Goal: Transaction & Acquisition: Purchase product/service

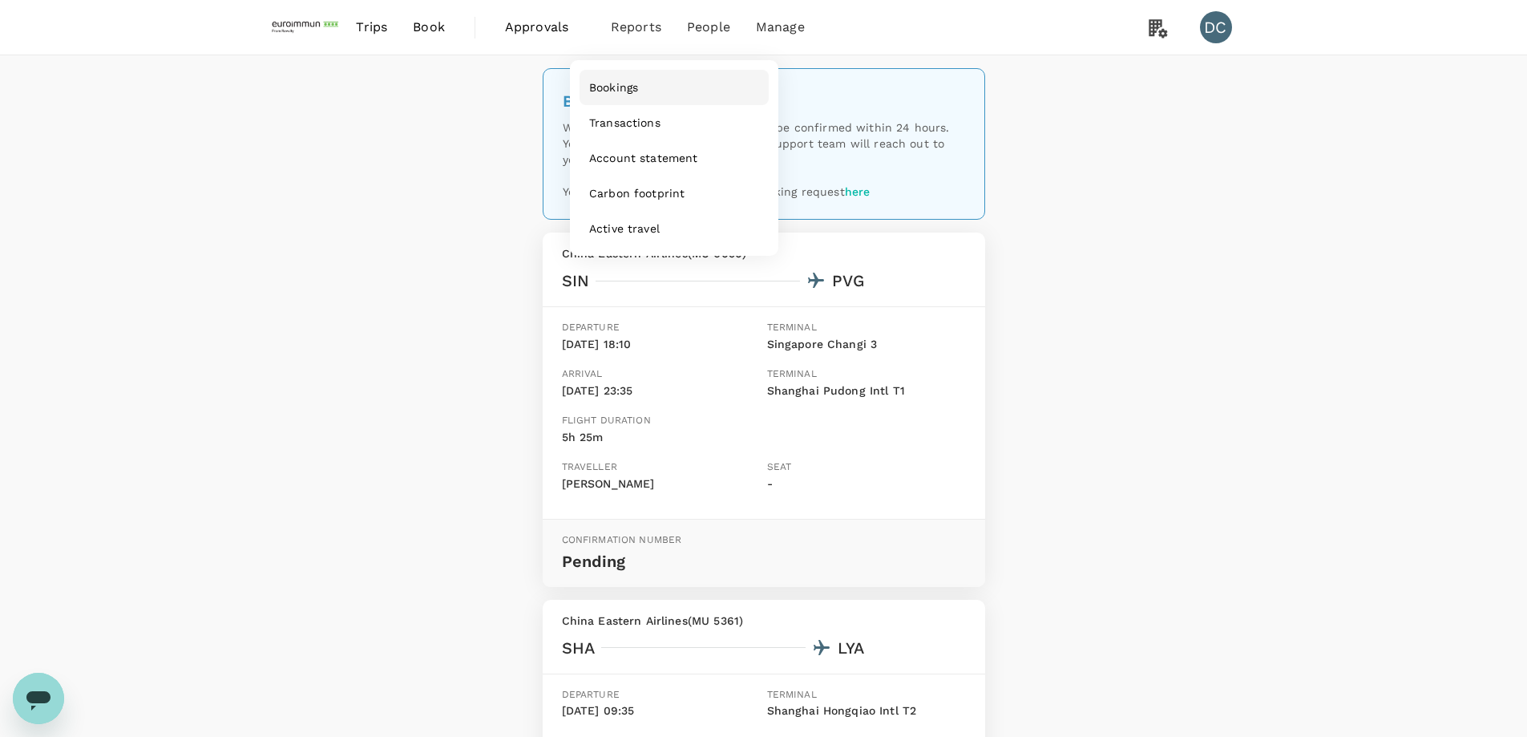
click at [608, 84] on span "Bookings" at bounding box center [613, 87] width 49 height 16
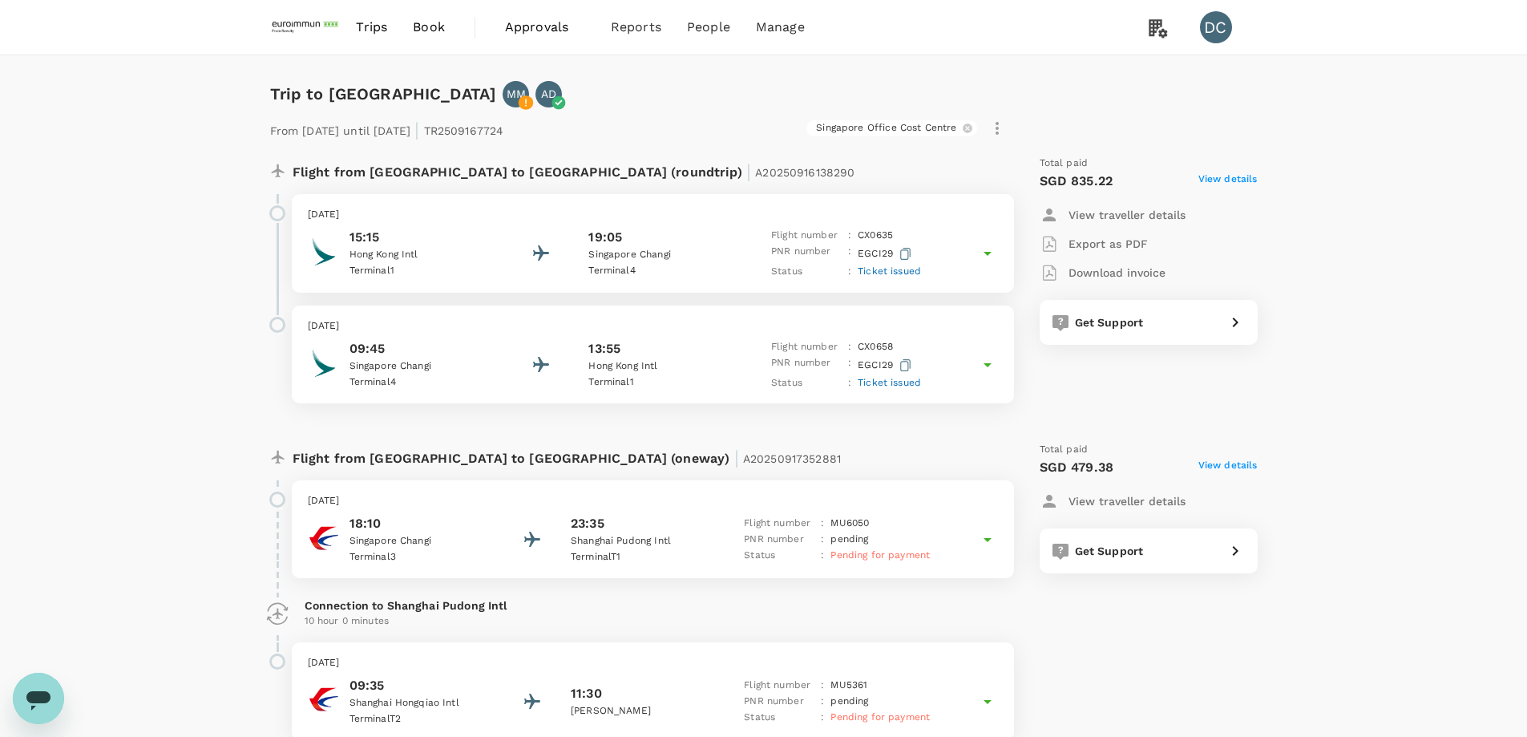
click at [1234, 466] on span "View details" at bounding box center [1227, 467] width 59 height 19
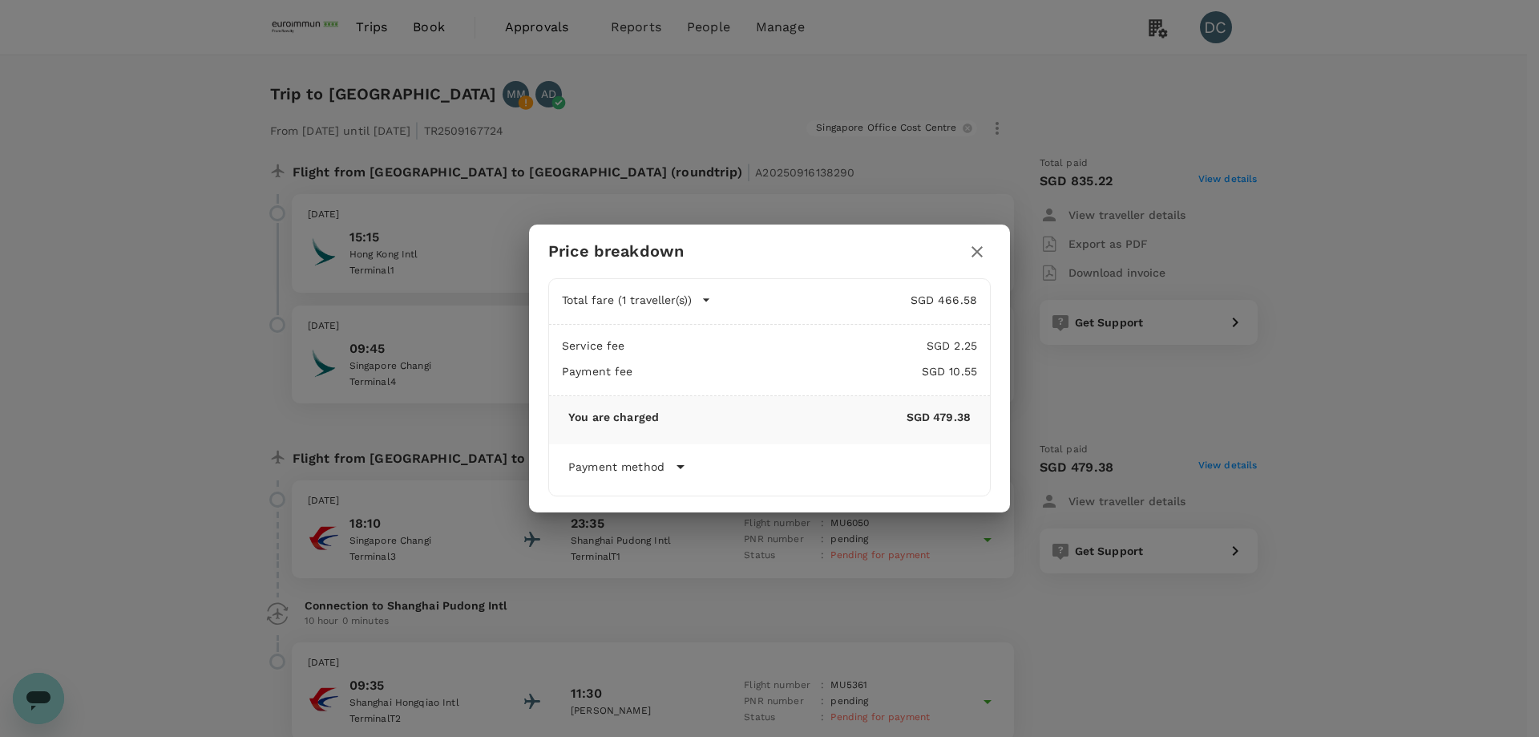
click at [979, 256] on icon "button" at bounding box center [976, 251] width 19 height 19
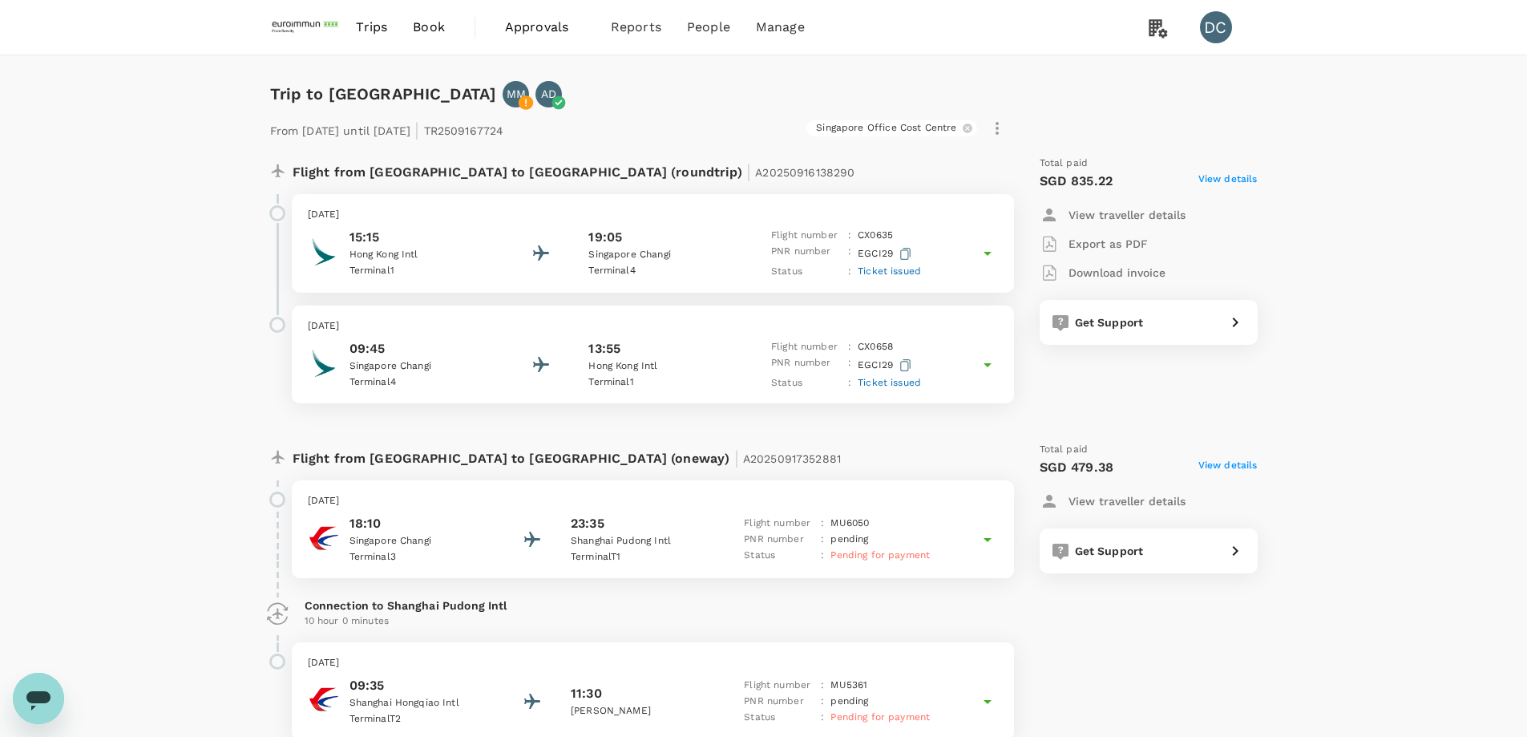
click at [453, 546] on p "Singapore Changi" at bounding box center [421, 541] width 144 height 16
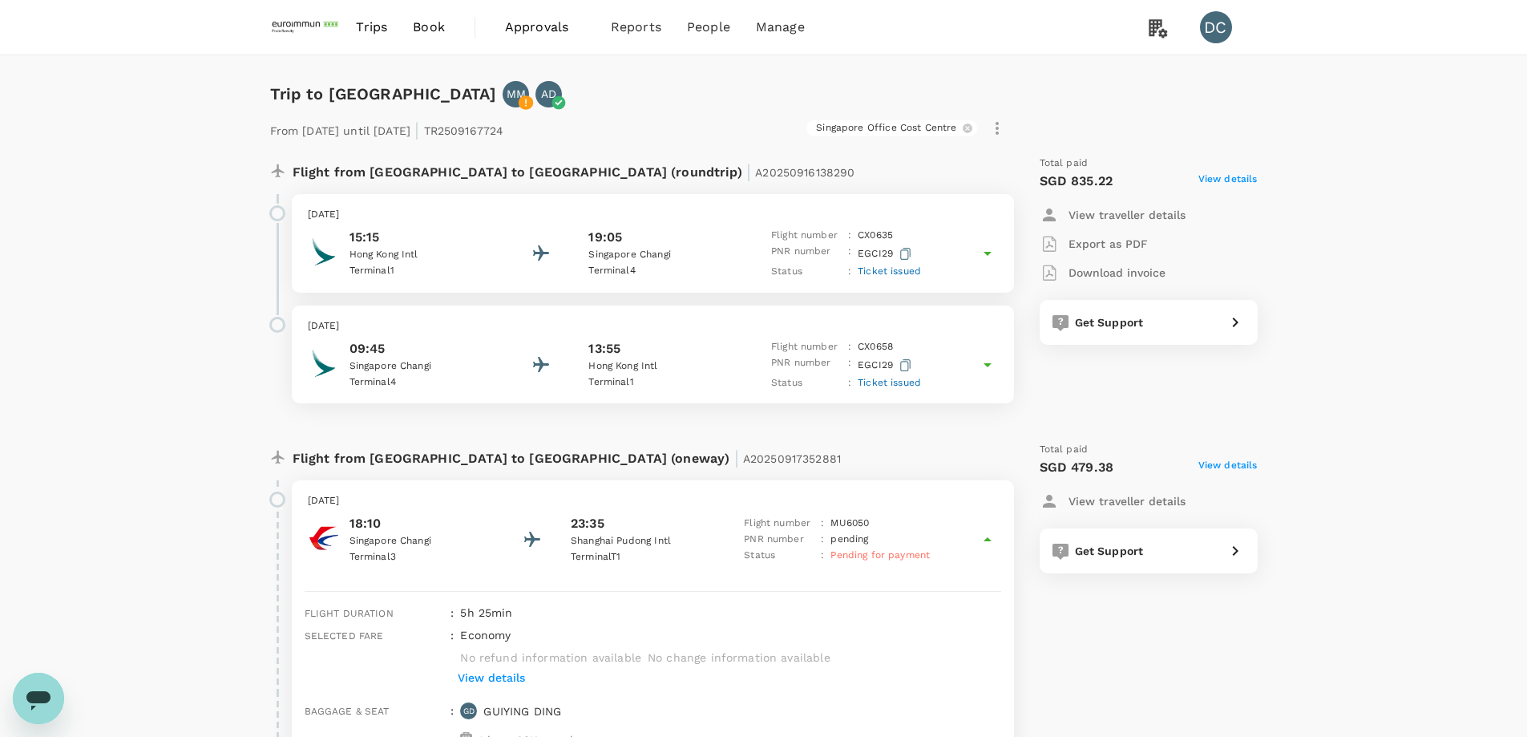
scroll to position [240, 0]
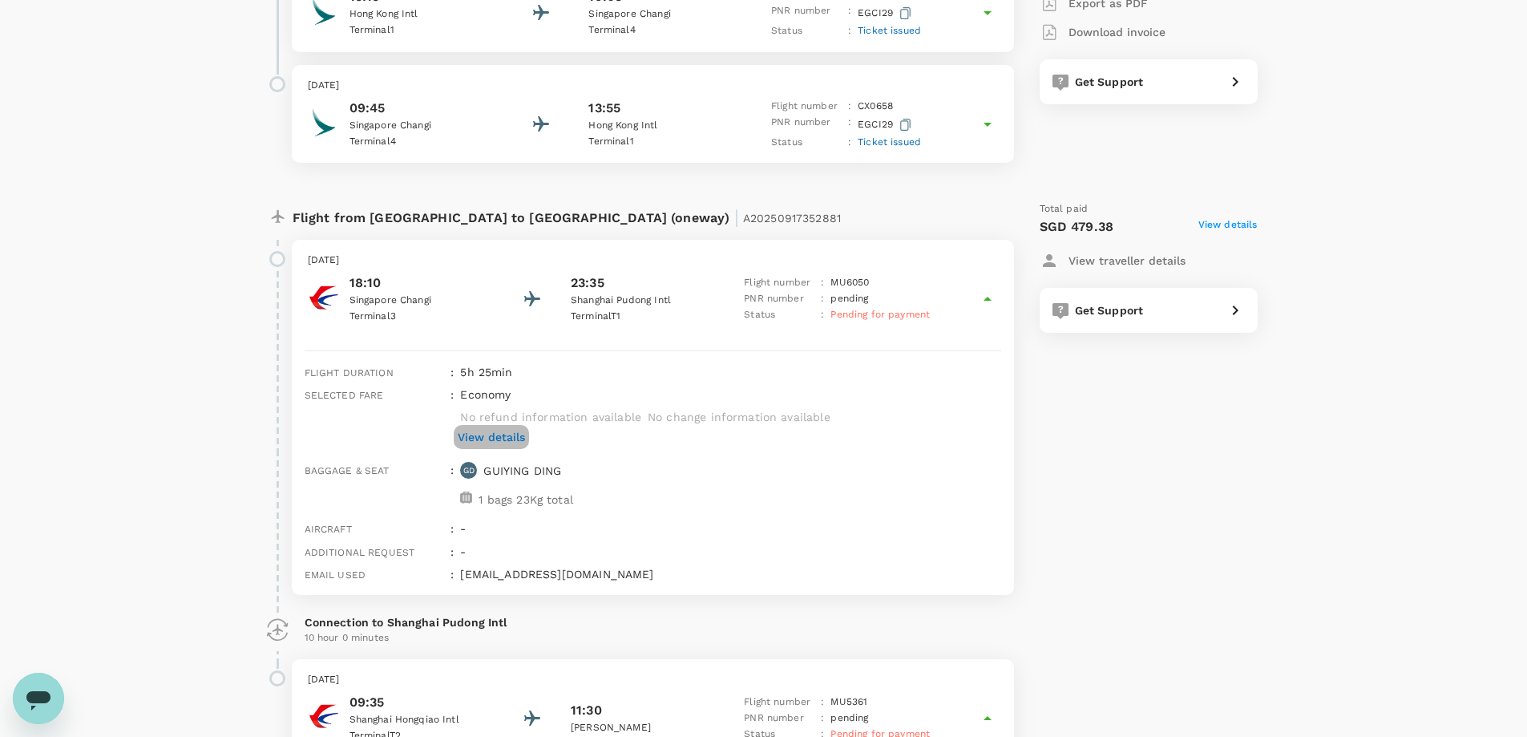
click at [504, 434] on p "View details" at bounding box center [491, 437] width 67 height 16
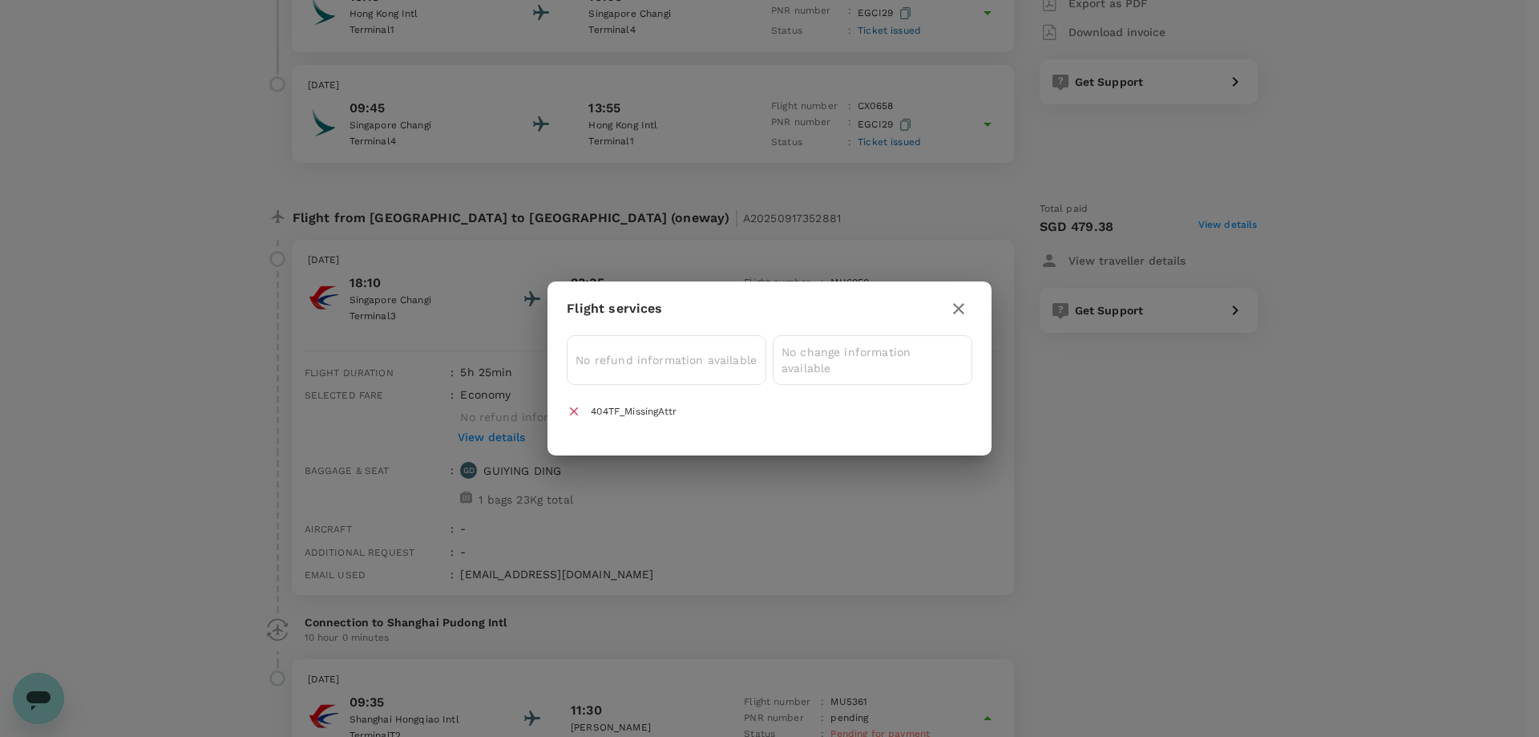
click at [946, 311] on button "button" at bounding box center [958, 308] width 27 height 27
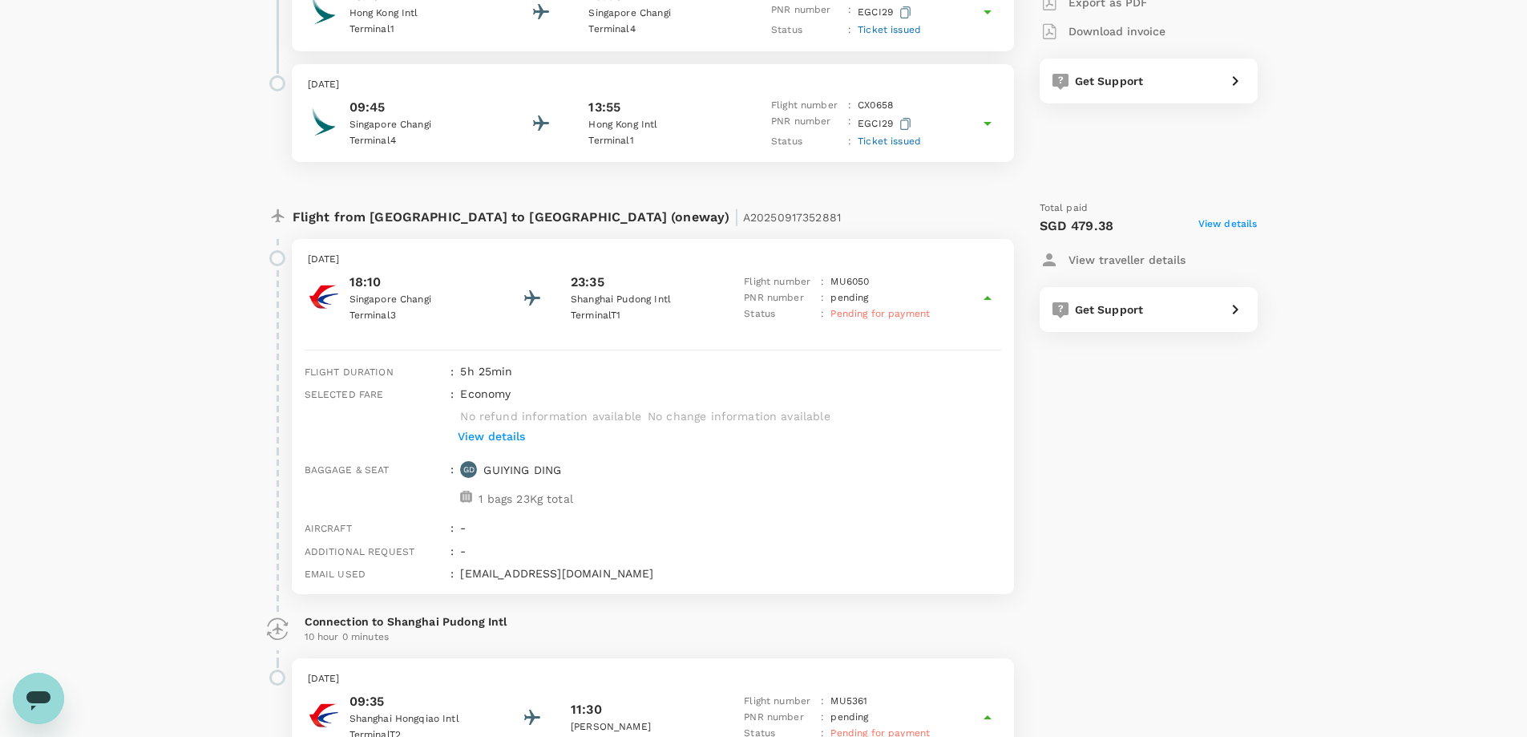
scroll to position [0, 0]
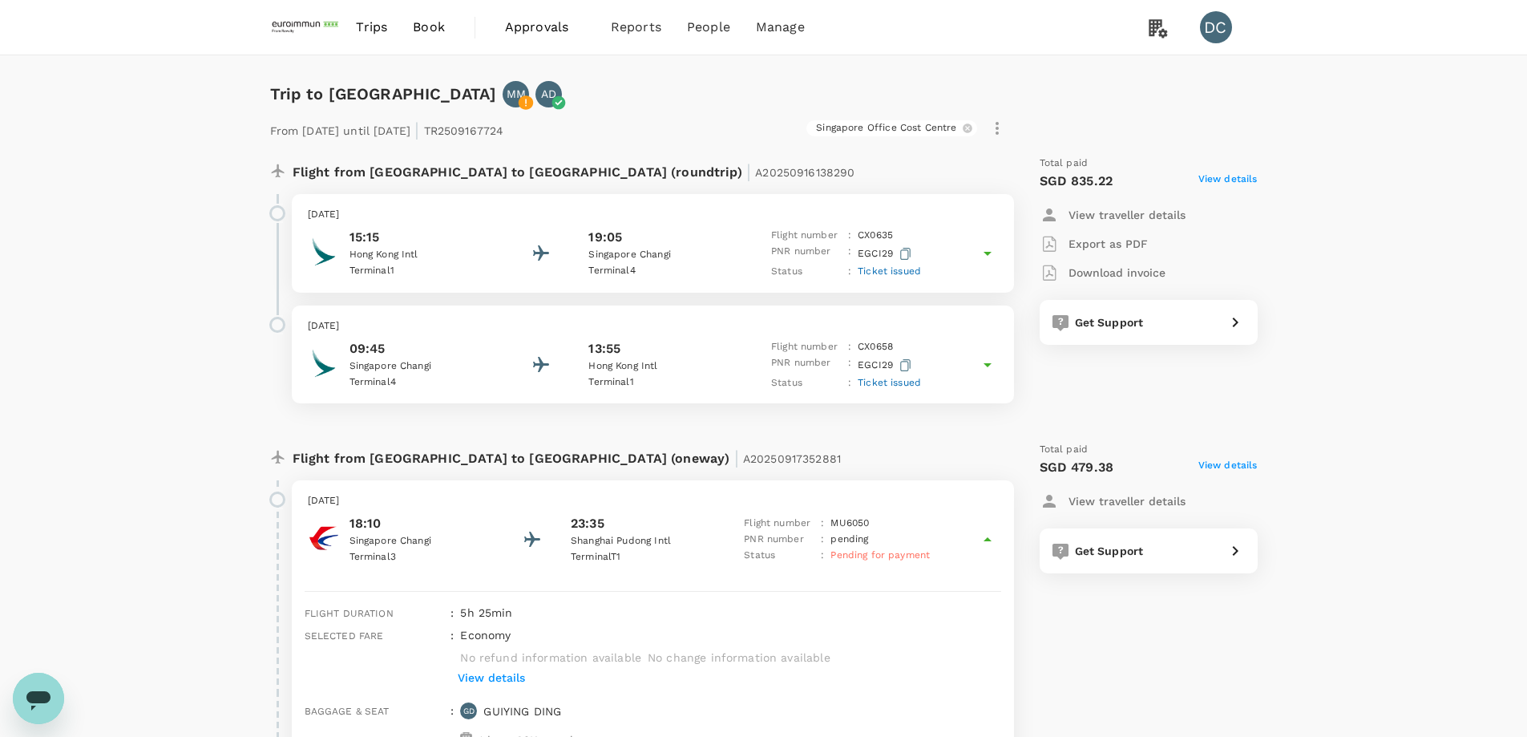
click at [427, 31] on span "Book" at bounding box center [429, 27] width 32 height 19
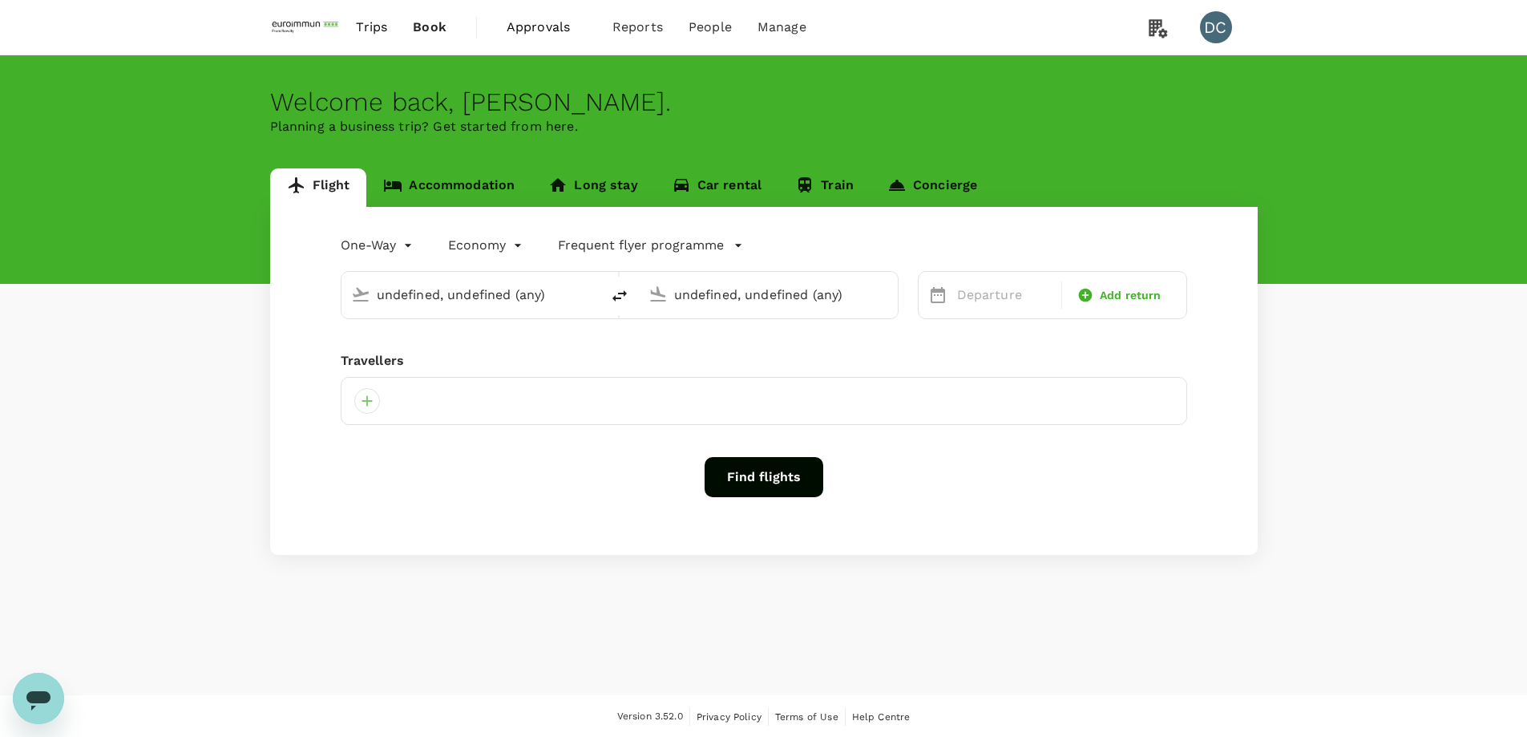
type input "Singapore Changi (SIN)"
type input "Luoyang Beijiao (LYA)"
type input "Singapore Changi (SIN)"
type input "Luoyang Beijiao (LYA)"
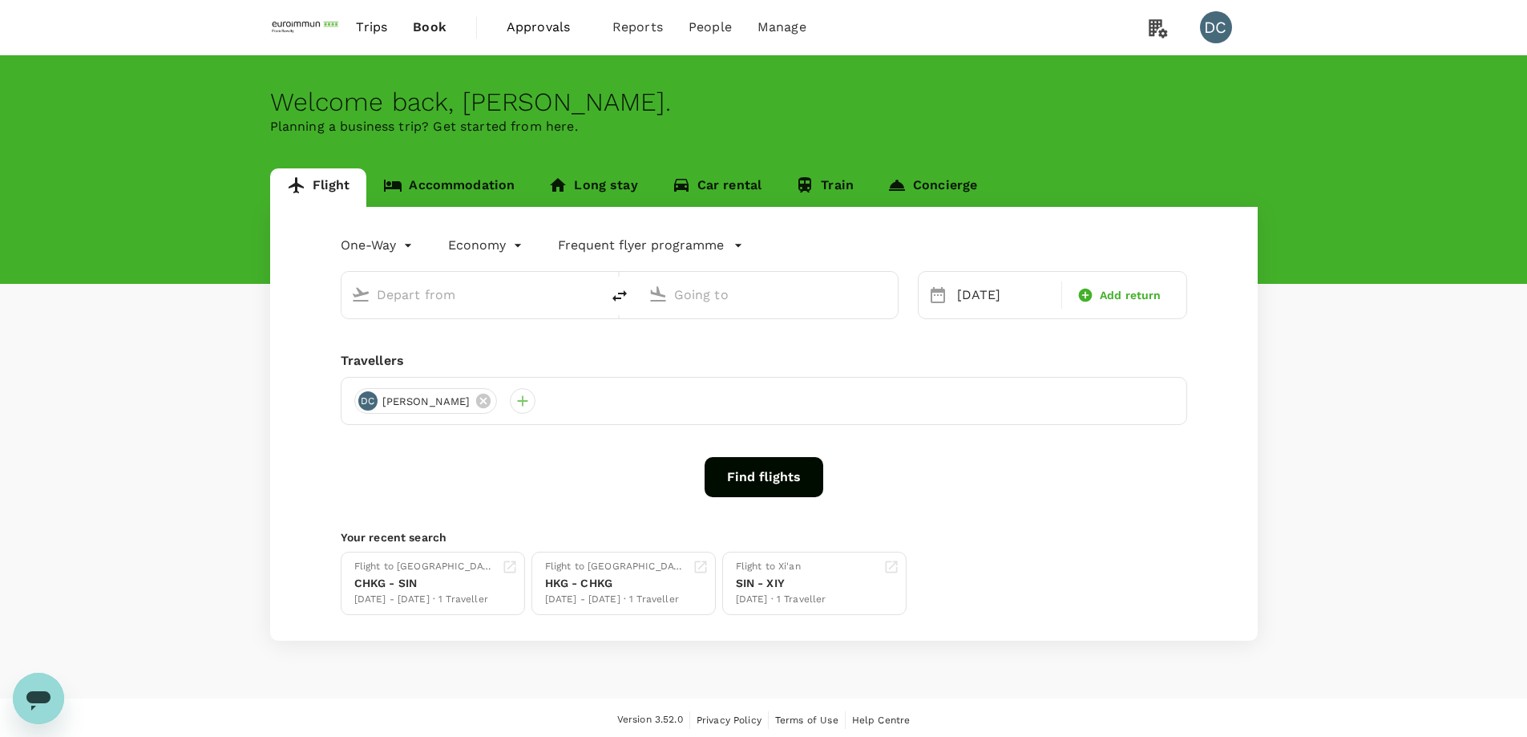
type input "Singapore Changi (SIN)"
type input "Luoyang Beijiao (LYA)"
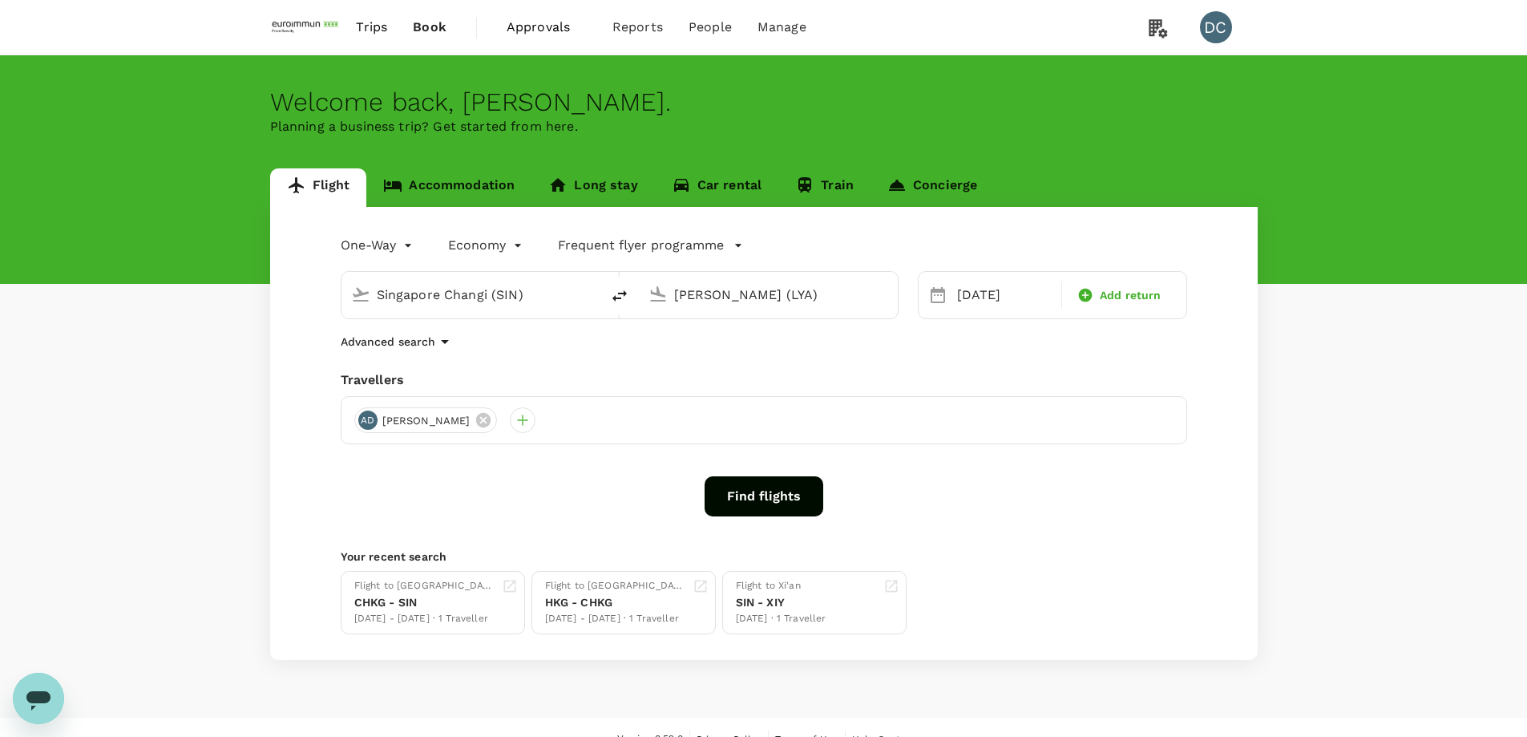
click at [428, 28] on span "Book" at bounding box center [430, 27] width 34 height 19
click at [750, 491] on button "Find flights" at bounding box center [764, 496] width 119 height 40
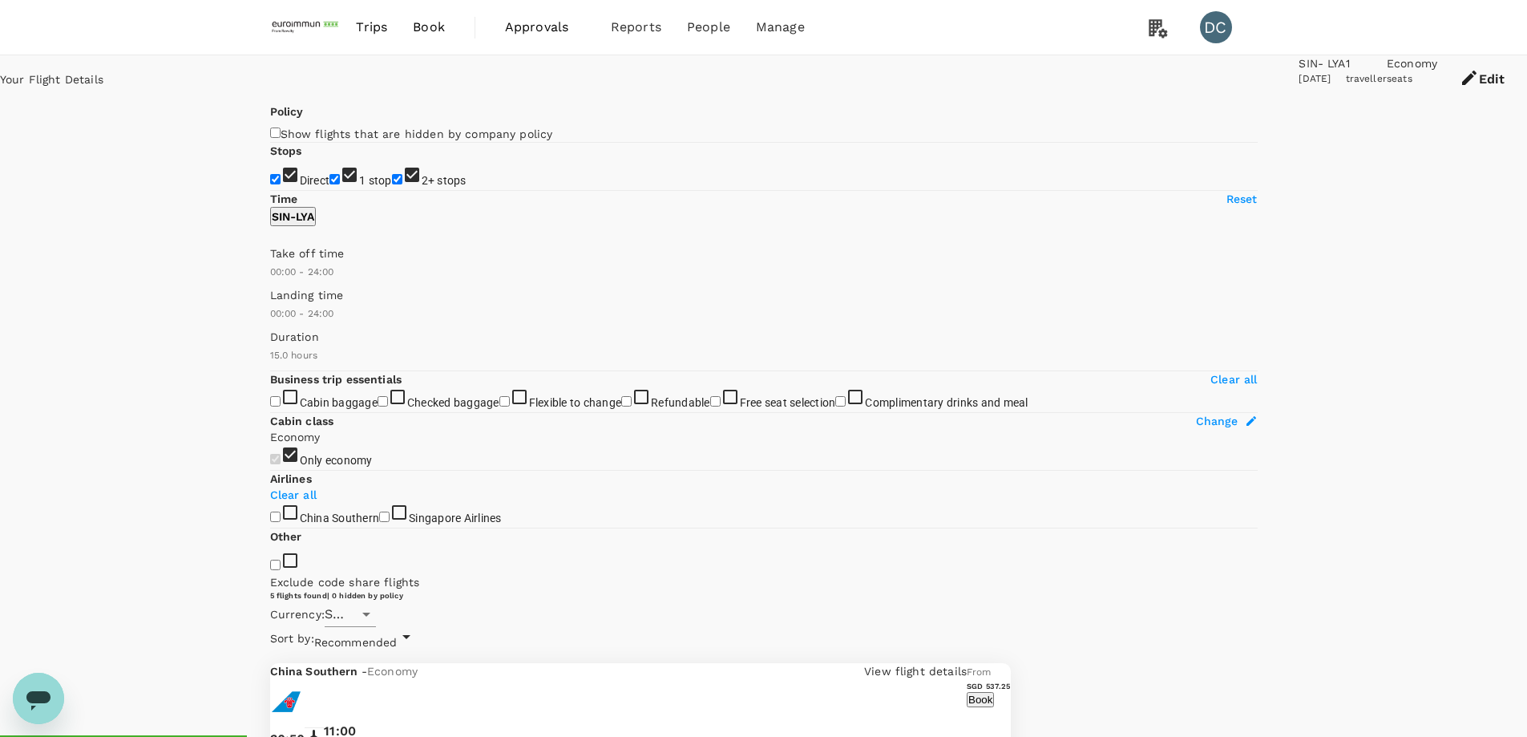
click at [967, 663] on p "View flight details" at bounding box center [915, 671] width 103 height 16
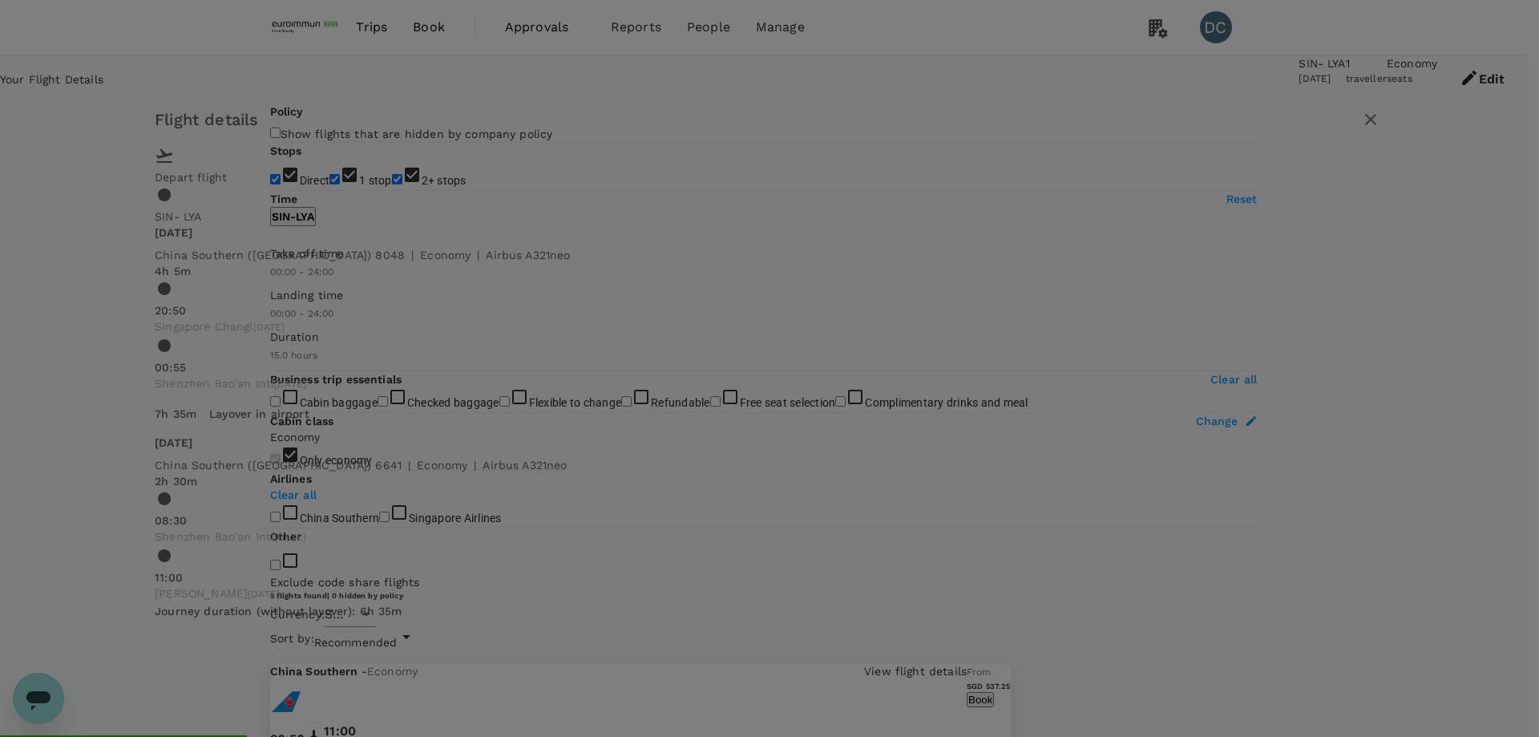
click at [1365, 123] on icon "button" at bounding box center [1370, 119] width 11 height 11
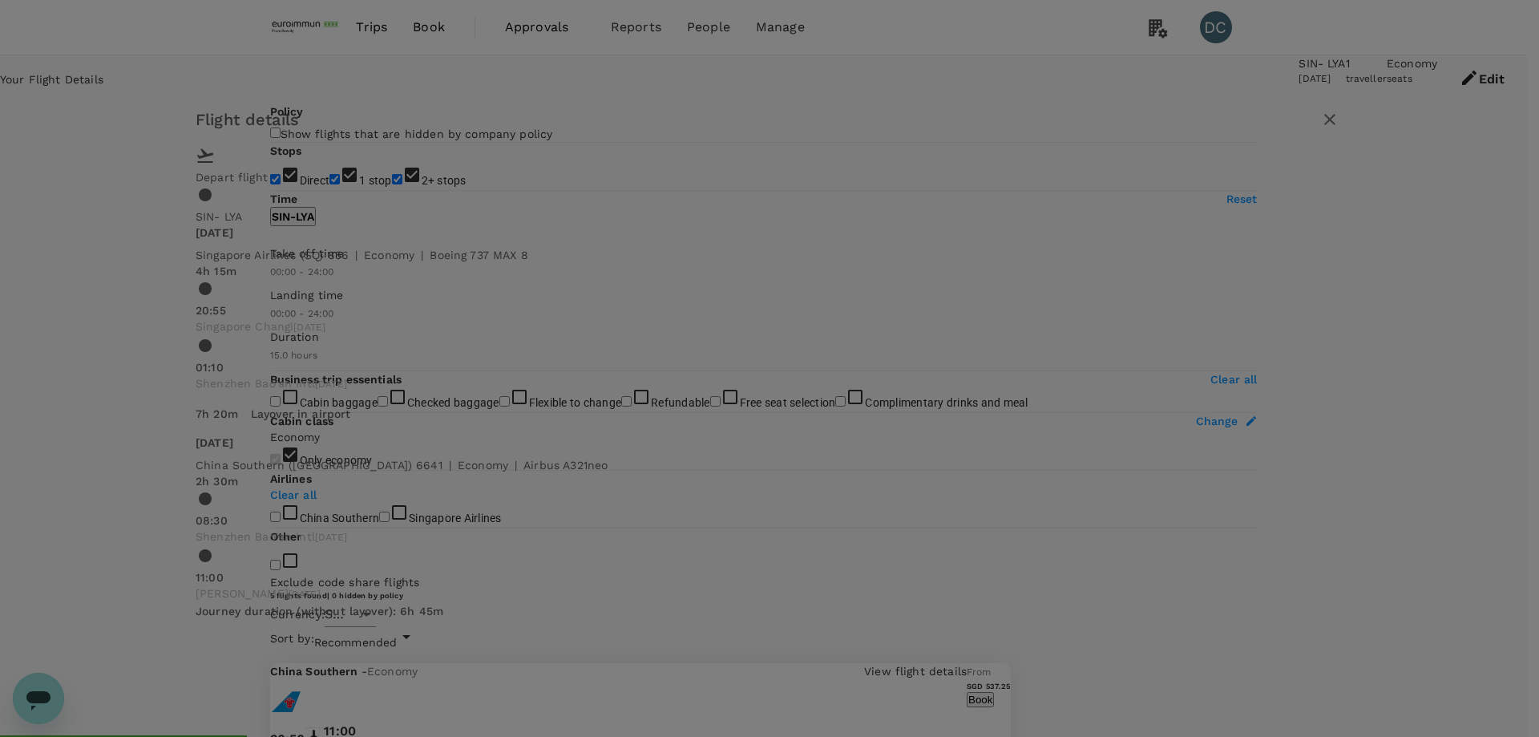
click at [1320, 122] on icon "button" at bounding box center [1329, 119] width 19 height 19
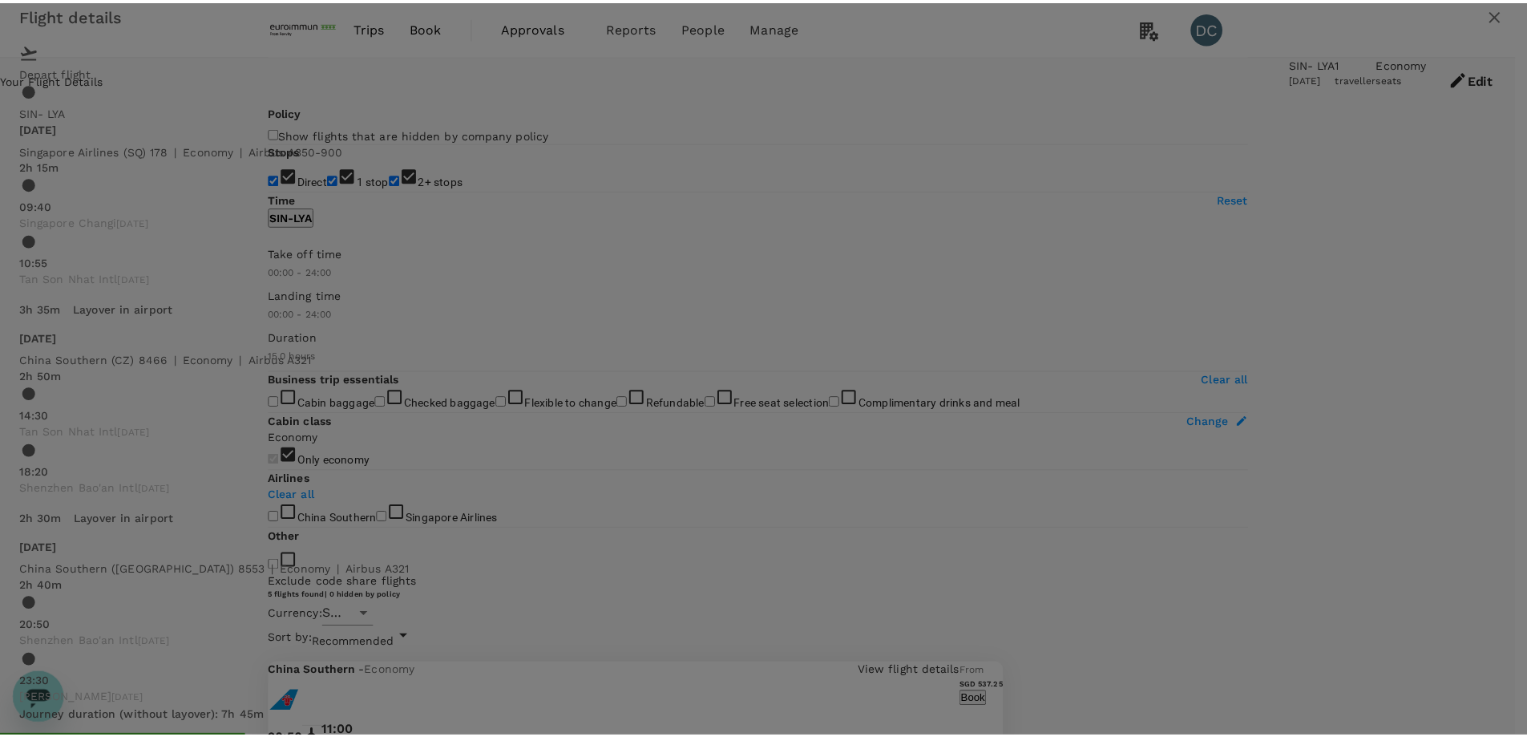
scroll to position [105, 0]
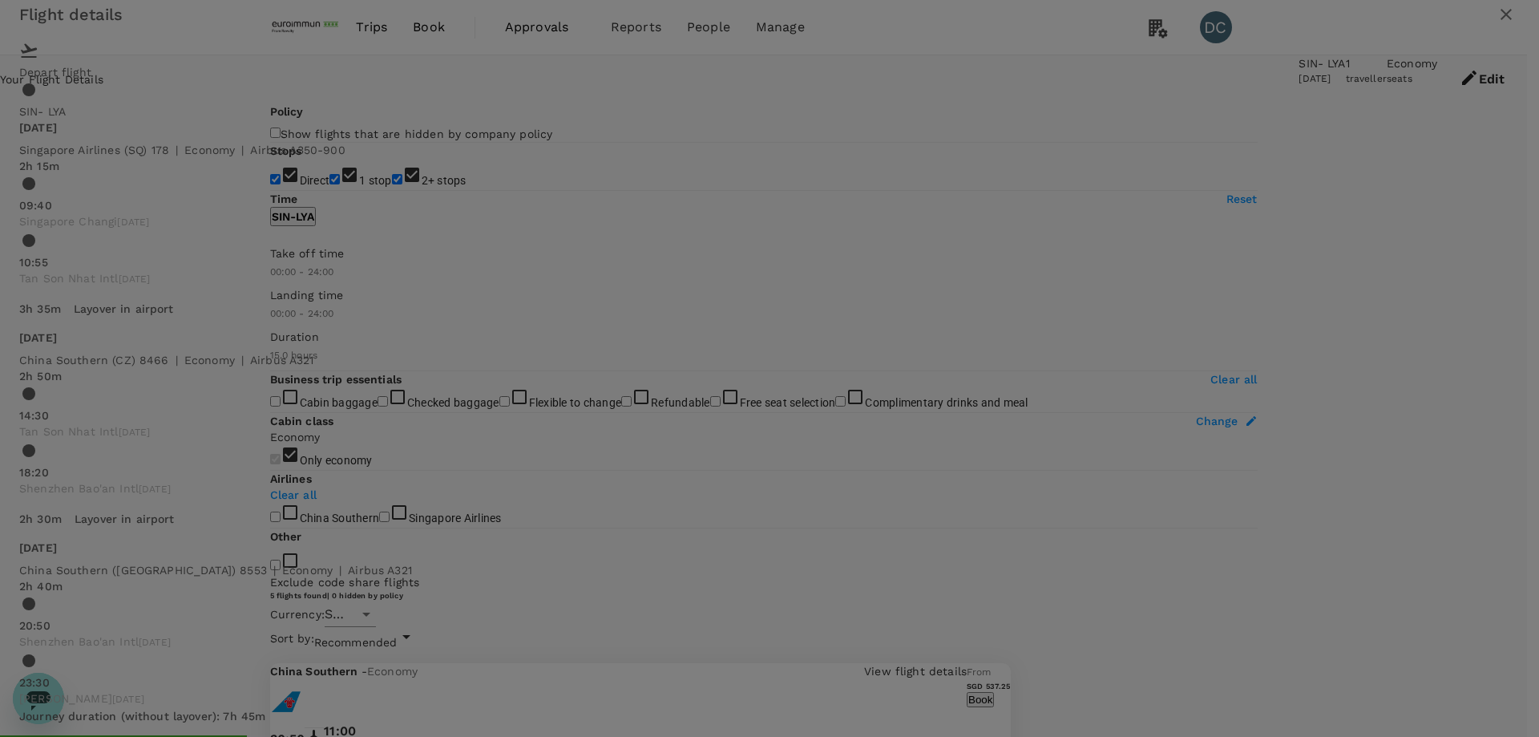
click at [1500, 20] on icon "button" at bounding box center [1505, 14] width 11 height 11
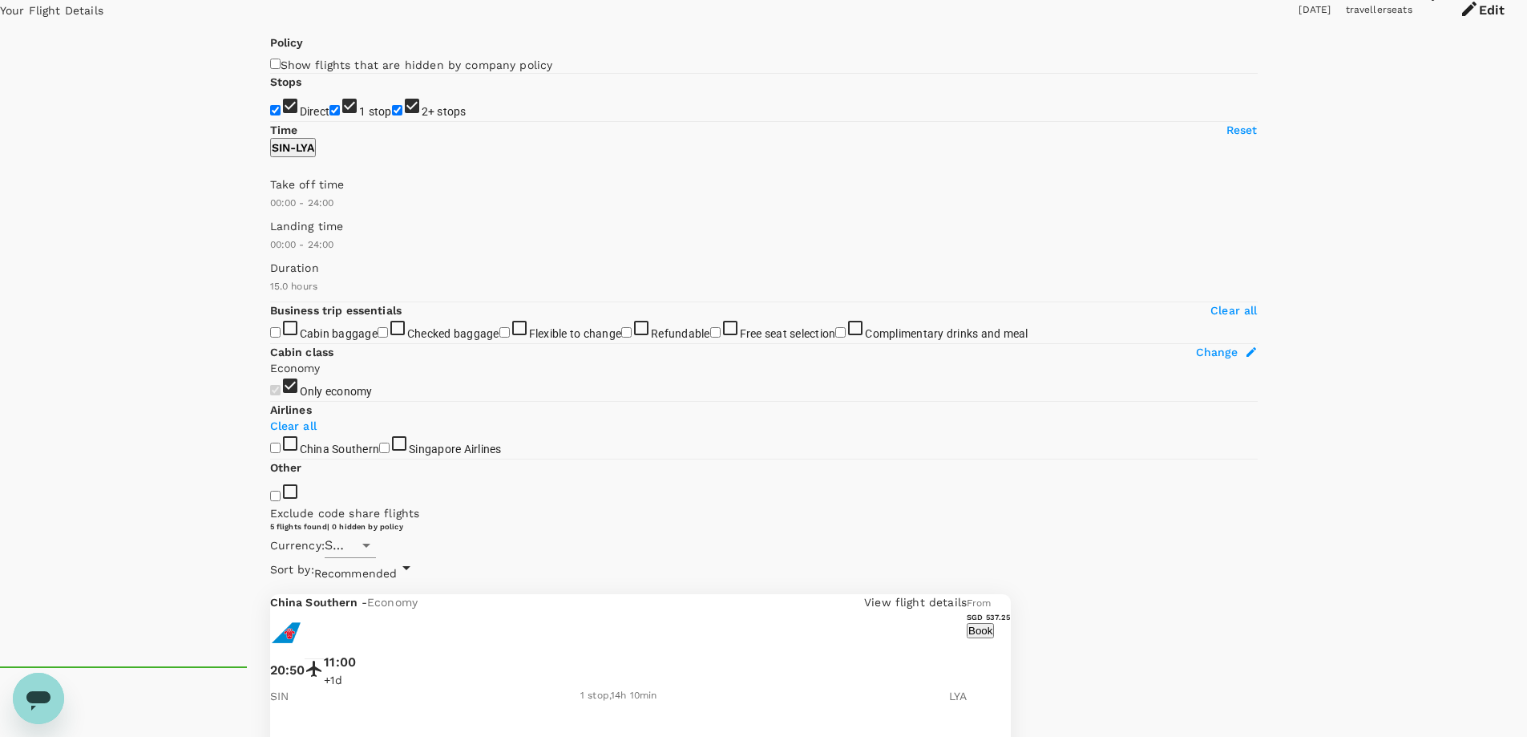
scroll to position [321, 0]
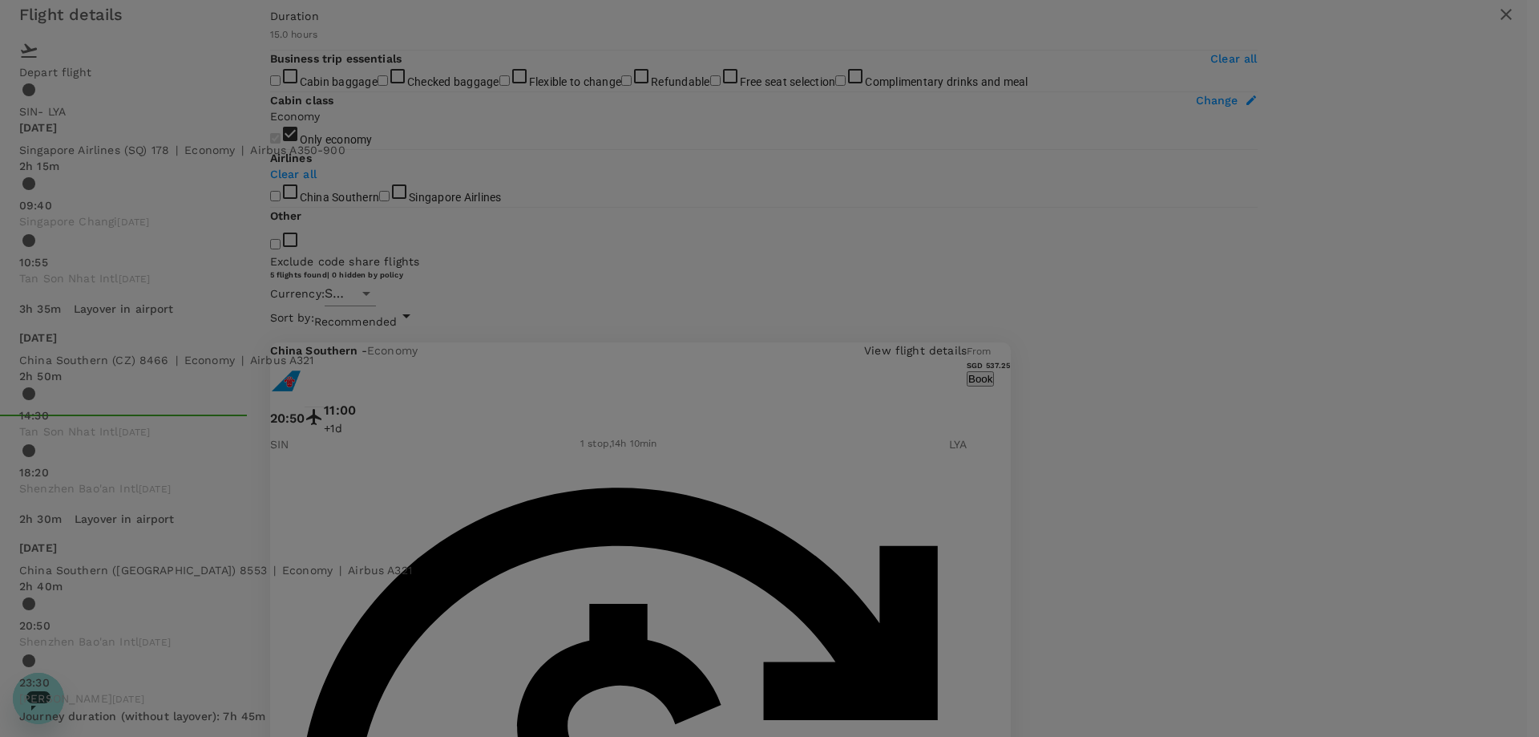
click at [1500, 20] on icon "button" at bounding box center [1505, 14] width 11 height 11
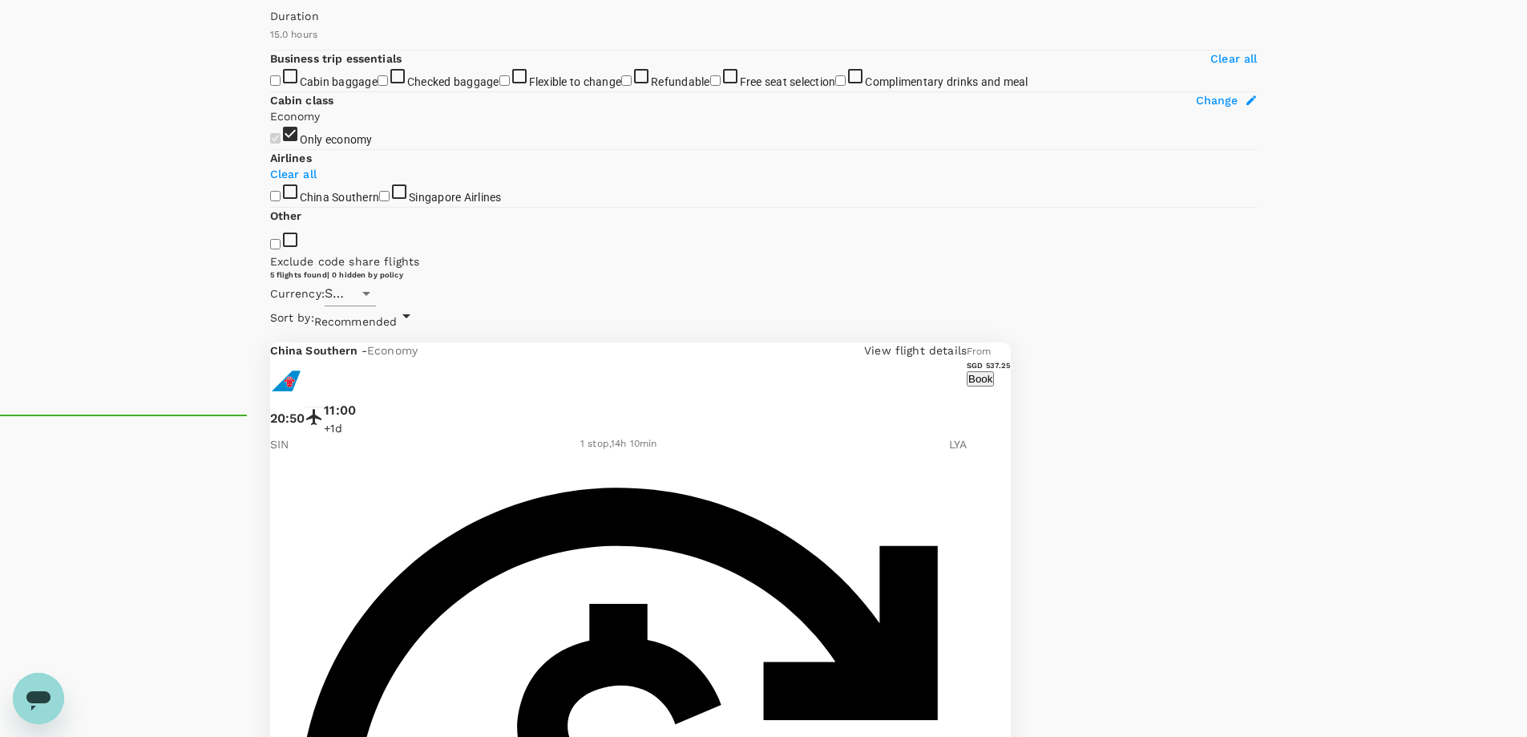
checkbox input "false"
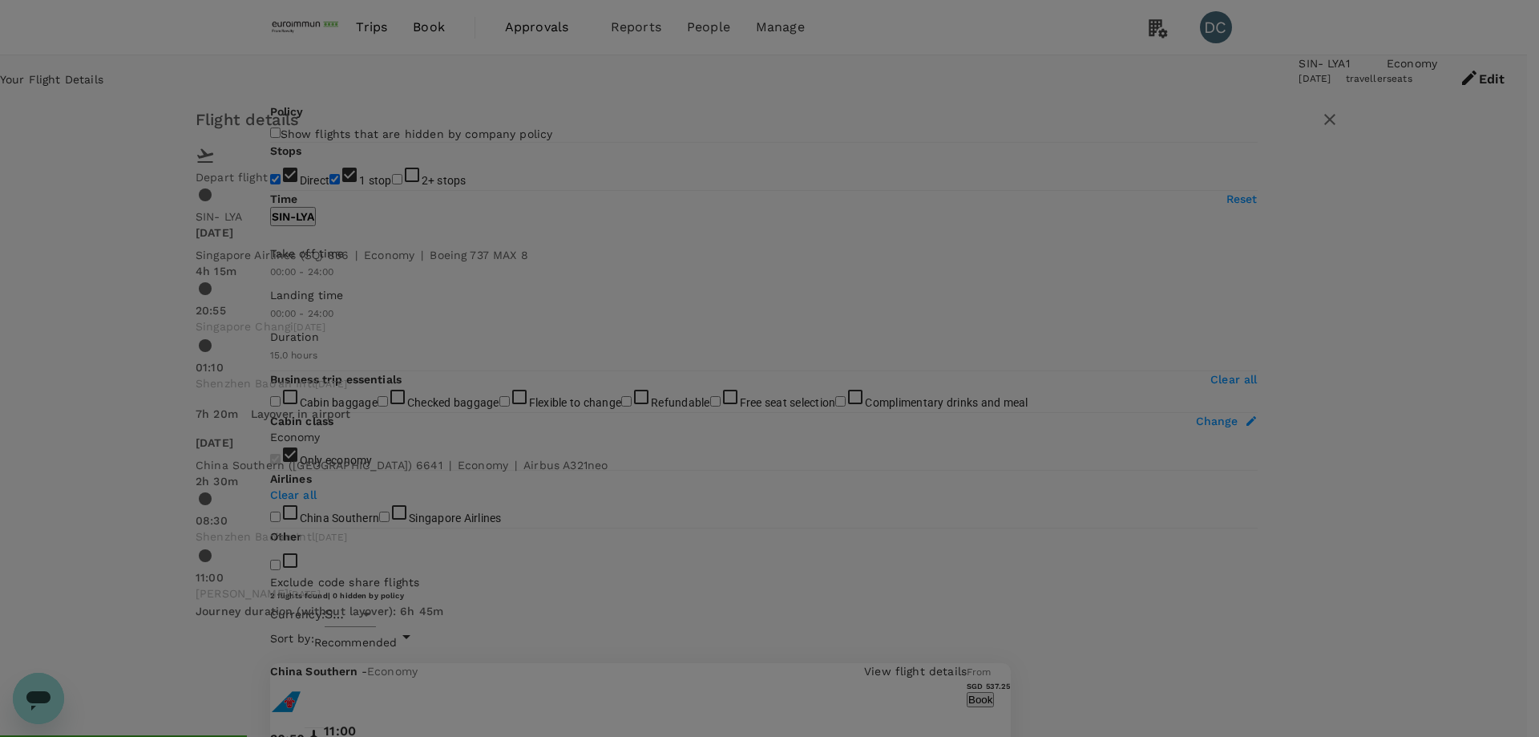
click at [1320, 129] on icon "button" at bounding box center [1329, 119] width 19 height 19
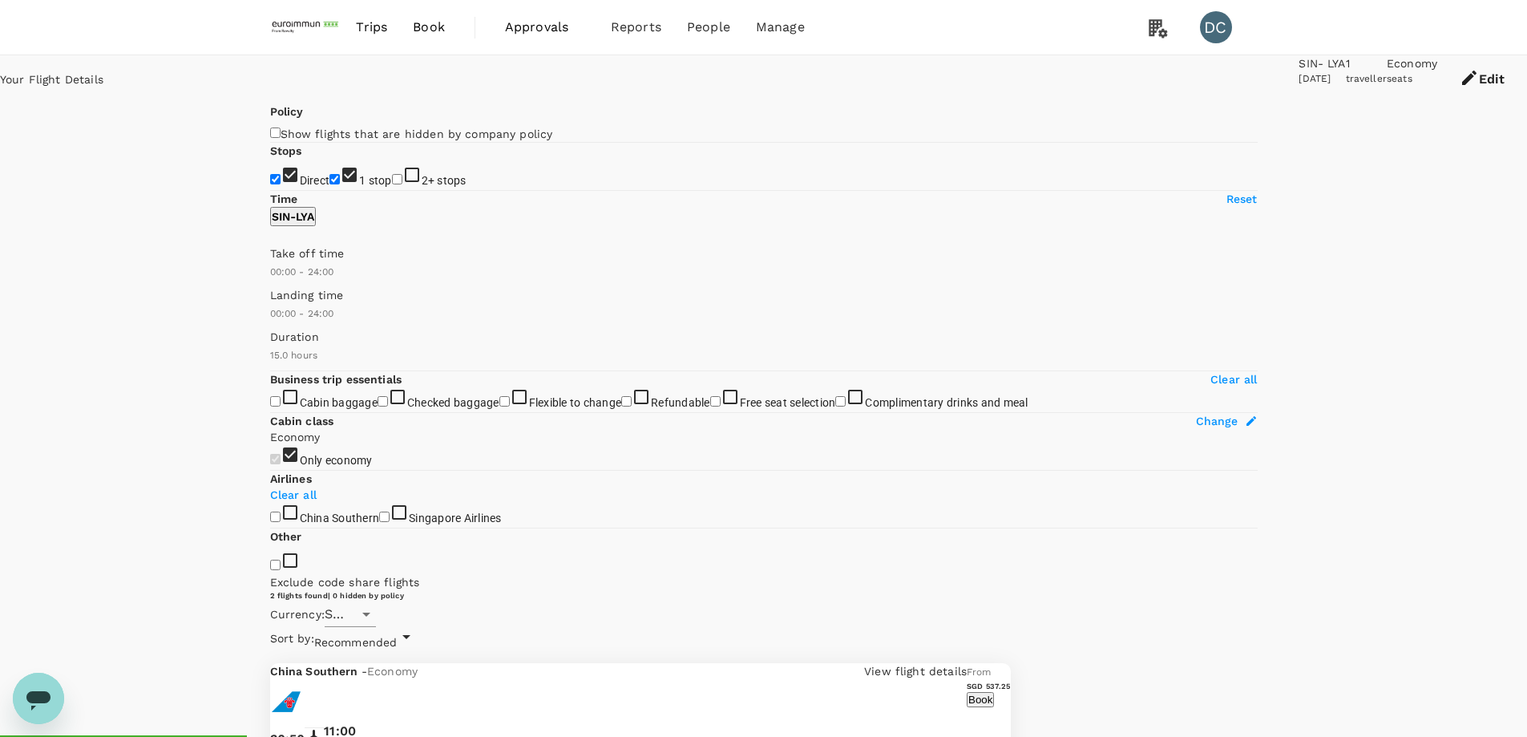
click at [967, 663] on p "View flight details" at bounding box center [915, 671] width 103 height 16
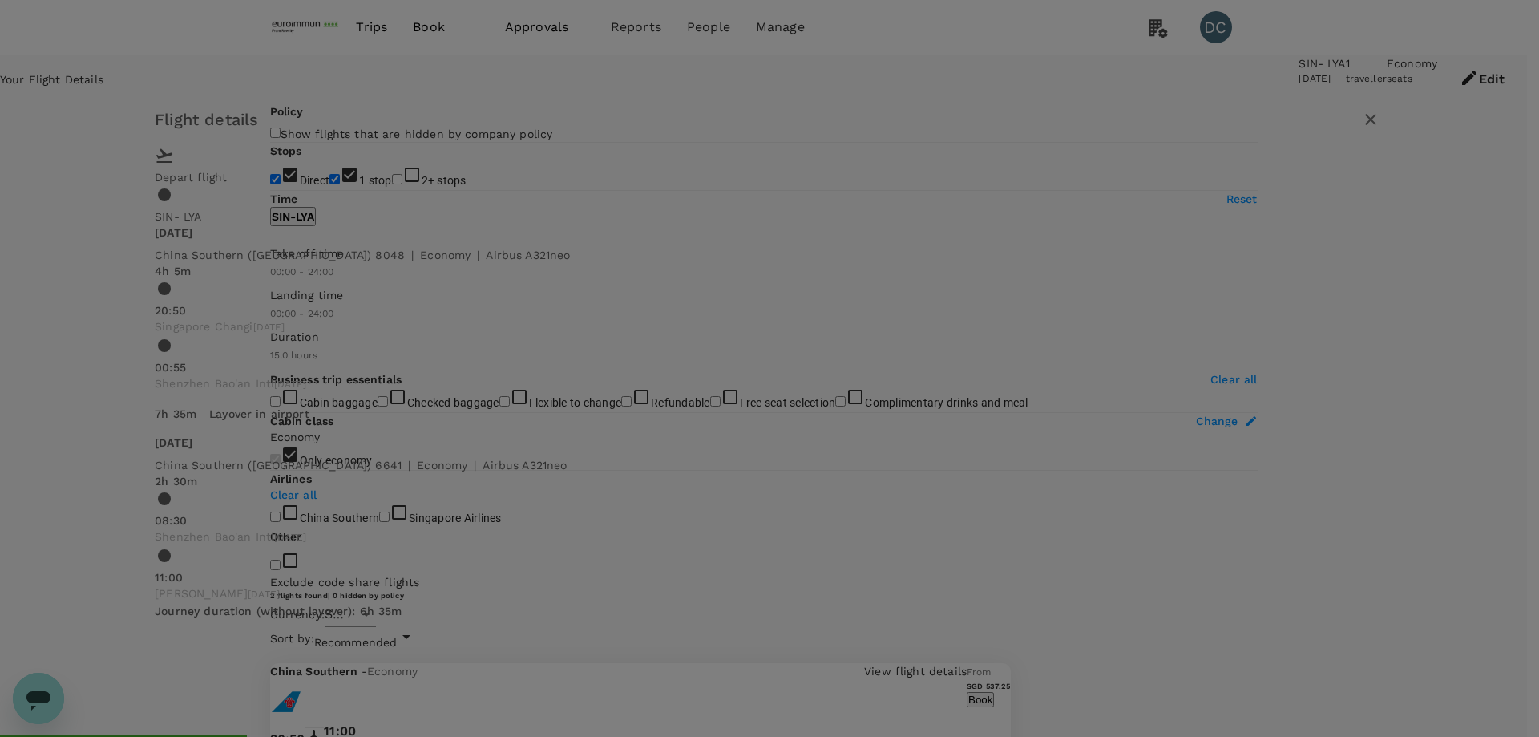
click at [1365, 118] on icon "button" at bounding box center [1370, 119] width 11 height 11
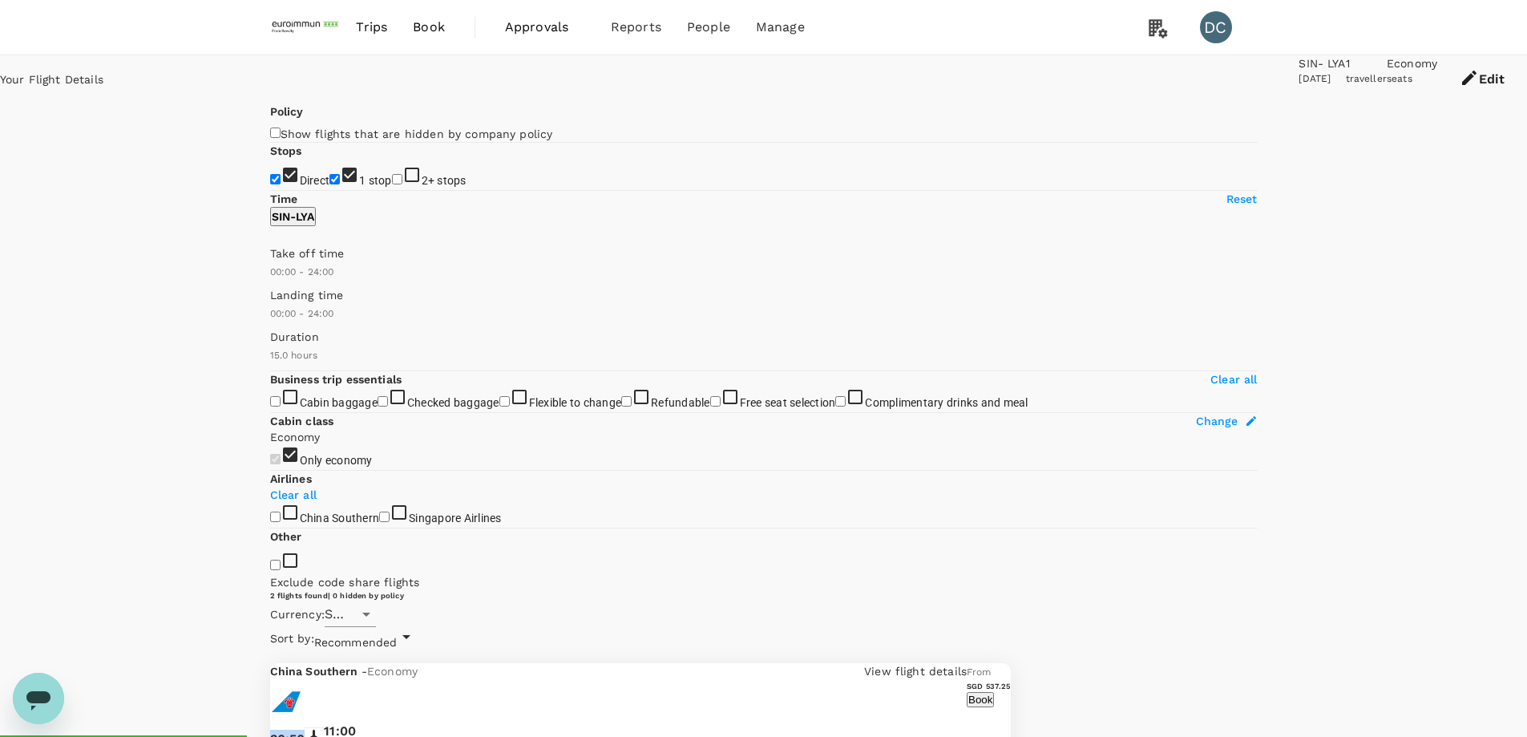
drag, startPoint x: 597, startPoint y: 228, endPoint x: 636, endPoint y: 228, distance: 39.3
click at [636, 721] on div "20:50 11:00 +1d" at bounding box center [618, 738] width 697 height 35
copy p "20:50"
click at [994, 692] on button "Book" at bounding box center [980, 699] width 27 height 15
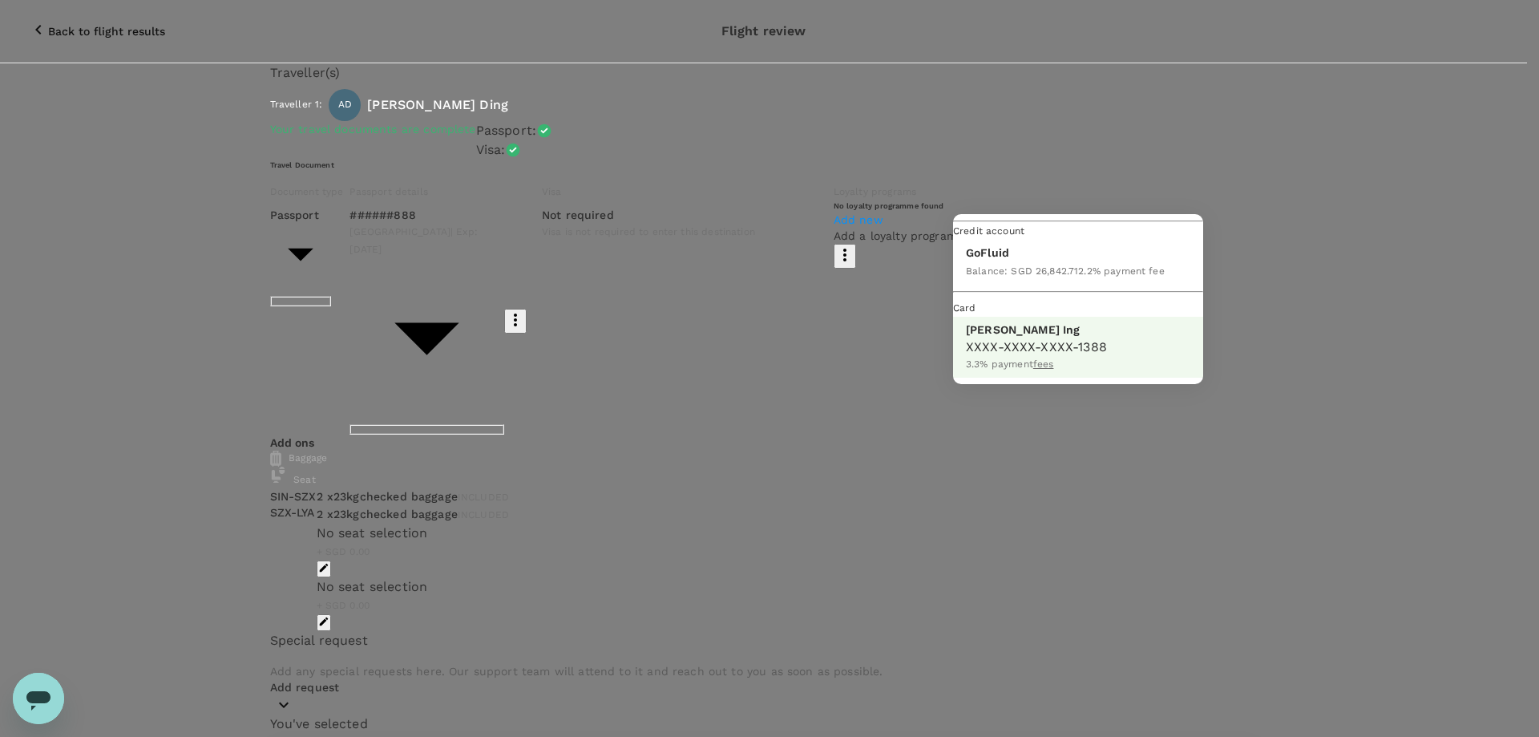
click at [1114, 285] on li "GoFluid Balance : SGD 26,842.71 2.2 % payment fee" at bounding box center [1078, 262] width 250 height 45
type input "9ae08bde-94be-4a60-86d8-4726f2345b2b"
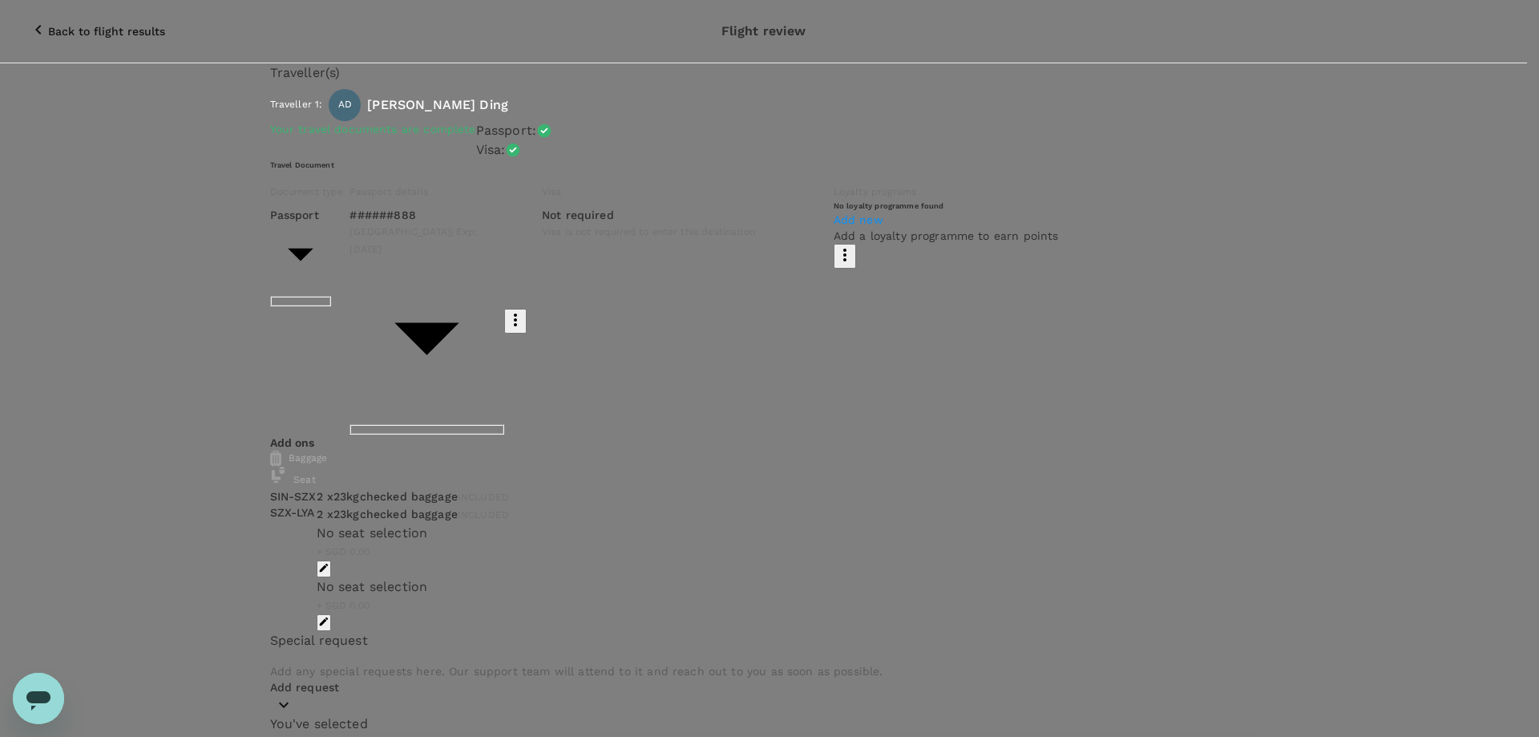
drag, startPoint x: 1143, startPoint y: 402, endPoint x: 1209, endPoint y: 401, distance: 65.7
drag, startPoint x: 1117, startPoint y: 402, endPoint x: 1218, endPoint y: 402, distance: 100.2
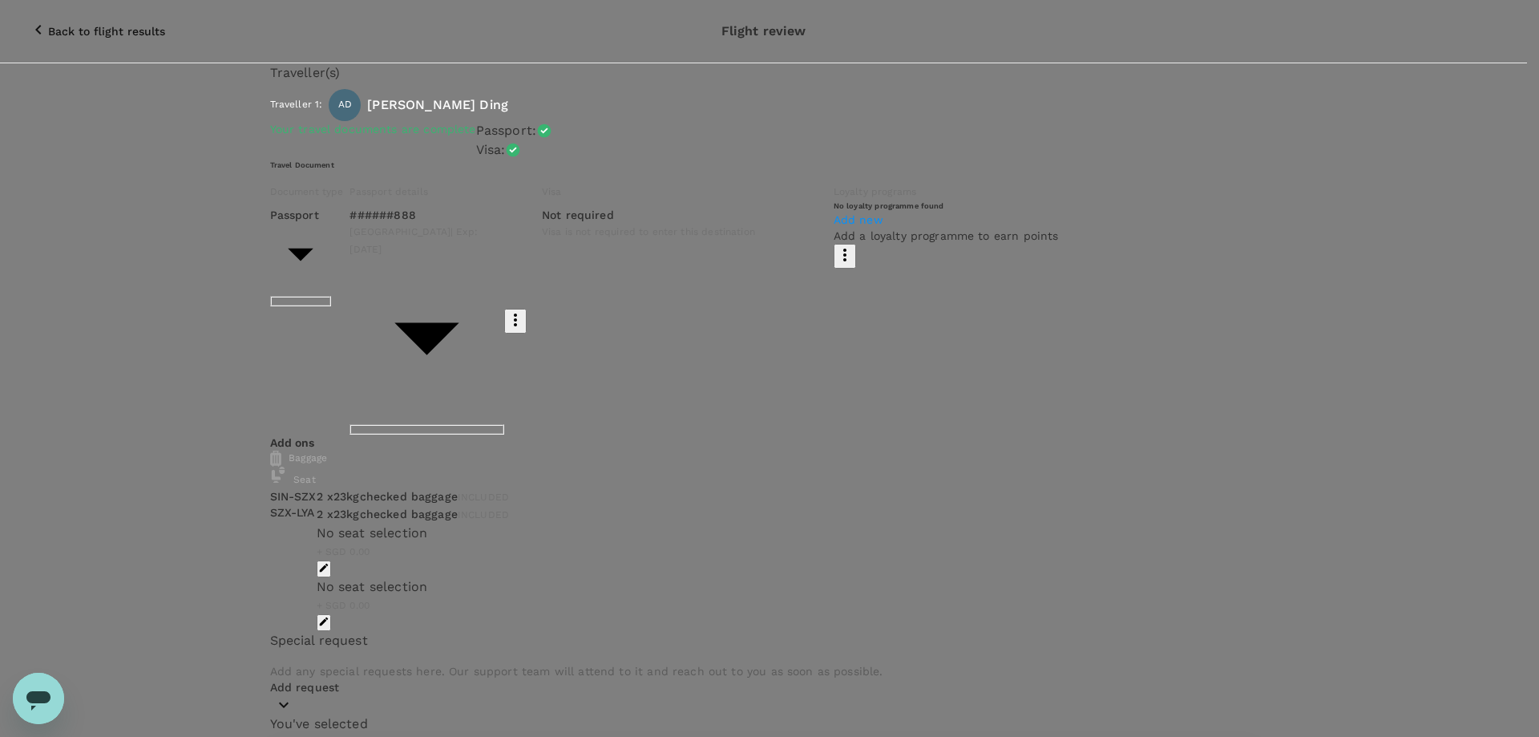
copy p "SGD 549.34"
drag, startPoint x: 337, startPoint y: 272, endPoint x: 560, endPoint y: 349, distance: 235.7
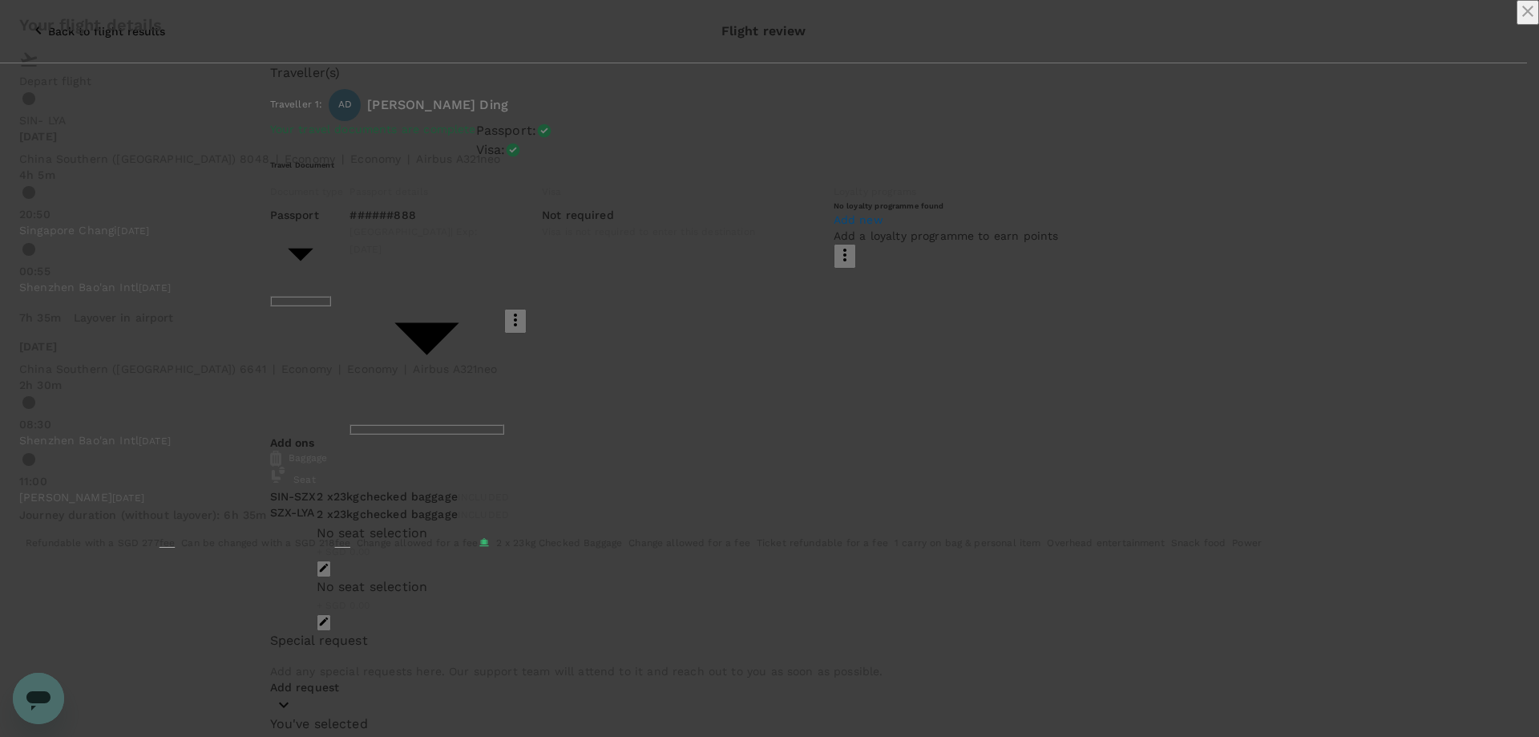
drag, startPoint x: 1135, startPoint y: 69, endPoint x: 1125, endPoint y: 69, distance: 10.4
click at [1518, 21] on icon "close" at bounding box center [1527, 11] width 19 height 19
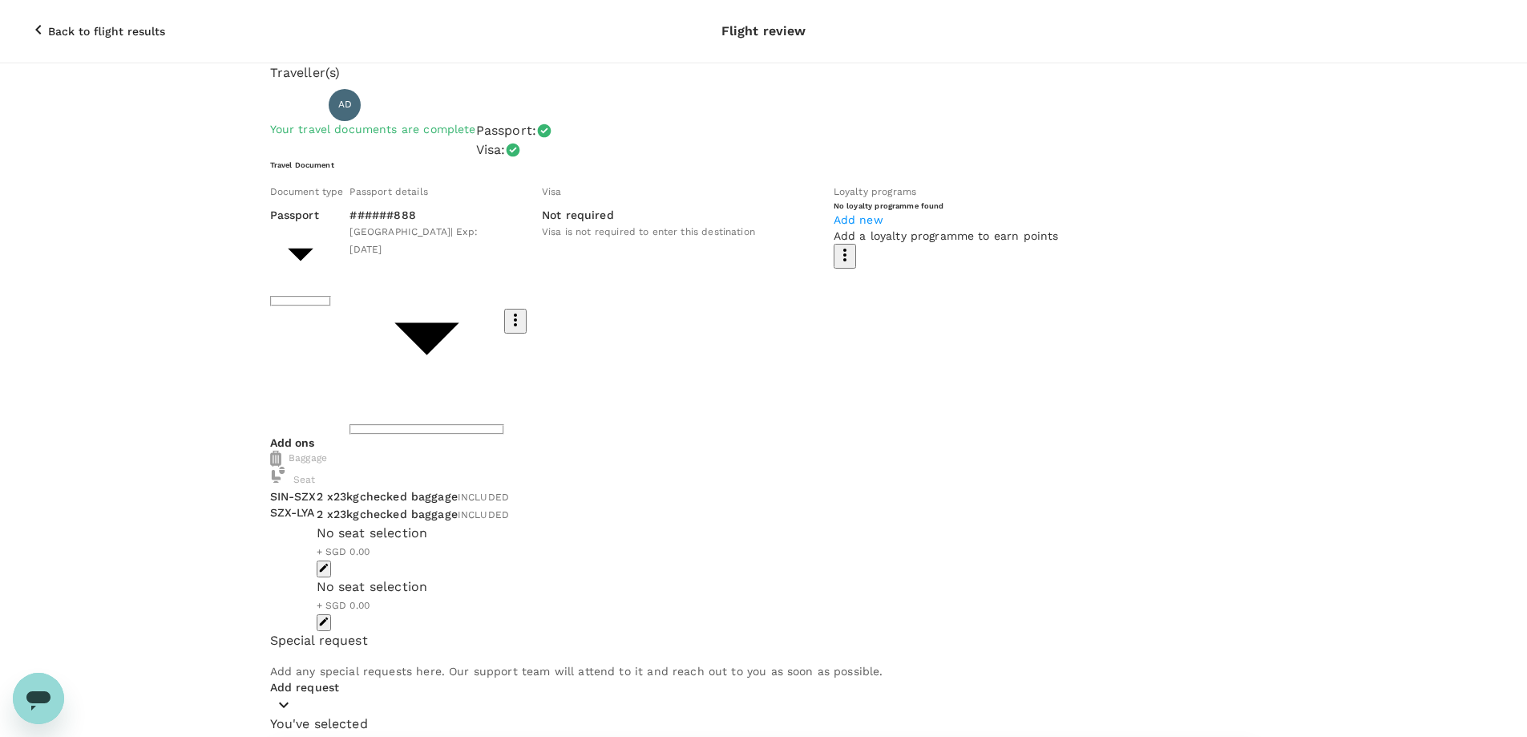
click at [32, 689] on icon "Open messaging window" at bounding box center [38, 698] width 29 height 29
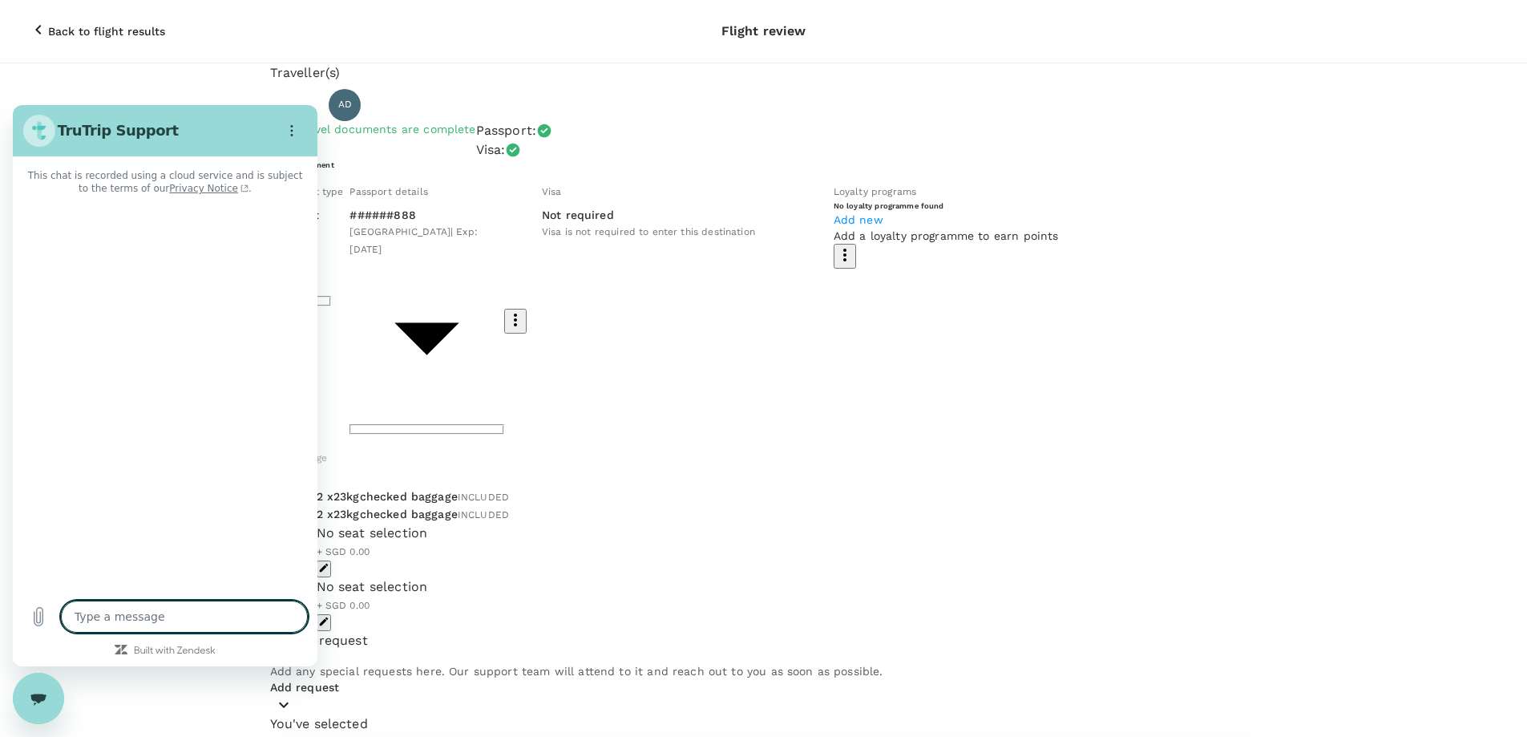
click at [135, 611] on textarea at bounding box center [184, 616] width 247 height 32
type textarea "x"
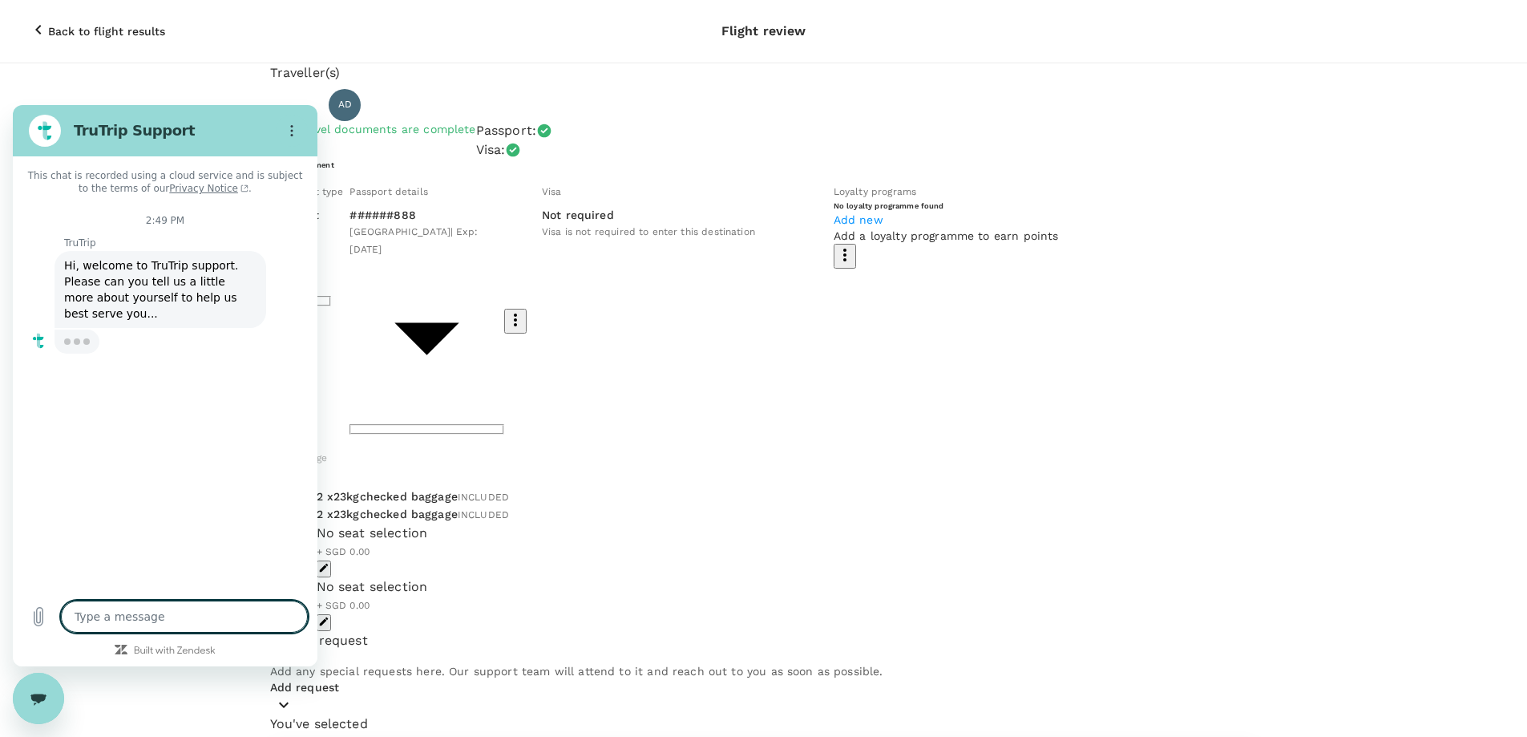
type textarea "d"
type textarea "x"
type textarea "de"
type textarea "x"
type textarea "dea"
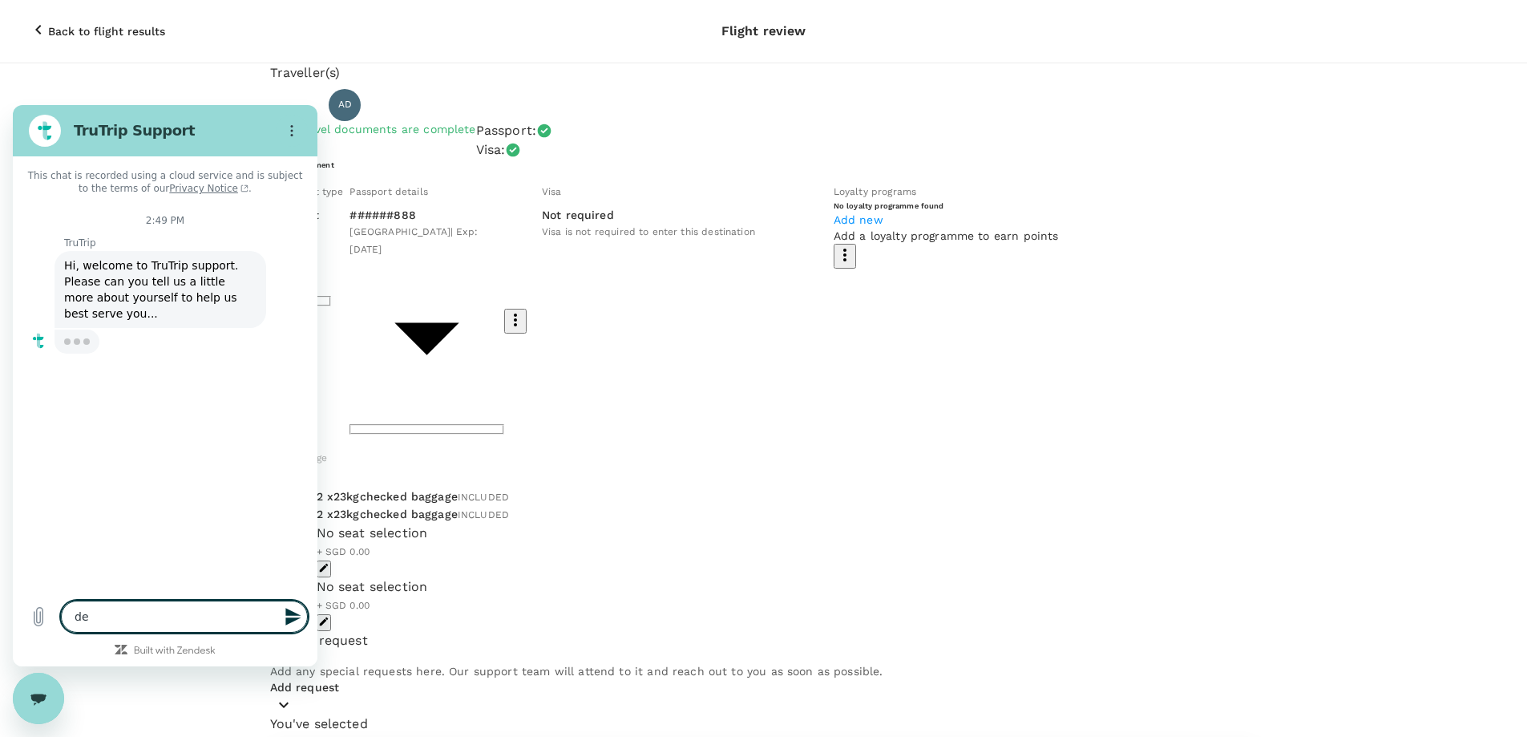
type textarea "x"
type textarea "dear"
type textarea "x"
type textarea "dear"
type textarea "x"
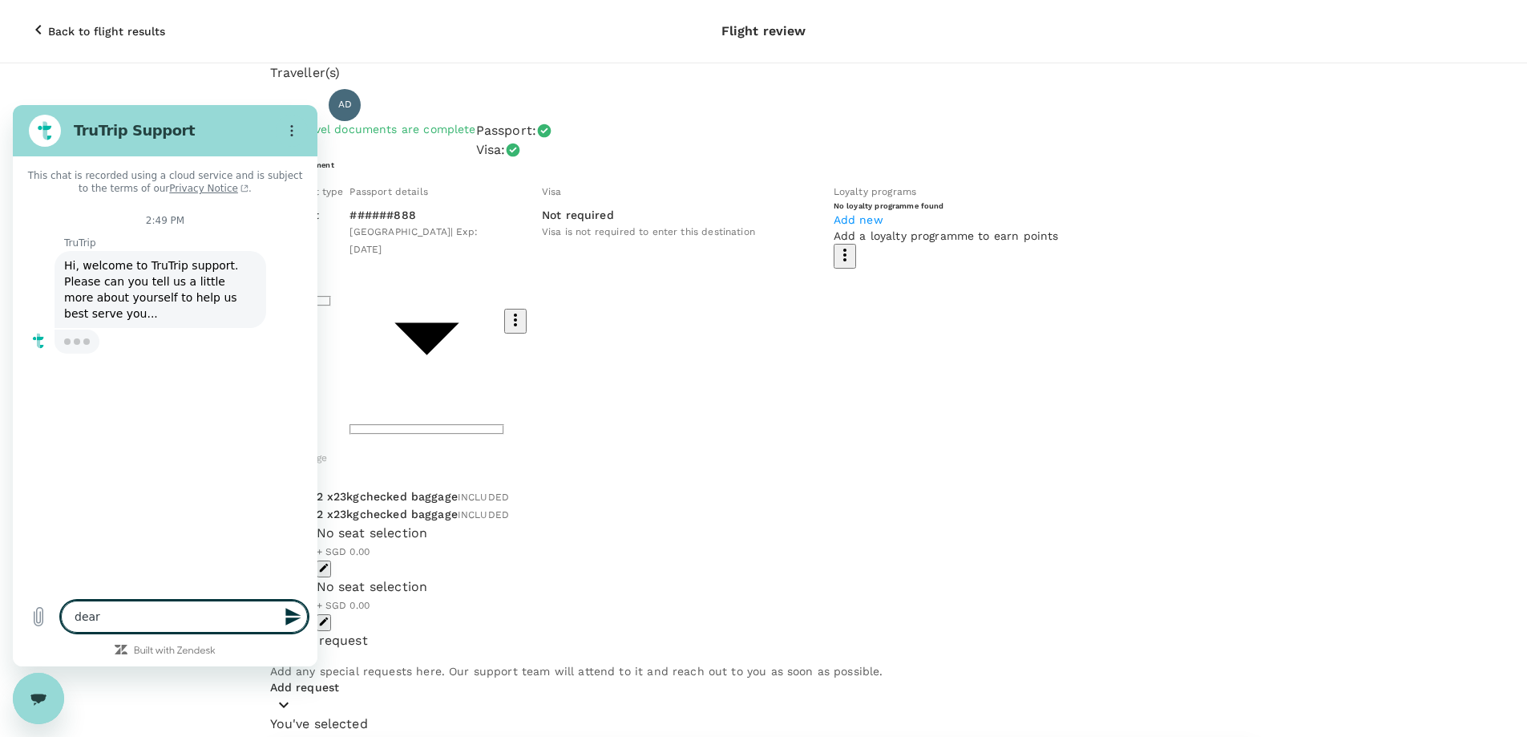
type textarea "dear"
type textarea "x"
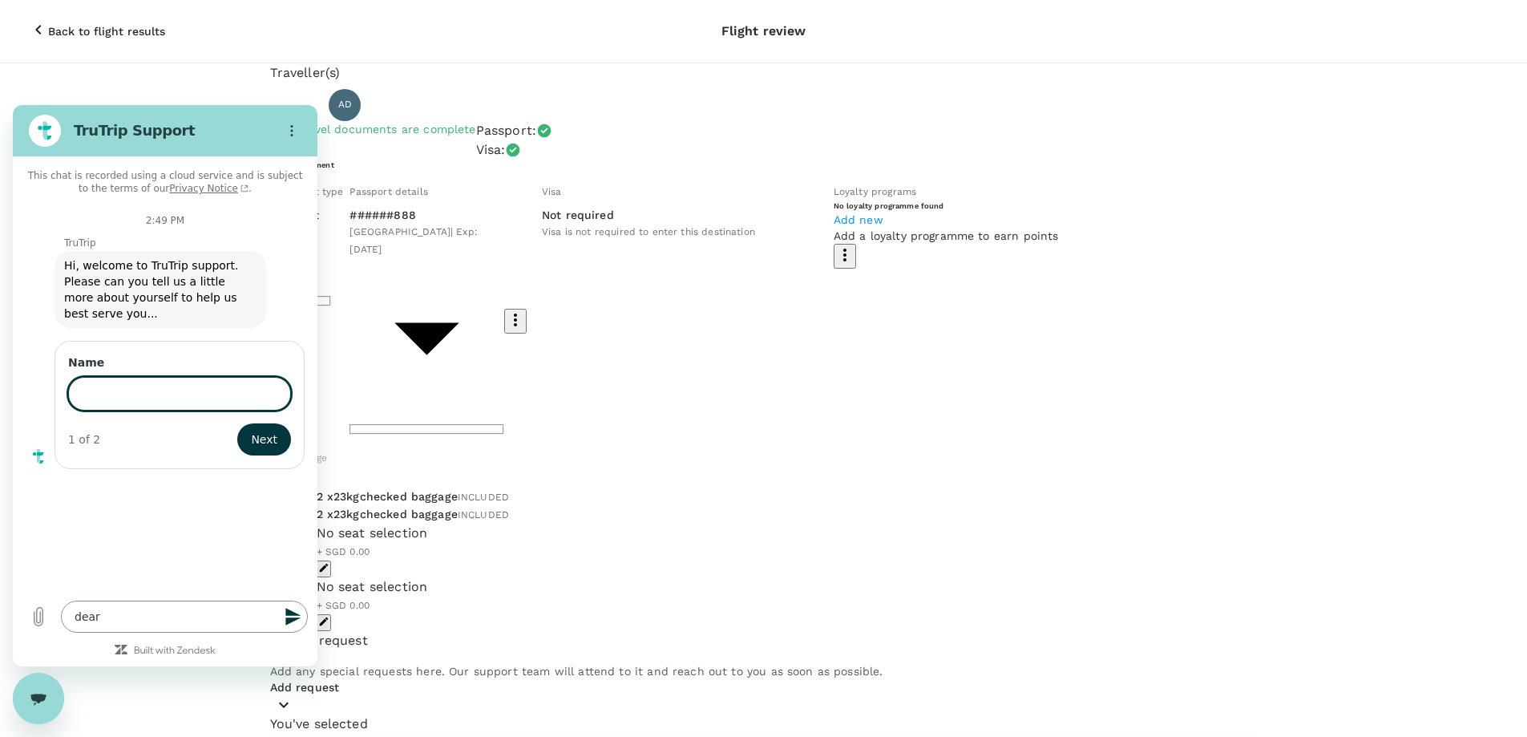
type input "T"
type textarea "x"
click at [196, 615] on textarea "dear" at bounding box center [184, 616] width 247 height 32
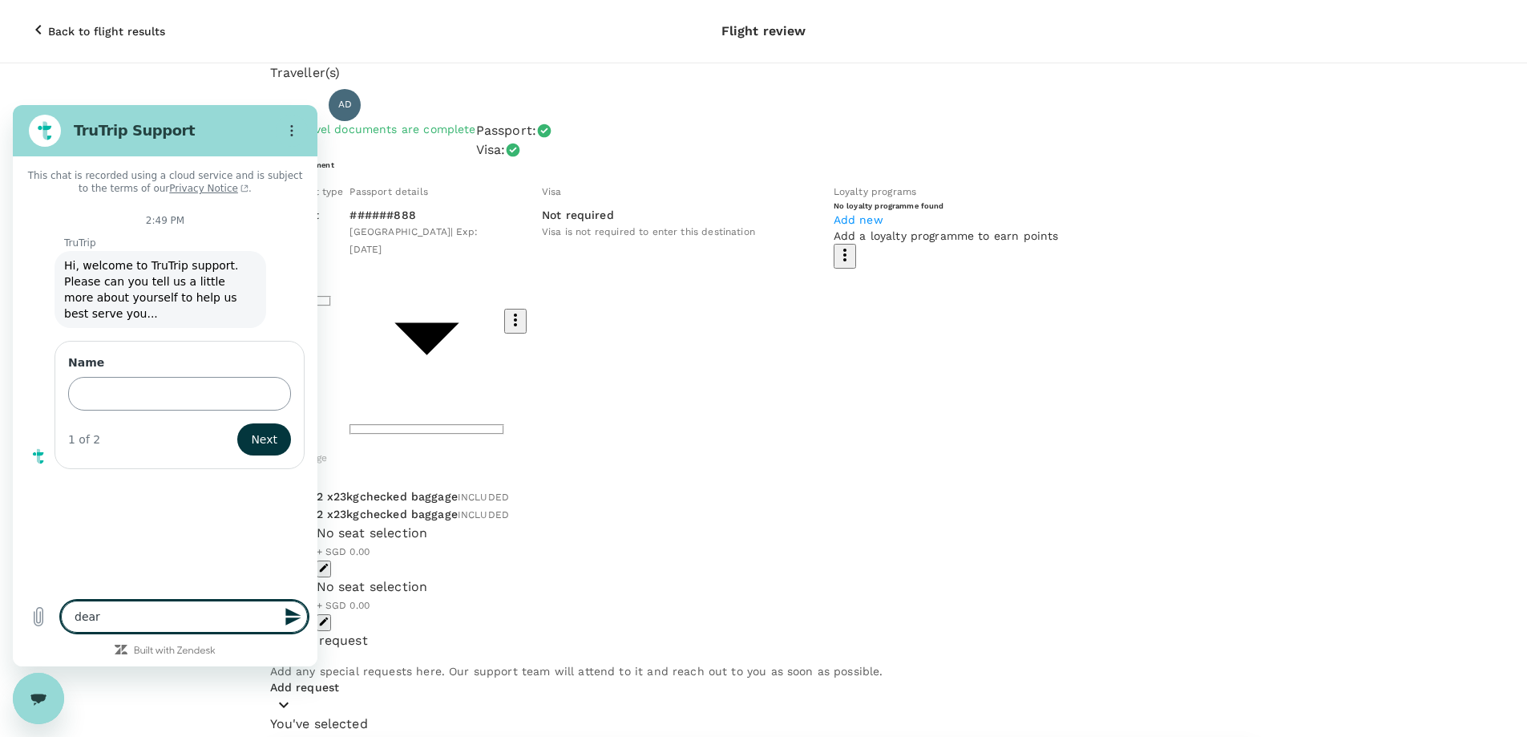
click at [183, 377] on input "Name" at bounding box center [179, 394] width 223 height 34
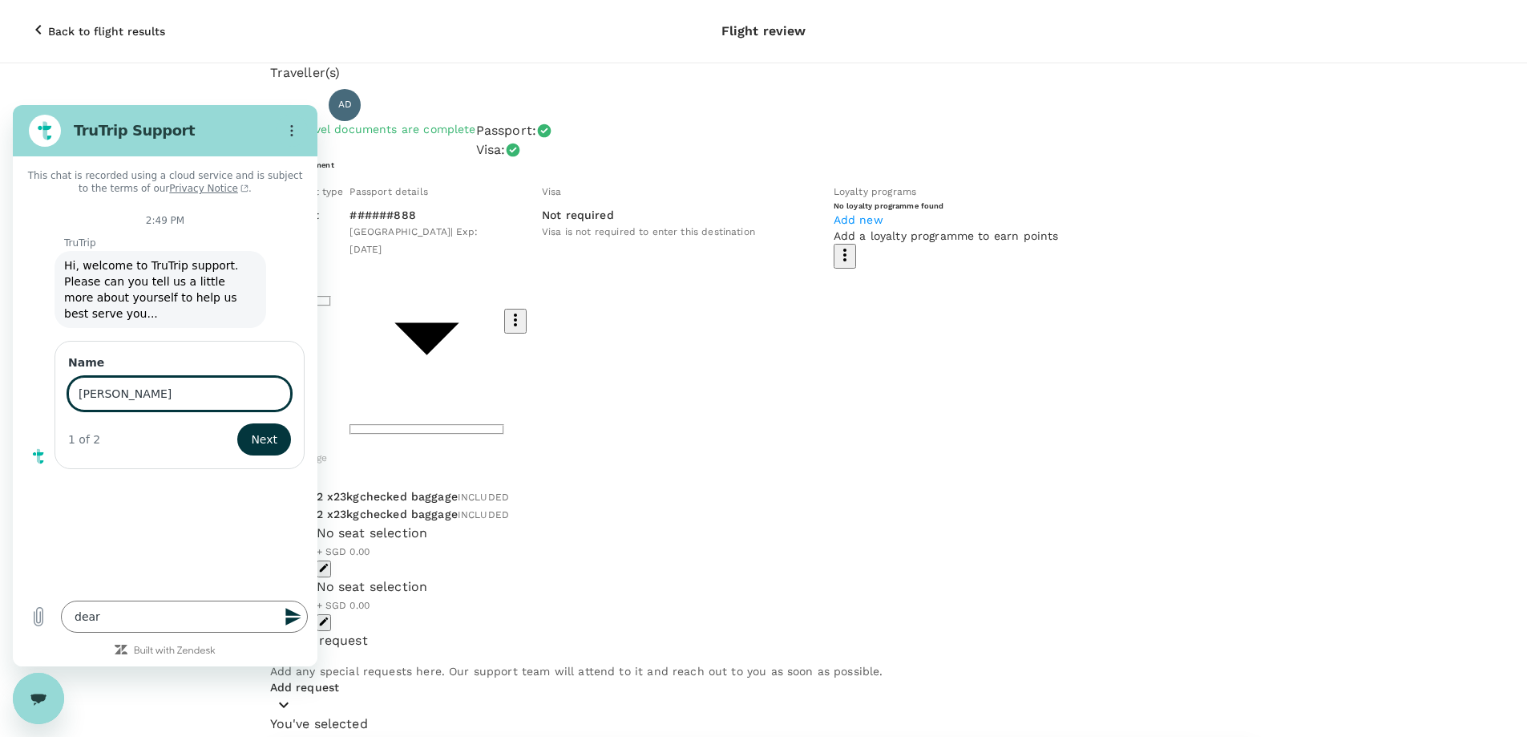
type input "[PERSON_NAME]"
click at [252, 423] on button "Next" at bounding box center [263, 439] width 55 height 32
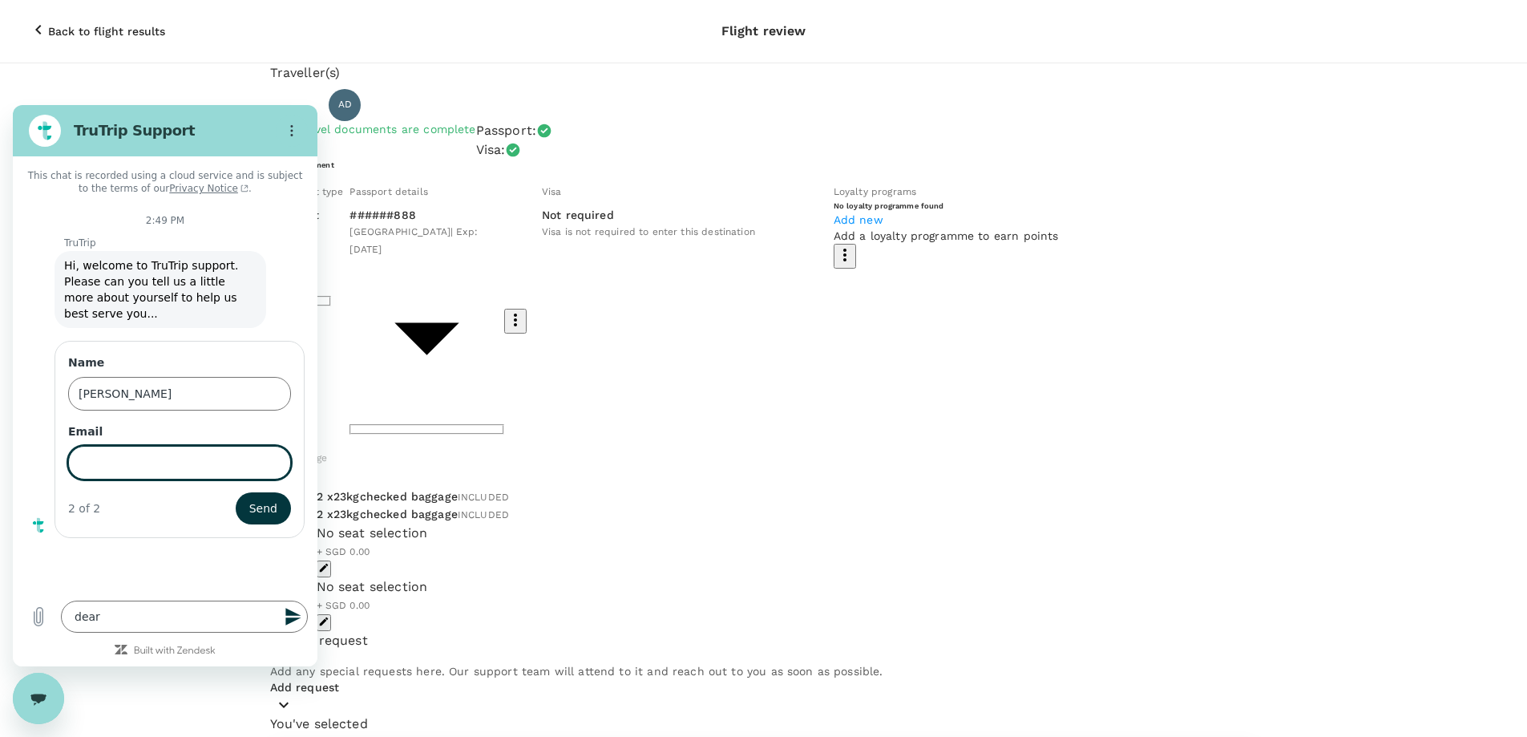
click at [172, 446] on input "Email" at bounding box center [179, 463] width 223 height 34
type input "[PERSON_NAME][EMAIL_ADDRESS][DOMAIN_NAME]"
click at [236, 492] on button "Send" at bounding box center [263, 508] width 55 height 32
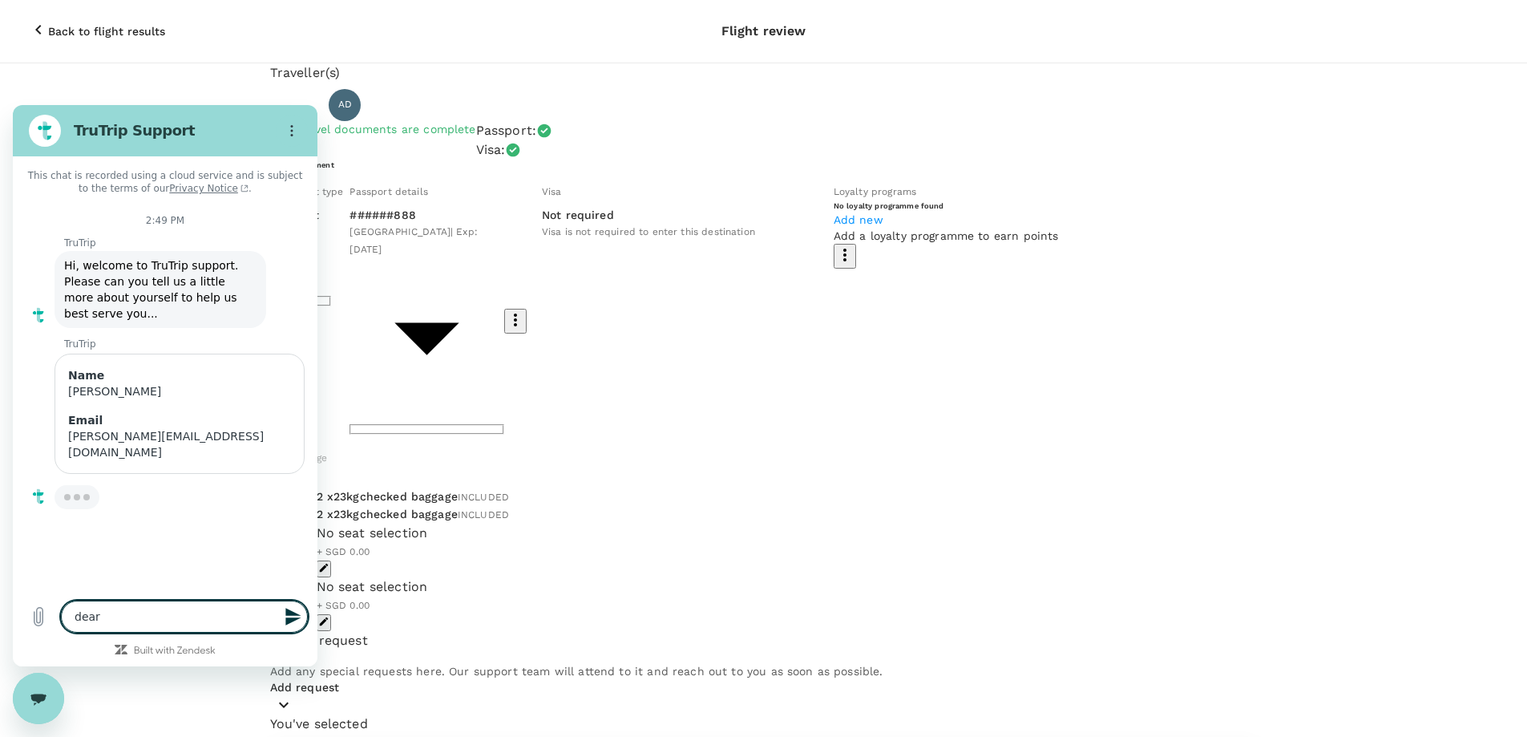
click at [178, 621] on textarea "dear" at bounding box center [184, 616] width 247 height 32
type textarea "x"
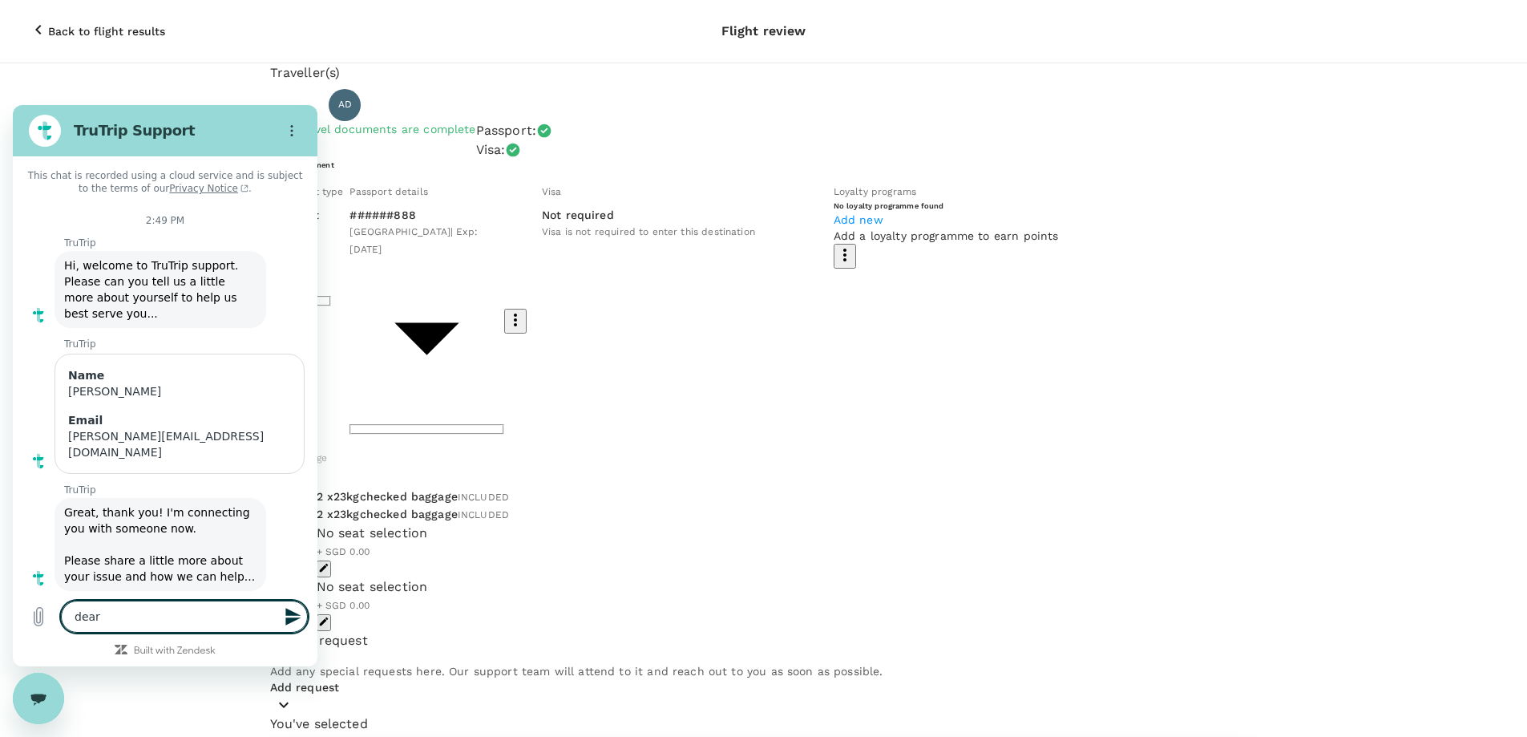
type textarea "dear t"
type textarea "x"
type textarea "dear te"
type textarea "x"
type textarea "dear tea"
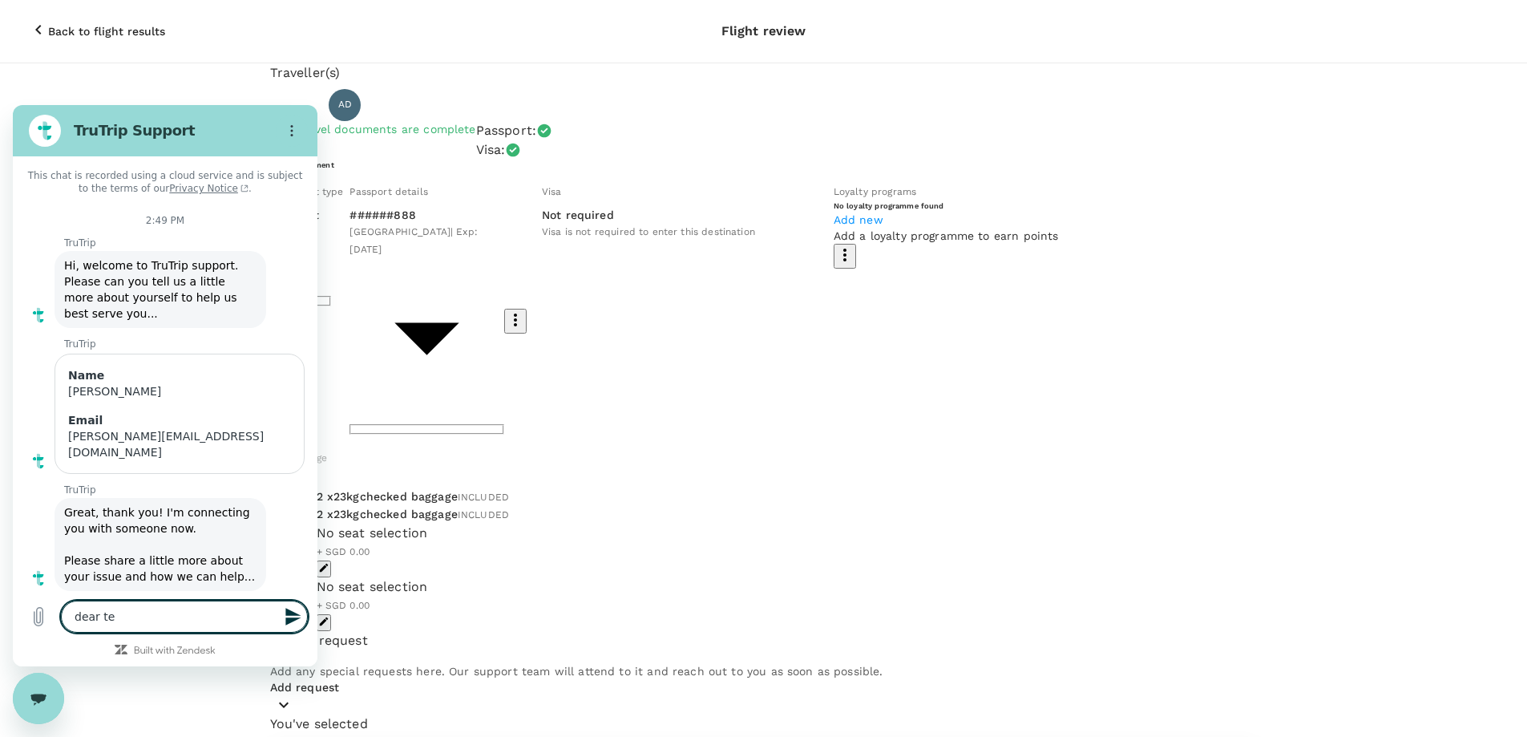
type textarea "x"
type textarea "dear team"
type textarea "x"
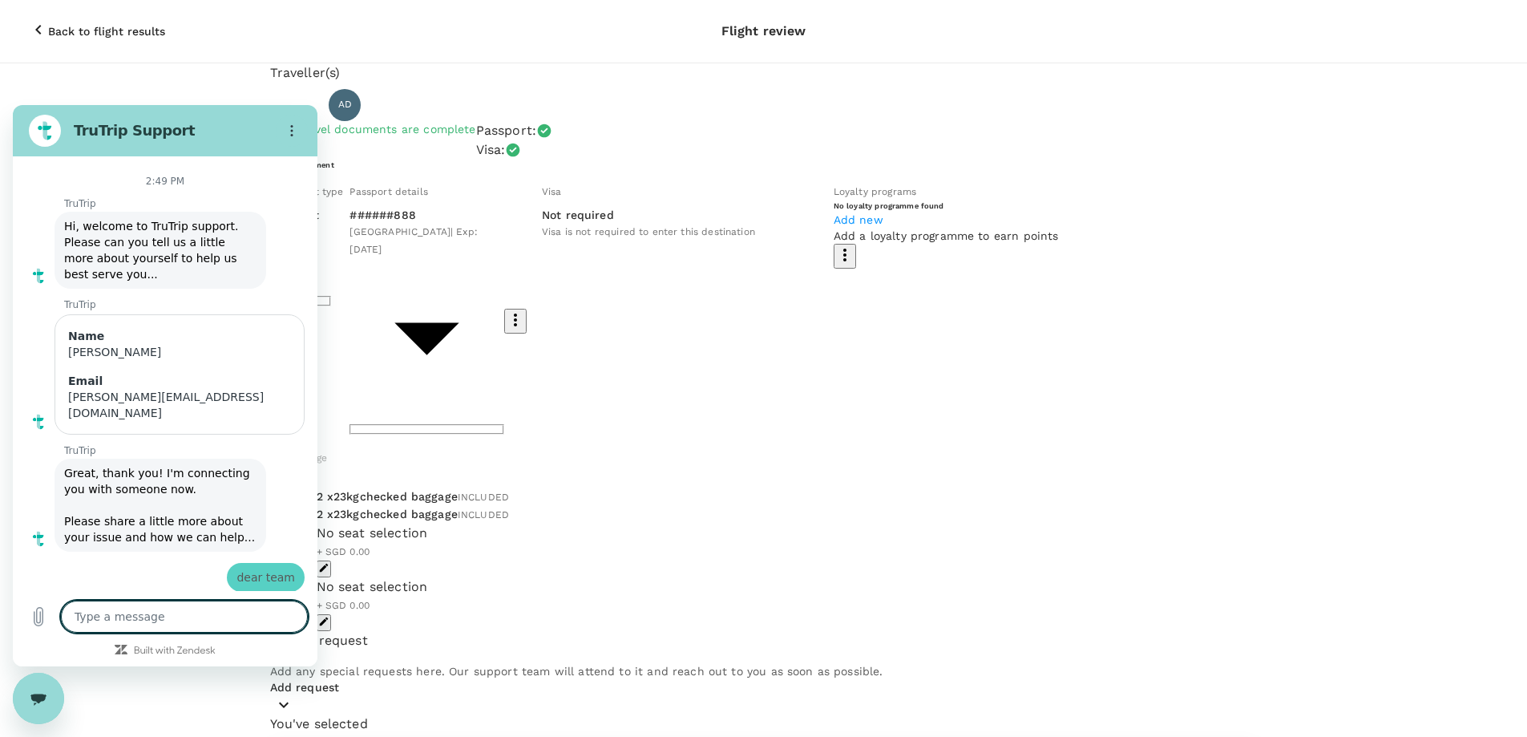
type textarea "x"
type textarea "l"
type textarea "x"
type textarea "li"
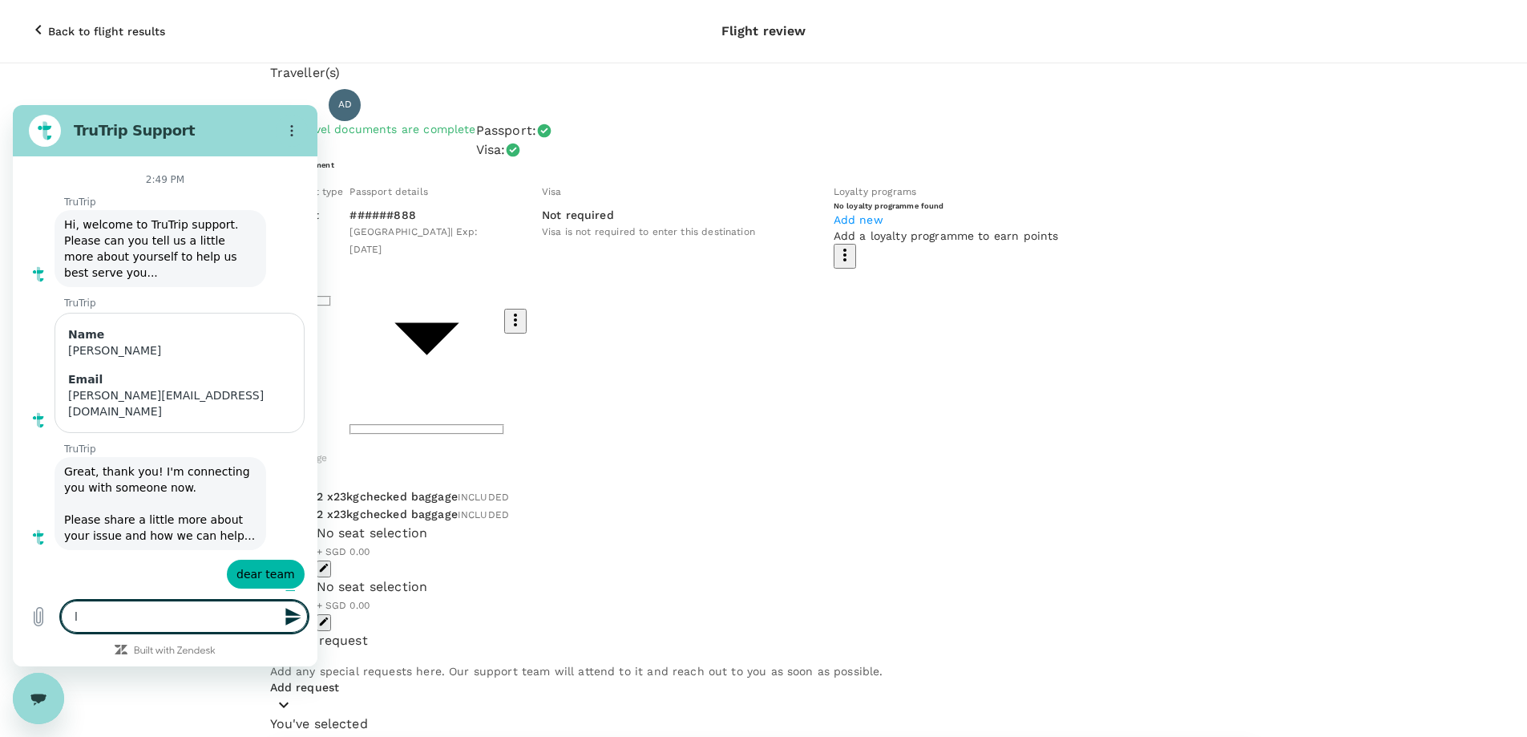
type textarea "x"
type textarea "lik"
type textarea "x"
type textarea "likw"
type textarea "x"
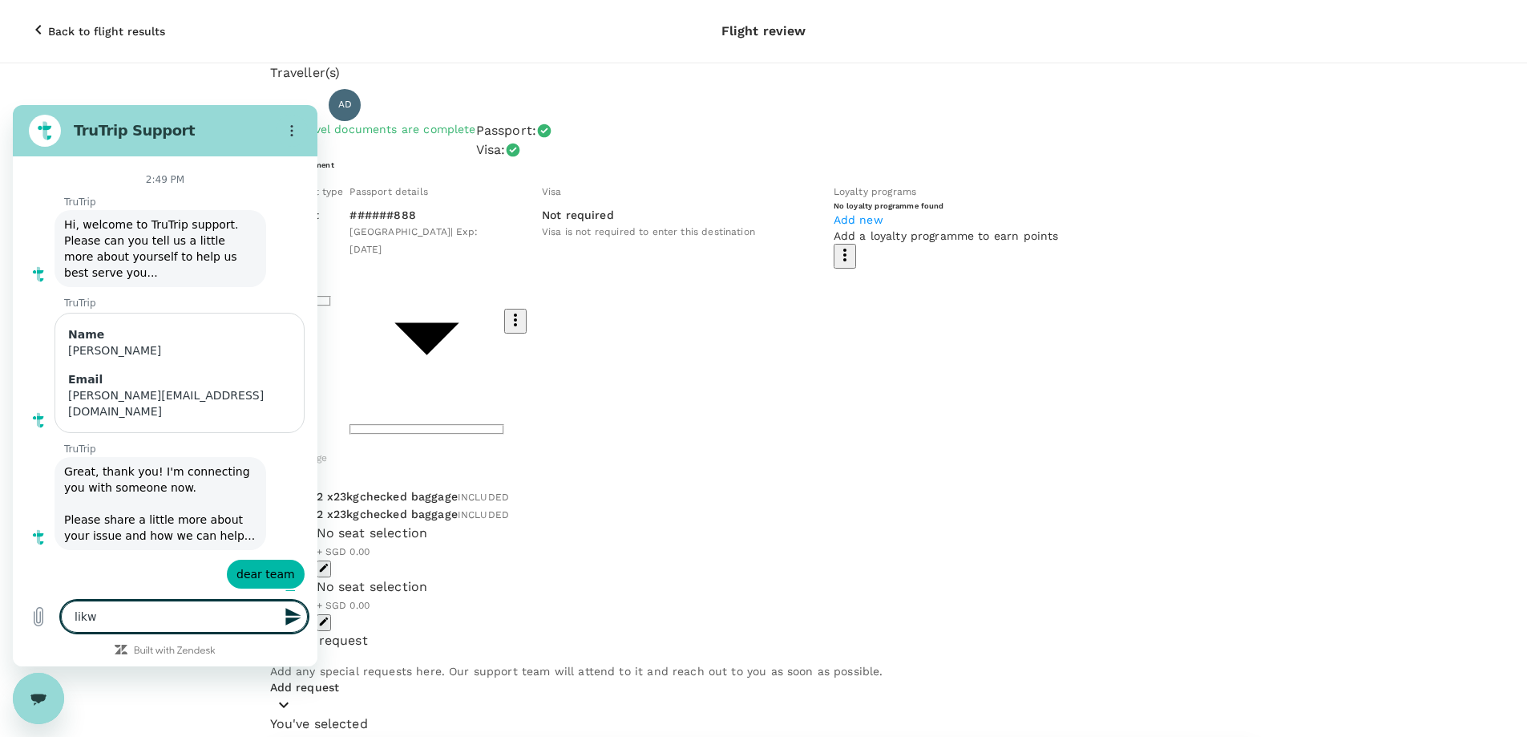
type textarea "likw"
type textarea "x"
type textarea "likw r"
type textarea "x"
type textarea "likw ro"
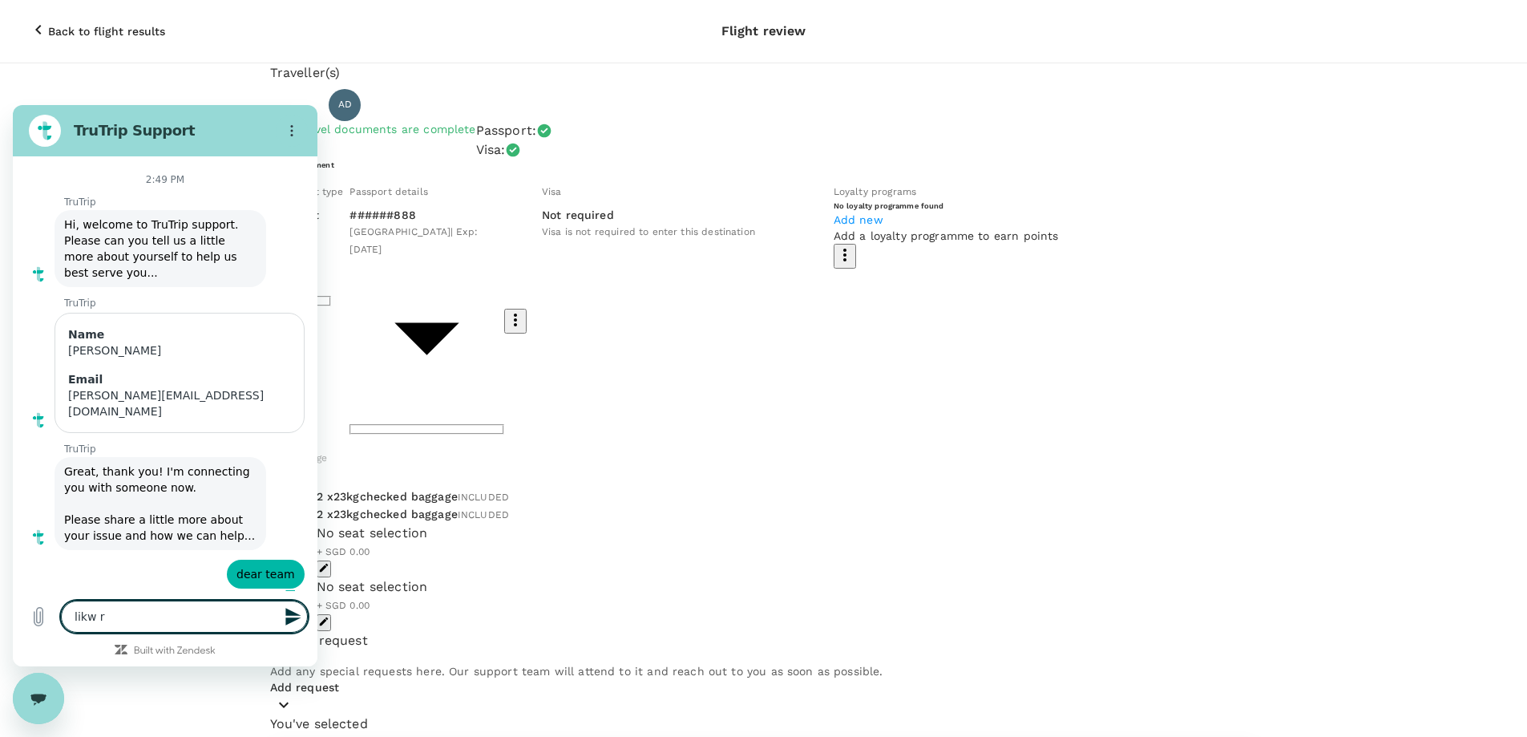
type textarea "x"
type textarea "likw ro"
type textarea "x"
type textarea "likw ro"
type textarea "x"
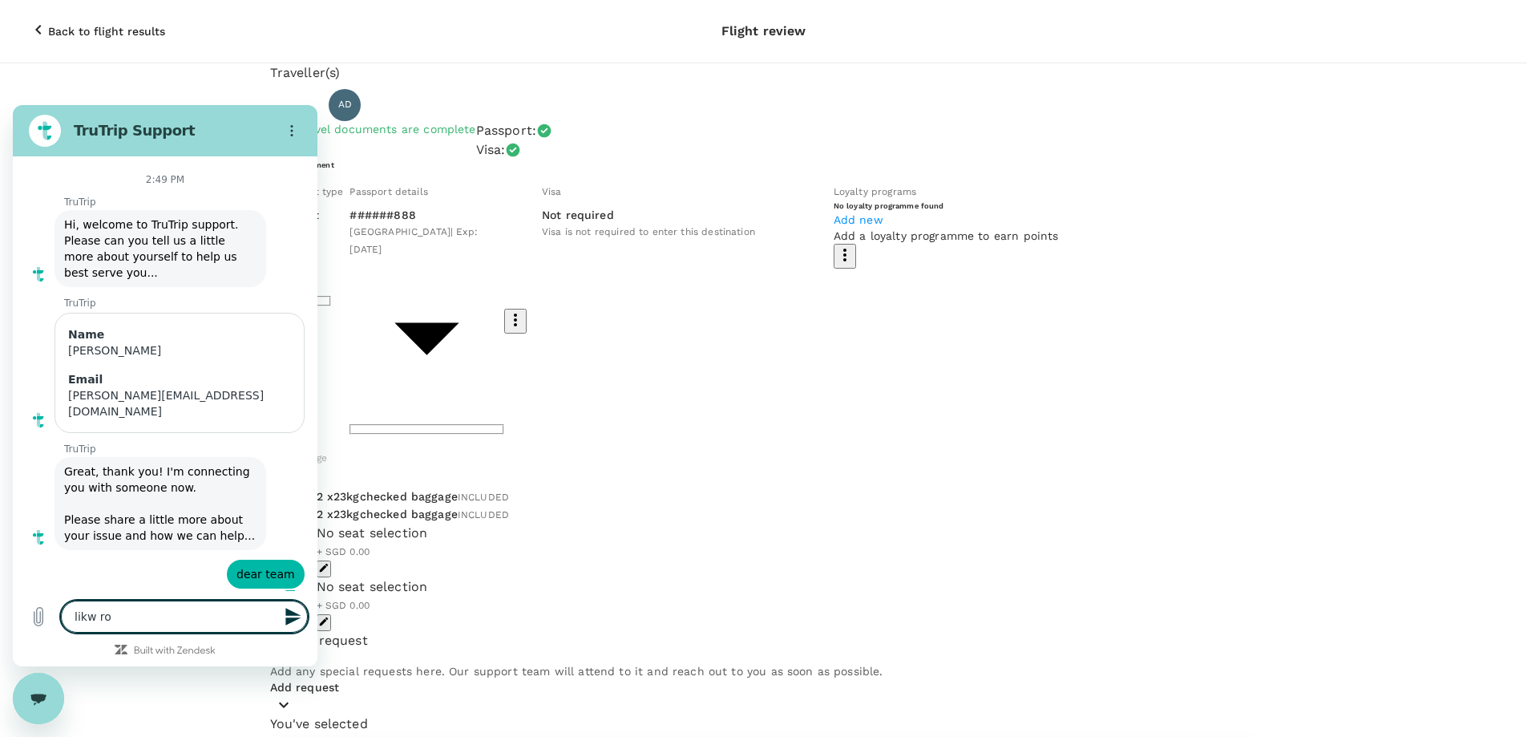
type textarea "likw r"
type textarea "x"
type textarea "likw"
type textarea "x"
type textarea "likw"
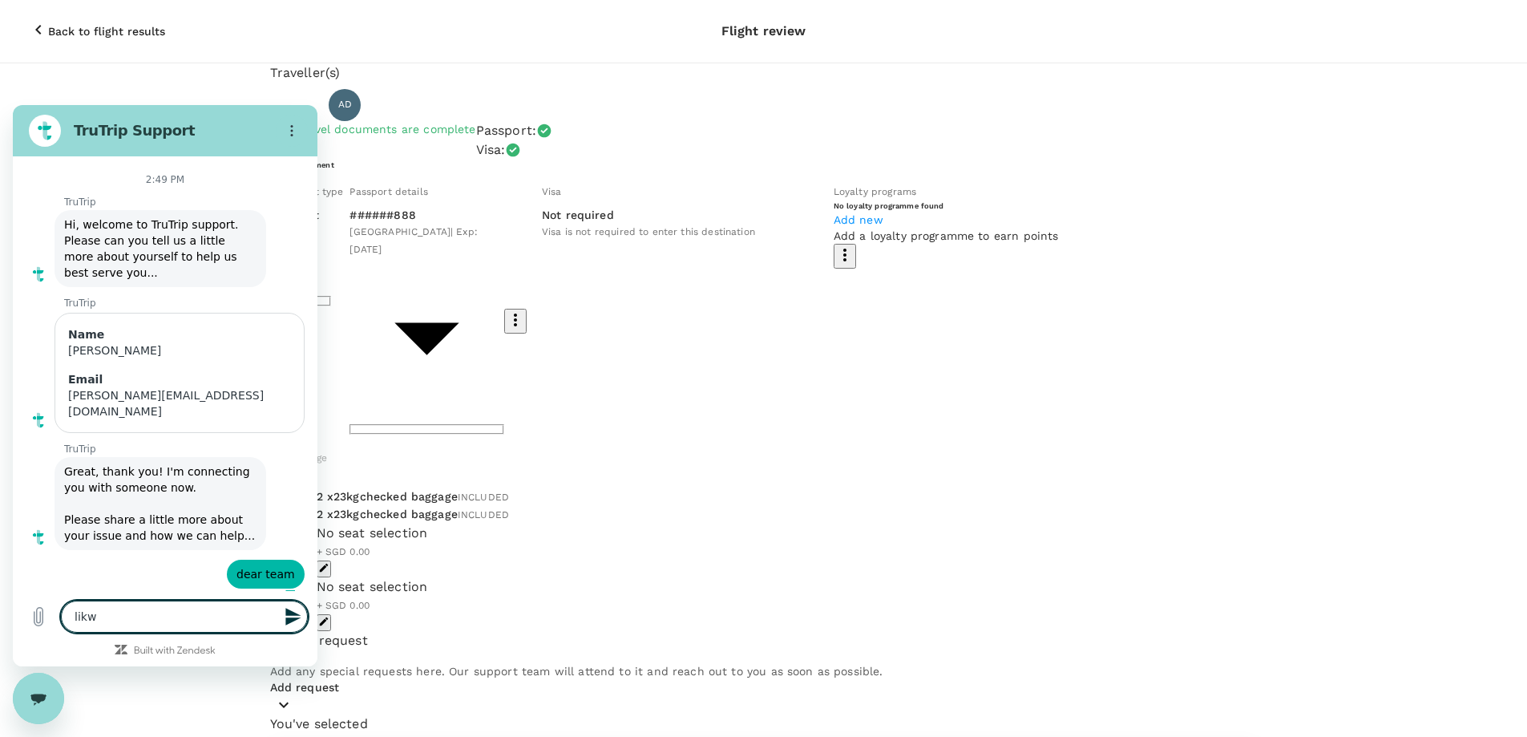
type textarea "x"
type textarea "lik"
type textarea "x"
type textarea "like"
type textarea "x"
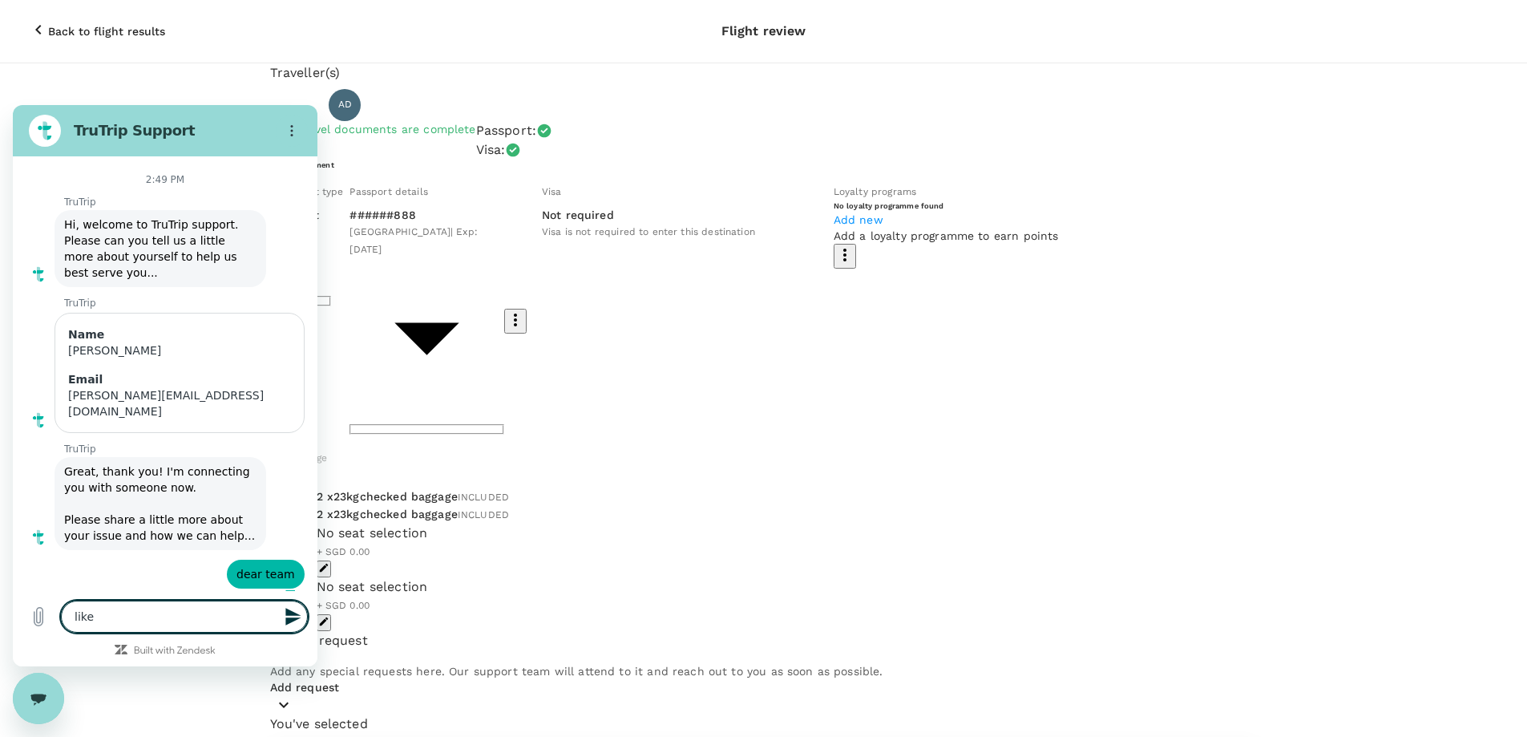
type textarea "like"
type textarea "x"
type textarea "like o"
type textarea "x"
type textarea "like"
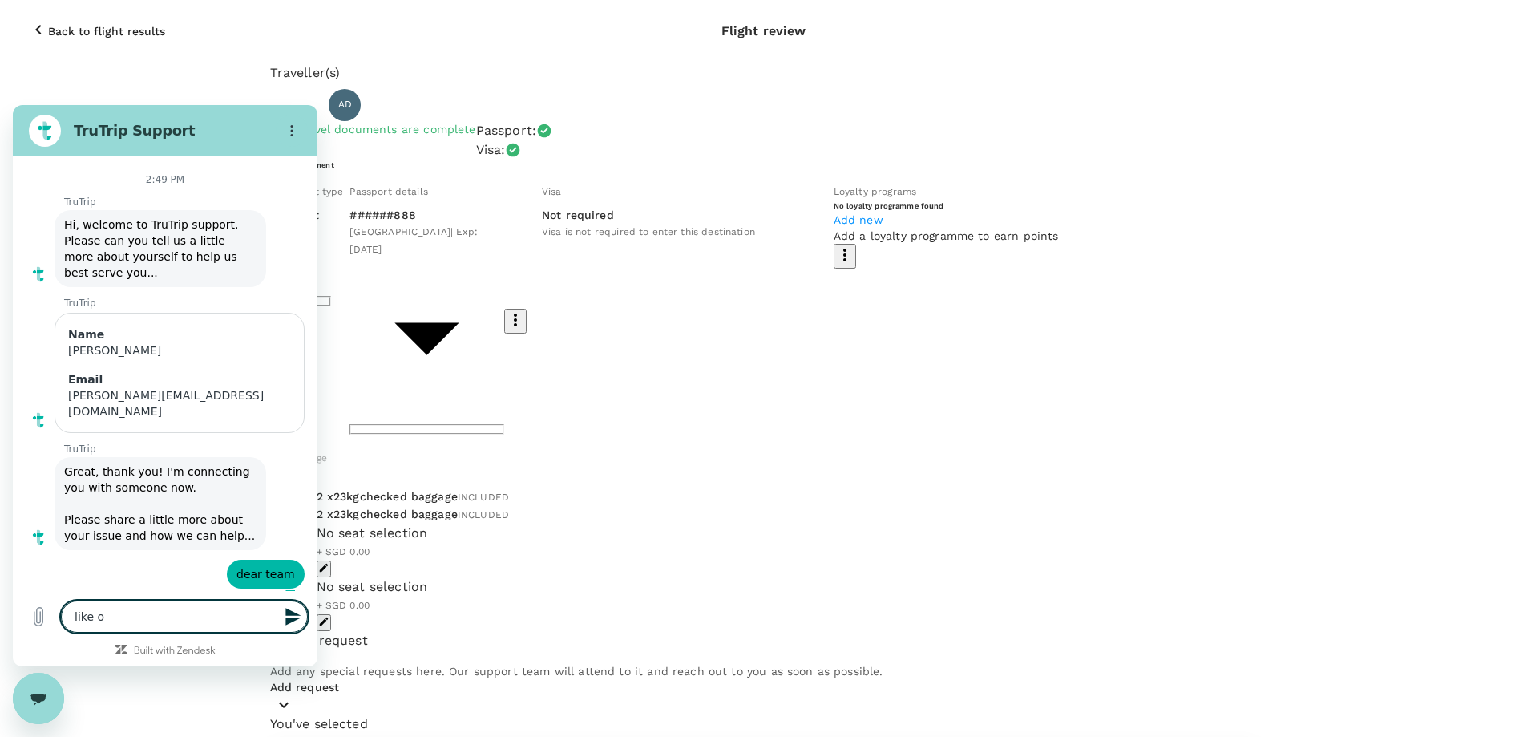
type textarea "x"
type textarea "like t"
type textarea "x"
type textarea "like to"
type textarea "x"
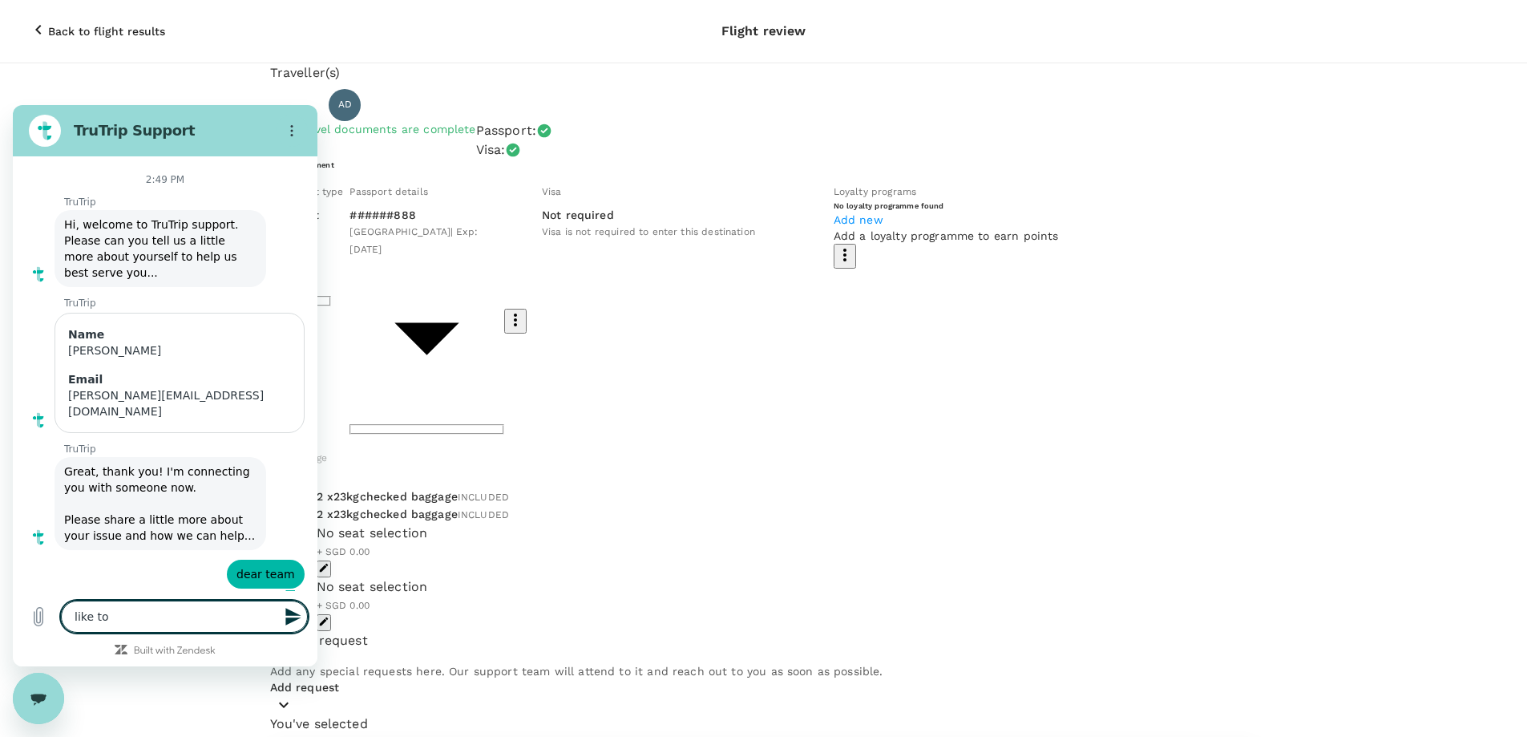
type textarea "like to"
type textarea "x"
type textarea "like to a"
type textarea "x"
type textarea "like to ac"
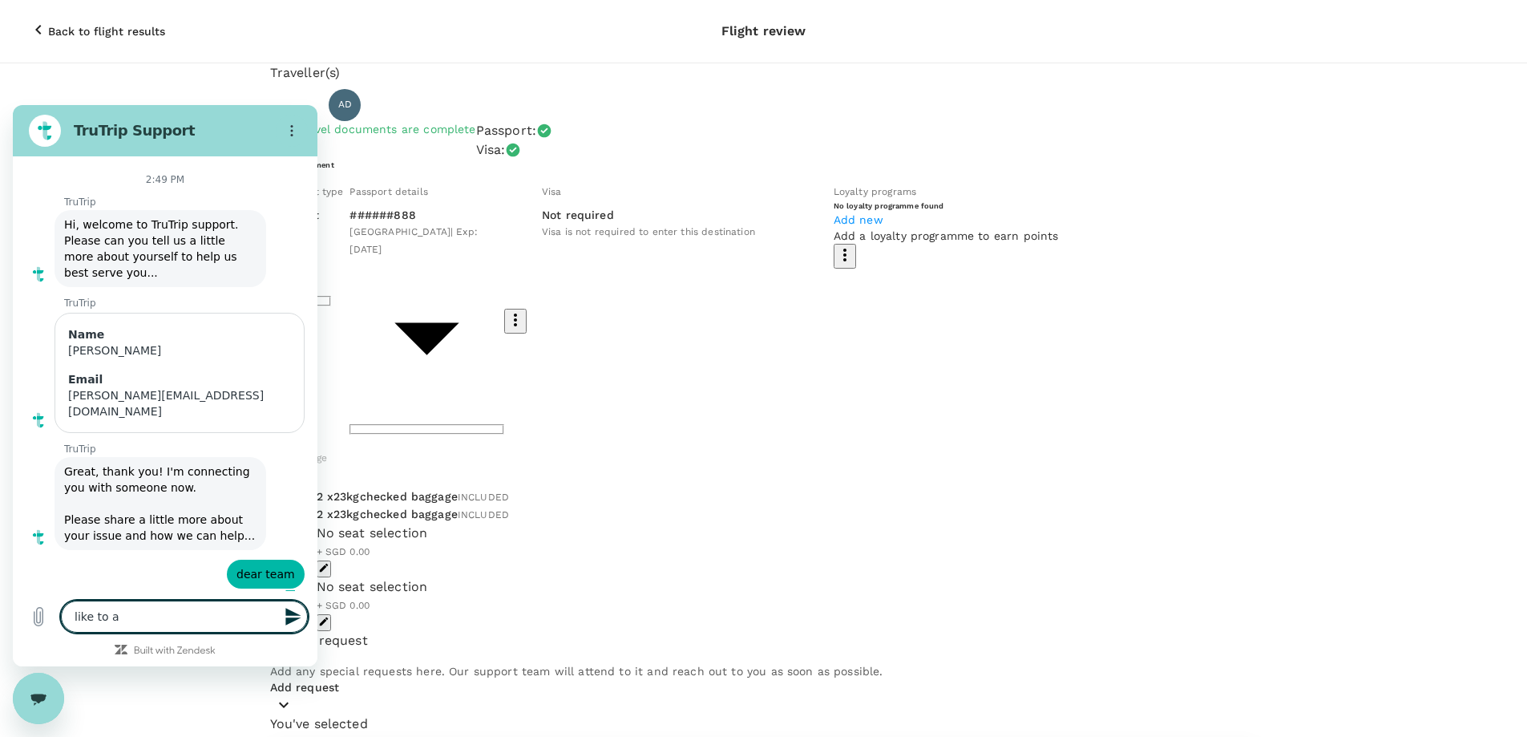
type textarea "x"
type textarea "like to act"
type textarea "x"
type textarea "like to act"
type textarea "x"
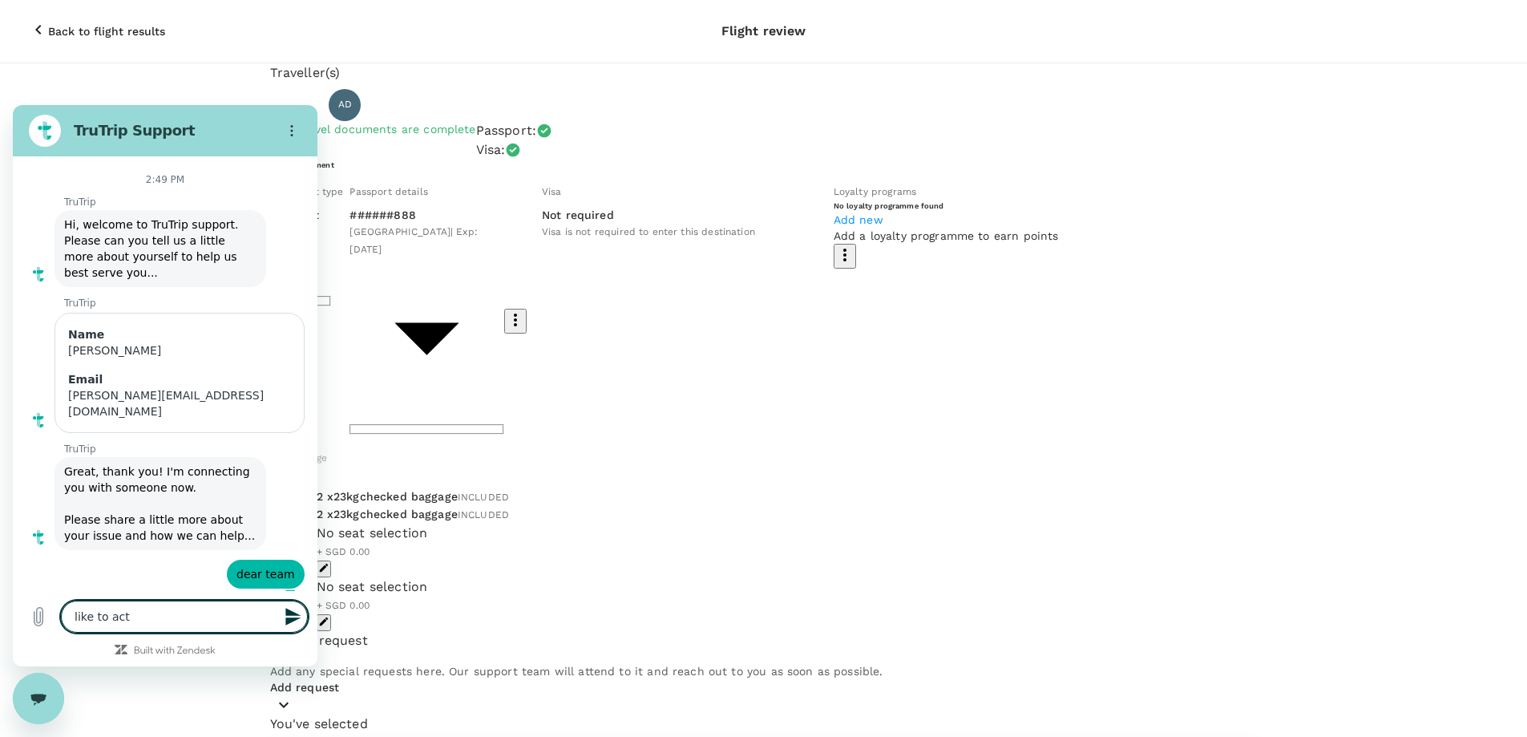
type textarea "like to act q"
type textarea "x"
type textarea "like to act qu"
type textarea "x"
type textarea "like to act qui"
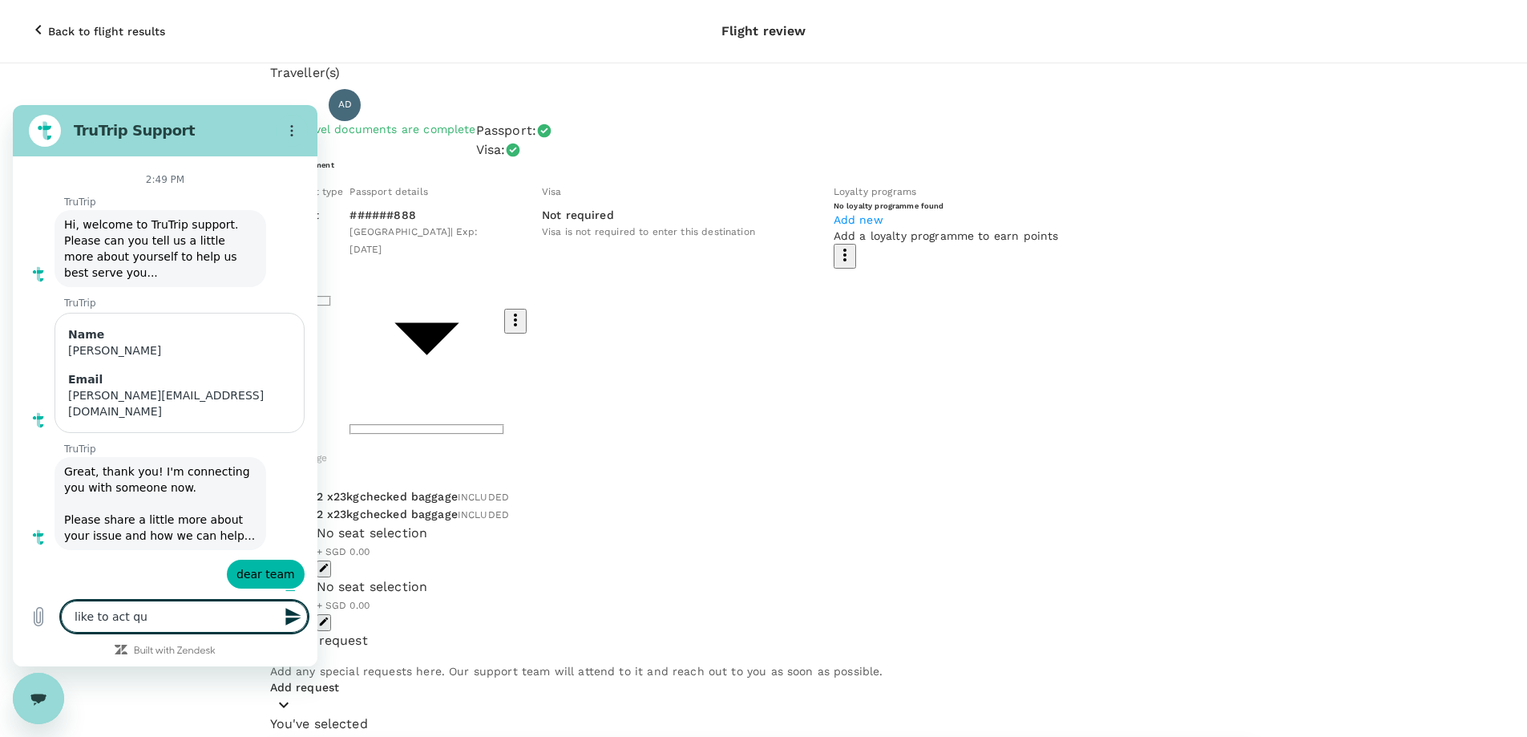
type textarea "x"
type textarea "like to act quic"
type textarea "x"
type textarea "like to act quick"
type textarea "x"
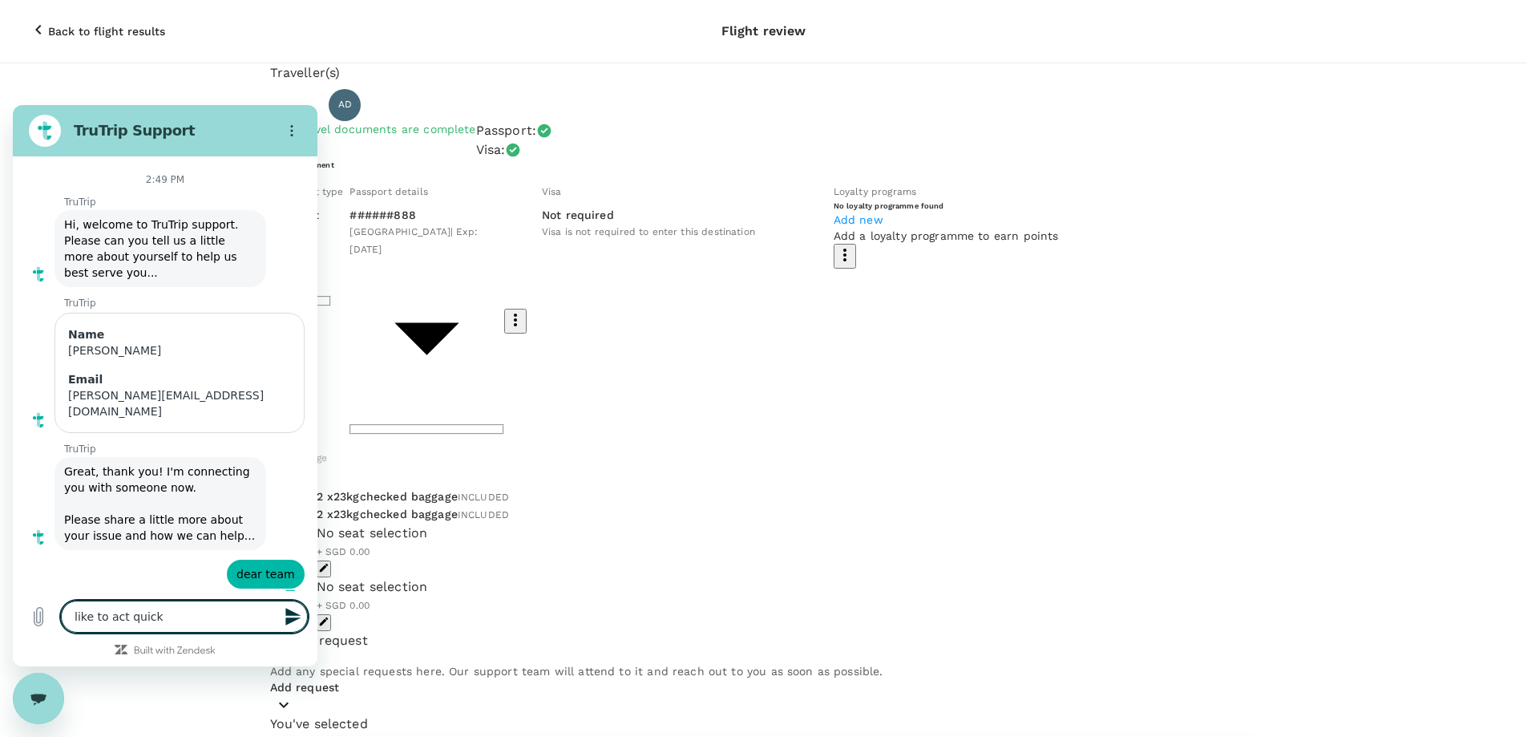
type textarea "like to act quick"
type textarea "x"
type textarea "like to act quick f"
type textarea "x"
type textarea "like to act quick fo"
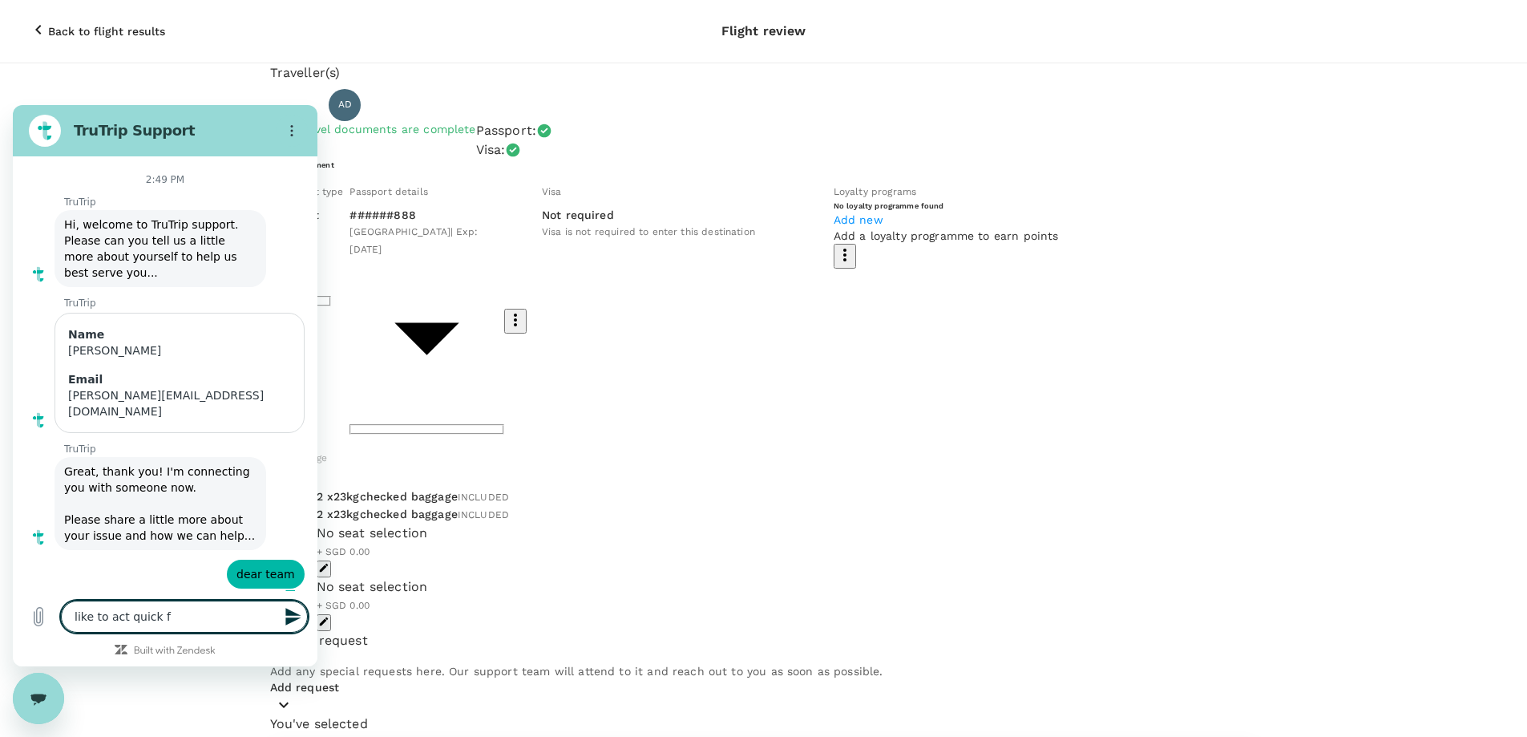
type textarea "x"
type textarea "like to act quick for"
type textarea "x"
type textarea "like to act quick for"
type textarea "x"
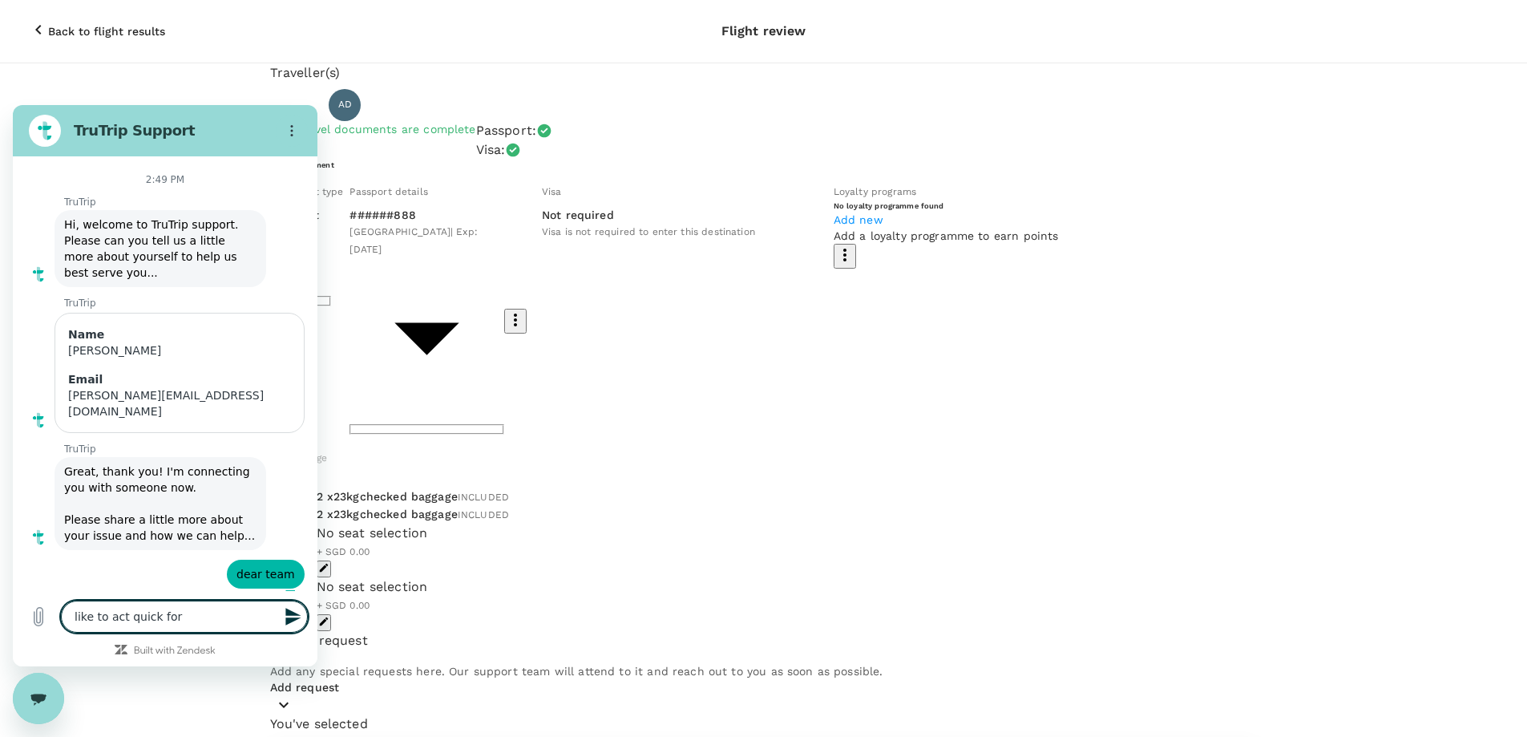
type textarea "like to act quick for t"
type textarea "x"
type textarea "like to act quick for th"
type textarea "x"
type textarea "like to act quick for thi"
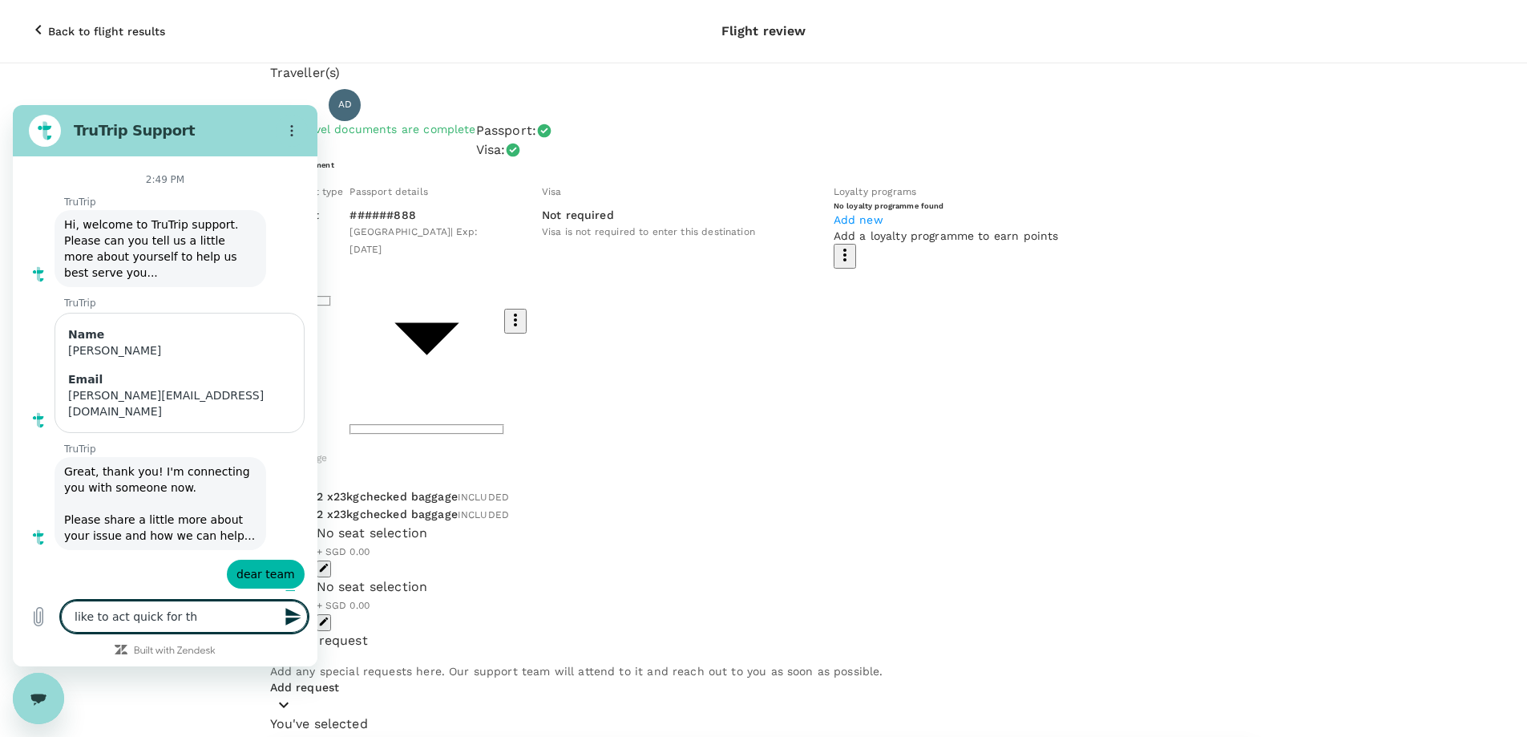
type textarea "x"
type textarea "like to act quick for this"
type textarea "x"
type textarea "like to act quick for this"
type textarea "x"
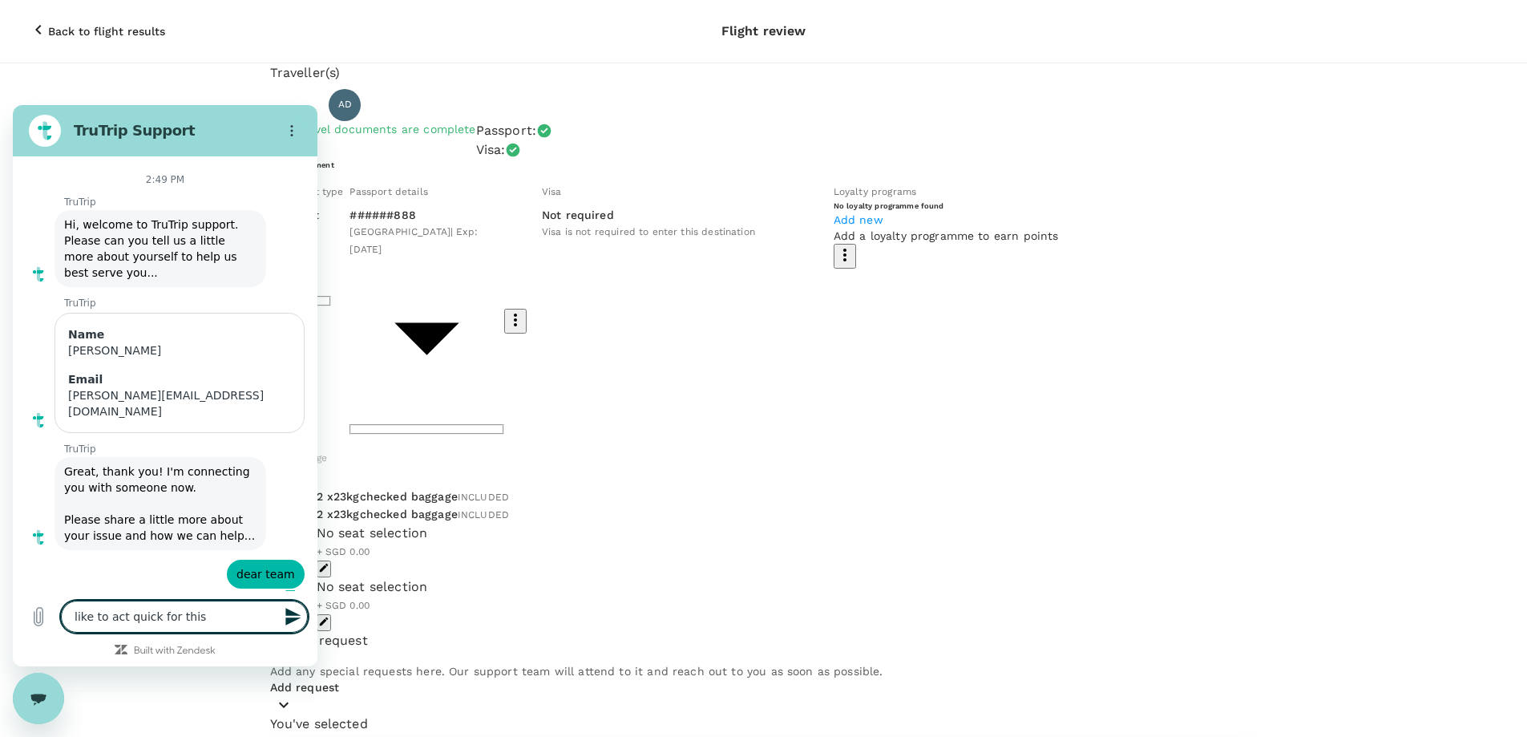
type textarea "like to act quick for this b"
type textarea "x"
type textarea "like to act quick for this bo"
type textarea "x"
type textarea "like to act quick for this boo"
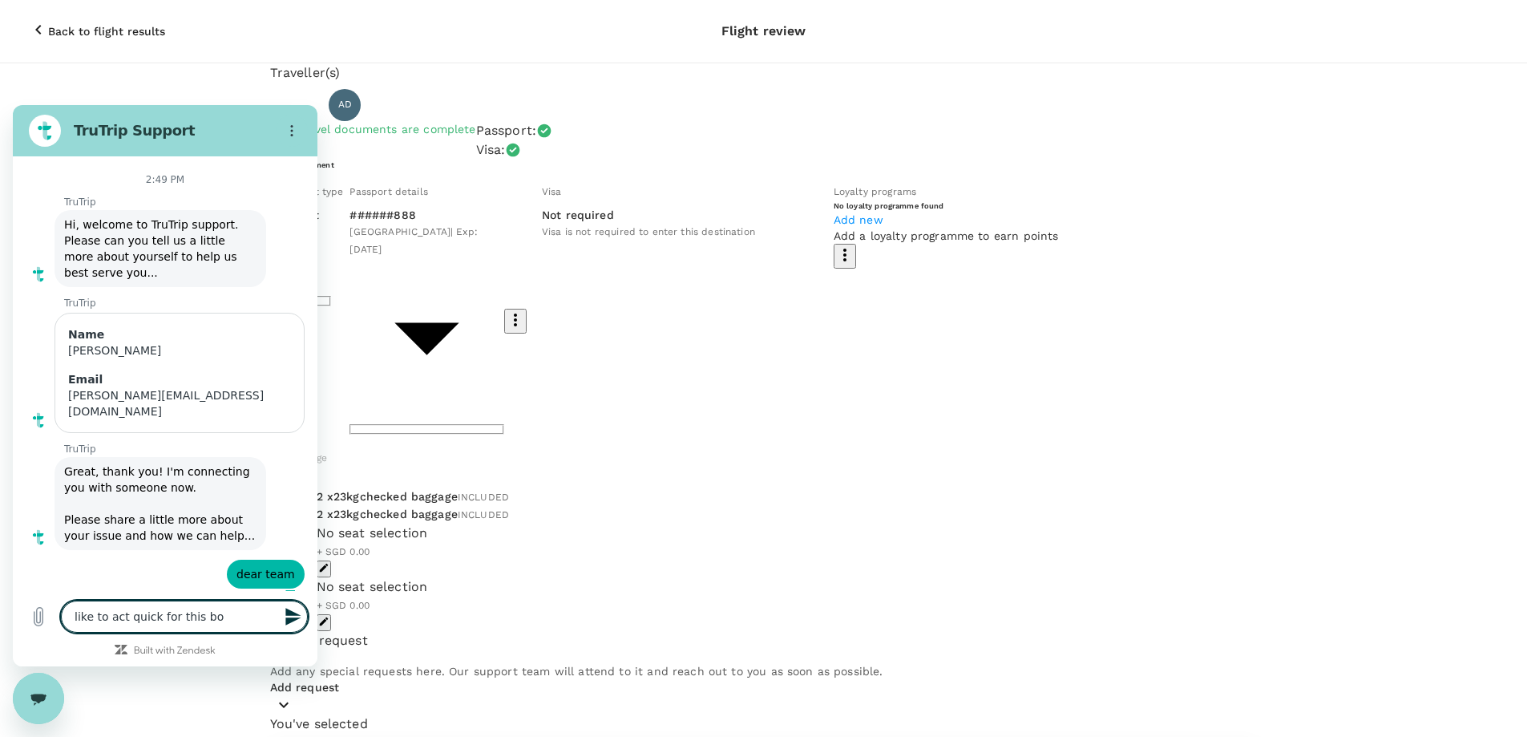
type textarea "x"
type textarea "like to act quick for this book"
type textarea "x"
type textarea "like to act quick for this booki"
type textarea "x"
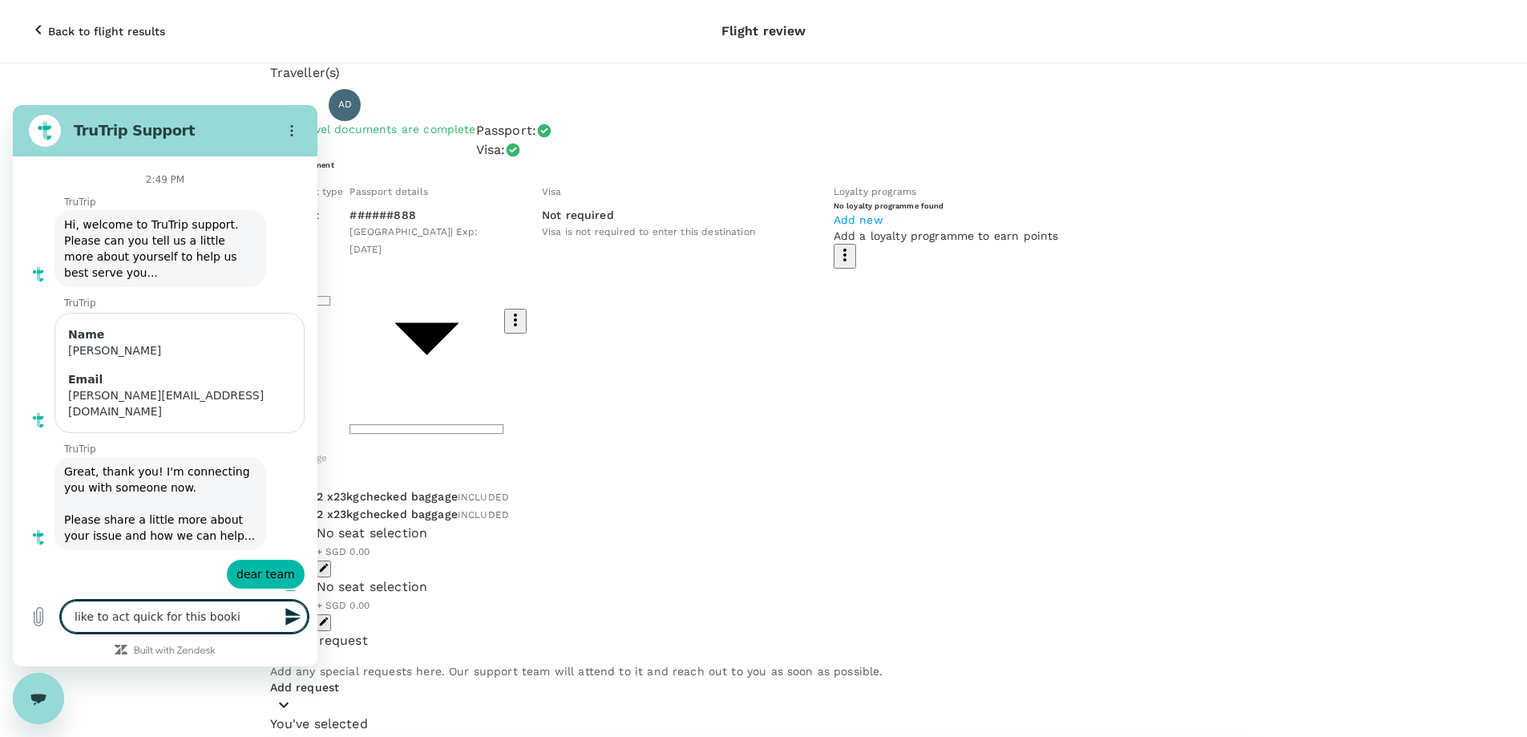
type textarea "like to act quick for this bookin"
type textarea "x"
type textarea "like to act quick for this booking"
type textarea "x"
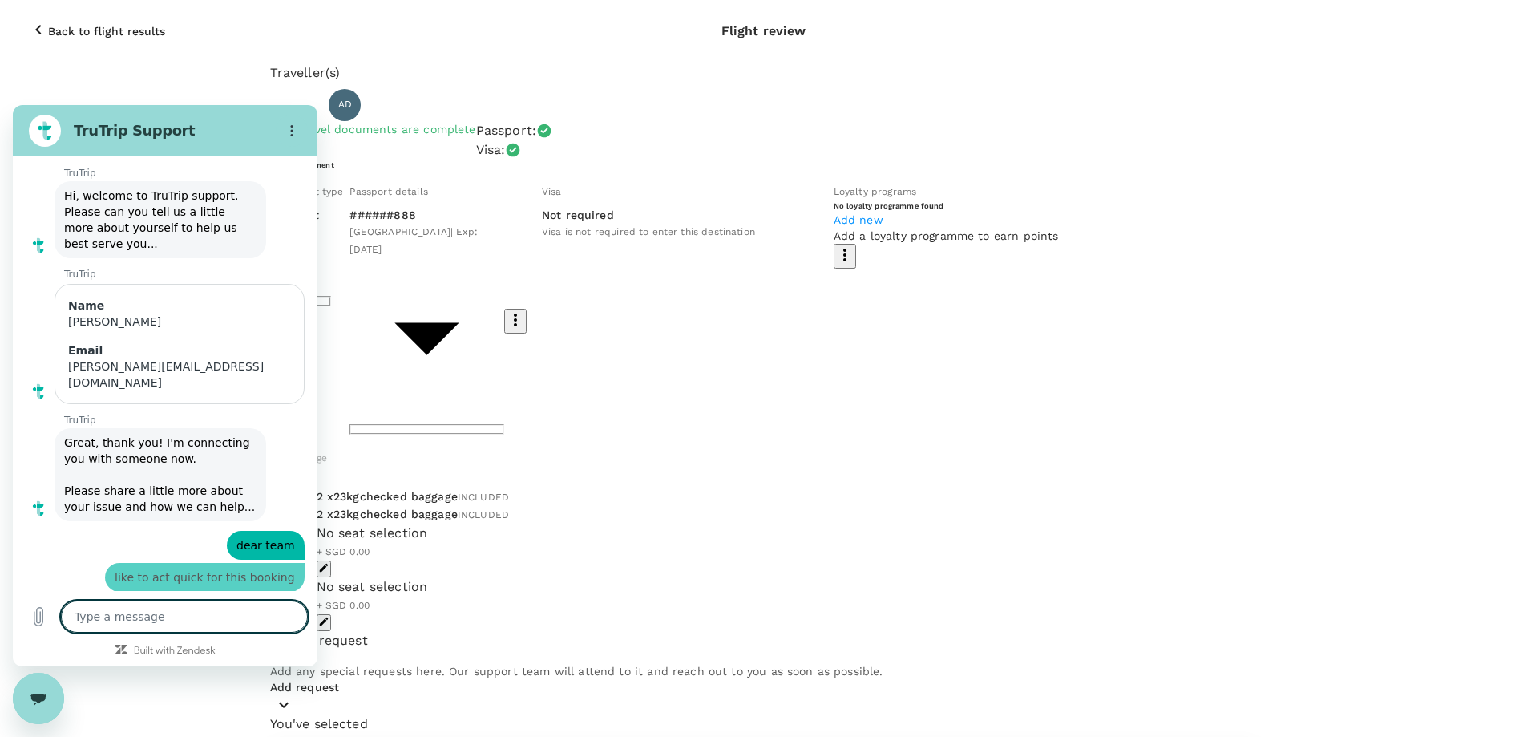
type textarea "x"
type textarea "w"
type textarea "x"
type textarea "wa"
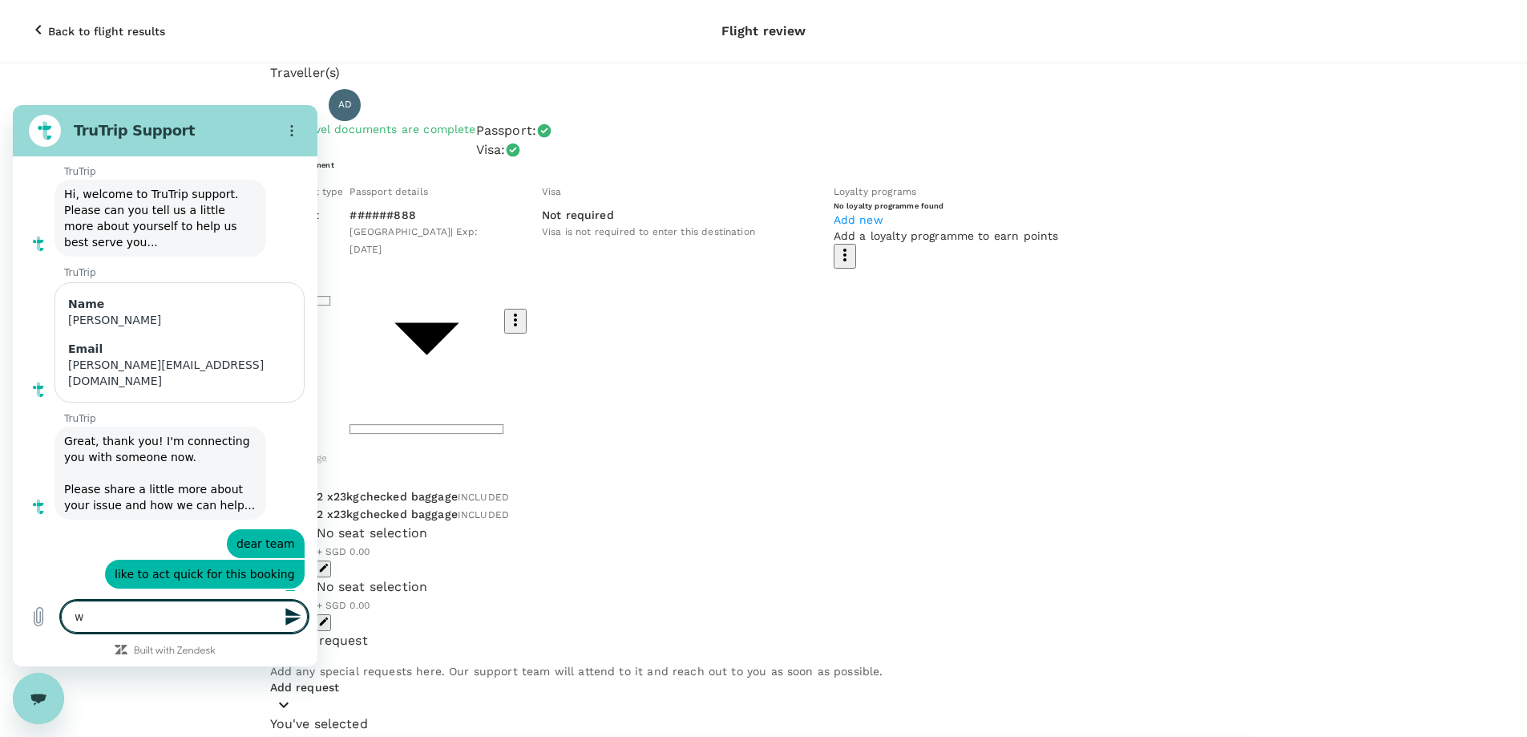
type textarea "x"
type textarea "was"
type textarea "x"
type textarea "was"
type textarea "x"
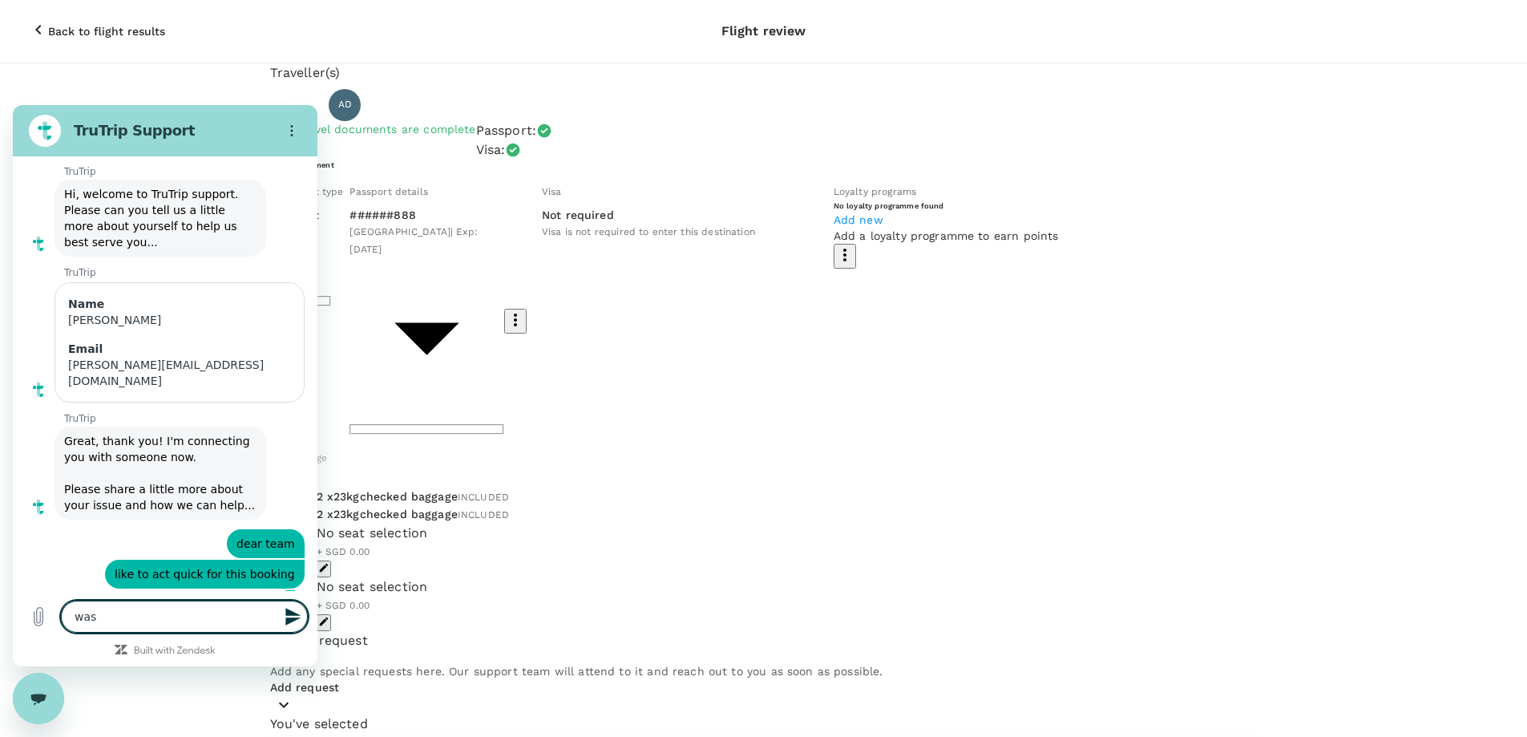
type textarea "was i"
type textarea "x"
type textarea "was in"
type textarea "x"
type textarea "was inf"
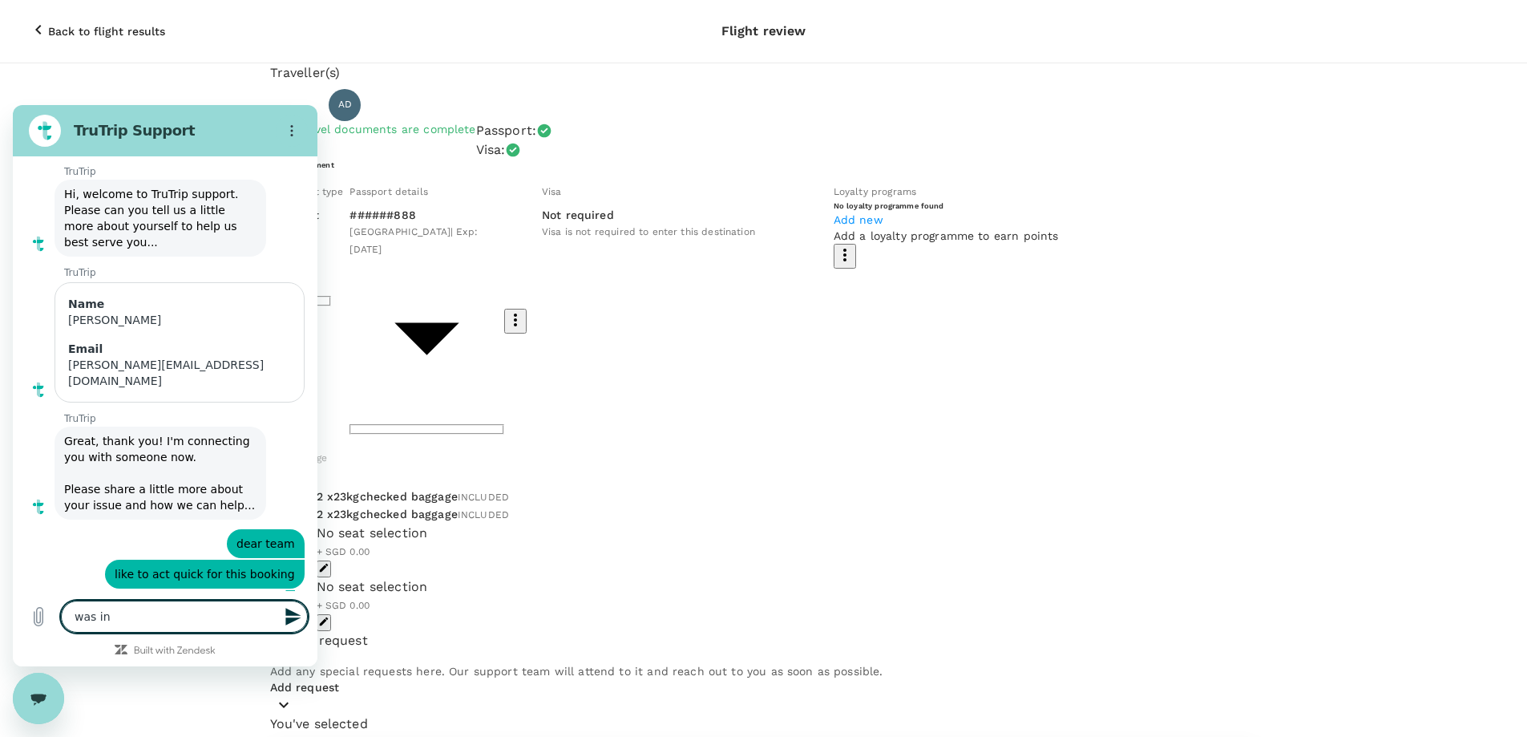
type textarea "x"
type textarea "was info"
type textarea "x"
type textarea "was infor"
type textarea "x"
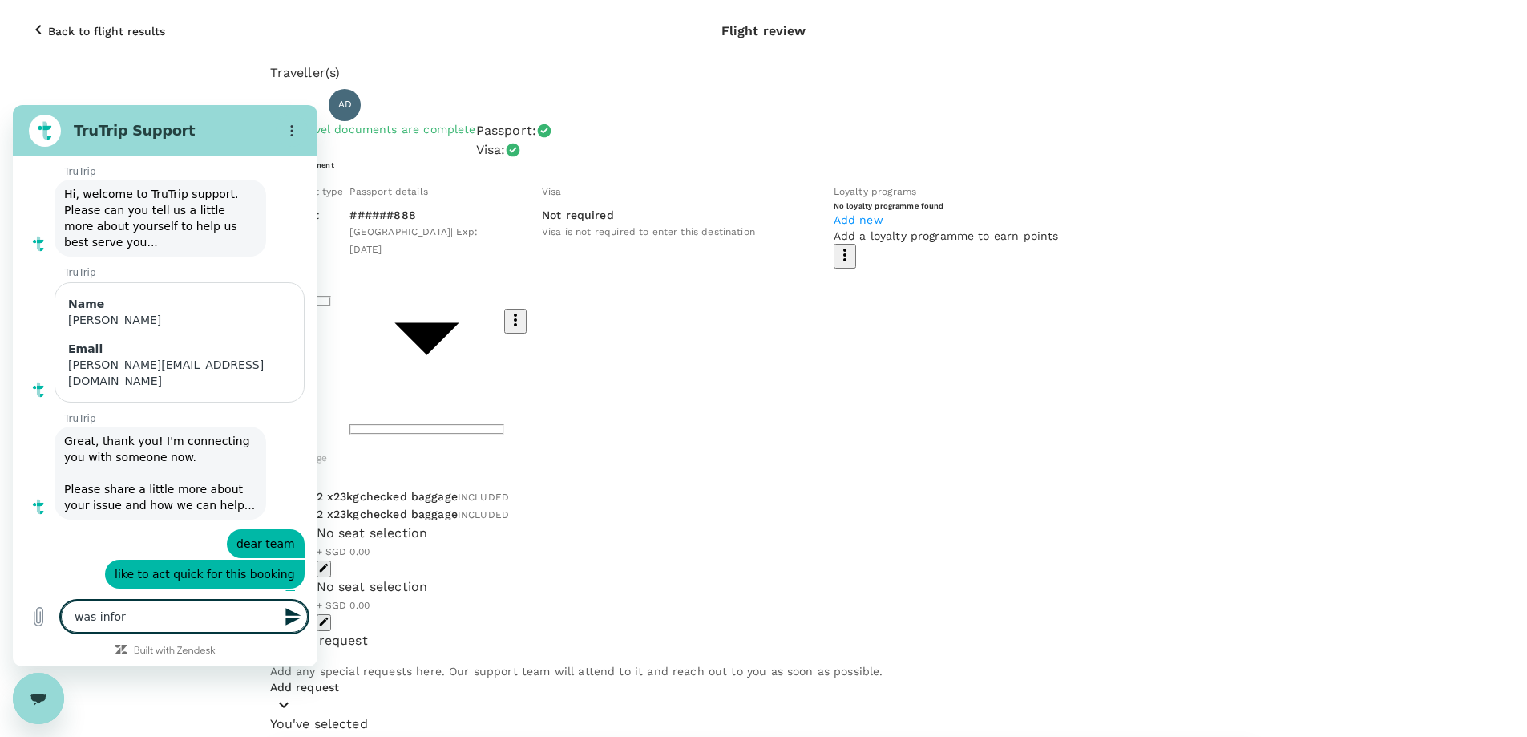
type textarea "was inform"
type textarea "x"
type textarea "was informe"
type textarea "x"
type textarea "was informed"
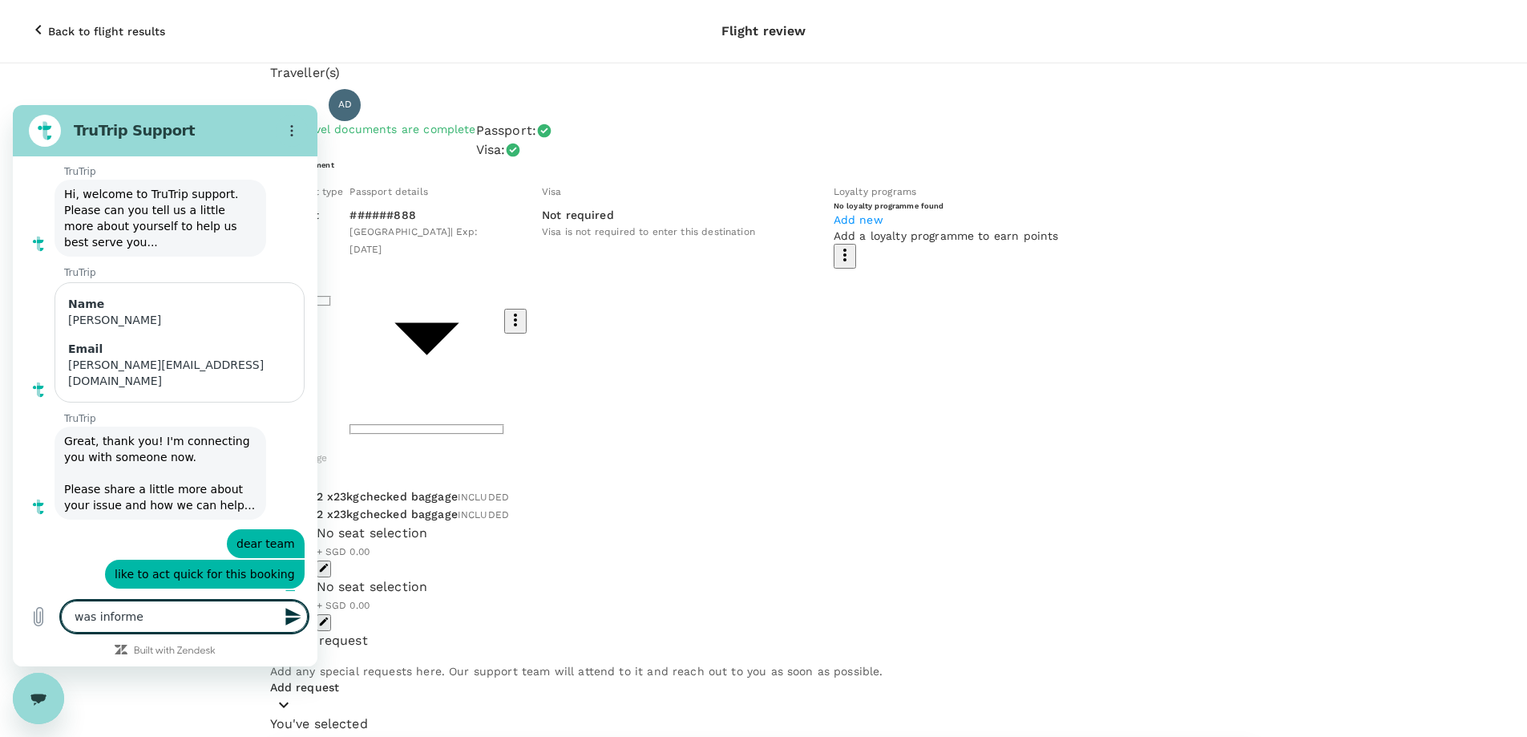
type textarea "x"
type textarea "was informed"
type textarea "x"
type textarea "was informed t"
type textarea "x"
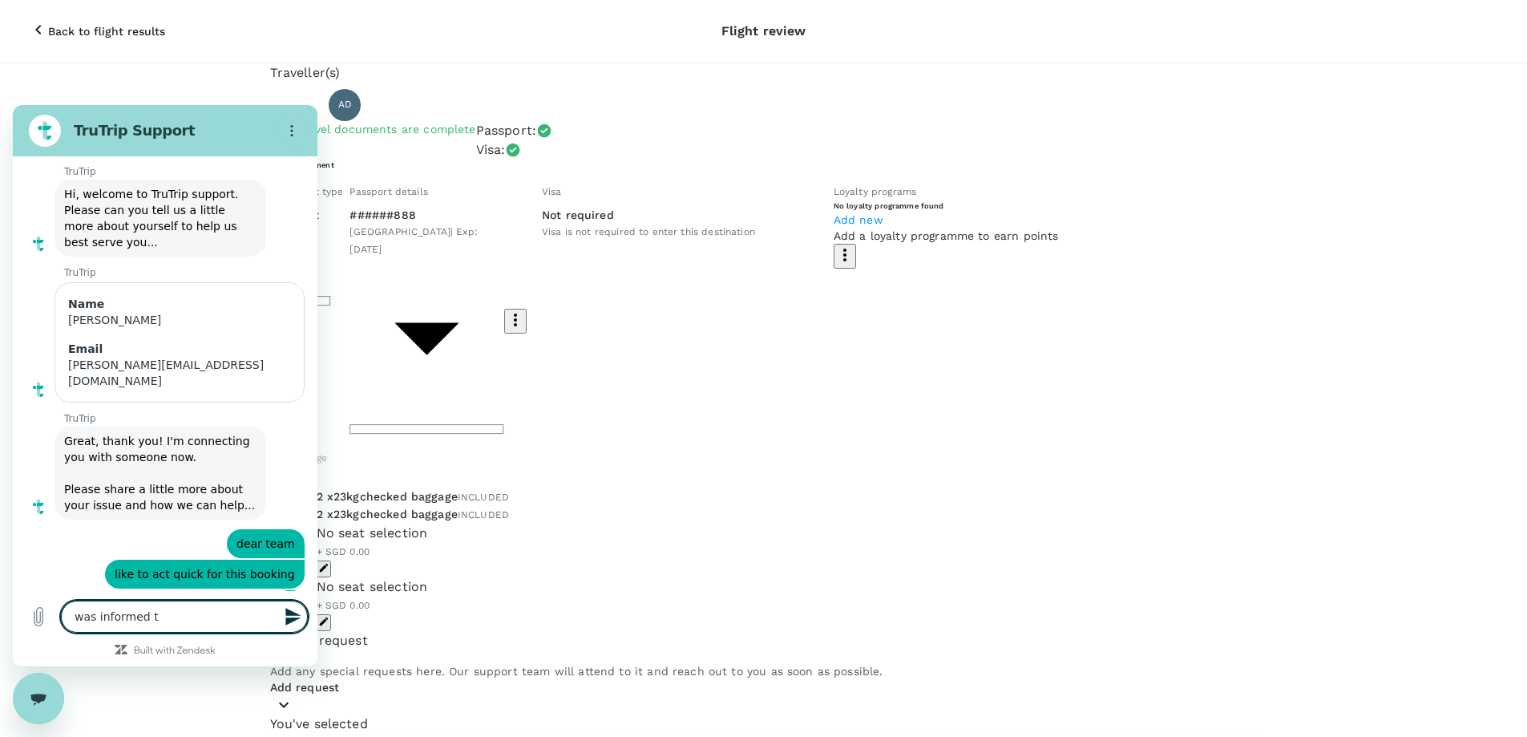
type textarea "was informed th"
type textarea "x"
type textarea "was informed tha"
type textarea "x"
type textarea "was informed that"
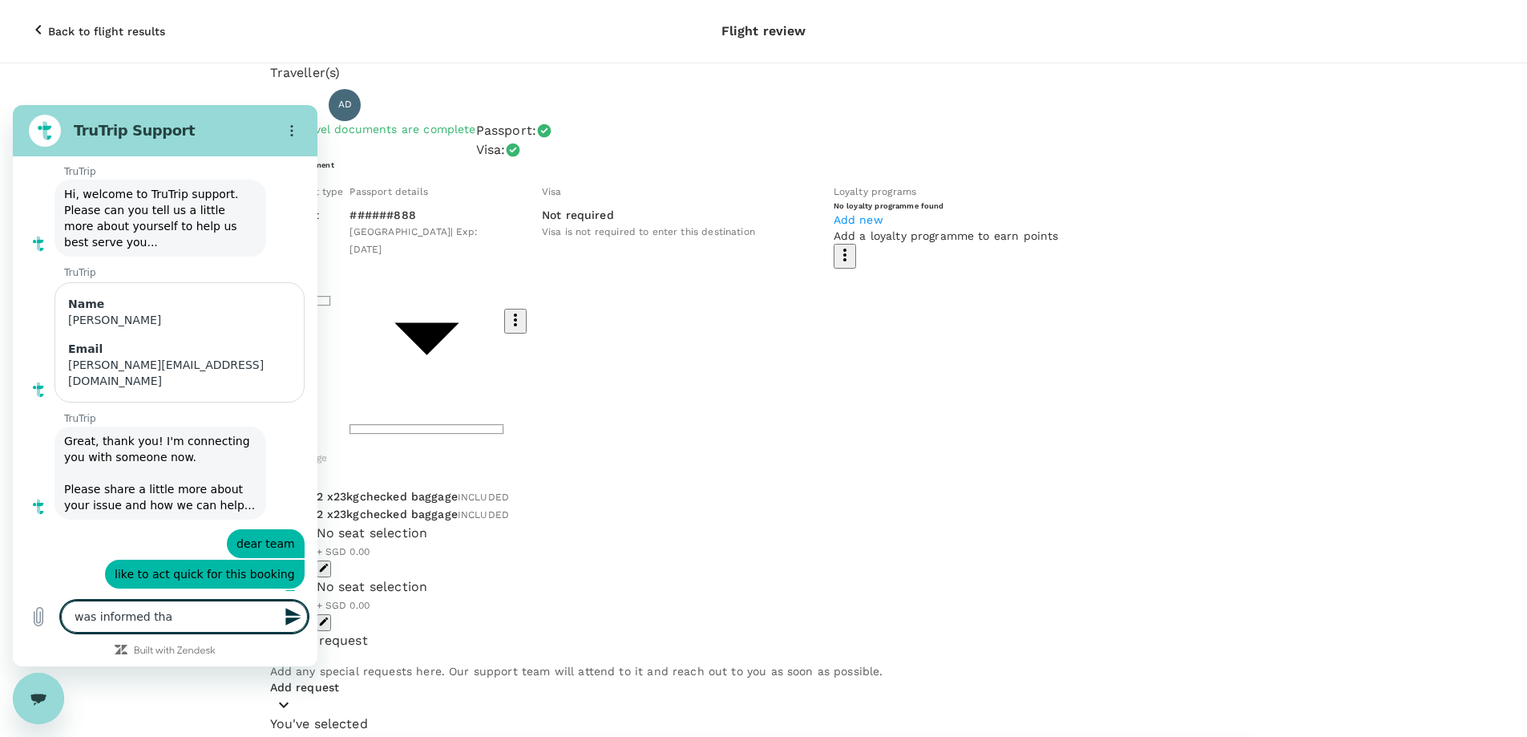
type textarea "x"
type textarea "was informed that"
type textarea "x"
type textarea "was informed that"
type textarea "x"
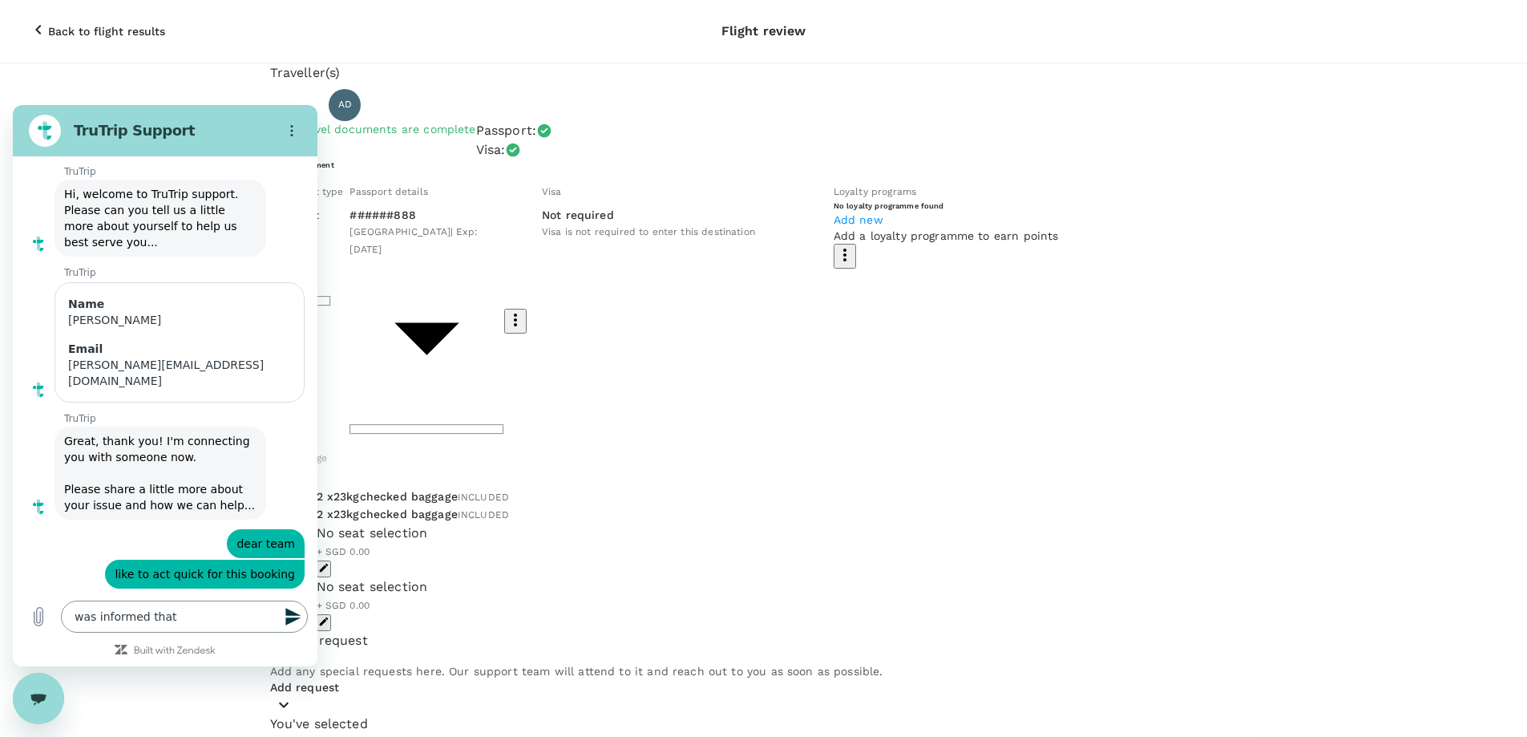
scroll to position [140, 0]
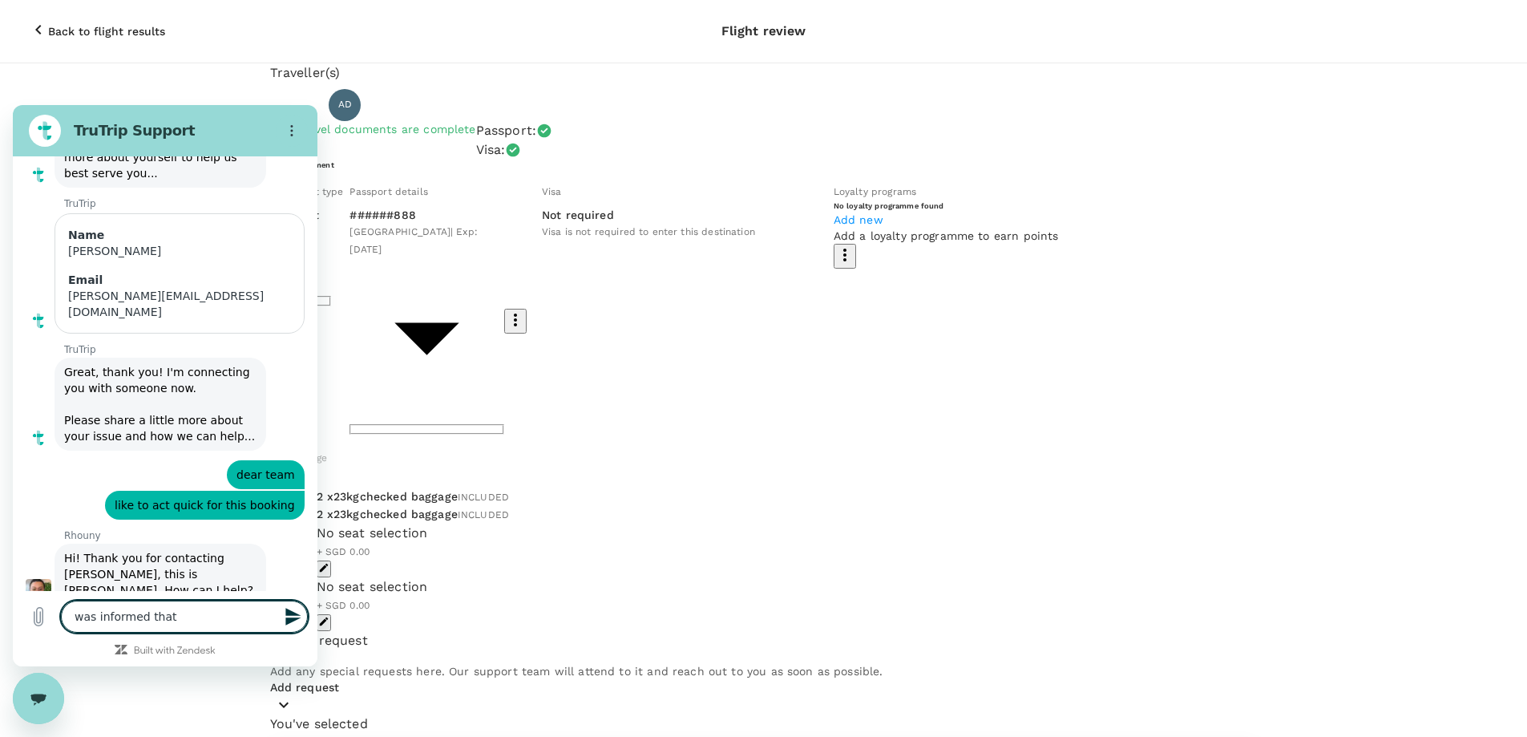
type textarea "was informed that b"
type textarea "x"
type textarea "was informed that bi"
type textarea "x"
type textarea "was informed that bii"
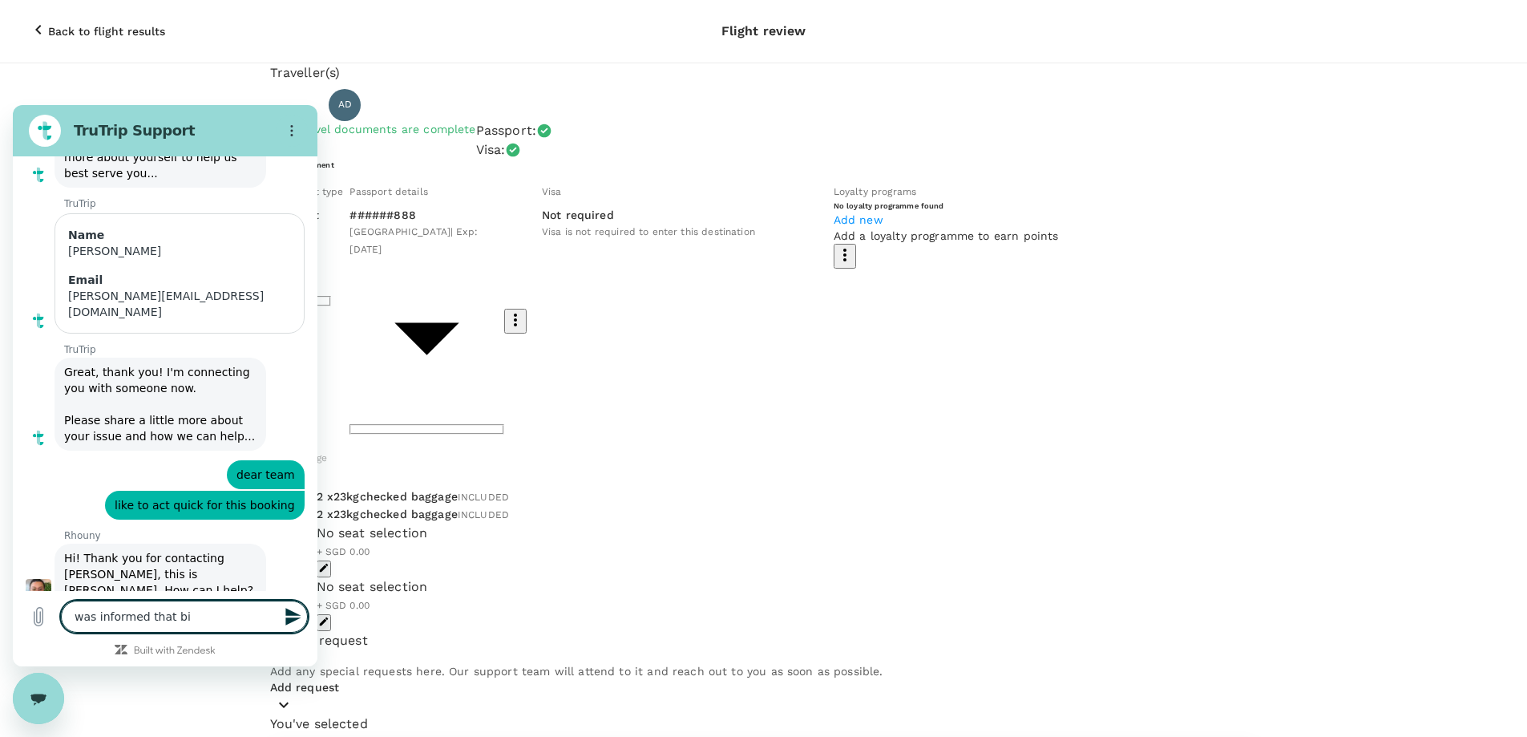
type textarea "x"
type textarea "was informed that bi"
type textarea "x"
type textarea "was informed that b"
type textarea "x"
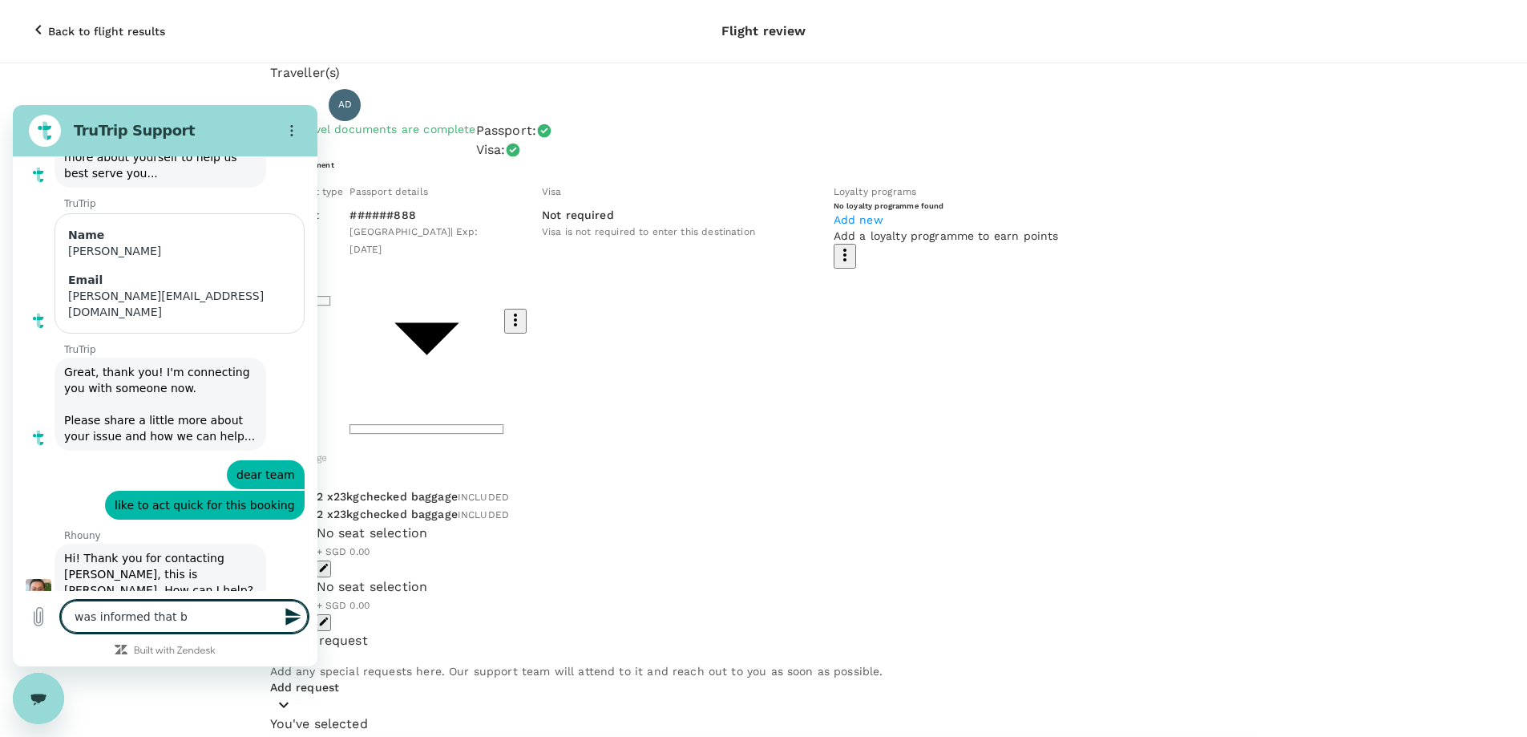
type textarea "was informed that bo"
type textarea "x"
type textarea "was informed that boo"
type textarea "x"
type textarea "was informed that book"
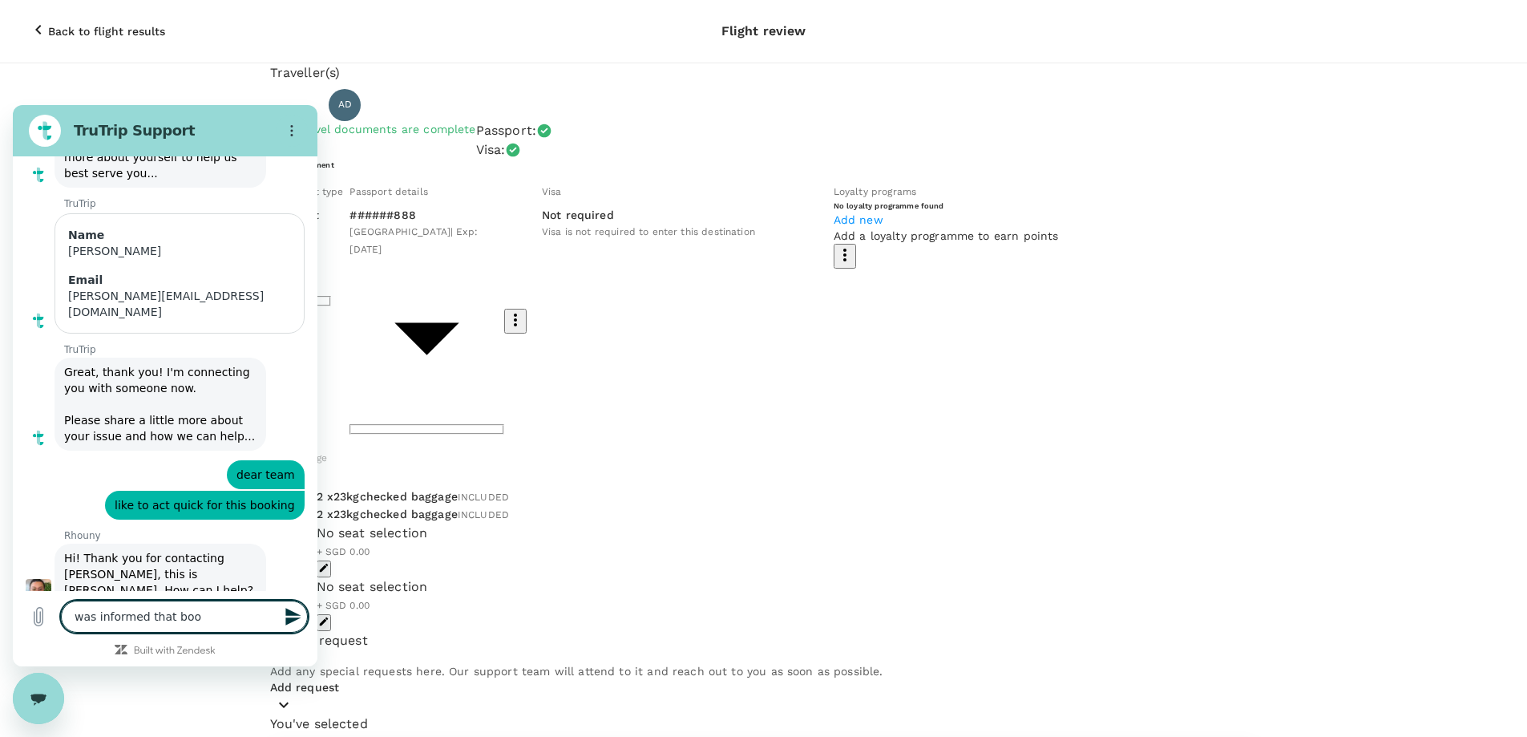
type textarea "x"
type textarea "was informed that booki"
type textarea "x"
type textarea "was informed that bookin"
type textarea "x"
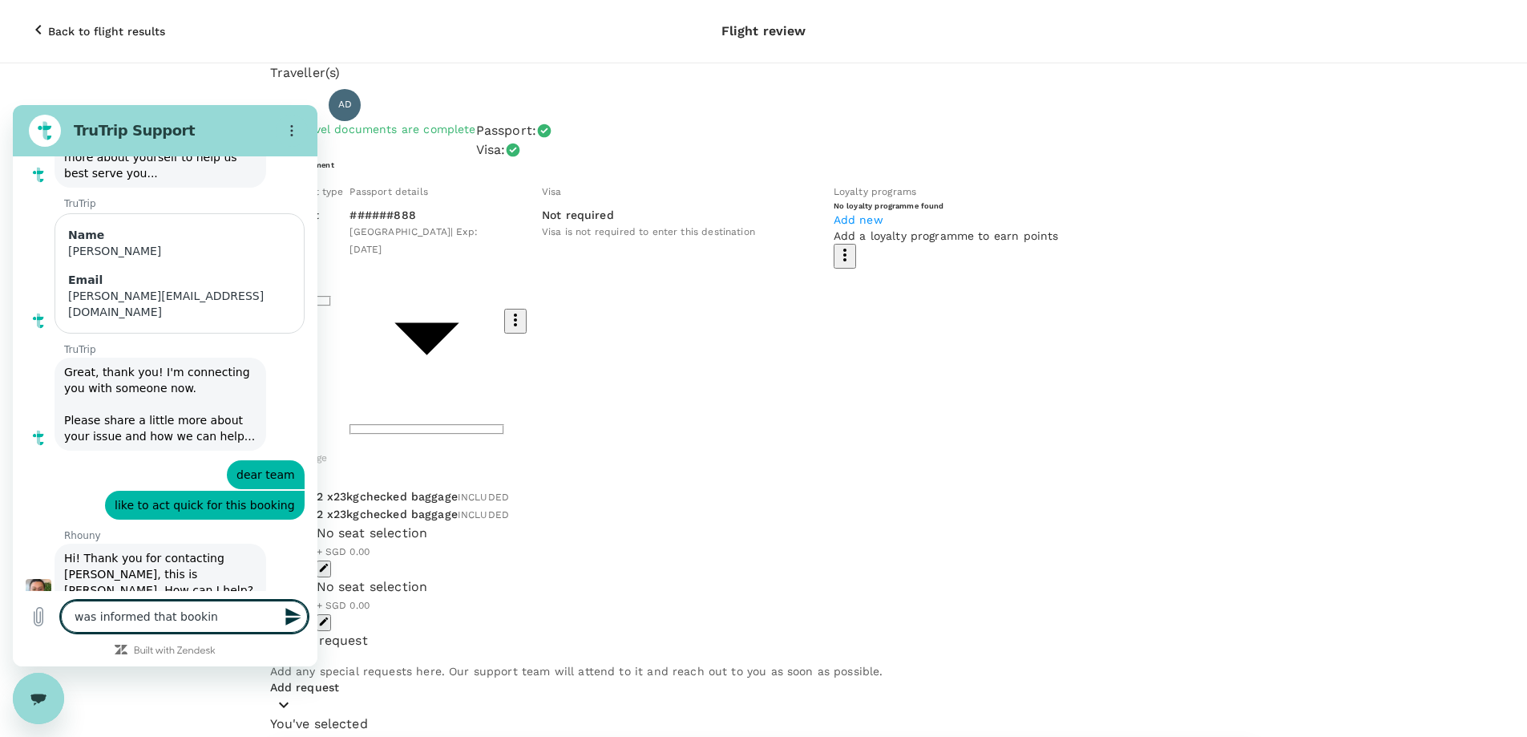
type textarea "was informed that booking"
type textarea "x"
type textarea "was informed that booking"
type textarea "x"
type textarea "was informed that booking ["
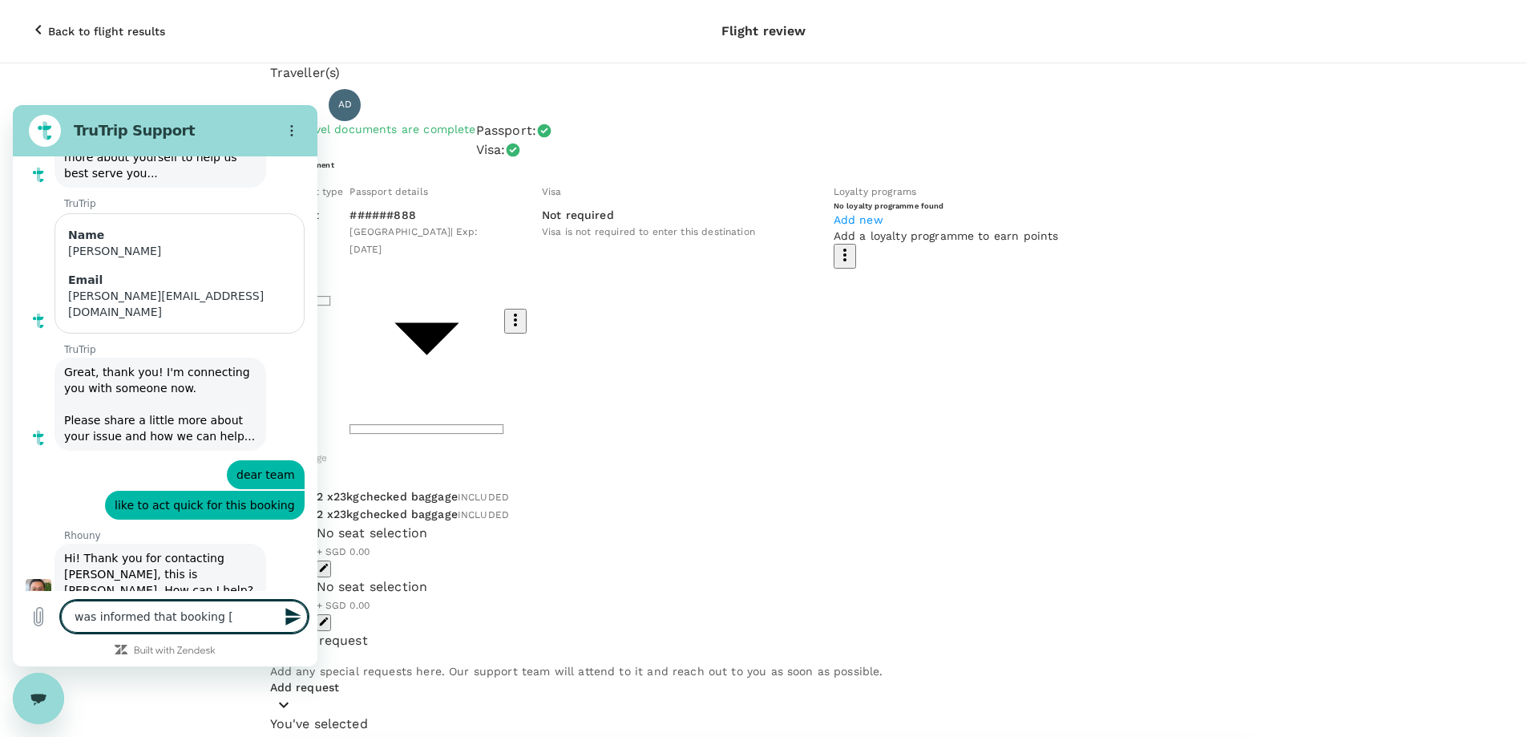
paste textarea "A20250917352881"
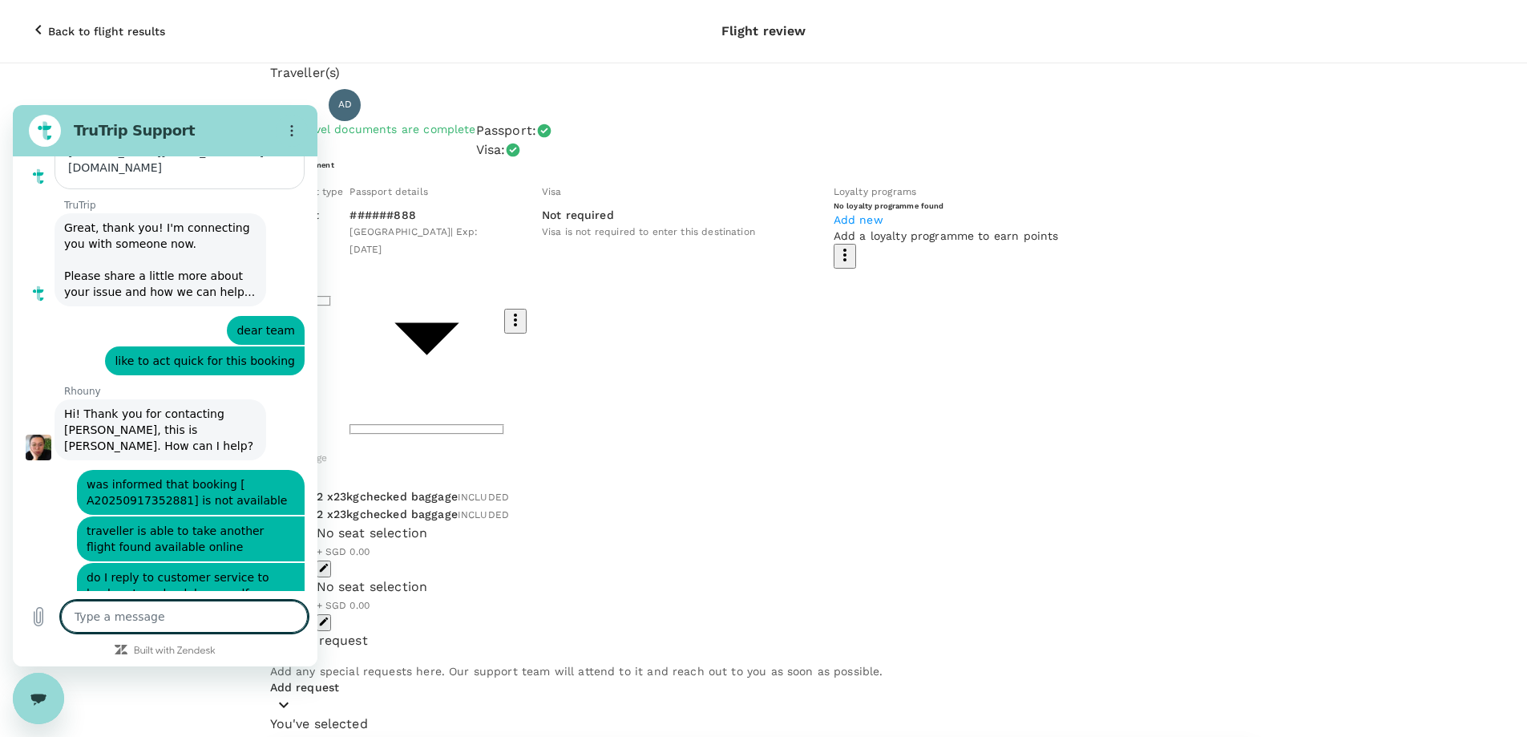
scroll to position [288, 0]
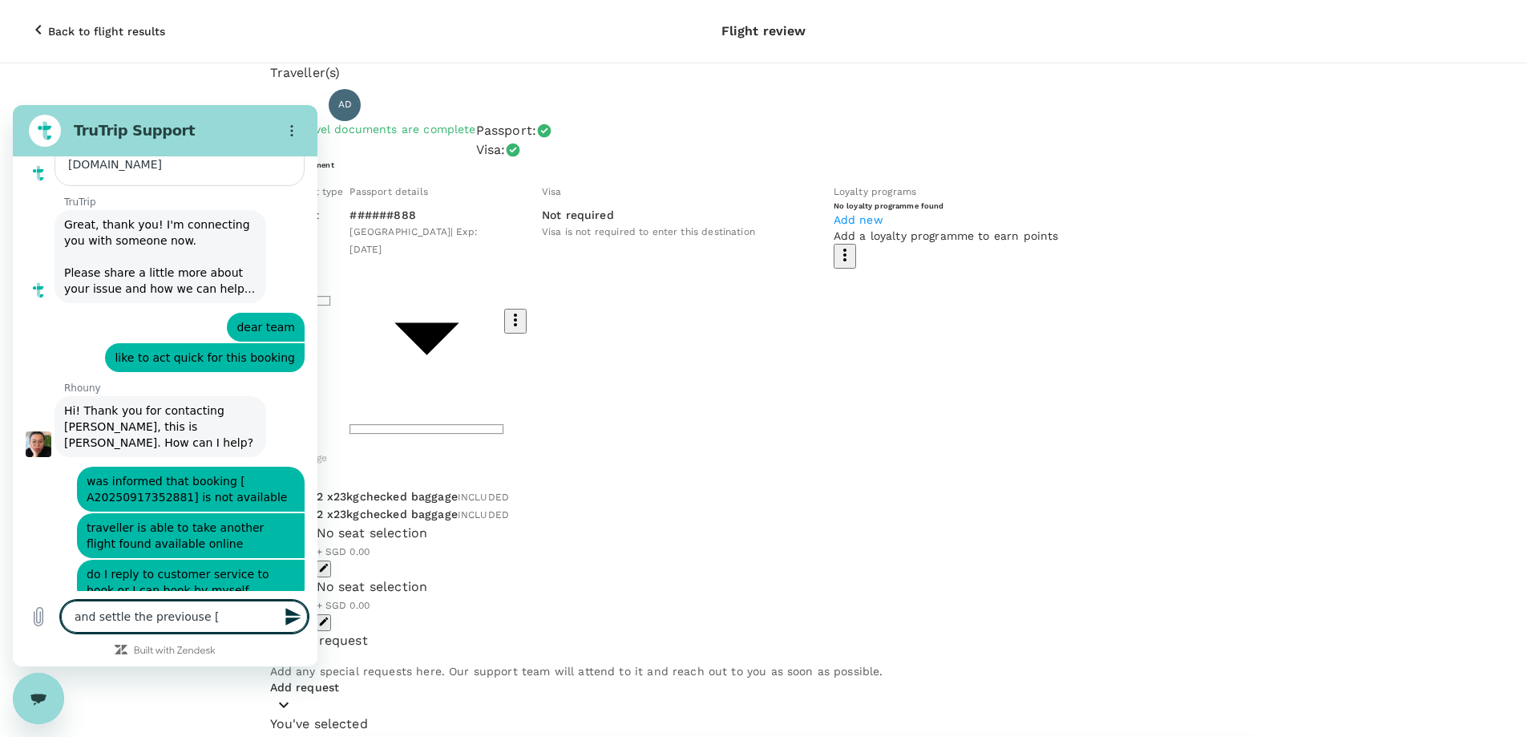
paste textarea "A20250917352881"
click at [230, 613] on textarea "and settle the previous [ A20250917352881]" at bounding box center [184, 609] width 247 height 46
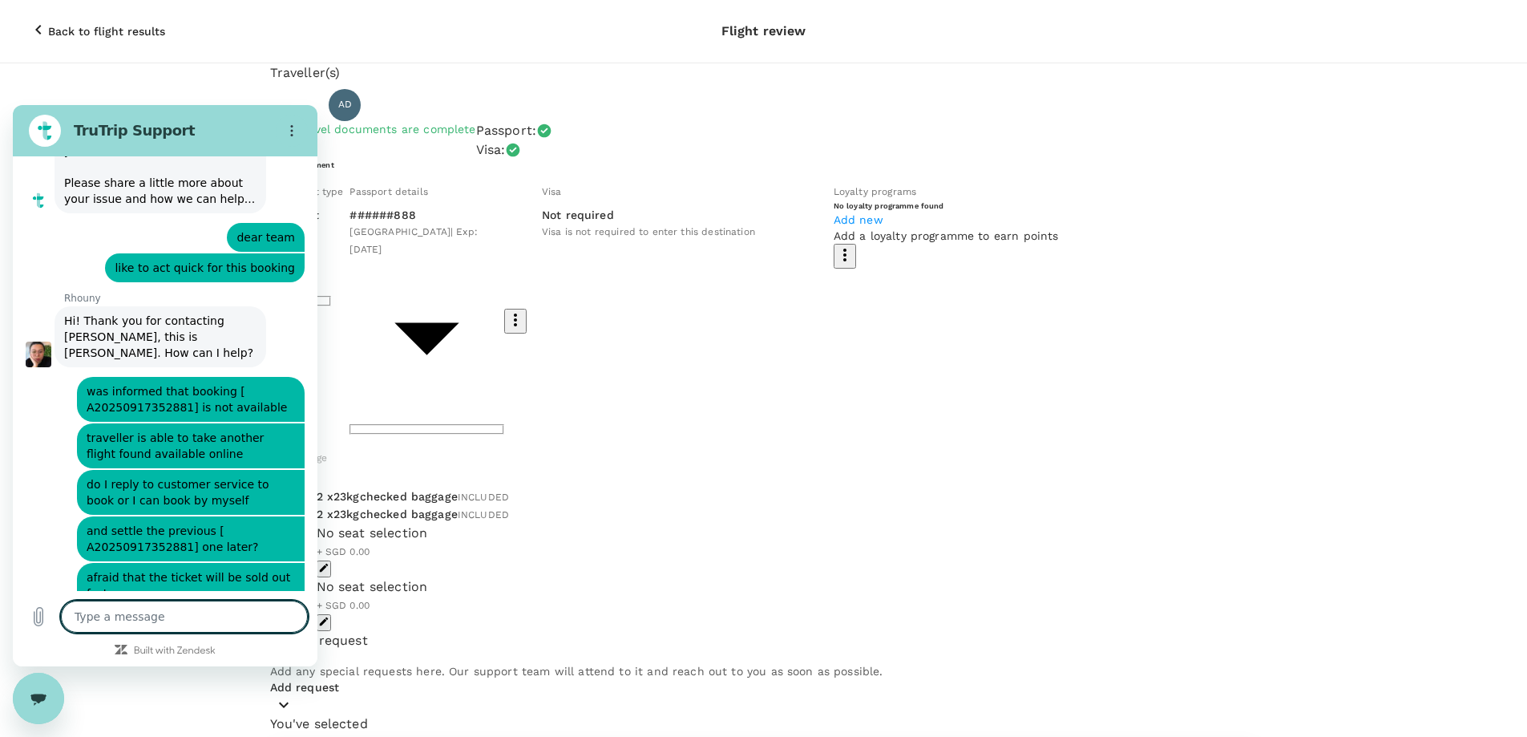
scroll to position [381, 0]
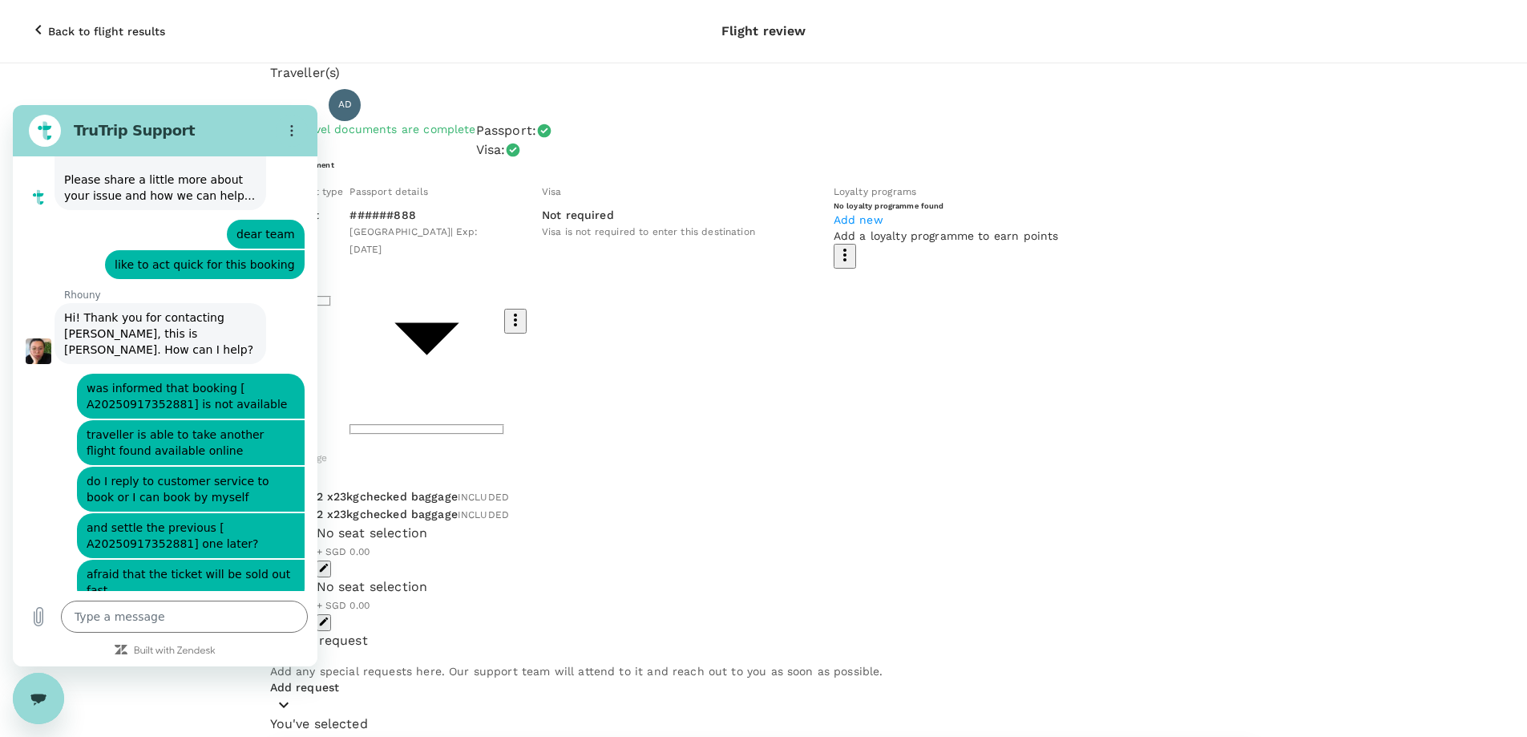
drag, startPoint x: 990, startPoint y: 129, endPoint x: 1225, endPoint y: 174, distance: 239.1
copy div "Monday, 29 Sep 2025 20:50 11:00 +1d SIN 1 stop , 14h 10min LYA"
click at [161, 608] on textarea at bounding box center [184, 616] width 247 height 32
paste textarea "Monday, 29 Sep 2025 CZ 20:50 11:00 +1d SIN 1 stop, 14h 10min LYA"
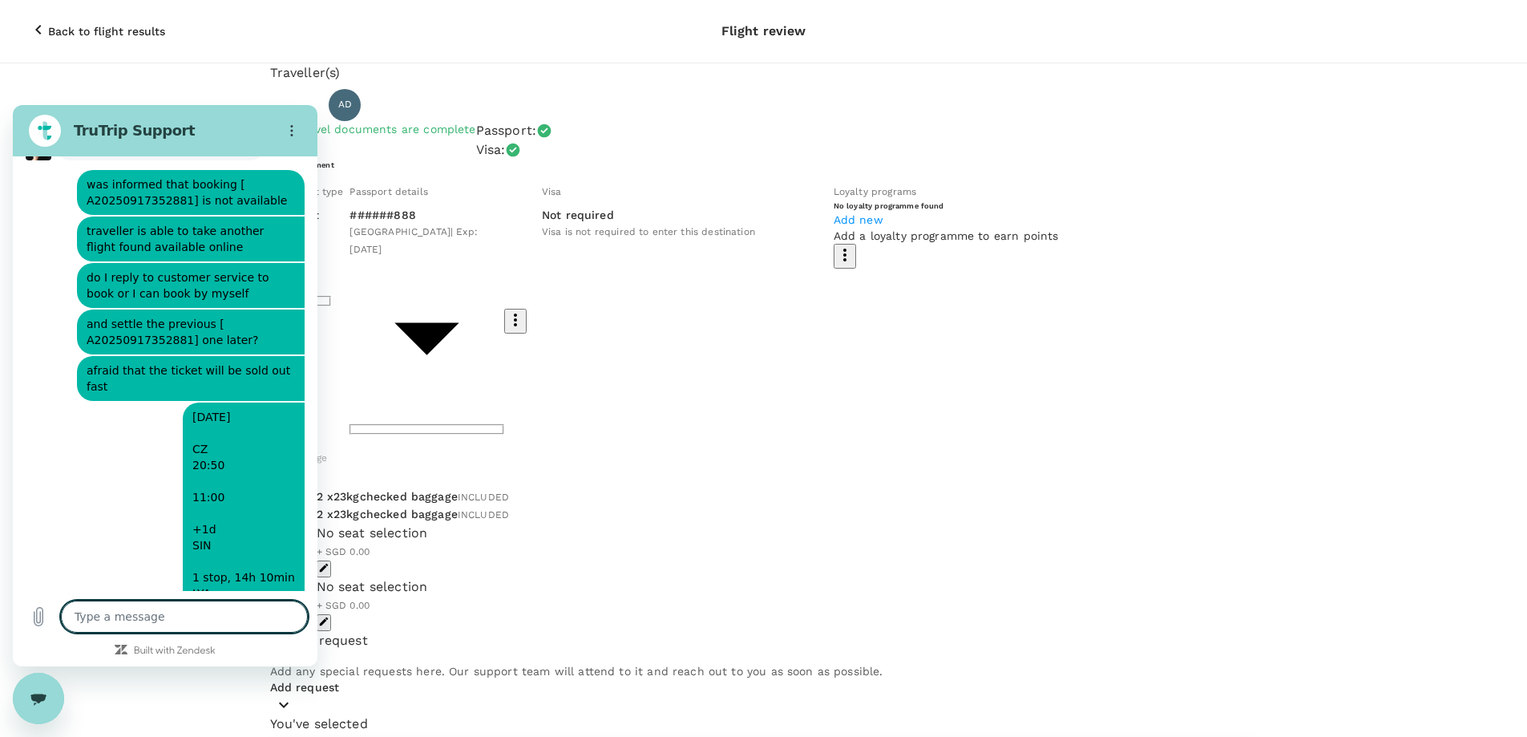
scroll to position [588, 0]
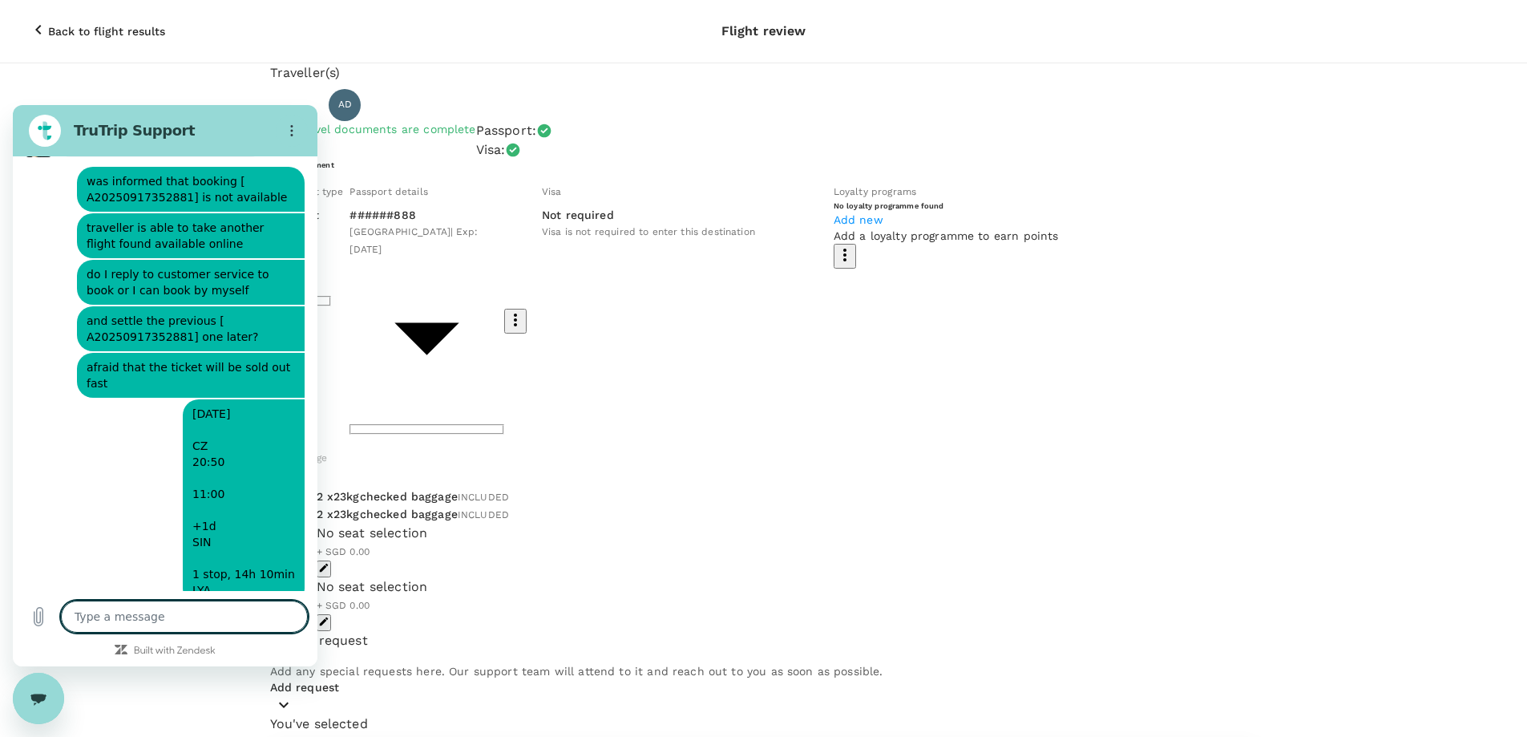
click at [189, 608] on textarea at bounding box center [184, 616] width 247 height 32
click at [1312, 329] on div "Traveller(s) Traveller 1 : AD Allen Ding Your travel documents are complete Pas…" at bounding box center [763, 599] width 1527 height 1072
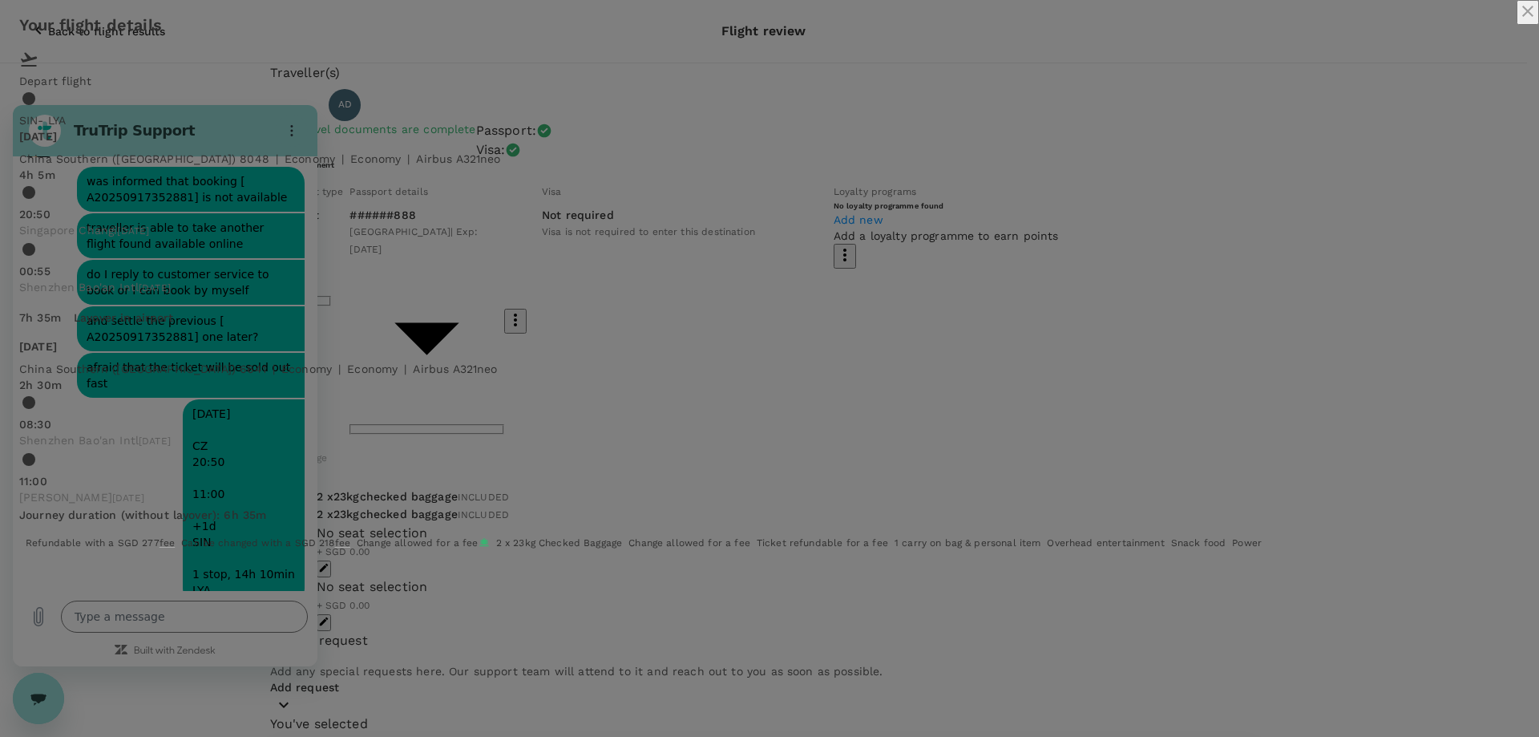
drag, startPoint x: 450, startPoint y: 158, endPoint x: 642, endPoint y: 289, distance: 231.9
click at [642, 289] on div "Mon, 29 Sep China Southern (CZ) 8048 | economy | Economy | Airbus A321neo 4h 5m…" at bounding box center [769, 212] width 1500 height 168
copy div "Mon, 29 Sep China Southern (CZ) 8048 | economy | Economy | Airbus A321neo 4h 5m…"
click at [34, 567] on div "Your flight details Depart flight SIN - LYA Mon, 29 Sep China Southern (CZ) 804…" at bounding box center [769, 283] width 1539 height 567
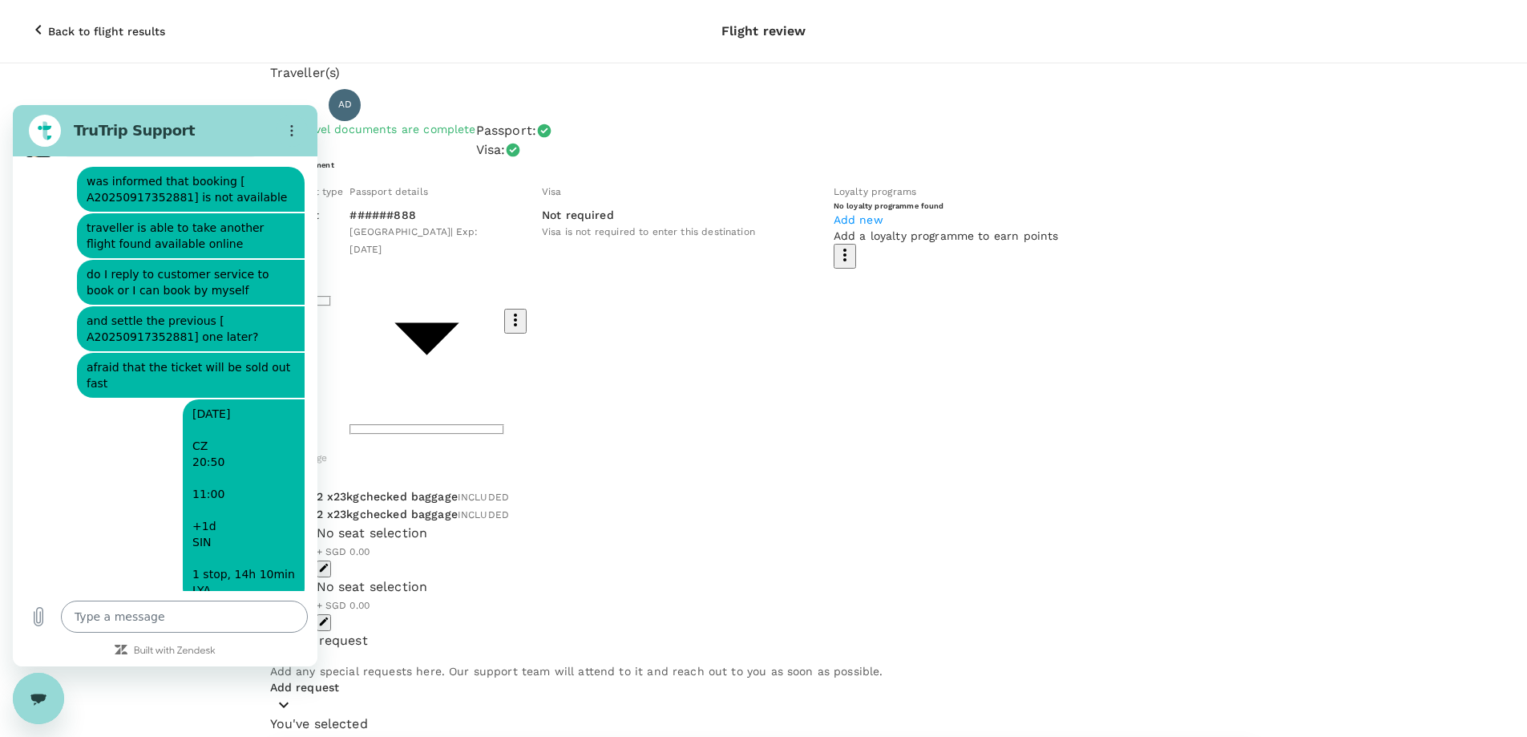
click at [132, 619] on textarea at bounding box center [184, 616] width 247 height 32
paste textarea "Mon, 29 Sep China Southern (CZ) 8048 | economy | Economy | Airbus A321neo 4h 5m…"
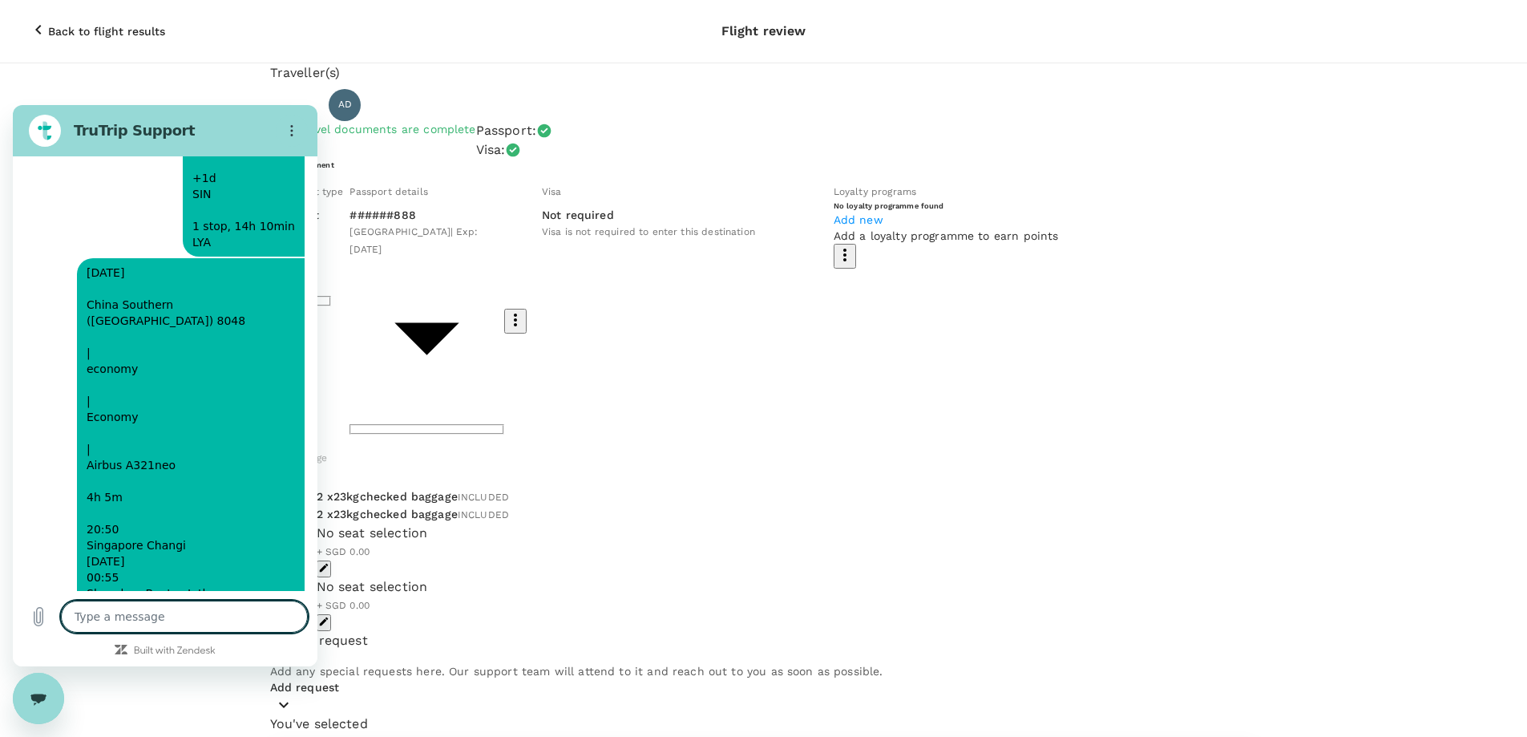
scroll to position [939, 0]
click at [195, 612] on textarea at bounding box center [184, 616] width 247 height 32
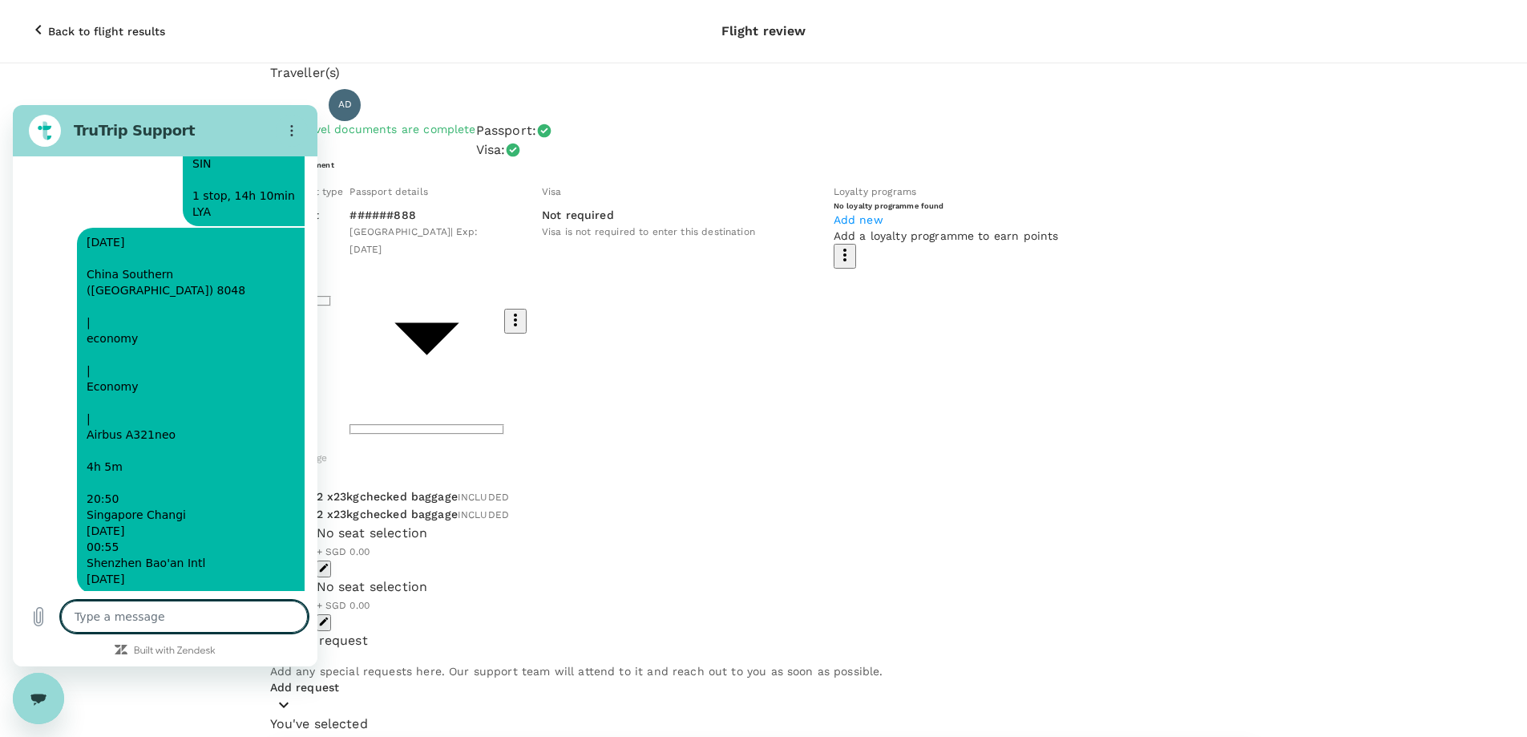
scroll to position [969, 0]
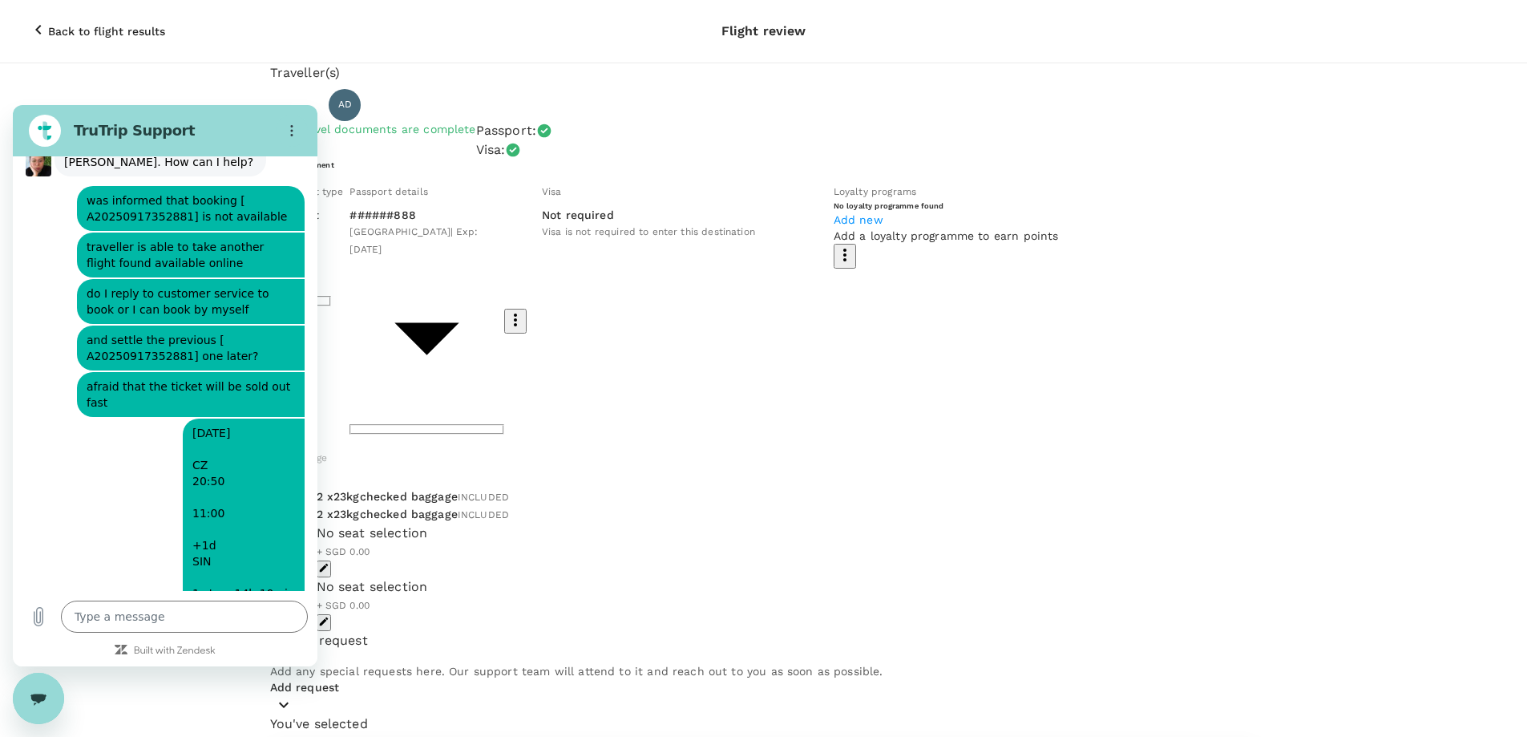
scroll to position [488, 0]
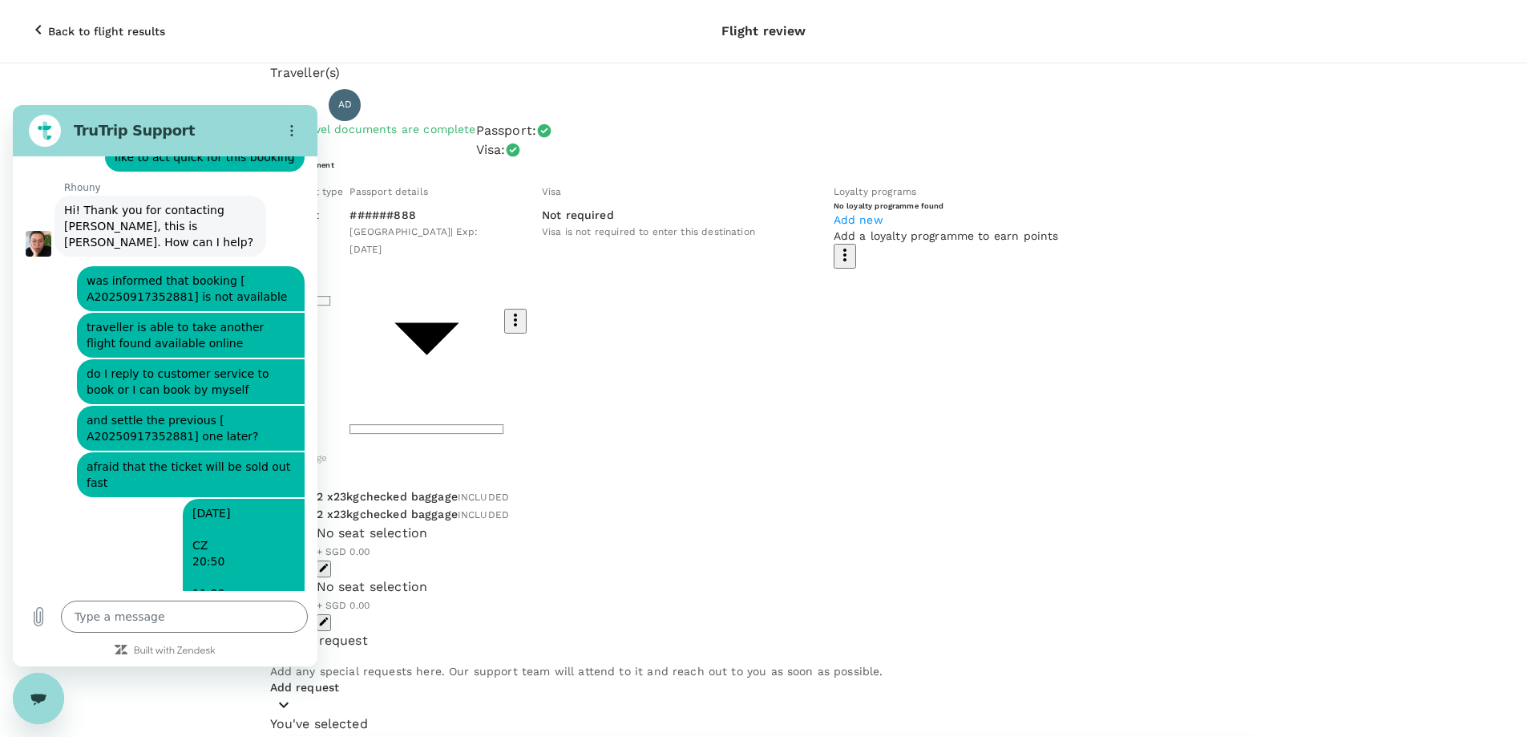
click at [232, 545] on span "Monday, 29 Sep 2025 CZ 20:50 11:00 +1d SIN 1 stop, 14h 10min LYA" at bounding box center [243, 601] width 103 height 192
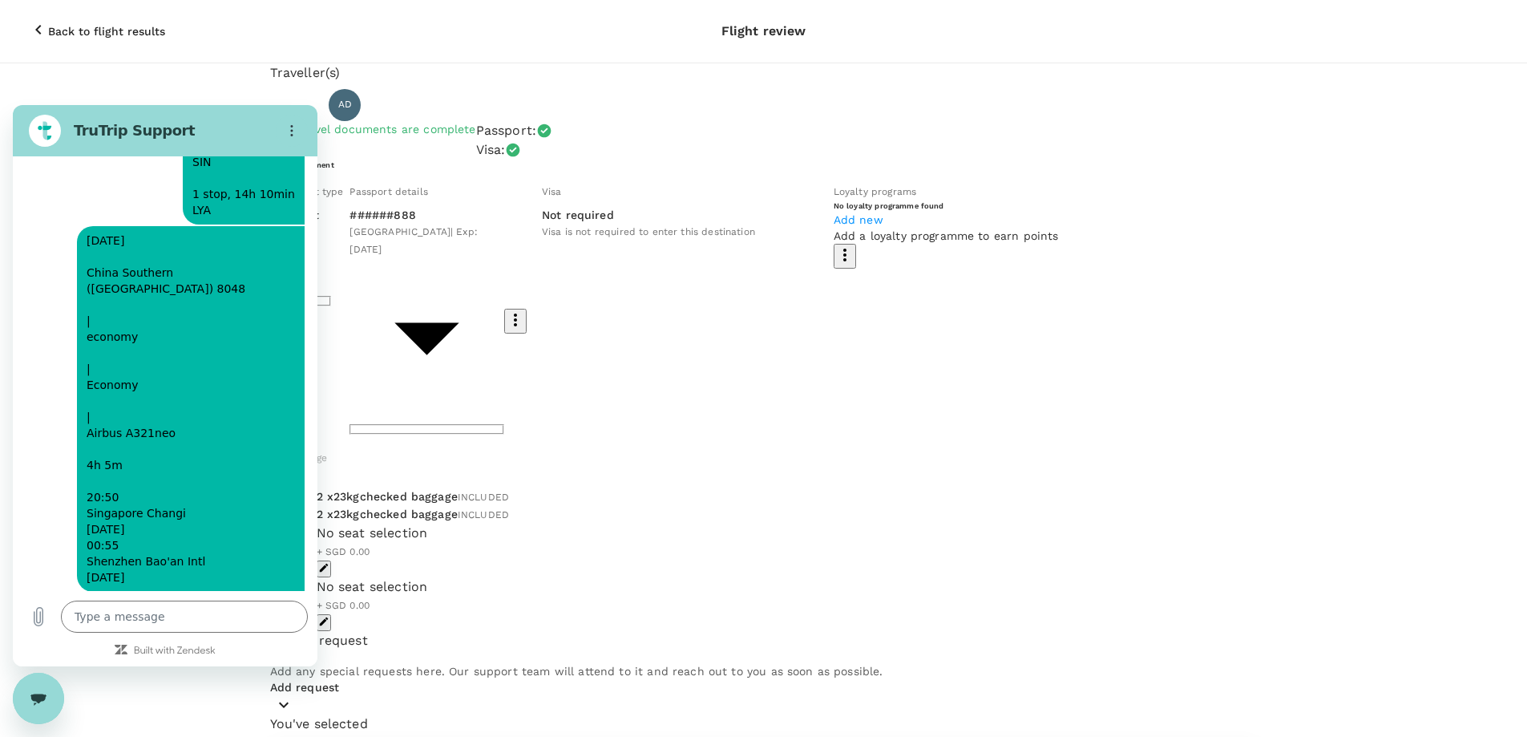
scroll to position [1038, 0]
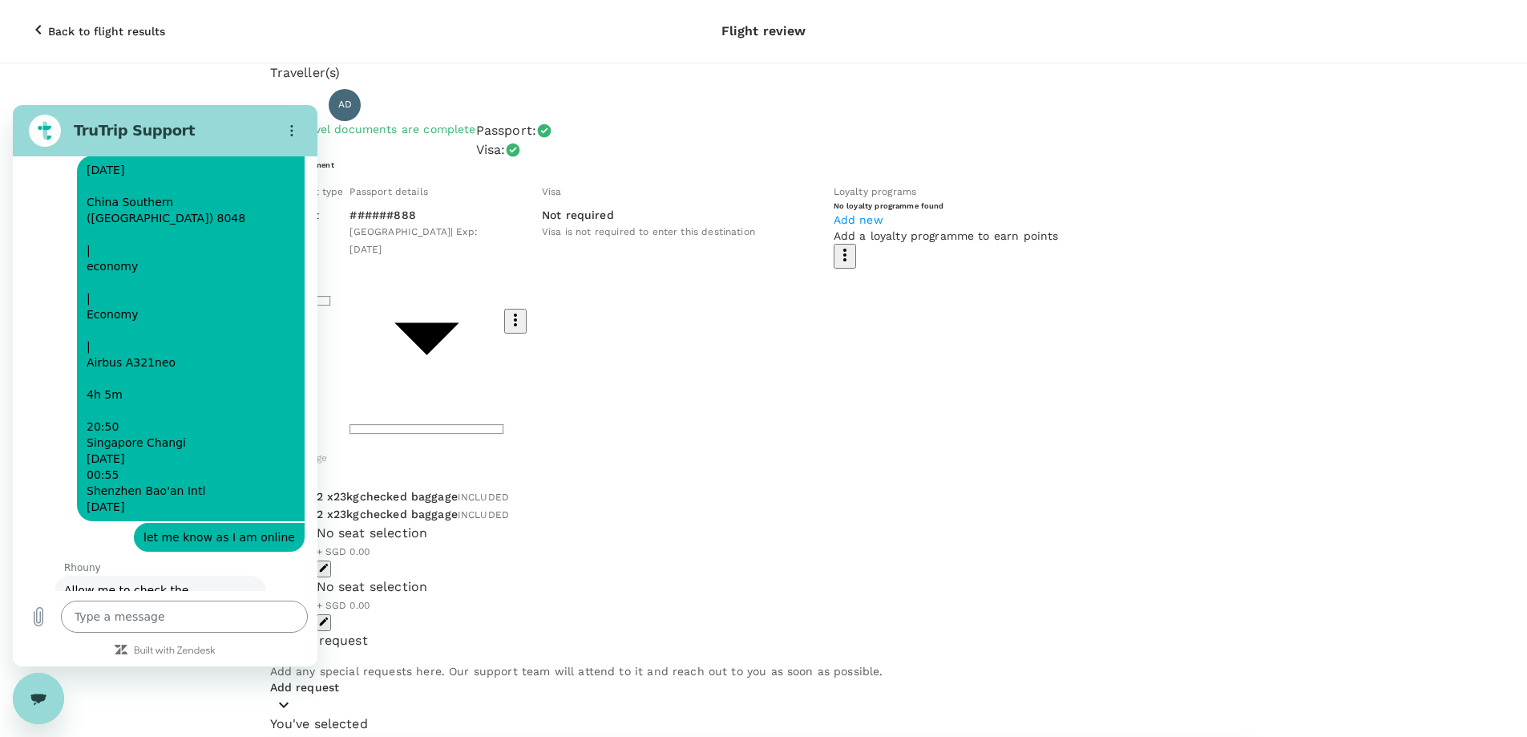
click at [216, 621] on textarea at bounding box center [184, 616] width 247 height 32
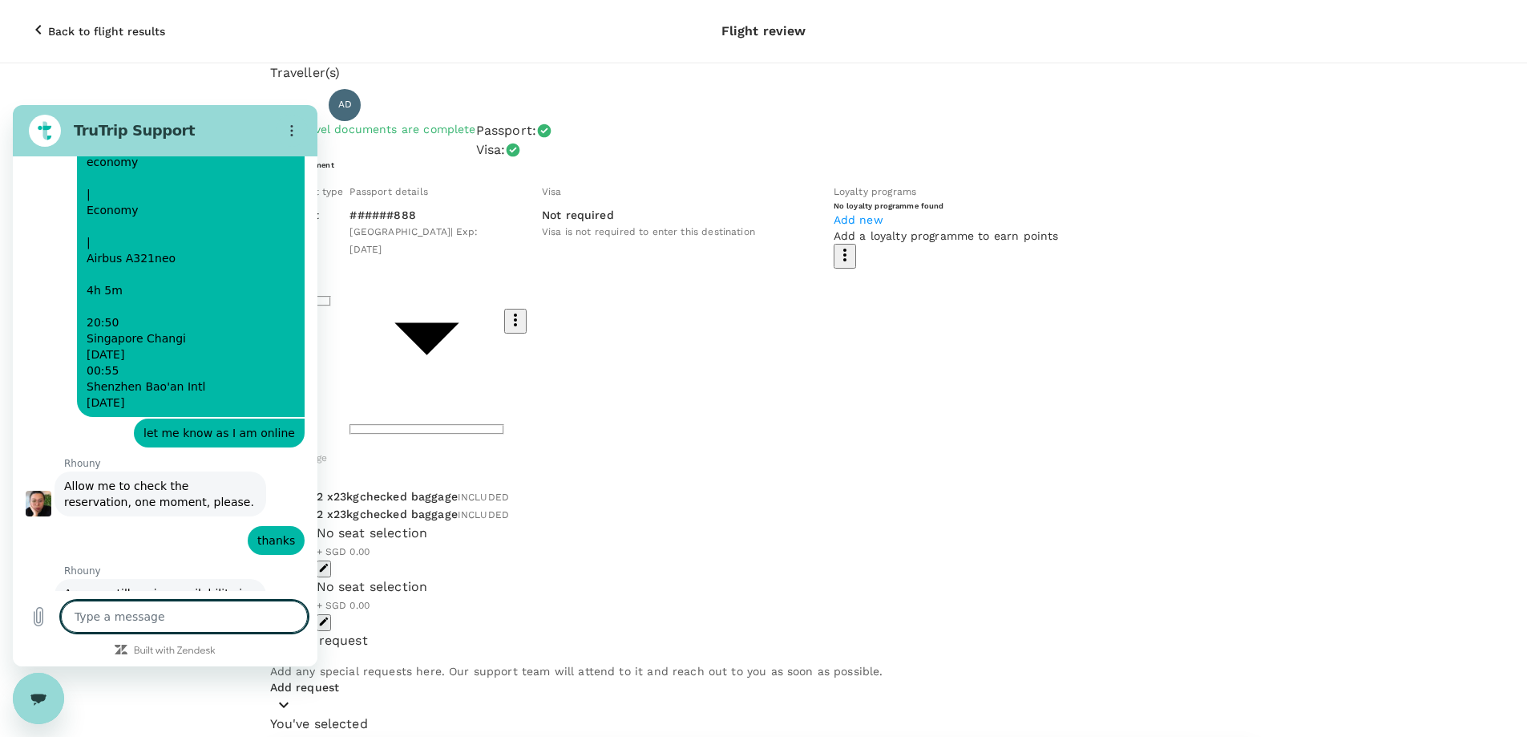
scroll to position [1145, 0]
click at [213, 607] on textarea at bounding box center [184, 616] width 247 height 32
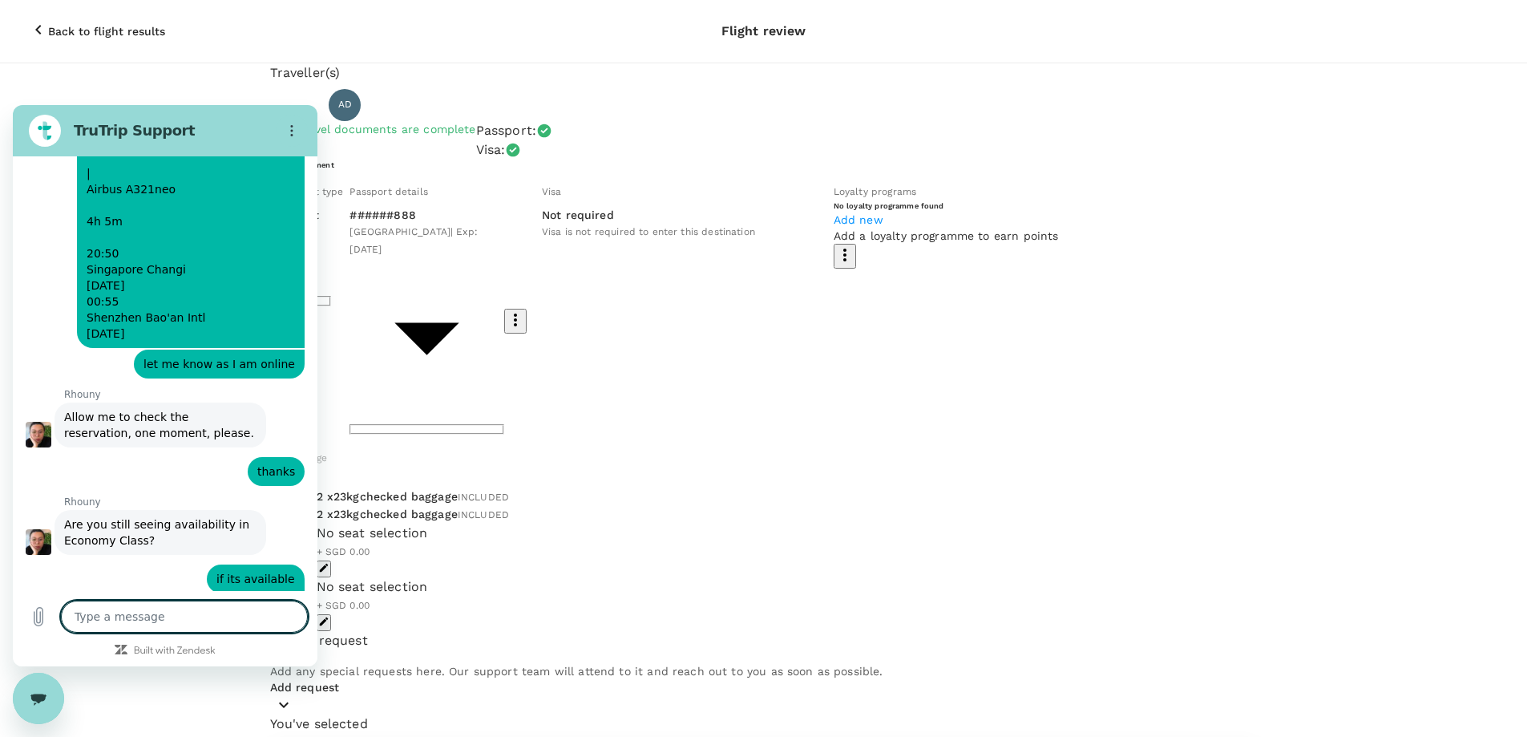
scroll to position [1214, 0]
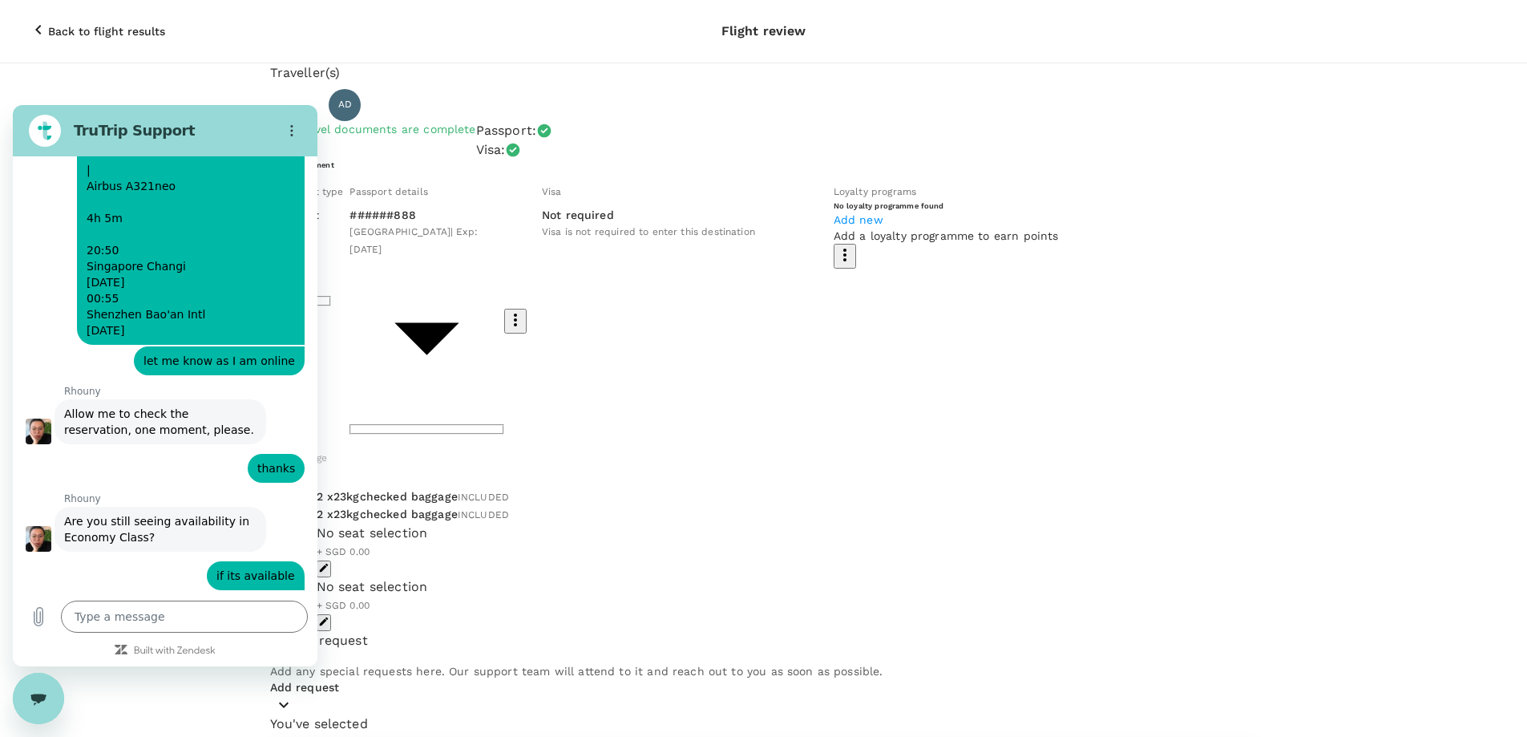
drag, startPoint x: 1028, startPoint y: 155, endPoint x: 1230, endPoint y: 155, distance: 202.0
copy div "20:50 11:00"
click at [205, 615] on textarea at bounding box center [184, 616] width 247 height 32
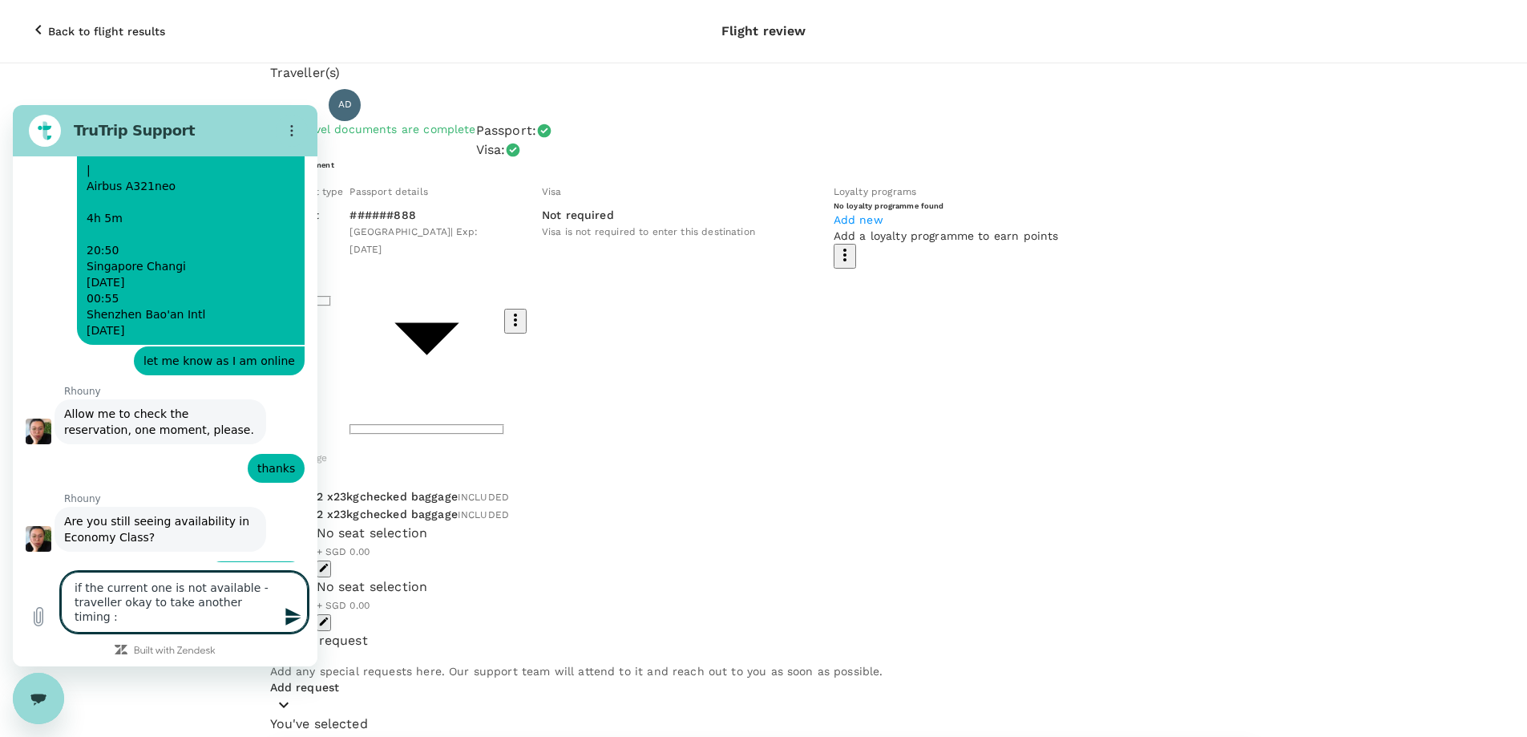
paste textarea "20:50 11:00"
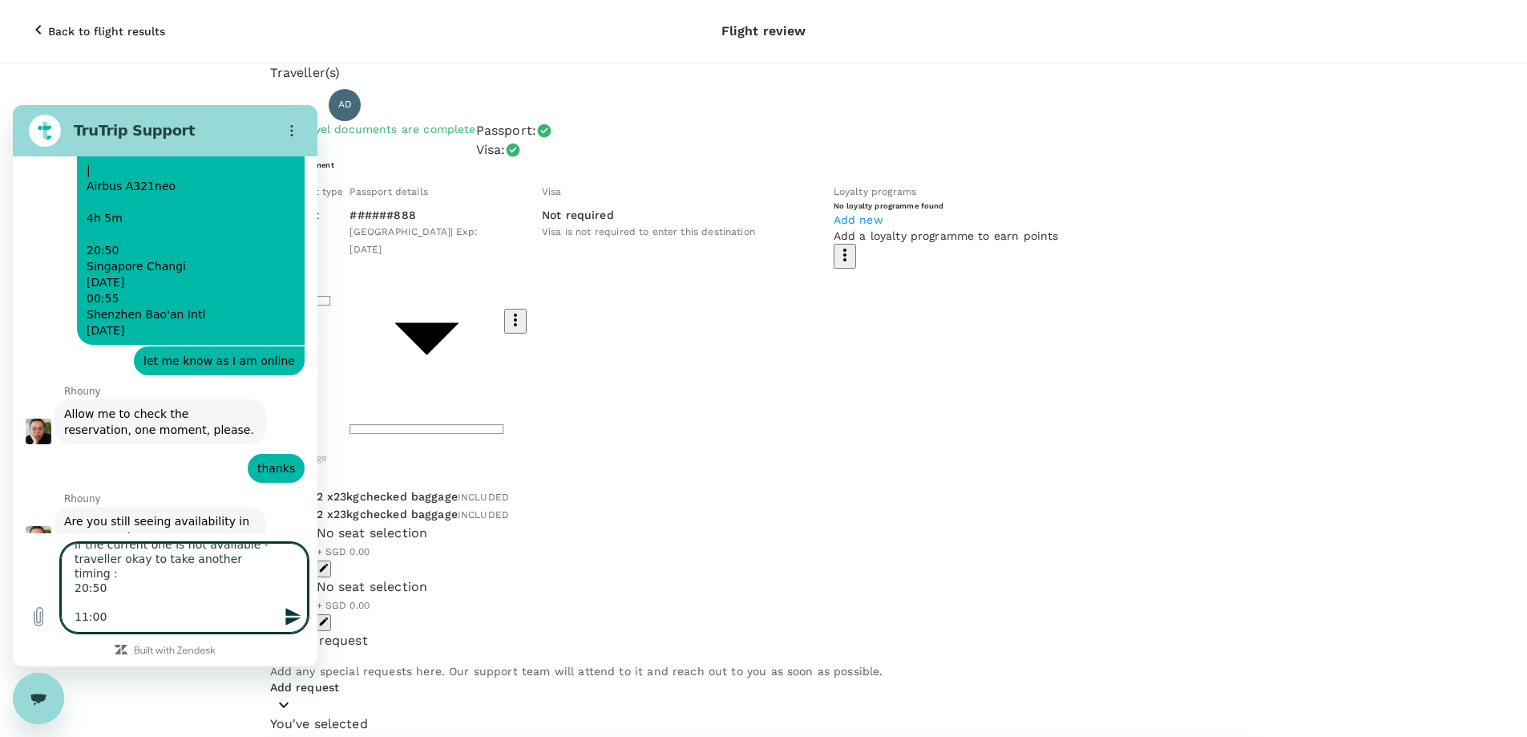
scroll to position [0, 0]
click at [189, 589] on textarea "if the current one is not available - traveller okay to take another timing : 2…" at bounding box center [184, 588] width 247 height 90
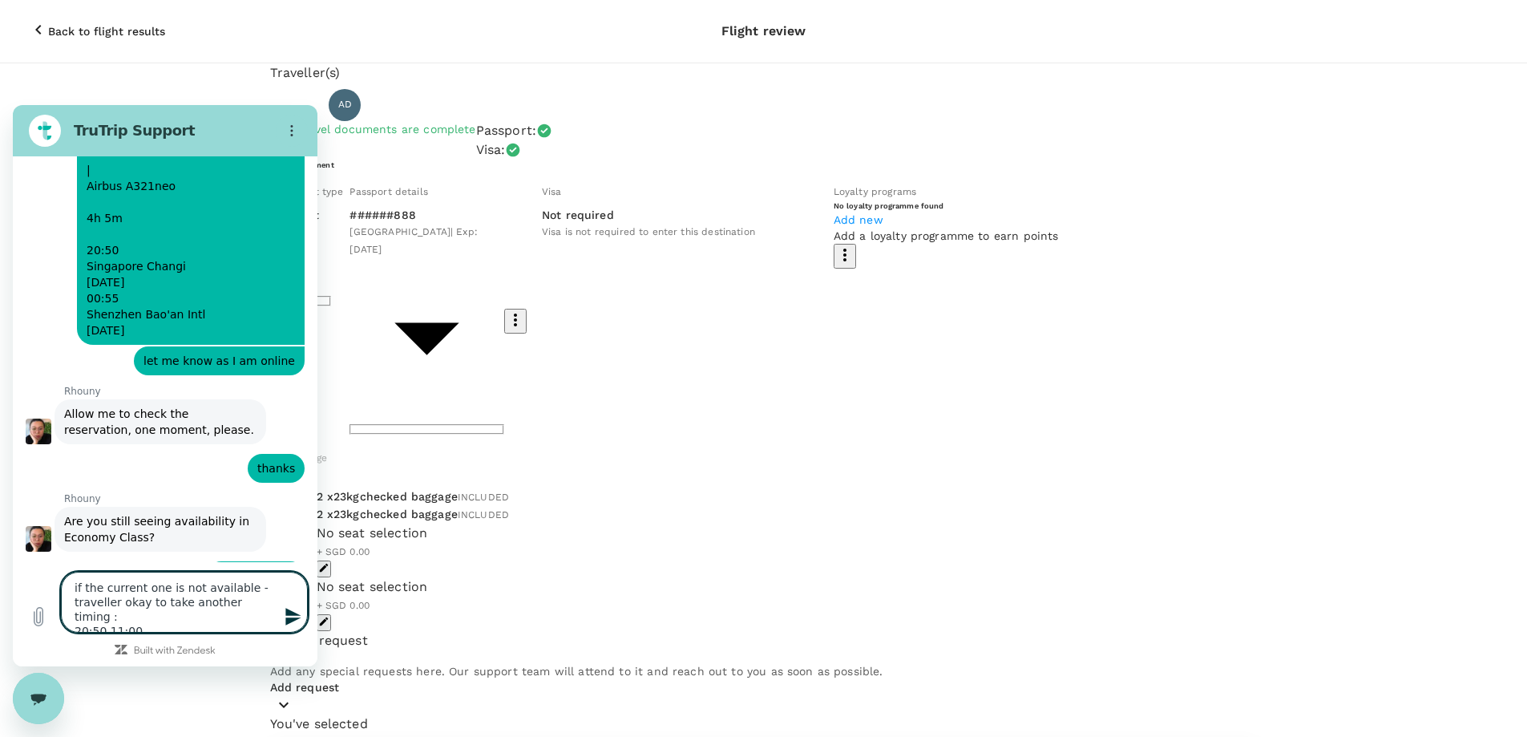
click at [272, 604] on textarea "if the current one is not available - traveller okay to take another timing : 2…" at bounding box center [184, 601] width 247 height 61
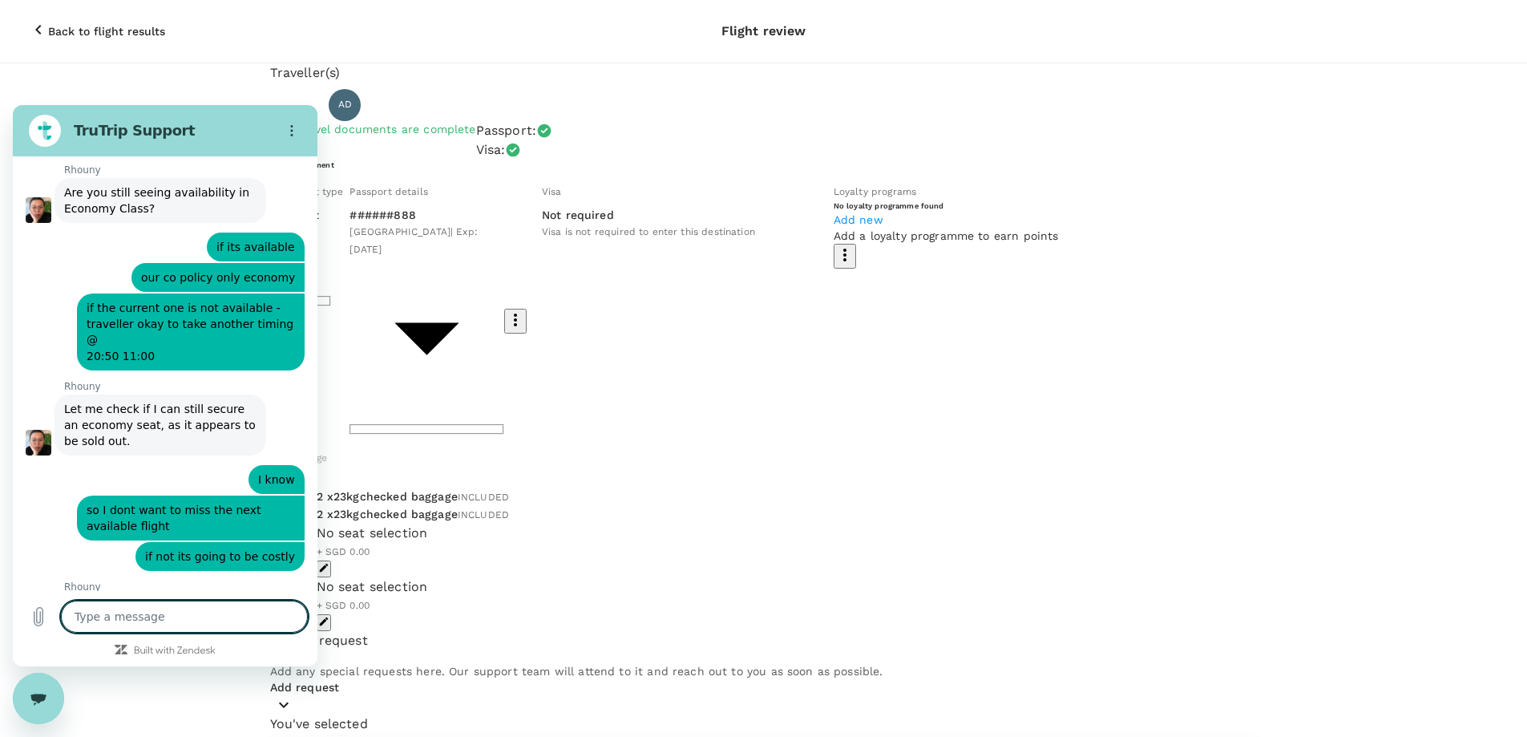
scroll to position [1546, 0]
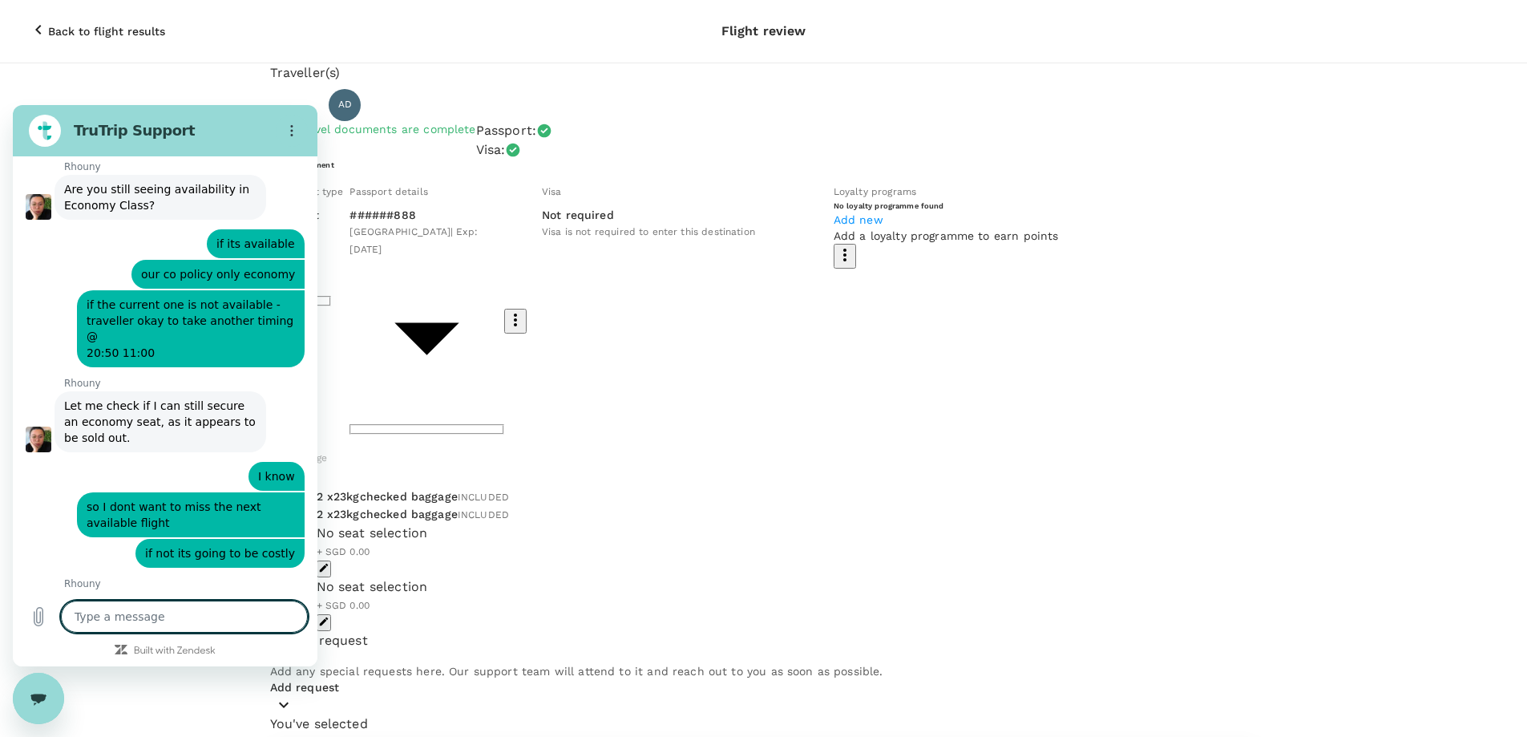
click at [200, 613] on textarea at bounding box center [184, 616] width 247 height 32
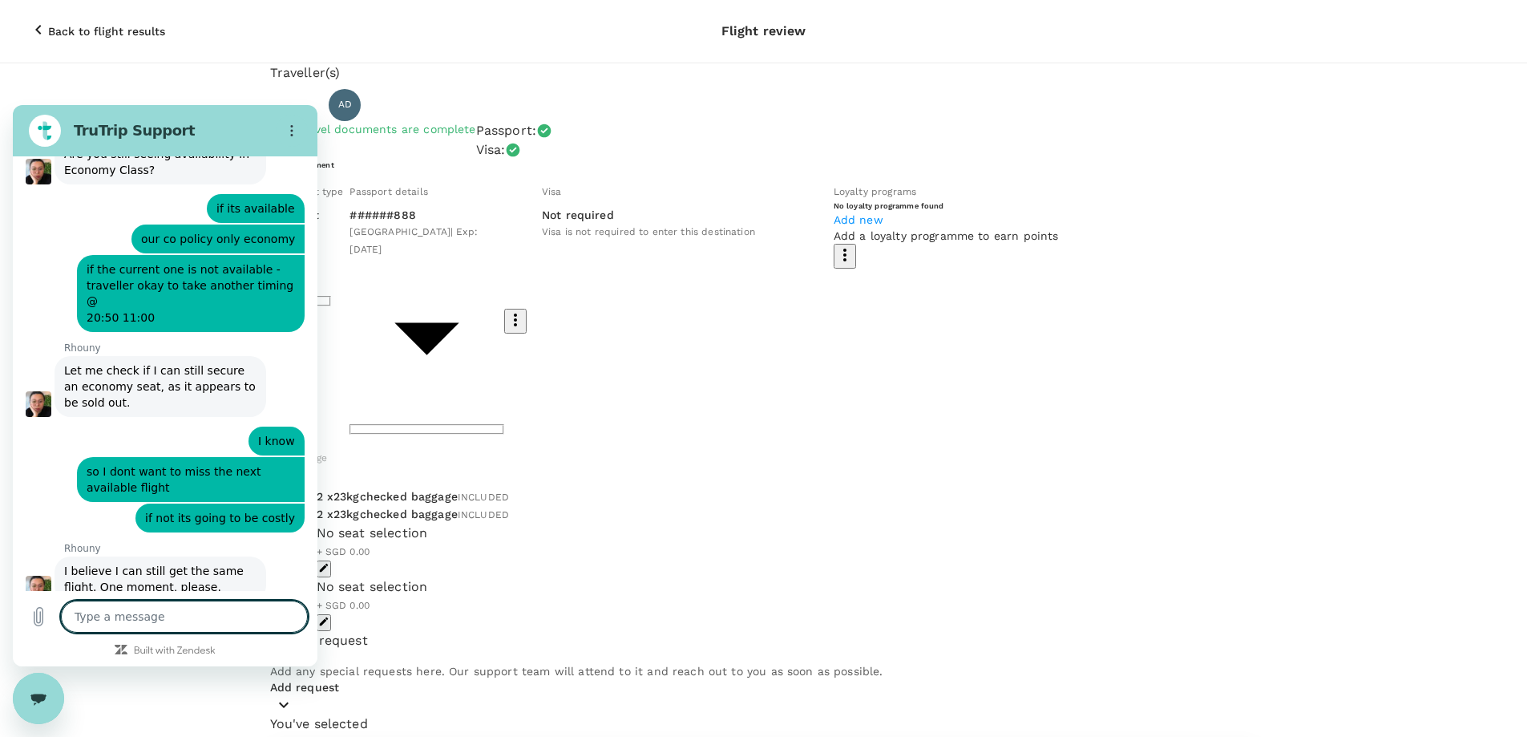
scroll to position [1585, 0]
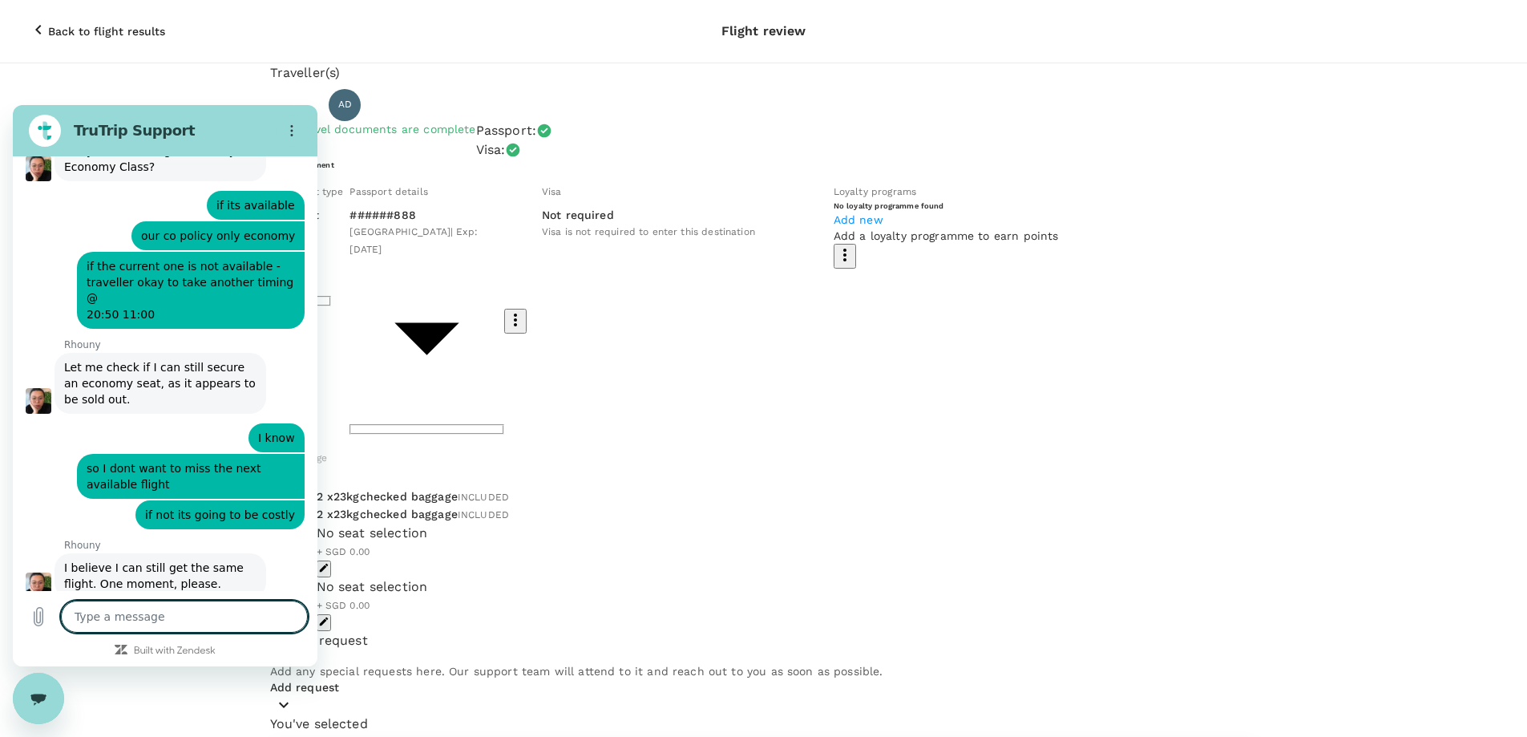
click at [26, 18] on button "Back to flight results" at bounding box center [96, 31] width 181 height 48
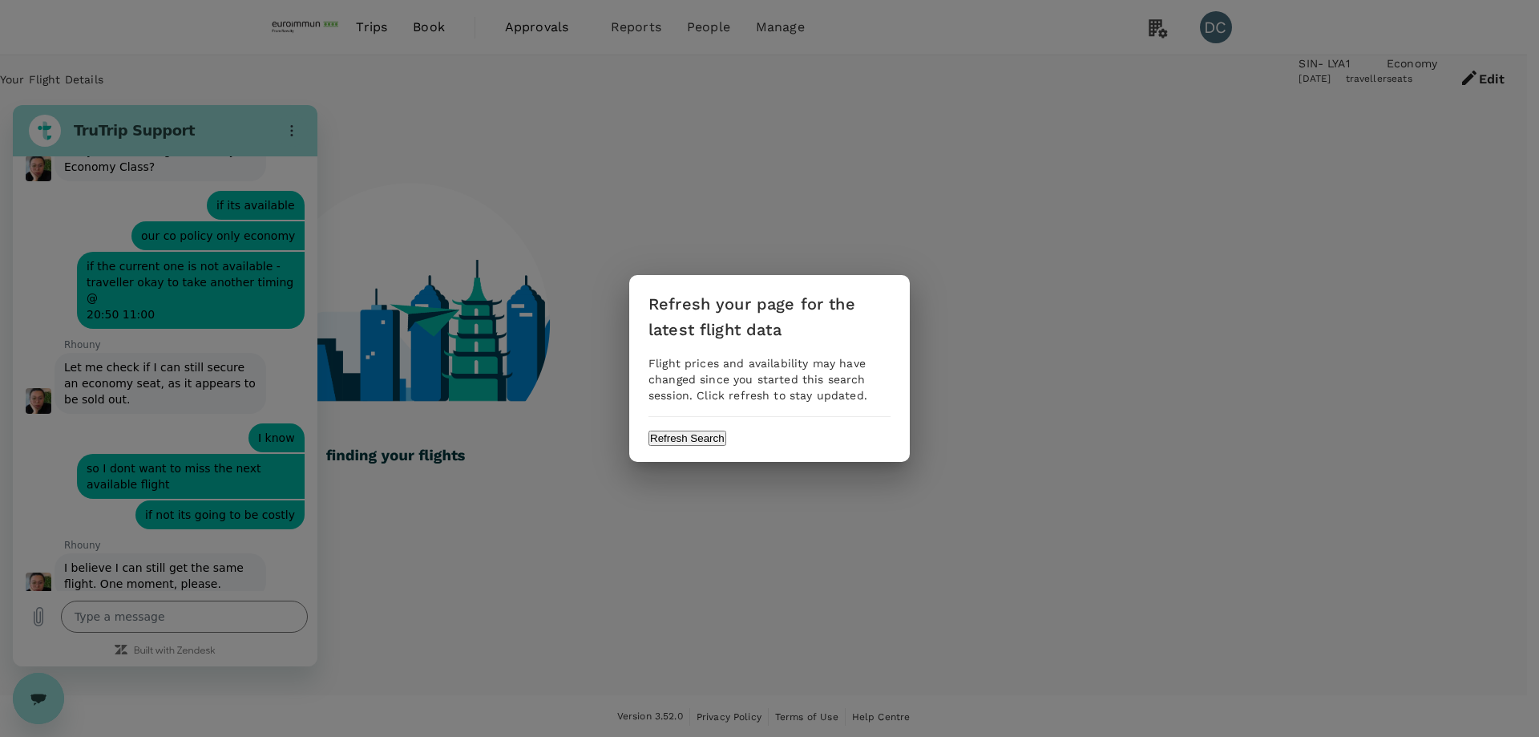
click at [726, 442] on button "Refresh Search" at bounding box center [687, 437] width 78 height 15
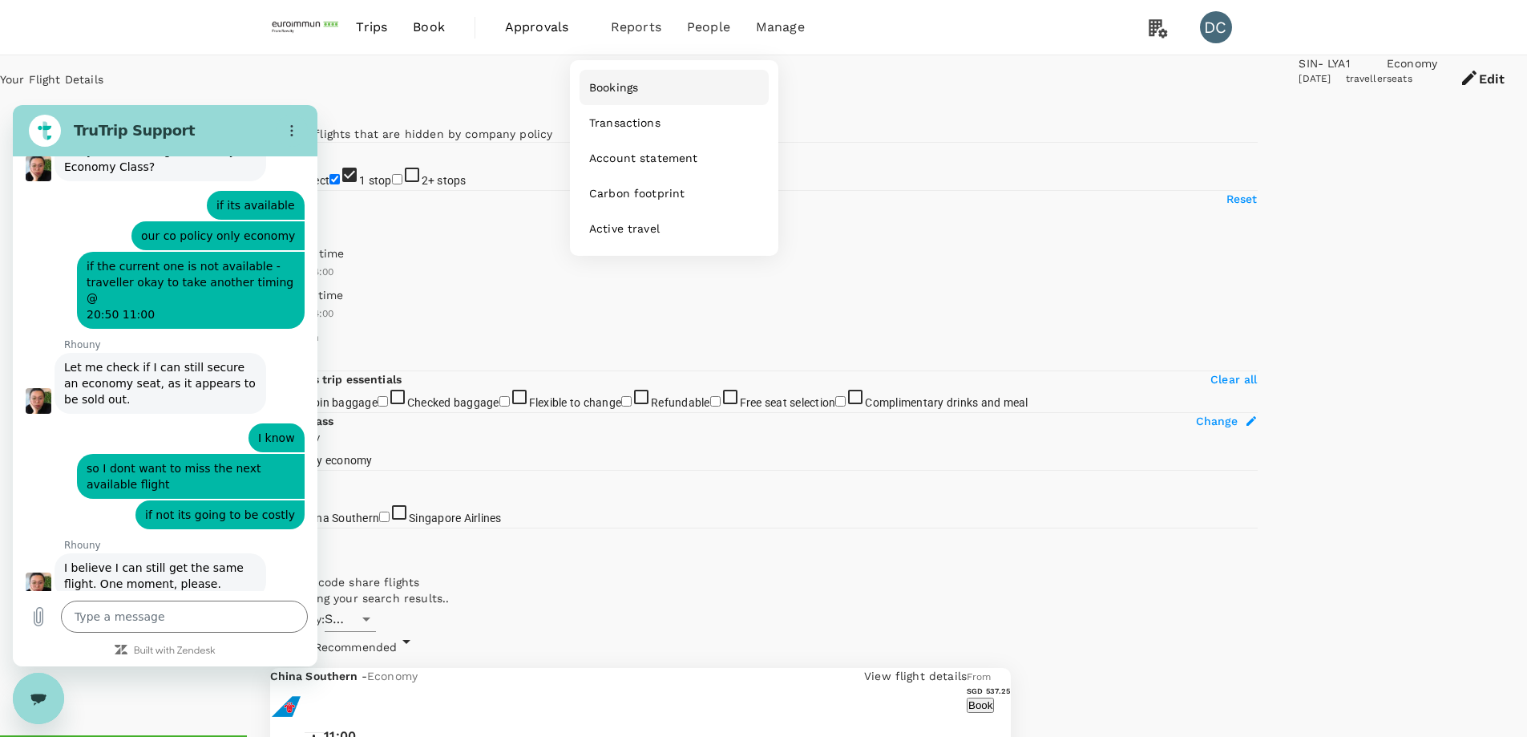
click at [631, 85] on span "Bookings" at bounding box center [613, 87] width 49 height 16
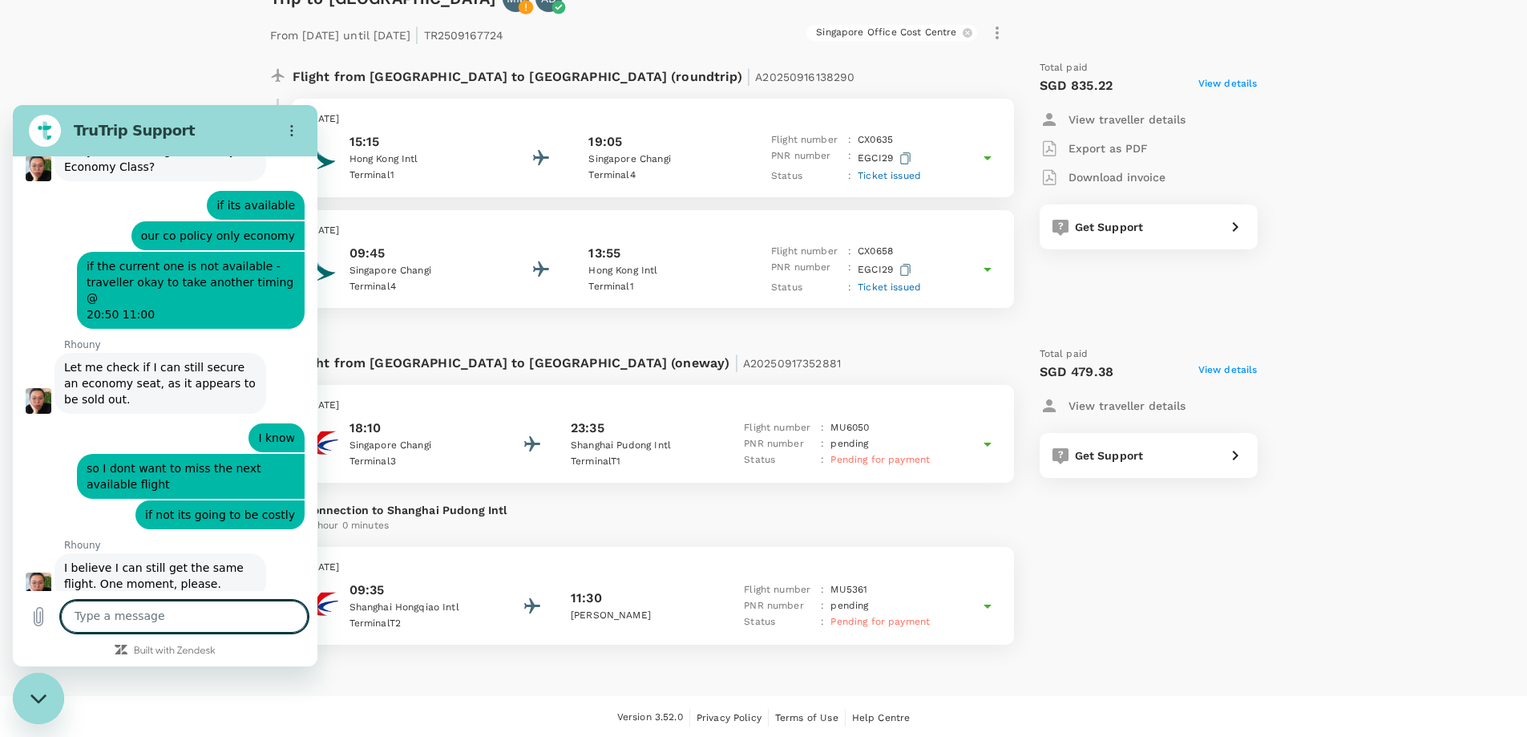
scroll to position [98, 0]
click at [989, 437] on icon at bounding box center [987, 441] width 19 height 19
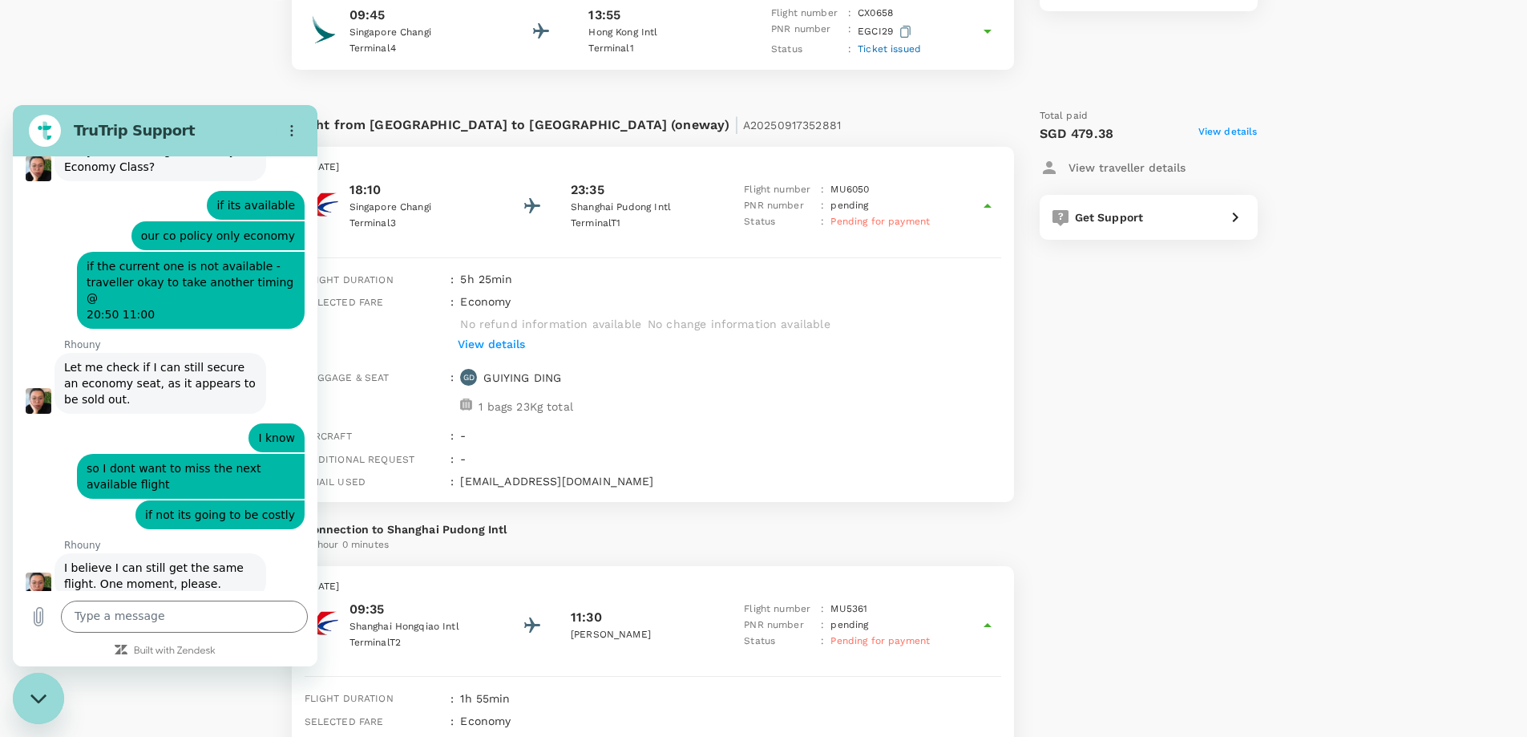
scroll to position [418, 0]
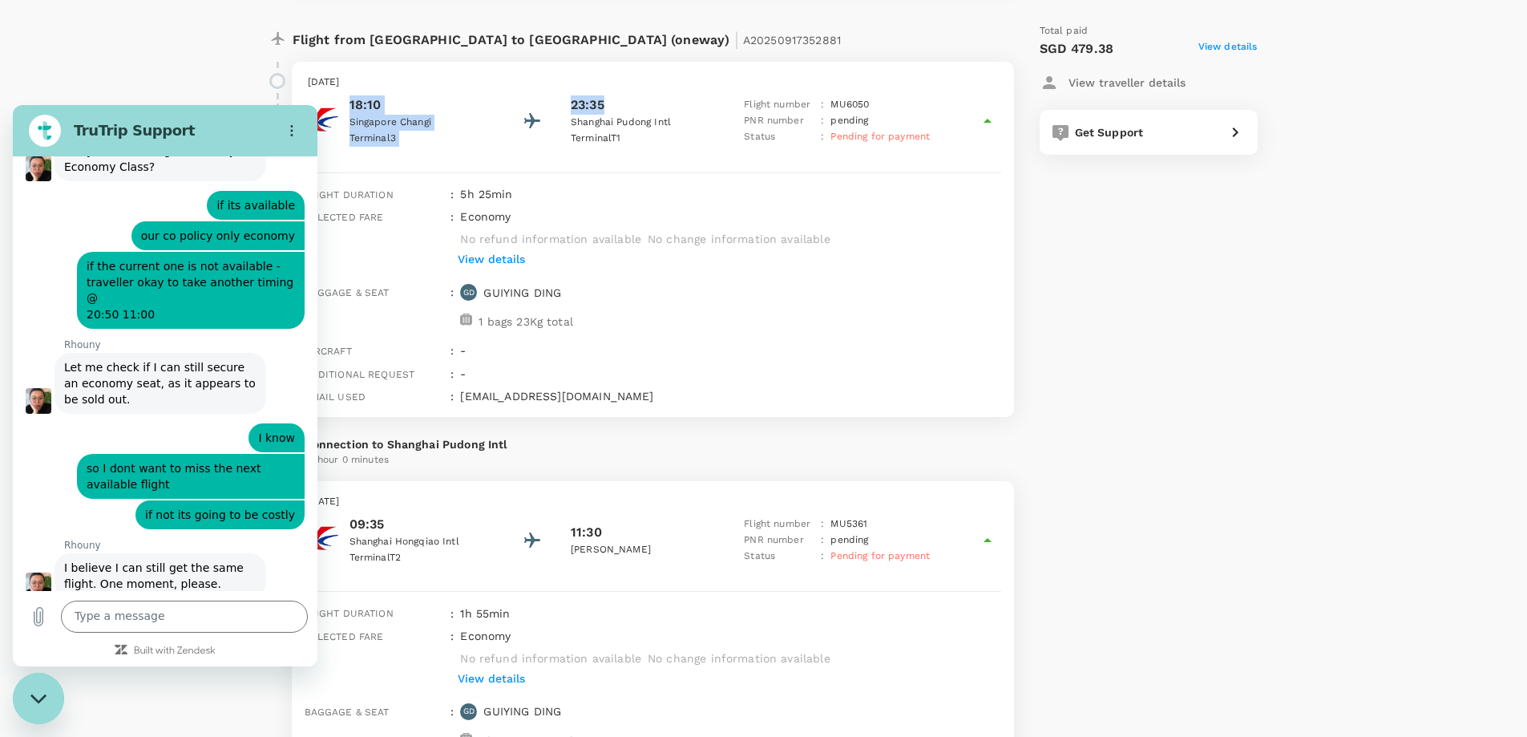
drag, startPoint x: 348, startPoint y: 110, endPoint x: 608, endPoint y: 107, distance: 259.7
click at [608, 107] on div "18:10 Singapore Changi Terminal 3 23:35 Shanghai Pudong Intl Terminal T1 Flight…" at bounding box center [653, 120] width 690 height 51
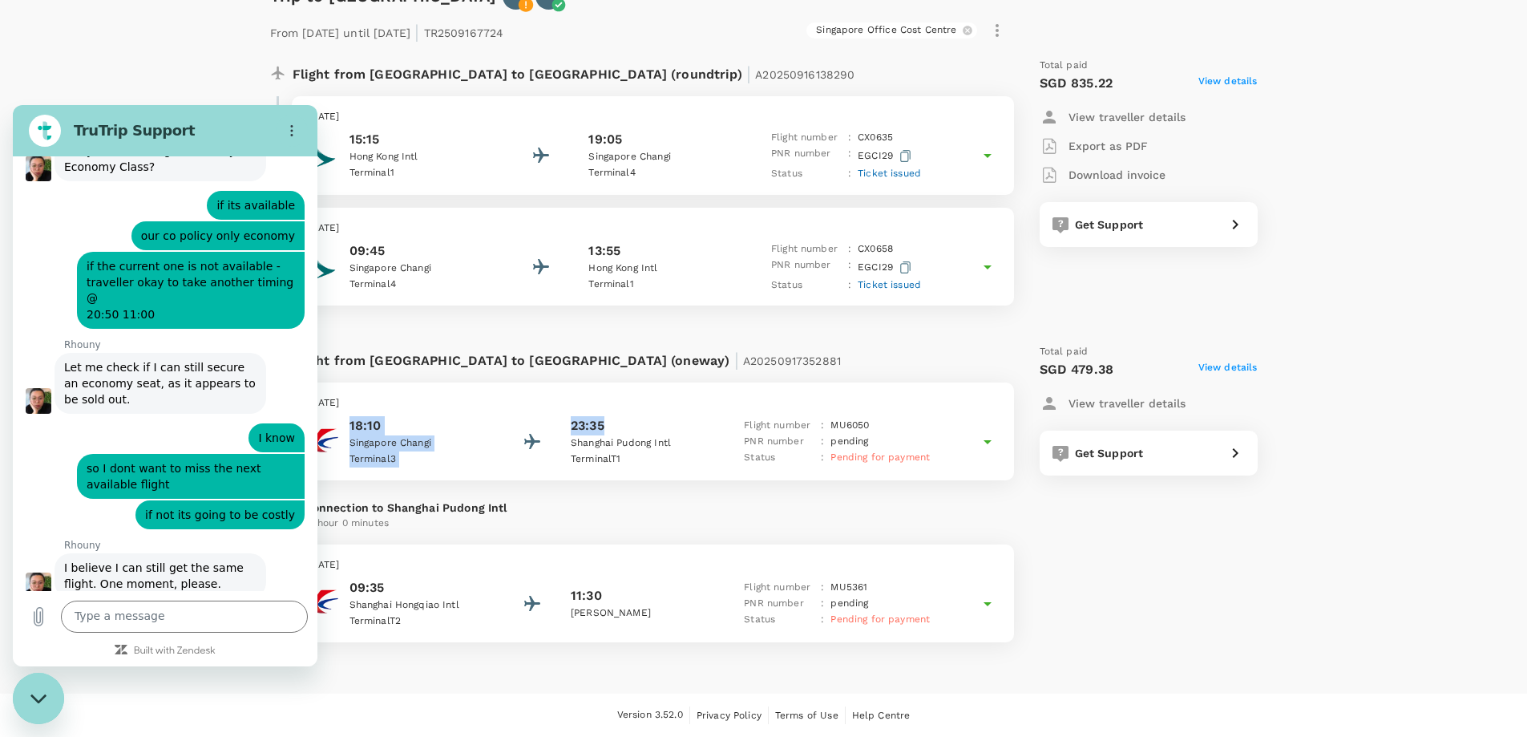
copy div "18:10 Singapore Changi Terminal 3 23:35"
click at [187, 621] on textarea at bounding box center [184, 616] width 247 height 32
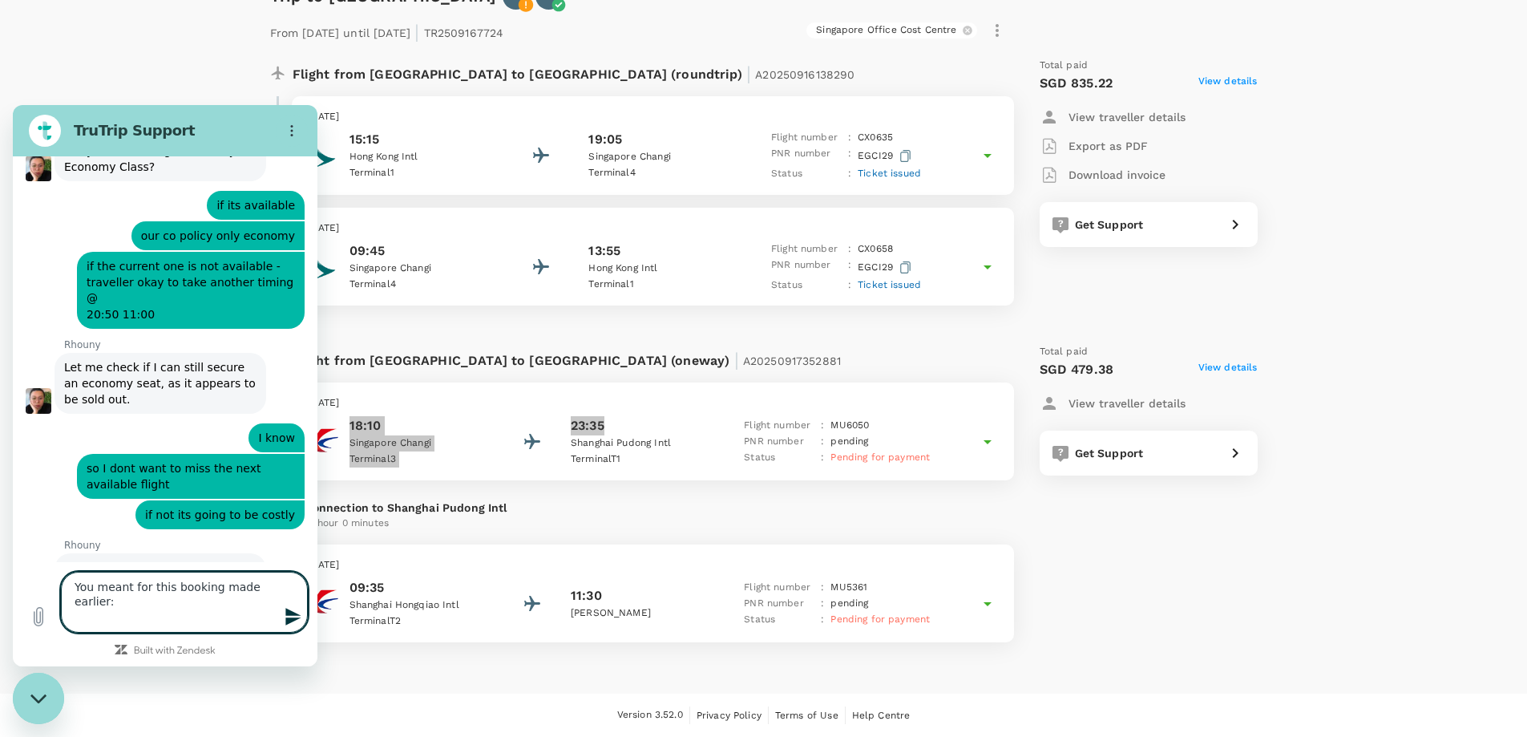
paste textarea "18:10 Singapore Changi Terminal 3 23:35"
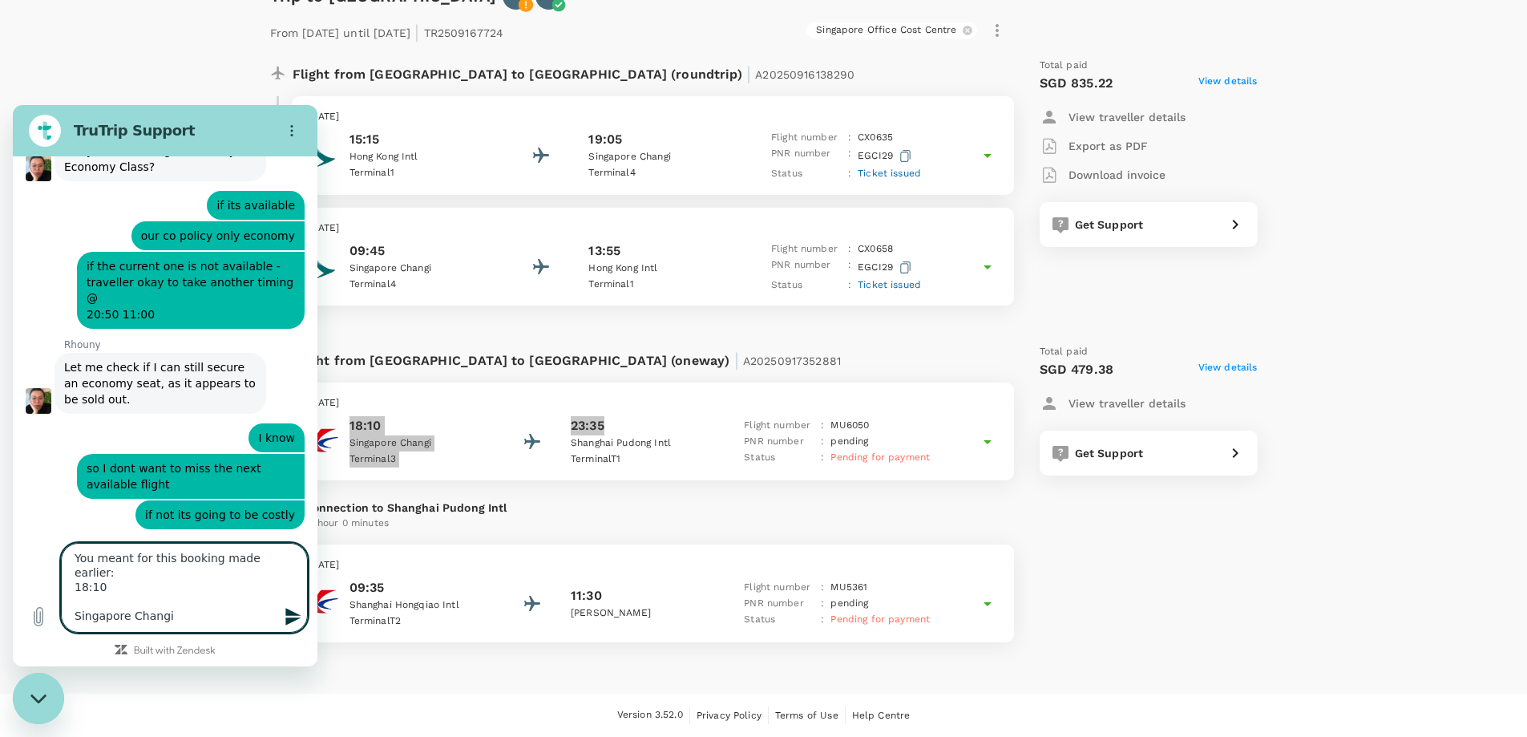
scroll to position [50, 0]
drag, startPoint x: 184, startPoint y: 601, endPoint x: 184, endPoint y: 612, distance: 10.4
click at [184, 600] on textarea "You meant for this booking made earlier: 18:10 Singapore Changi Terminal 3 23:35" at bounding box center [184, 588] width 247 height 90
click at [197, 578] on textarea "You meant for this booking made earlier: 18:10 Singapore Changi Terminal 3 23:35" at bounding box center [184, 588] width 247 height 90
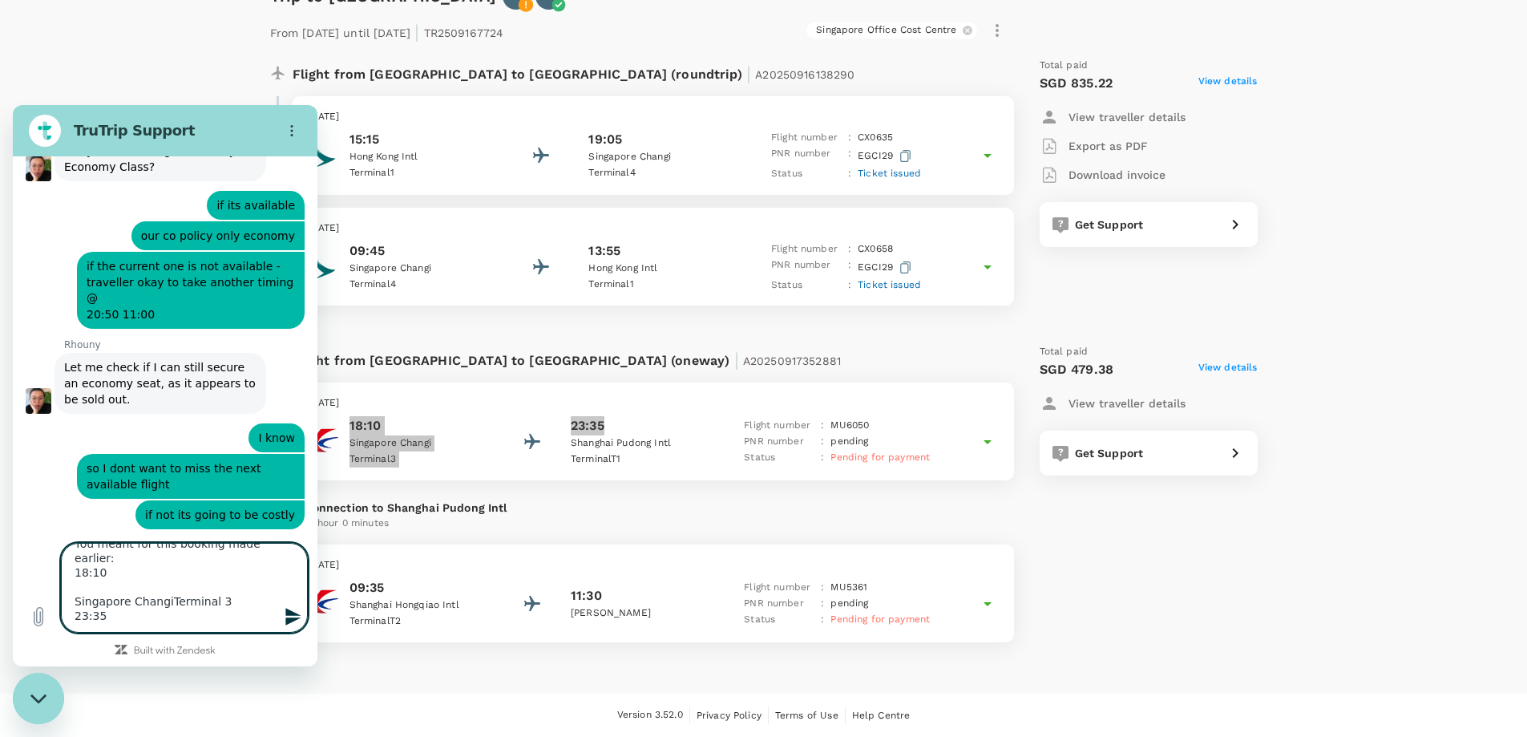
scroll to position [14, 0]
click at [186, 569] on textarea "You meant for this booking made earlier: 18:10 Singapore Changi Terminal 3 23:35" at bounding box center [184, 588] width 247 height 90
type textarea "You meant for this booking made earlier: 18:10 Singapore Changi Terminal 3 23:35"
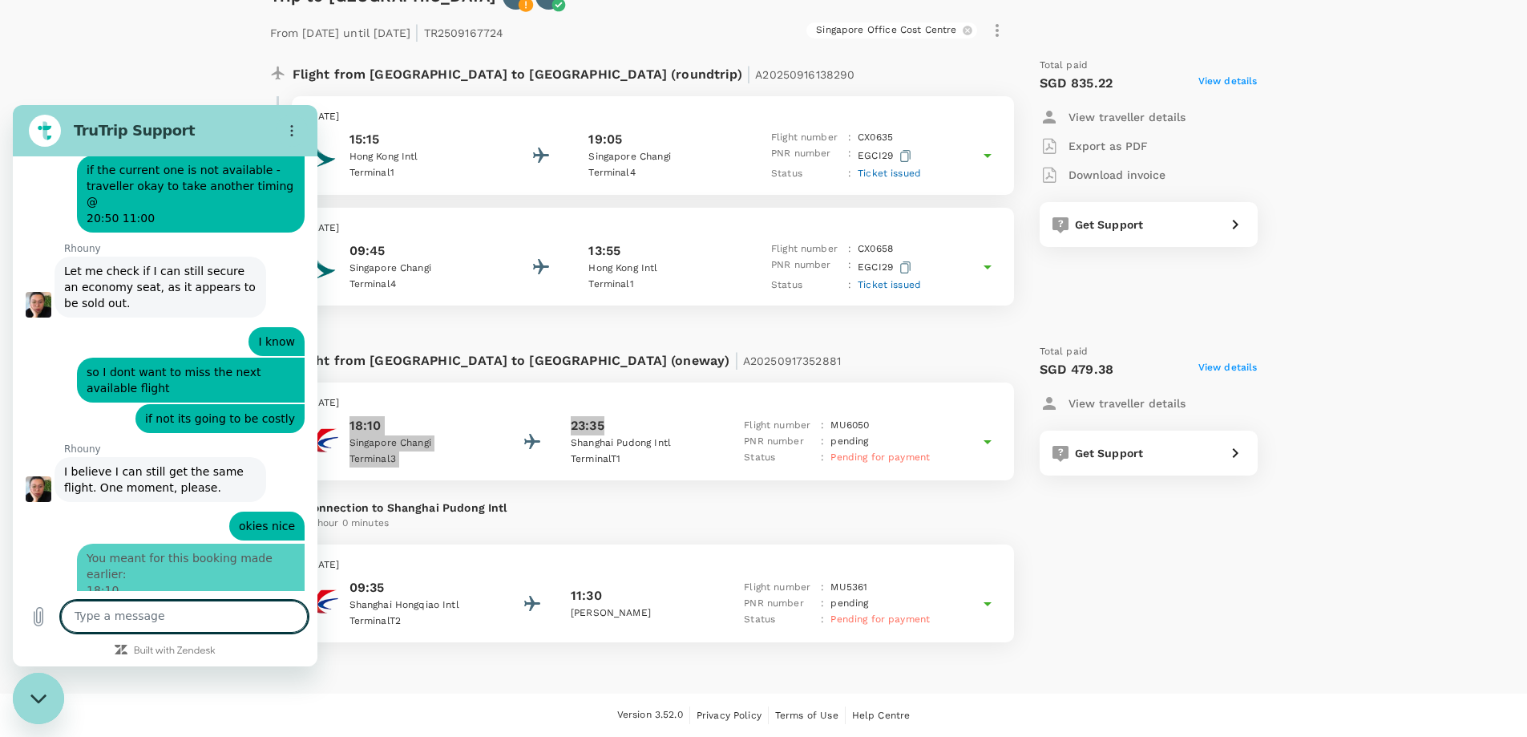
scroll to position [1679, 0]
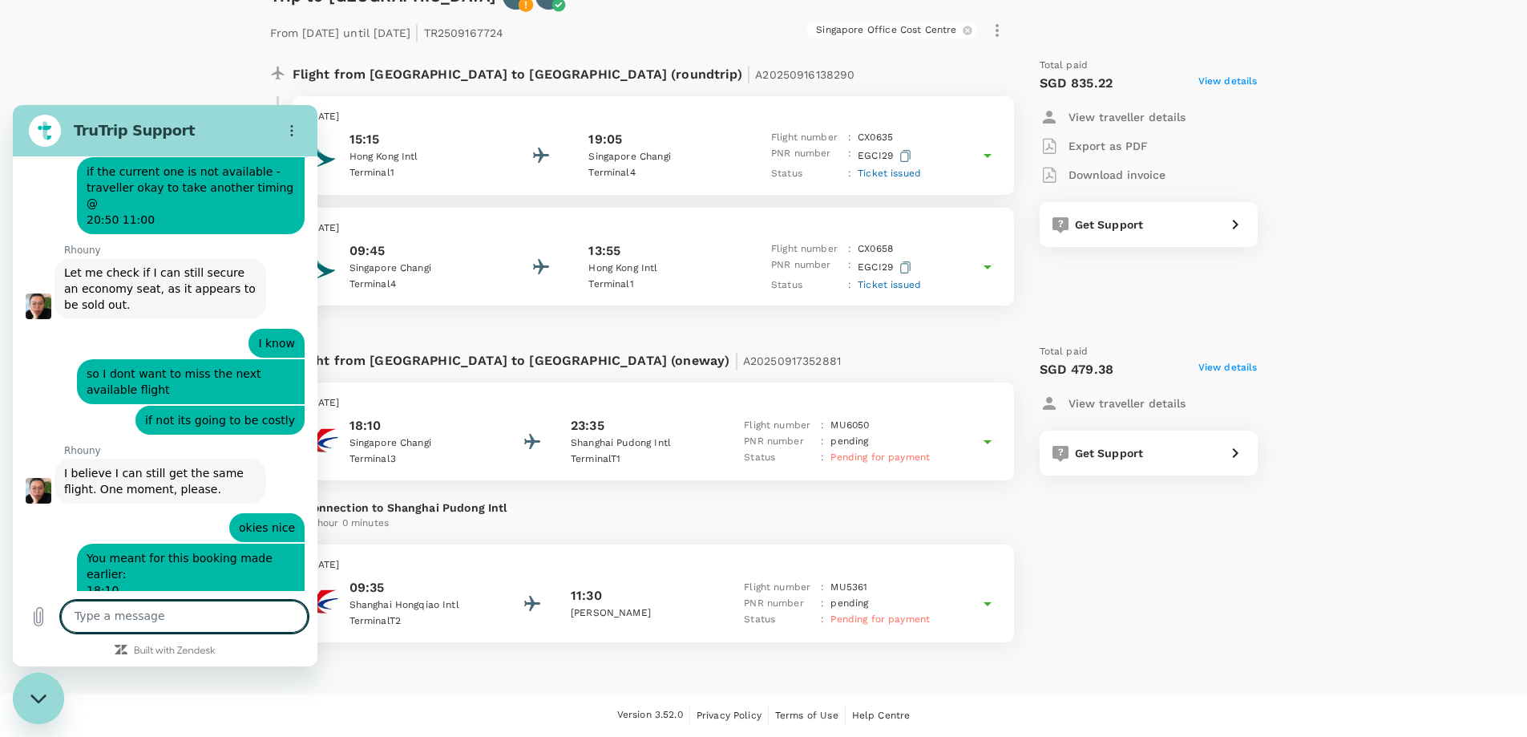
click at [697, 380] on div "Flight from Singapore to China (oneway) | A20250917352881" at bounding box center [638, 363] width 737 height 38
drag, startPoint x: 667, startPoint y: 365, endPoint x: 566, endPoint y: 366, distance: 101.0
click at [566, 366] on div "Flight from Singapore to China (oneway) | A20250917352881" at bounding box center [600, 358] width 615 height 29
copy span "A20250917352881"
click at [223, 619] on textarea at bounding box center [184, 616] width 247 height 32
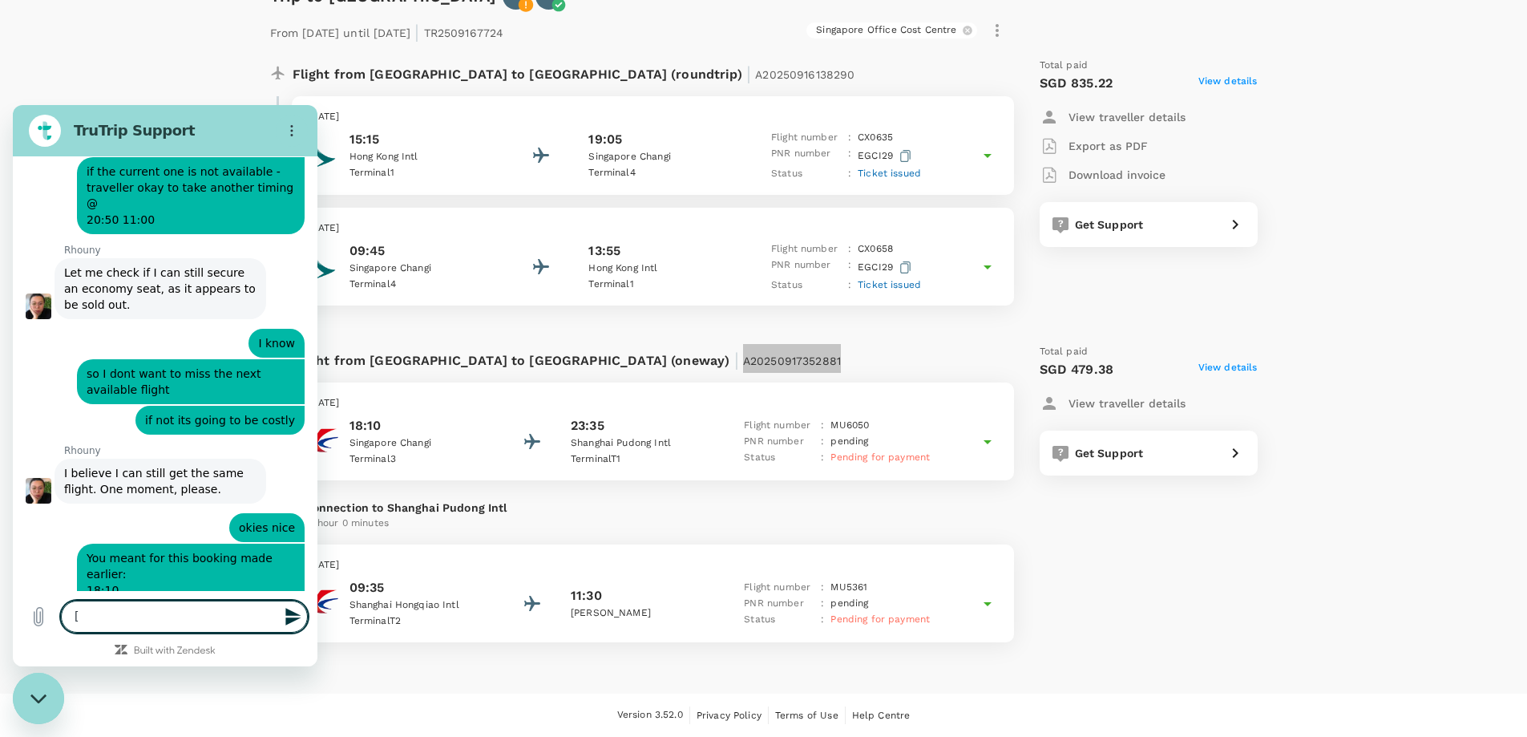
paste textarea "A20250917352881"
type textarea "[A20250917352881]"
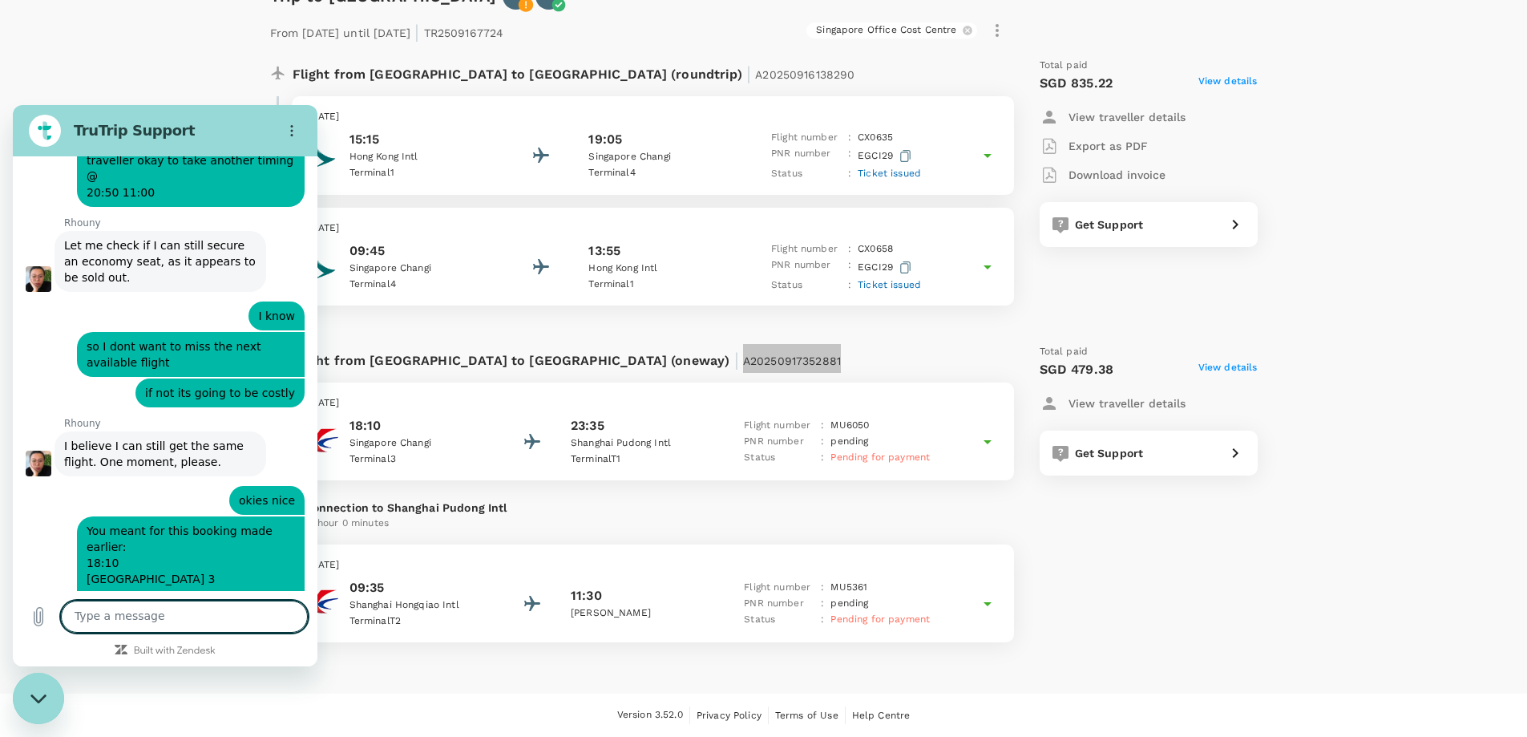
scroll to position [1710, 0]
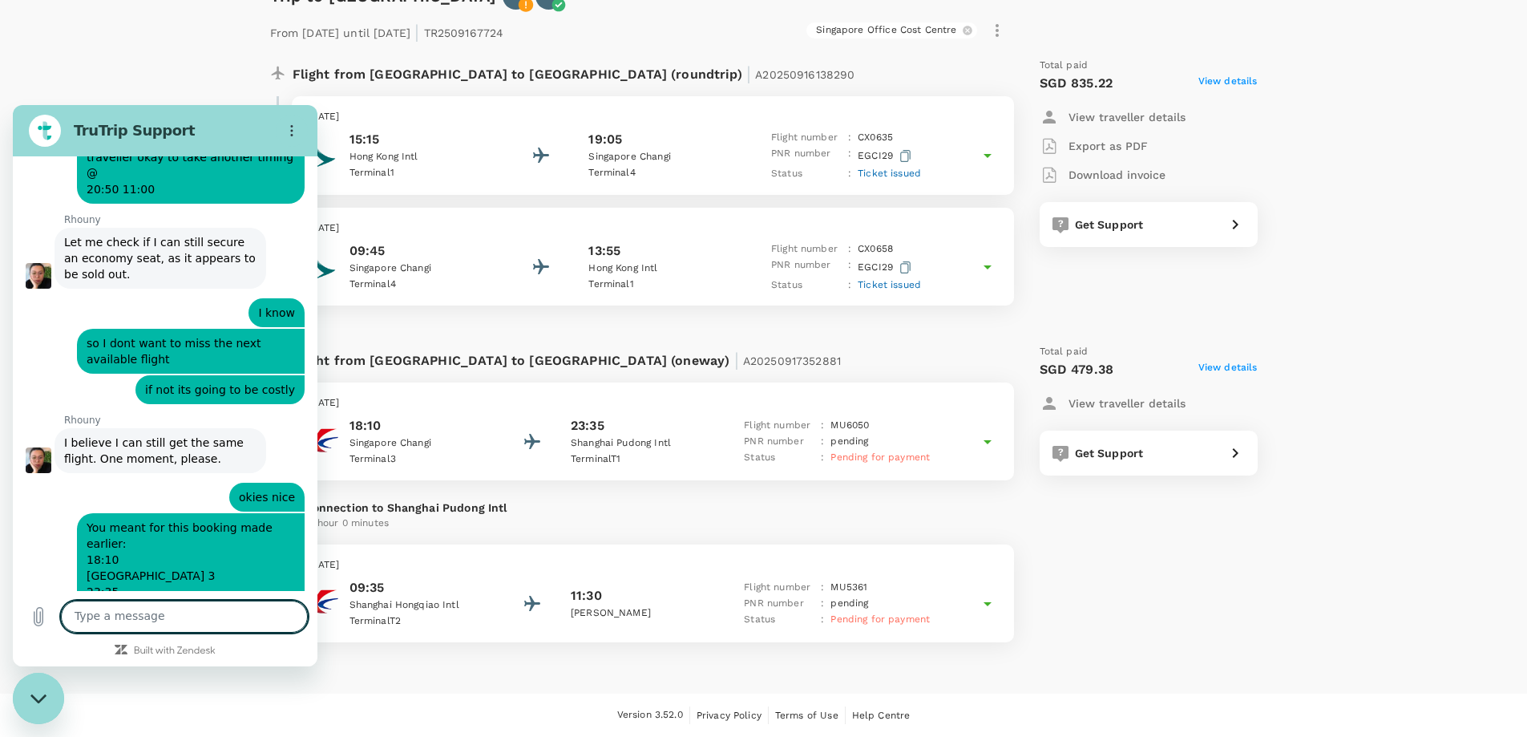
click at [1177, 611] on div "Total paid SGD 479.38 View details View traveller details Get Support" at bounding box center [1133, 492] width 250 height 323
click at [43, 690] on div "Close messaging window" at bounding box center [38, 698] width 48 height 48
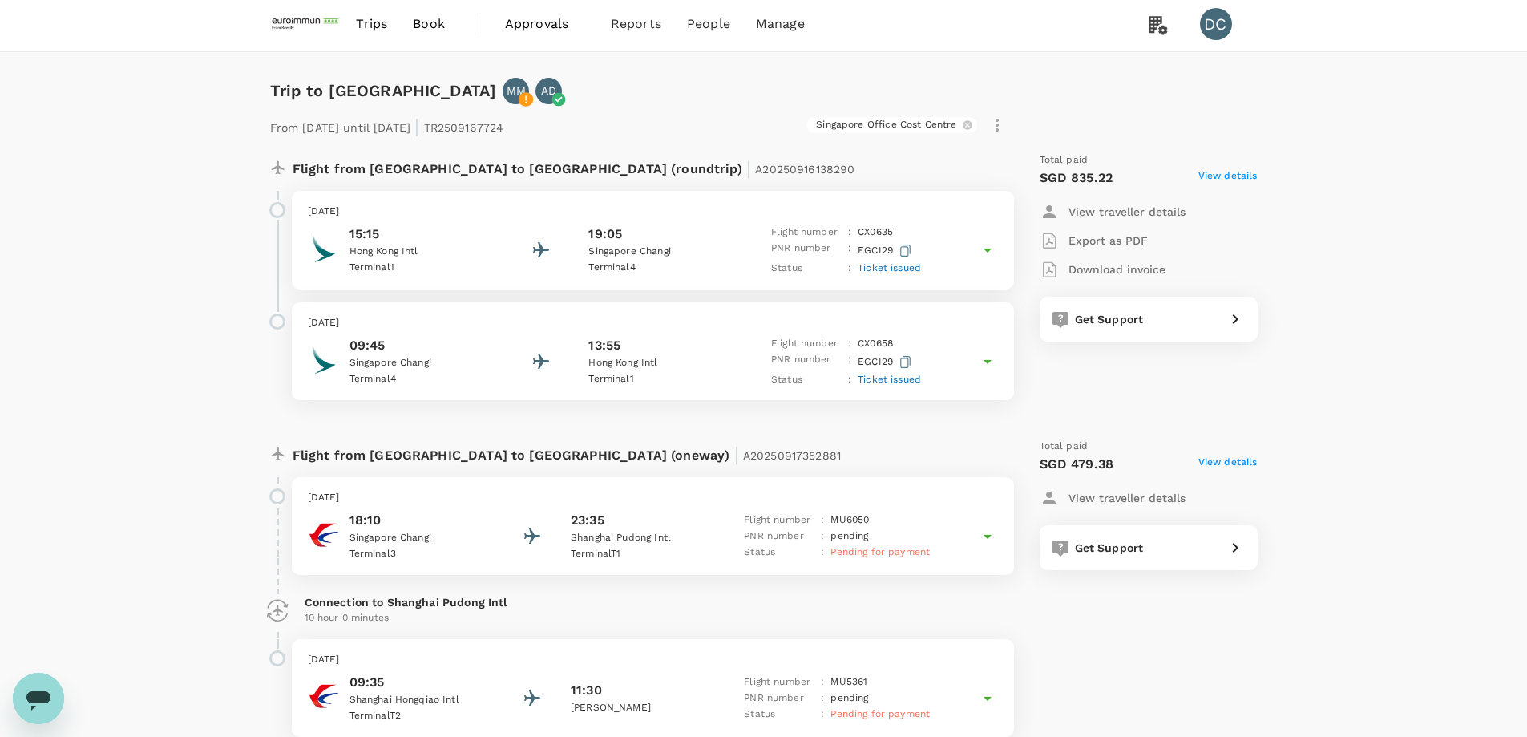
scroll to position [0, 0]
click at [688, 85] on span "Users" at bounding box center [675, 88] width 35 height 18
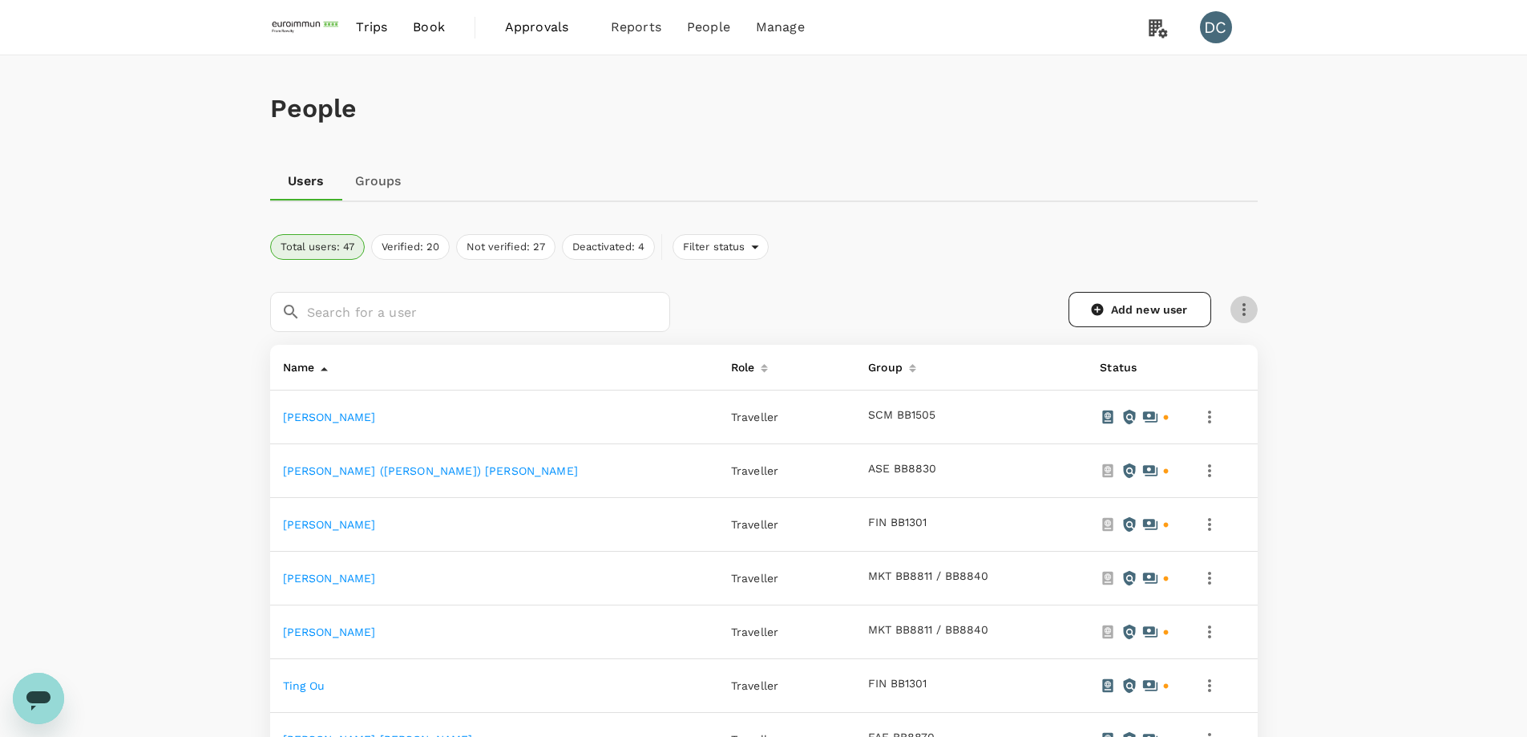
click at [1244, 310] on icon "button" at bounding box center [1243, 309] width 3 height 13
click at [1251, 349] on span "Send invitation email" at bounding box center [1310, 342] width 135 height 19
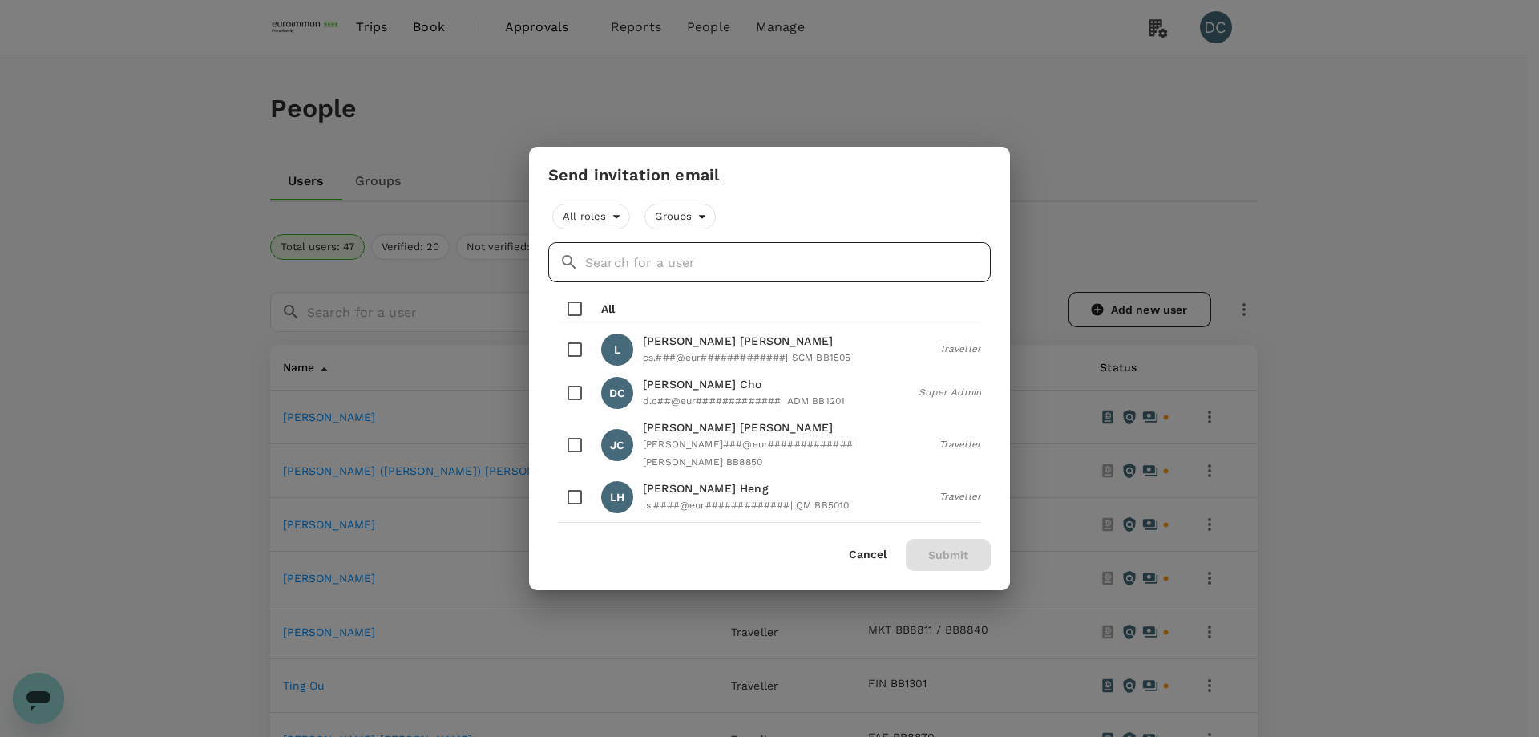
click at [700, 271] on input "text" at bounding box center [788, 262] width 406 height 40
type input "[PERSON_NAME]"
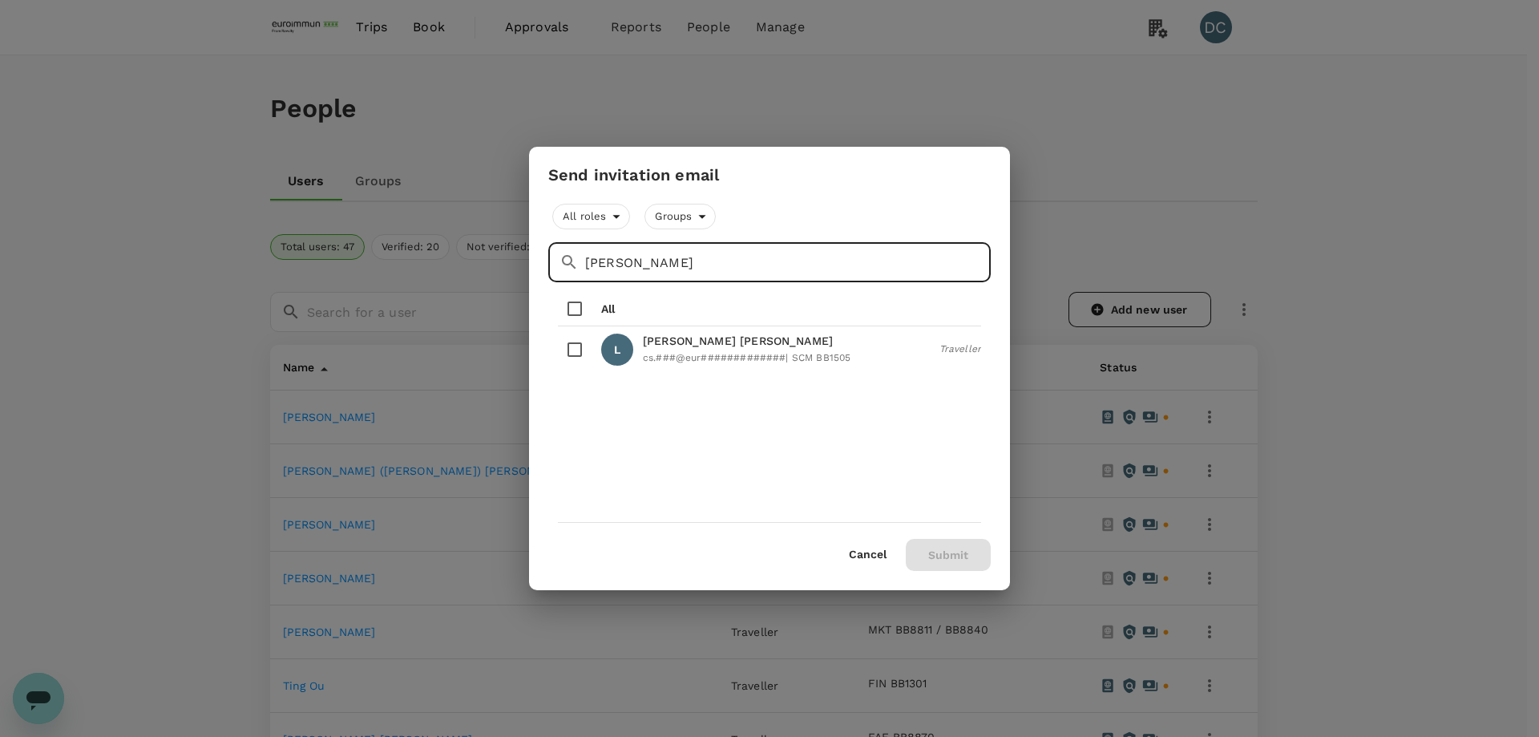
click at [861, 553] on button "Cancel" at bounding box center [868, 554] width 38 height 13
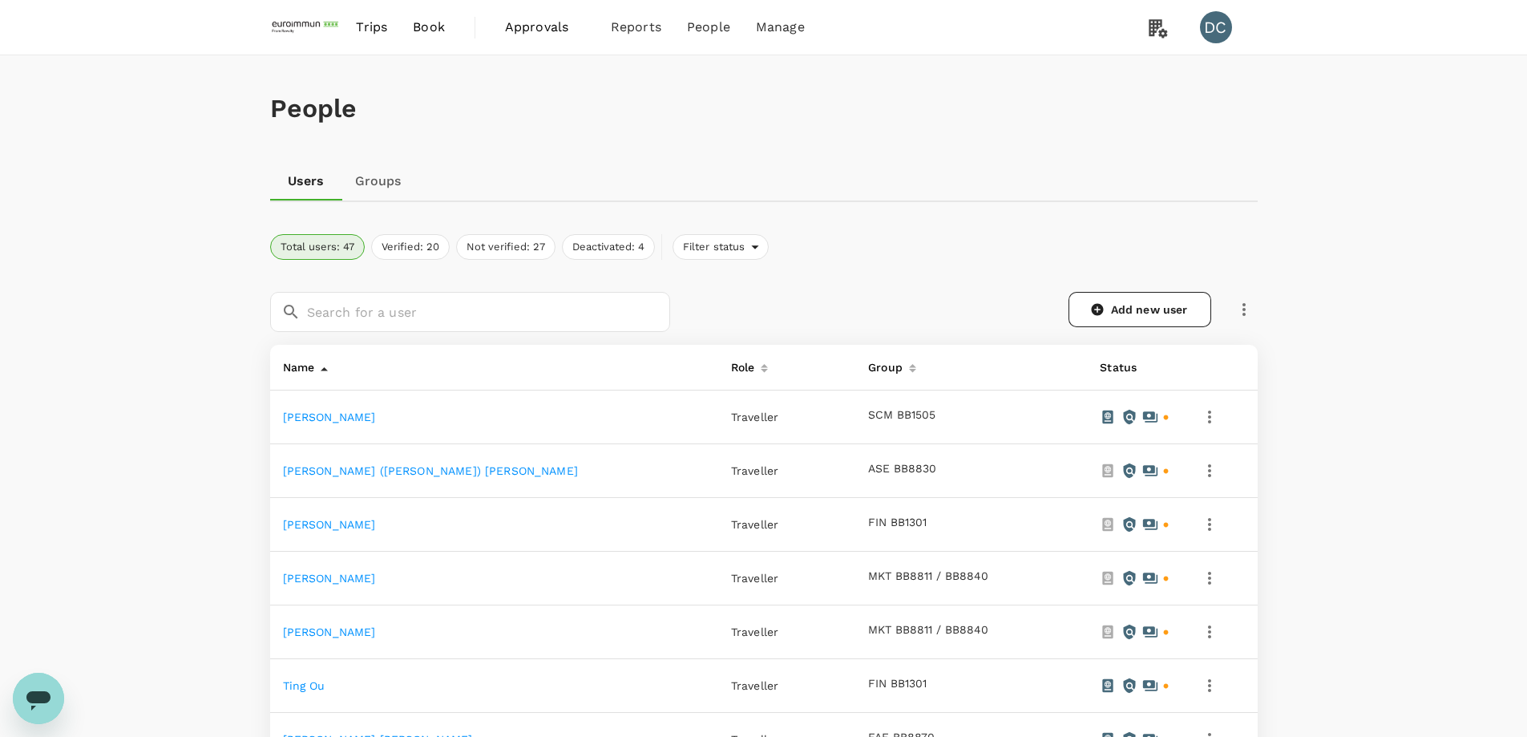
click at [891, 252] on div "Total users: 47 Verified: 20 Not verified: 27 Deactivated: 4 Filter status" at bounding box center [763, 247] width 987 height 26
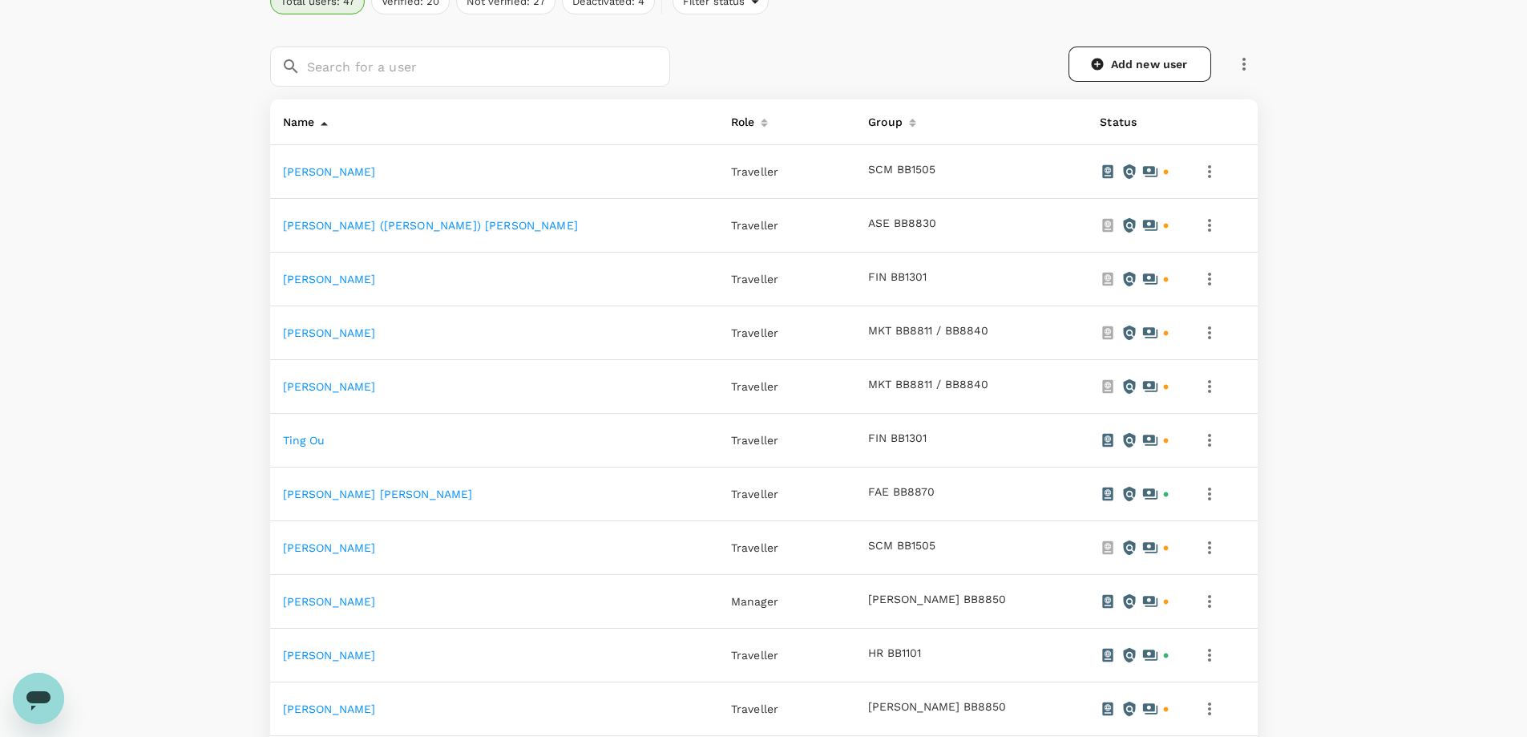
scroll to position [114, 0]
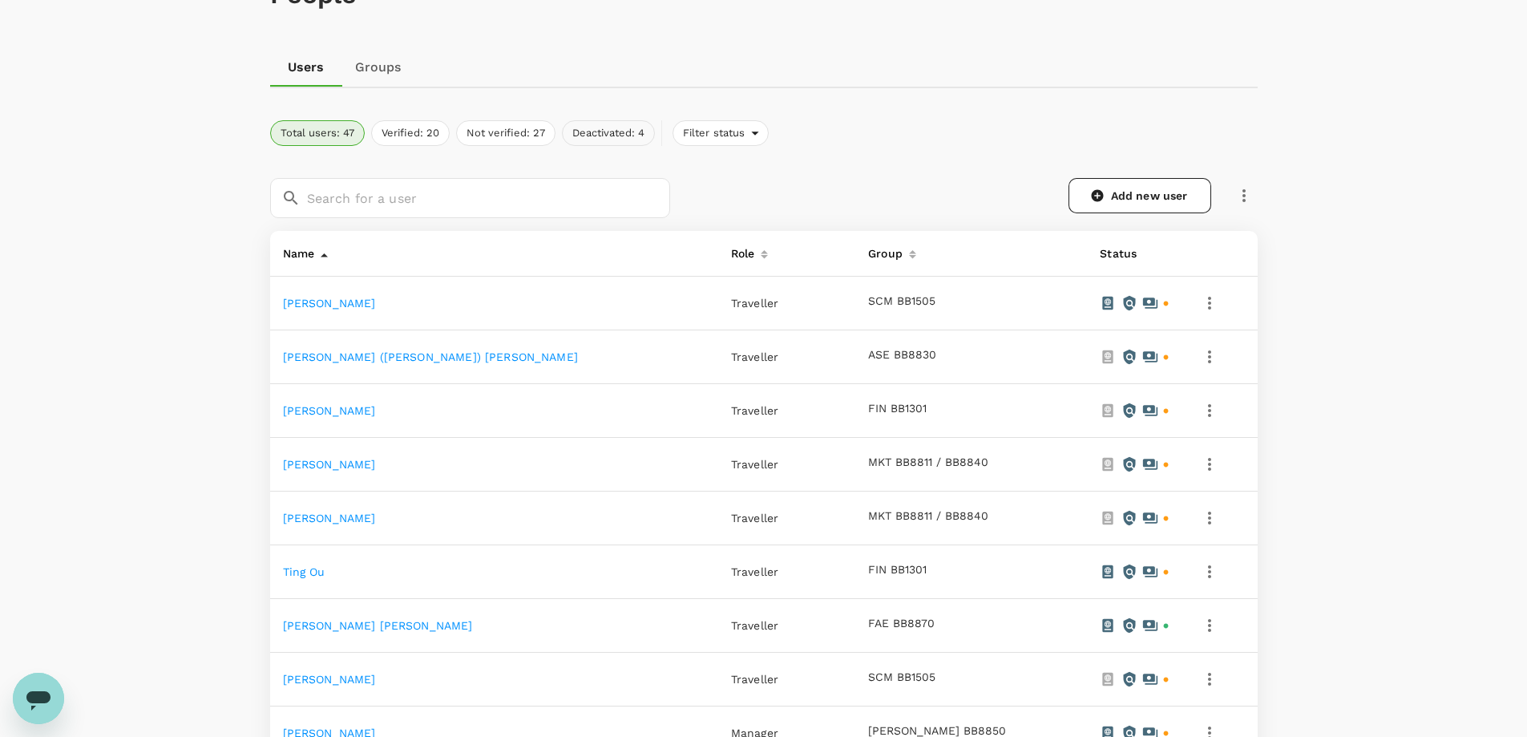
click at [648, 135] on button "Deactivated: 4" at bounding box center [608, 133] width 93 height 26
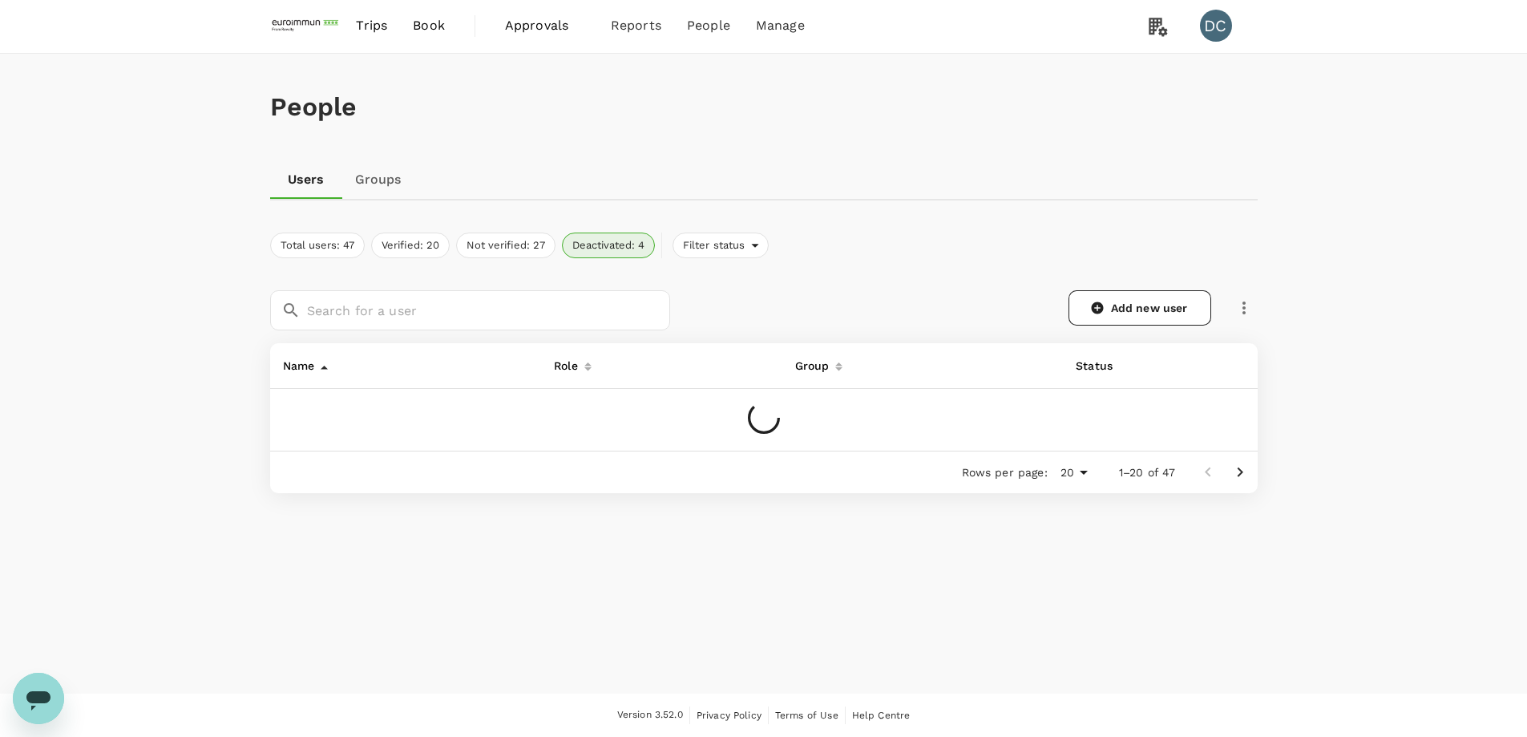
scroll to position [56, 0]
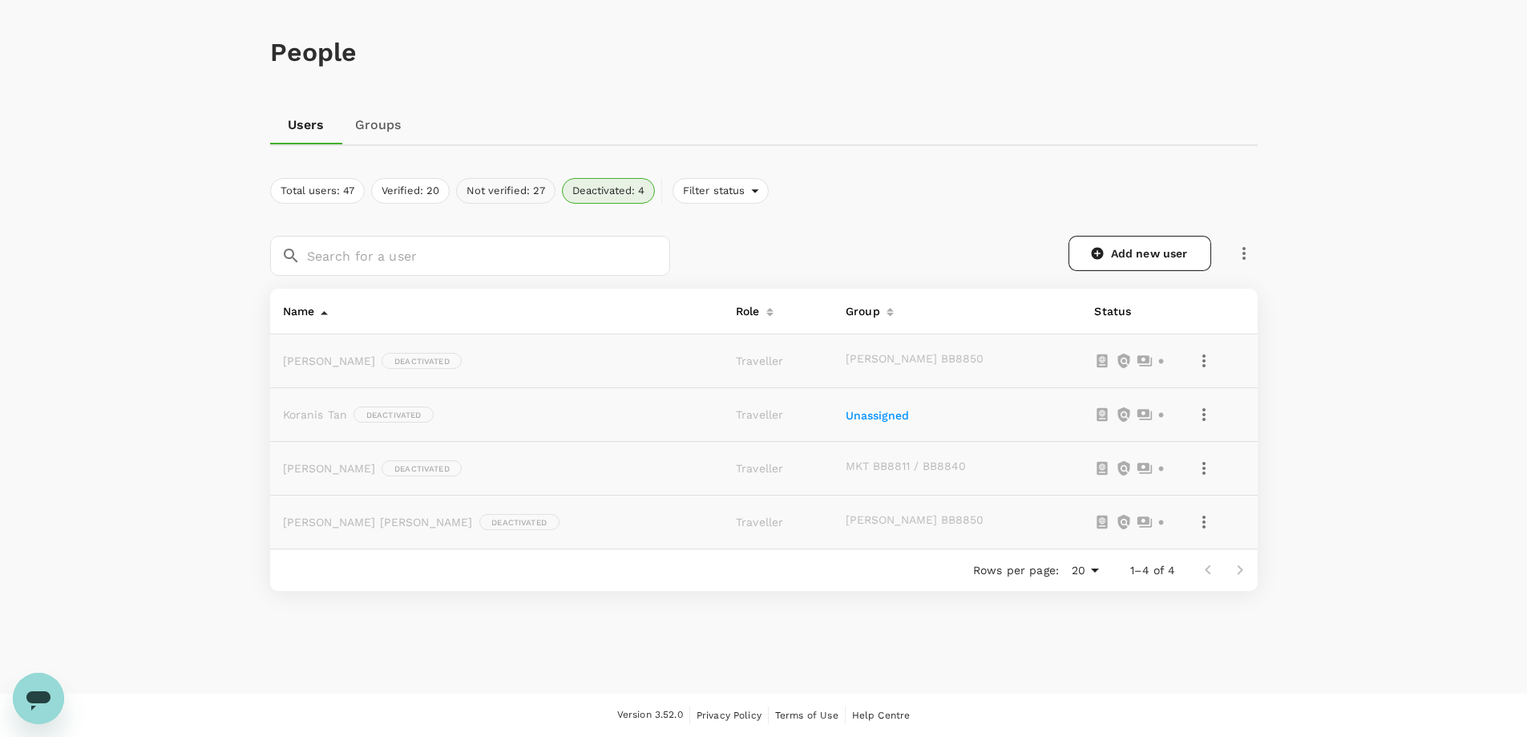
click at [509, 192] on button "Not verified: 27" at bounding box center [505, 191] width 99 height 26
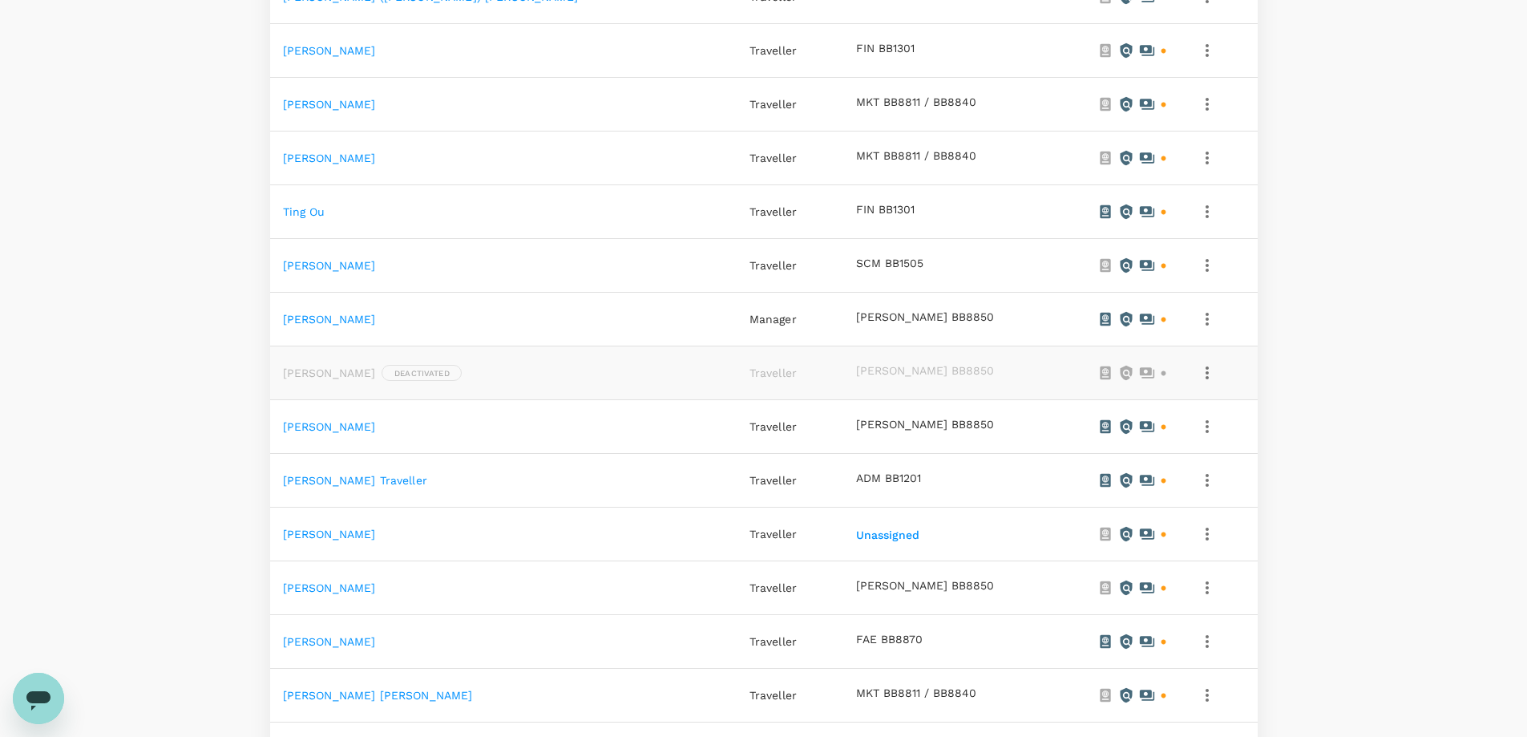
scroll to position [136, 0]
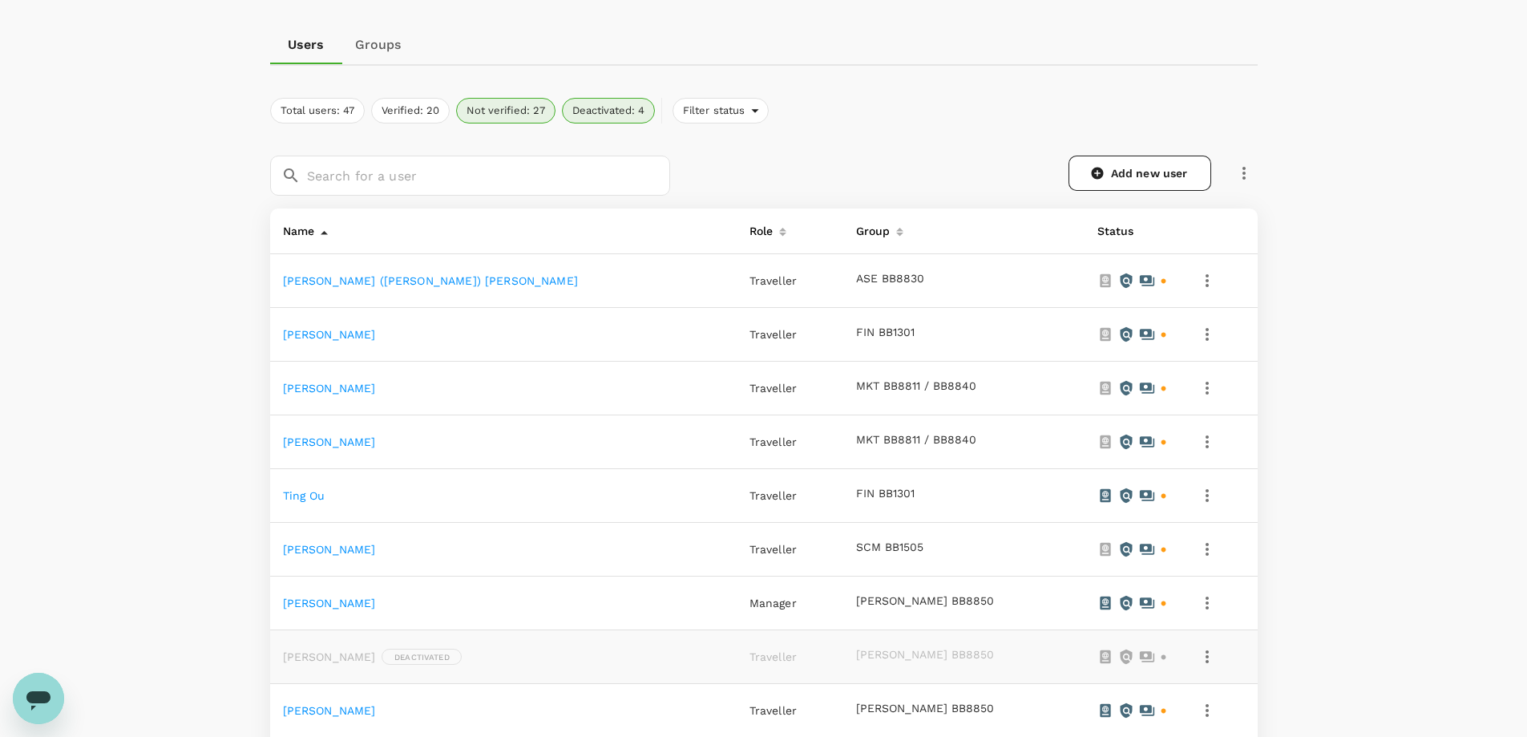
click at [1257, 168] on button "button" at bounding box center [1243, 173] width 27 height 27
click at [822, 146] on div "Add new user" at bounding box center [964, 165] width 588 height 59
click at [334, 109] on button "Total users: 47" at bounding box center [317, 111] width 95 height 26
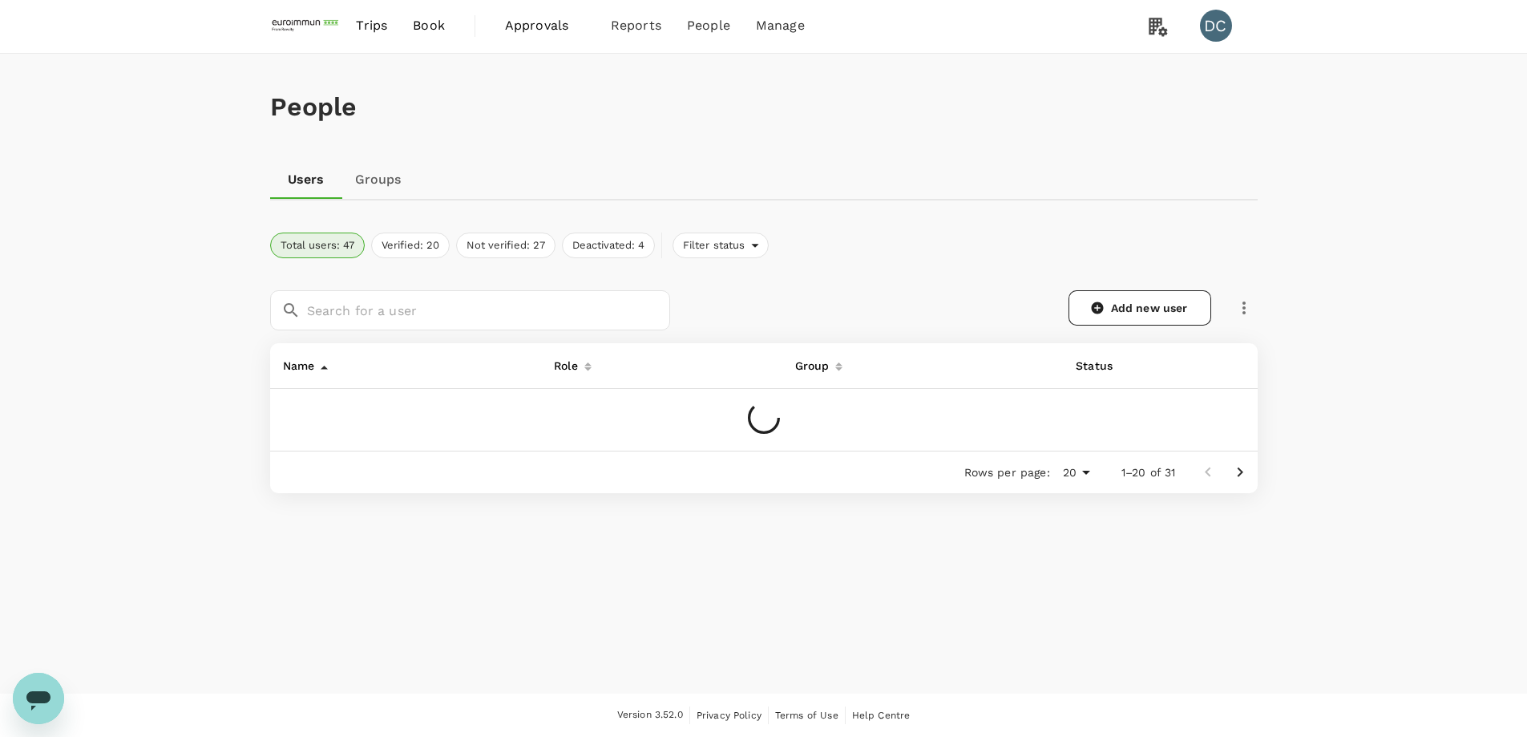
click at [792, 123] on div "People" at bounding box center [763, 107] width 987 height 107
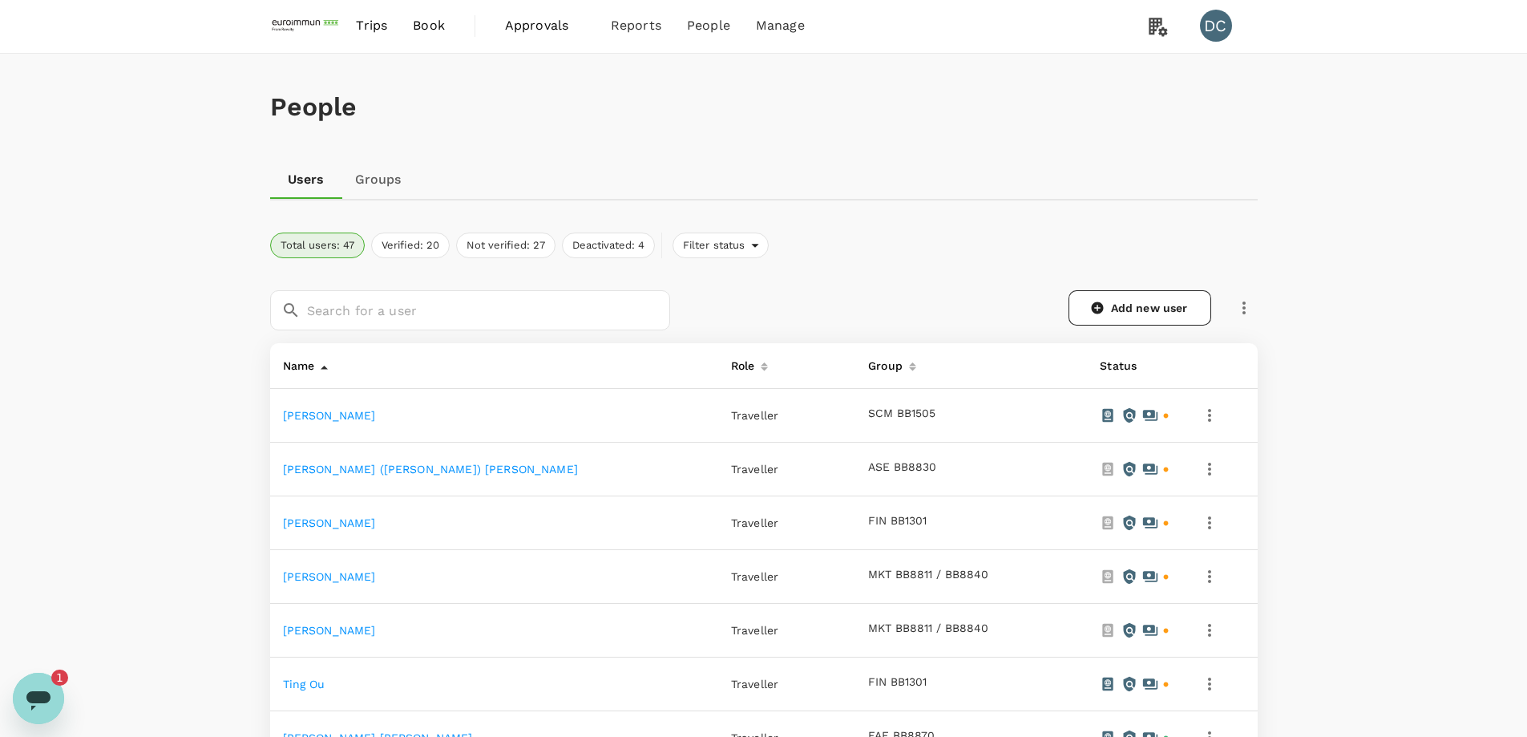
scroll to position [0, 0]
click at [799, 119] on h1 "People" at bounding box center [763, 107] width 987 height 30
drag, startPoint x: 27, startPoint y: 685, endPoint x: 18, endPoint y: 684, distance: 9.0
click at [26, 685] on icon "Open messaging window, 1 unread message" at bounding box center [38, 698] width 29 height 29
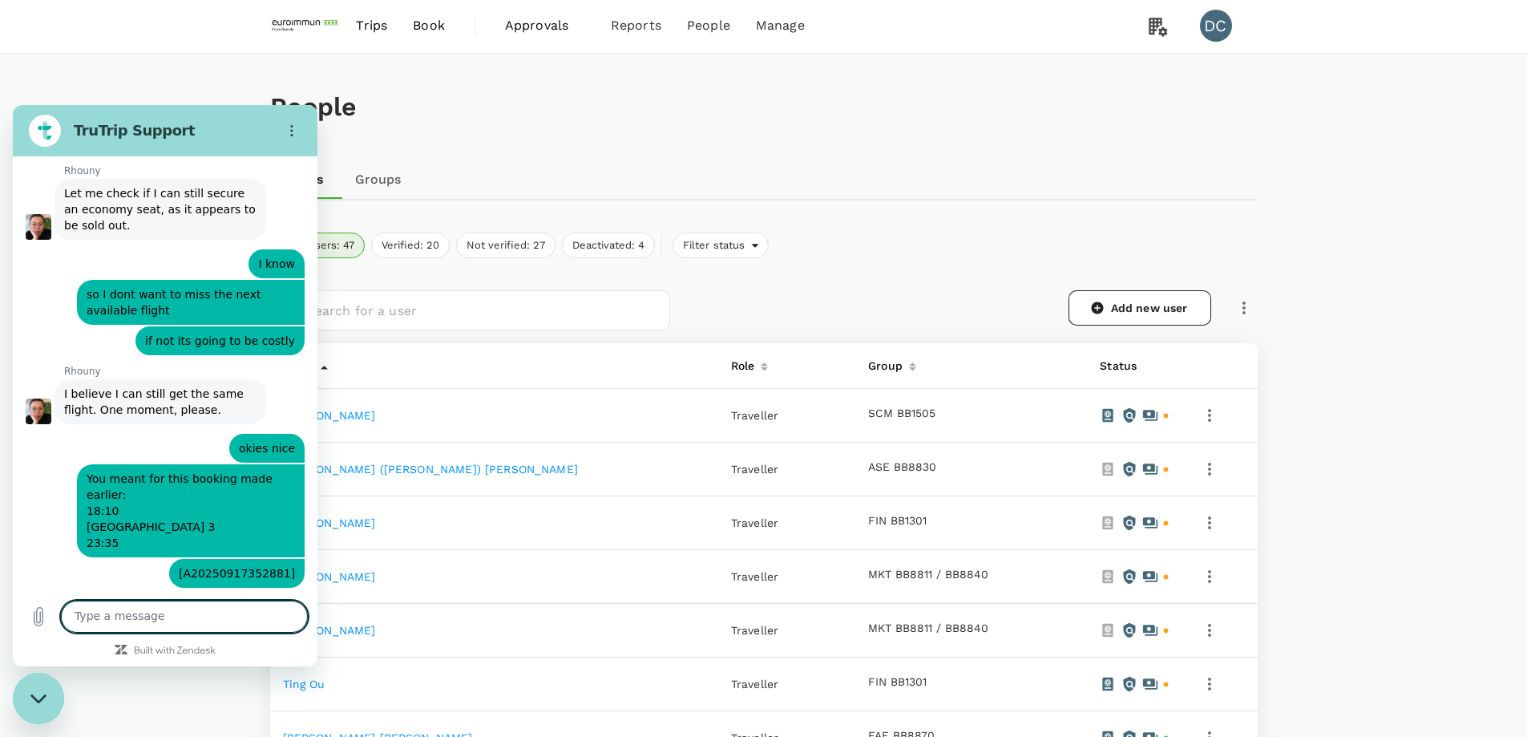
scroll to position [1852, 0]
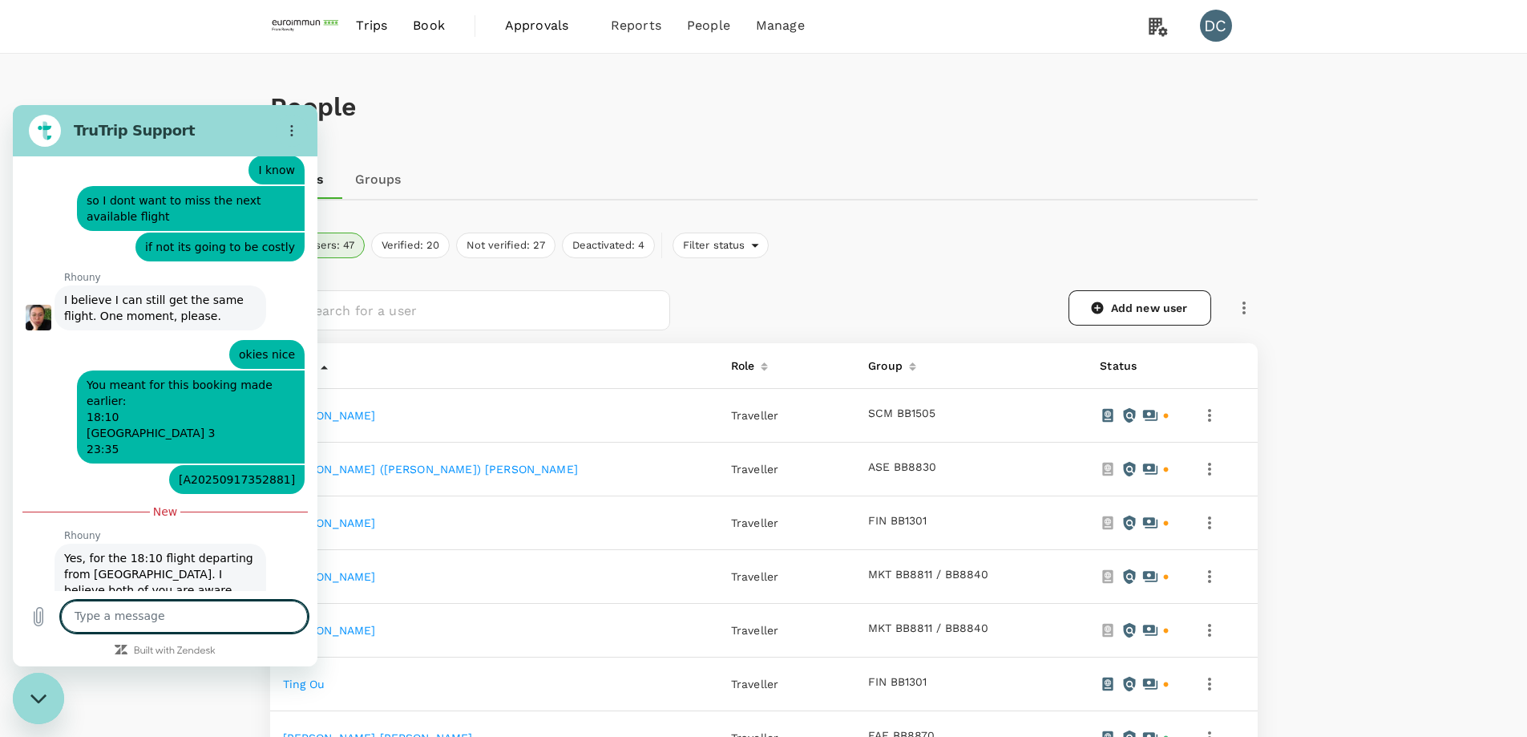
click at [192, 614] on textarea at bounding box center [184, 616] width 247 height 32
type textarea "so do I do the booking myself?"
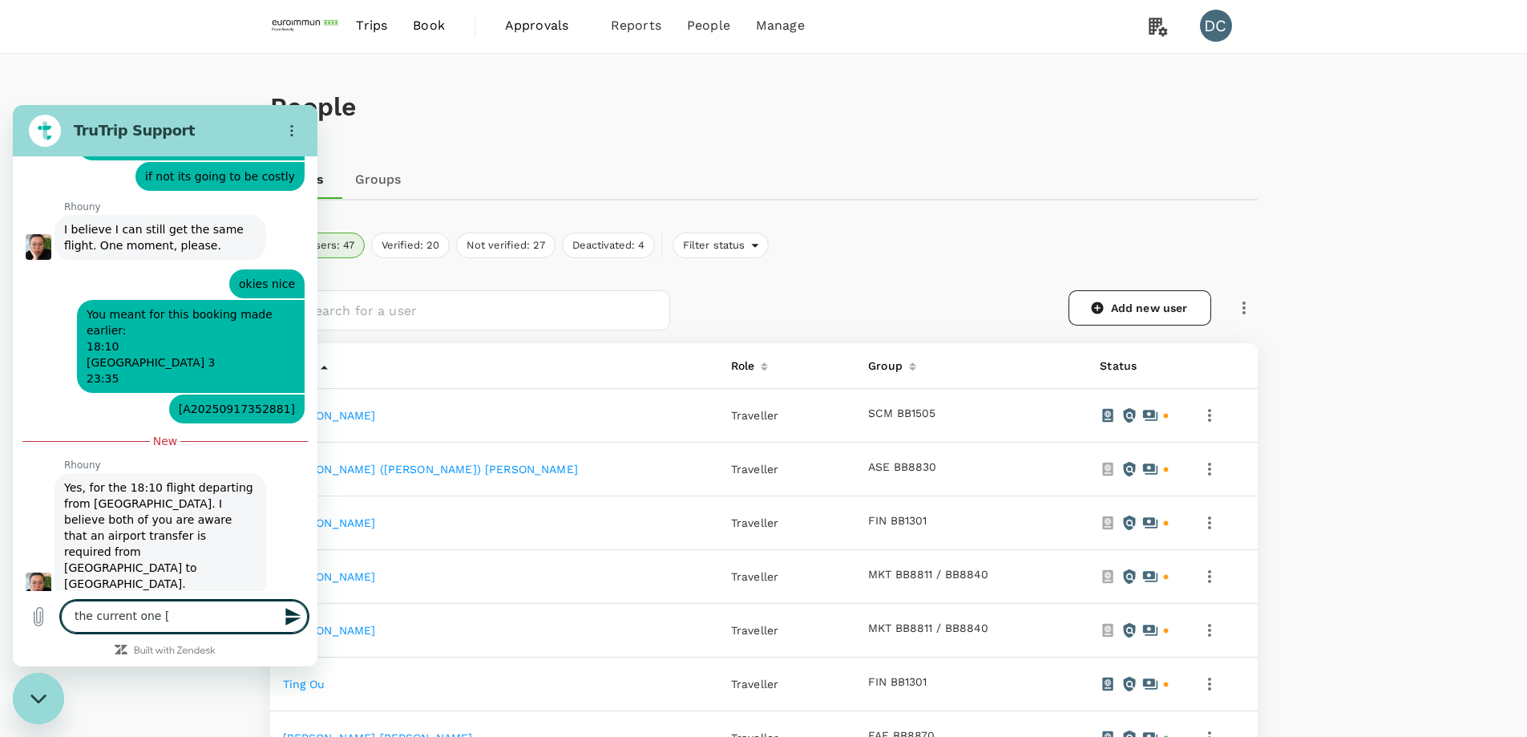
scroll to position [1921, 0]
paste textarea "A20250917352881"
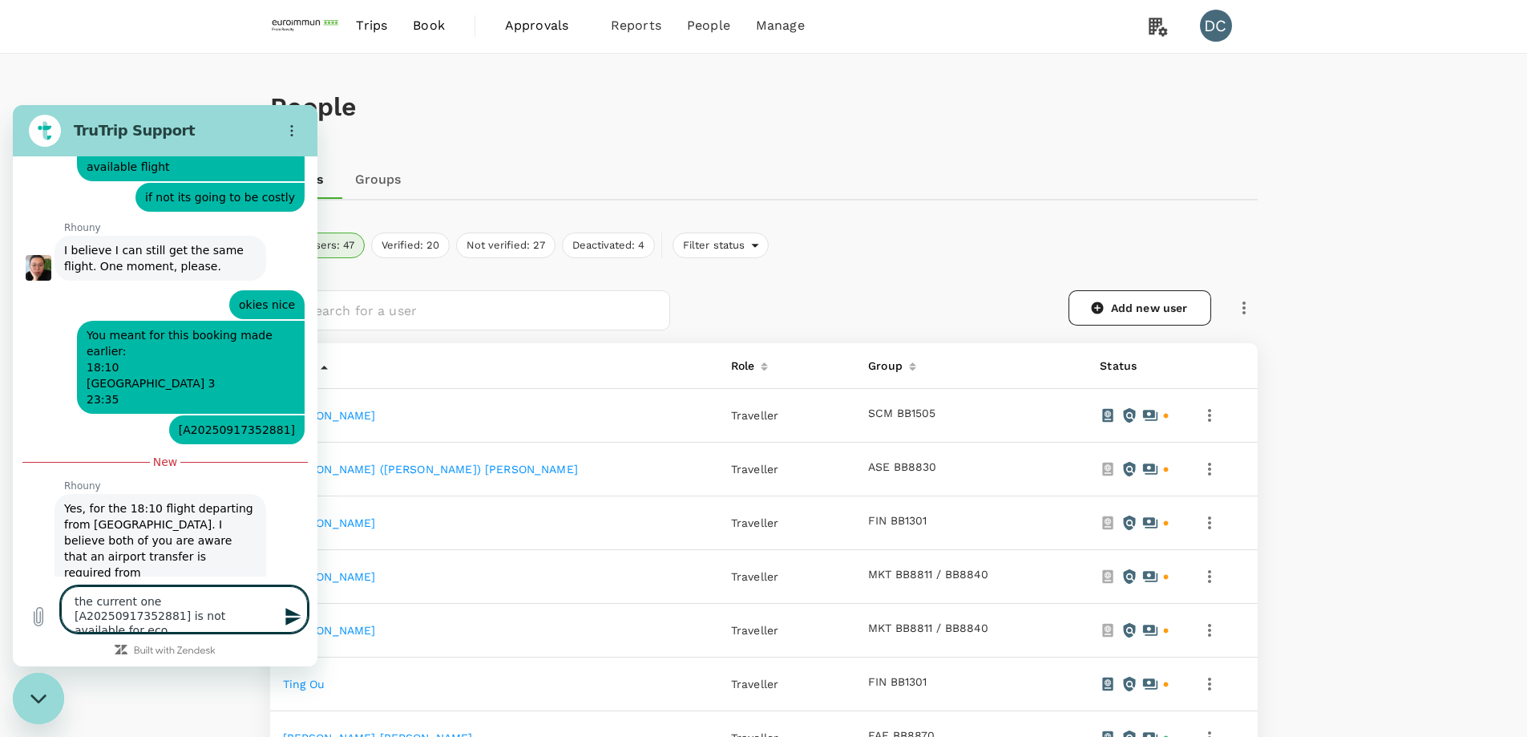
scroll to position [1905, 0]
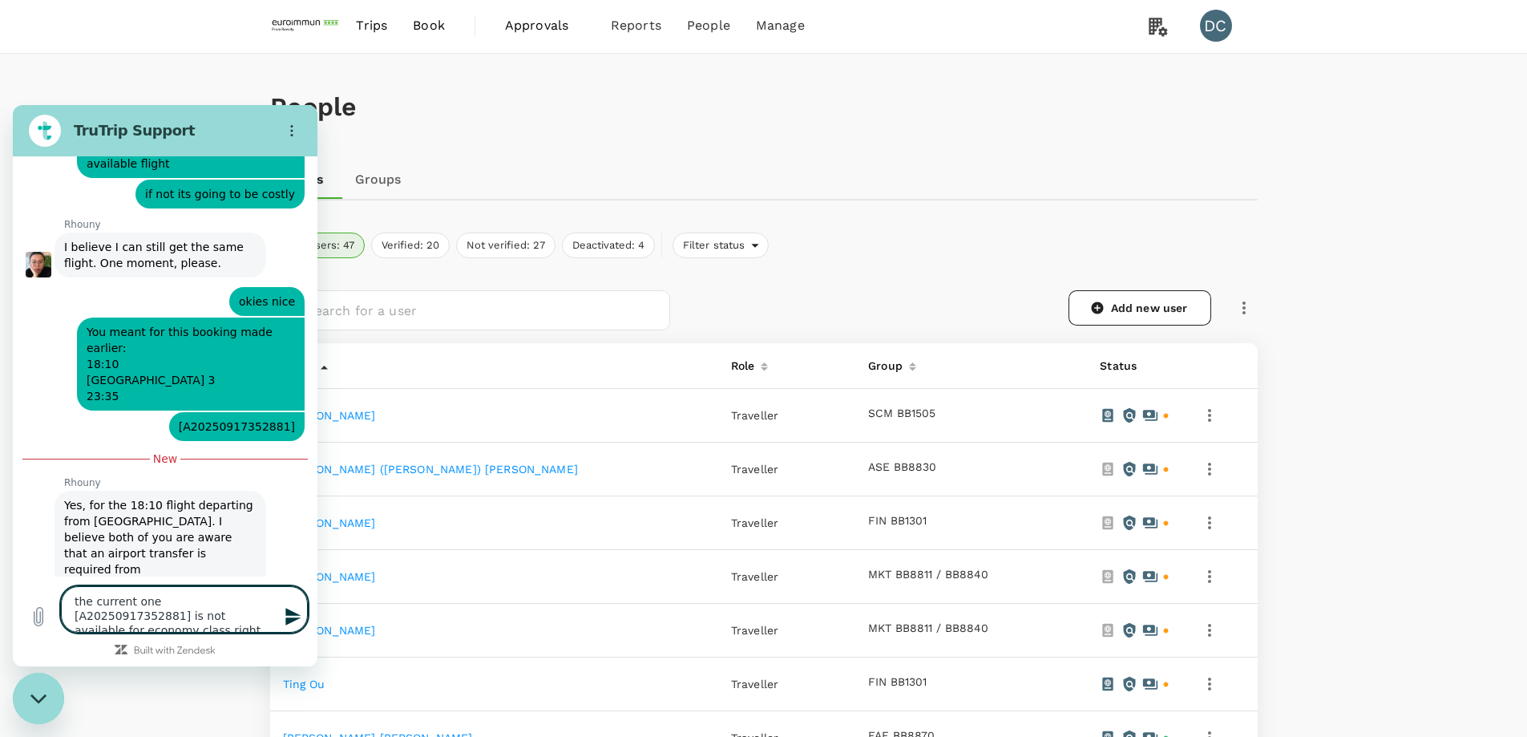
type textarea "the current one [A20250917352881] is not available for economy class right?"
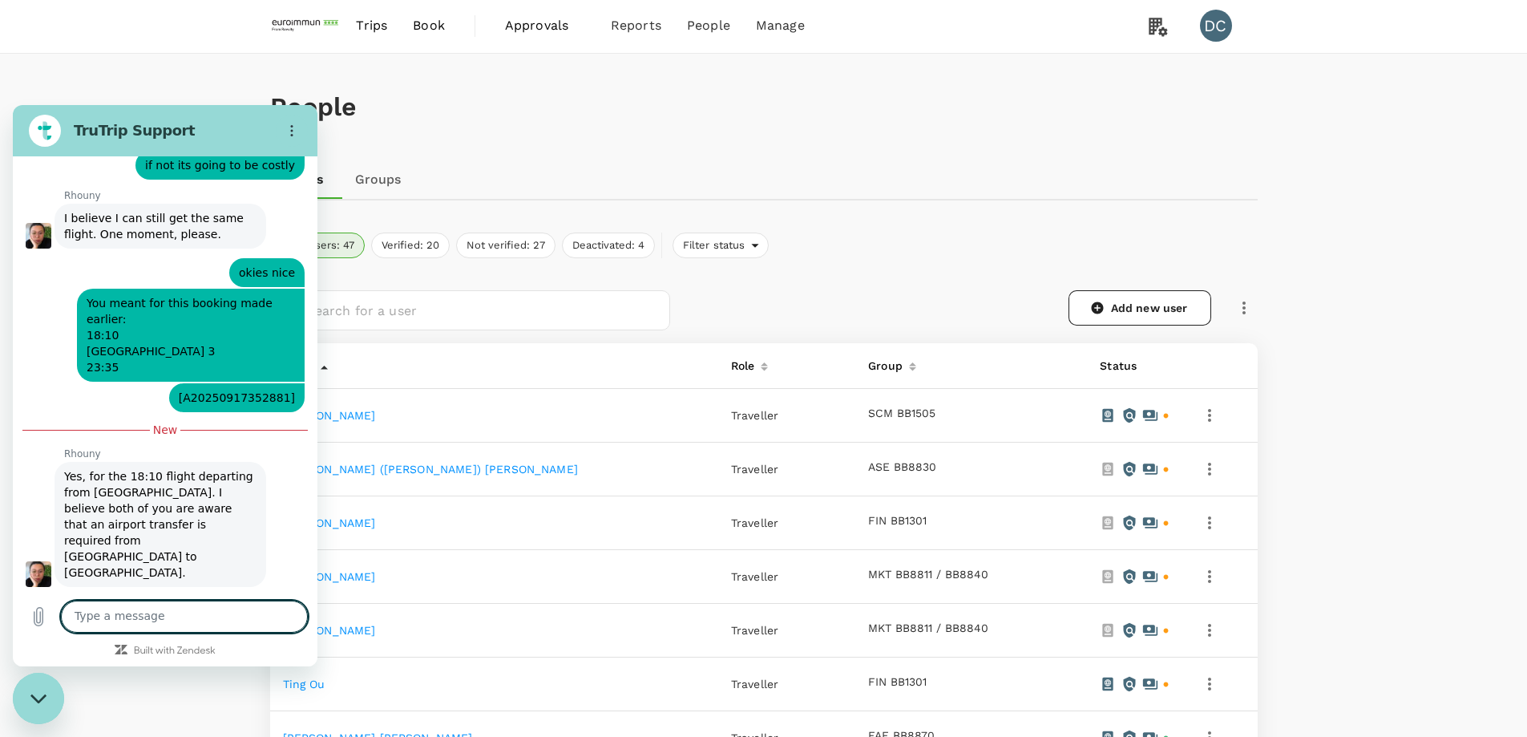
scroll to position [1937, 0]
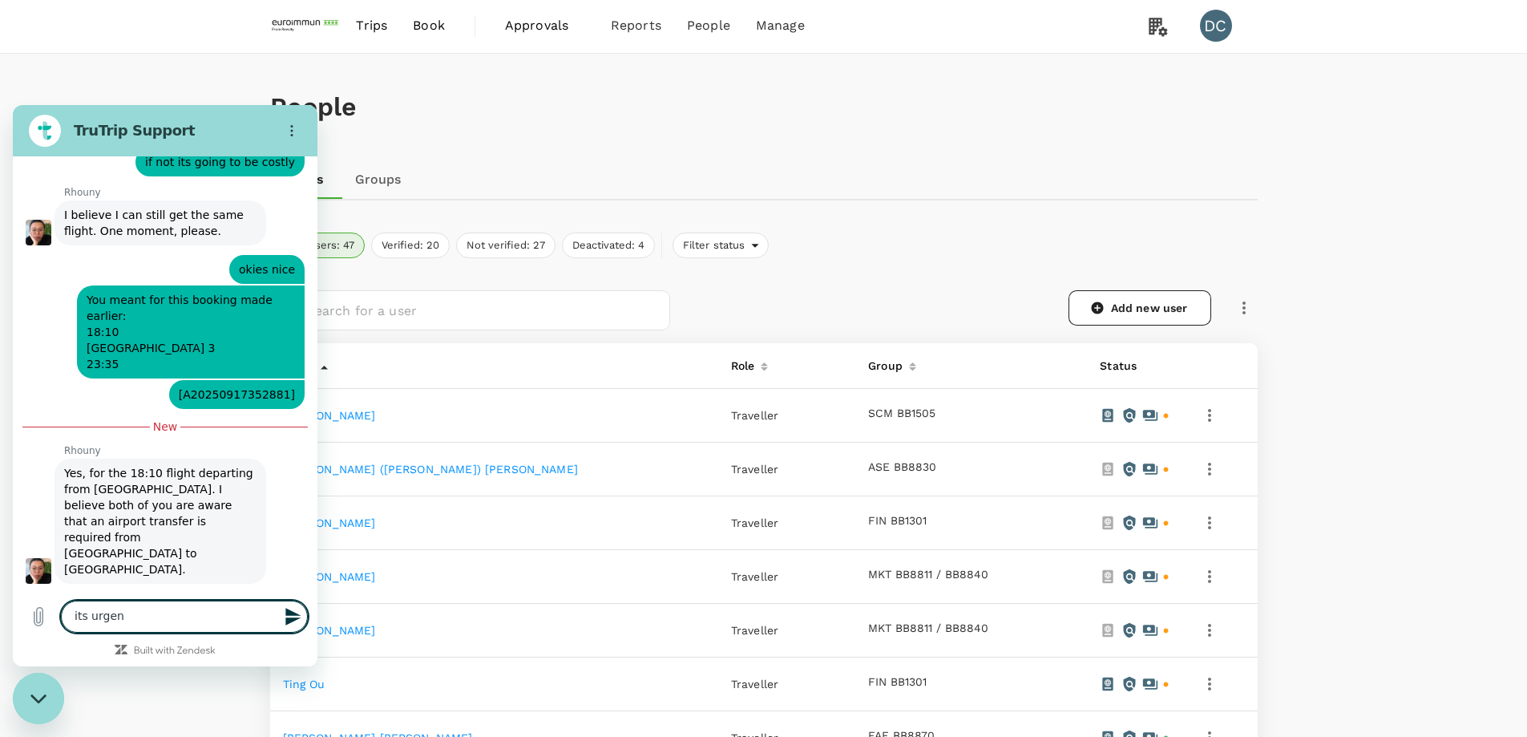
type textarea "its urgent"
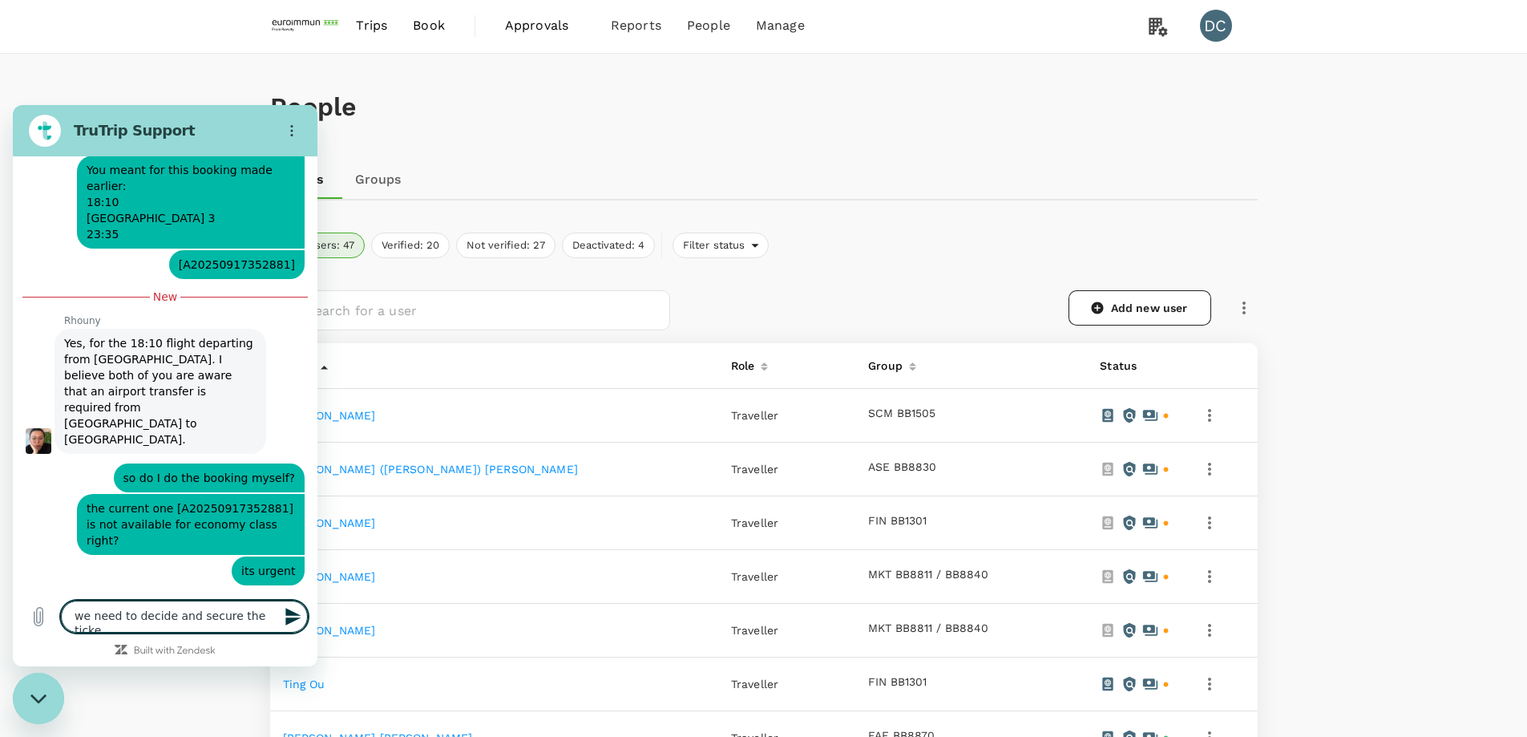
scroll to position [2053, 0]
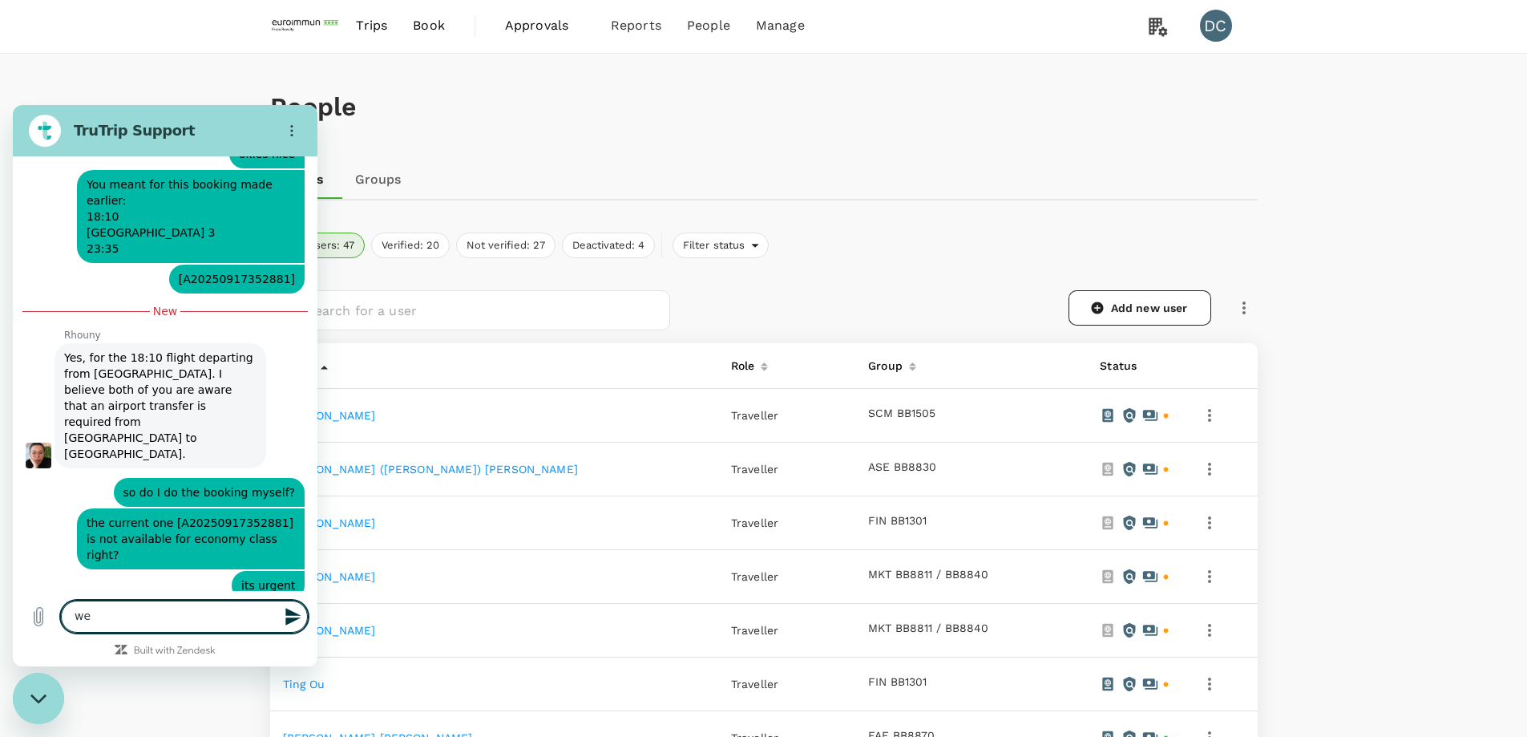
type textarea "w"
type textarea "yes please go ahead"
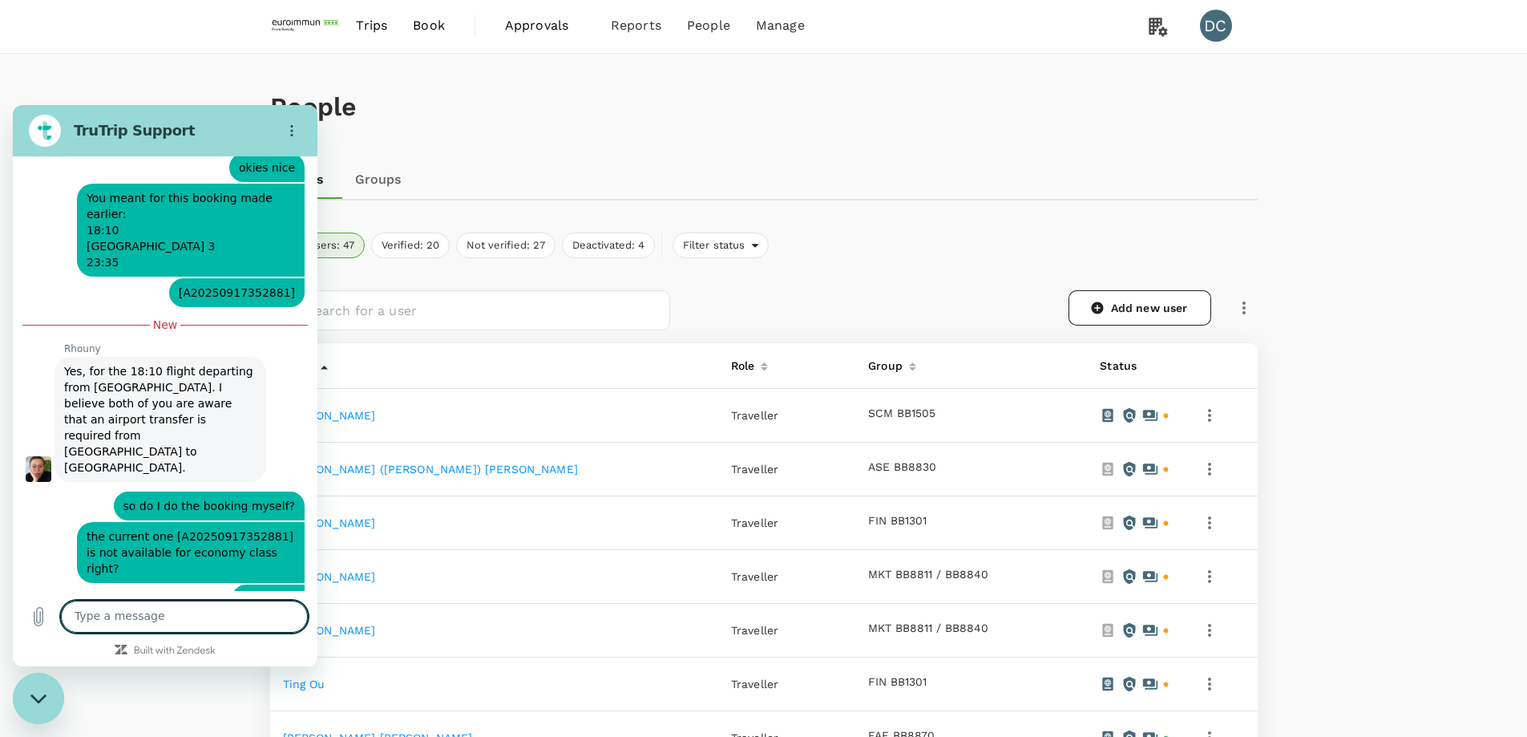
scroll to position [2091, 0]
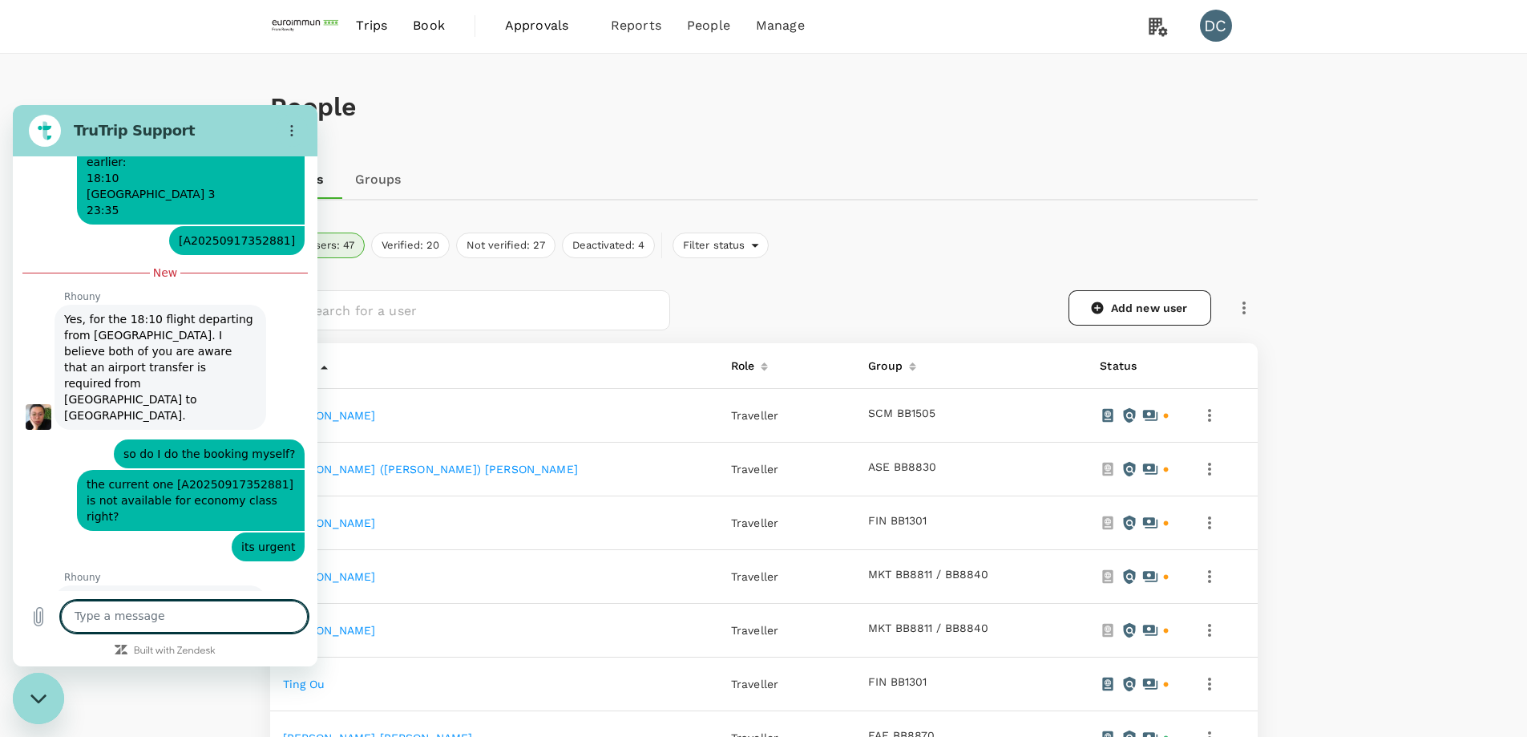
click at [39, 697] on icon "Close messaging window" at bounding box center [38, 698] width 17 height 10
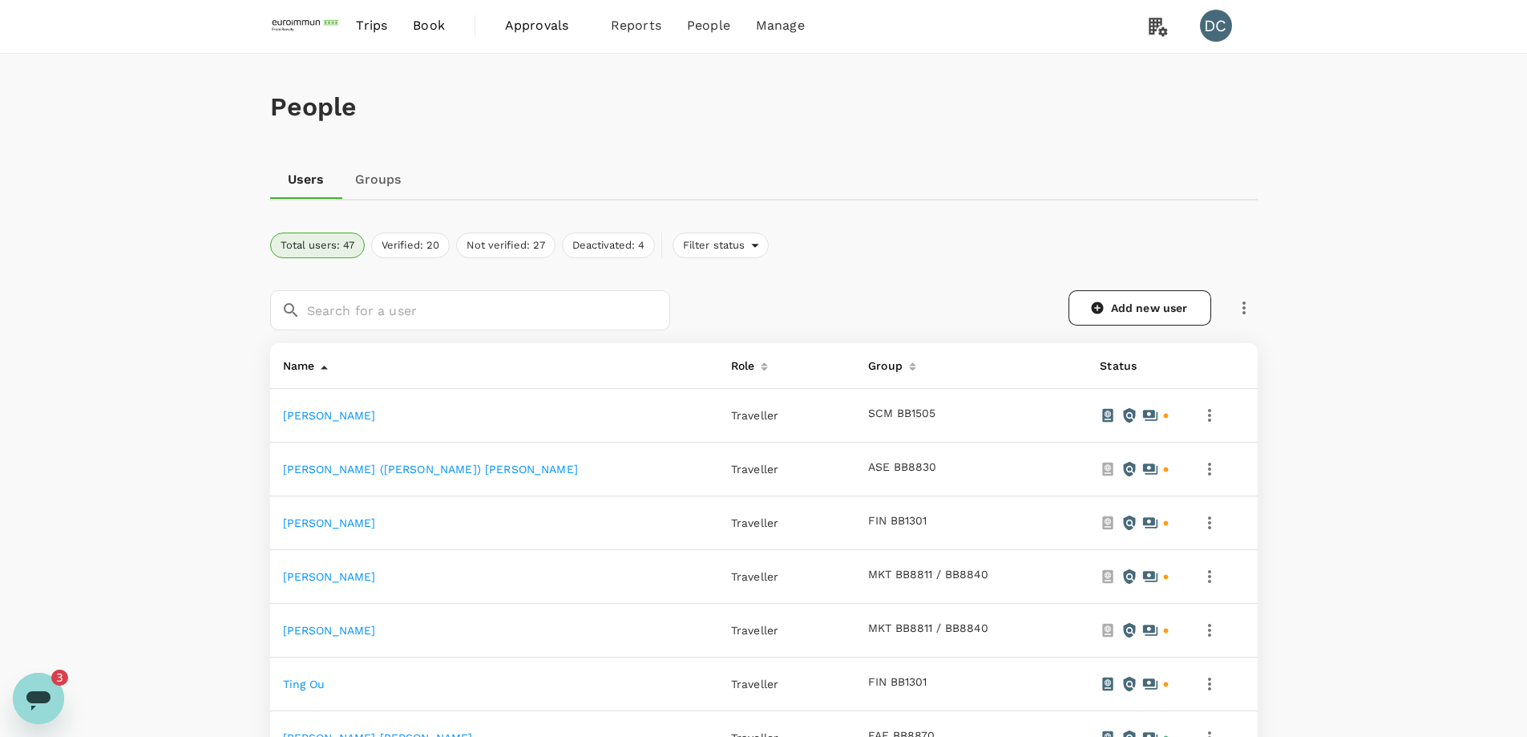
scroll to position [0, 0]
click at [25, 697] on icon "Open messaging window, 6 unread messages" at bounding box center [38, 698] width 29 height 29
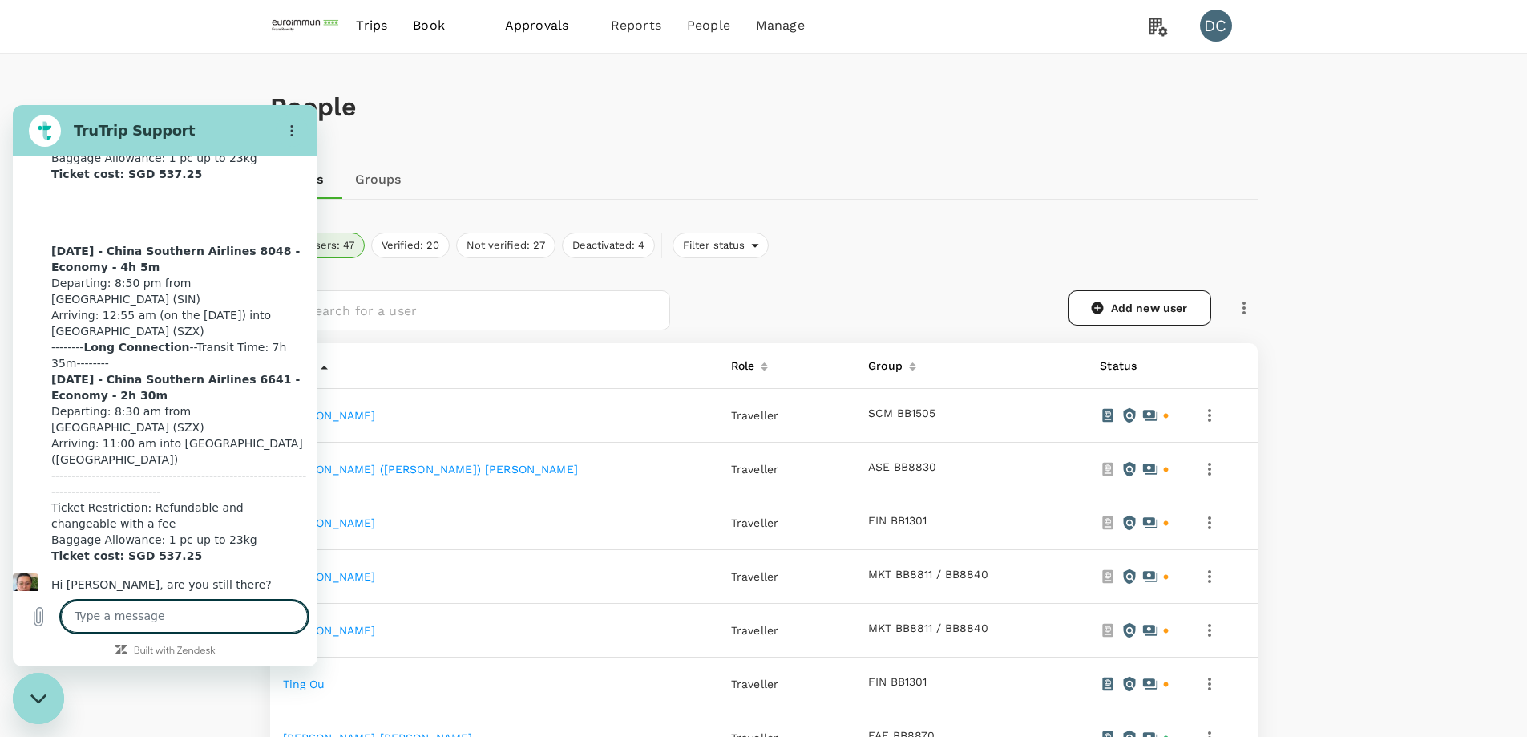
scroll to position [3210, 0]
click at [173, 617] on textarea at bounding box center [184, 616] width 247 height 32
type textarea "h"
type textarea "n"
type textarea "I"
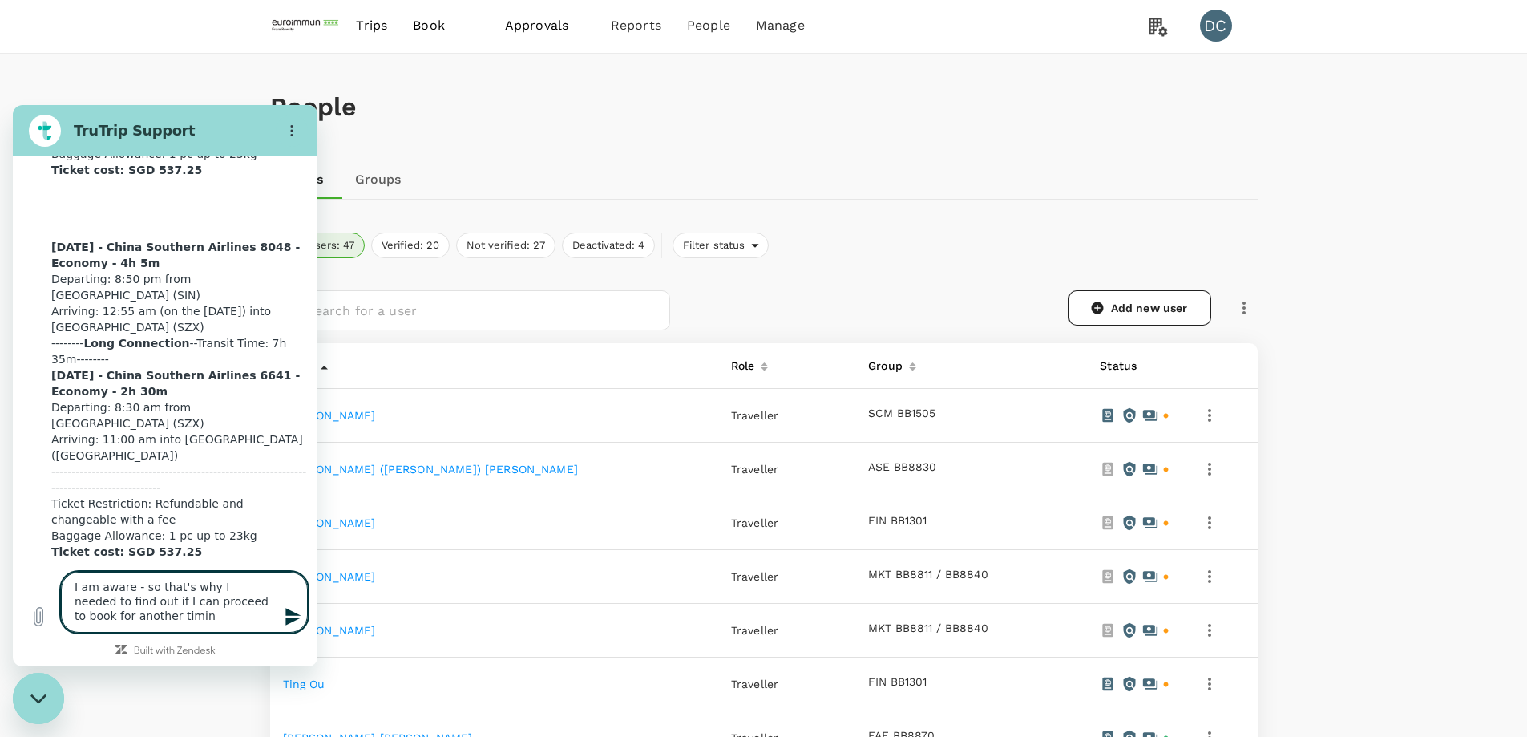
type textarea "I am aware - so that's why I needed to find out if I can proceed to book for an…"
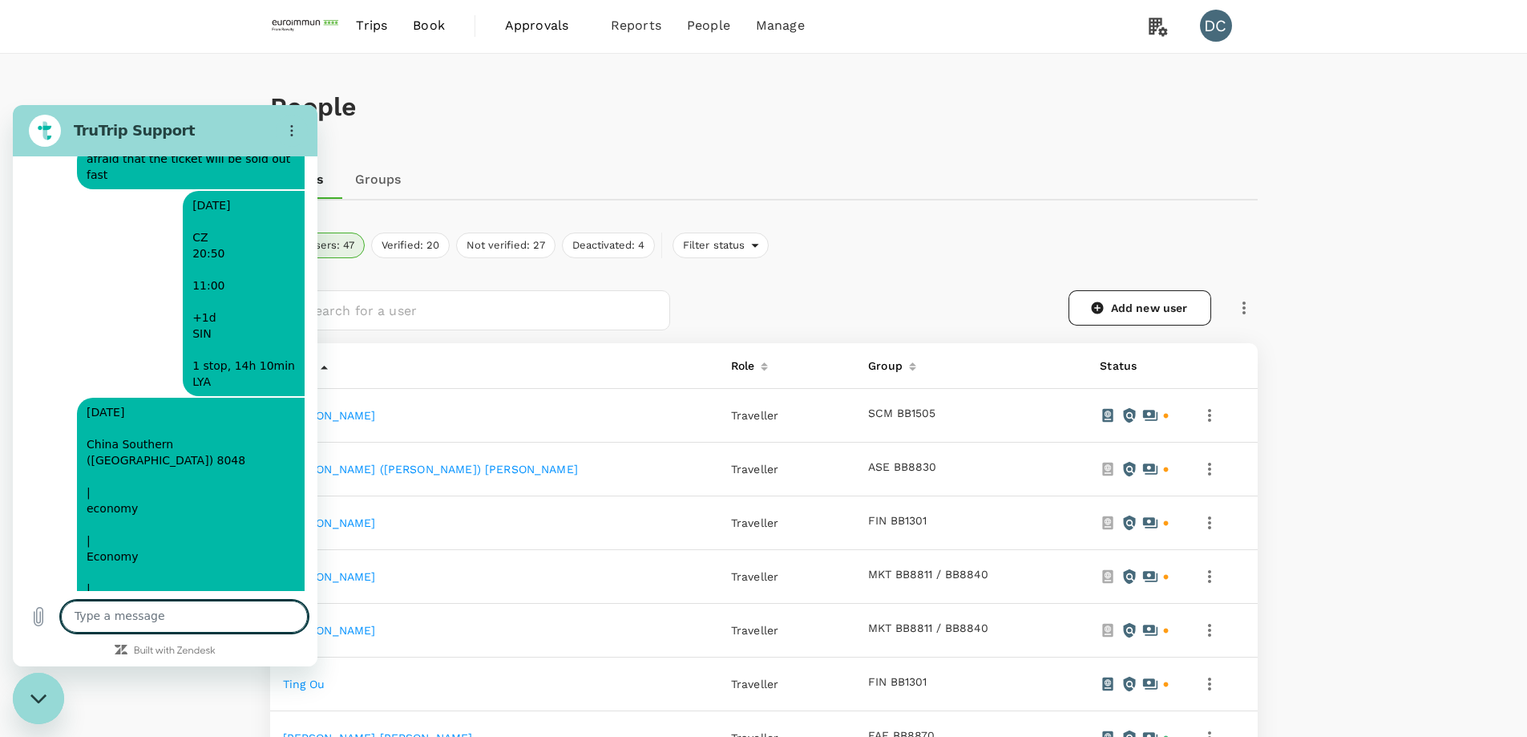
scroll to position [475, 0]
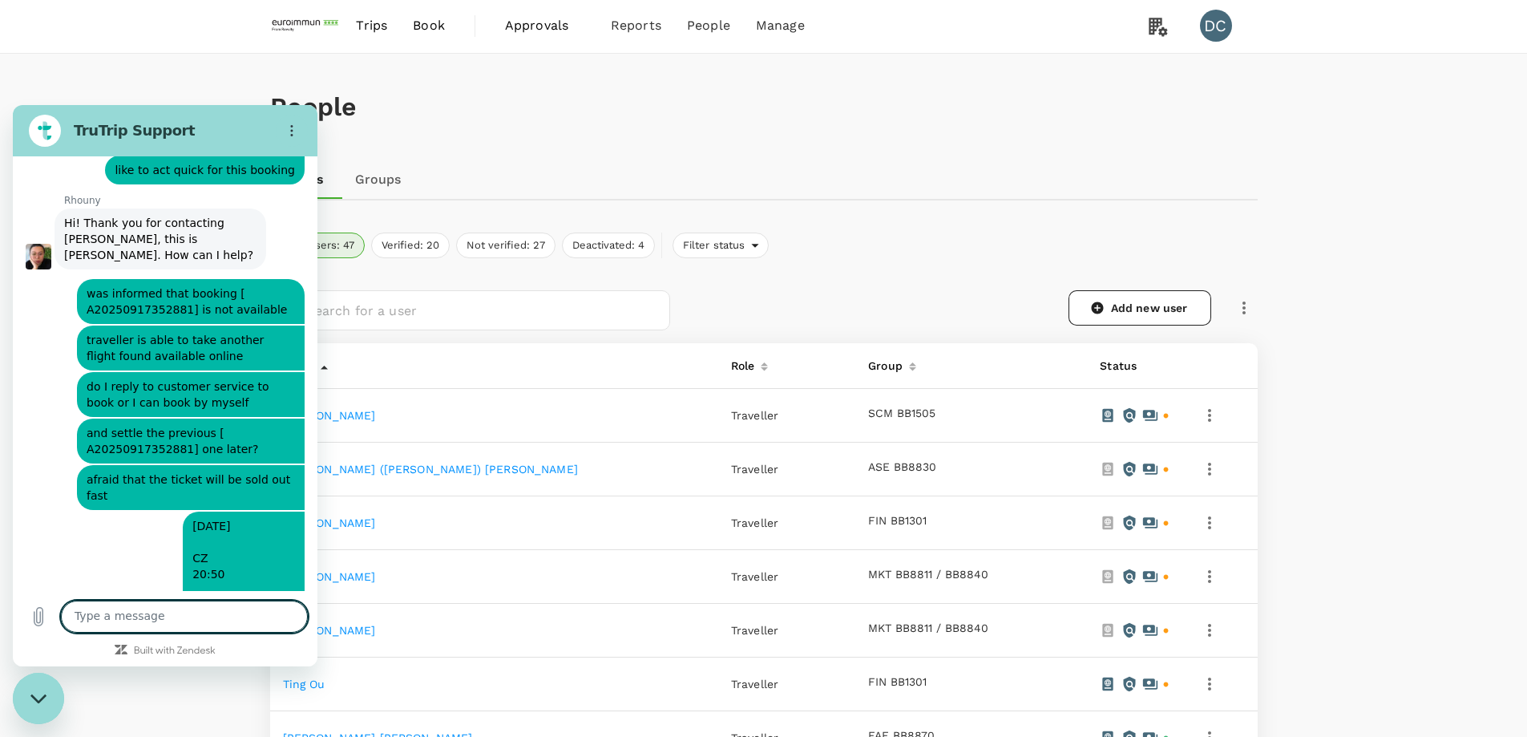
click at [656, 114] on h1 "People" at bounding box center [763, 107] width 987 height 30
click at [426, 23] on span "Book" at bounding box center [429, 25] width 32 height 19
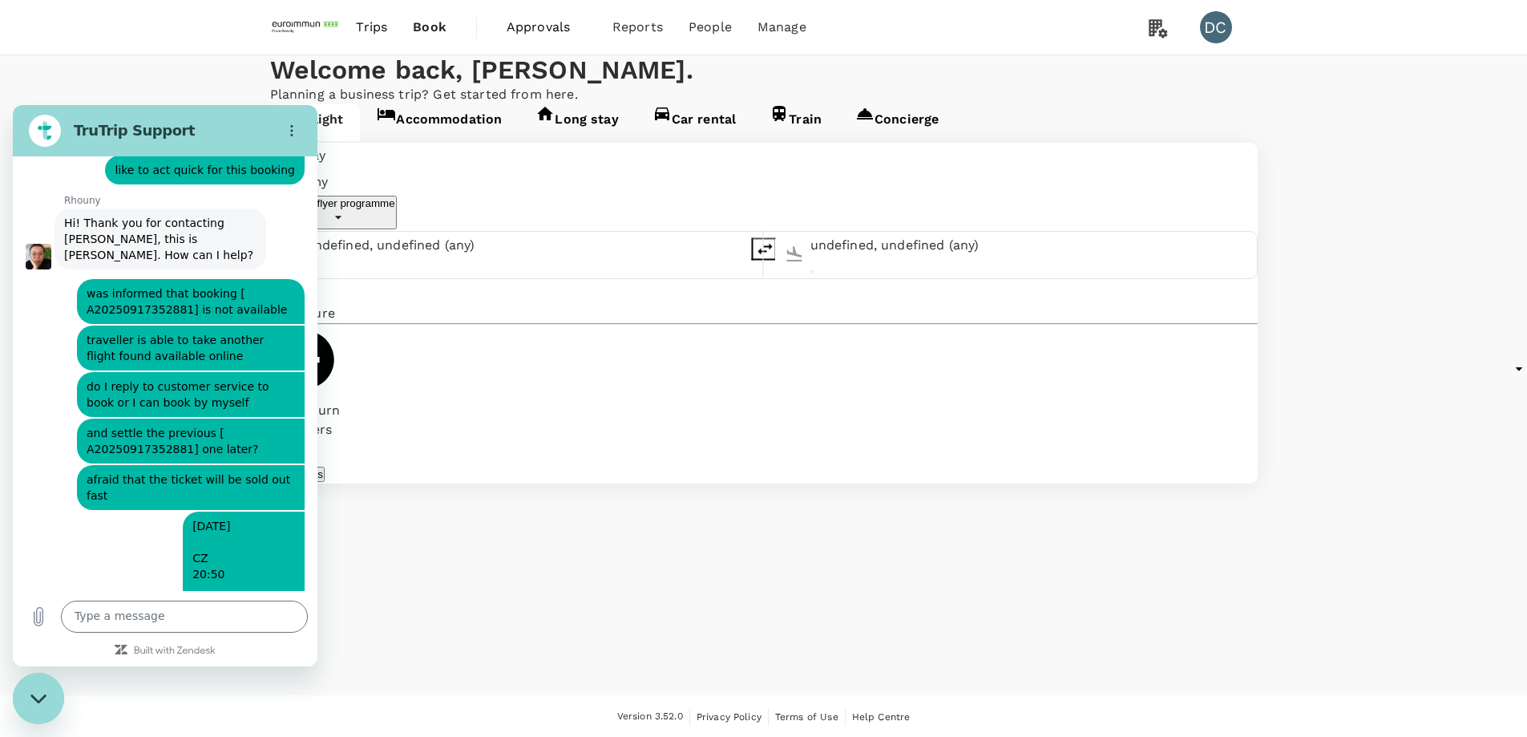
type input "Singapore Changi (SIN)"
type input "Luoyang Beijiao (LYA)"
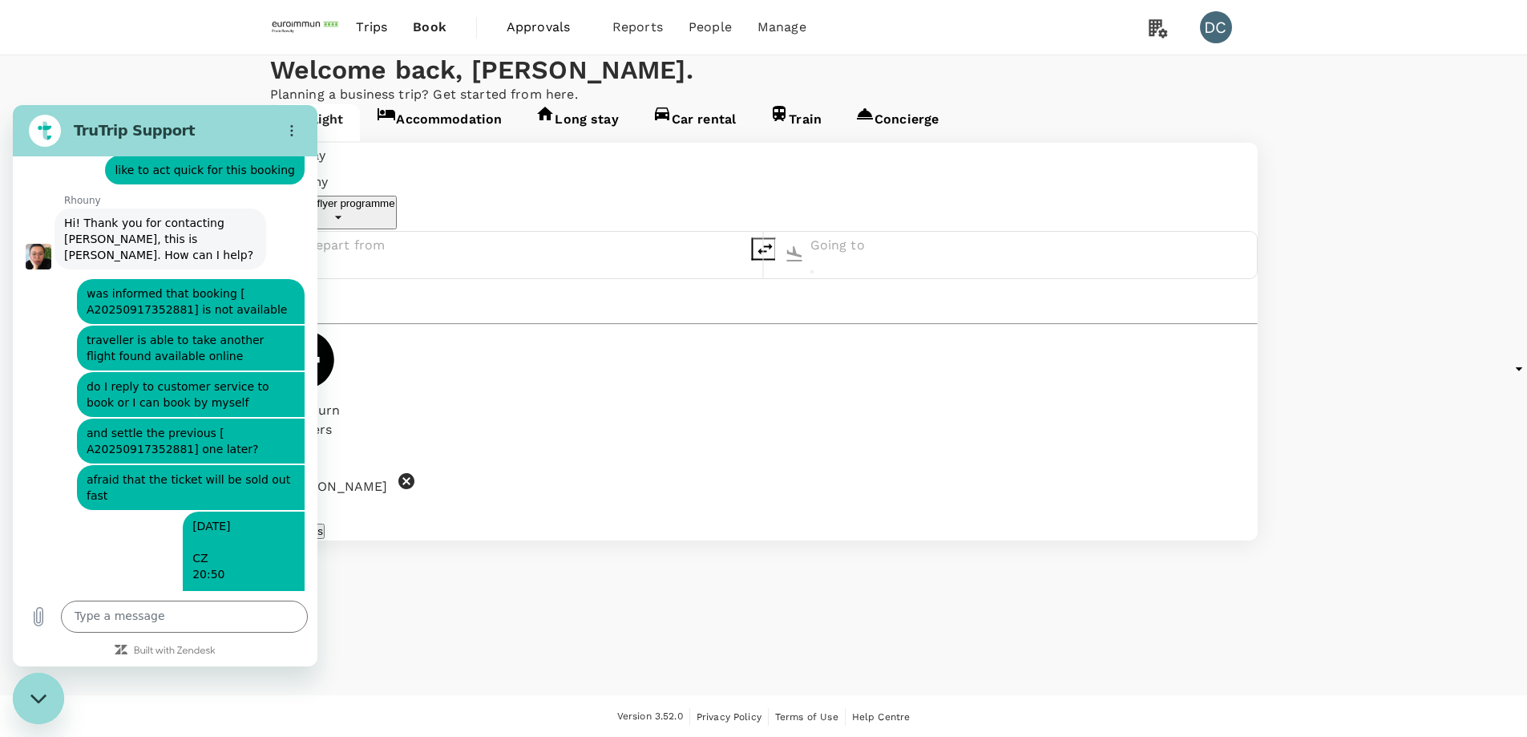
type input "Singapore Changi (SIN)"
type input "Luoyang Beijiao (LYA)"
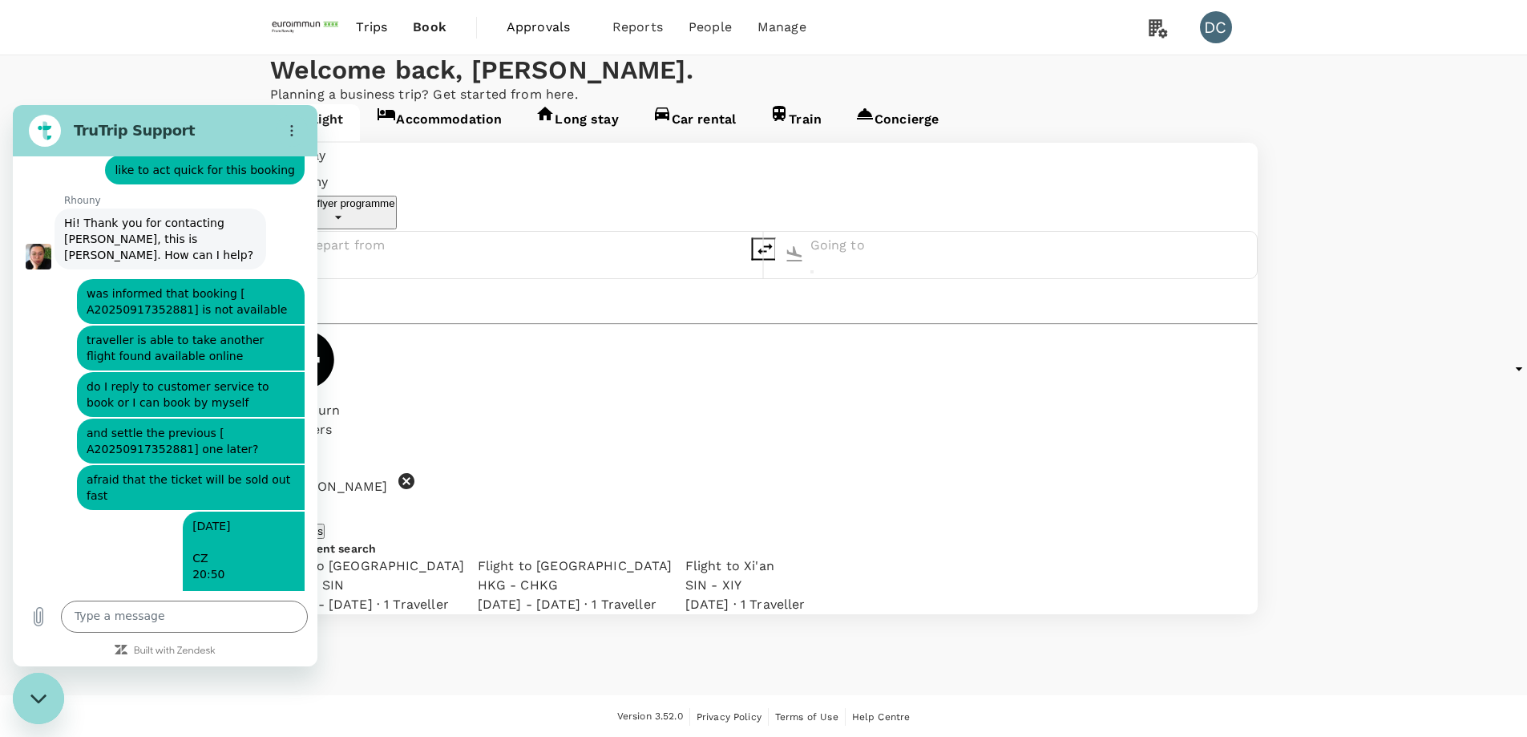
type input "Singapore Changi (SIN)"
type input "Luoyang Beijiao (LYA)"
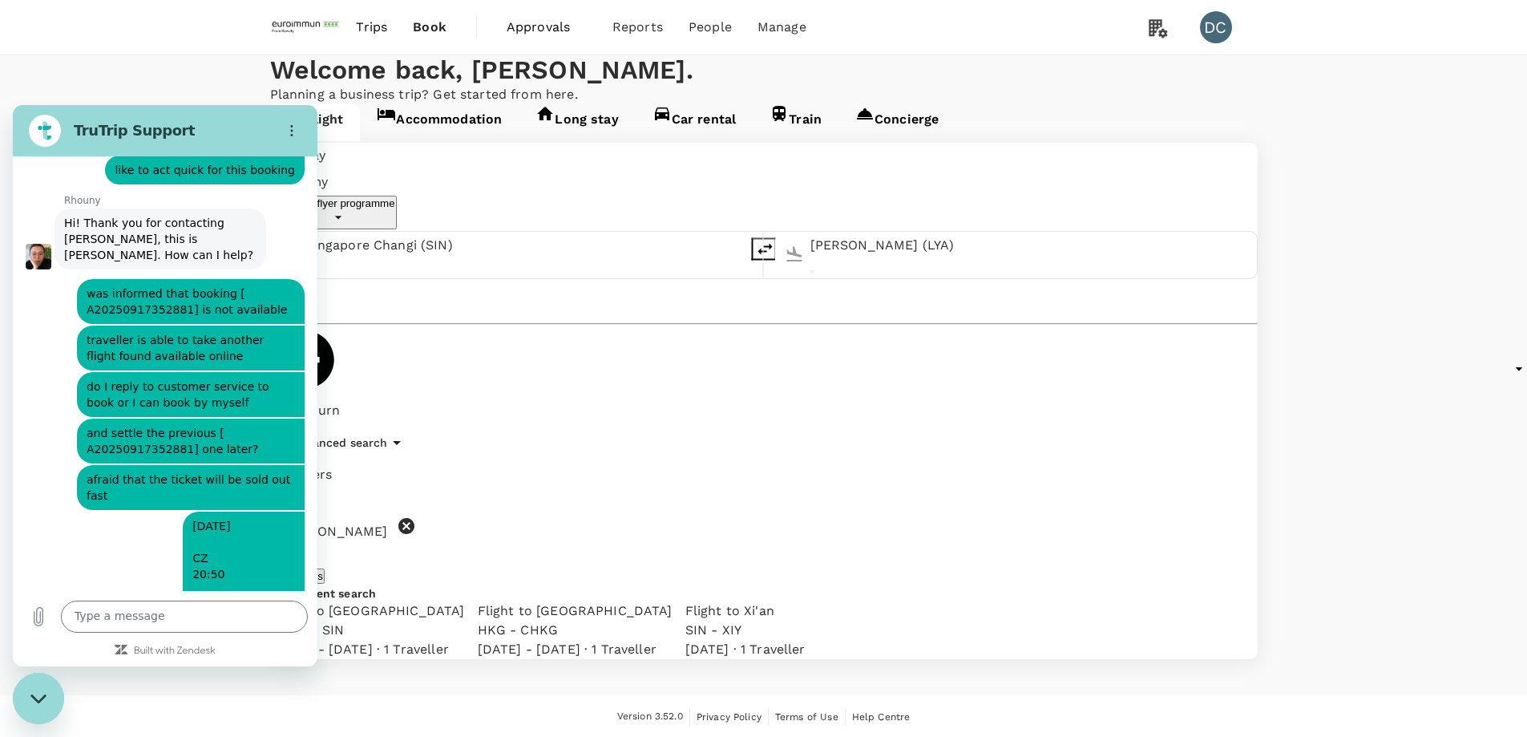
click at [43, 698] on icon "Close messaging window" at bounding box center [38, 698] width 17 height 10
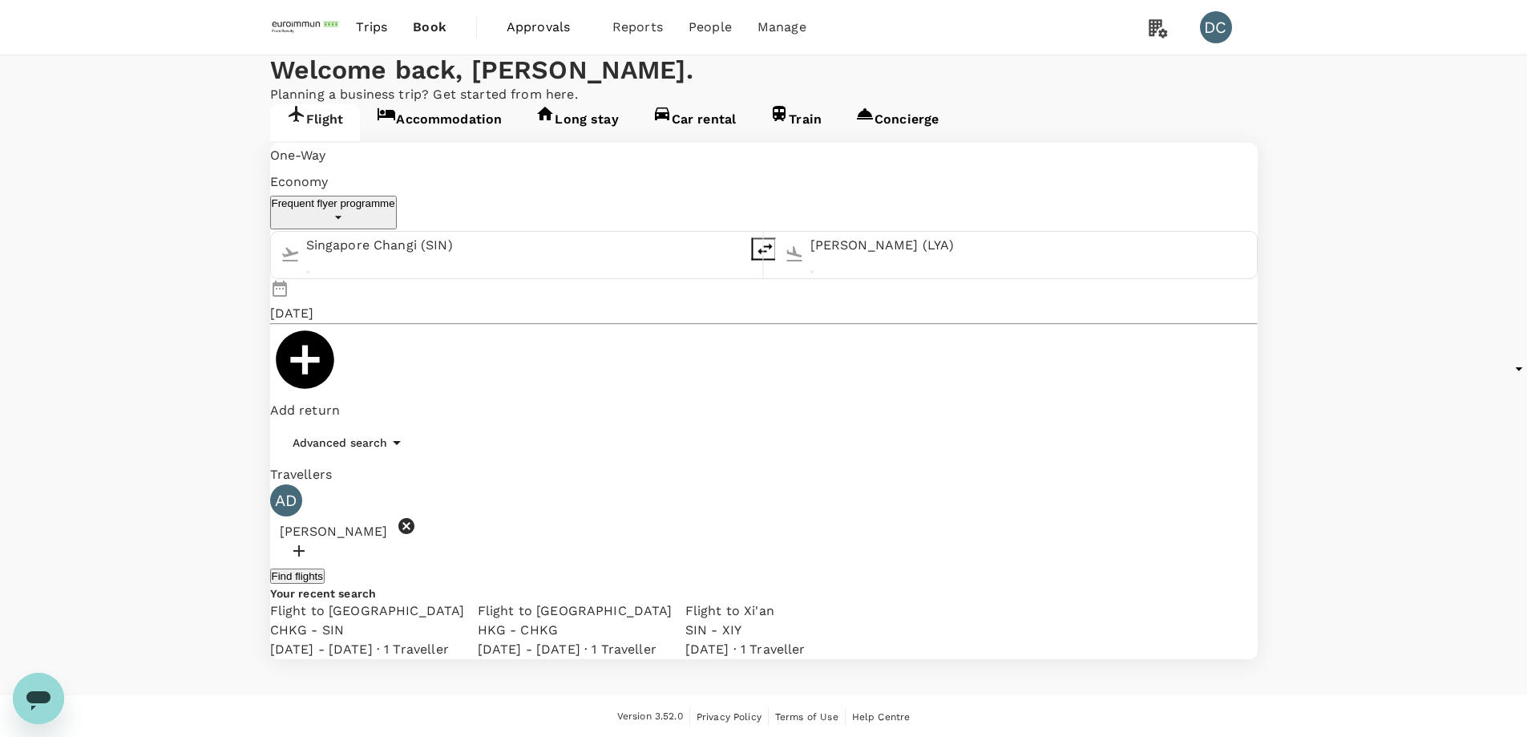
click at [325, 568] on button "Find flights" at bounding box center [297, 575] width 55 height 15
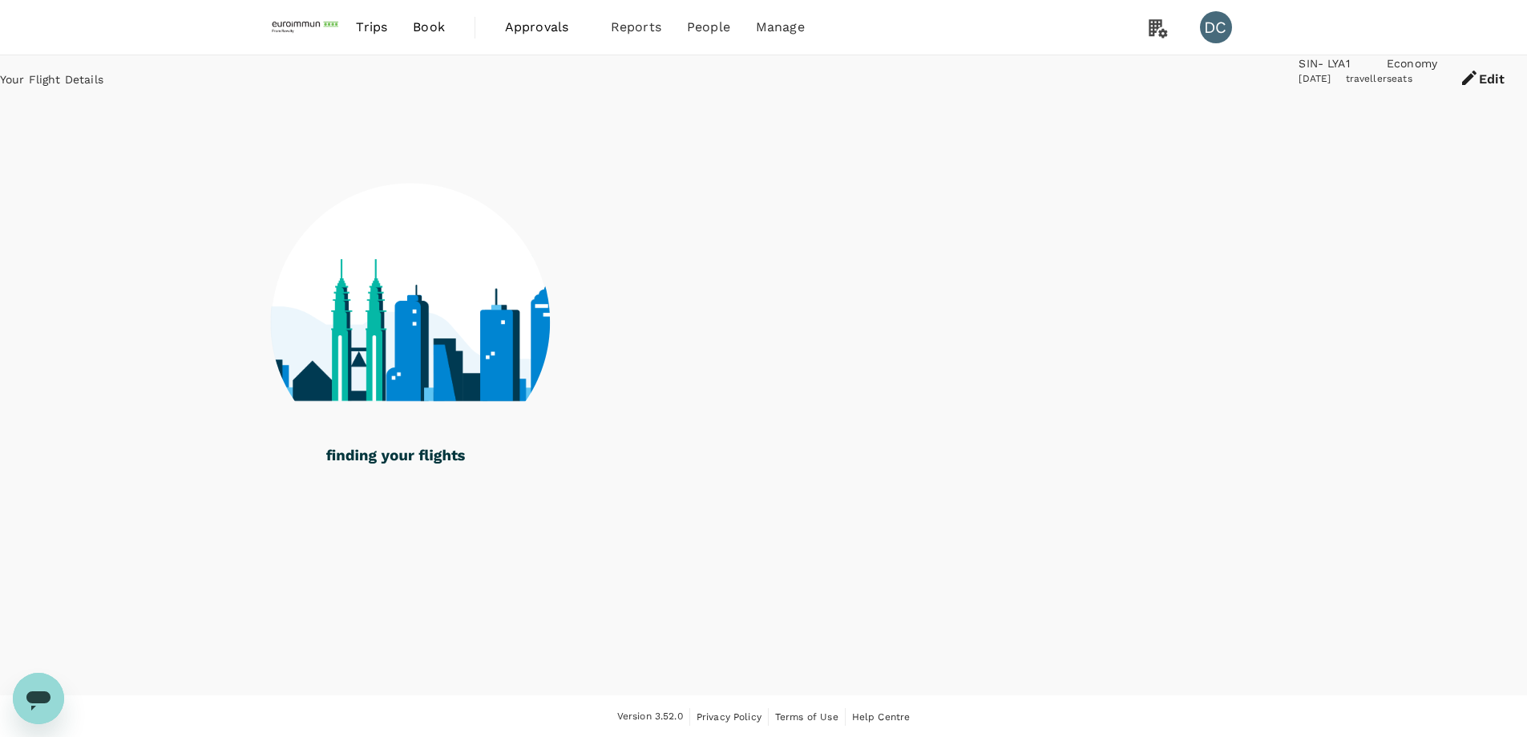
click at [42, 694] on icon "Open messaging window" at bounding box center [38, 700] width 24 height 19
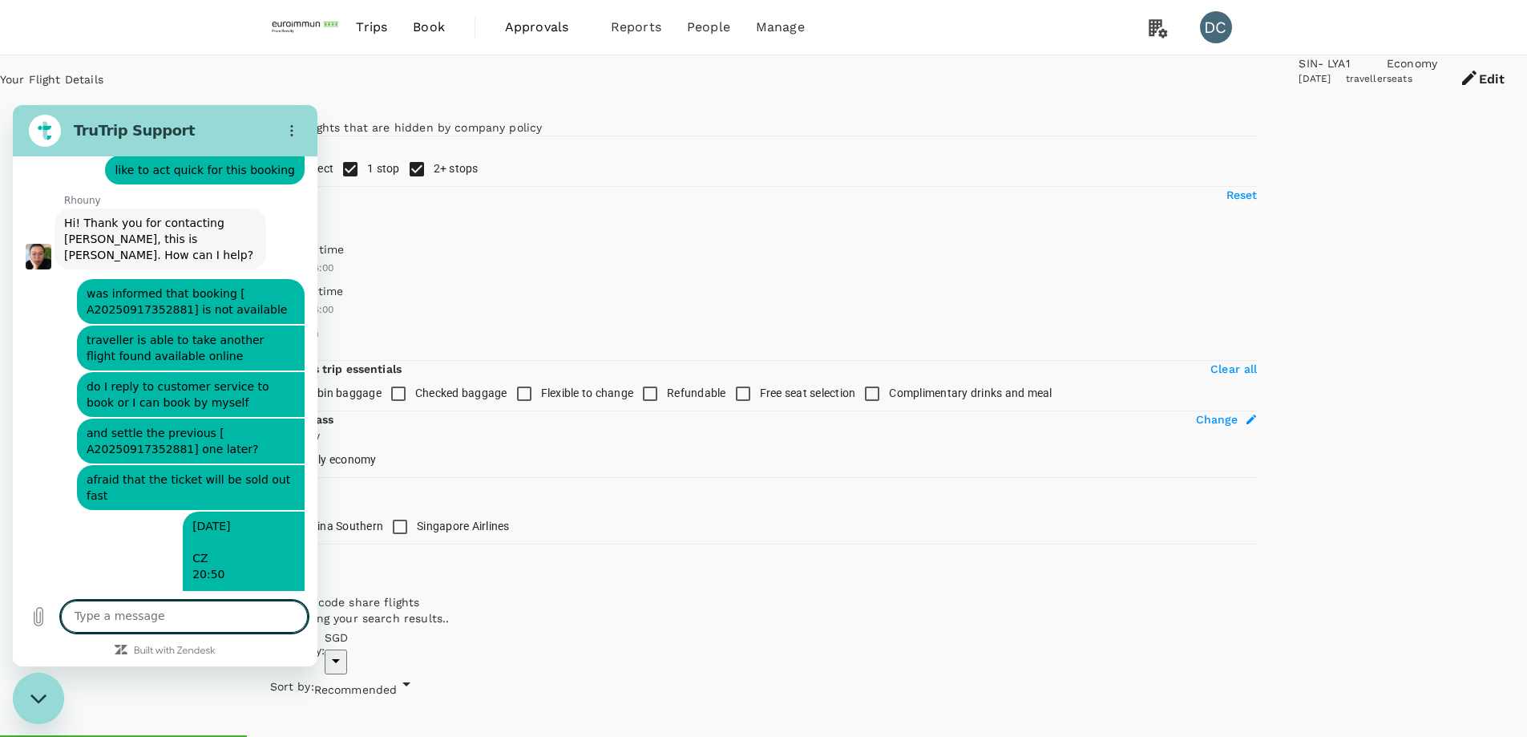
click at [34, 702] on icon "Close messaging window" at bounding box center [38, 698] width 17 height 10
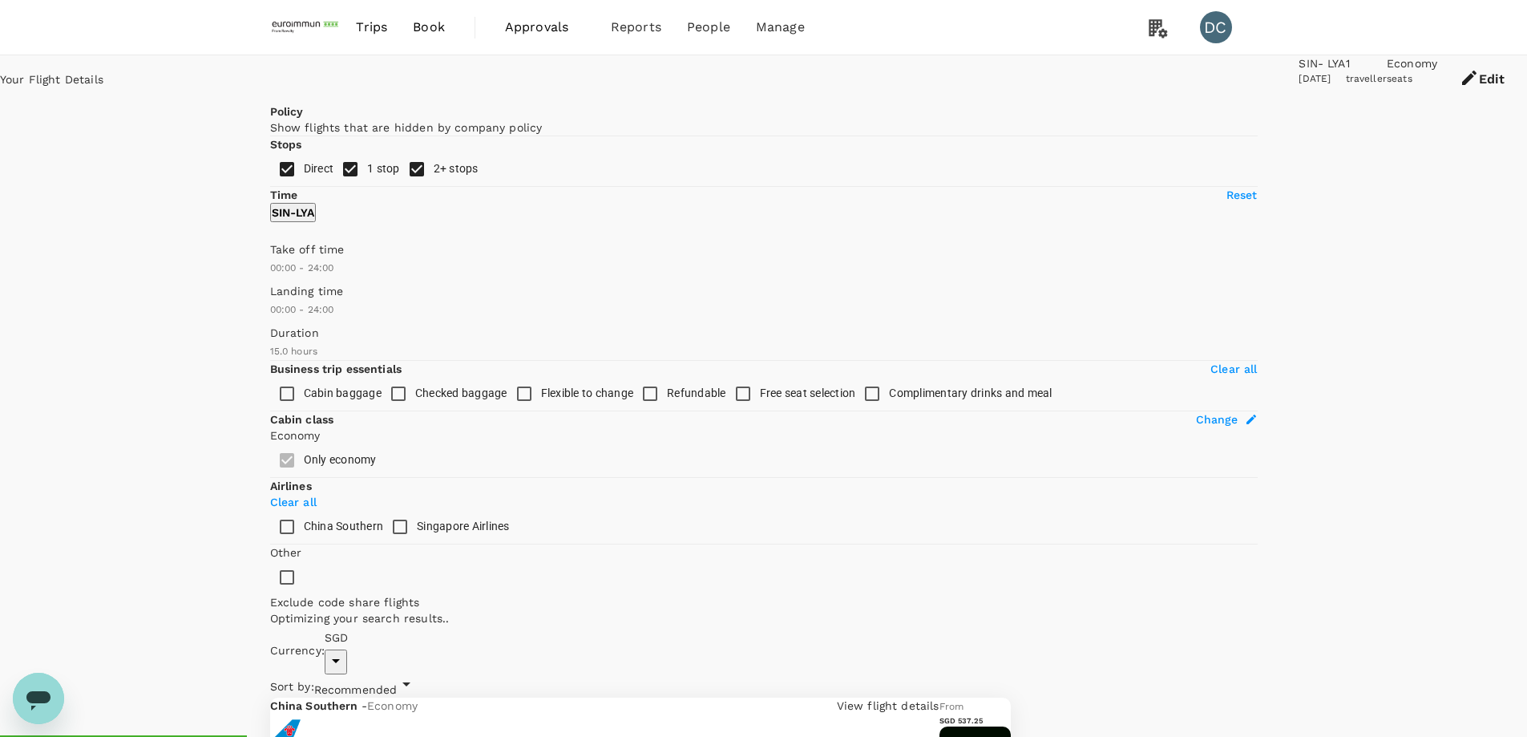
click at [400, 186] on input "2+ stops" at bounding box center [417, 169] width 34 height 34
checkbox input "false"
type input "SGD"
click at [1011, 721] on button "Book" at bounding box center [974, 737] width 71 height 32
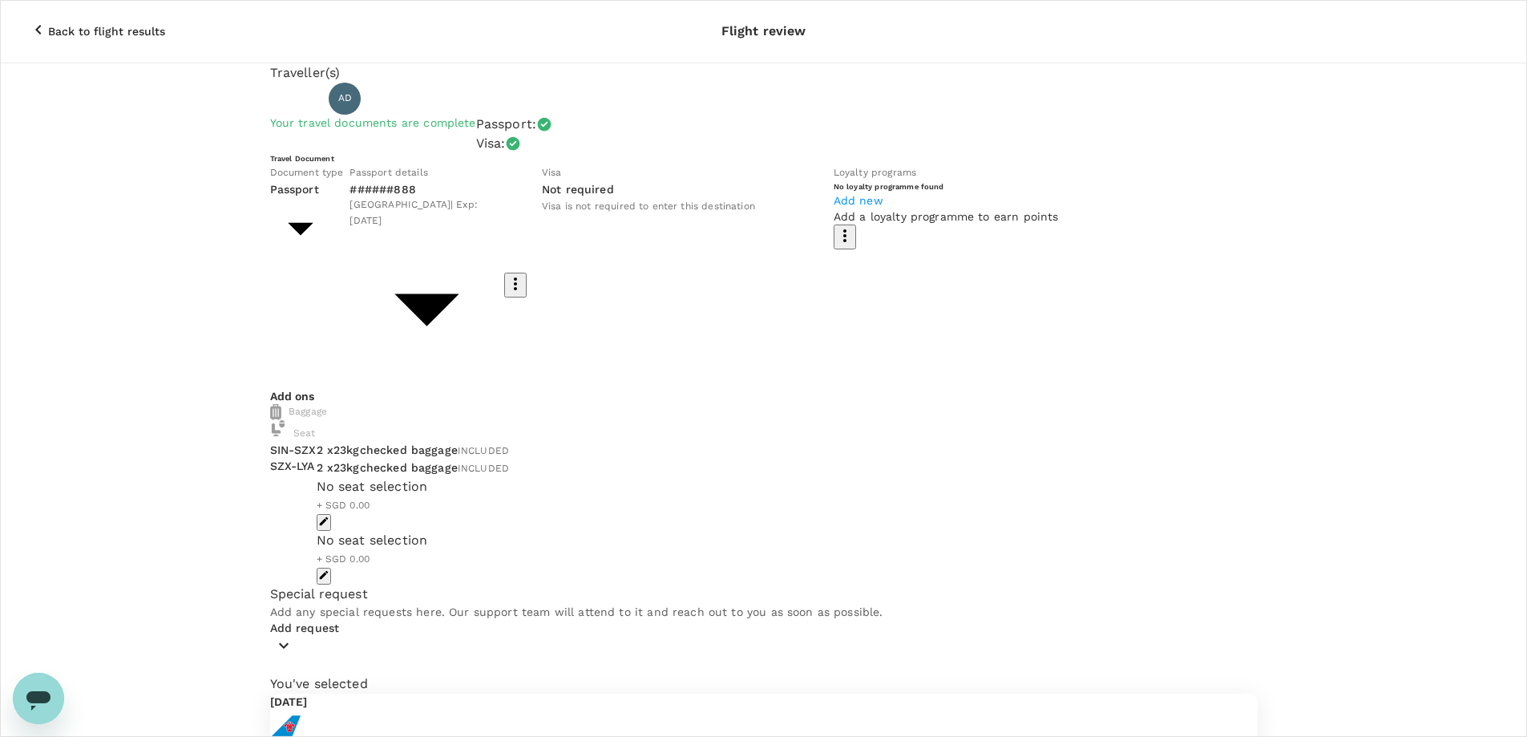
click at [38, 701] on icon "Open messaging window" at bounding box center [38, 700] width 24 height 19
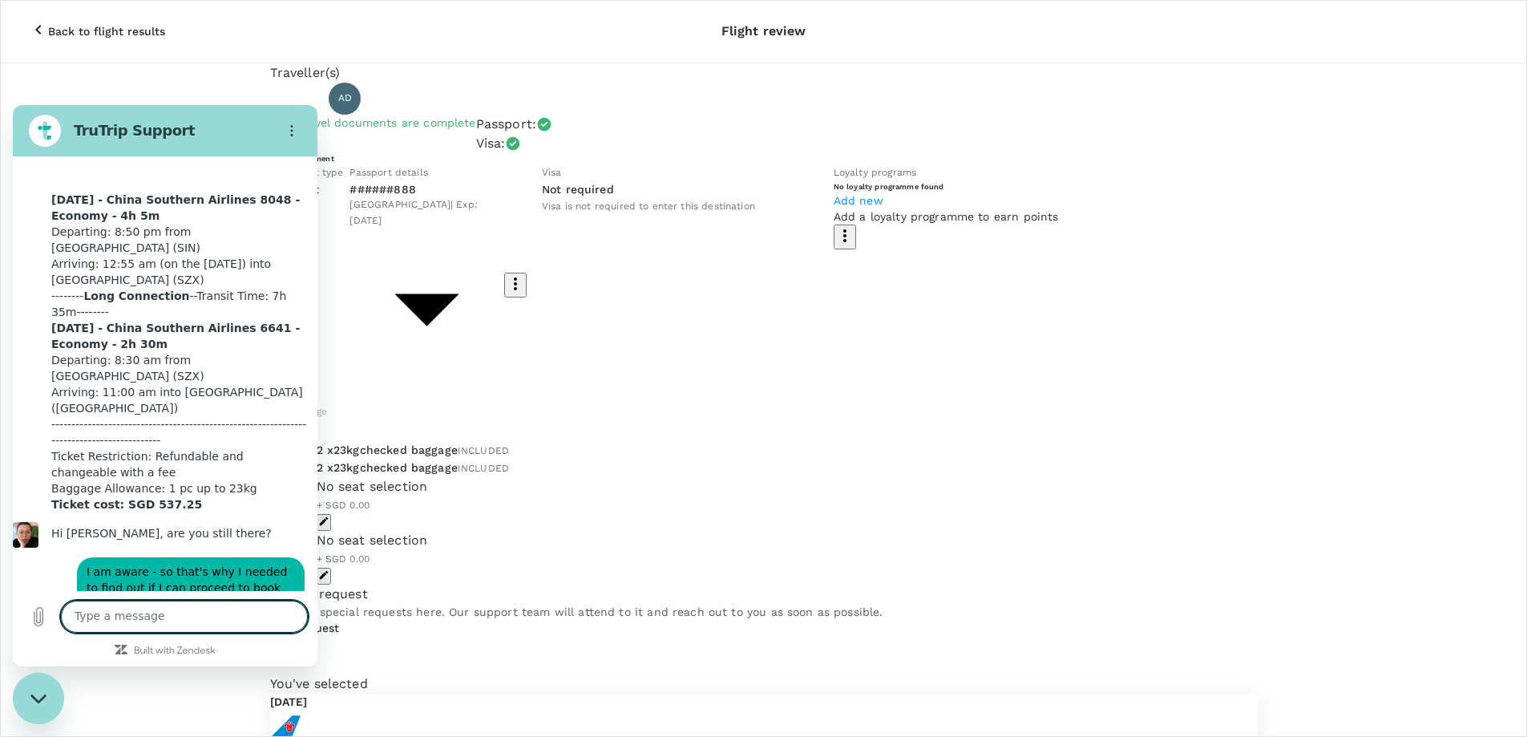
scroll to position [3255, 0]
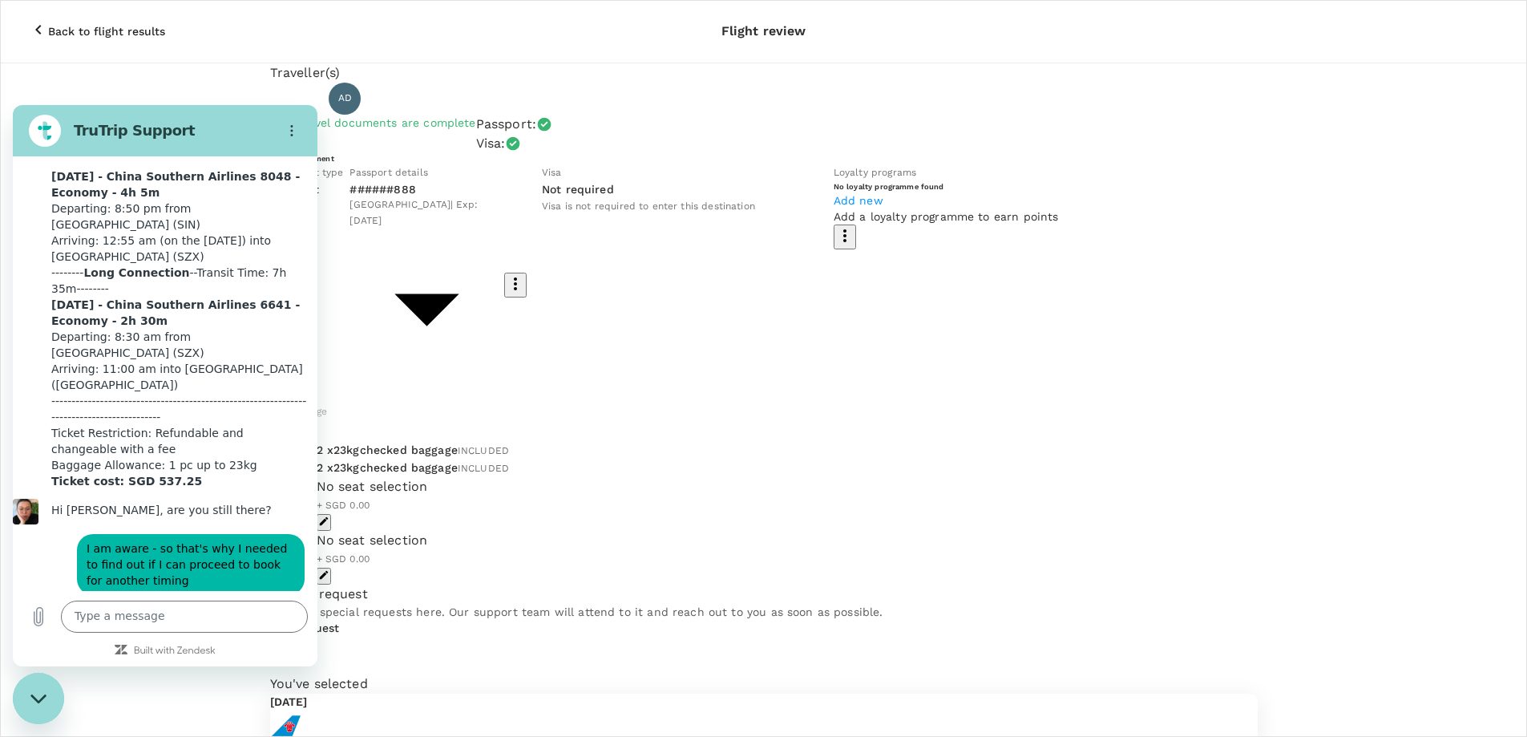
drag, startPoint x: 1026, startPoint y: 158, endPoint x: 1060, endPoint y: 162, distance: 33.9
copy p "20:50"
click at [139, 609] on textarea at bounding box center [184, 616] width 247 height 32
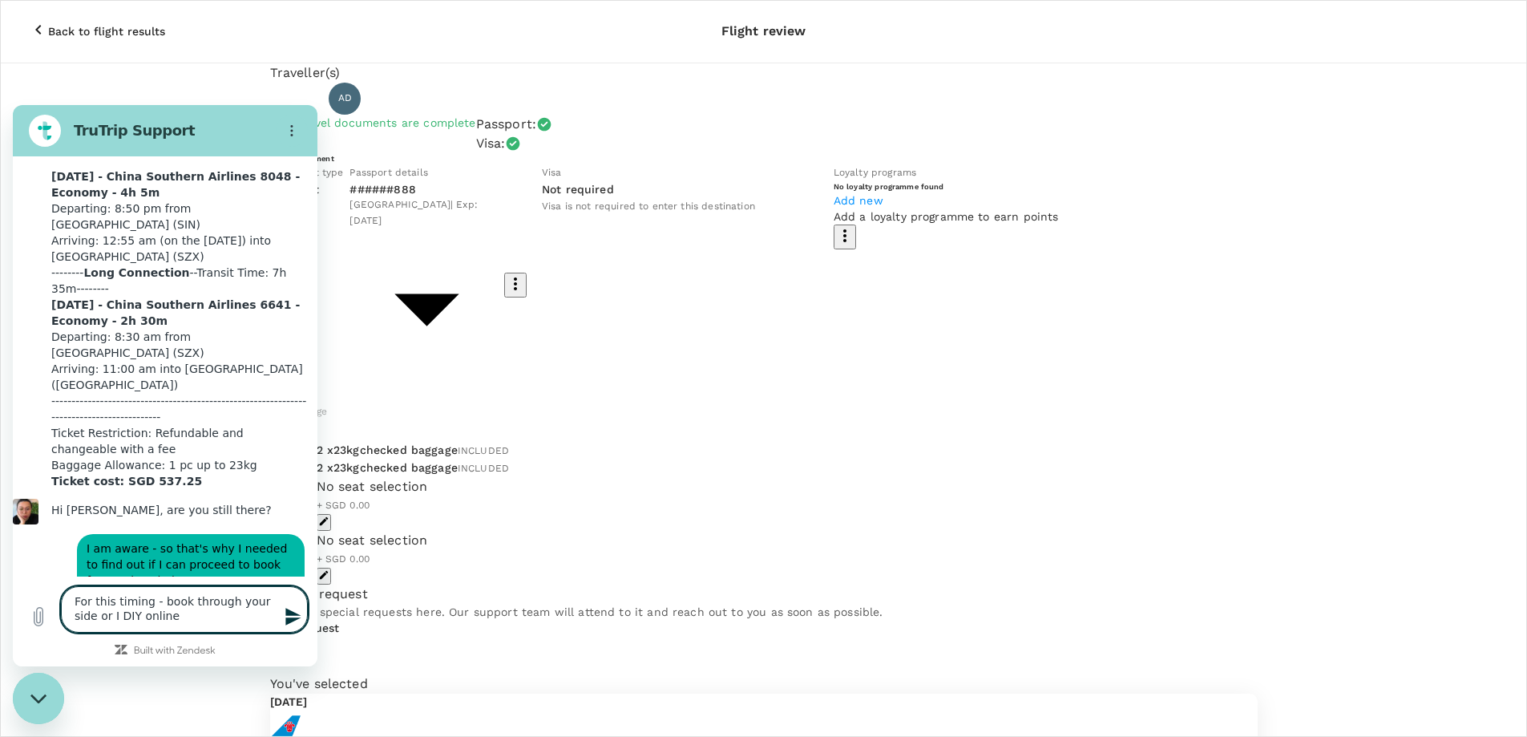
type textarea "For this timing - book through your side or I DIY online?"
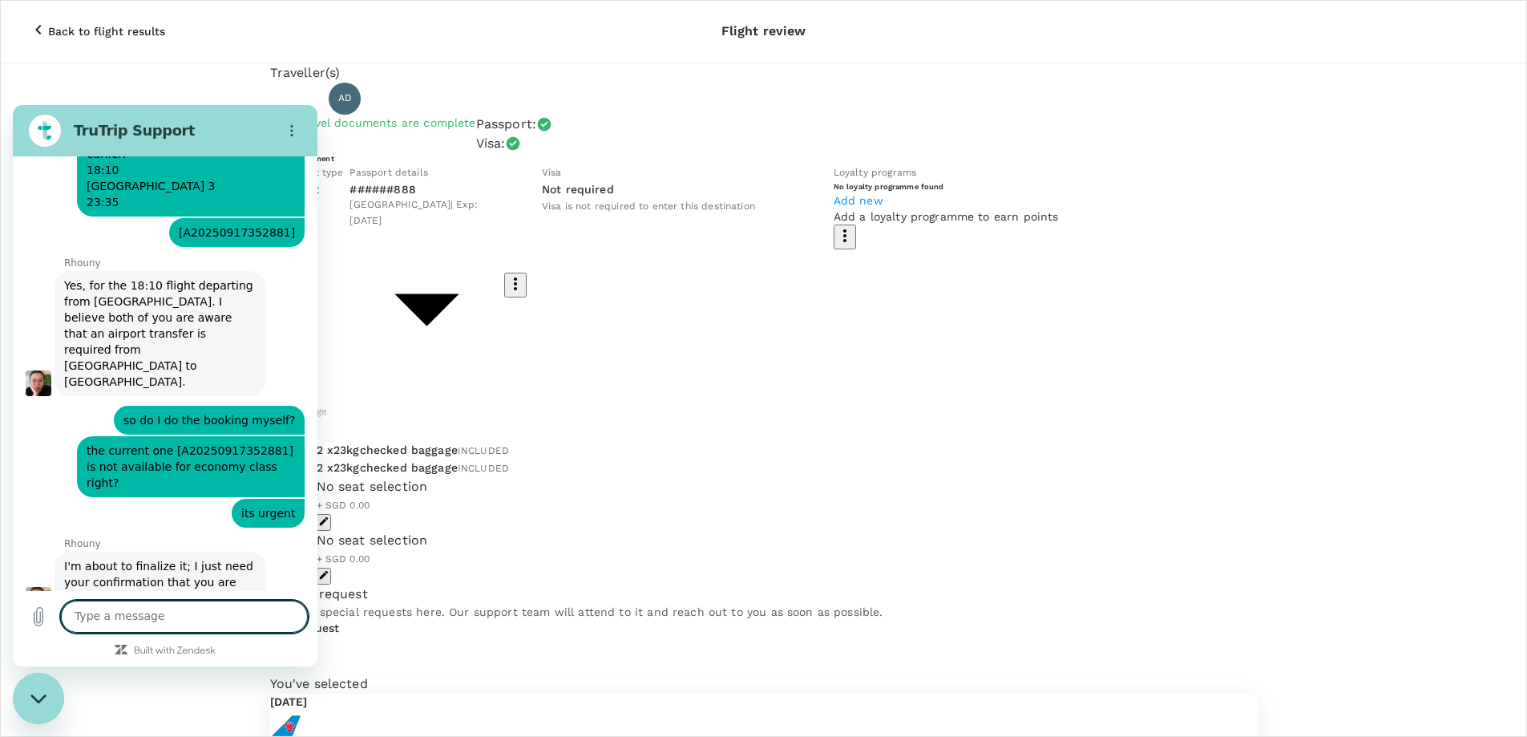
scroll to position [2019, 0]
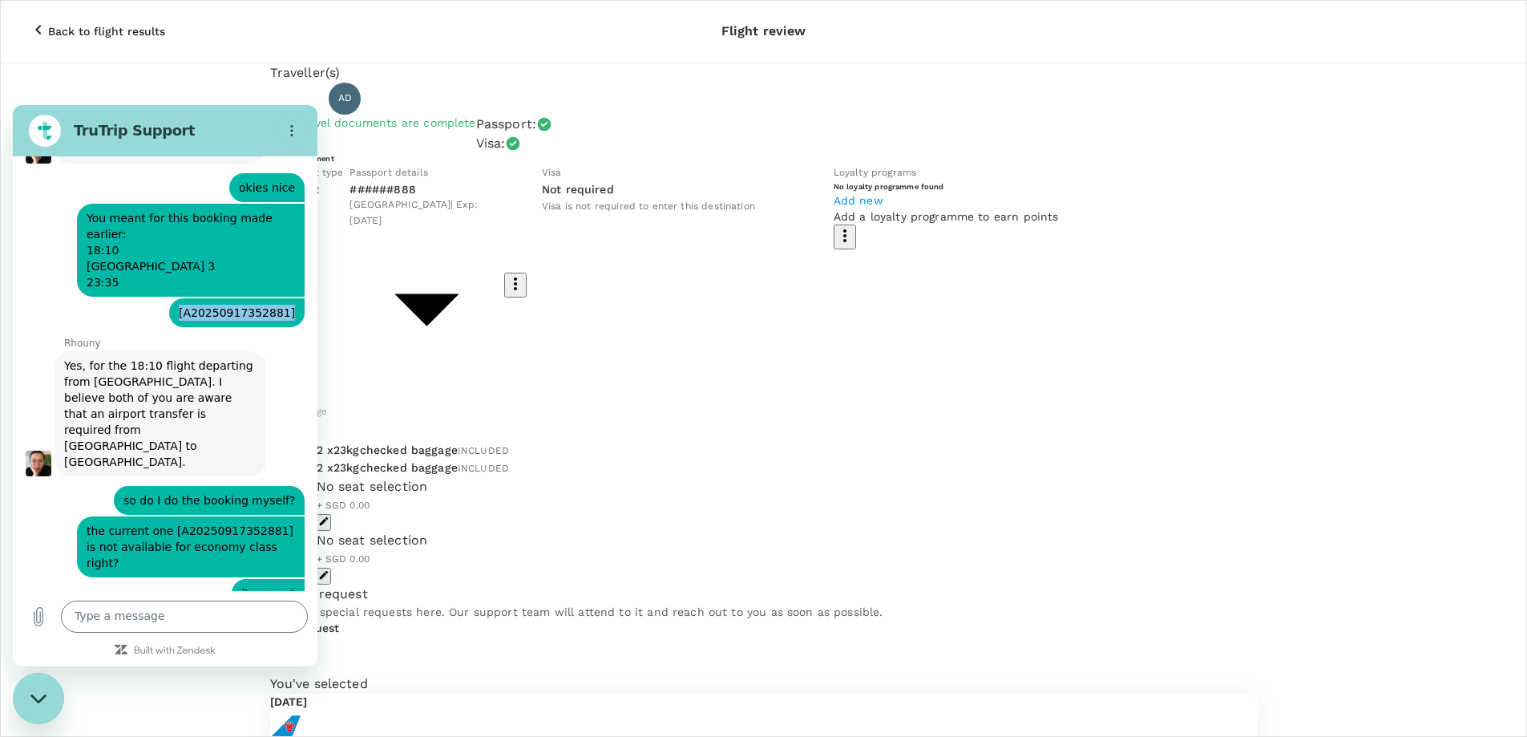
drag, startPoint x: 181, startPoint y: 252, endPoint x: 296, endPoint y: 252, distance: 114.6
click at [296, 252] on div "This chat is recorded using a cloud service and is subject to the terms of our …" at bounding box center [165, 373] width 305 height 434
copy span "[A20250917352881]"
click at [222, 616] on textarea at bounding box center [184, 616] width 247 height 32
paste textarea "[A20250917352881]"
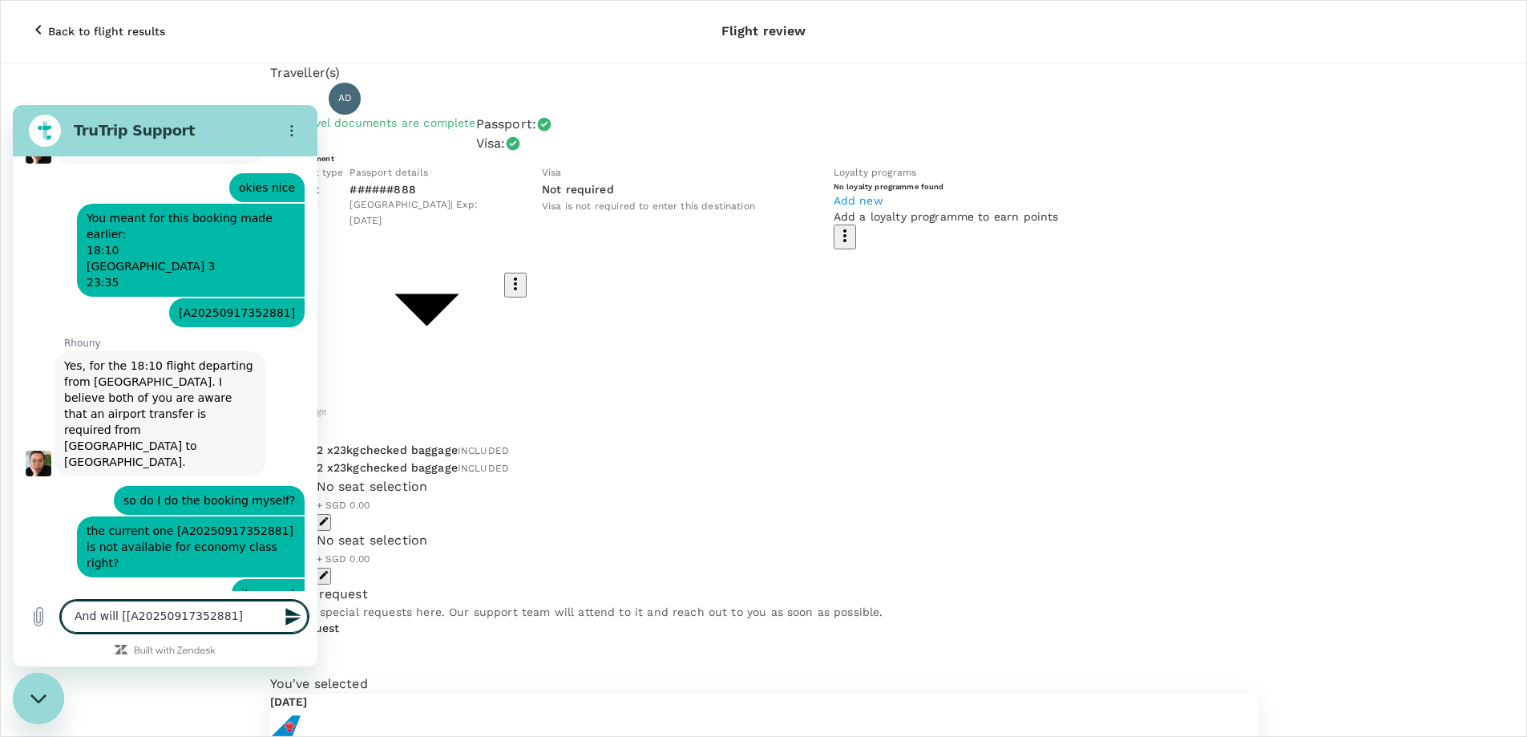
click at [120, 617] on textarea "And will [[A20250917352881]" at bounding box center [184, 616] width 247 height 32
click at [252, 611] on textarea "And will this [A20250917352881]" at bounding box center [184, 616] width 247 height 32
type textarea "And will this [A20250917352881] booking able to cancel?"
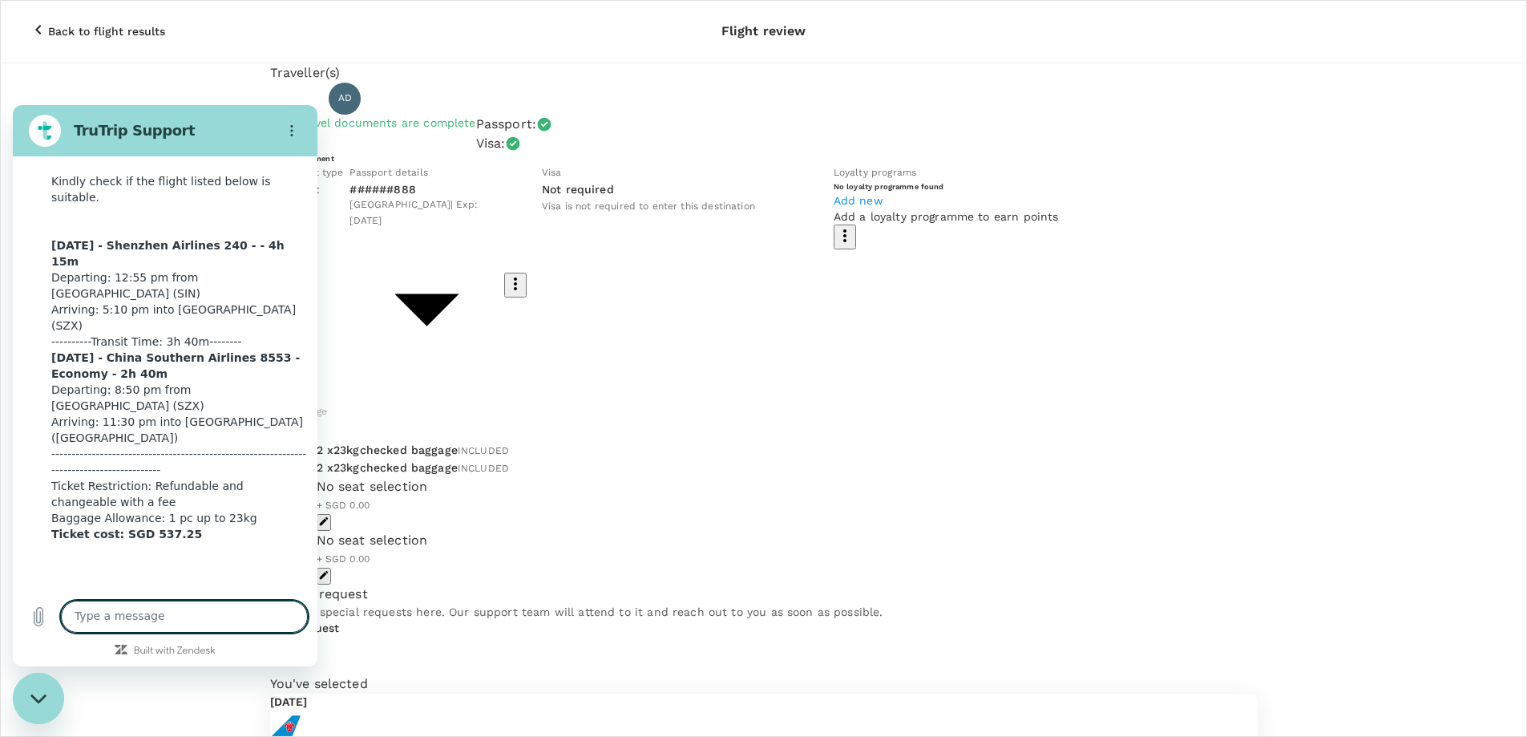
scroll to position [3348, 0]
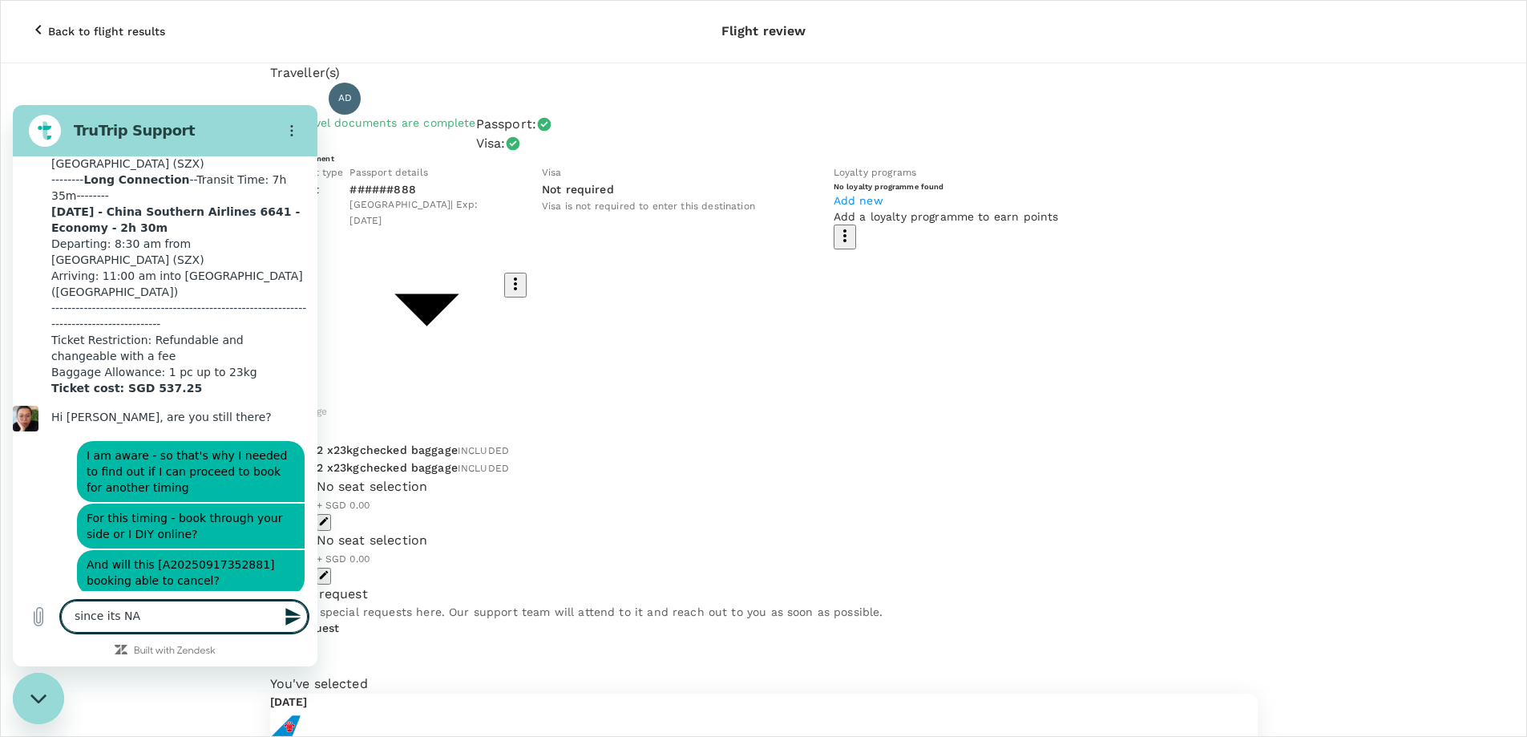
type textarea "since its NA"
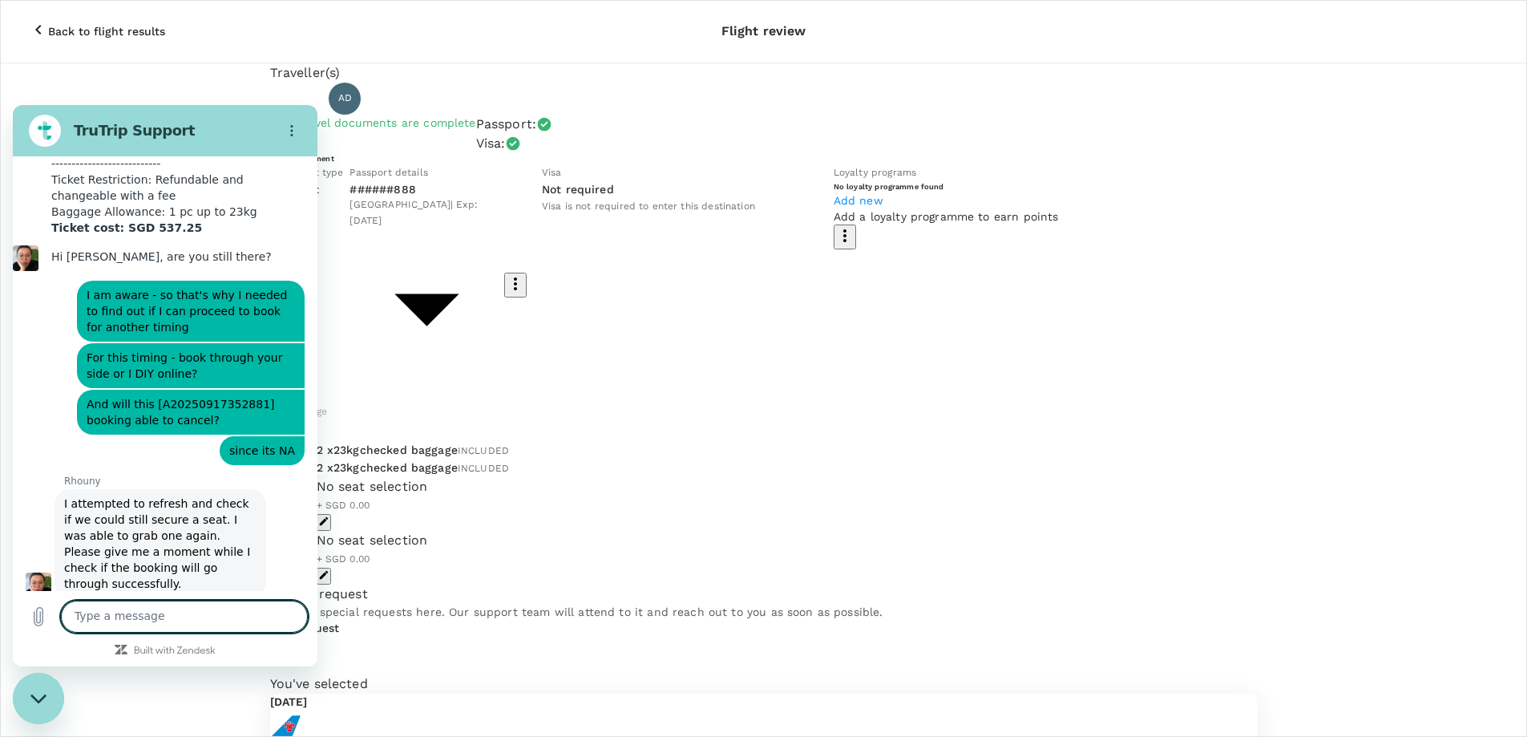
scroll to position [3512, 0]
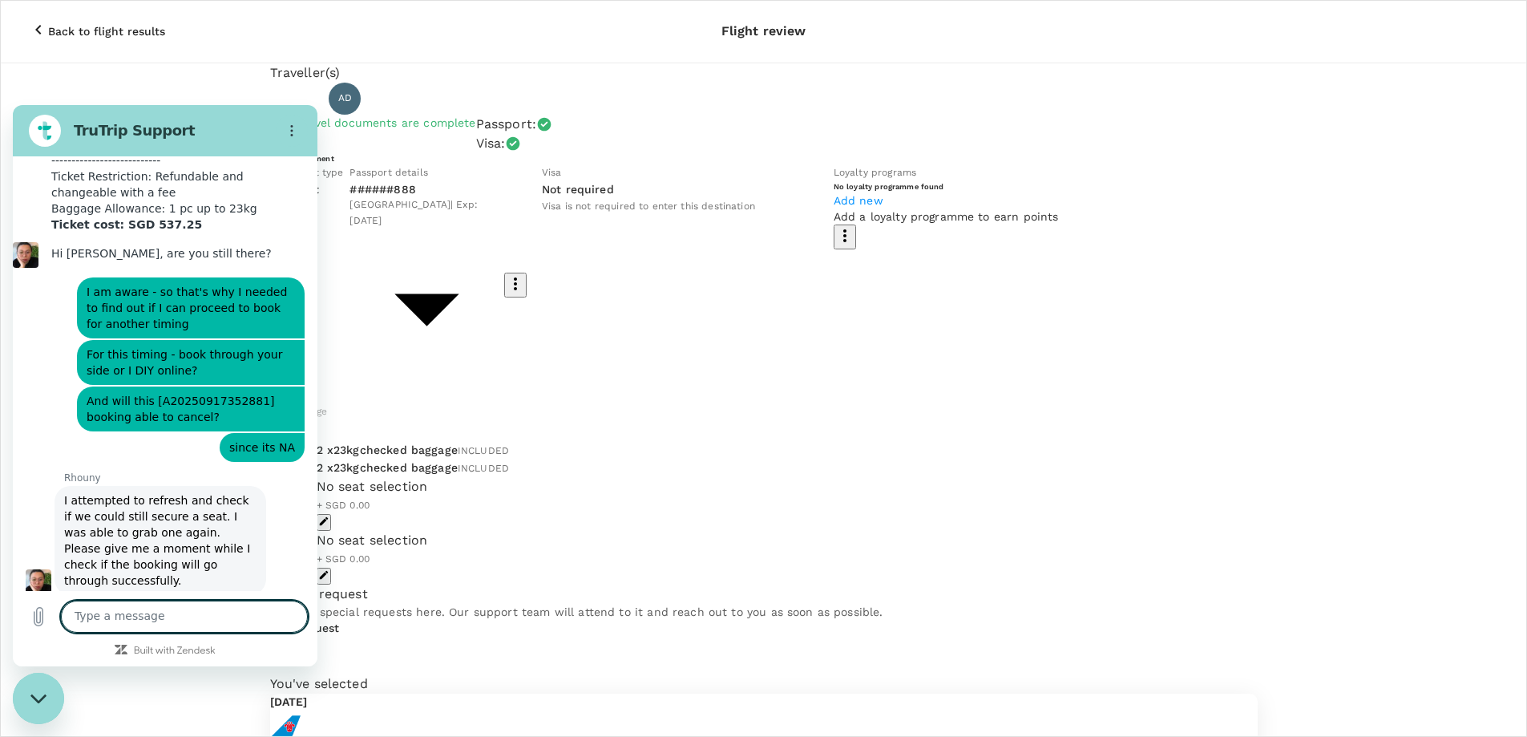
click at [179, 619] on textarea at bounding box center [184, 616] width 247 height 32
type textarea "thanks again"
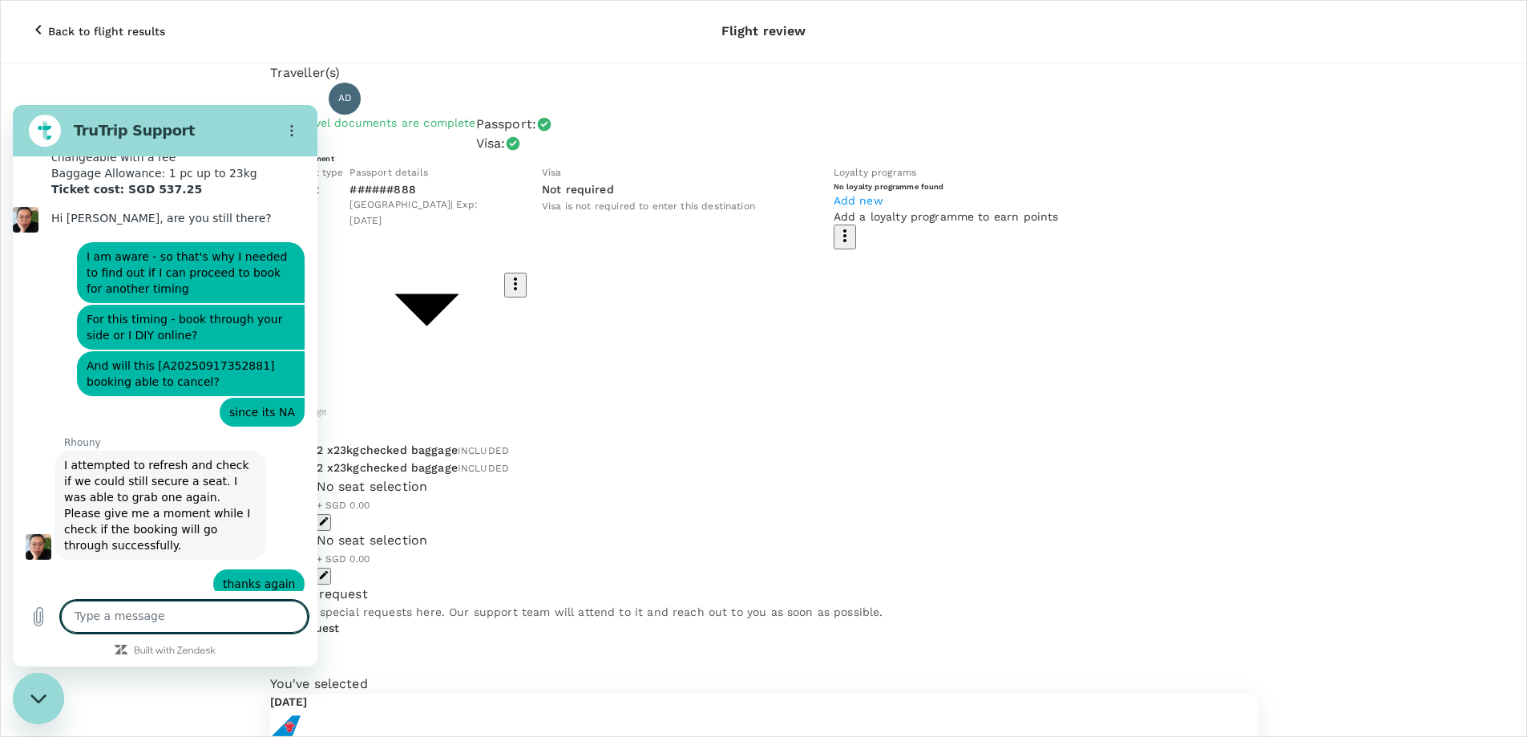
scroll to position [3550, 0]
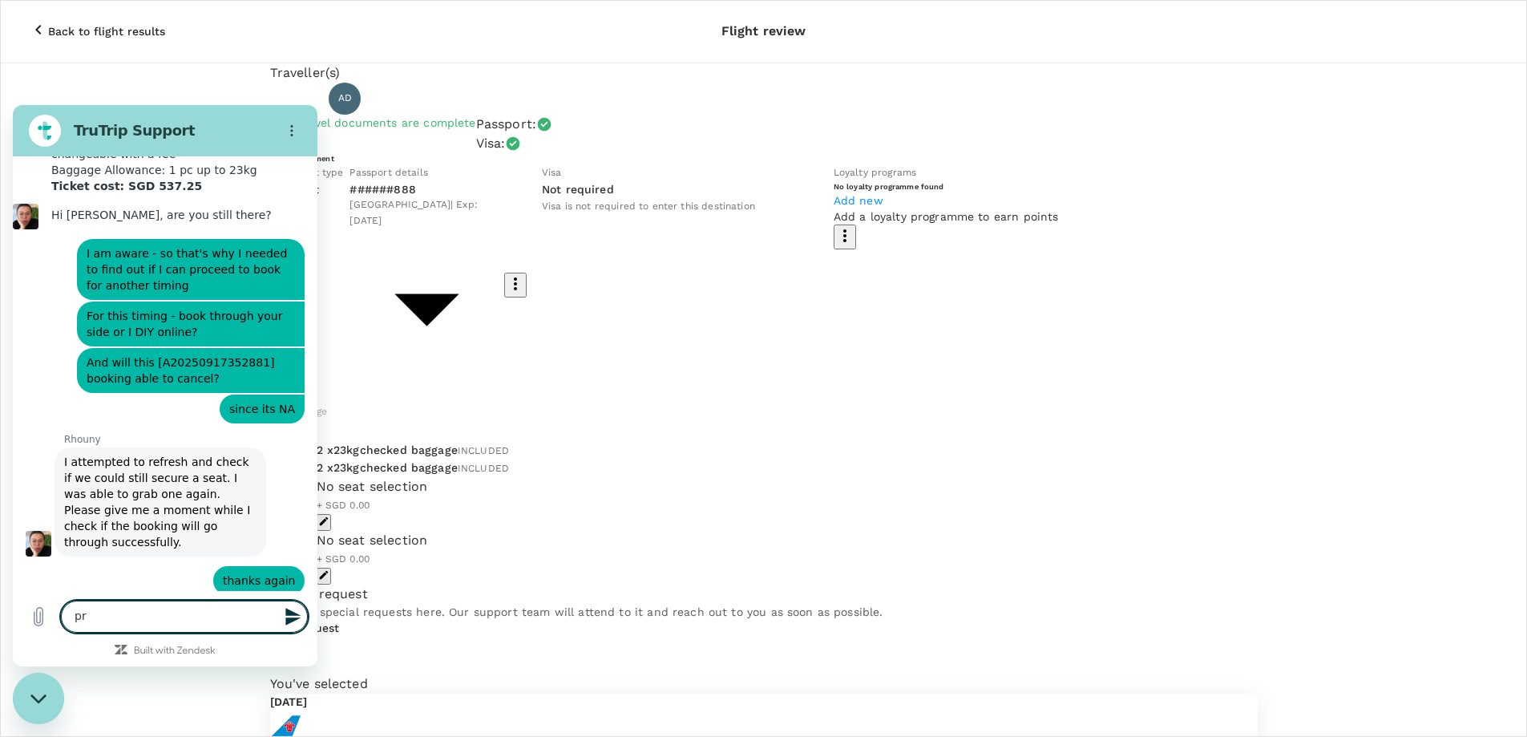
type textarea "p"
type textarea "f"
paste textarea "[A20250917352881]"
click at [75, 616] on textarea "itll be great if able to secure back [[A20250917352881]" at bounding box center [184, 609] width 247 height 46
drag, startPoint x: 189, startPoint y: 620, endPoint x: 221, endPoint y: 609, distance: 33.7
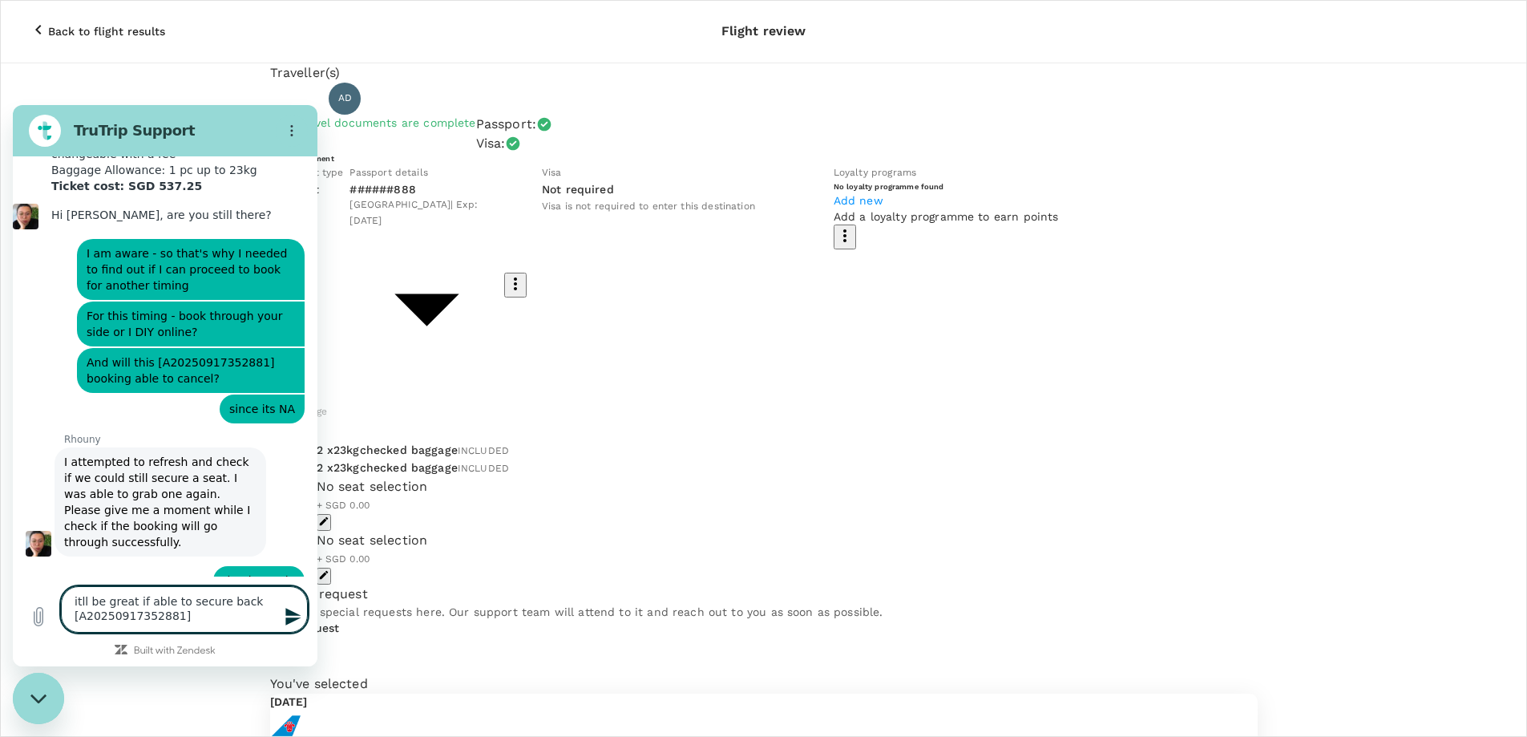
click at [194, 617] on textarea "itll be great if able to secure back [A20250917352881]" at bounding box center [184, 609] width 247 height 46
type textarea "itll be great if able to secure back [A20250917352881] or else the next availab…"
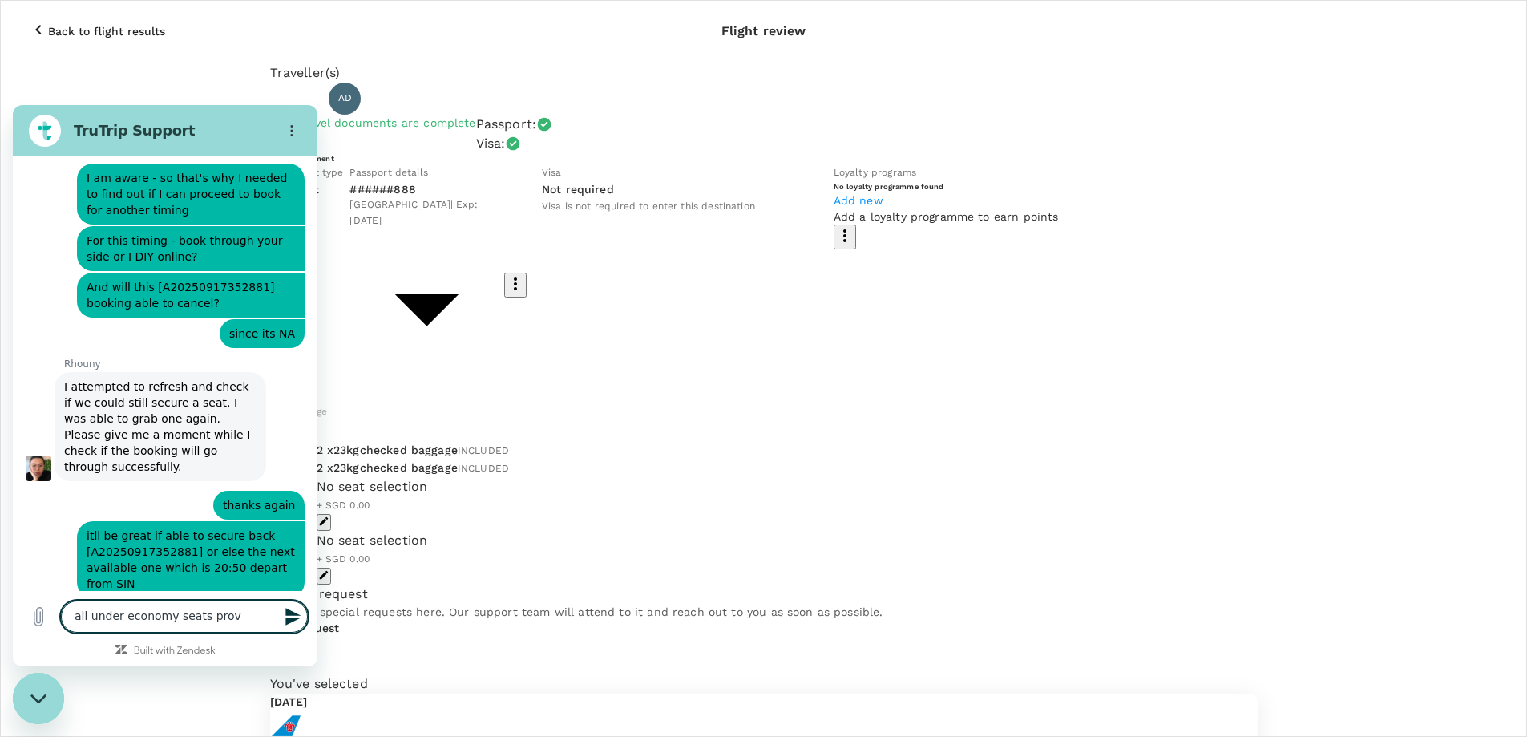
scroll to position [3629, 0]
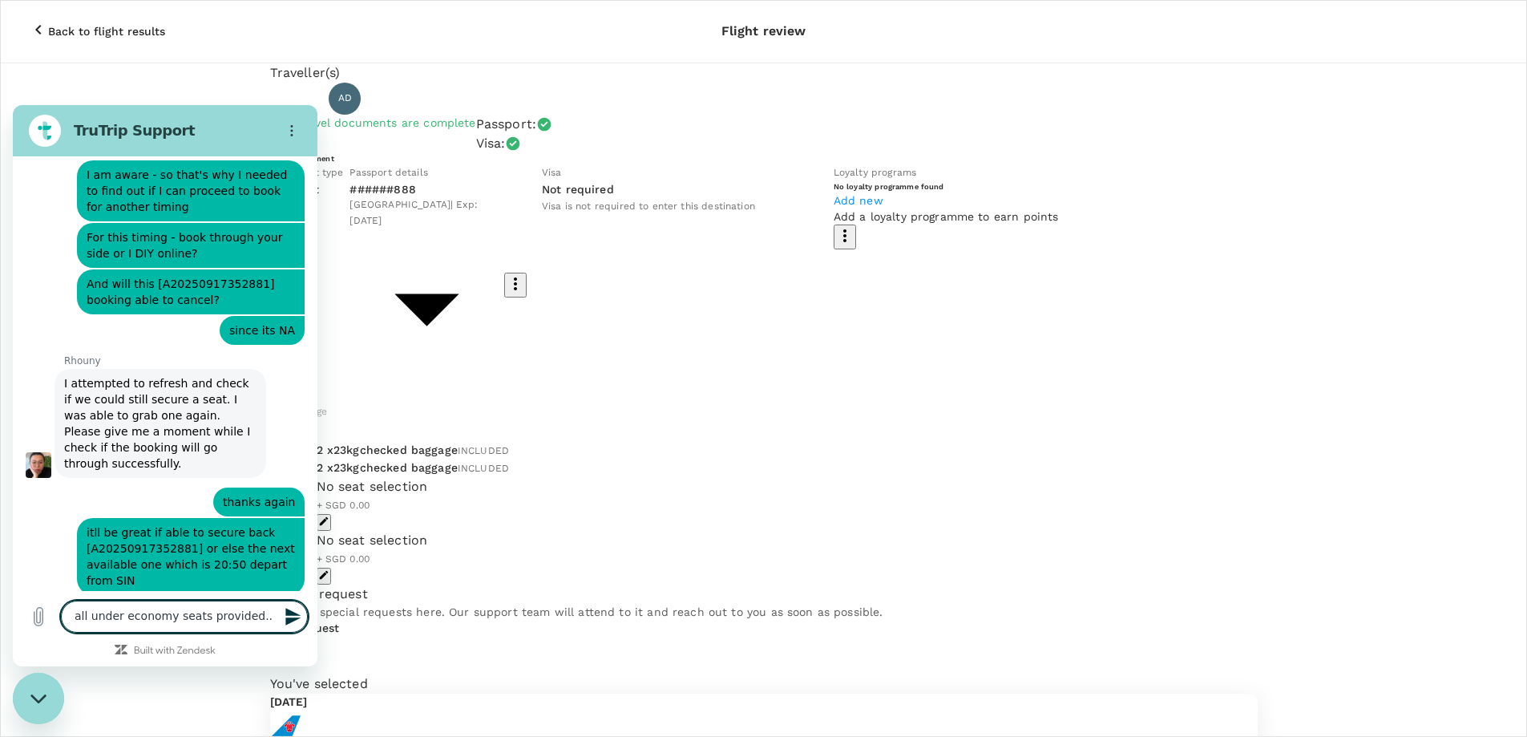
type textarea "all under economy seats provided..."
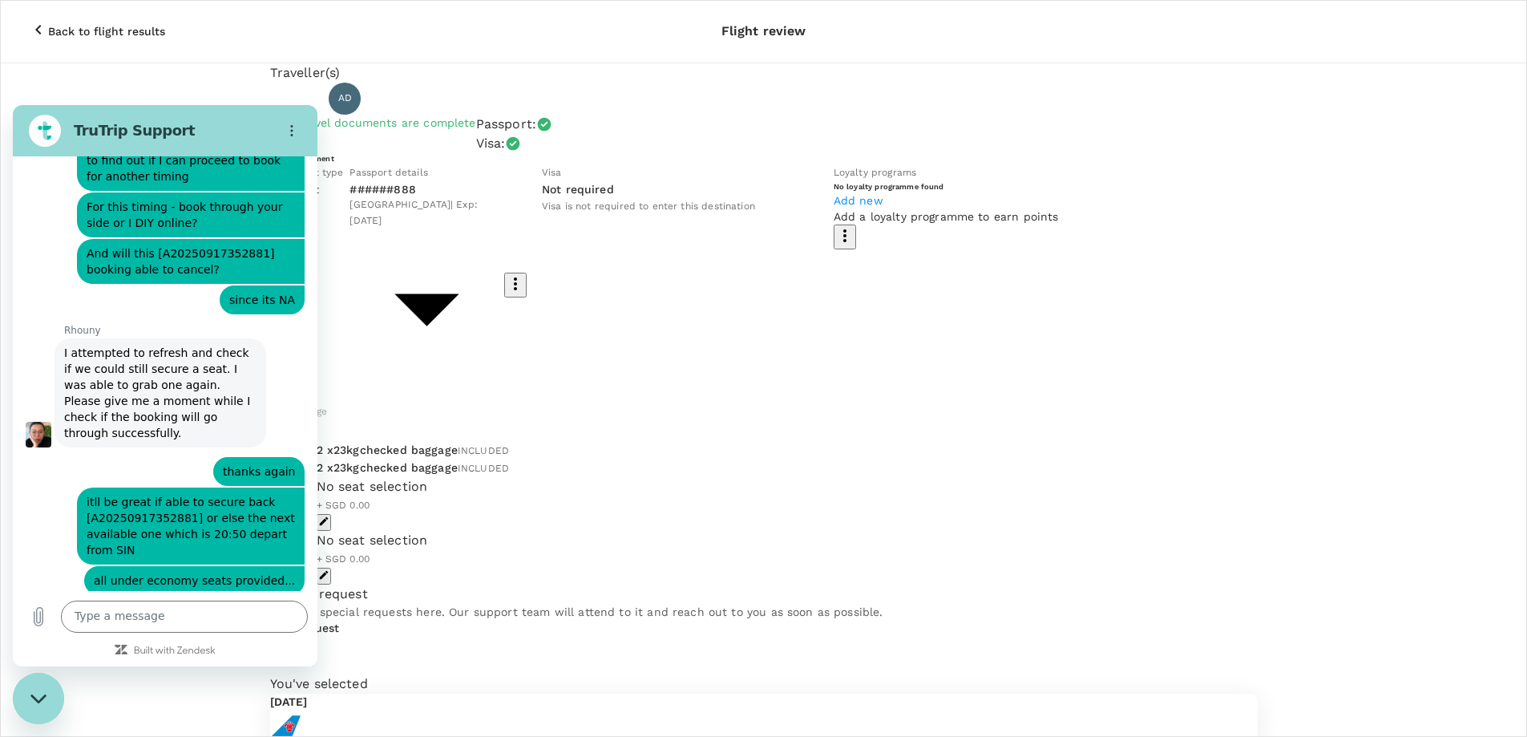
scroll to position [3728, 0]
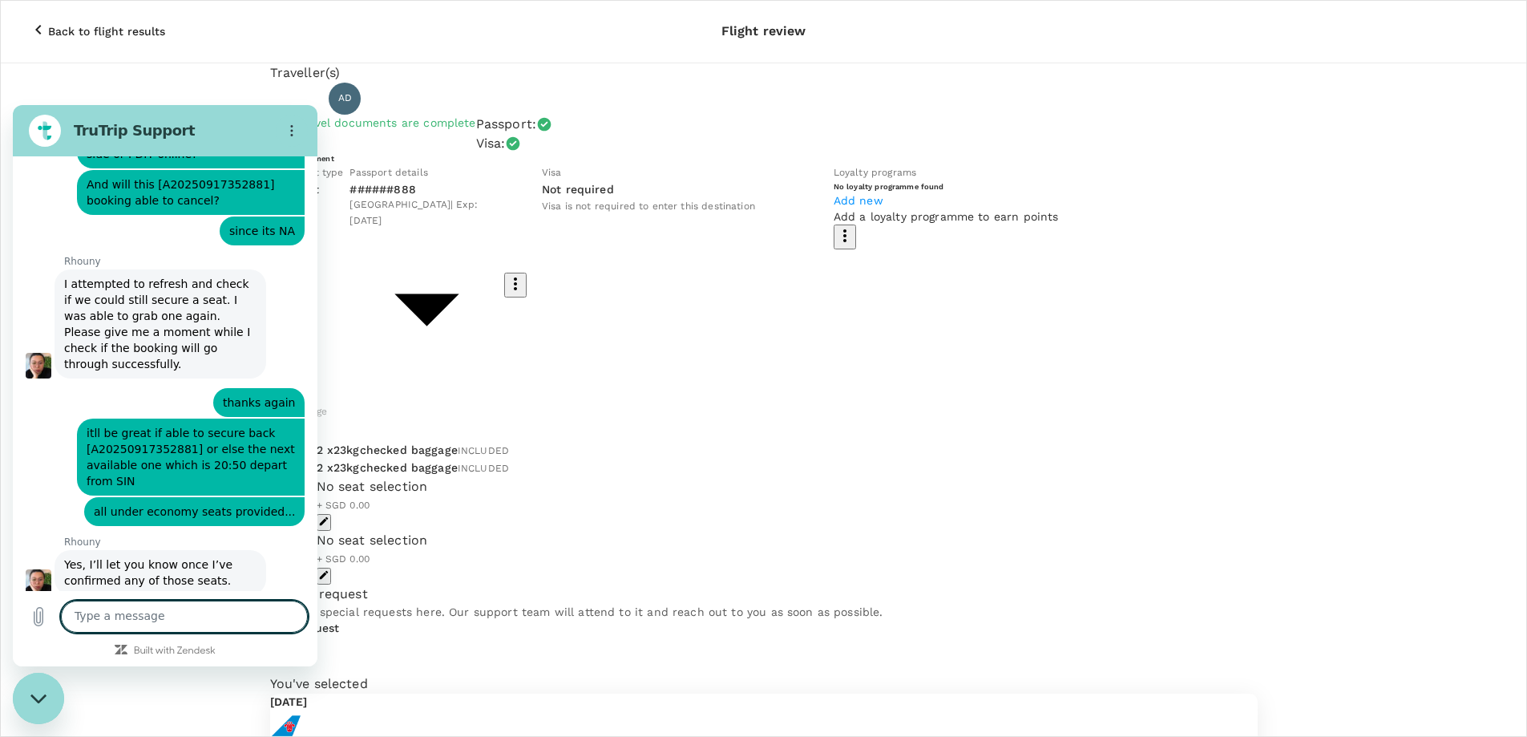
click at [182, 615] on textarea at bounding box center [184, 616] width 247 height 32
type textarea "thanks ~ my traveller needs to secure either one available under economy... els…"
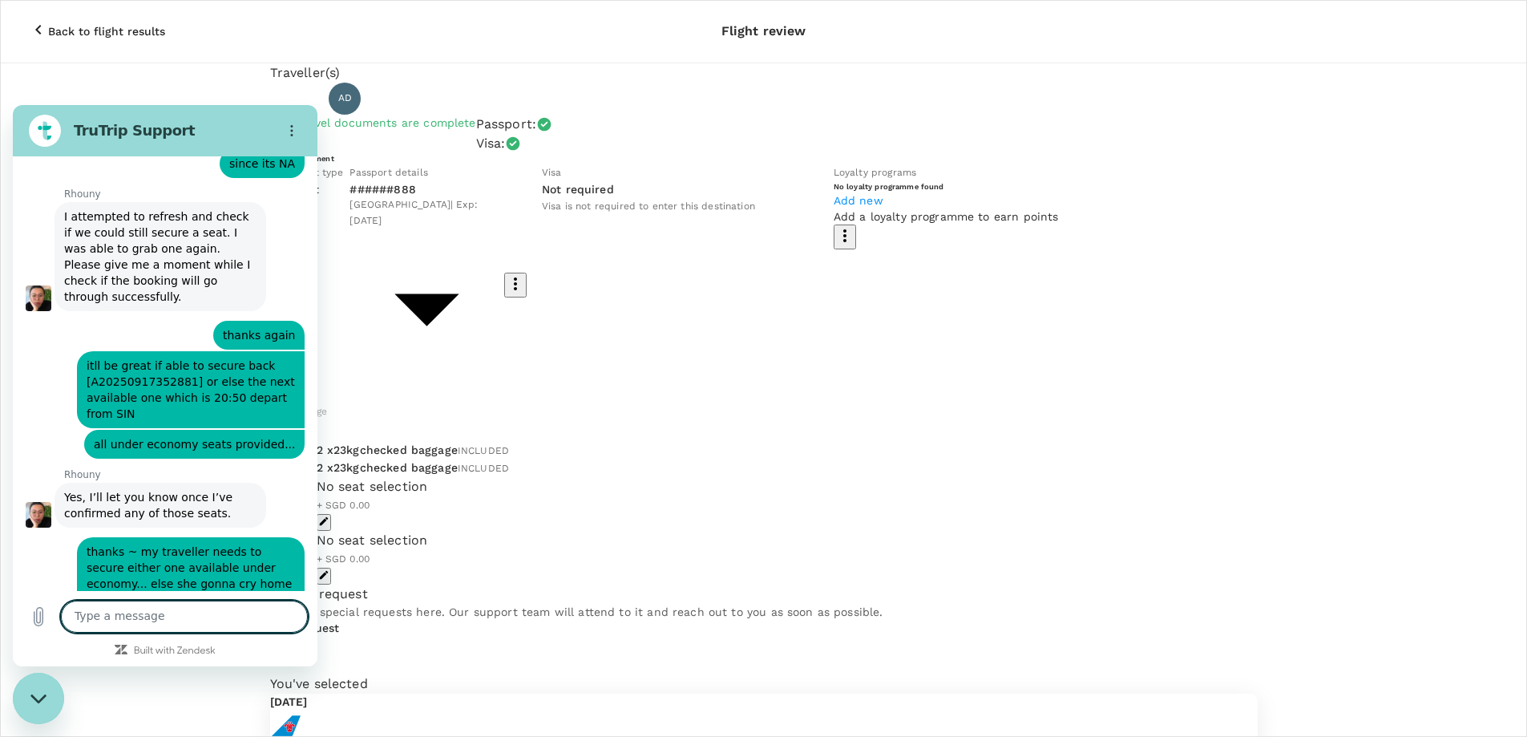
scroll to position [3798, 0]
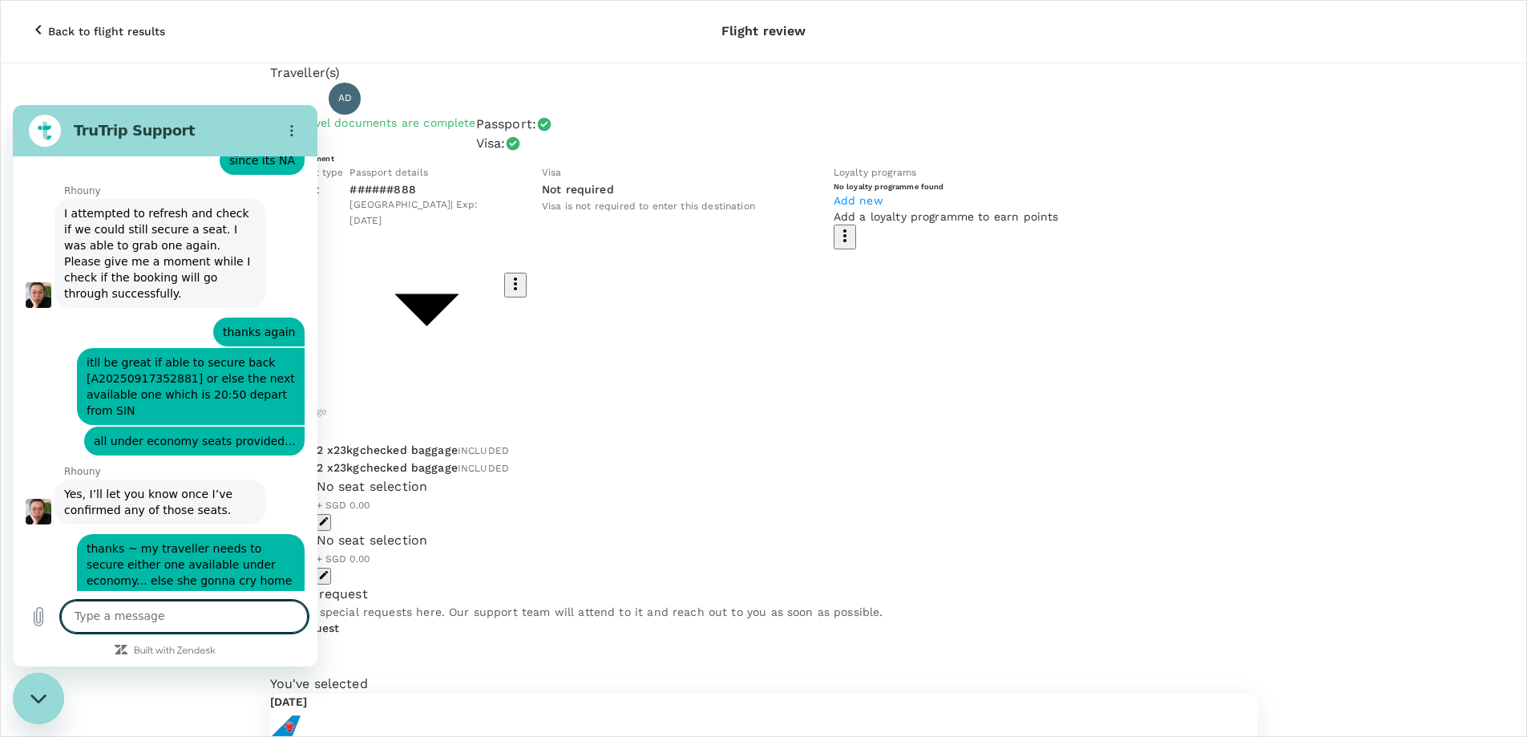
click at [42, 699] on icon "Close messaging window" at bounding box center [38, 697] width 16 height 9
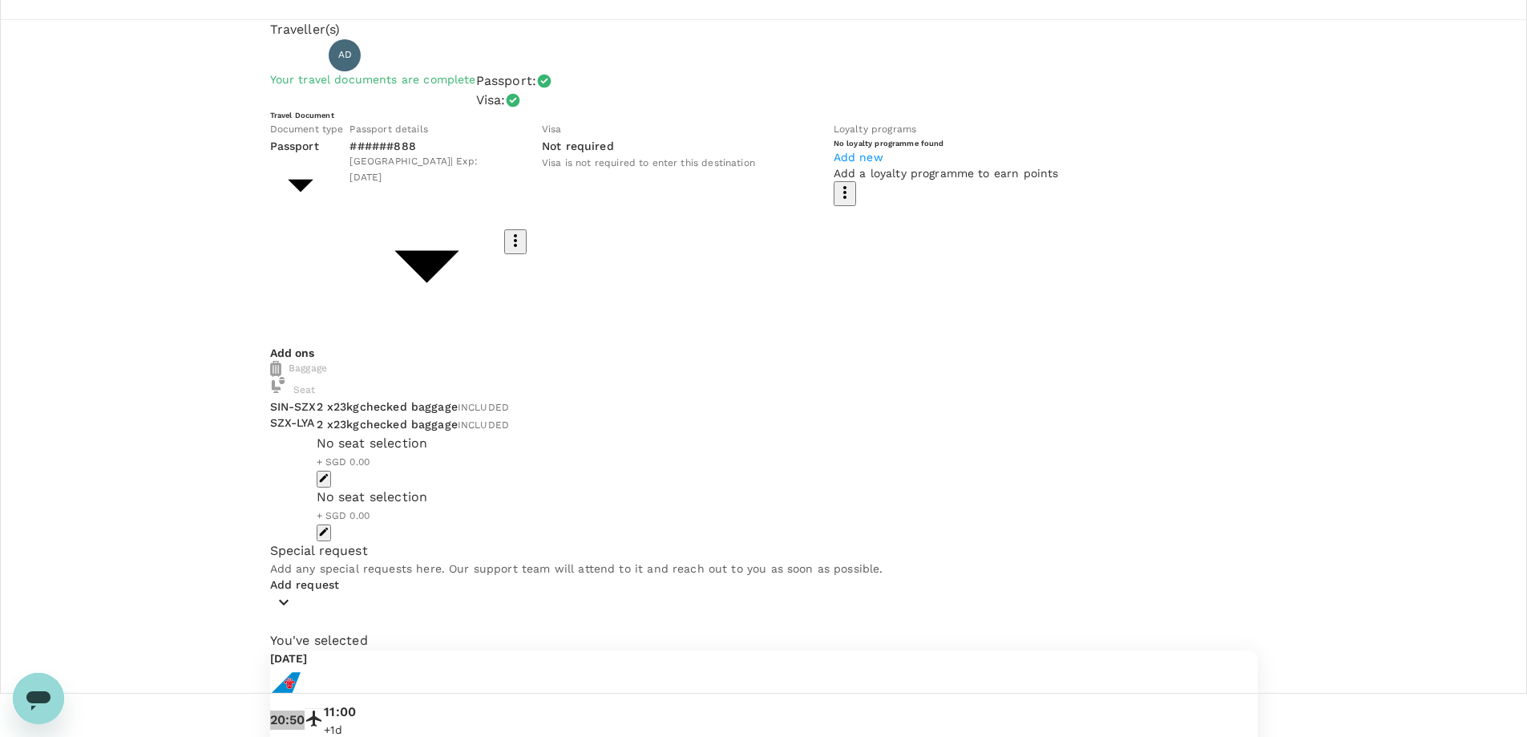
scroll to position [0, 0]
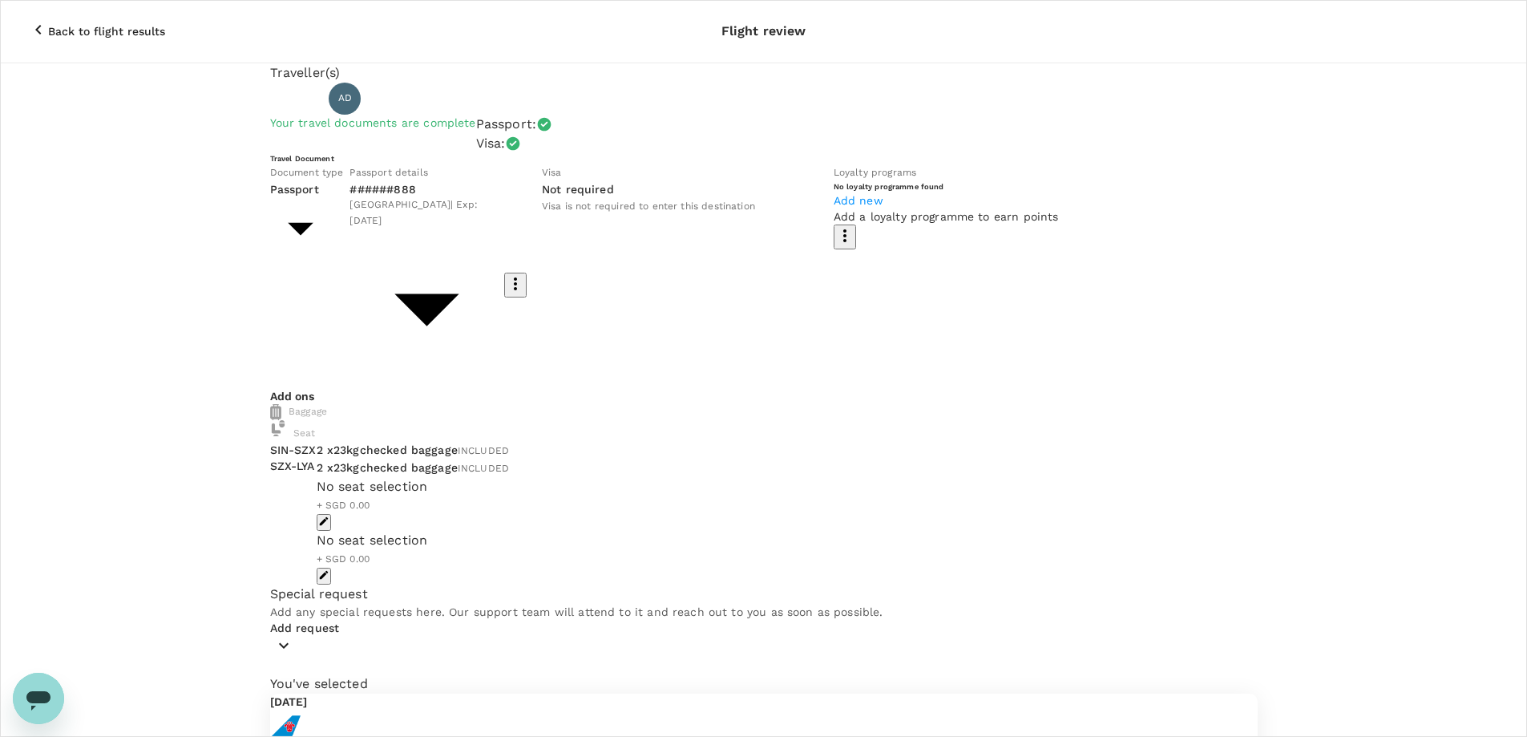
click at [38, 703] on icon "Open messaging window" at bounding box center [38, 700] width 24 height 19
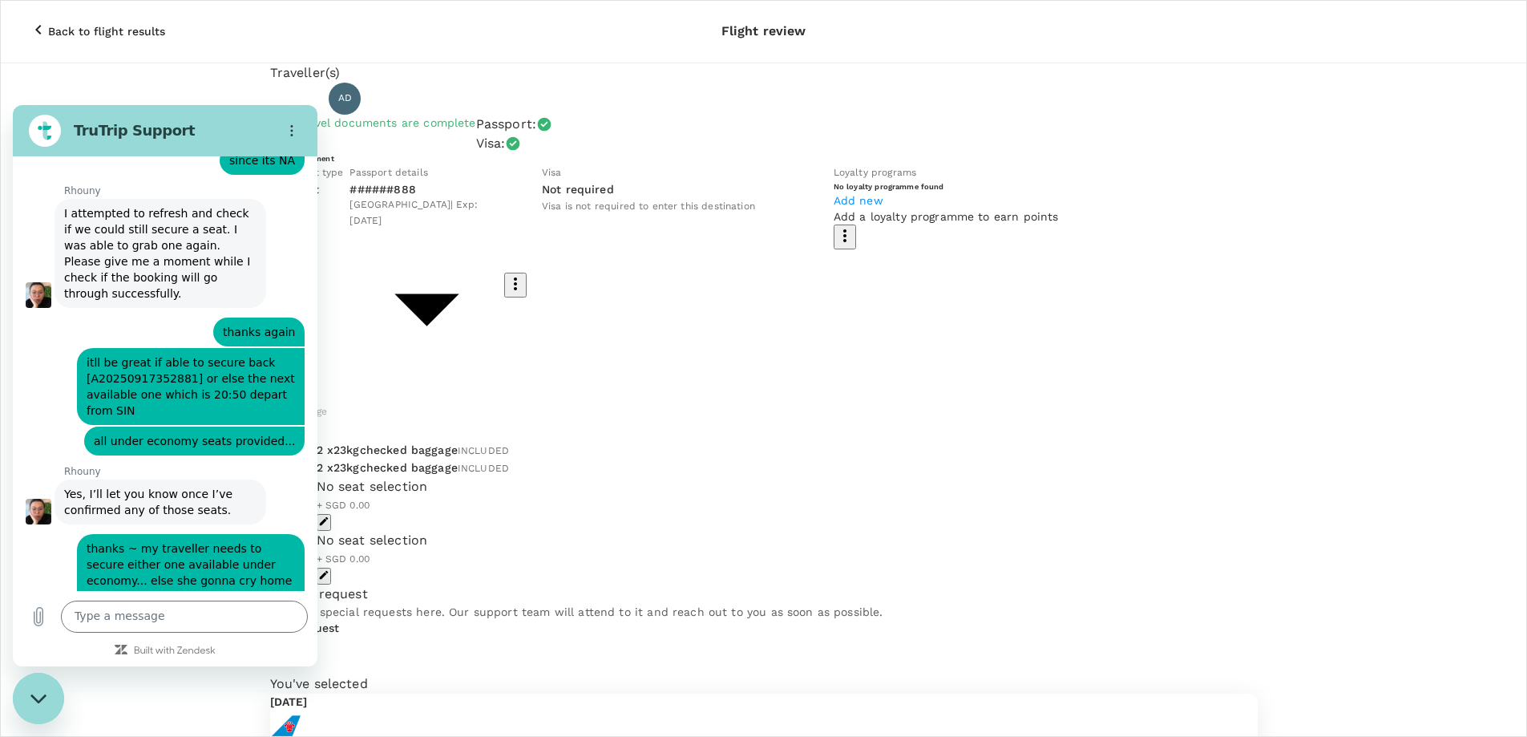
click at [29, 705] on div "Close messaging window" at bounding box center [38, 698] width 48 height 48
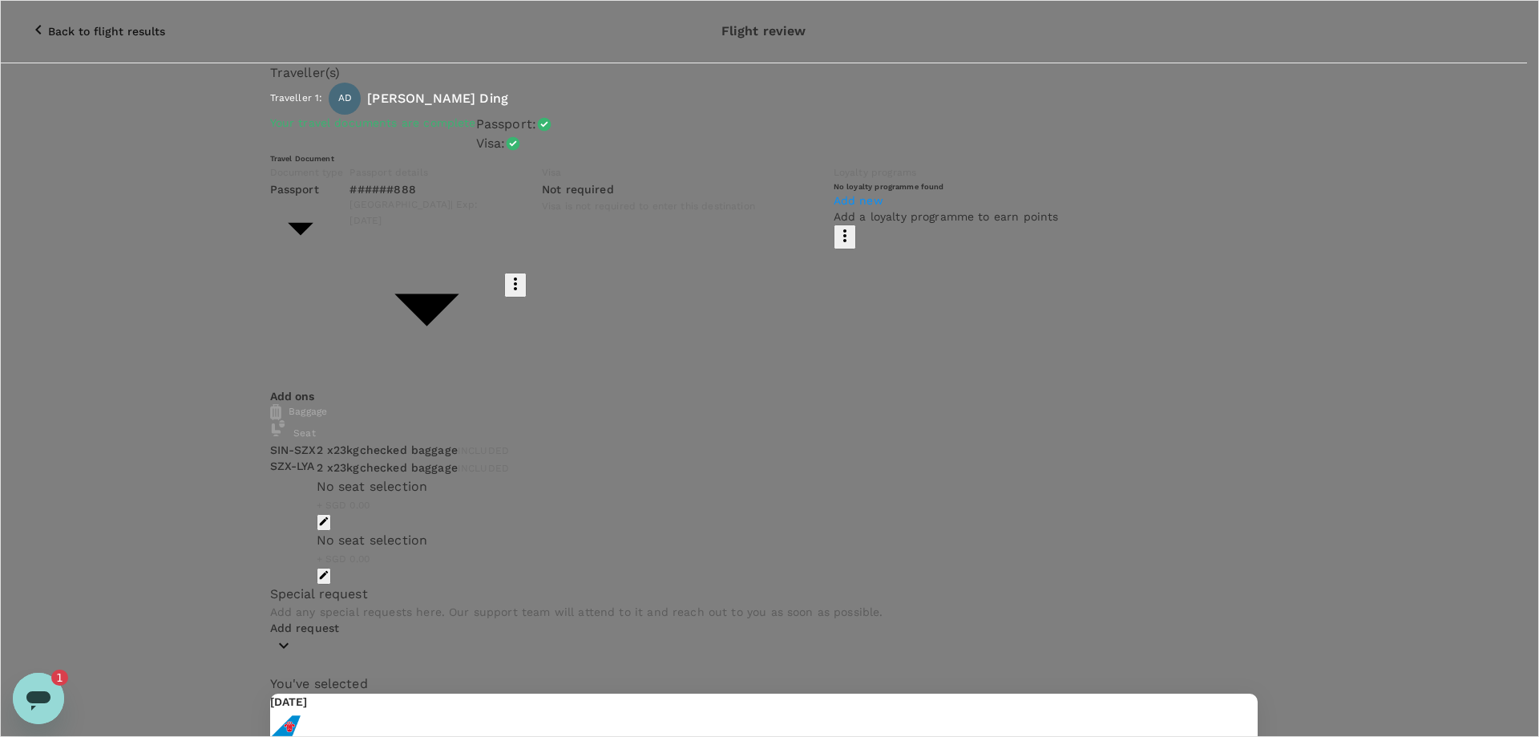
type input "9ae08bde-94be-4a60-86d8-4726f2345b2b"
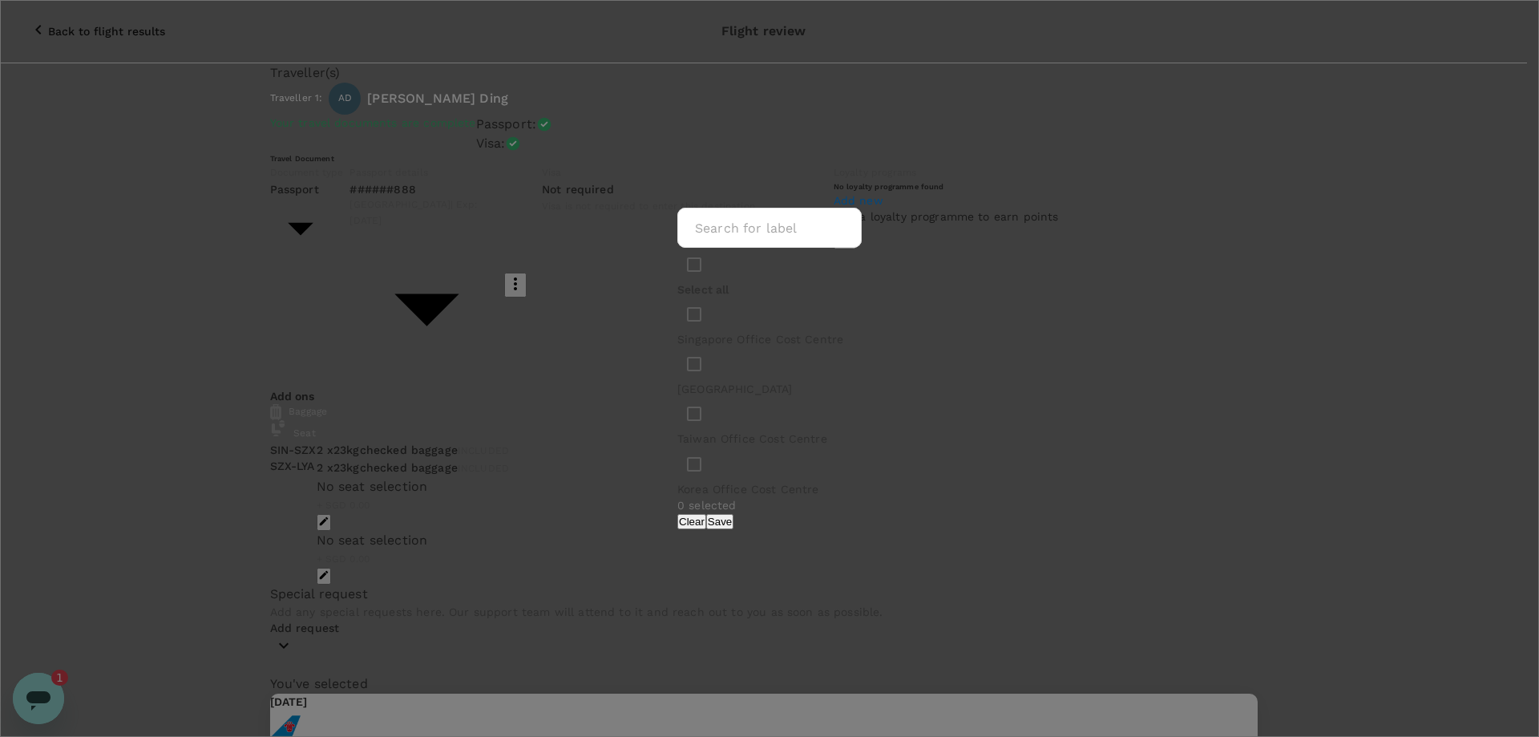
click at [741, 342] on p "Singapore Office Cost Centre" at bounding box center [769, 339] width 184 height 16
drag, startPoint x: 653, startPoint y: 341, endPoint x: 700, endPoint y: 389, distance: 66.3
click at [677, 331] on input "checkbox" at bounding box center [694, 314] width 34 height 34
checkbox input "true"
click at [862, 513] on div "Clear Save" at bounding box center [769, 521] width 184 height 16
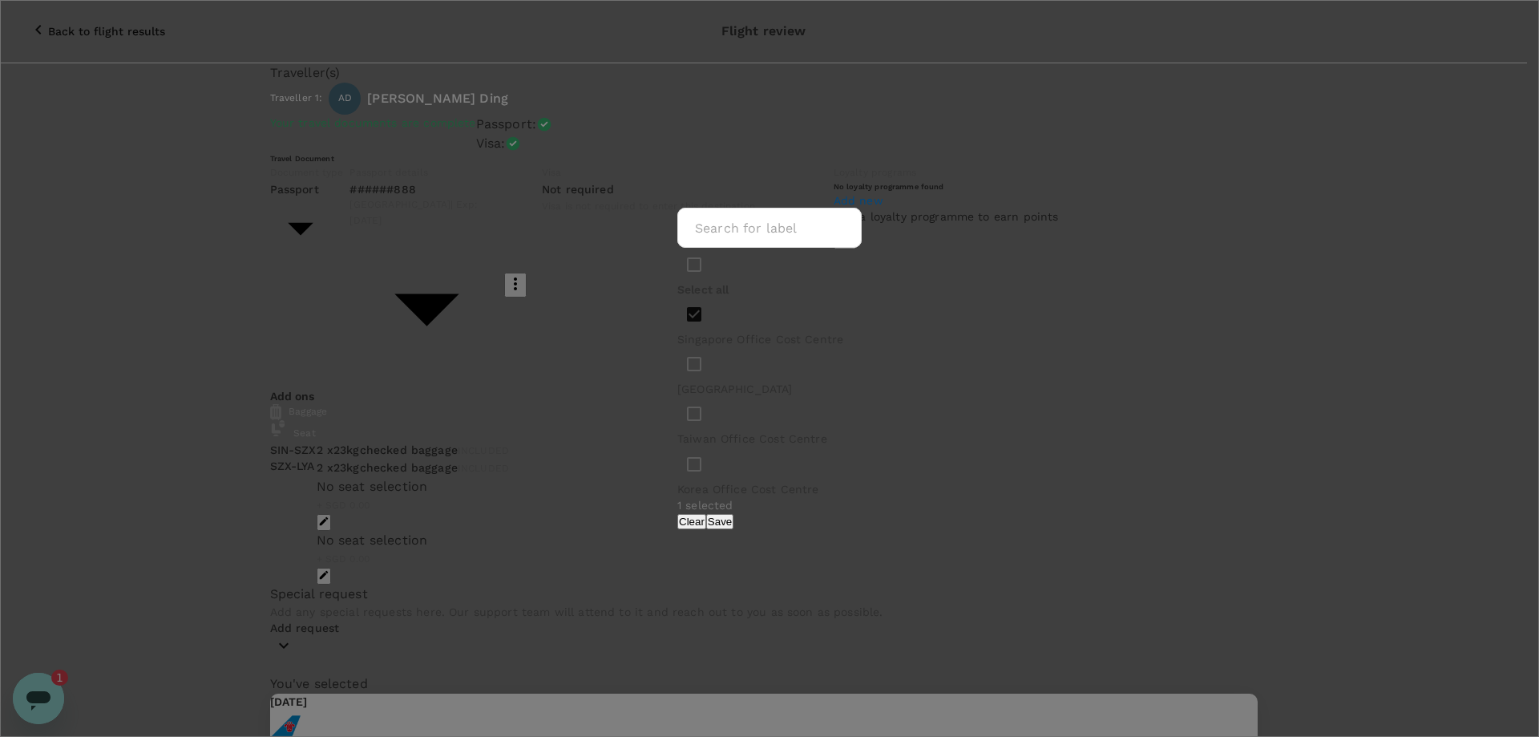
click at [733, 514] on button "Save" at bounding box center [719, 521] width 27 height 15
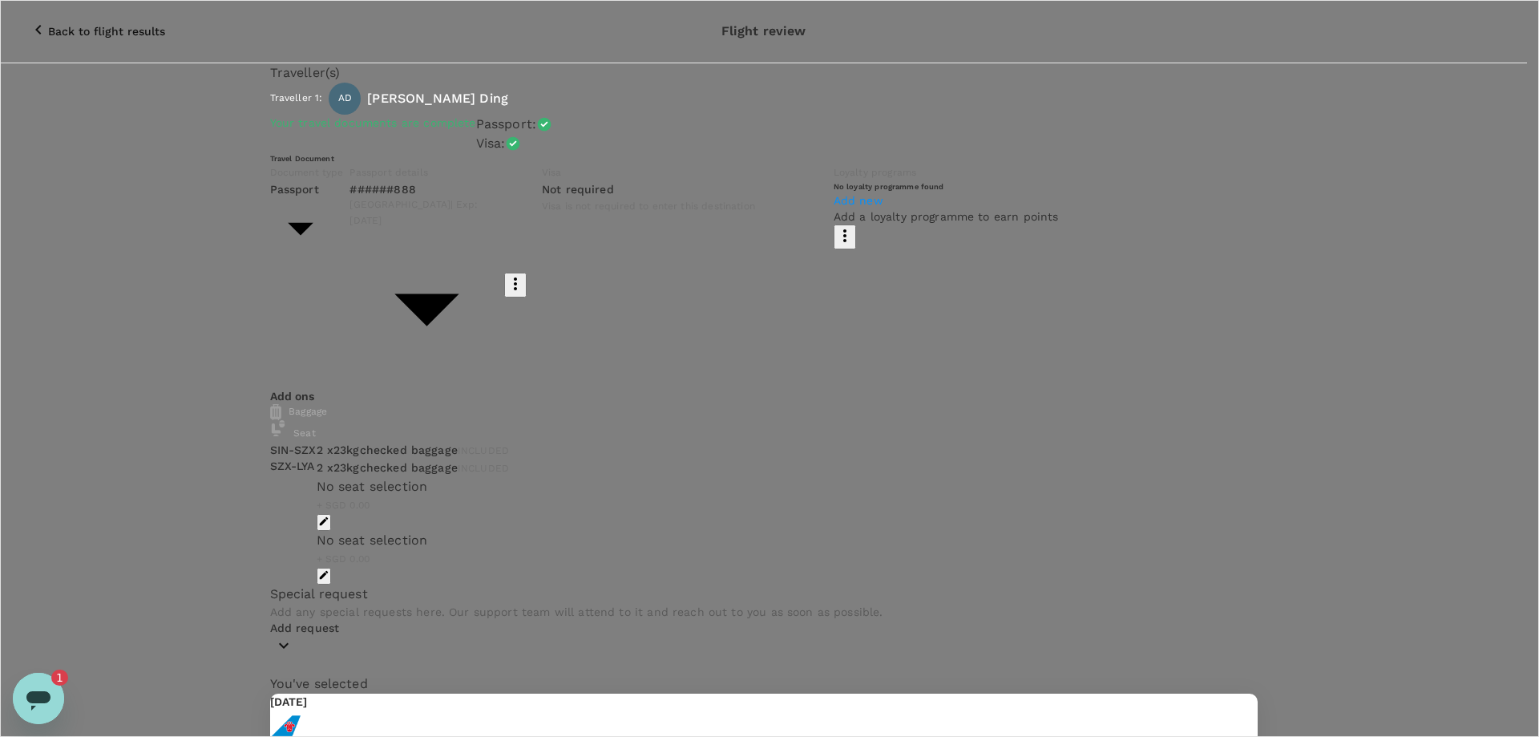
click at [351, 543] on input "radio" at bounding box center [769, 368] width 1539 height 737
radio input "true"
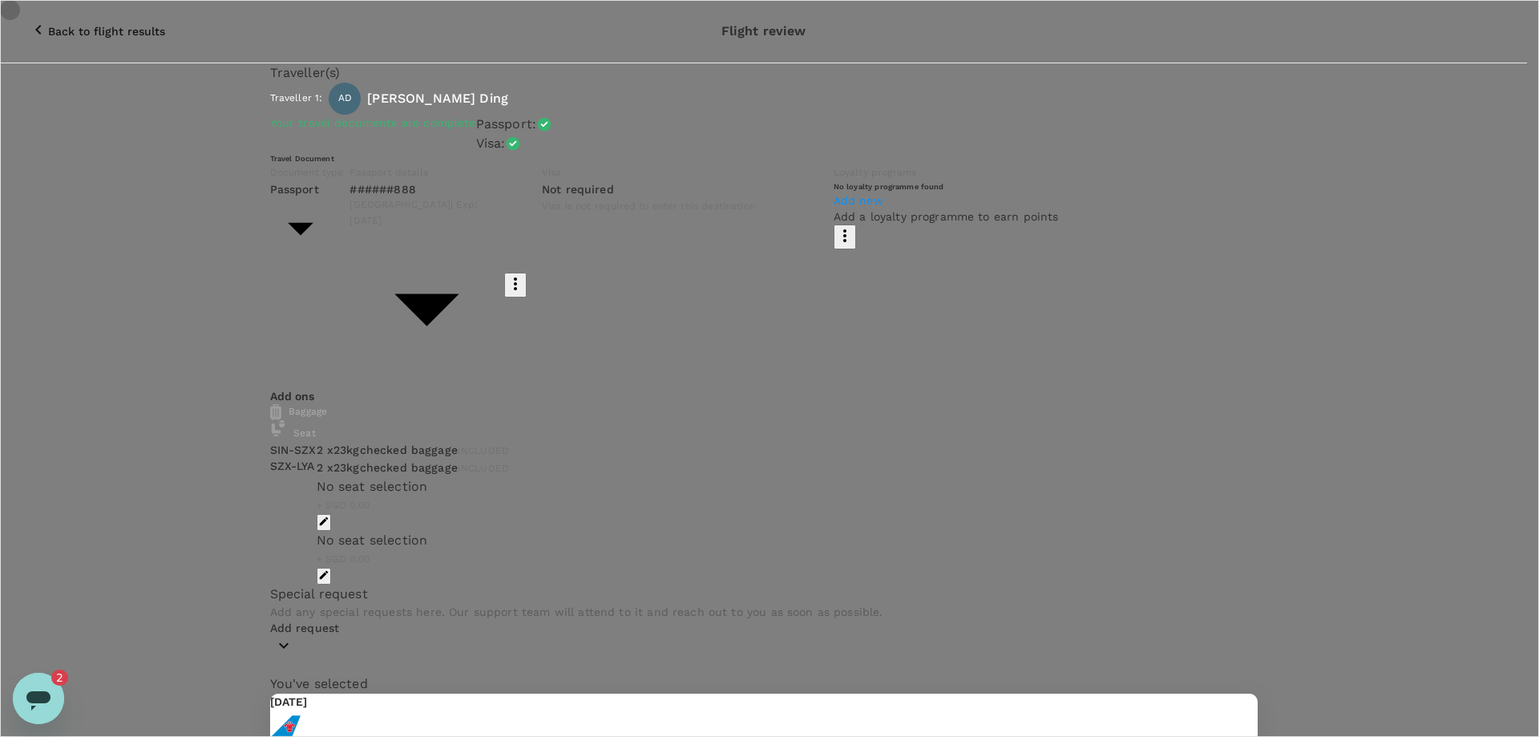
radio input "false"
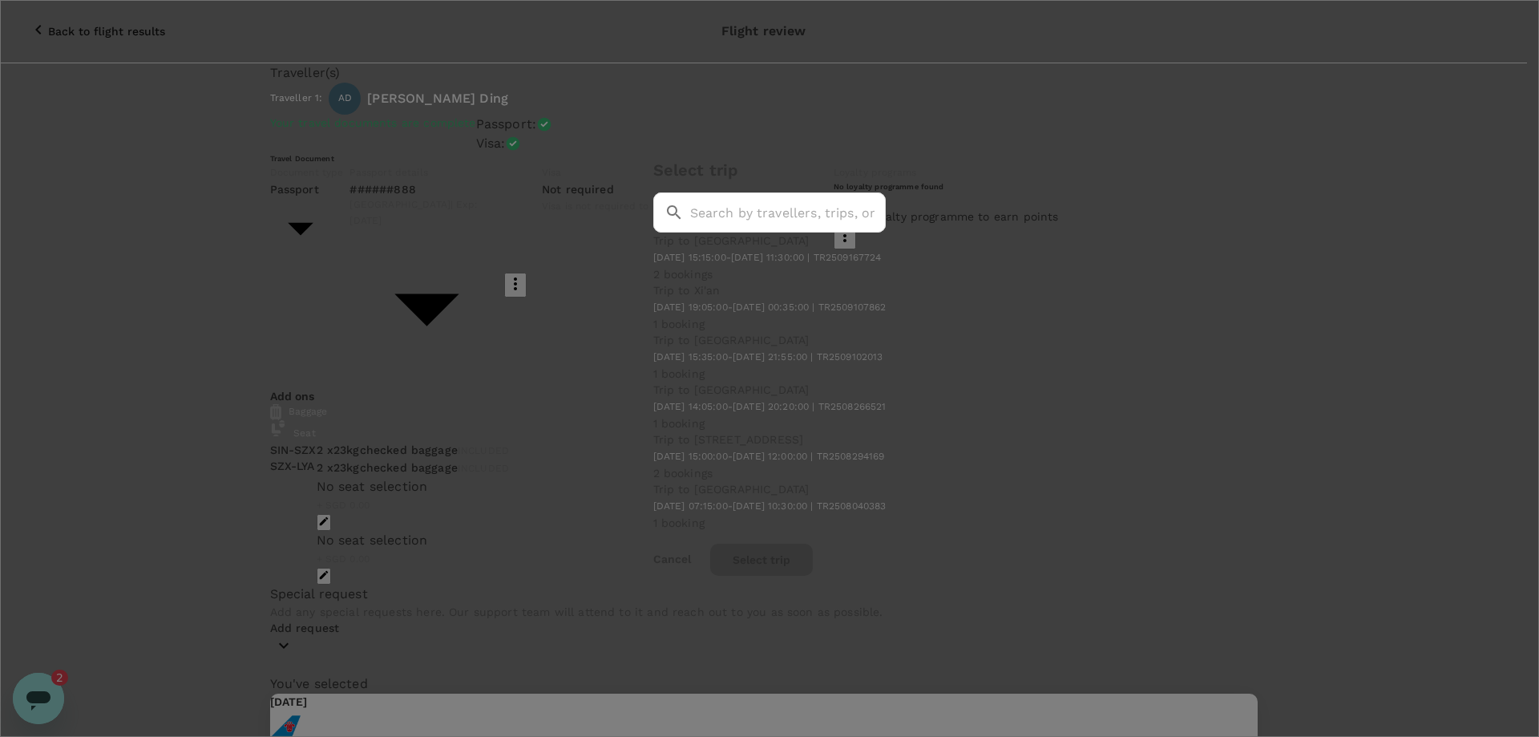
click at [653, 362] on span "2025-09-20 15:35:00 - 2025-09-20 21:55:00 | TR2509102013" at bounding box center [768, 356] width 230 height 11
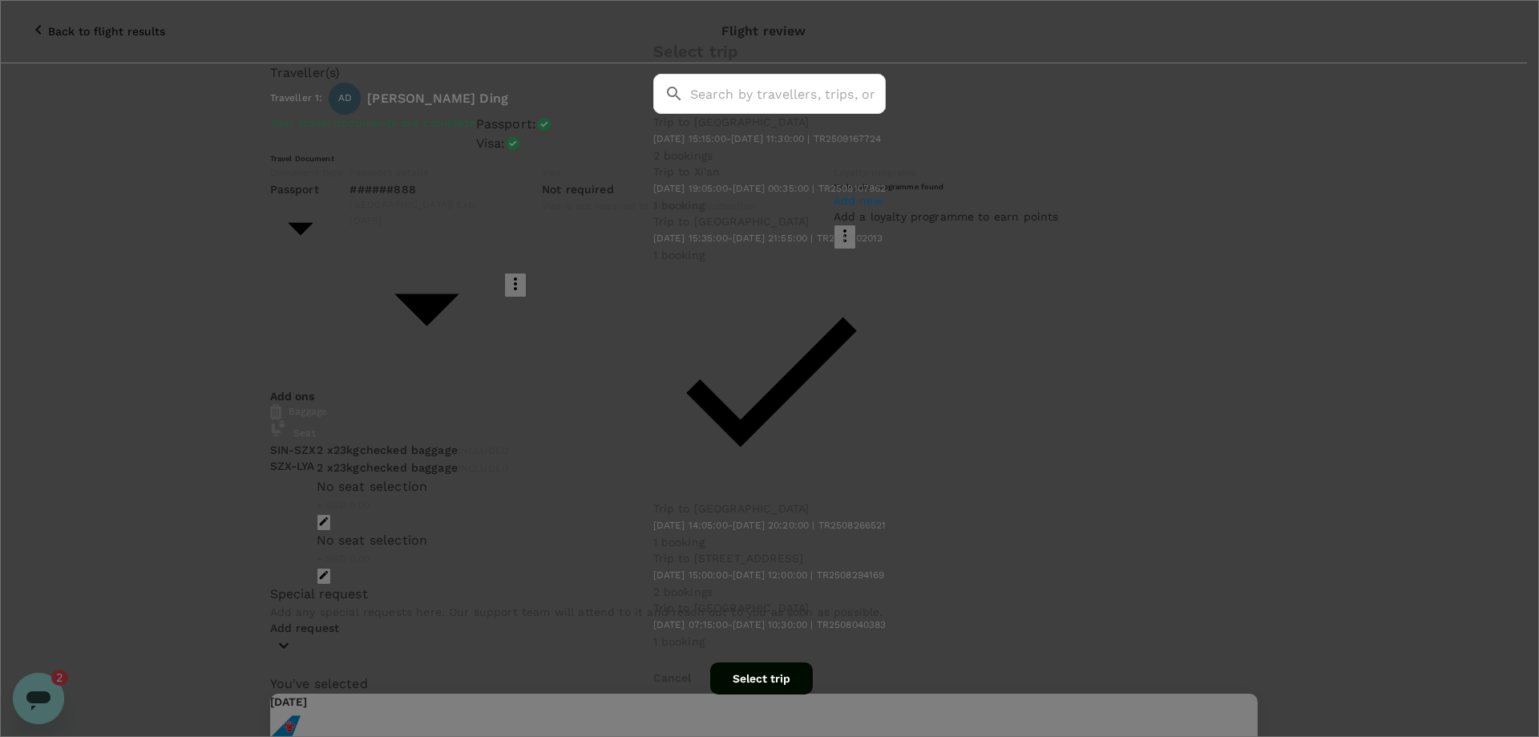
click at [813, 662] on button "Select trip" at bounding box center [761, 678] width 103 height 32
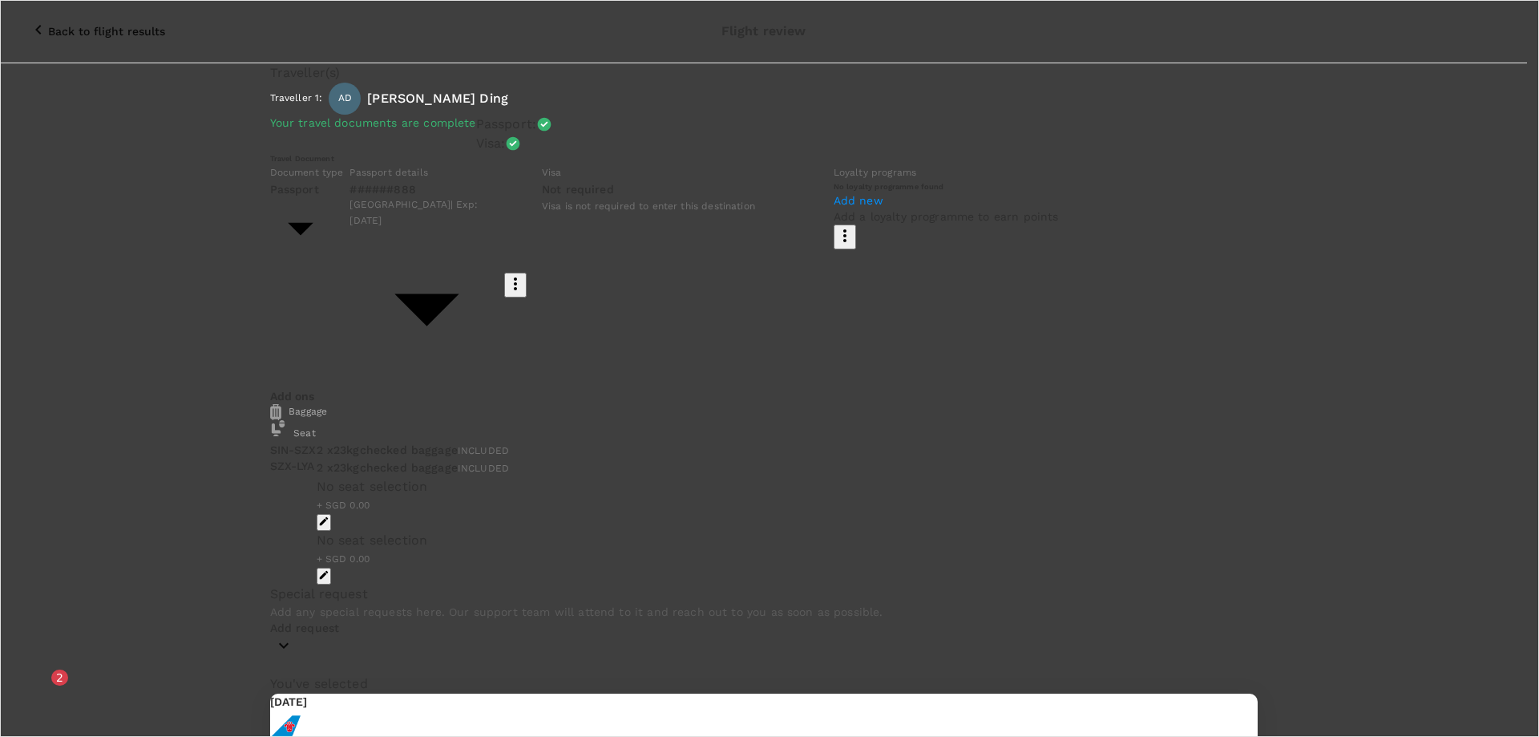
type input "97629214"
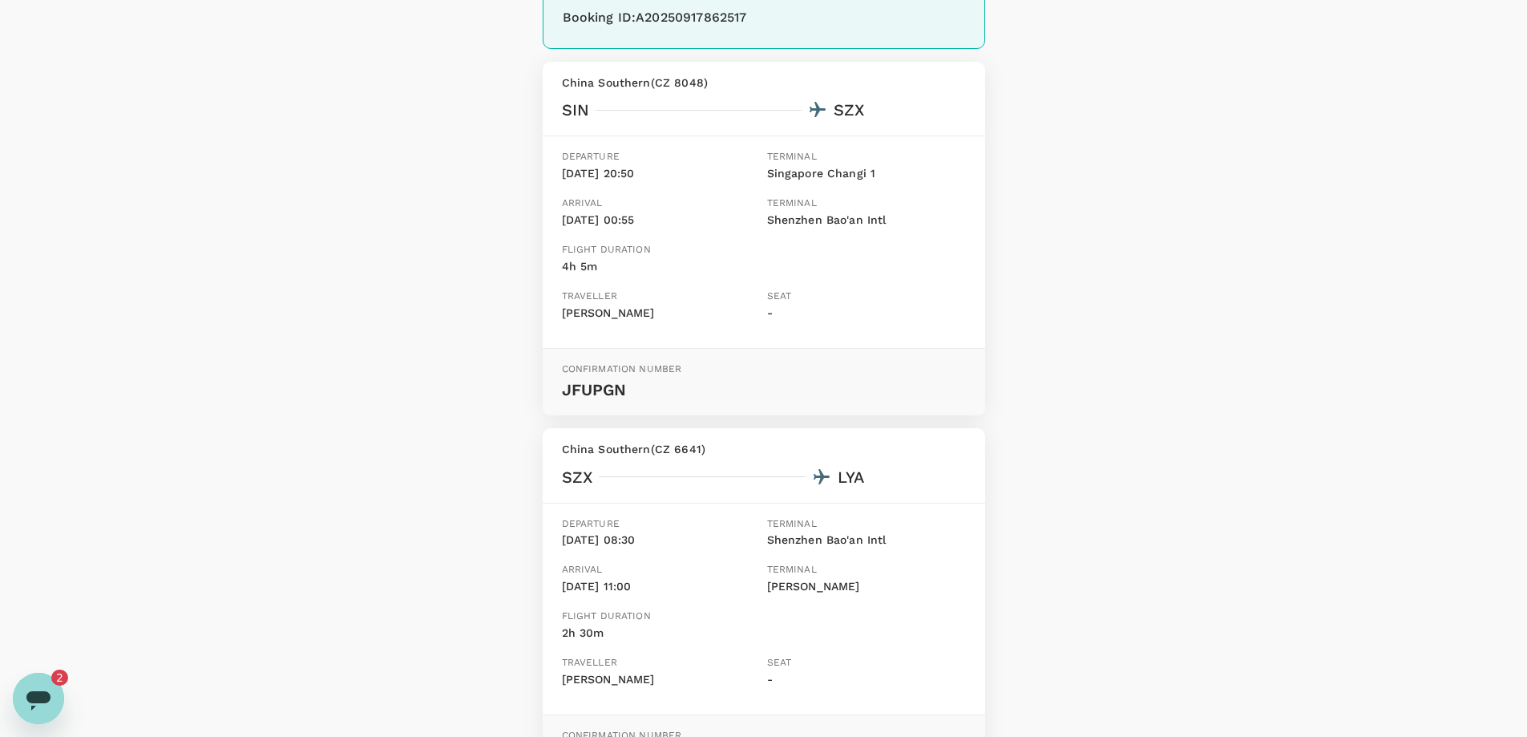
scroll to position [240, 0]
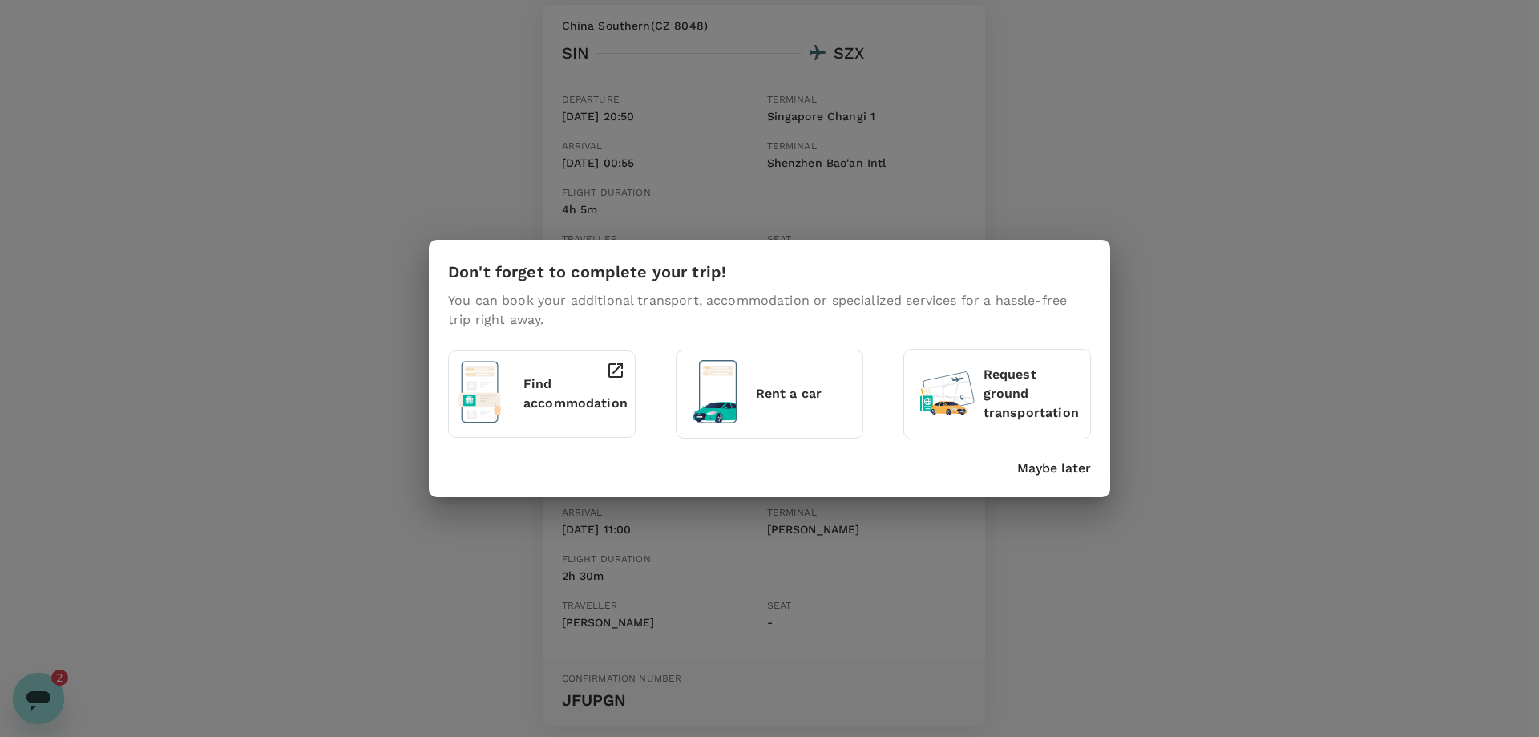
click at [1080, 465] on p "Maybe later" at bounding box center [1054, 467] width 74 height 19
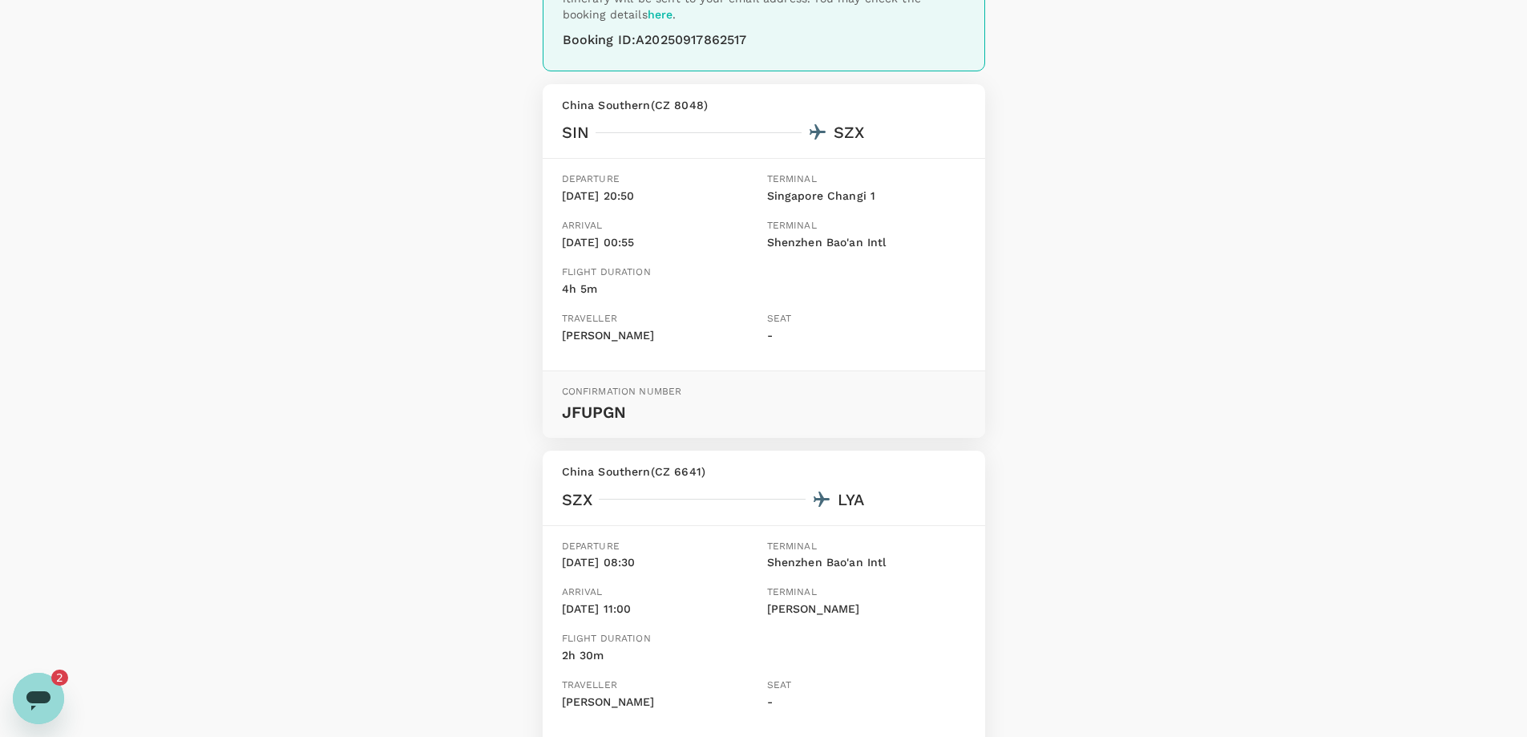
scroll to position [377, 0]
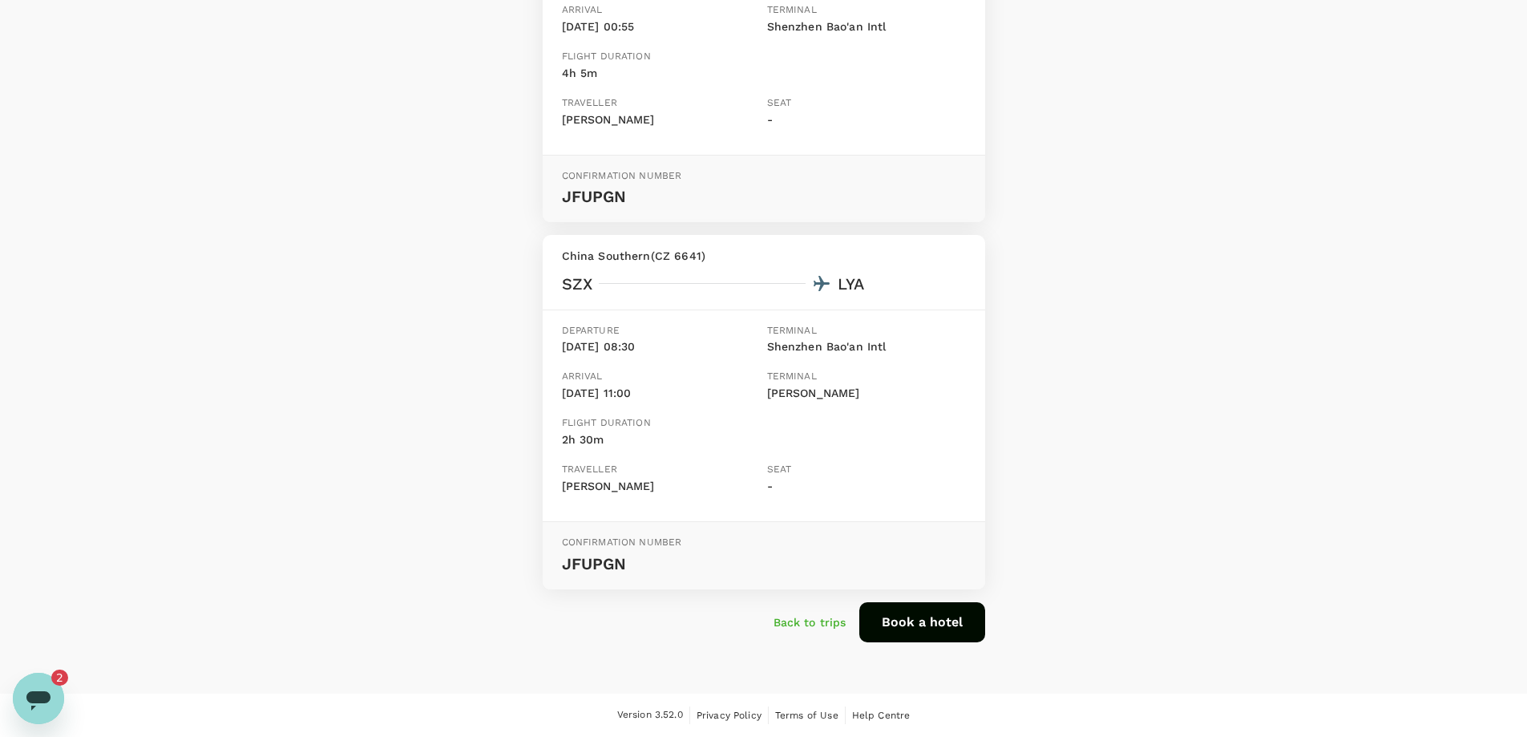
click at [32, 694] on icon "Open messaging window, 2 unread messages" at bounding box center [38, 700] width 24 height 19
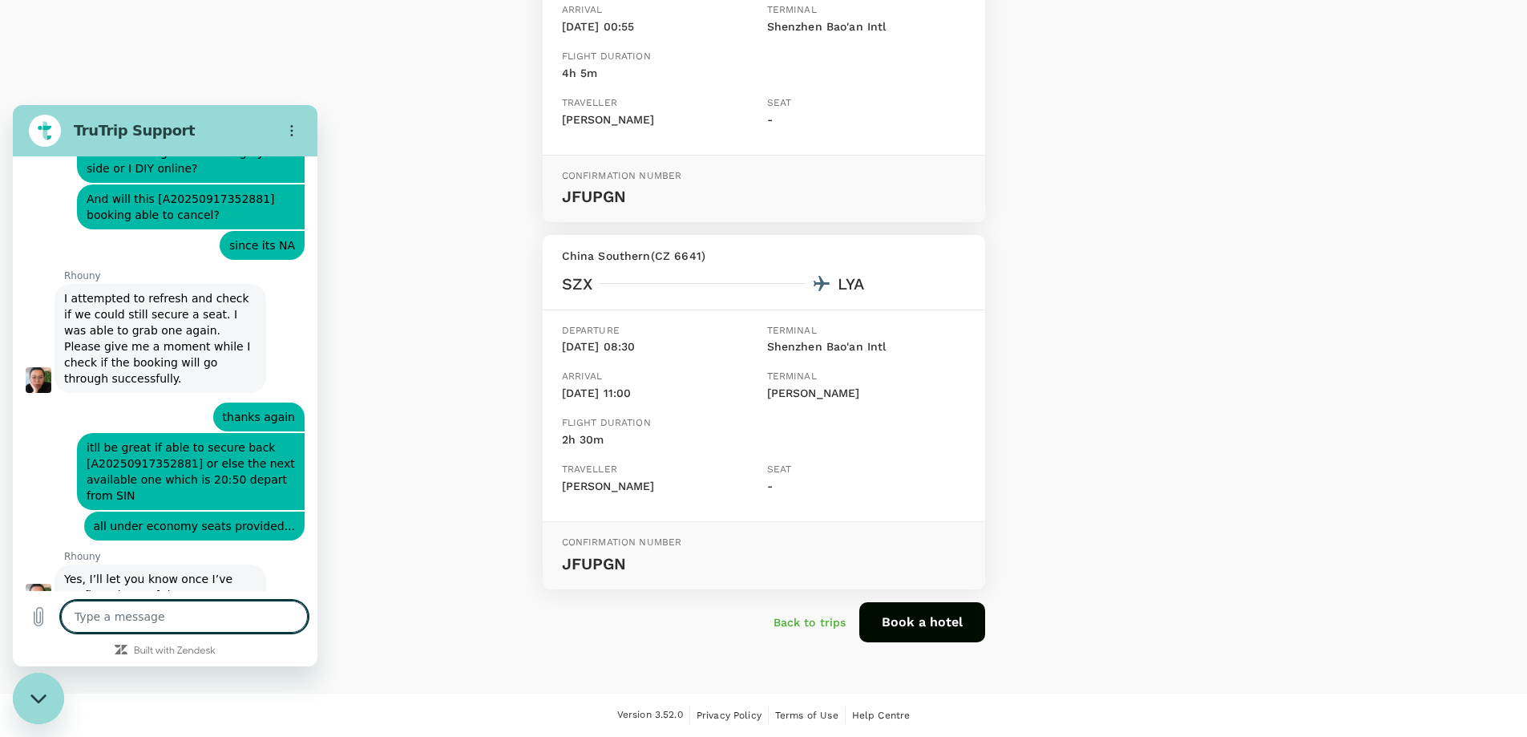
scroll to position [3956, 0]
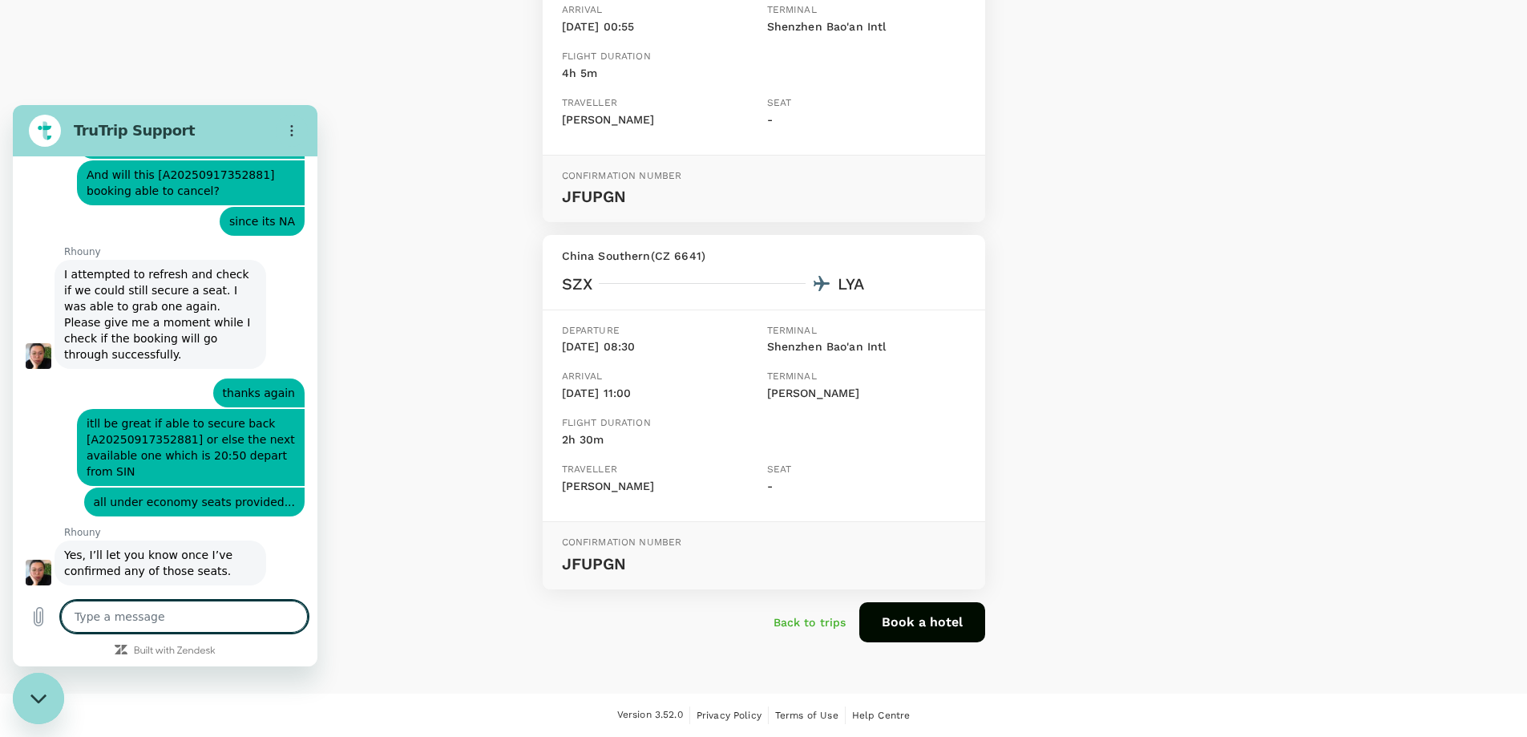
click at [179, 617] on textarea at bounding box center [184, 616] width 247 height 32
drag, startPoint x: 608, startPoint y: 347, endPoint x: 644, endPoint y: 347, distance: 36.1
click at [644, 347] on p "30 Sep, 08:30" at bounding box center [661, 347] width 199 height 18
copy p "08:30"
click at [155, 616] on textarea at bounding box center [184, 616] width 247 height 32
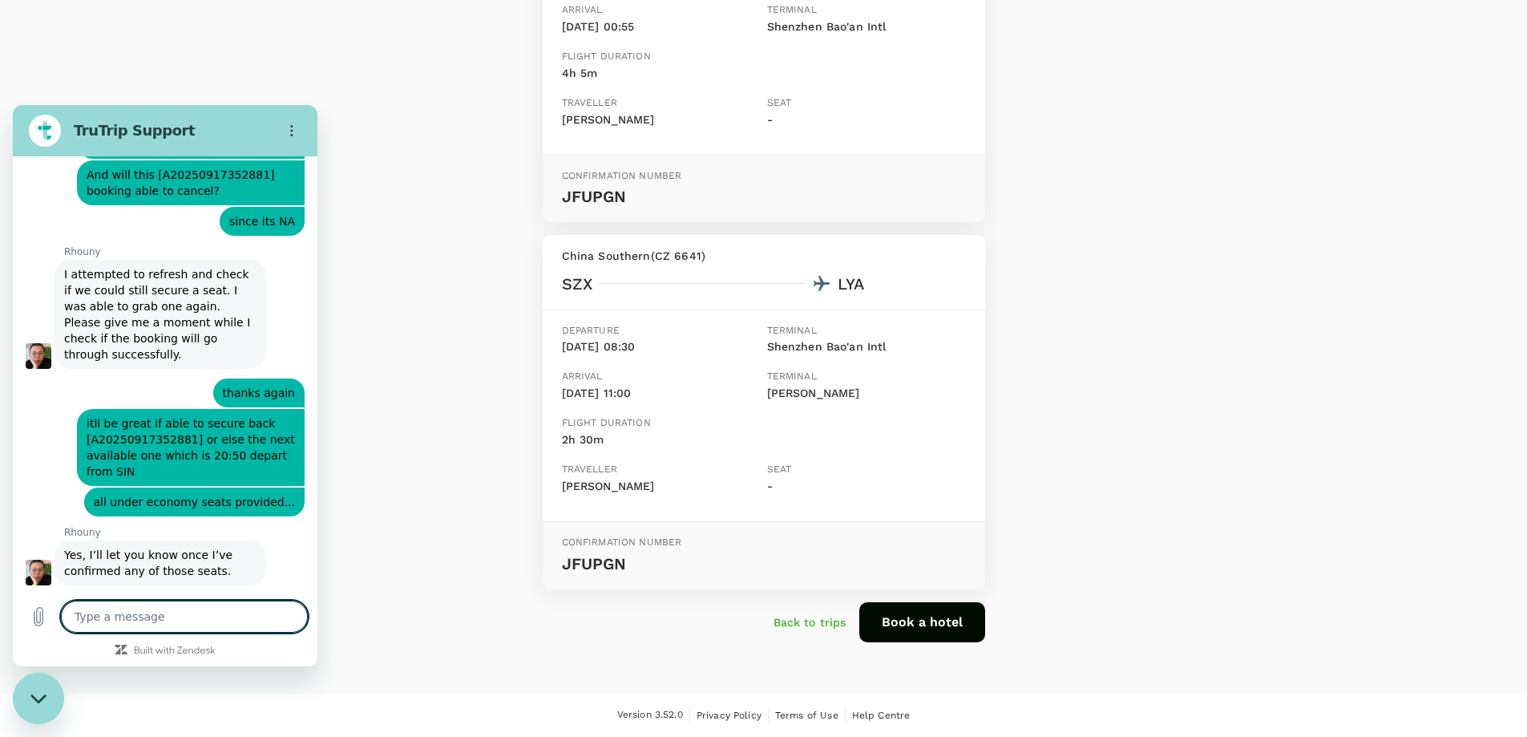
paste textarea "08:30"
type textarea "08:30"
type textarea "x"
drag, startPoint x: 128, startPoint y: 612, endPoint x: 43, endPoint y: 616, distance: 85.0
click at [43, 616] on div "Type a message 08:30 x" at bounding box center [165, 616] width 305 height 51
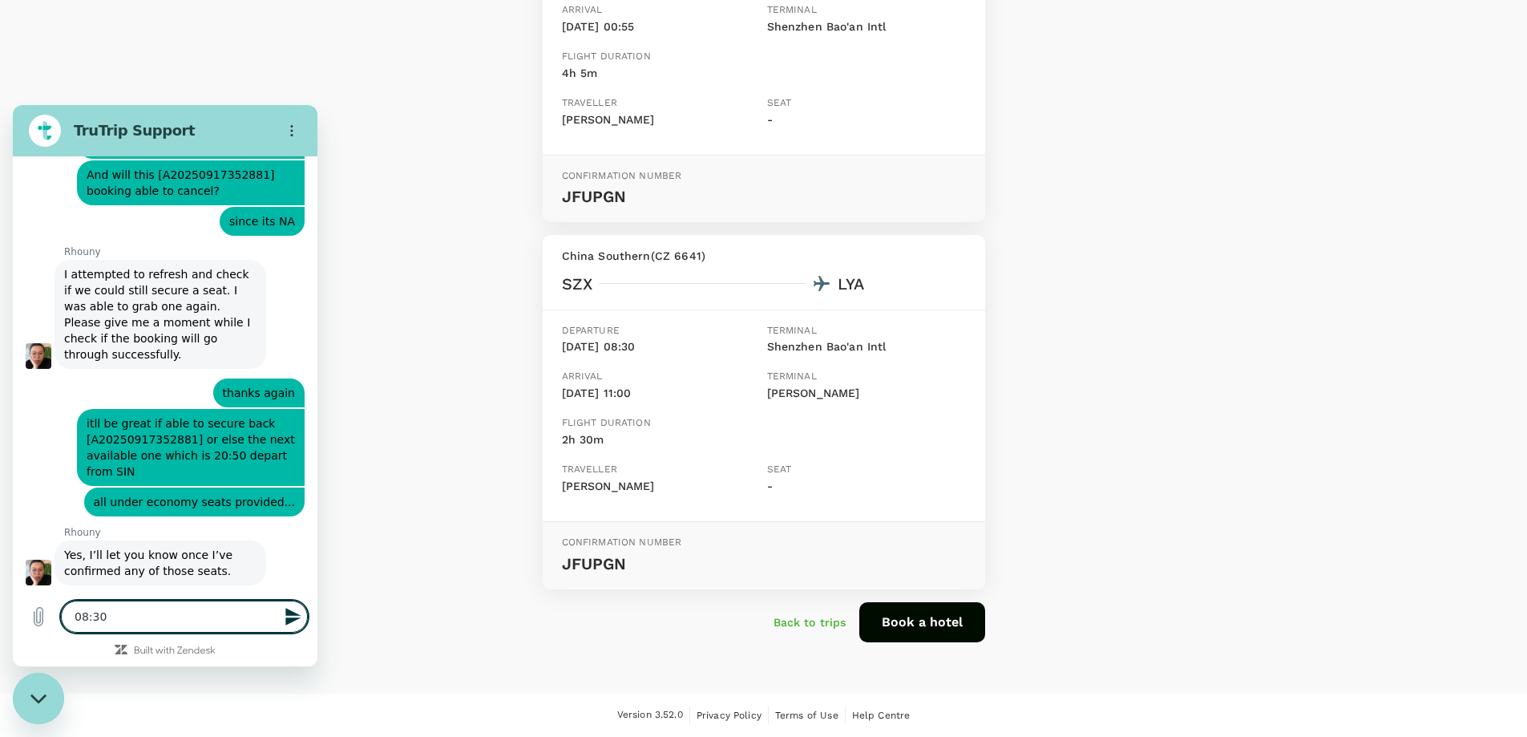
type textarea "x"
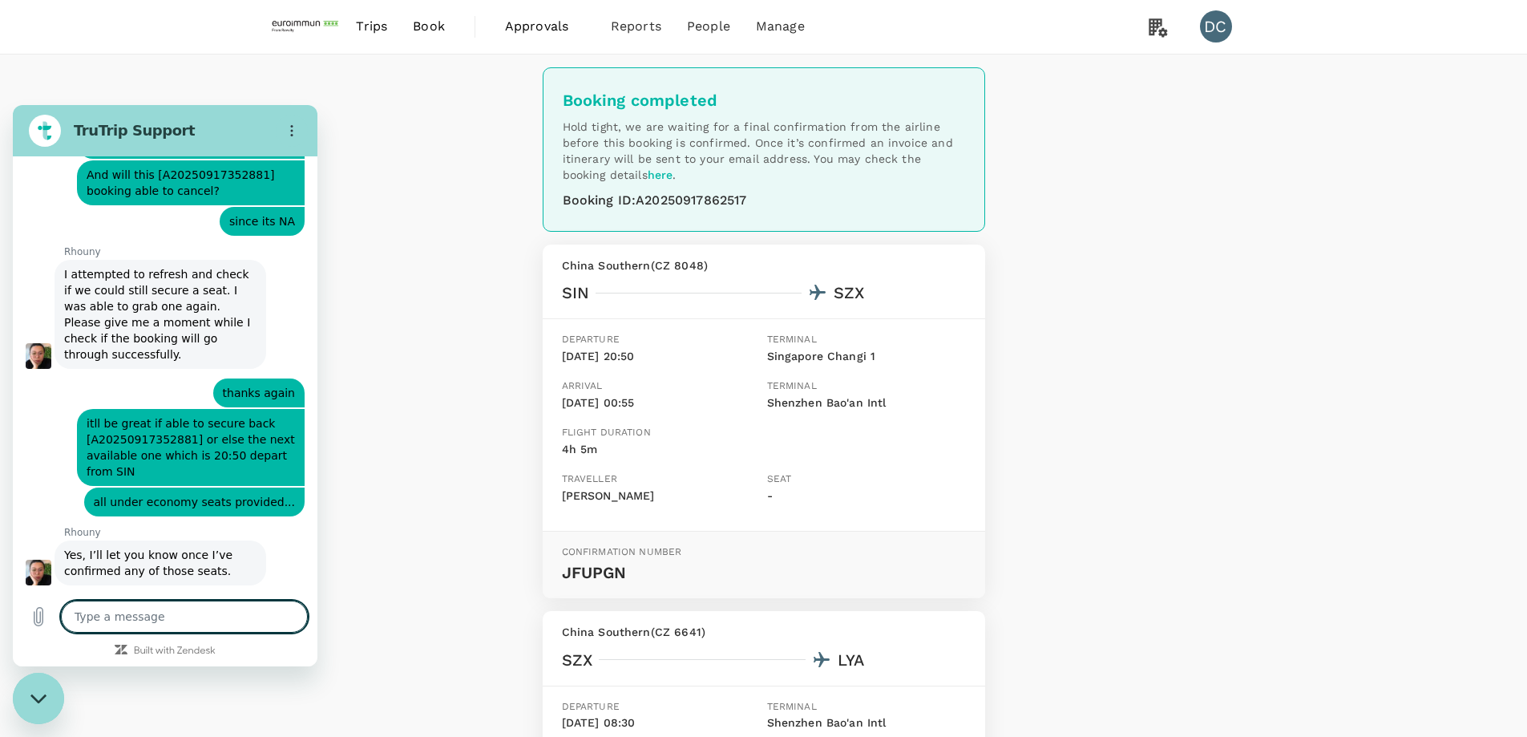
scroll to position [0, 0]
drag, startPoint x: 605, startPoint y: 355, endPoint x: 642, endPoint y: 357, distance: 36.9
click at [642, 357] on p "29 Sep, 20:50" at bounding box center [661, 358] width 199 height 18
copy p "20:50"
click at [180, 608] on textarea at bounding box center [184, 616] width 247 height 32
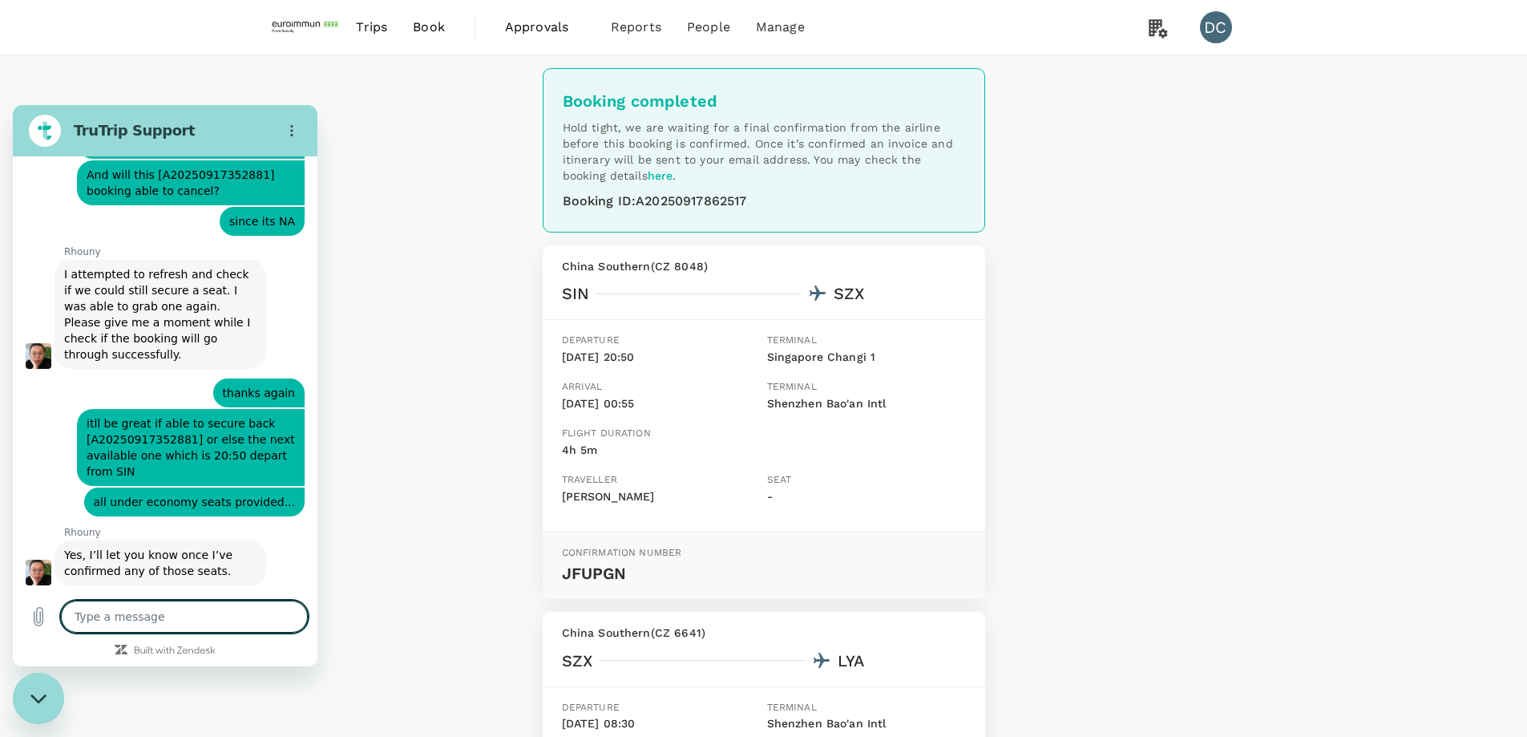
paste textarea "20:50"
type textarea "20:50"
type textarea "x"
type textarea "20:50"
type textarea "x"
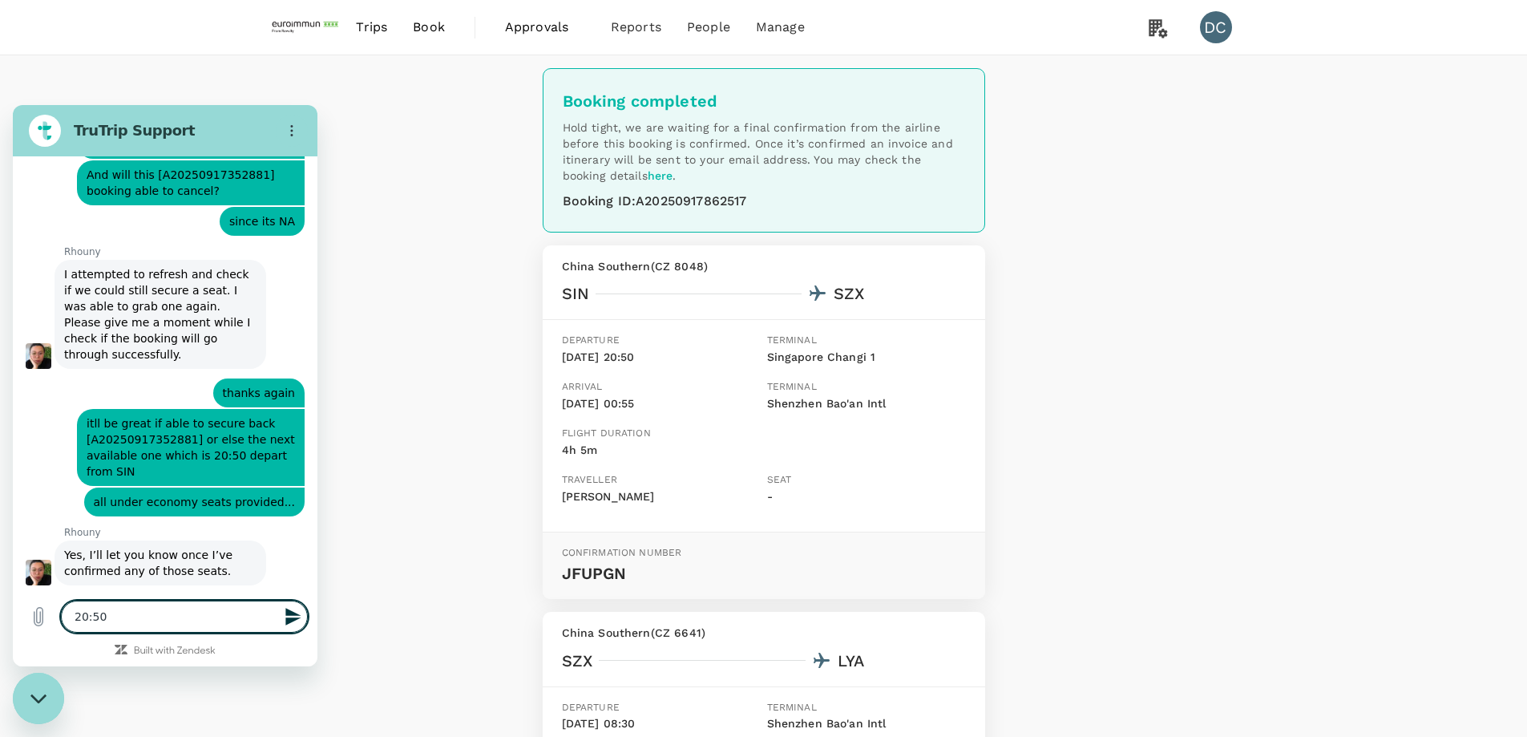
type textarea "20:50 f"
type textarea "x"
type textarea "20:50 fl"
type textarea "x"
type textarea "20:50 fli"
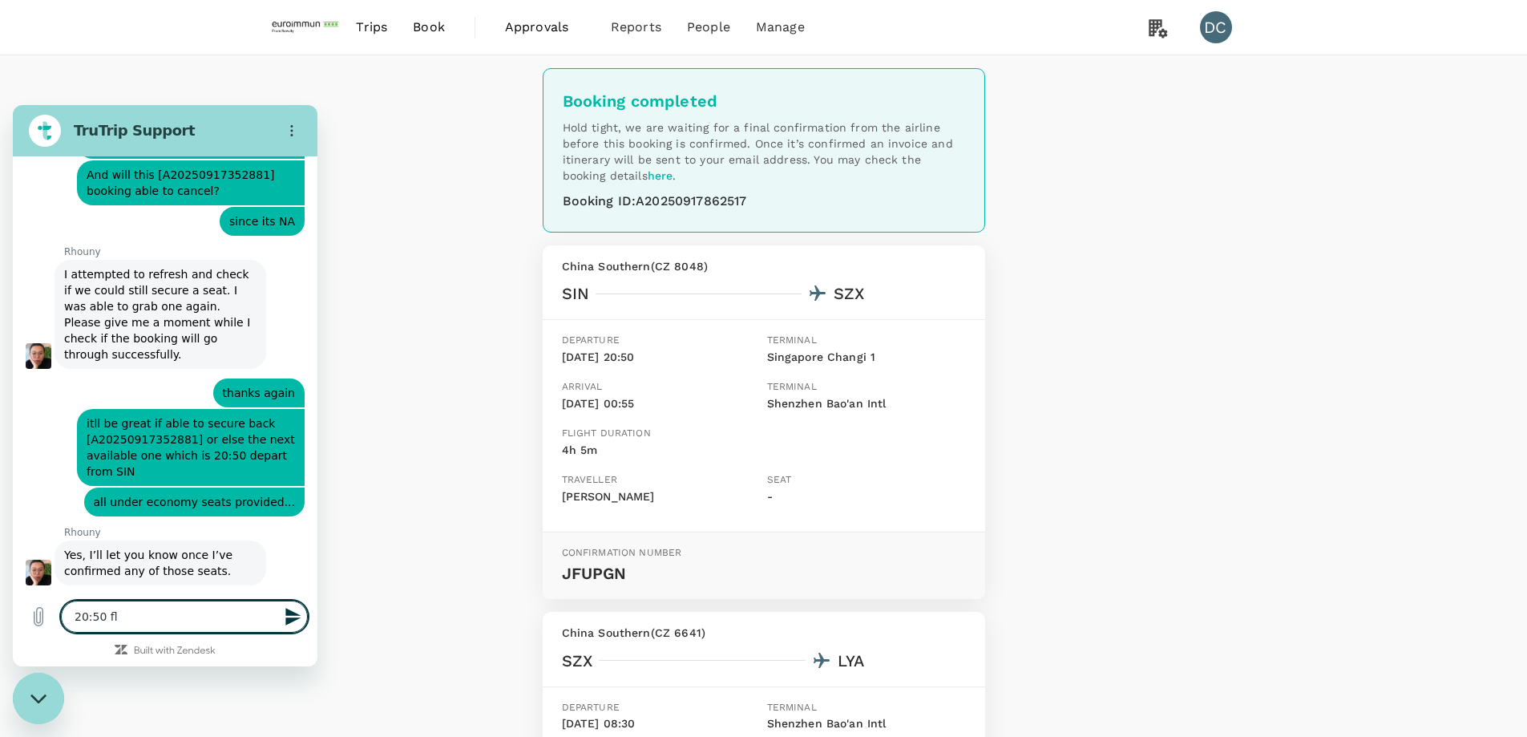
type textarea "x"
type textarea "20:50 flig"
type textarea "x"
type textarea "20:50 fligh"
type textarea "x"
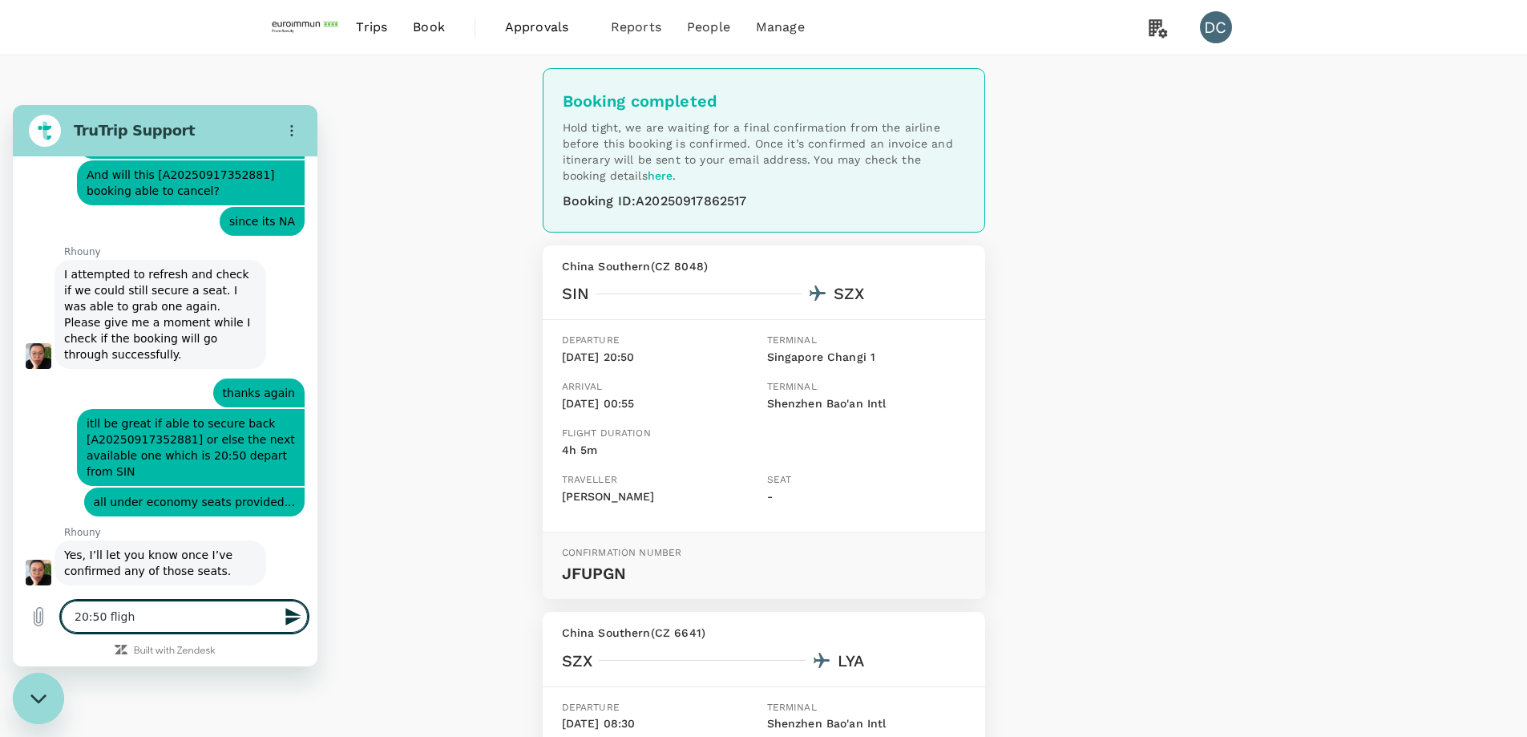
type textarea "20:50 flight"
type textarea "x"
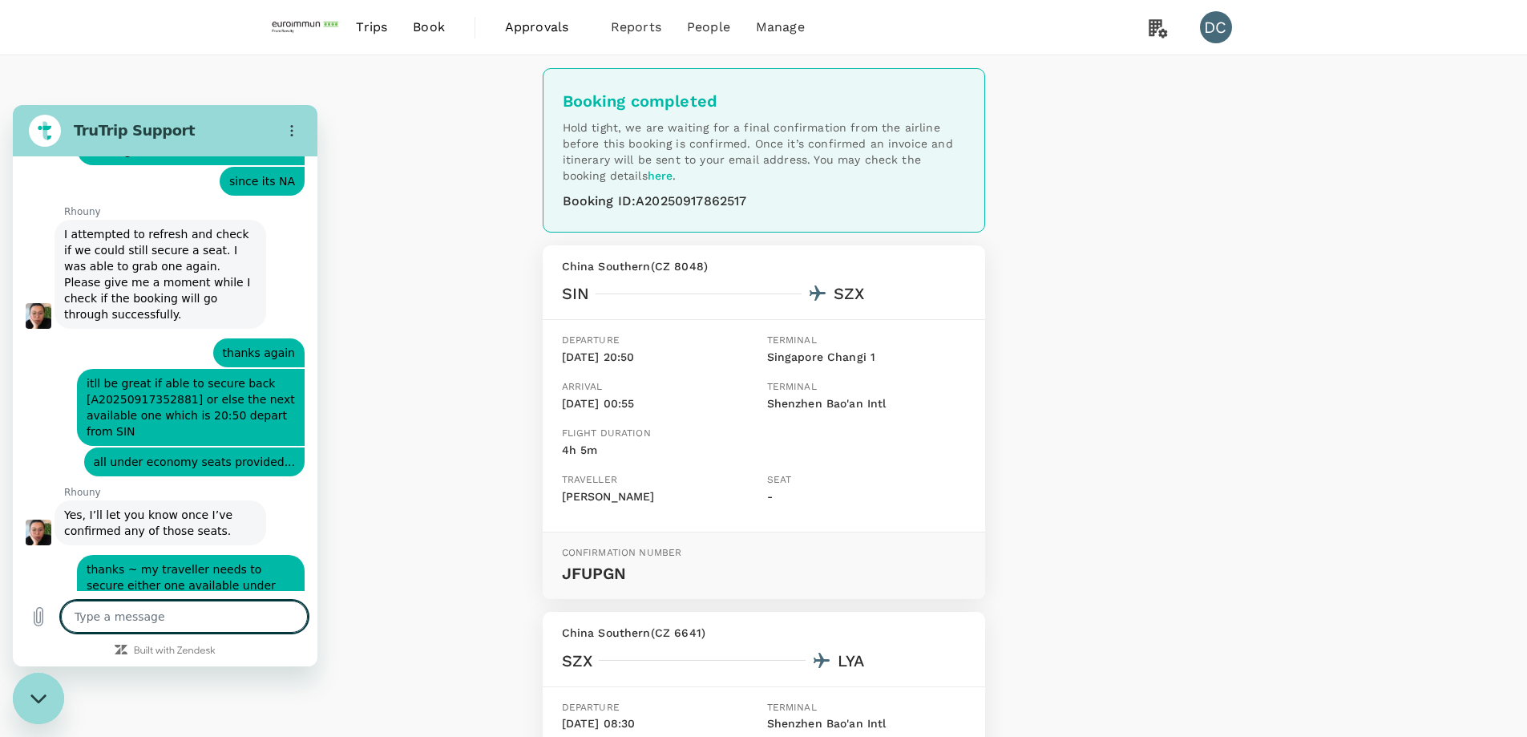
scroll to position [3994, 0]
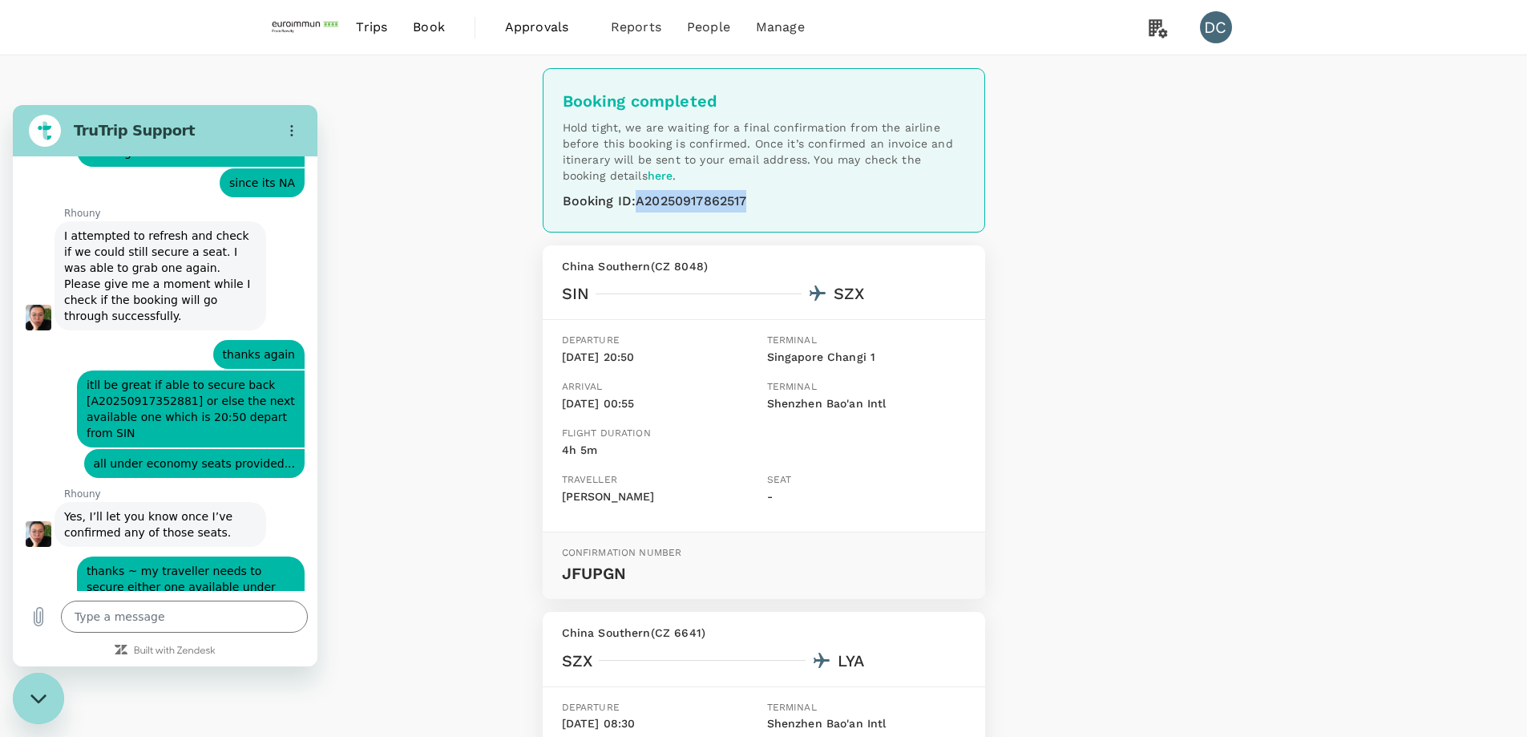
drag, startPoint x: 640, startPoint y: 204, endPoint x: 795, endPoint y: 204, distance: 154.7
click at [795, 204] on div "Booking ID : A20250917862517" at bounding box center [764, 201] width 402 height 22
copy div "A20250917862517"
type textarea "x"
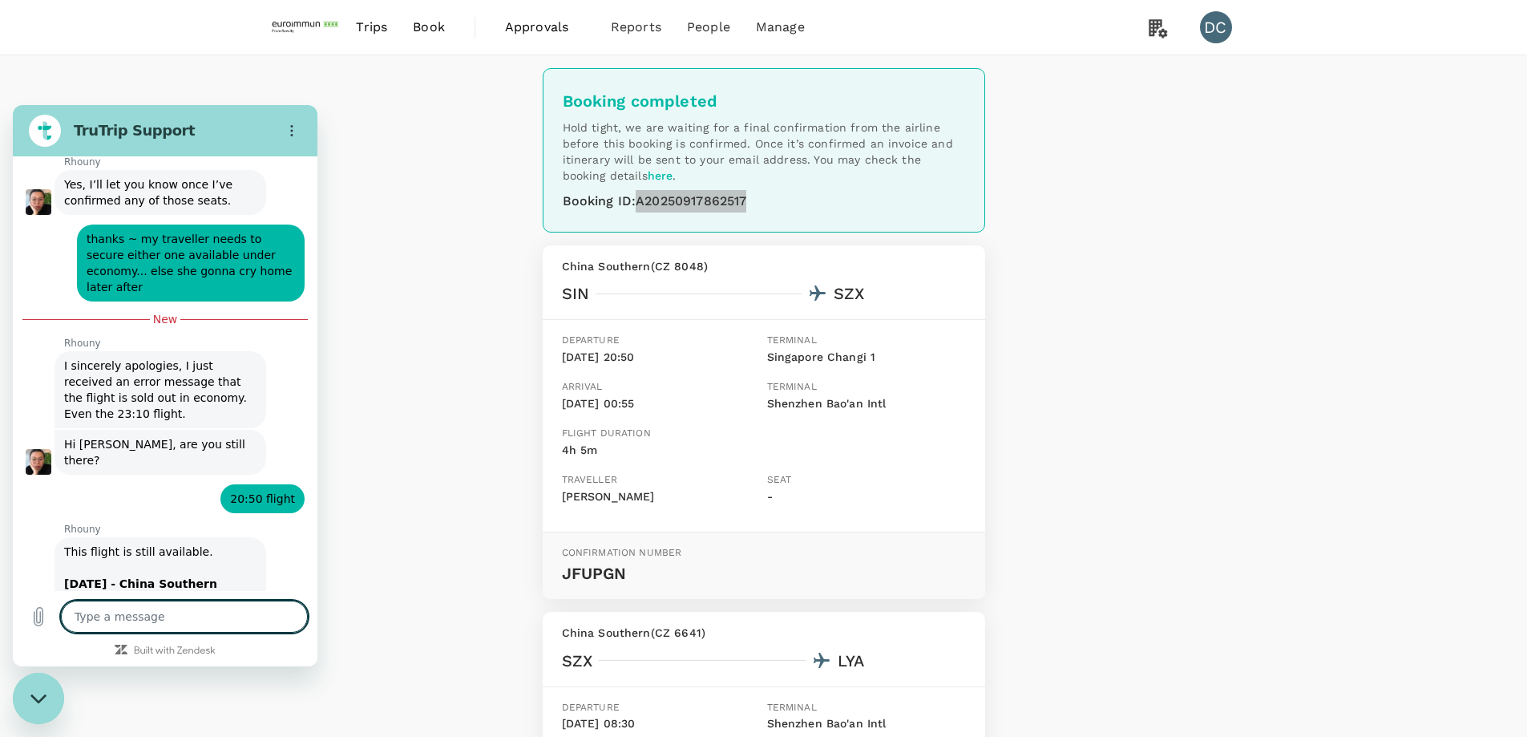
scroll to position [4400, 0]
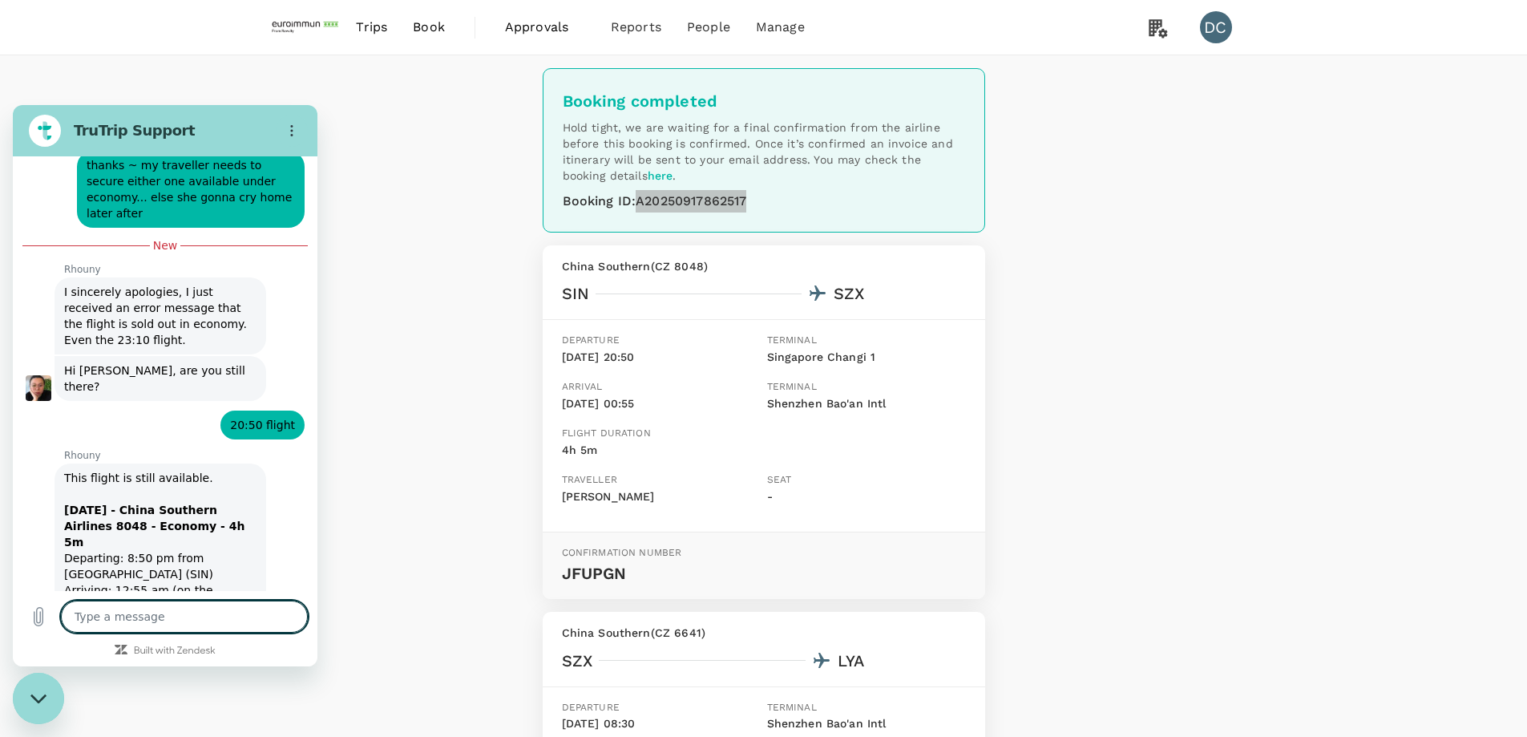
drag, startPoint x: 207, startPoint y: 622, endPoint x: 559, endPoint y: 696, distance: 359.5
click at [207, 622] on textarea at bounding box center [184, 616] width 247 height 32
type textarea "o"
type textarea "x"
type textarea "ok"
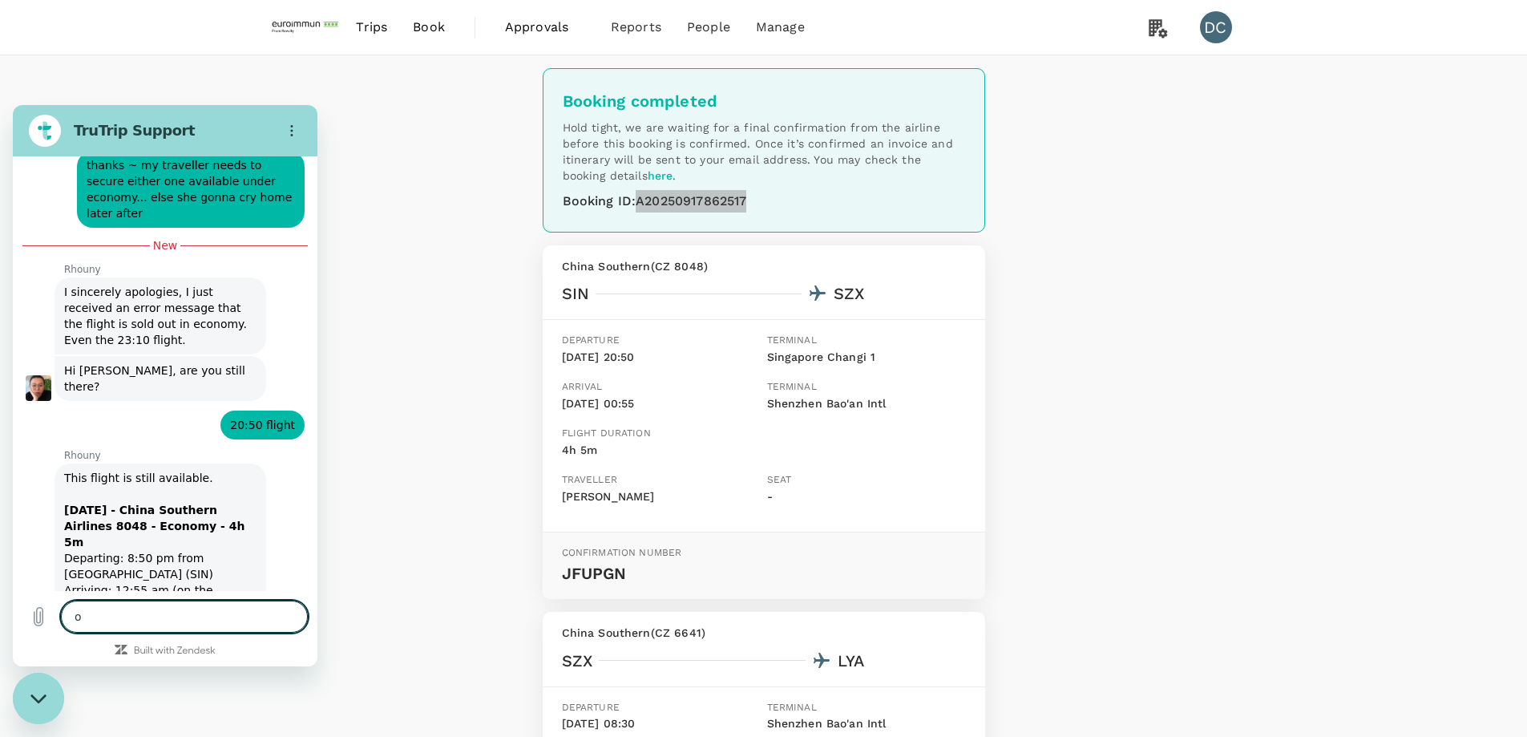
type textarea "x"
type textarea "oki"
type textarea "x"
type textarea "okie"
type textarea "x"
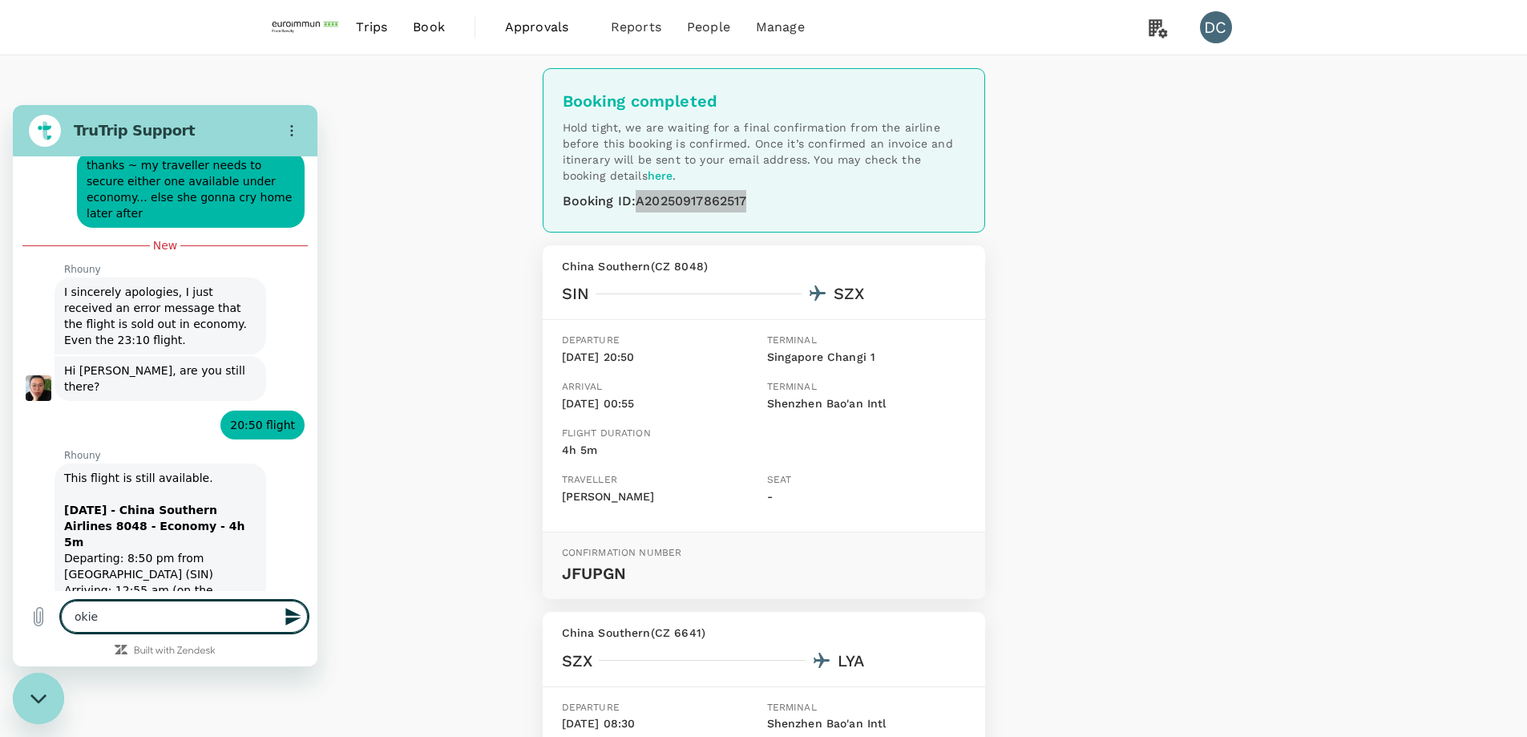
type textarea "okies"
type textarea "x"
type textarea "okies"
type textarea "x"
type textarea "okies"
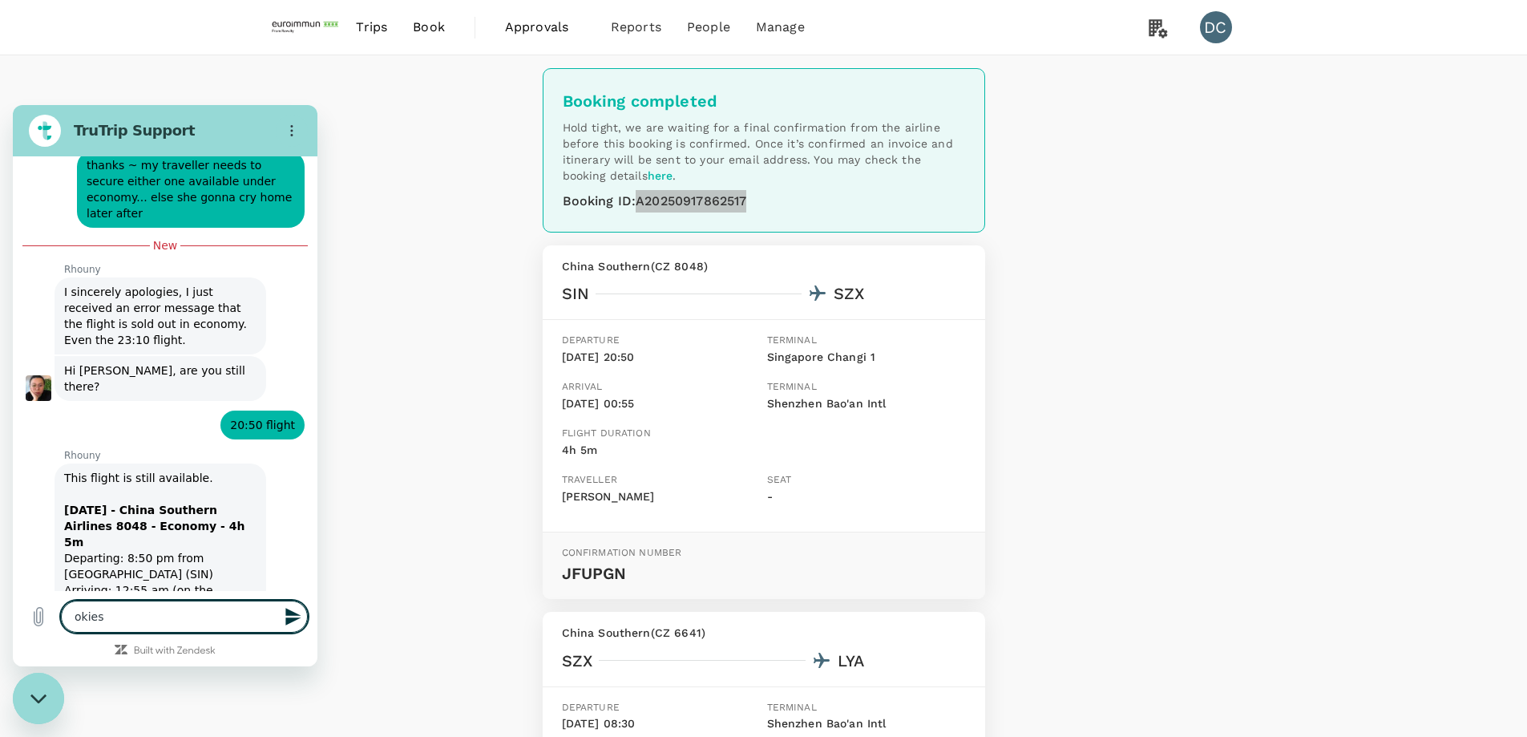
type textarea "x"
type textarea "okies"
type textarea "x"
type textarea "okies -"
type textarea "x"
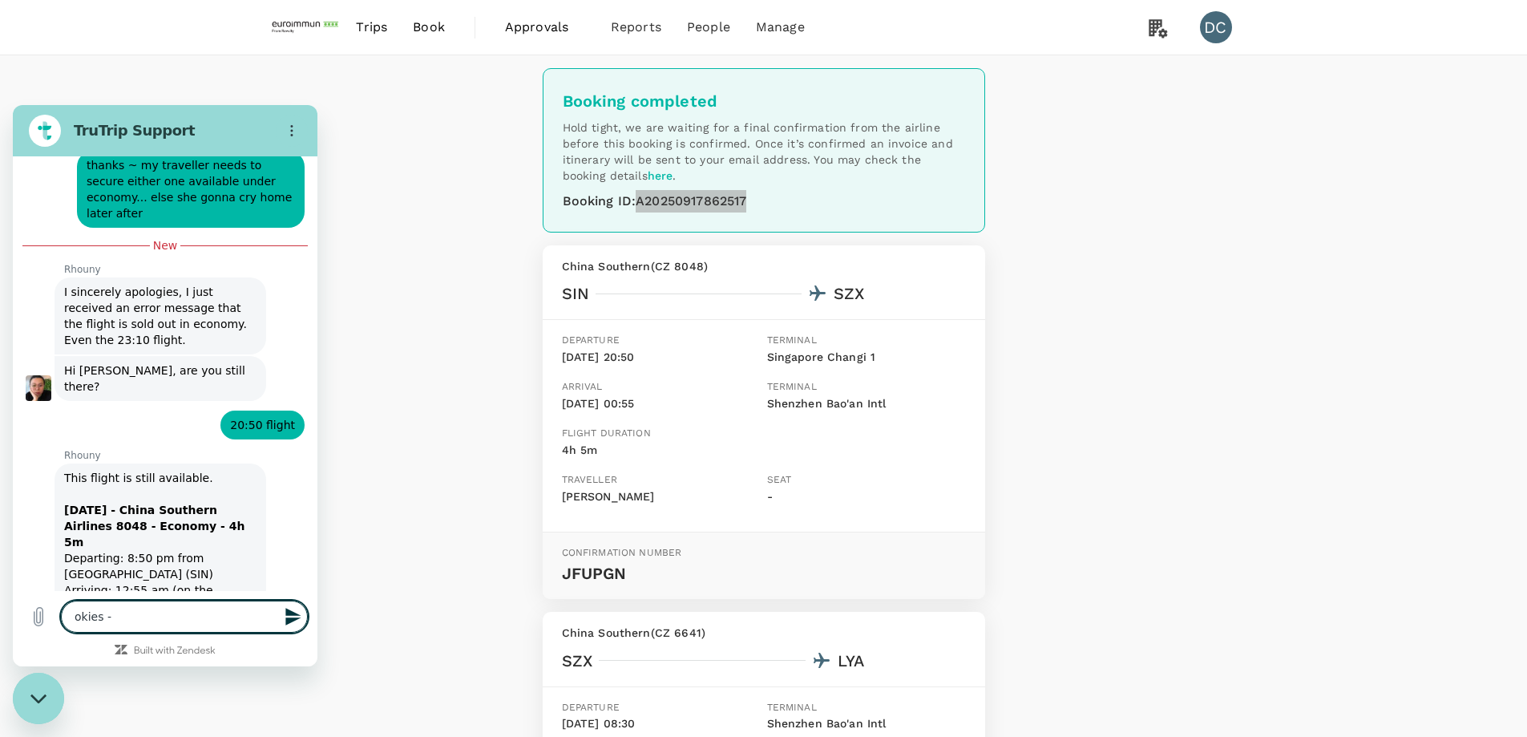
type textarea "okies -"
type textarea "x"
type textarea "okies - t"
type textarea "x"
type textarea "okies - th"
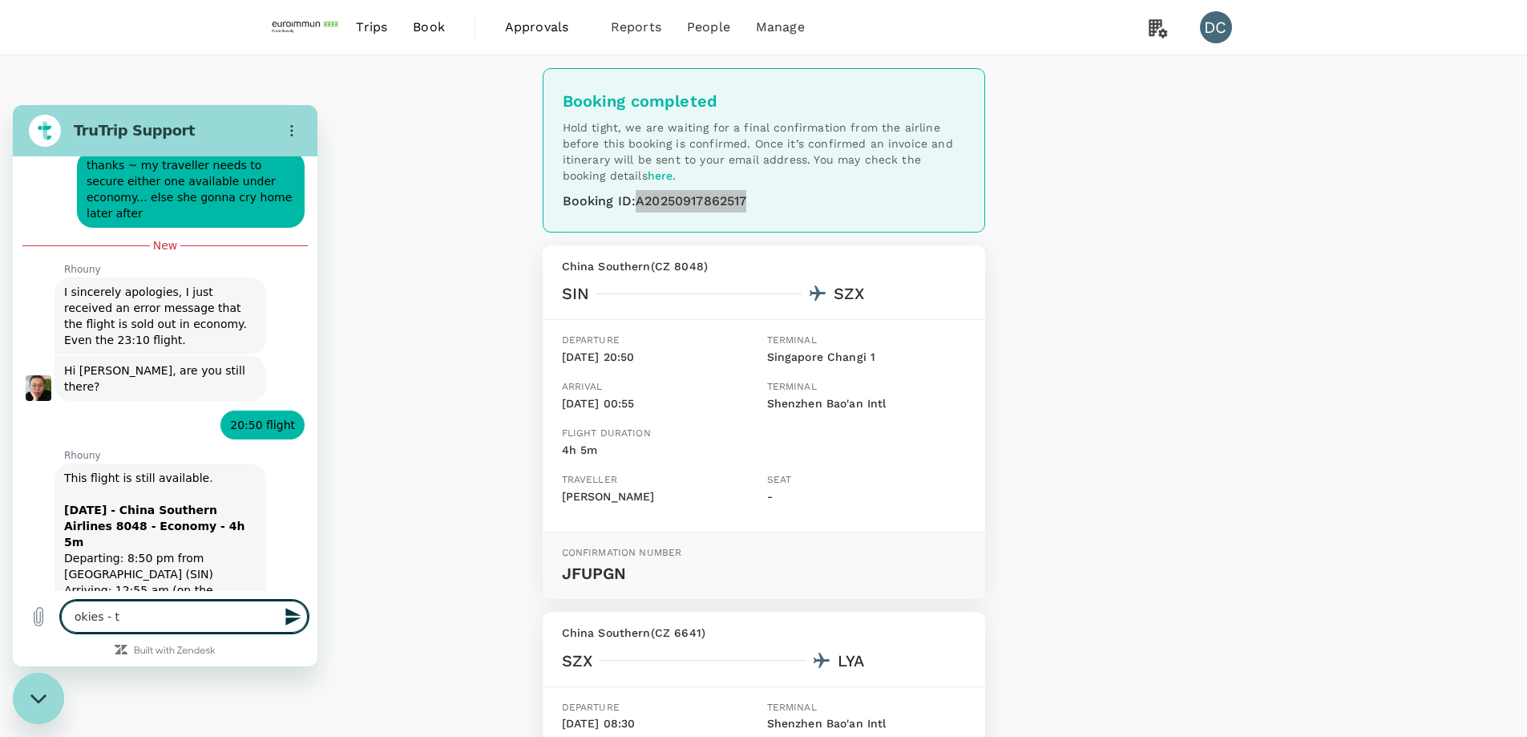
type textarea "x"
type textarea "okies - tha"
type textarea "x"
type textarea "okies - than"
type textarea "x"
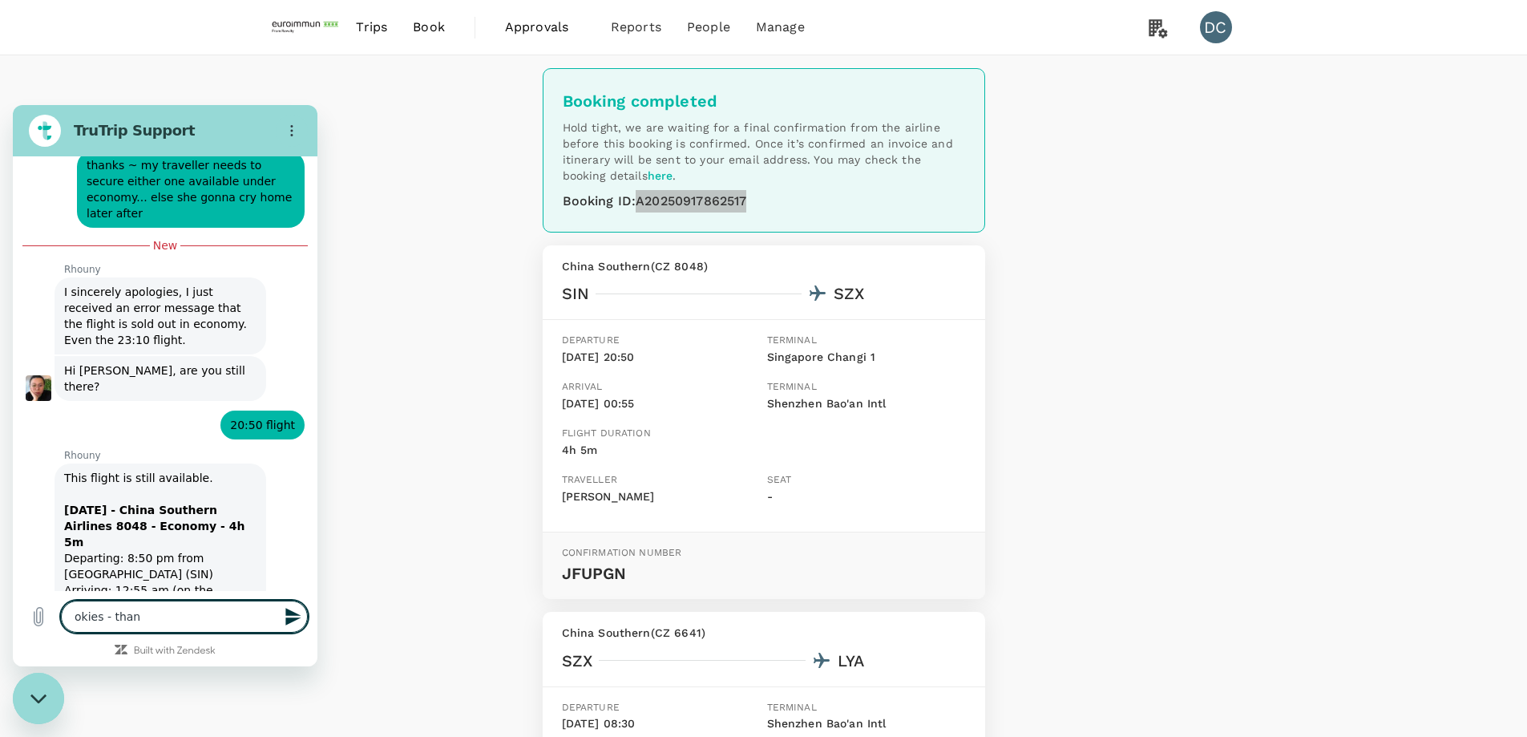
type textarea "okies - thank"
type textarea "x"
type textarea "okies - thanks"
type textarea "x"
type textarea "okies - thanks"
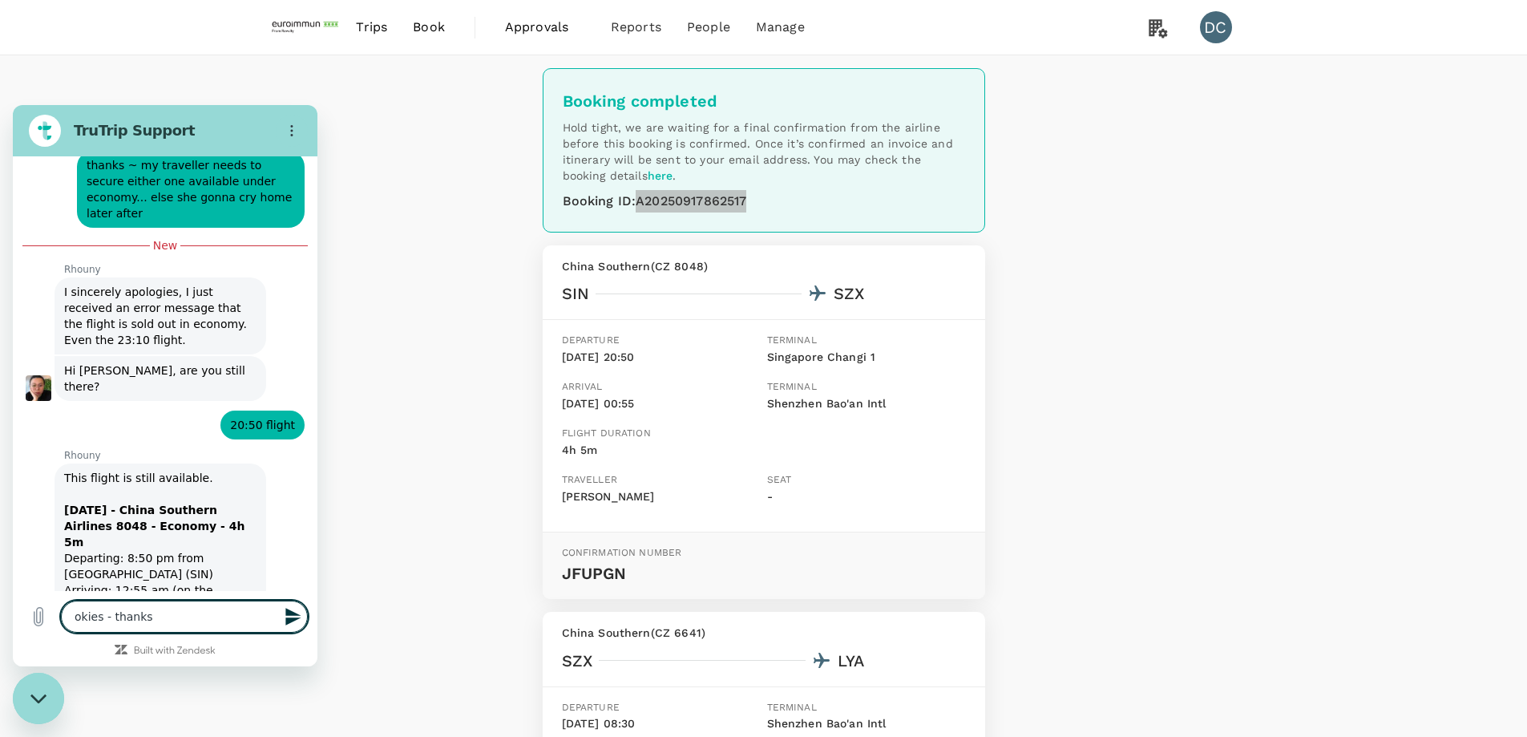
type textarea "x"
type textarea "okies - thanks -"
type textarea "x"
type textarea "okies - thanks -"
type textarea "x"
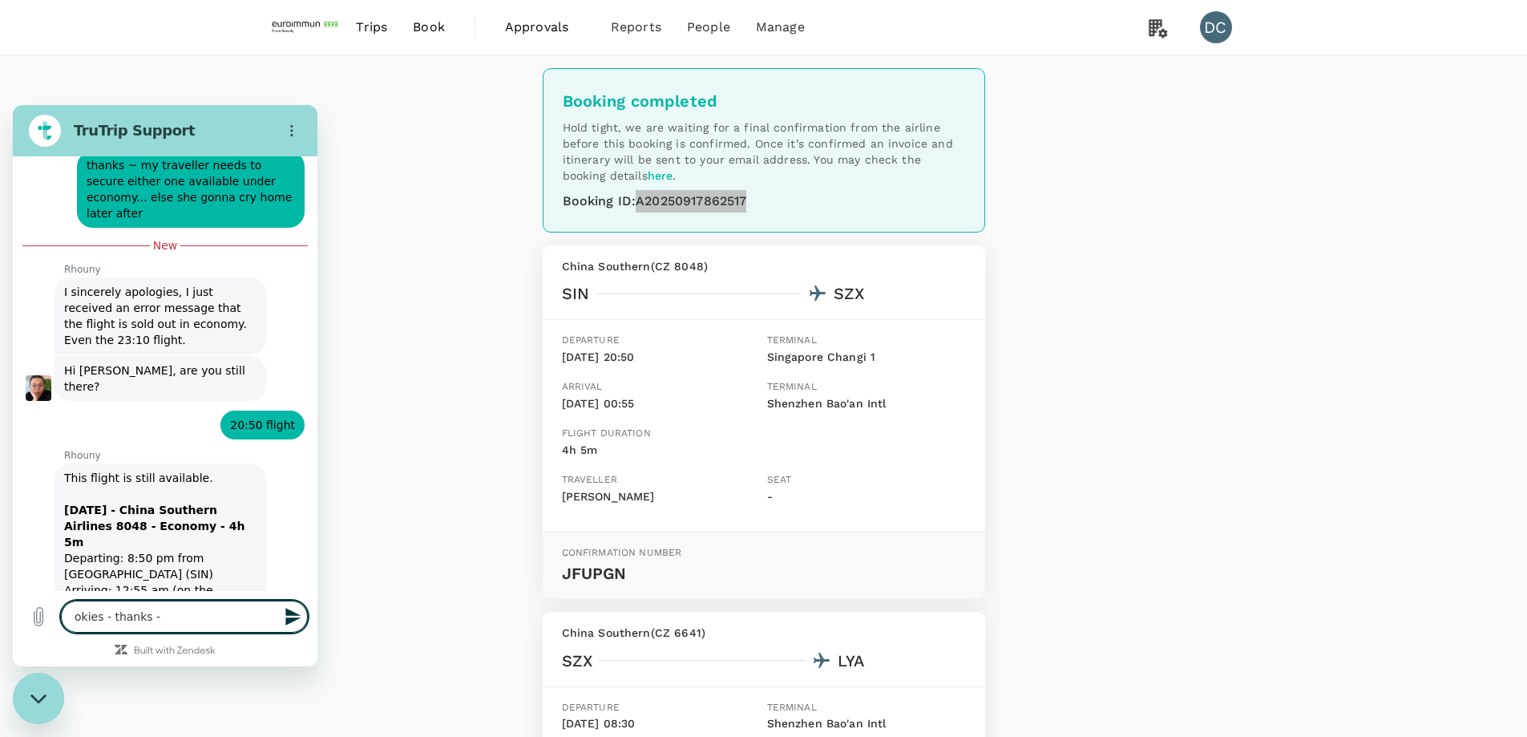
type textarea "okies - thanks - I"
type textarea "x"
type textarea "okies - thanks - I"
type textarea "x"
type textarea "okies - thanks - I h"
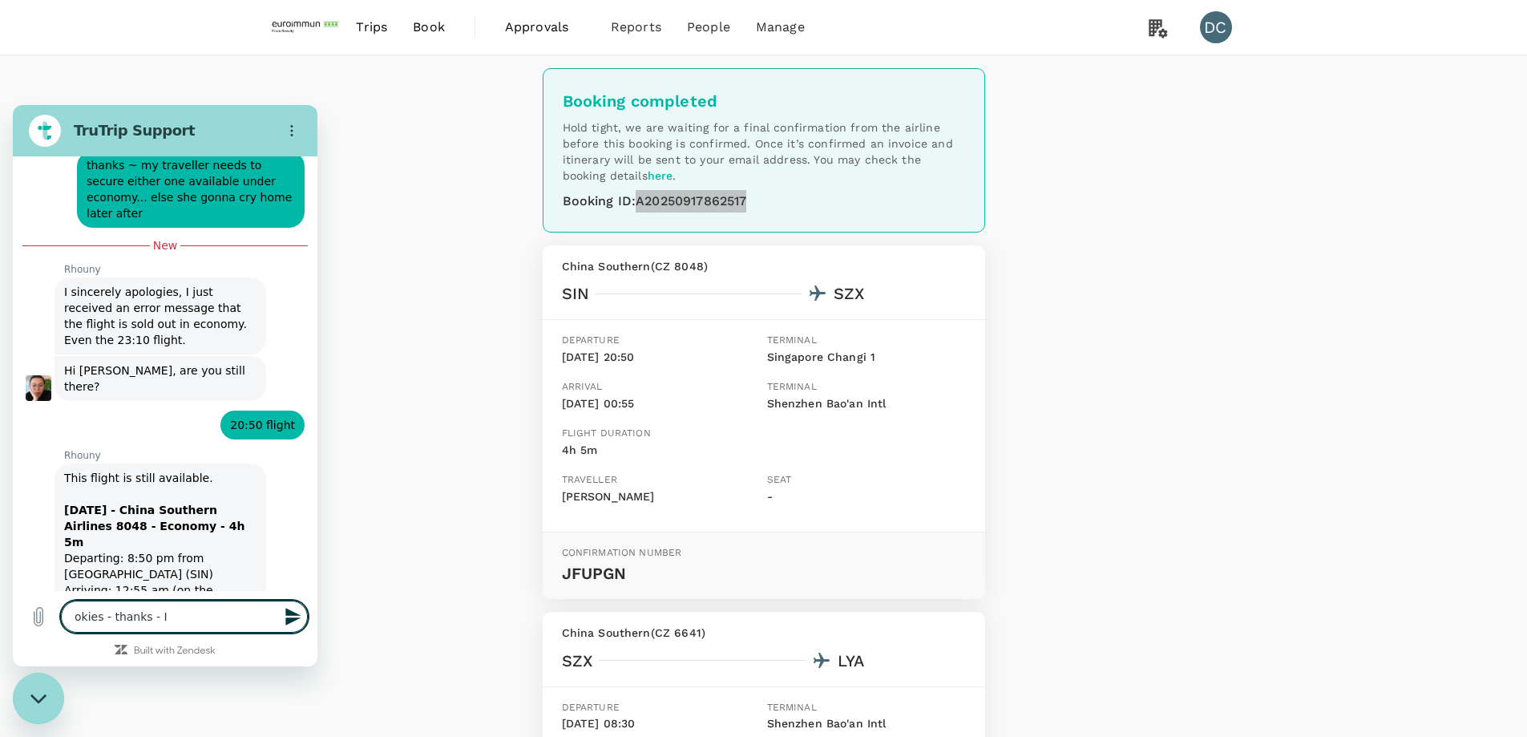
type textarea "x"
type textarea "okies - thanks - I ha"
type textarea "x"
type textarea "okies - thanks - I hav"
type textarea "x"
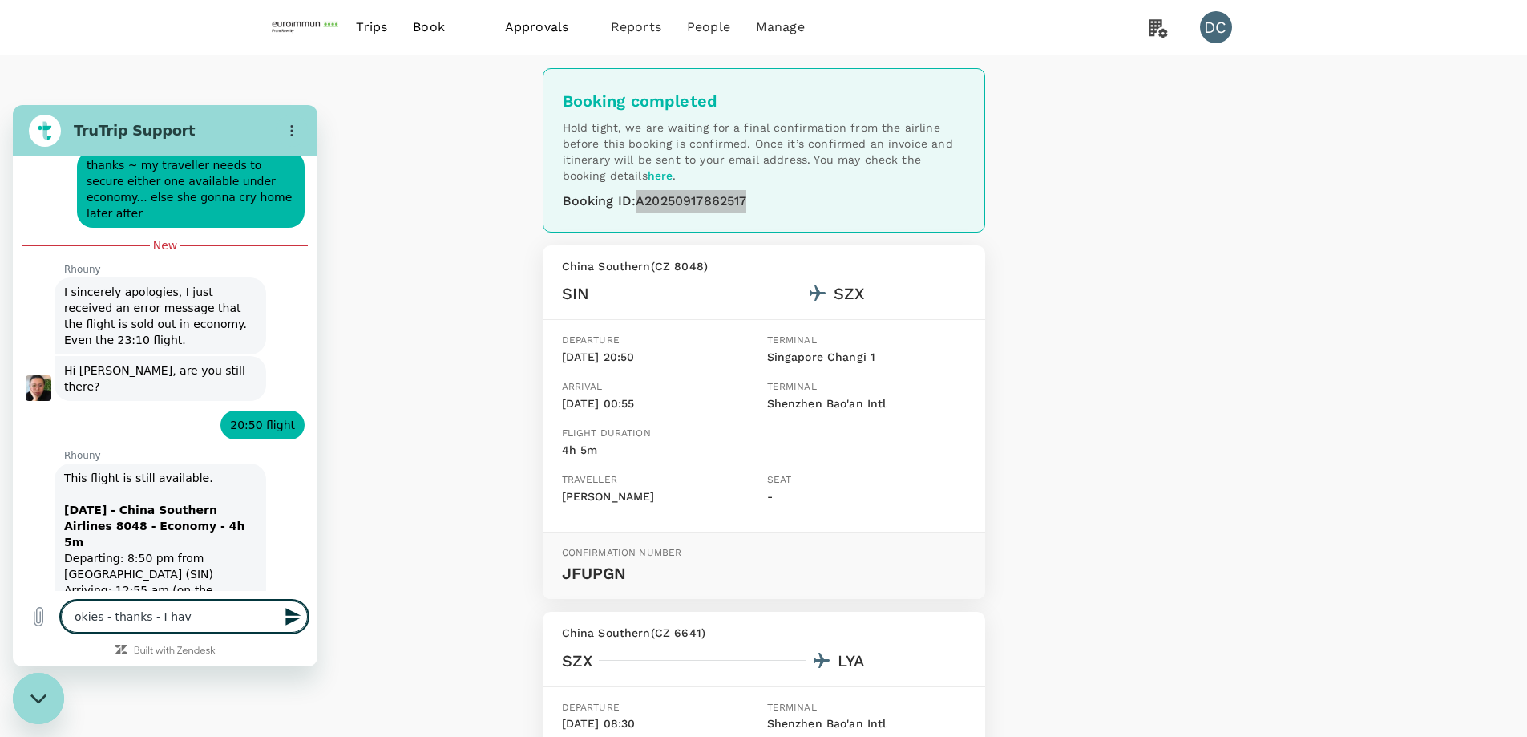
type textarea "okies - thanks - I have"
type textarea "x"
type textarea "okies - thanks - I have"
type textarea "x"
type textarea "okies - thanks - I have m"
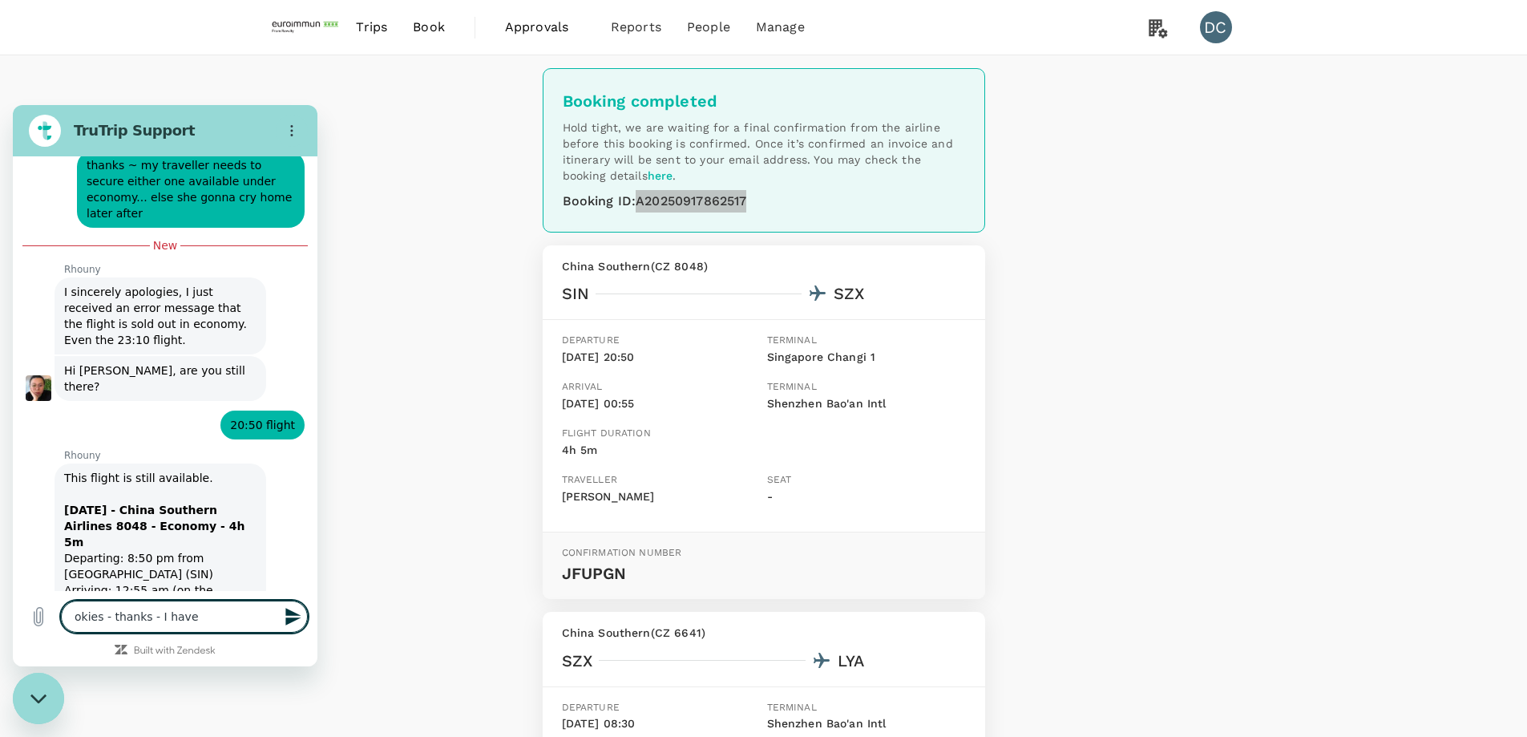
type textarea "x"
type textarea "okies - thanks - I have ma"
type textarea "x"
type textarea "okies - thanks - I have mad"
type textarea "x"
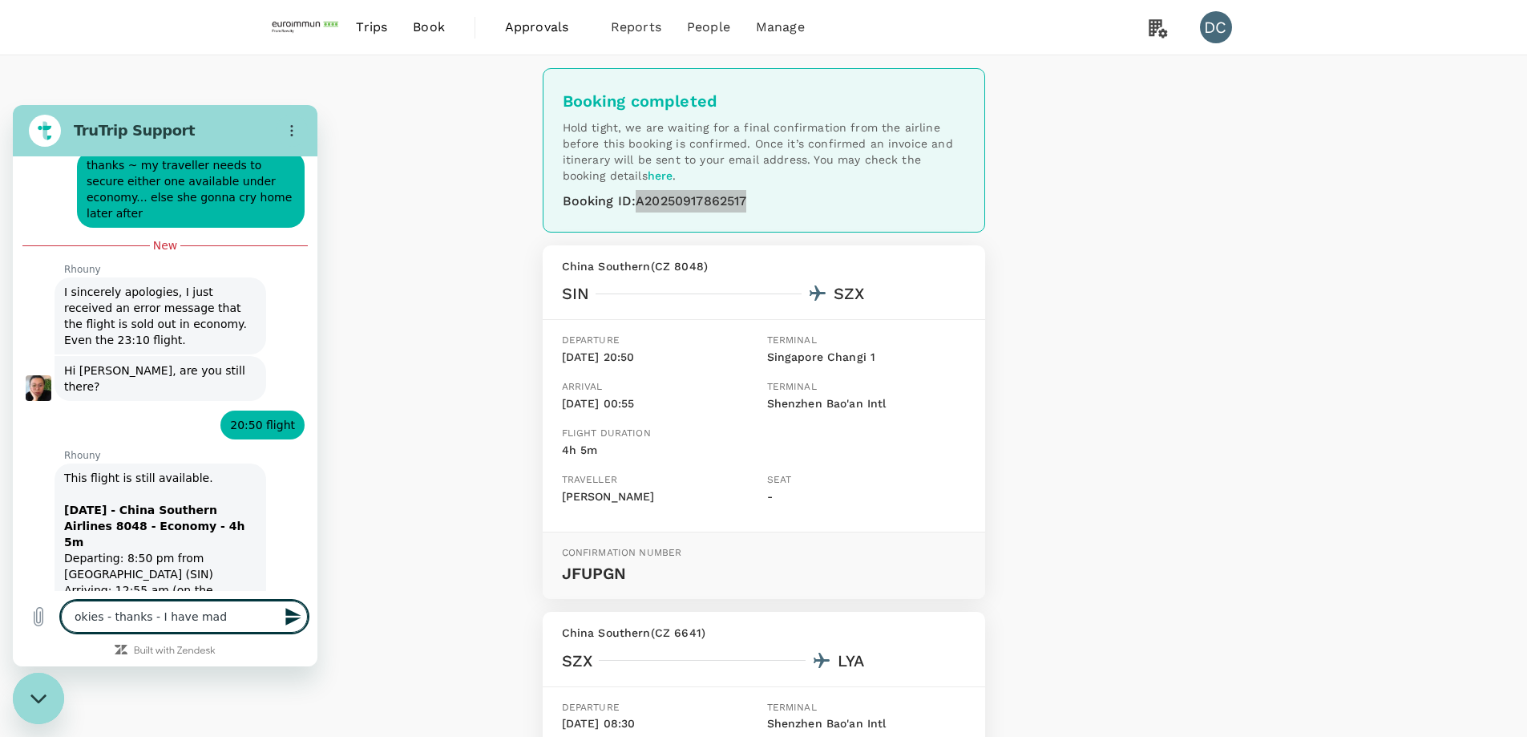
type textarea "okies - thanks - I have made"
type textarea "x"
type textarea "okies - thanks - I have made"
type textarea "x"
type textarea "okies - thanks - I have made a"
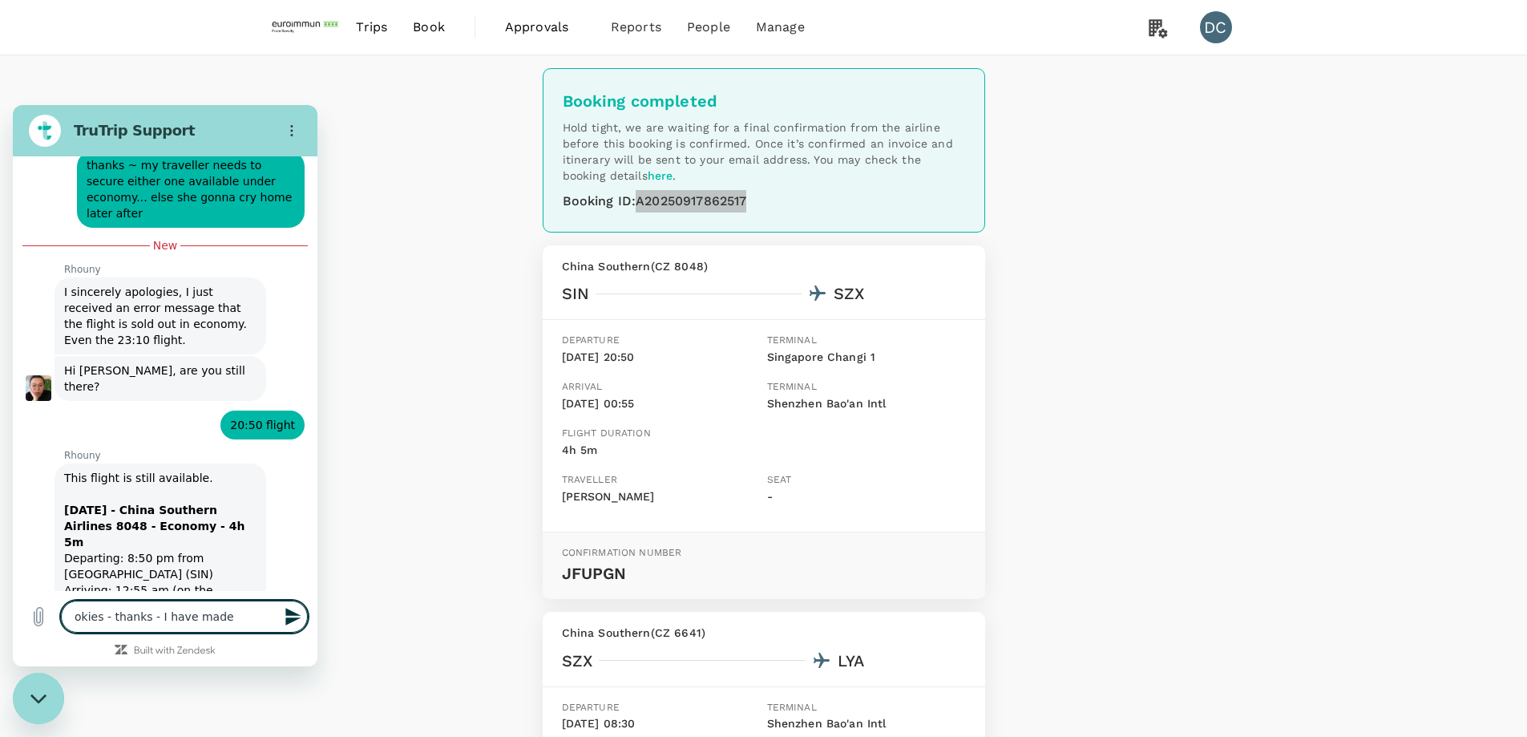
type textarea "x"
type textarea "okies - thanks - I have made a"
type textarea "x"
type textarea "okies - thanks - I have made a b"
type textarea "x"
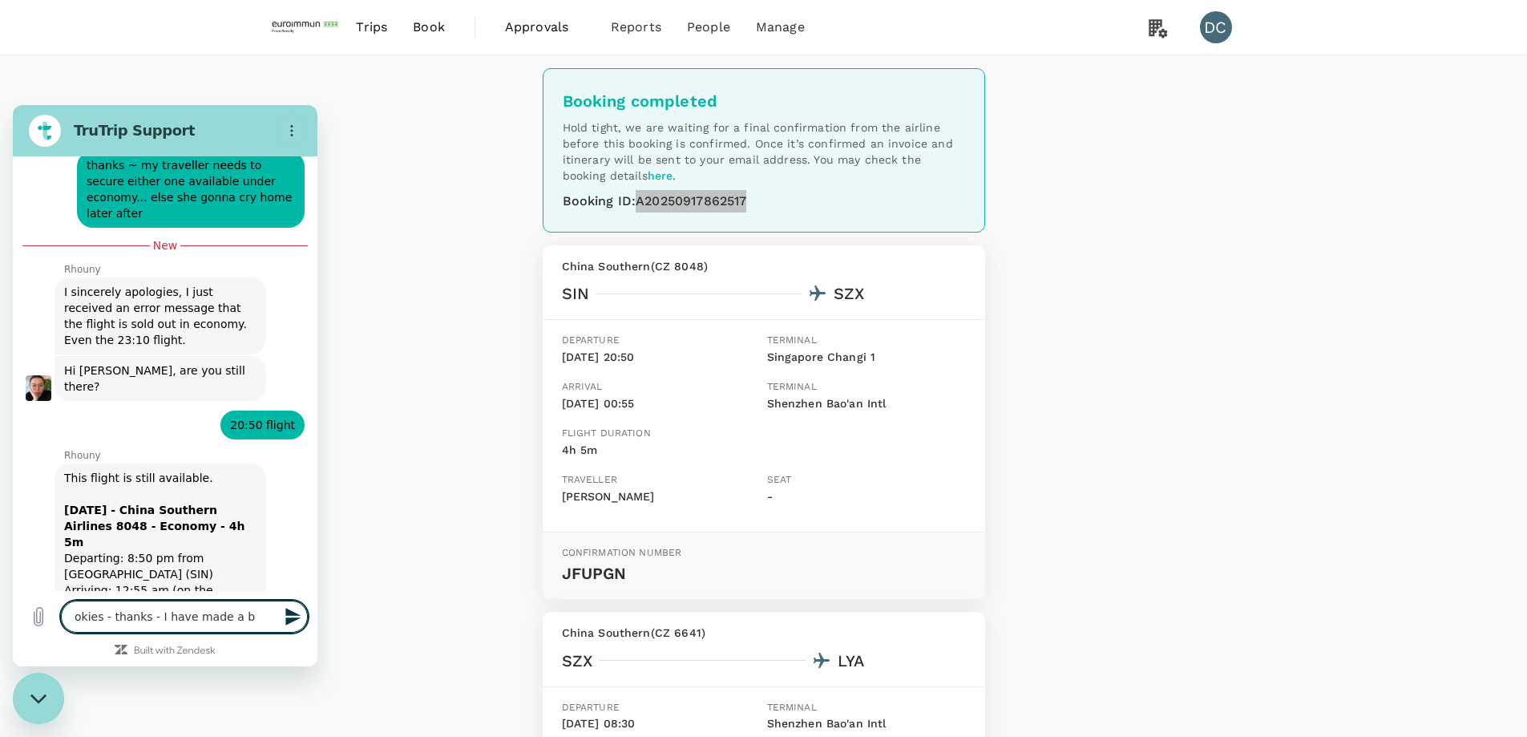
type textarea "okies - thanks - I have made a bo"
type textarea "x"
type textarea "okies - thanks - I have made a boo"
type textarea "x"
type textarea "okies - thanks - I have made a book"
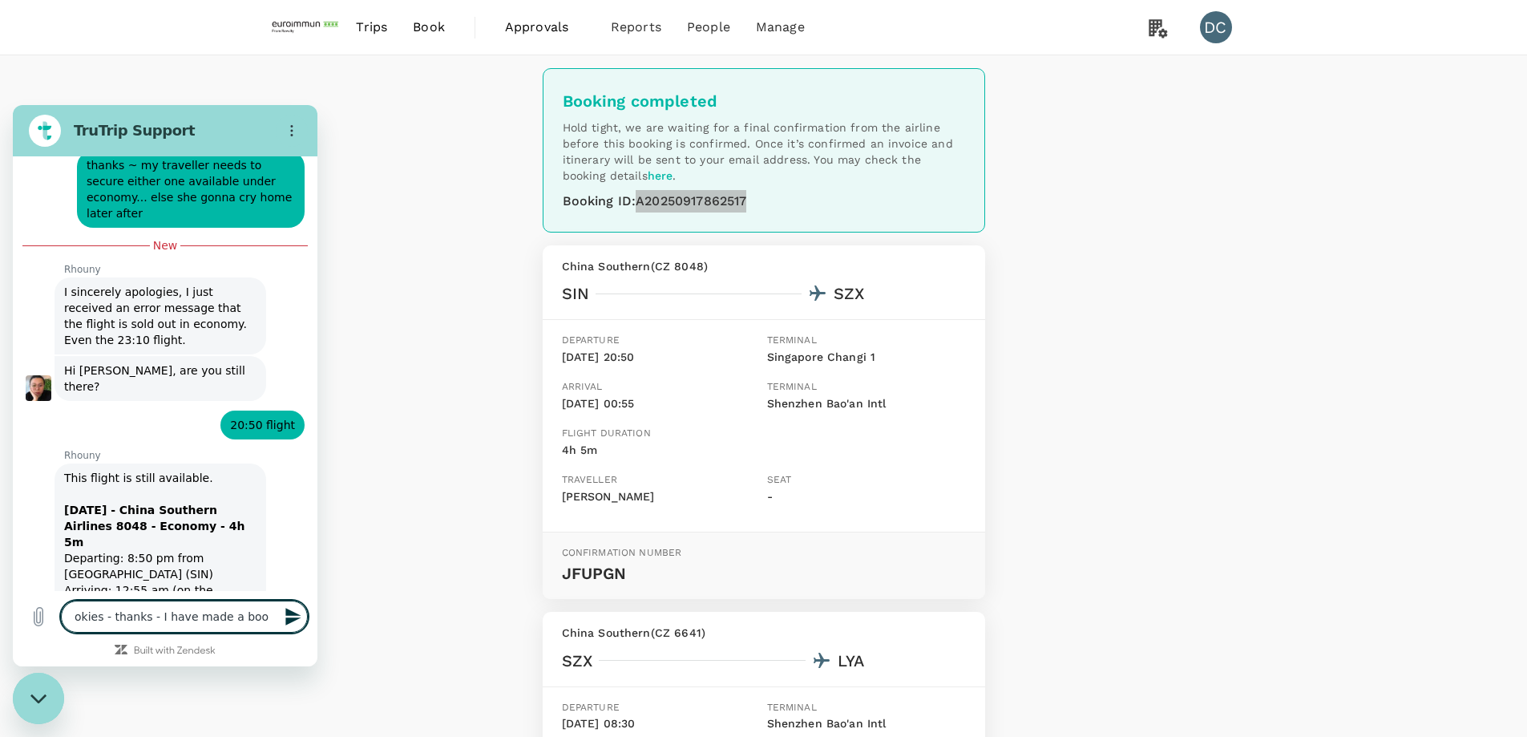
type textarea "x"
type textarea "okies - thanks - I have made a booki"
type textarea "x"
type textarea "okies - thanks - I have made a bookin"
type textarea "x"
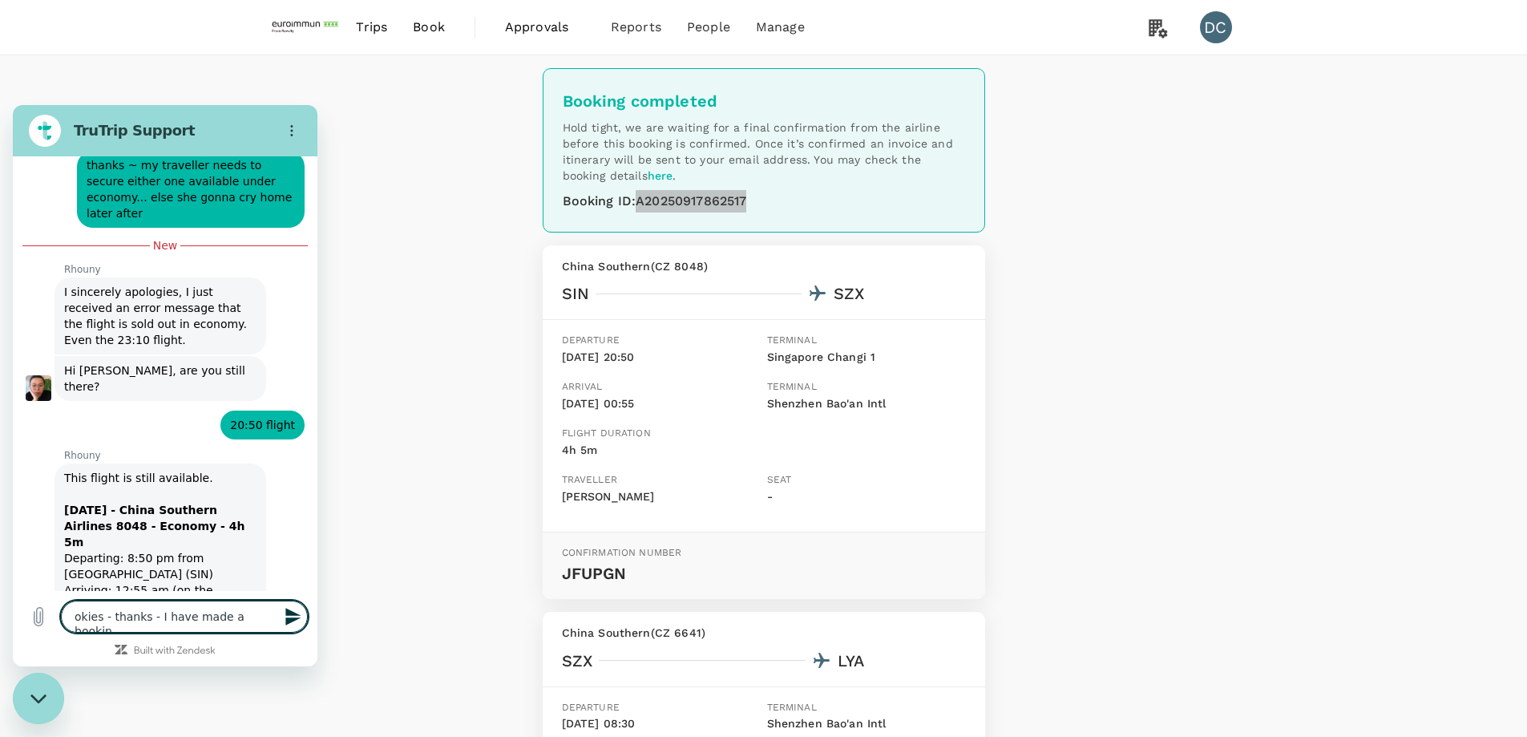
type textarea "okies - thanks - I have made a booking"
type textarea "x"
type textarea "okies - thanks - I have made a booking"
type textarea "x"
type textarea "okies - thanks - I have made a booking o"
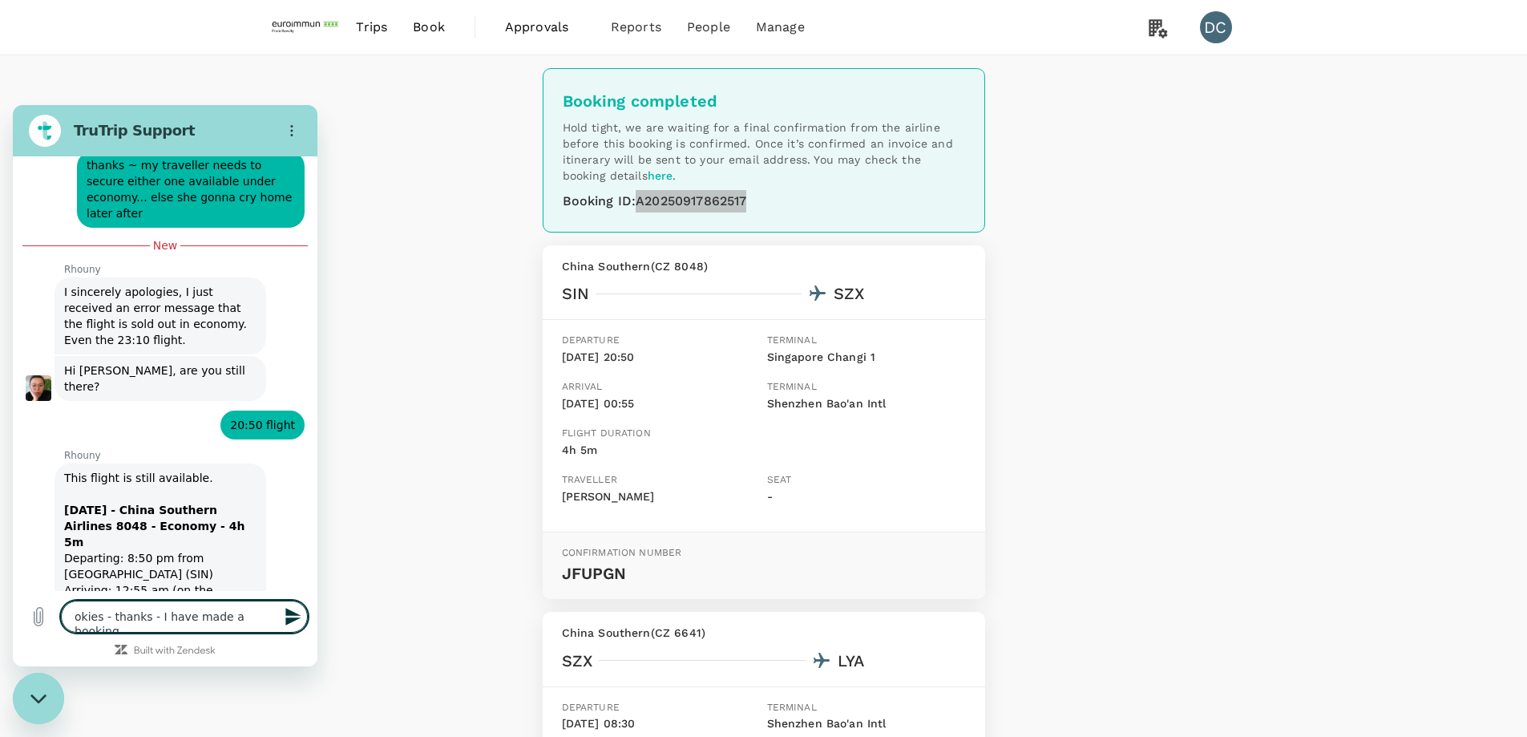
type textarea "x"
type textarea "okies - thanks - I have made a booking on"
type textarea "x"
type textarea "okies - thanks - I have made a booking onl"
type textarea "x"
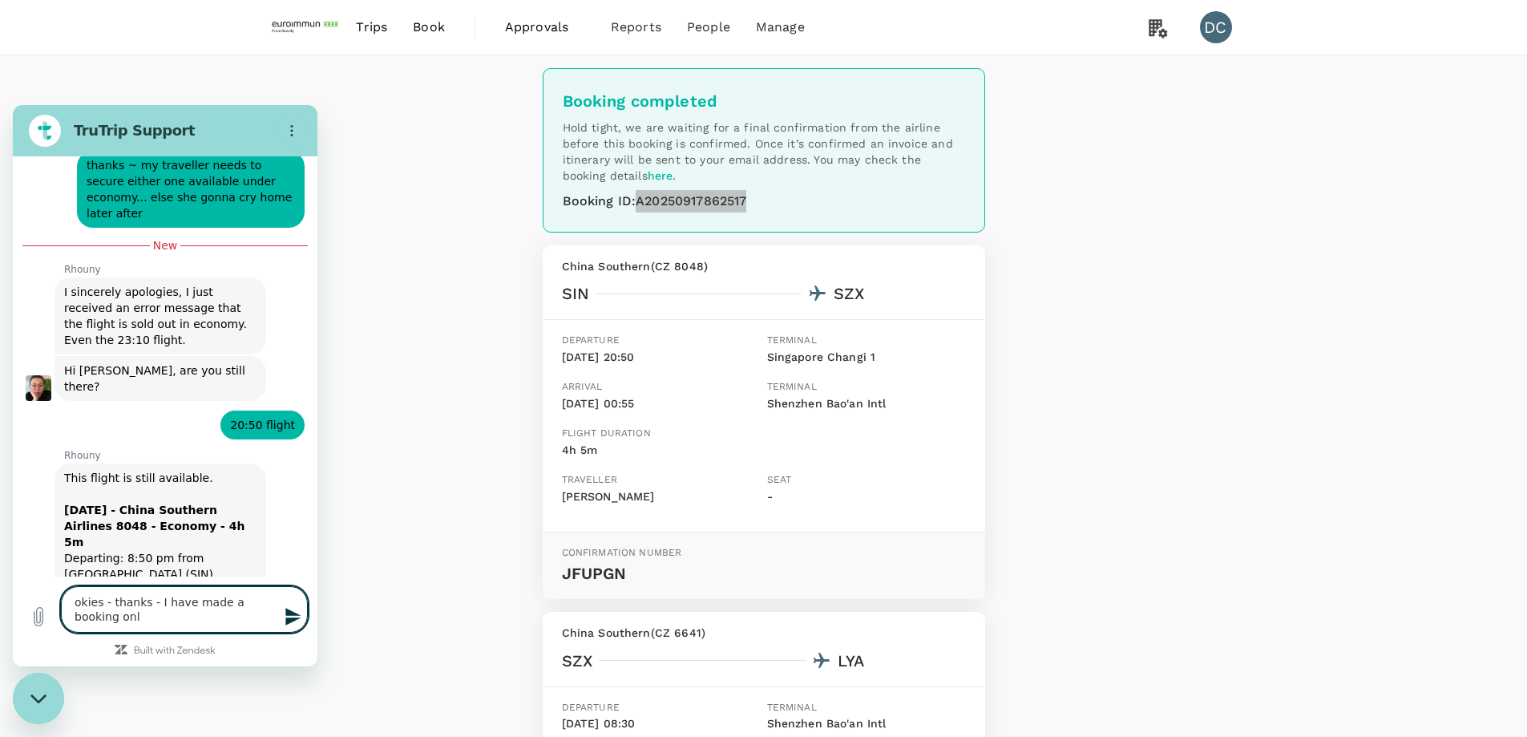
type textarea "okies - thanks - I have made a booking onli"
type textarea "x"
type textarea "okies - thanks - I have made a booking onlin"
type textarea "x"
type textarea "okies - thanks - I have made a booking online"
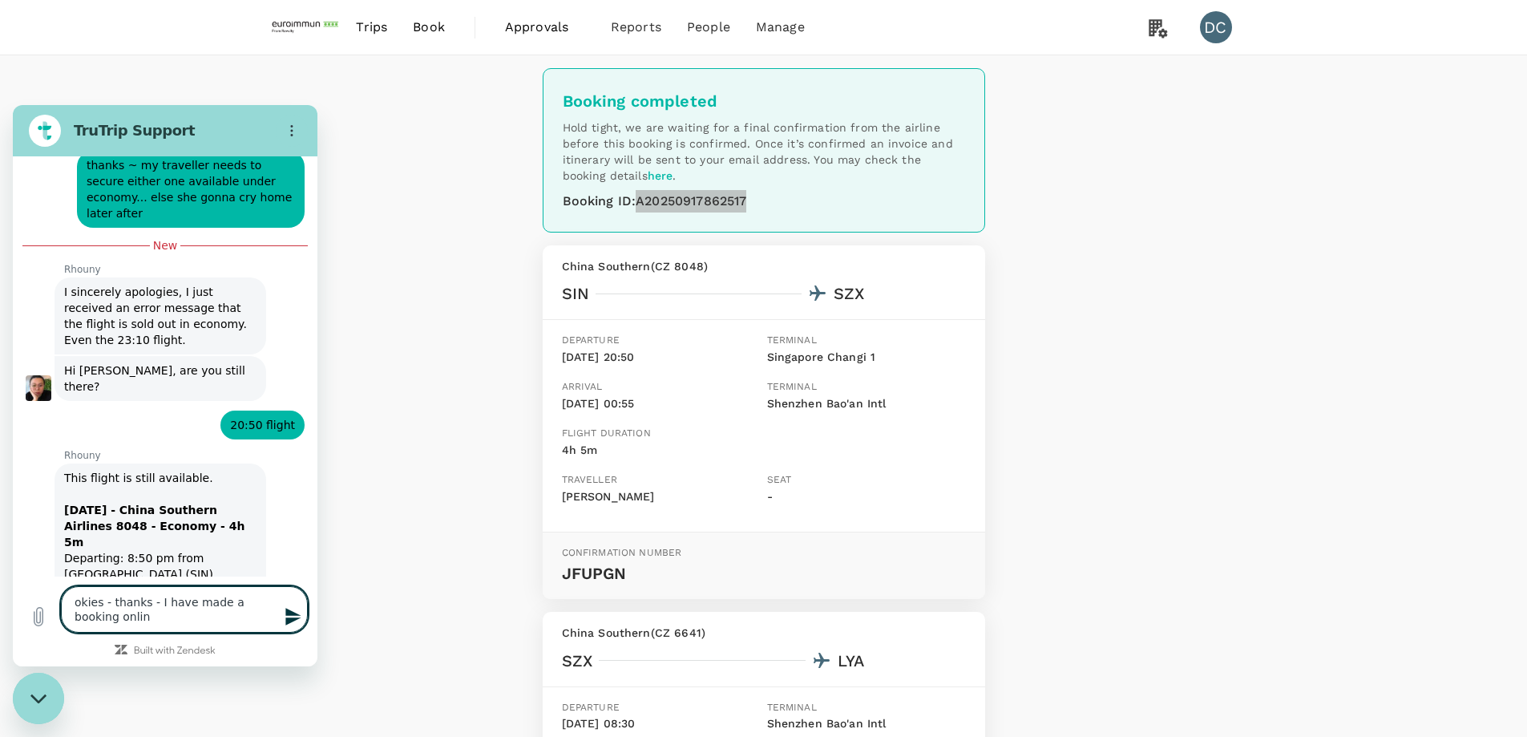
type textarea "x"
type textarea "okies - thanks - I have made a booking online"
type textarea "x"
type textarea "okies - thanks - I have made a booking online u"
type textarea "x"
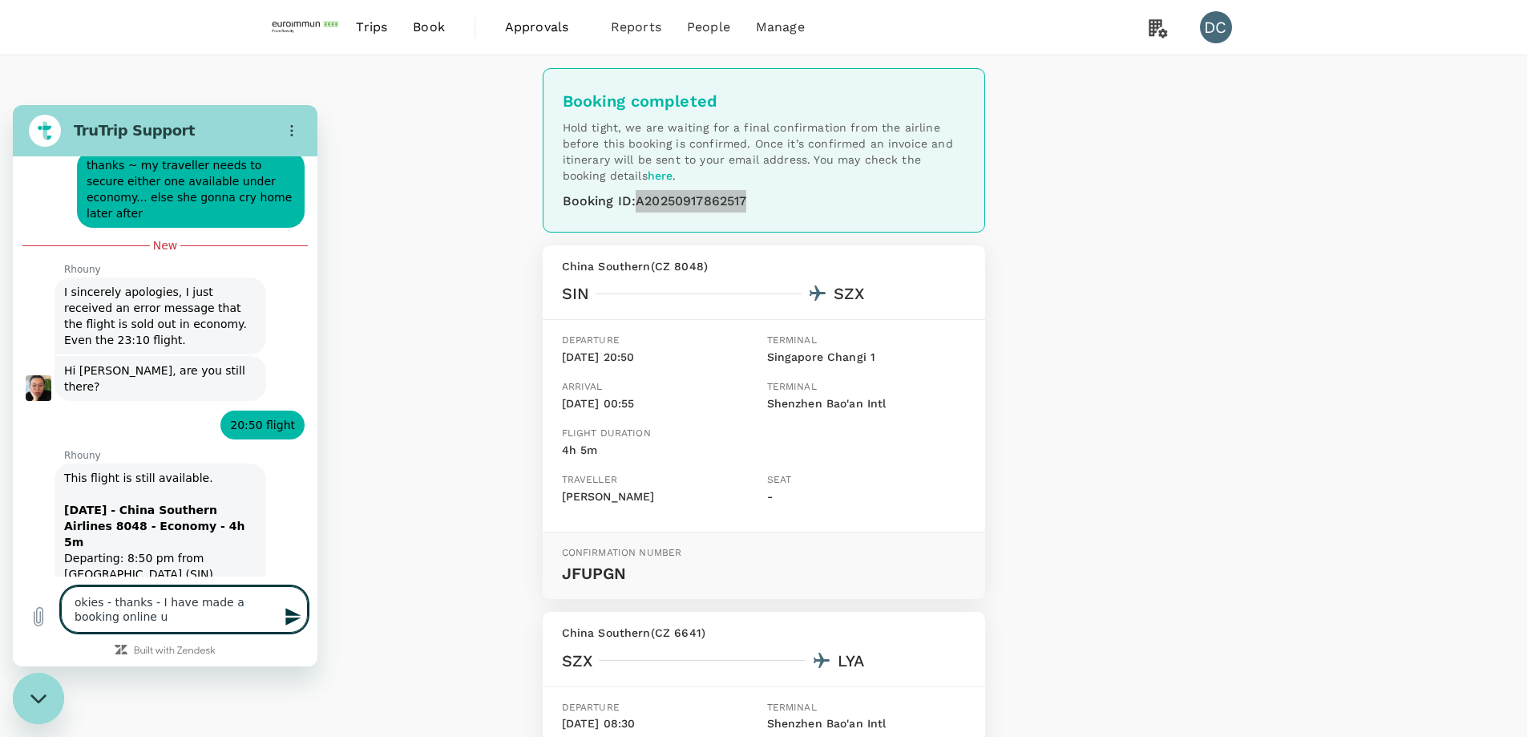
type textarea "okies - thanks - I have made a booking online un"
type textarea "x"
type textarea "okies - thanks - I have made a booking online und"
type textarea "x"
type textarea "okies - thanks - I have made a booking online unde"
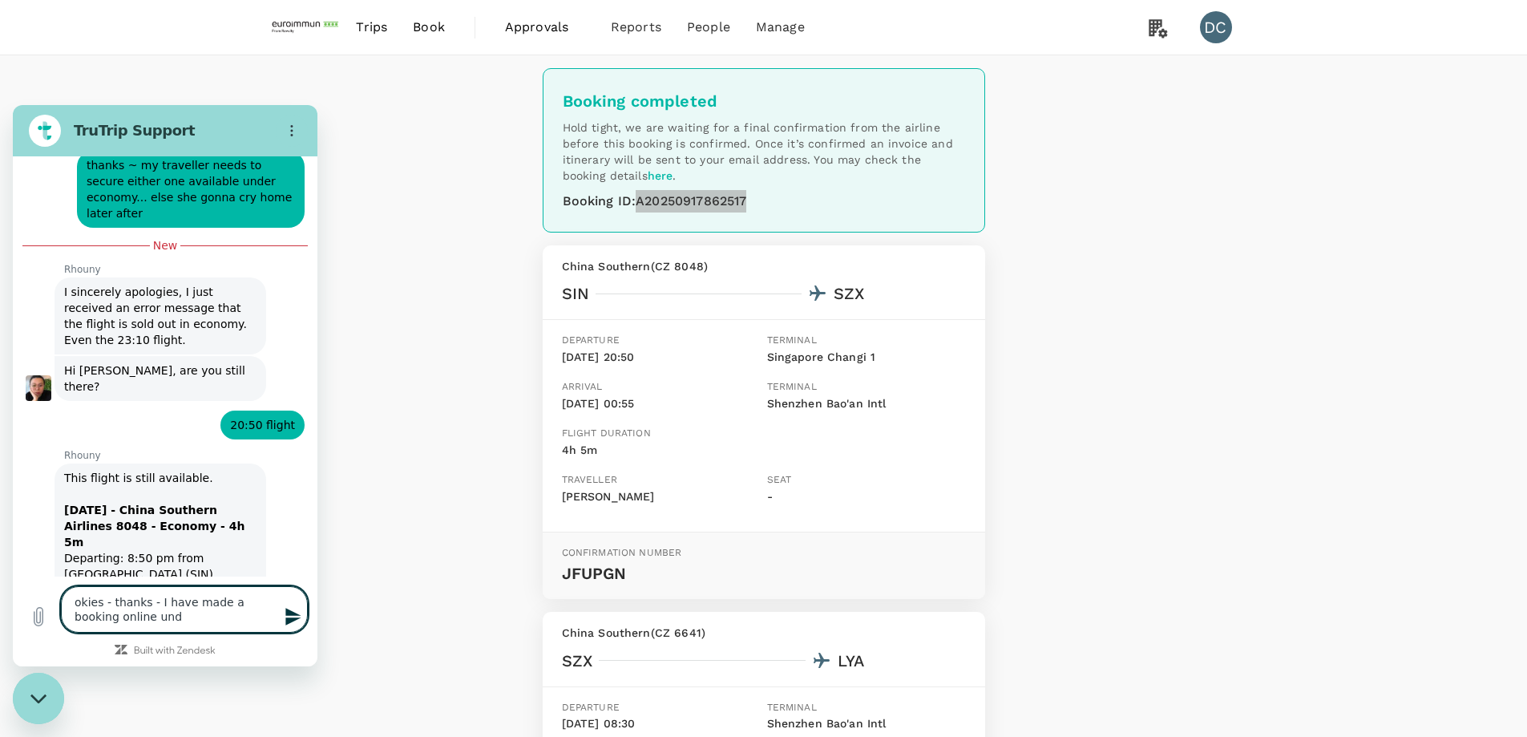
type textarea "x"
type textarea "okies - thanks - I have made a booking online under"
type textarea "x"
type textarea "okies - thanks - I have made a booking online under"
type textarea "x"
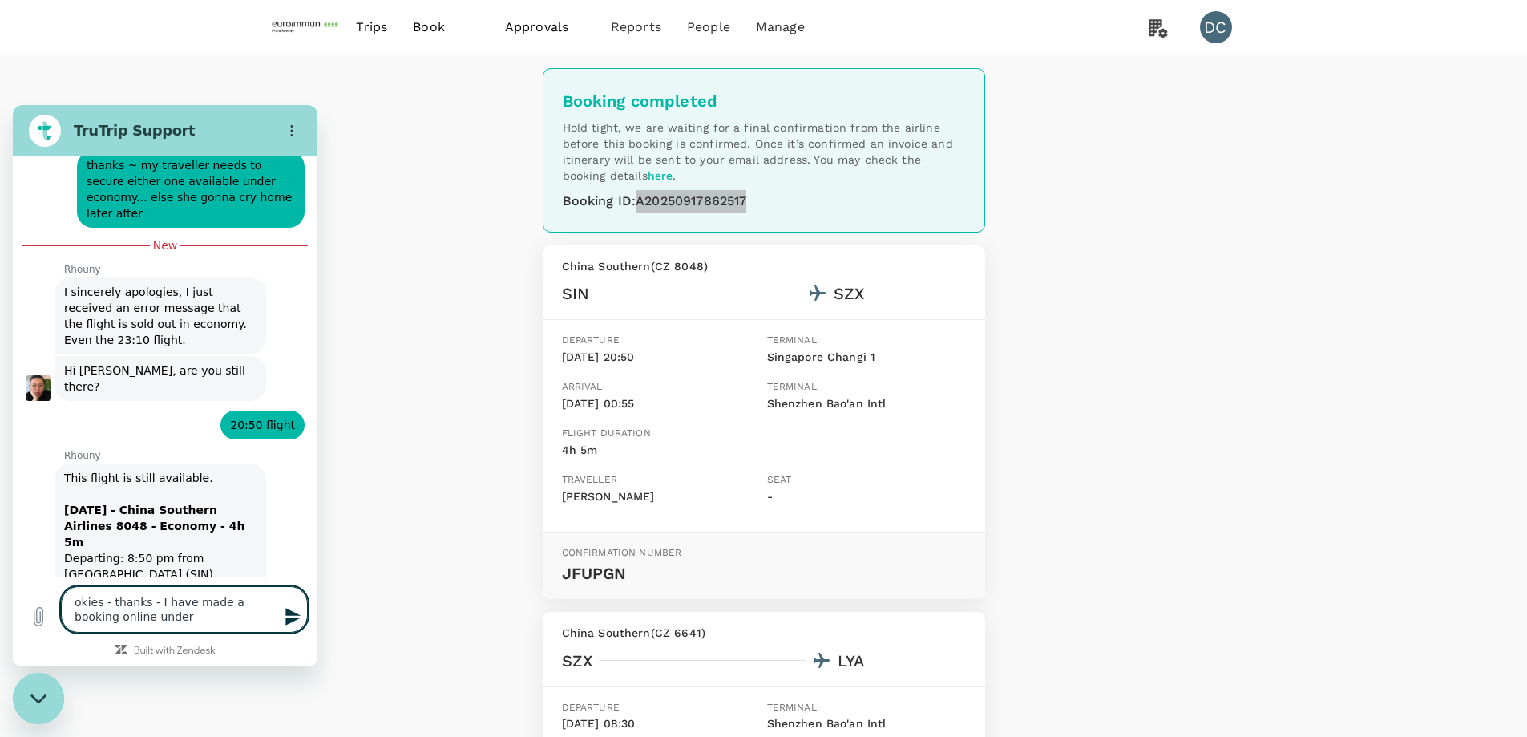
type textarea "okies - thanks - I have made a booking online under ["
type textarea "x"
paste textarea "A20250917862517"
type textarea "okies - thanks - I have made a booking online under [A20250917862517"
type textarea "x"
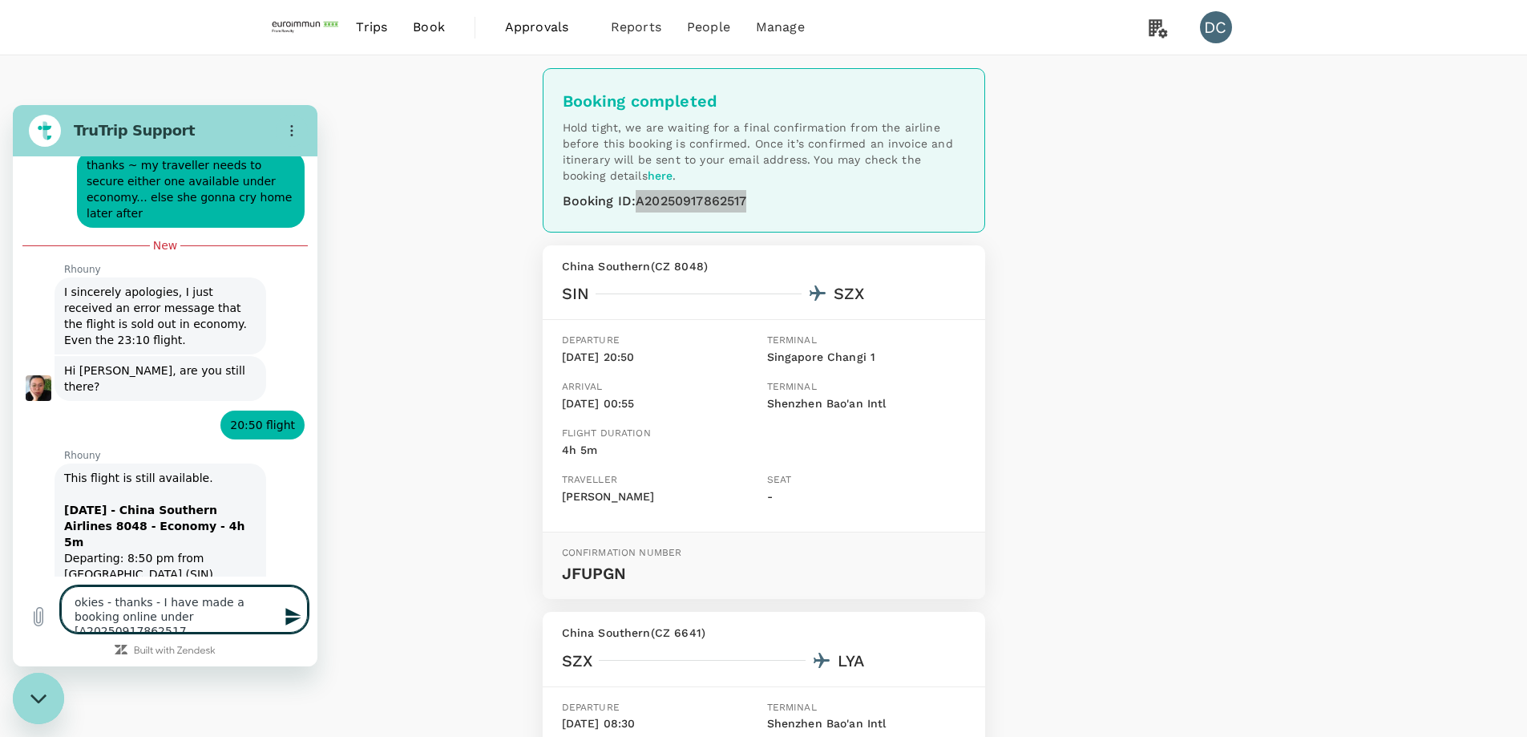
type textarea "okies - thanks - I have made a booking online under [A20250917862517]"
type textarea "x"
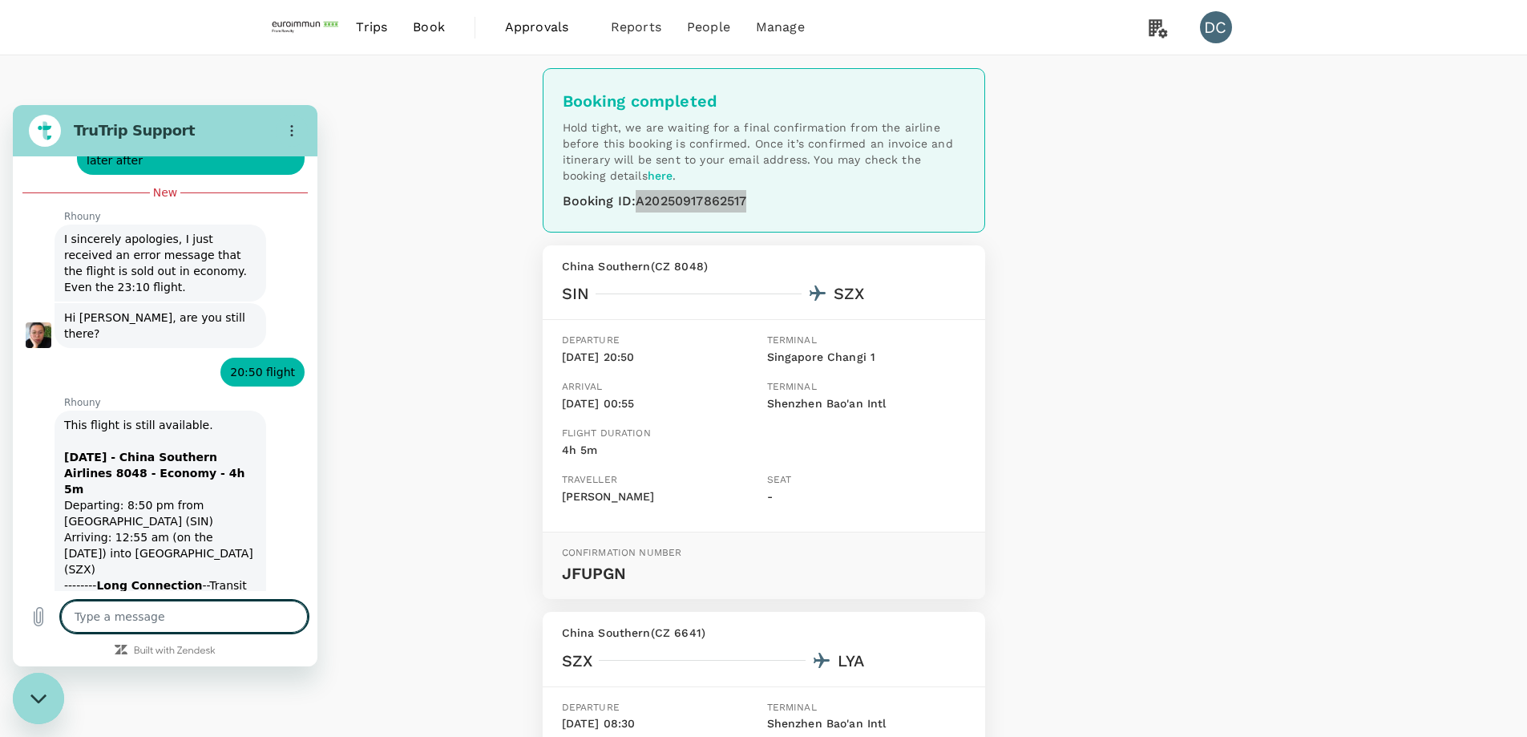
type textarea "x"
type textarea "n"
type textarea "x"
type textarea "no"
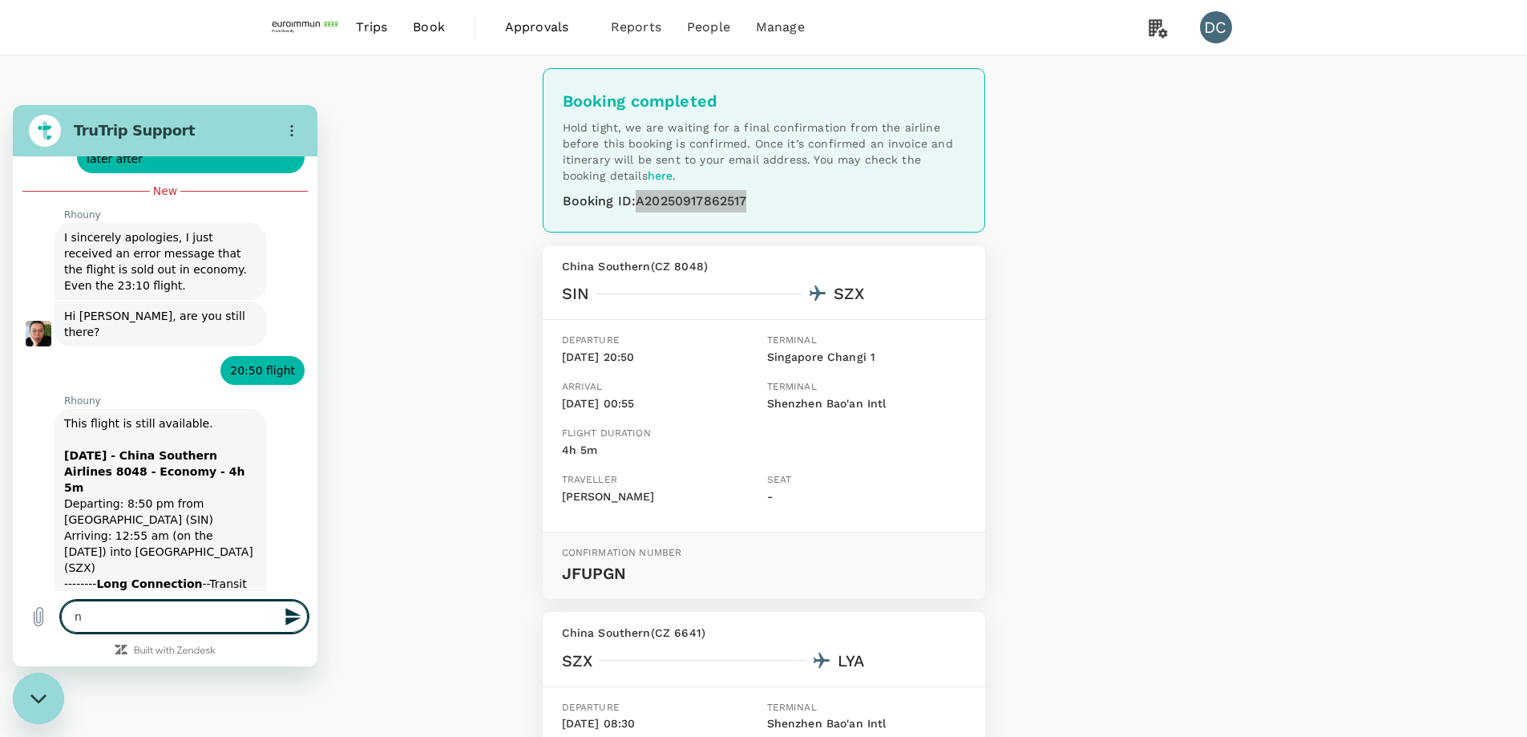
type textarea "x"
type textarea "now"
type textarea "x"
type textarea "now"
type textarea "x"
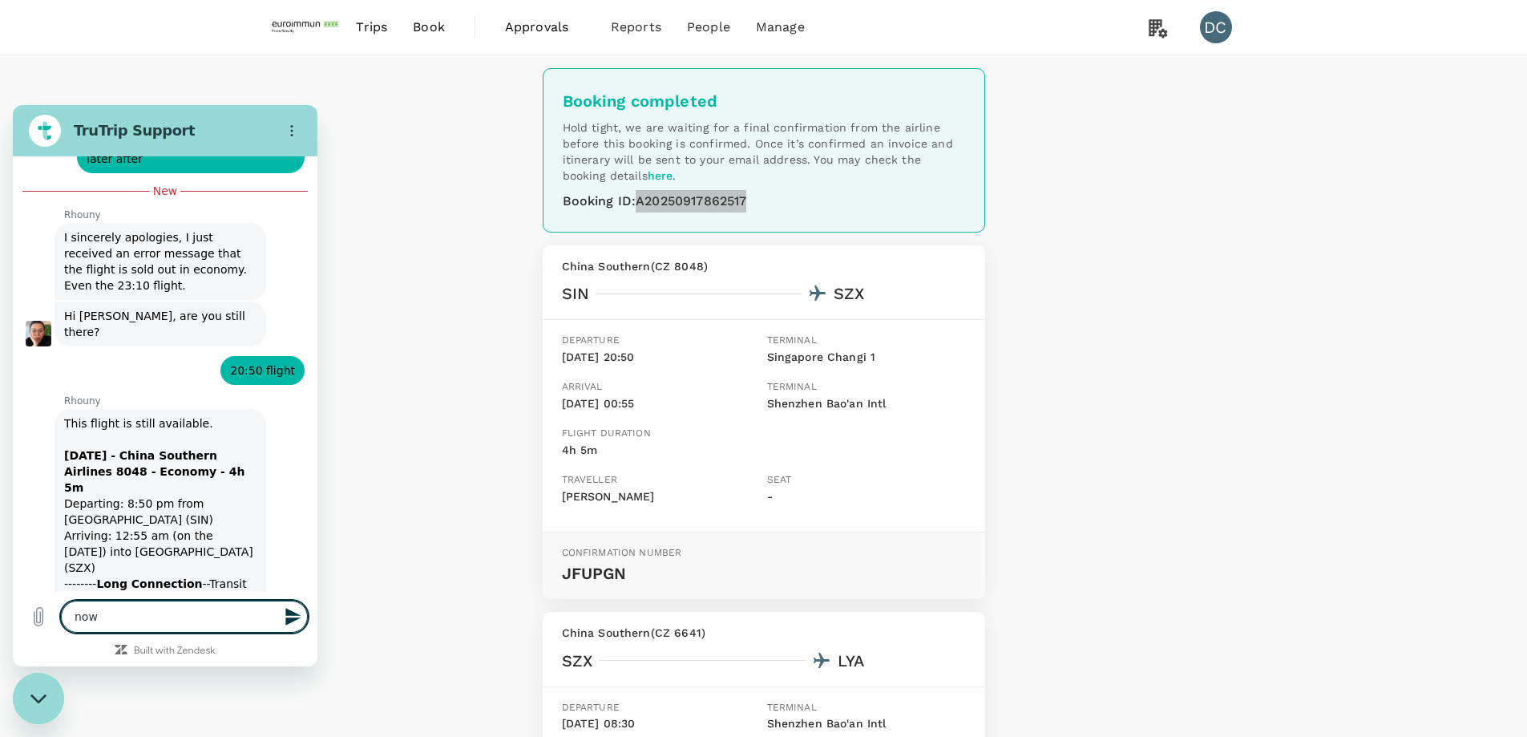
type textarea "now"
click at [430, 27] on span "Book" at bounding box center [429, 27] width 32 height 19
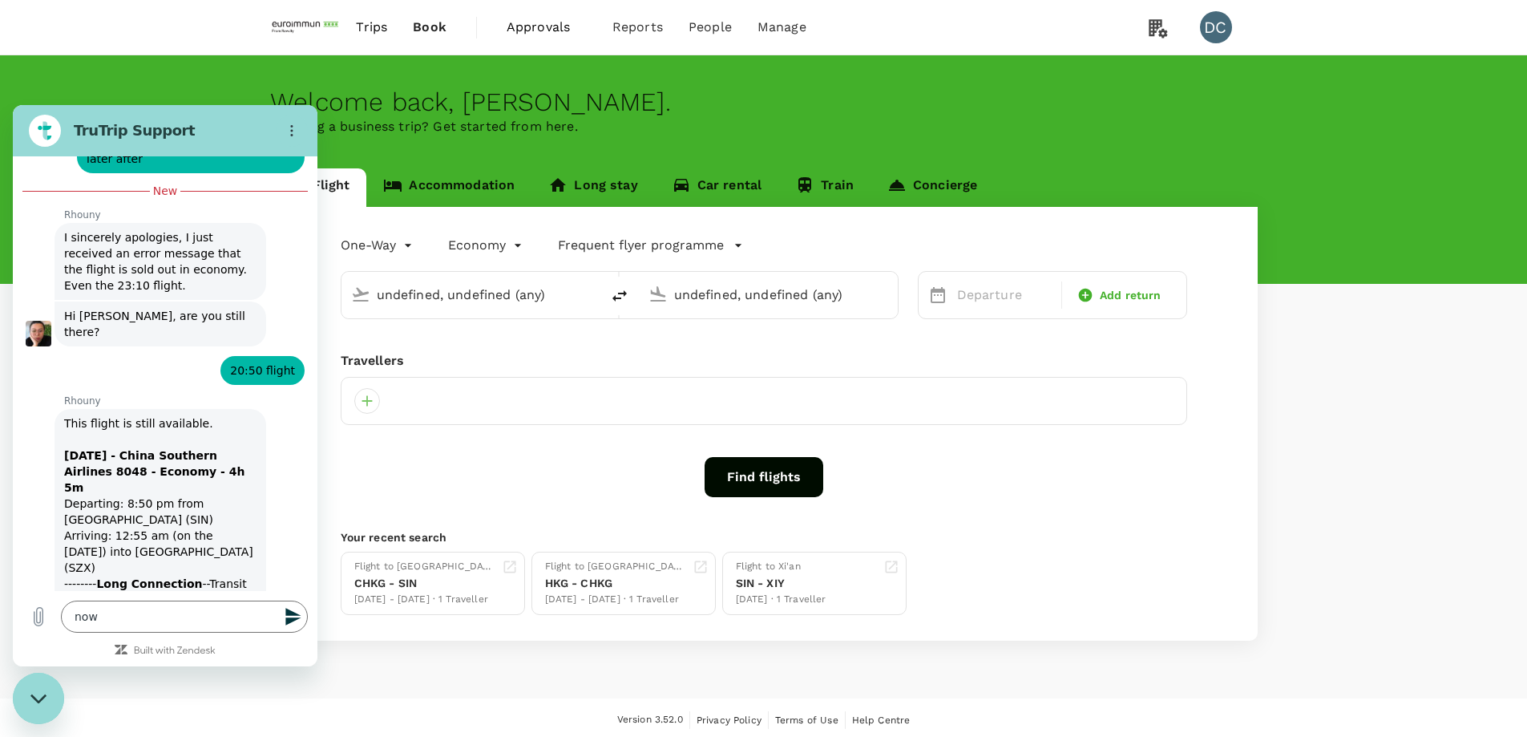
type input "Singapore Changi (SIN)"
type input "Luoyang Beijiao (LYA)"
type input "Singapore Changi (SIN)"
type input "Luoyang Beijiao (LYA)"
type input "Singapore Changi (SIN)"
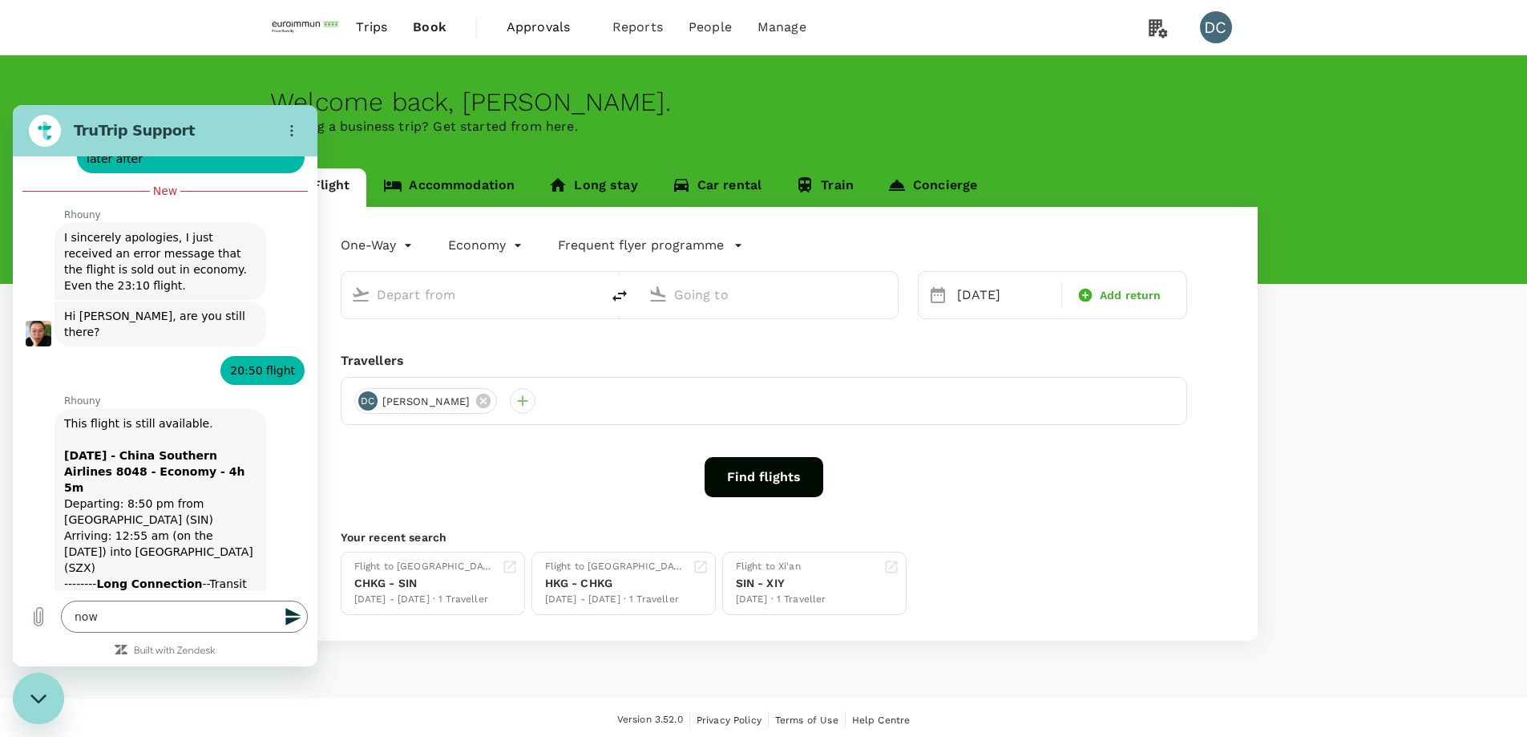
type input "Luoyang Beijiao (LYA)"
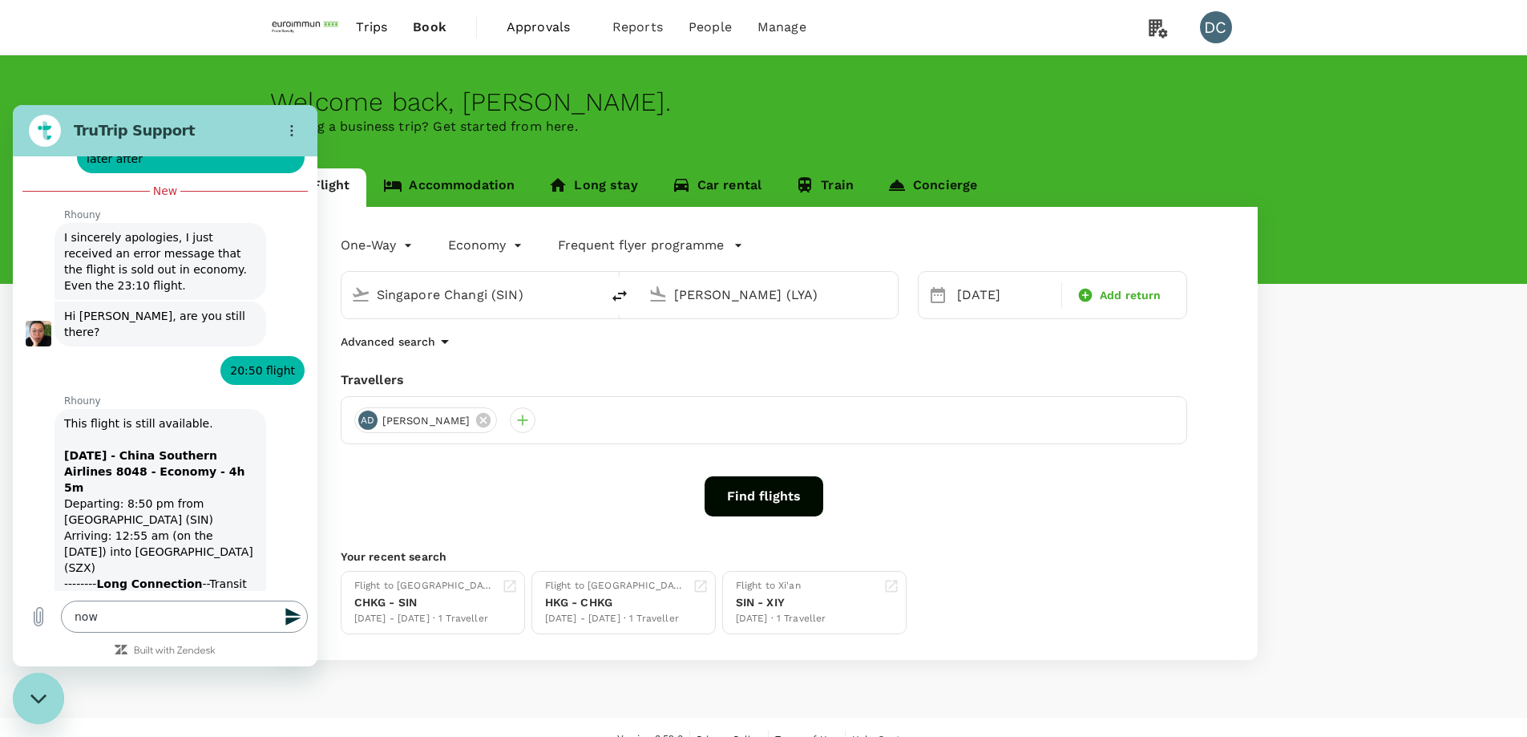
click at [127, 620] on textarea "now" at bounding box center [184, 616] width 247 height 32
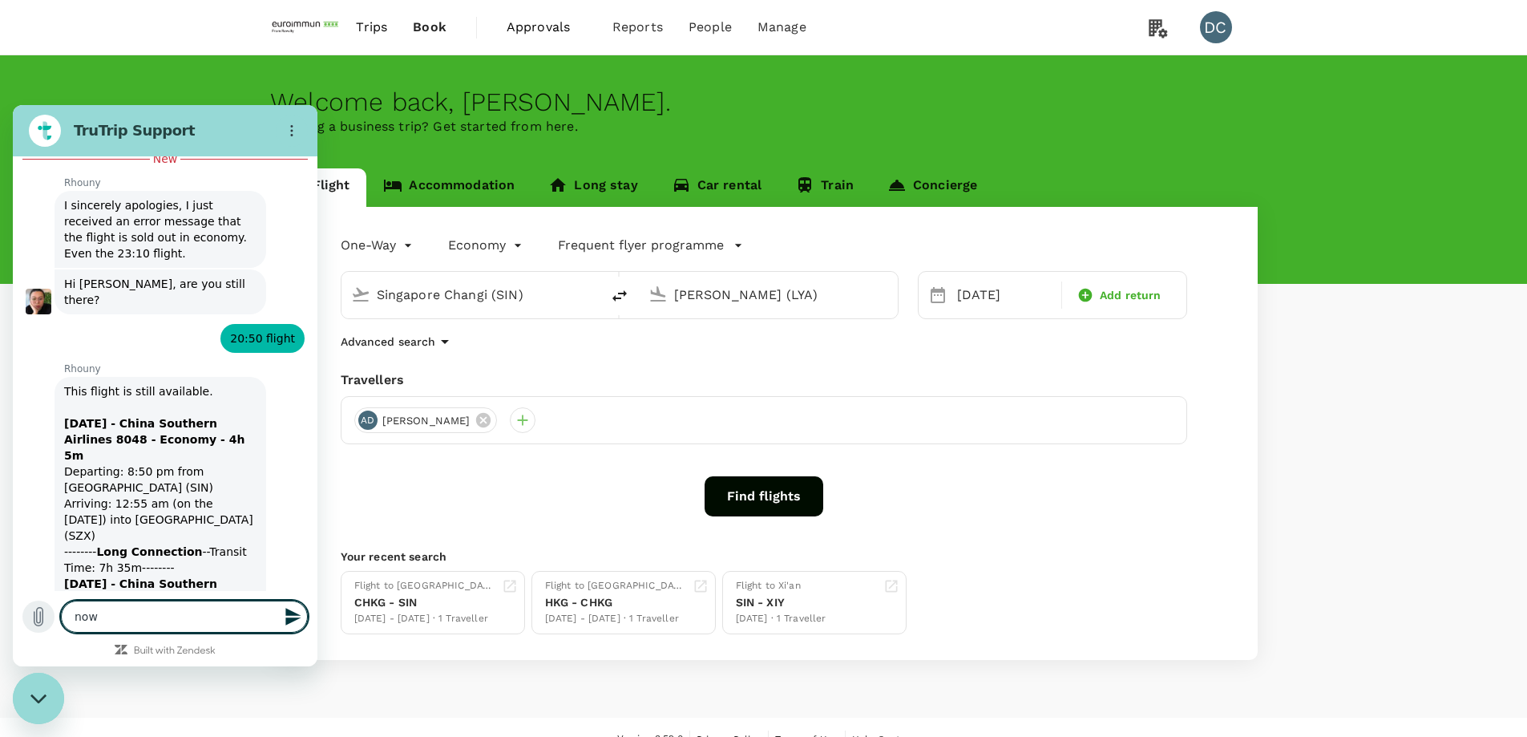
scroll to position [4485, 0]
drag, startPoint x: 127, startPoint y: 620, endPoint x: 39, endPoint y: 623, distance: 88.2
click at [39, 623] on div "Type a message now x" at bounding box center [165, 616] width 305 height 51
type textarea "w"
type textarea "x"
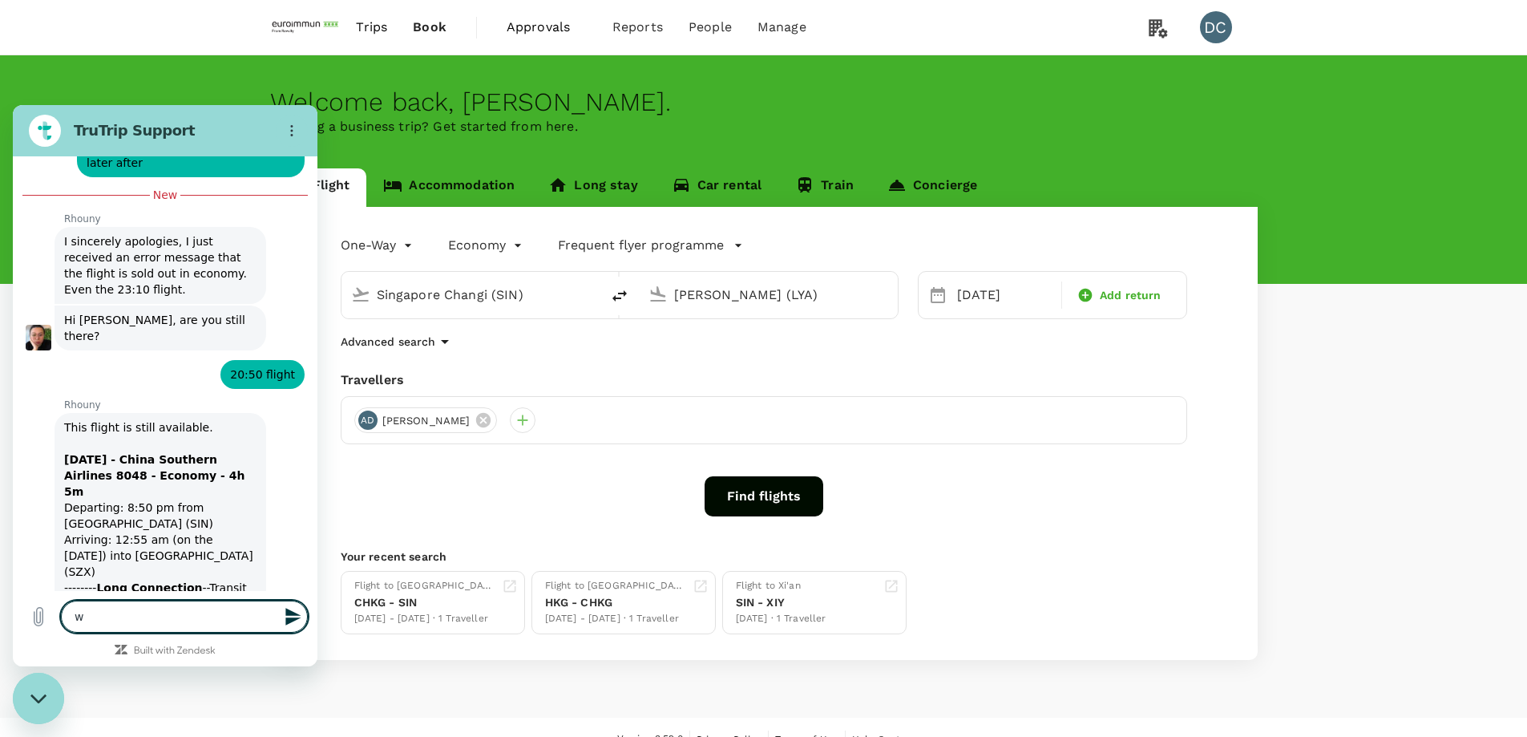
type textarea "wi"
type textarea "x"
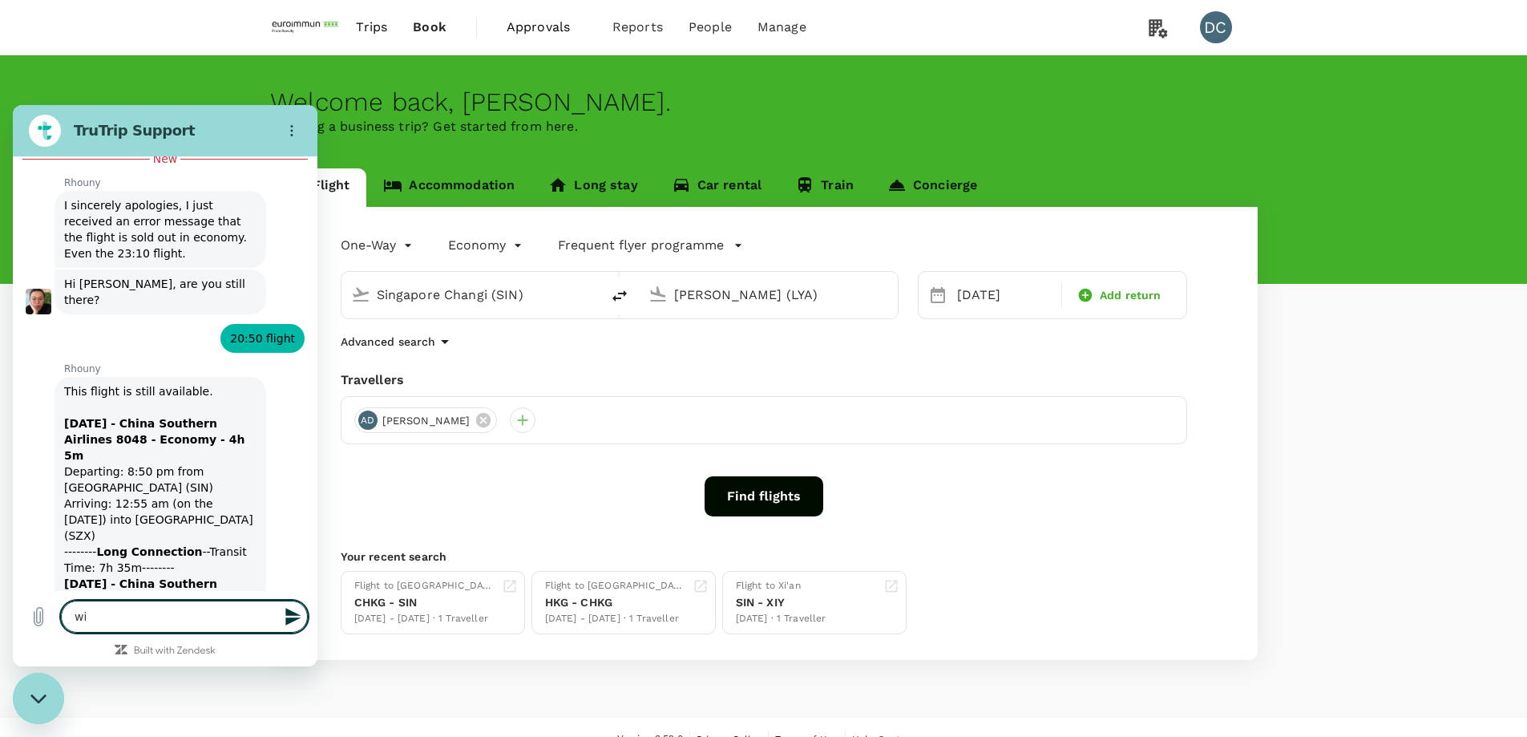
type textarea "wil"
type textarea "x"
type textarea "will"
type textarea "x"
type textarea "will"
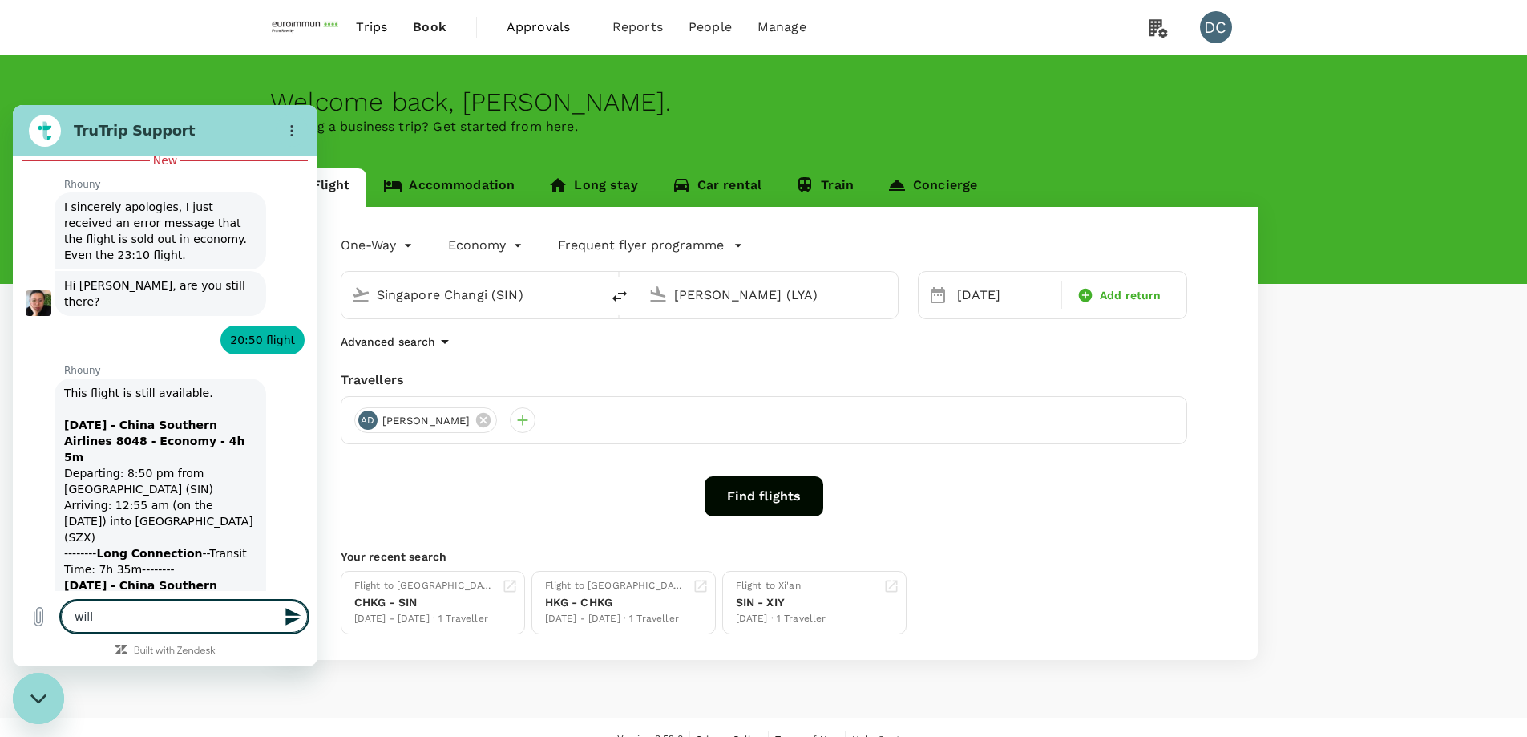
type textarea "x"
type textarea "will b"
type textarea "x"
type textarea "will"
type textarea "x"
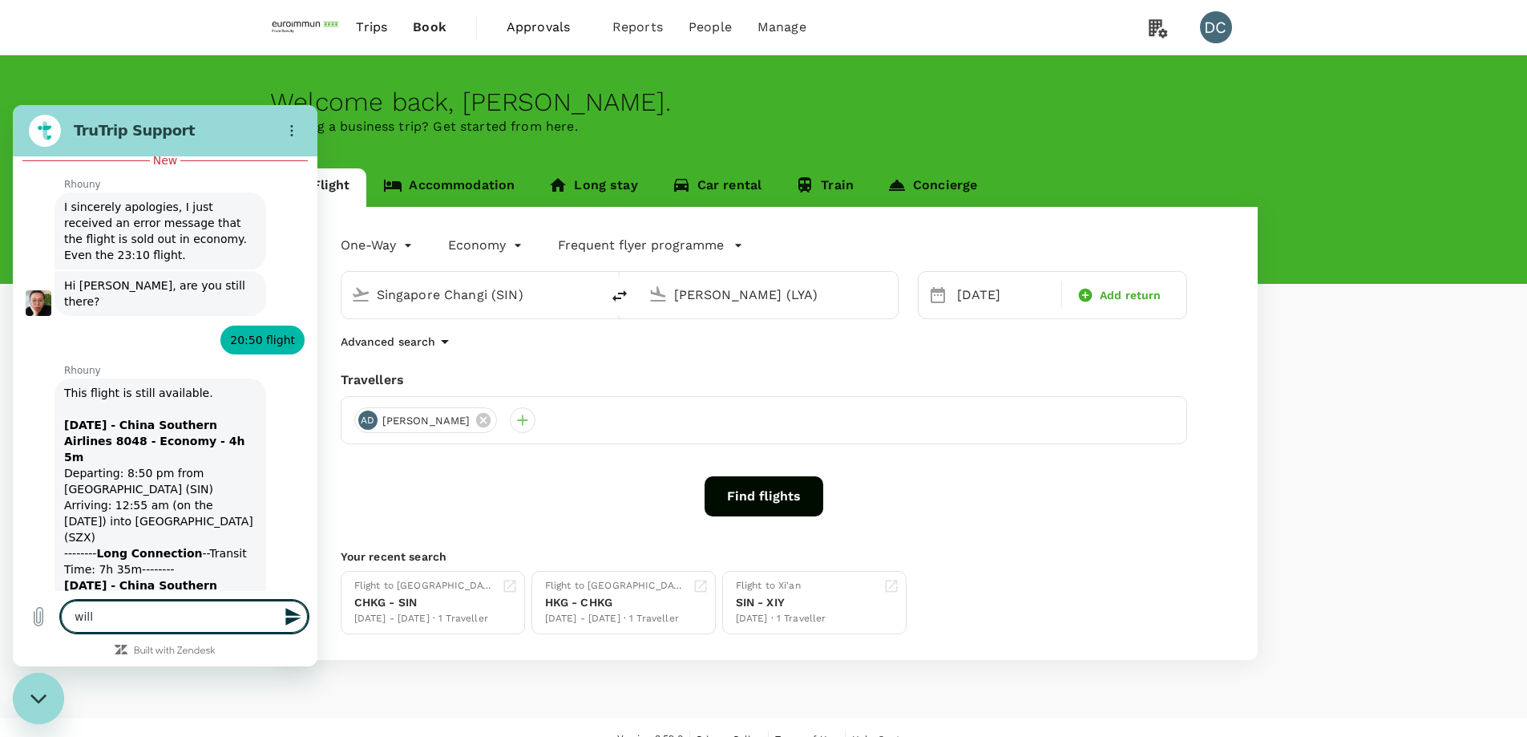
type textarea "will I"
type textarea "x"
type textarea "will I"
type textarea "x"
type textarea "will I"
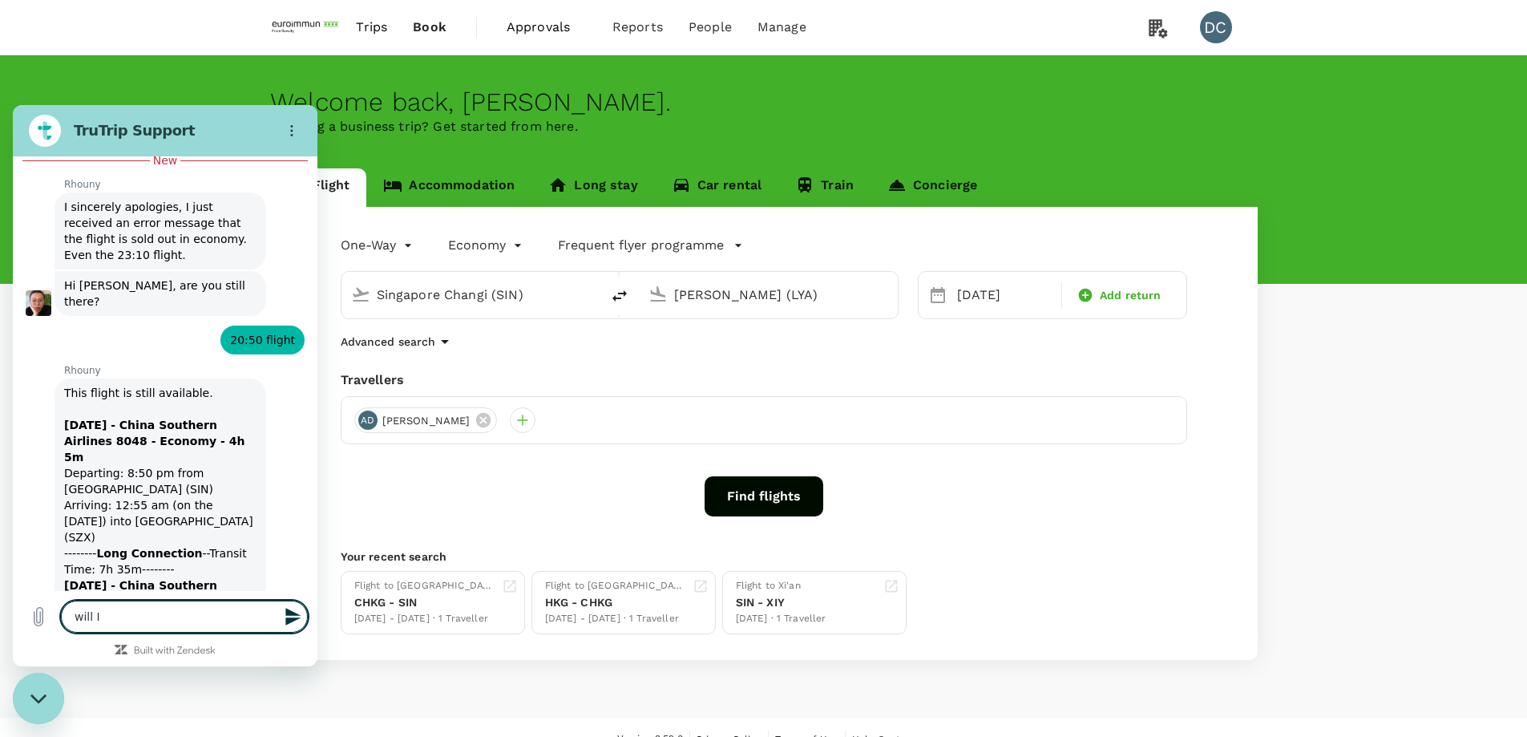
type textarea "x"
type textarea "will"
type textarea "x"
type textarea "will i"
type textarea "x"
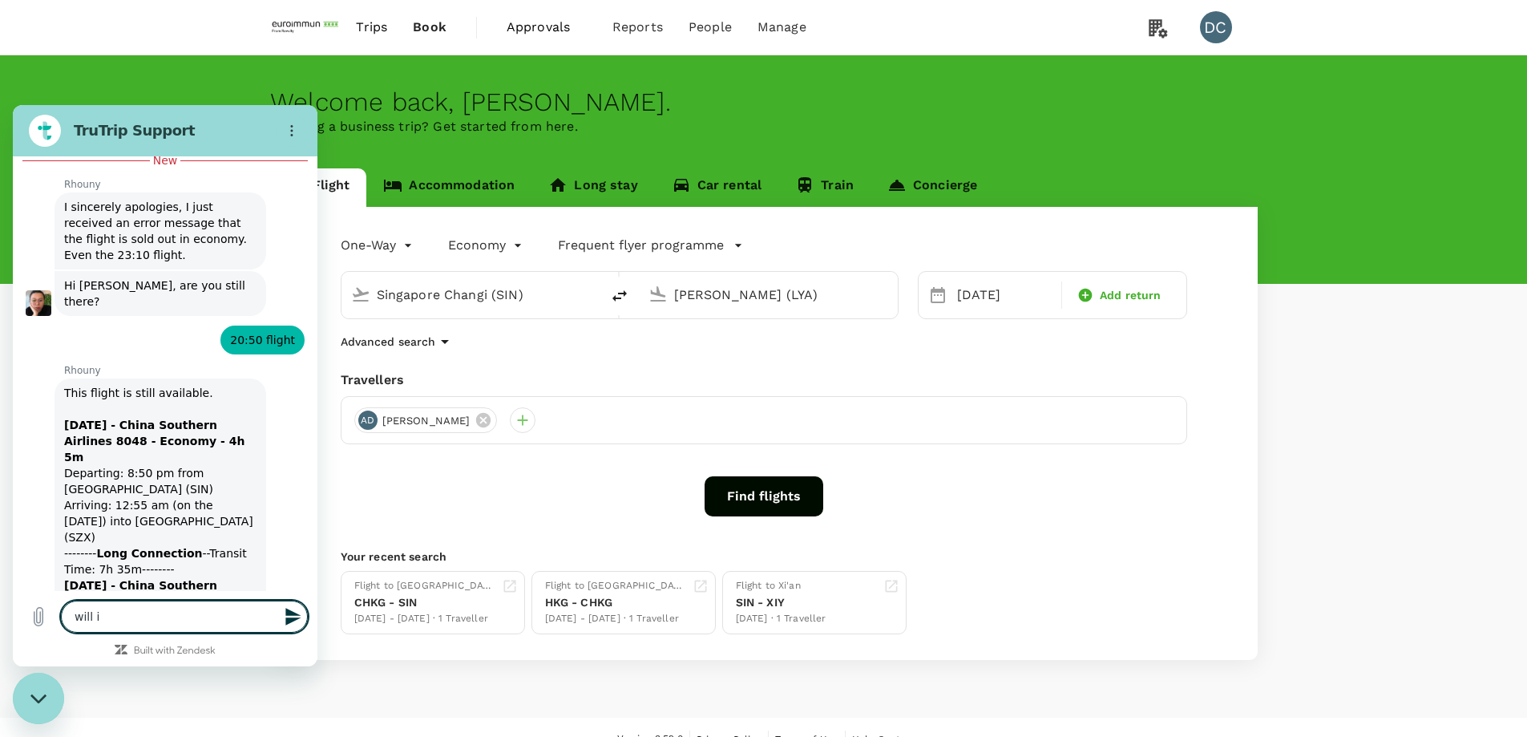
type textarea "will it"
type textarea "x"
type textarea "will it"
type textarea "x"
type textarea "will it b"
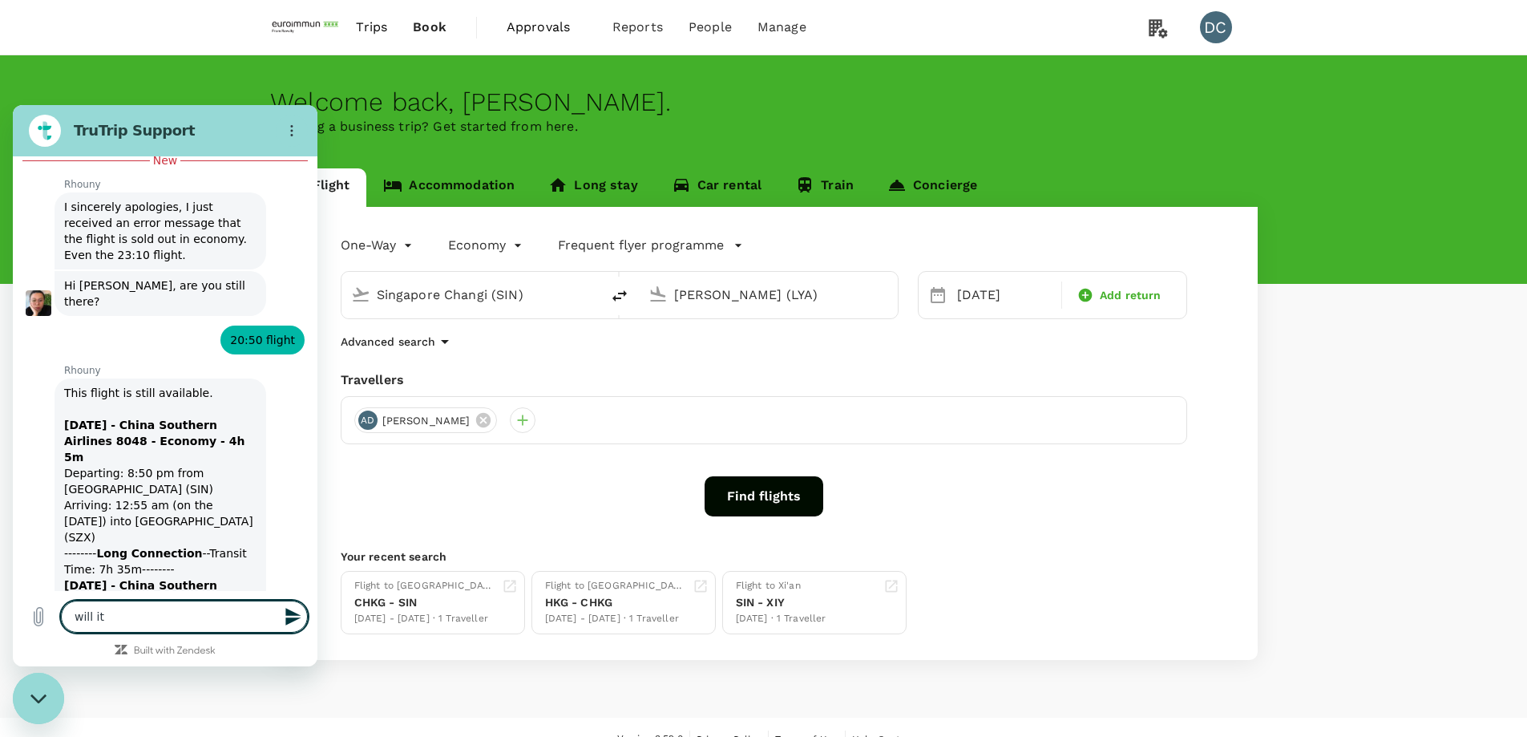
type textarea "x"
type textarea "will it be"
type textarea "x"
type textarea "will it be"
type textarea "x"
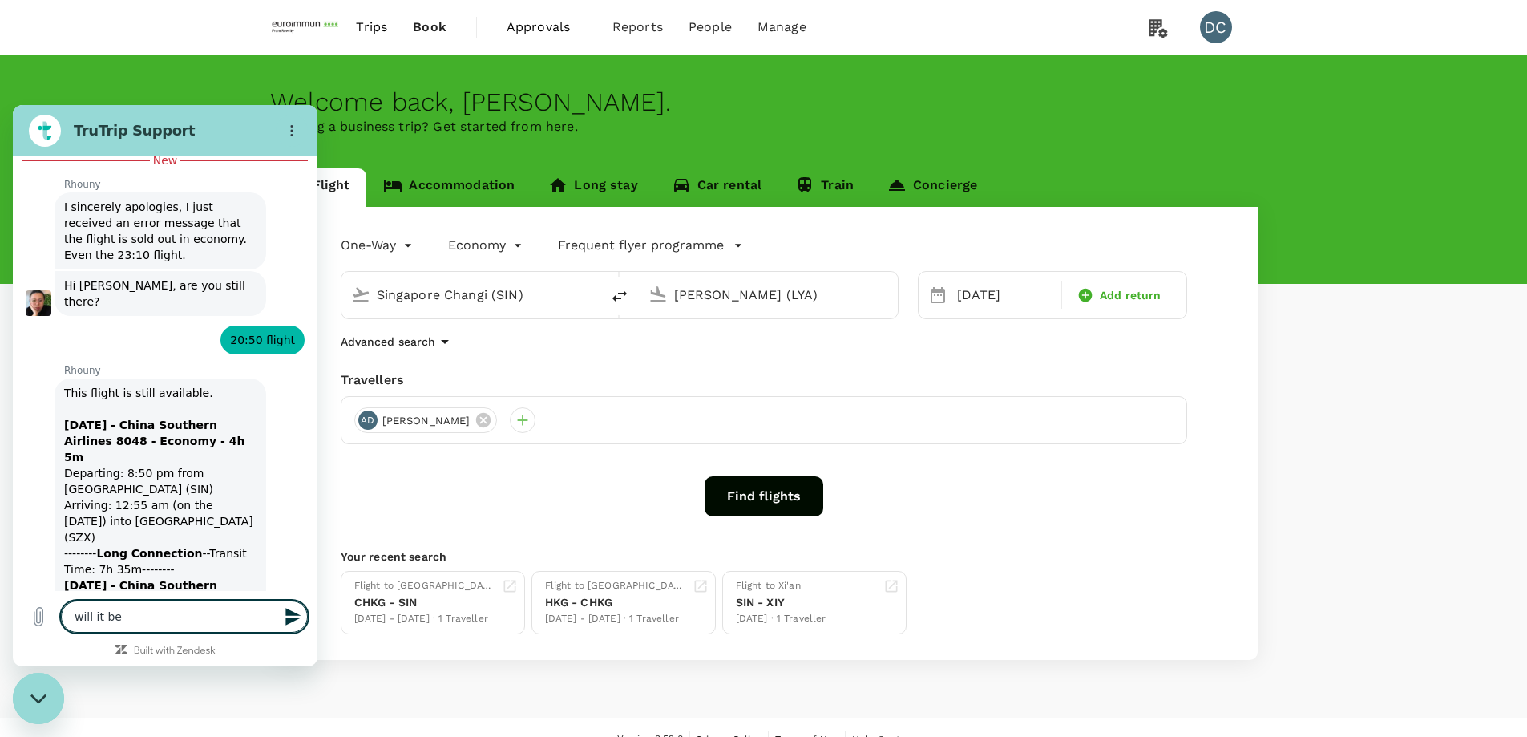
type textarea "will it be a"
type textarea "x"
type textarea "will it be ab"
type textarea "x"
type textarea "will it be abl"
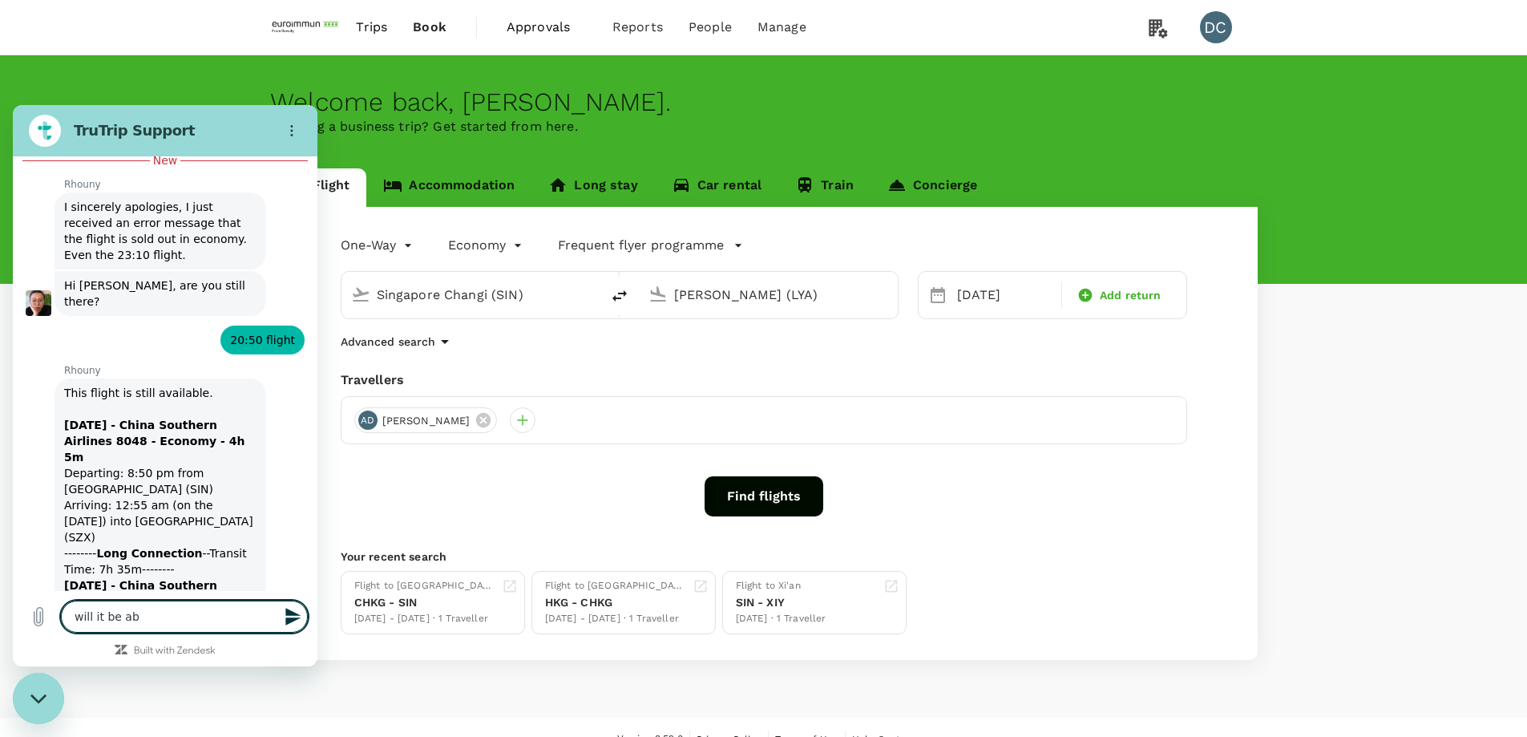
type textarea "x"
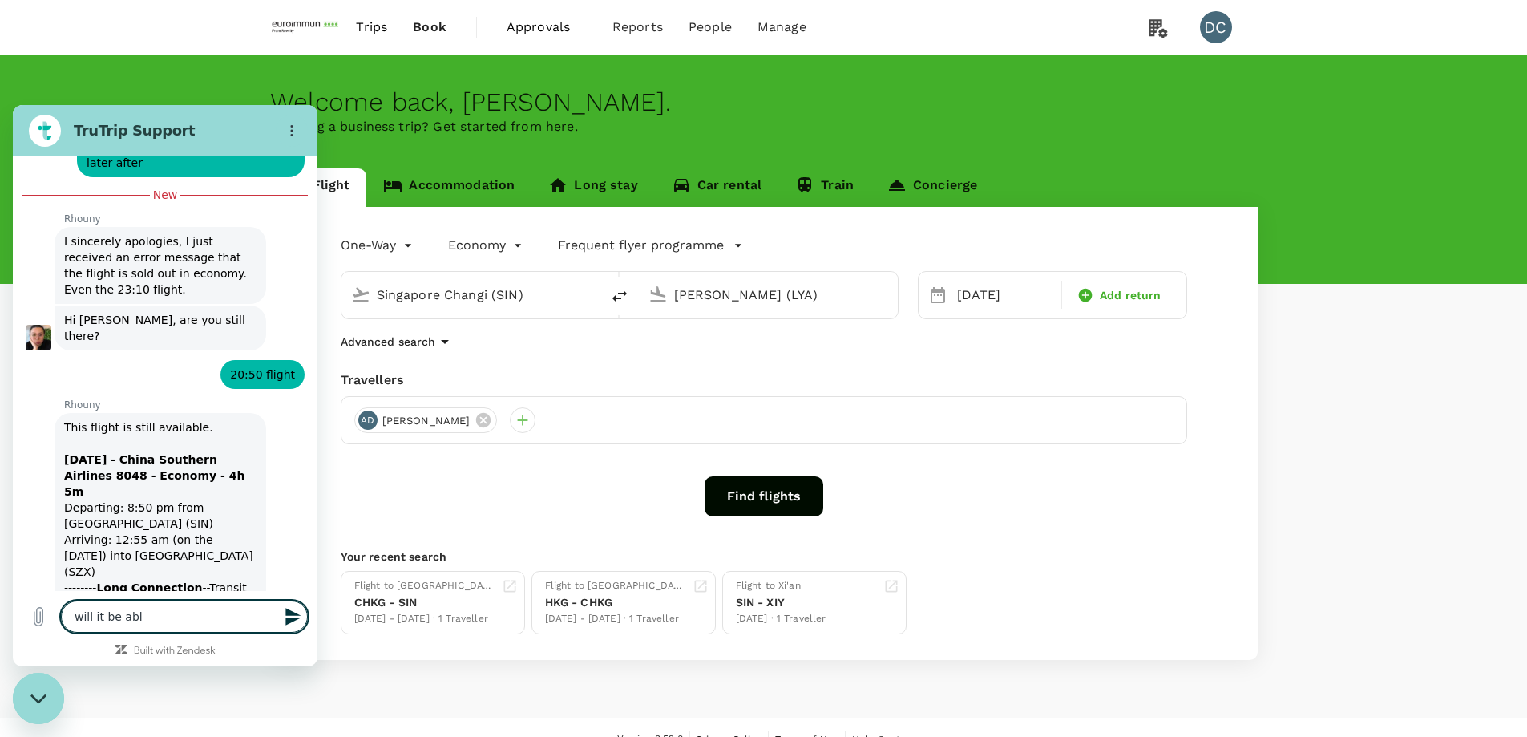
type textarea "will it be able"
type textarea "x"
type textarea "will it be able"
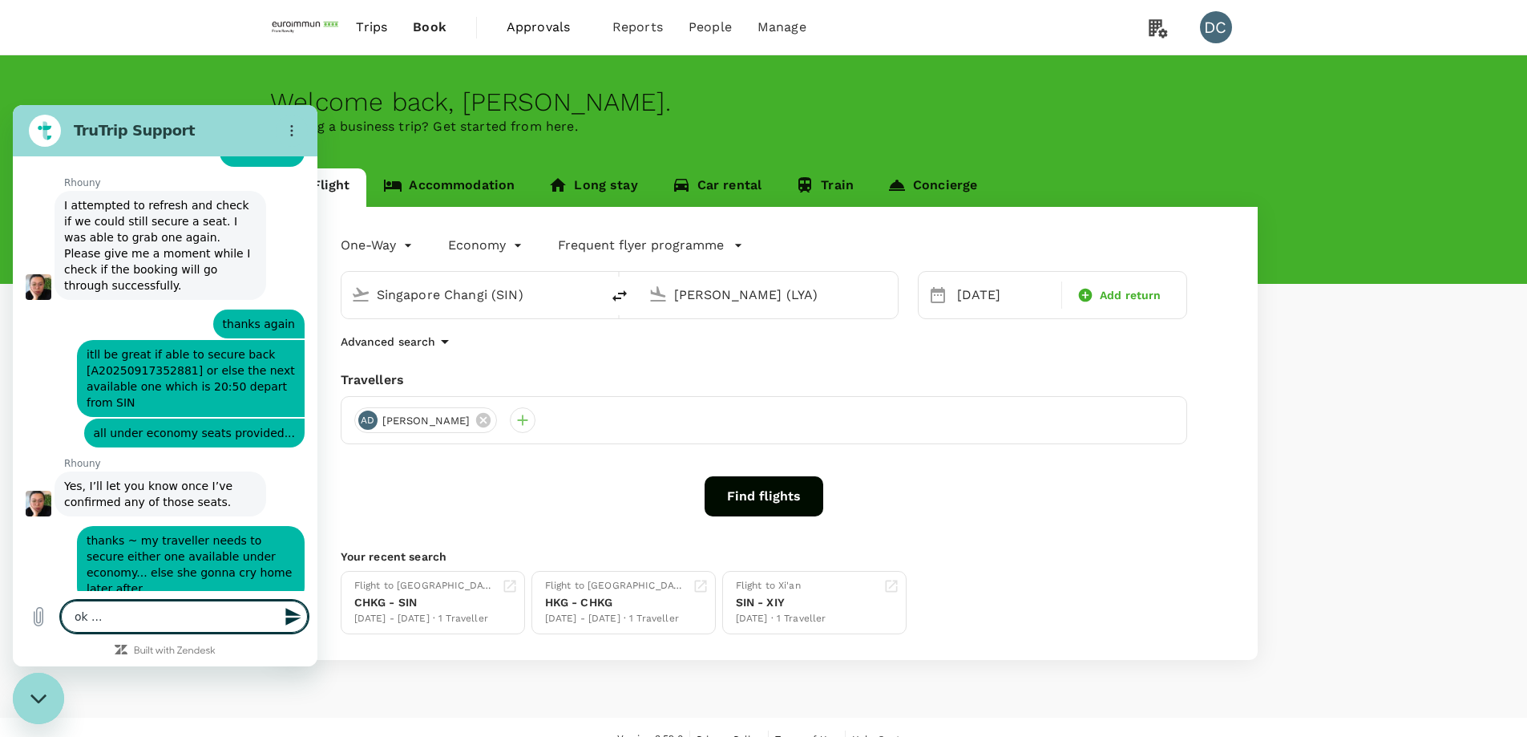
scroll to position [4586, 0]
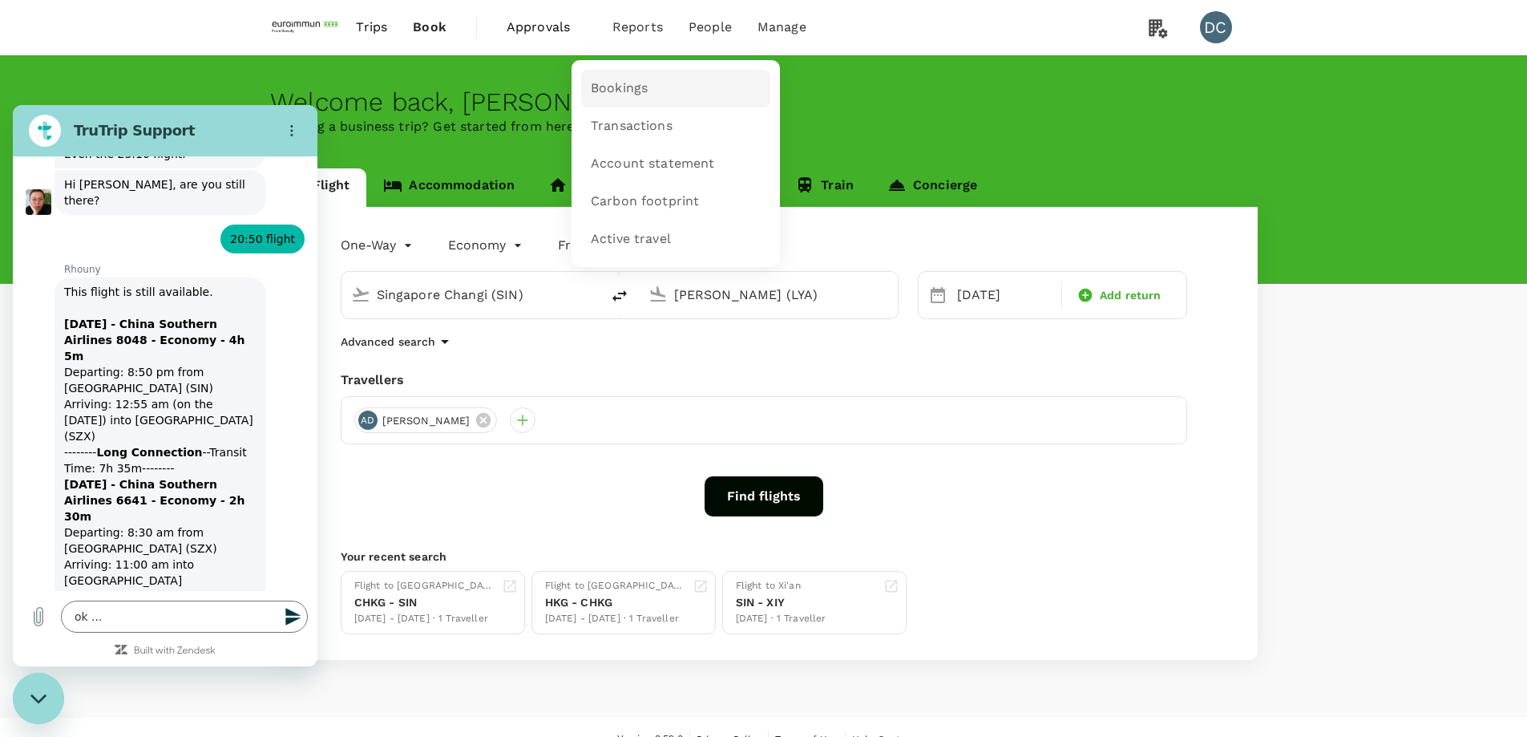
click at [616, 87] on span "Bookings" at bounding box center [619, 88] width 57 height 18
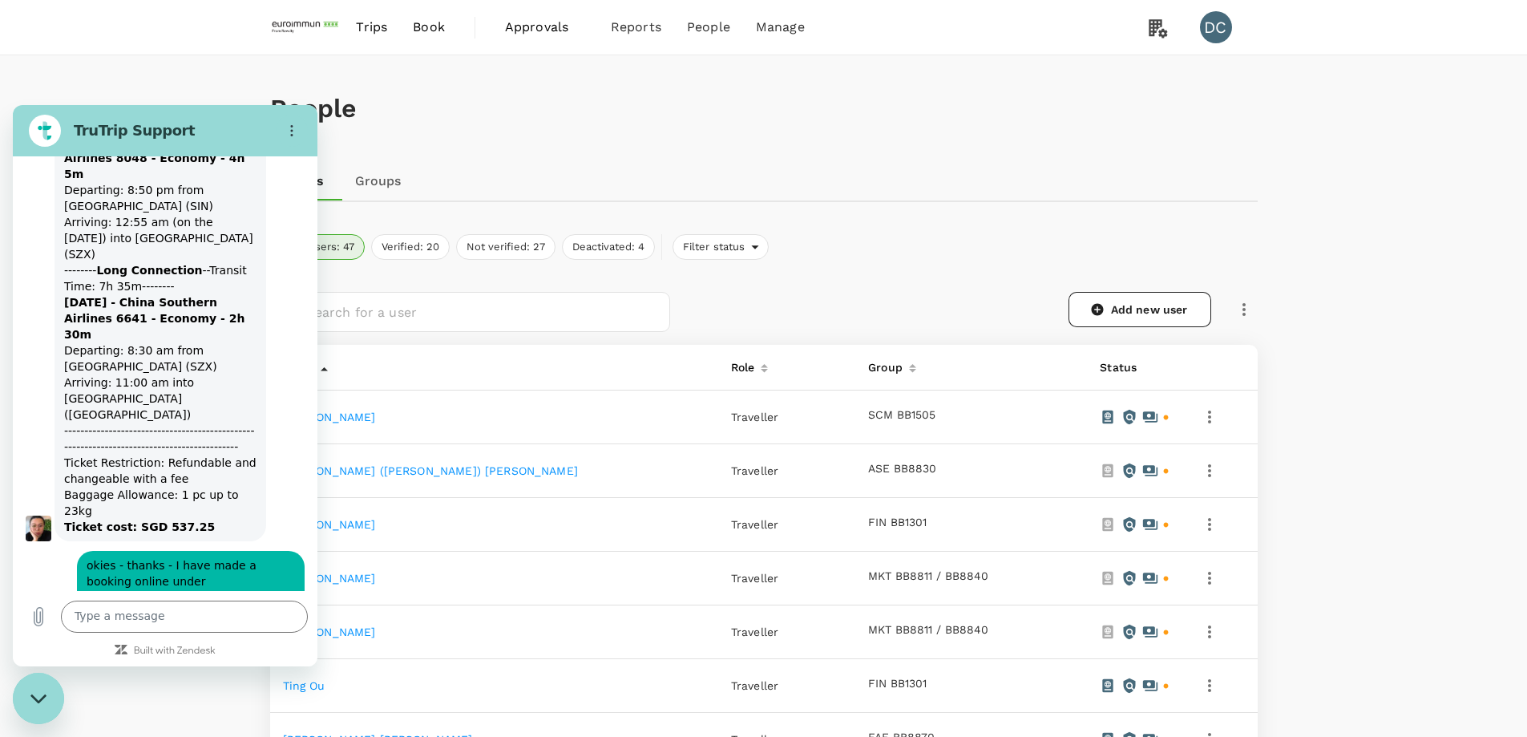
scroll to position [4843, 0]
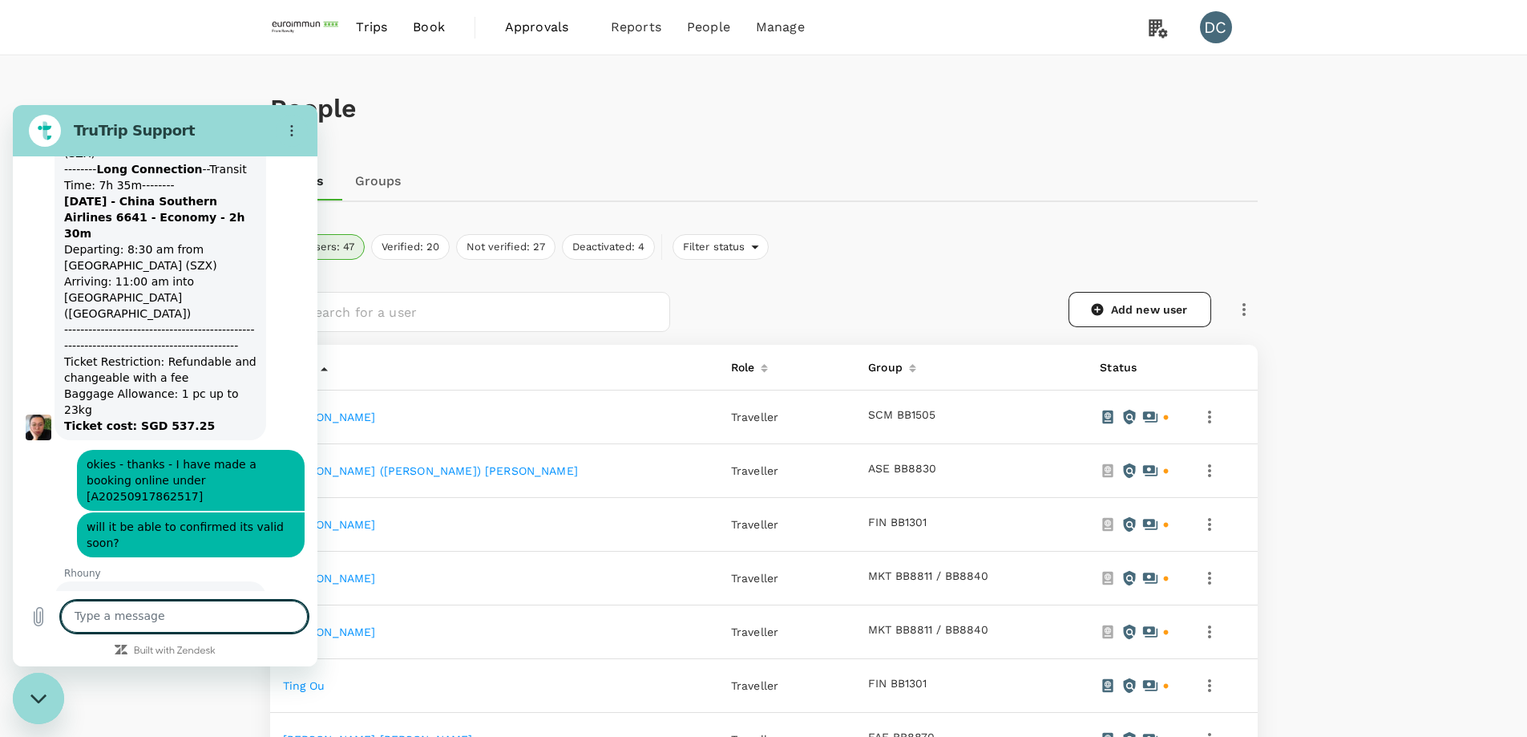
click at [165, 620] on textarea at bounding box center [184, 616] width 247 height 32
type textarea "its okay if able to secure the second one"
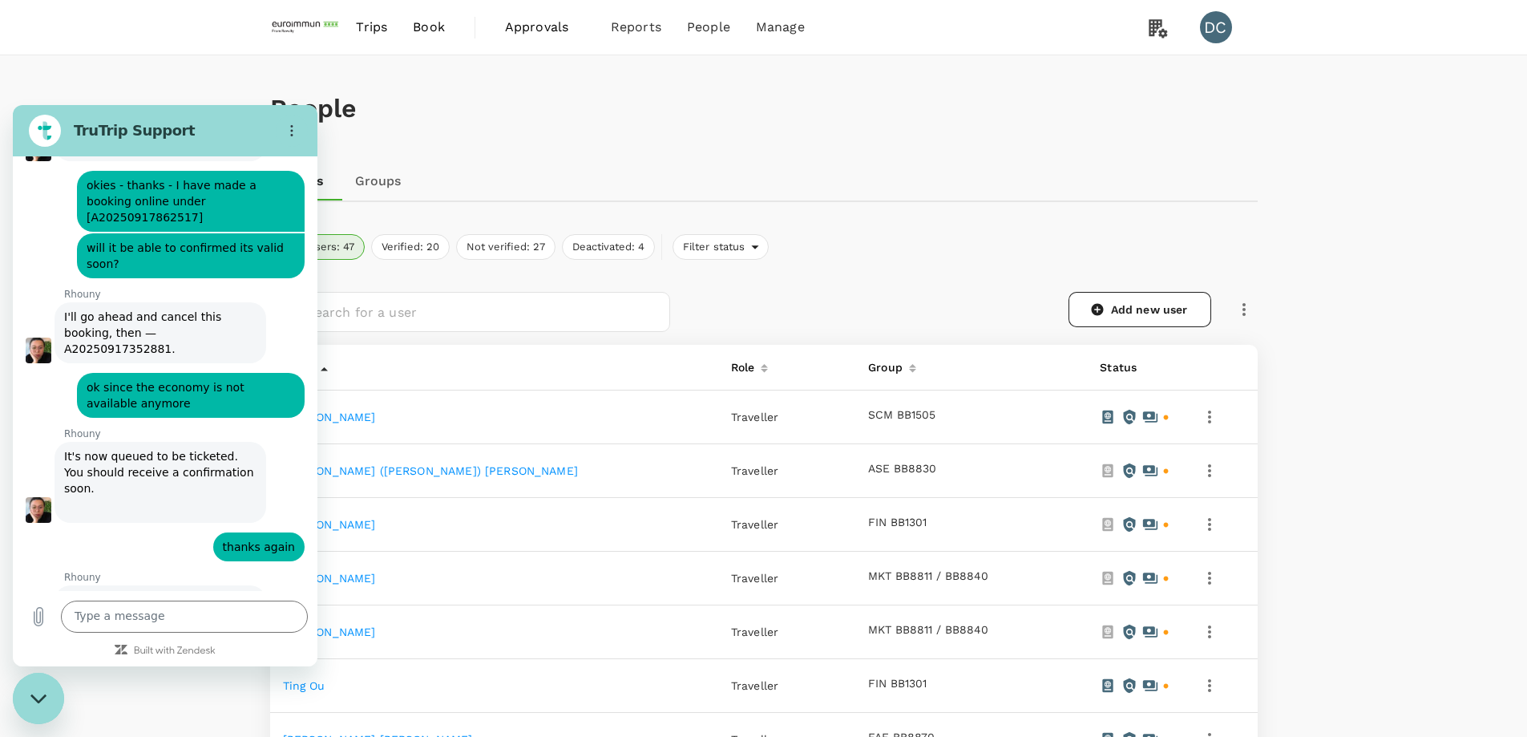
scroll to position [4801, 0]
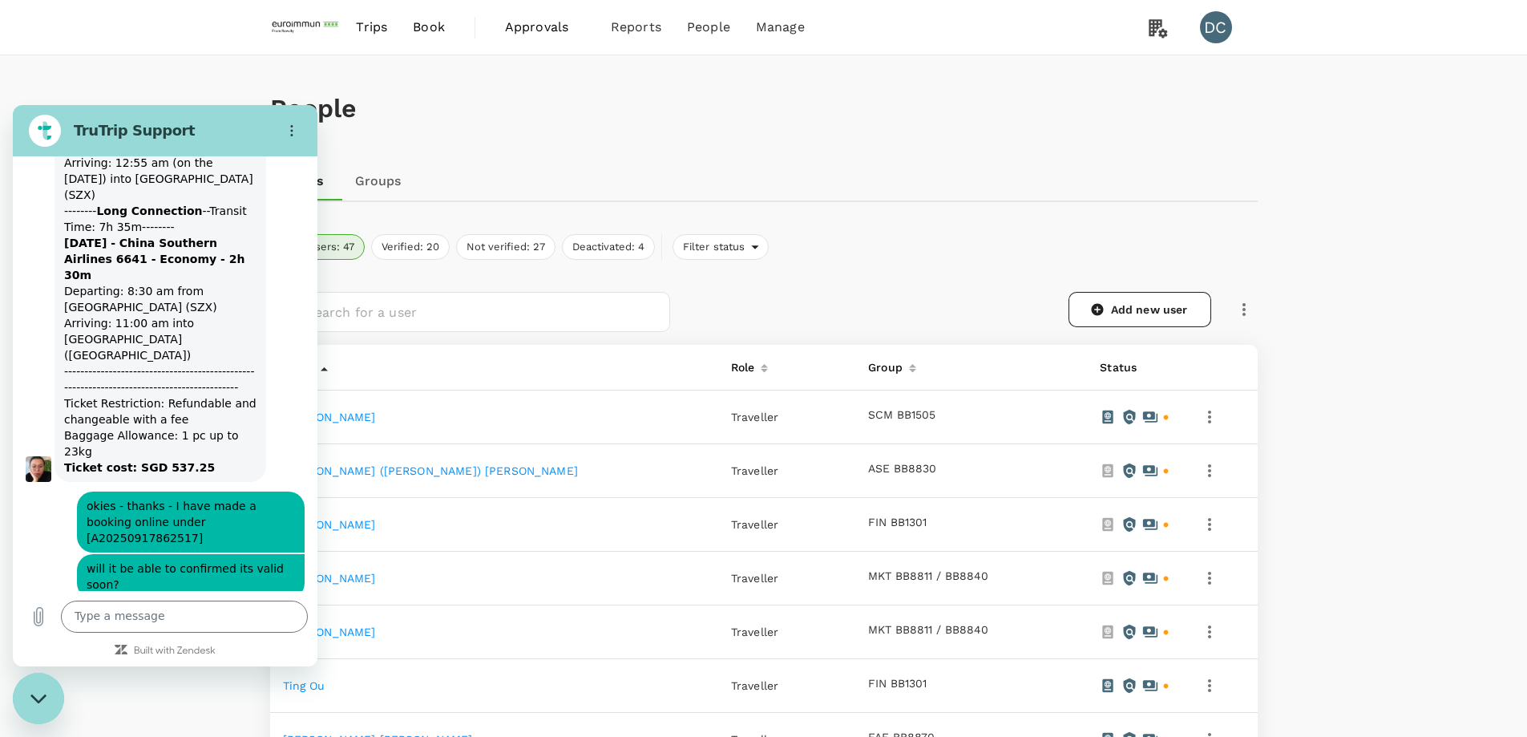
click at [31, 711] on div "Close messaging window" at bounding box center [38, 698] width 48 height 48
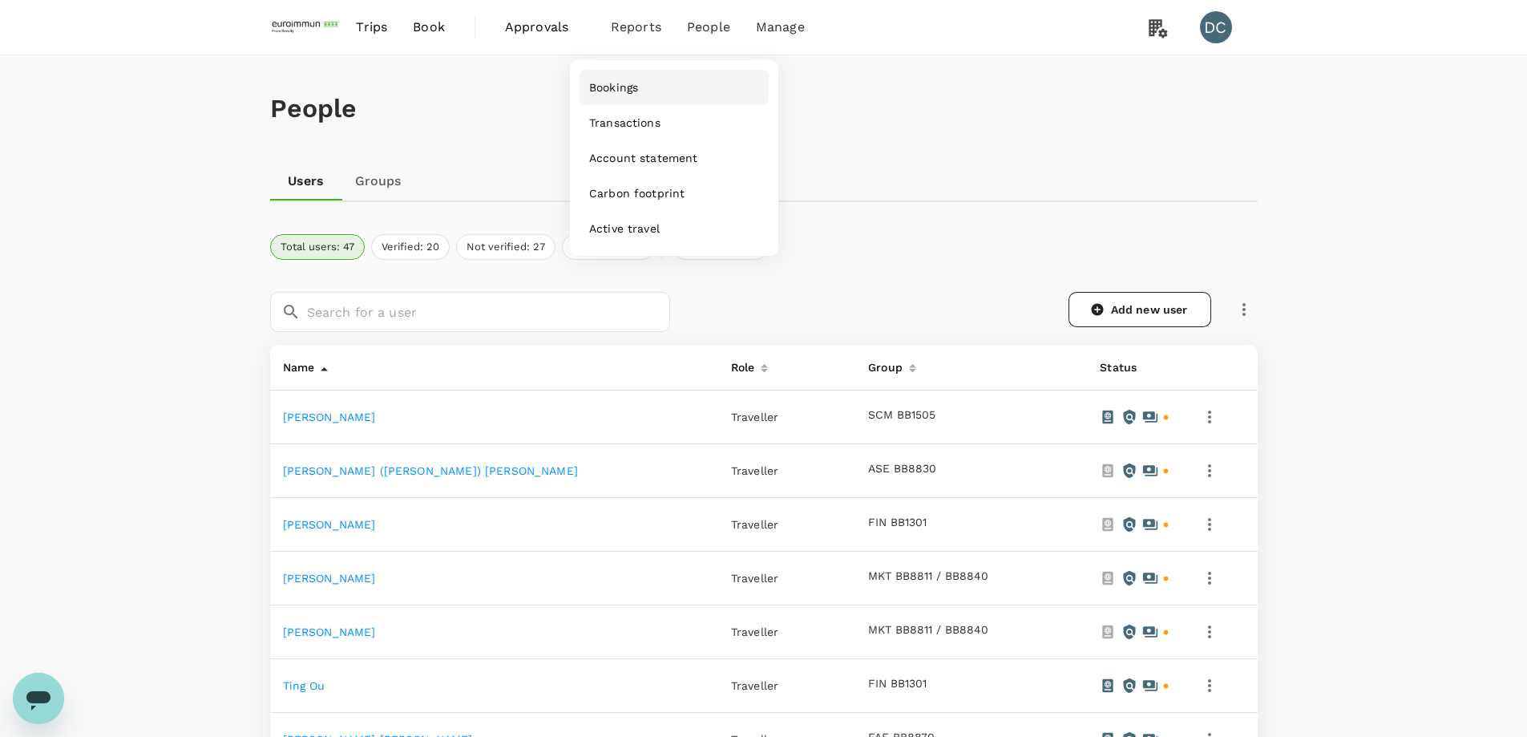
click at [616, 86] on span "Bookings" at bounding box center [613, 87] width 49 height 16
click at [34, 699] on icon "Open messaging window" at bounding box center [38, 700] width 24 height 19
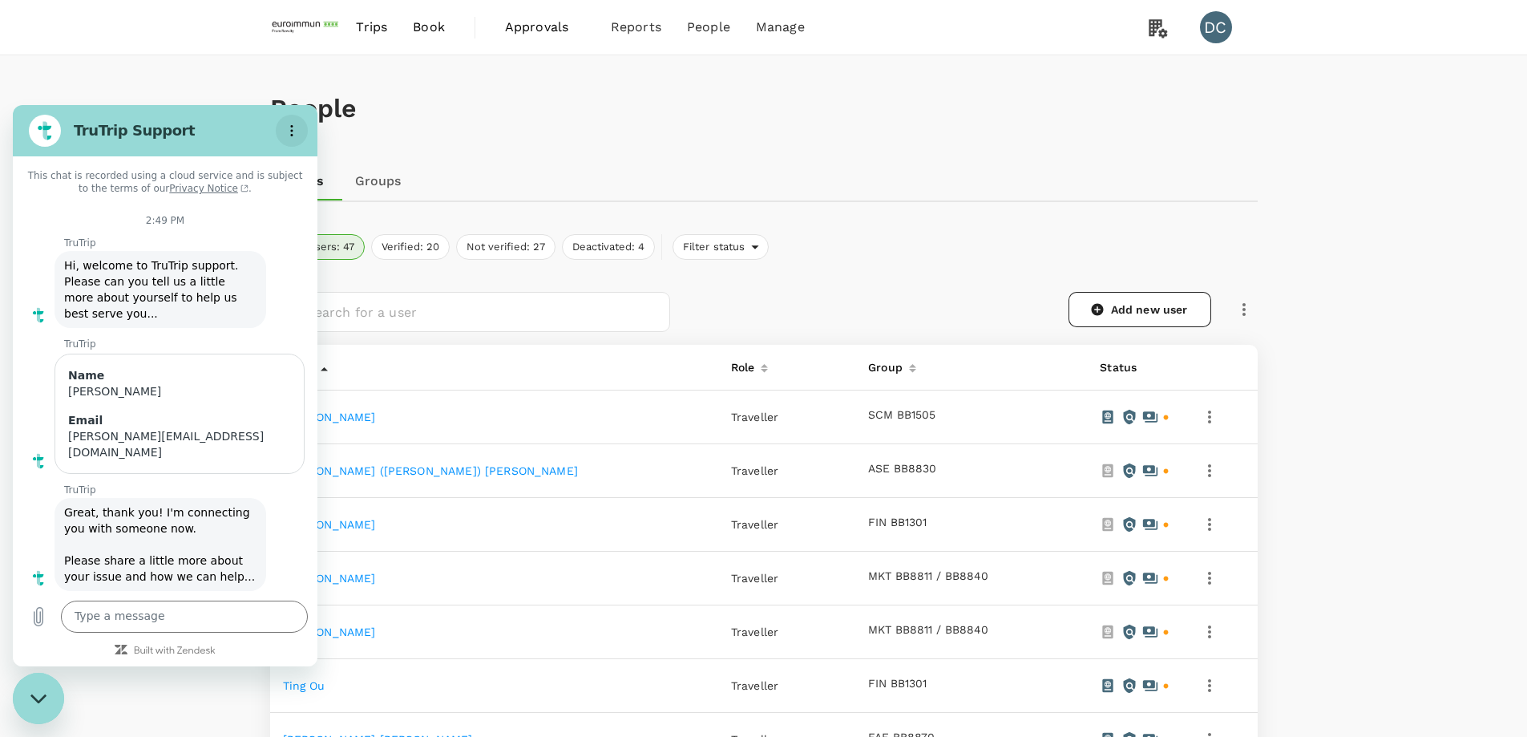
click at [293, 127] on icon "Options menu" at bounding box center [291, 130] width 13 height 13
click at [818, 167] on div "Users Groups" at bounding box center [763, 181] width 987 height 38
drag, startPoint x: 33, startPoint y: 704, endPoint x: 51, endPoint y: 684, distance: 27.2
click at [33, 703] on div "Close messaging window" at bounding box center [38, 698] width 48 height 48
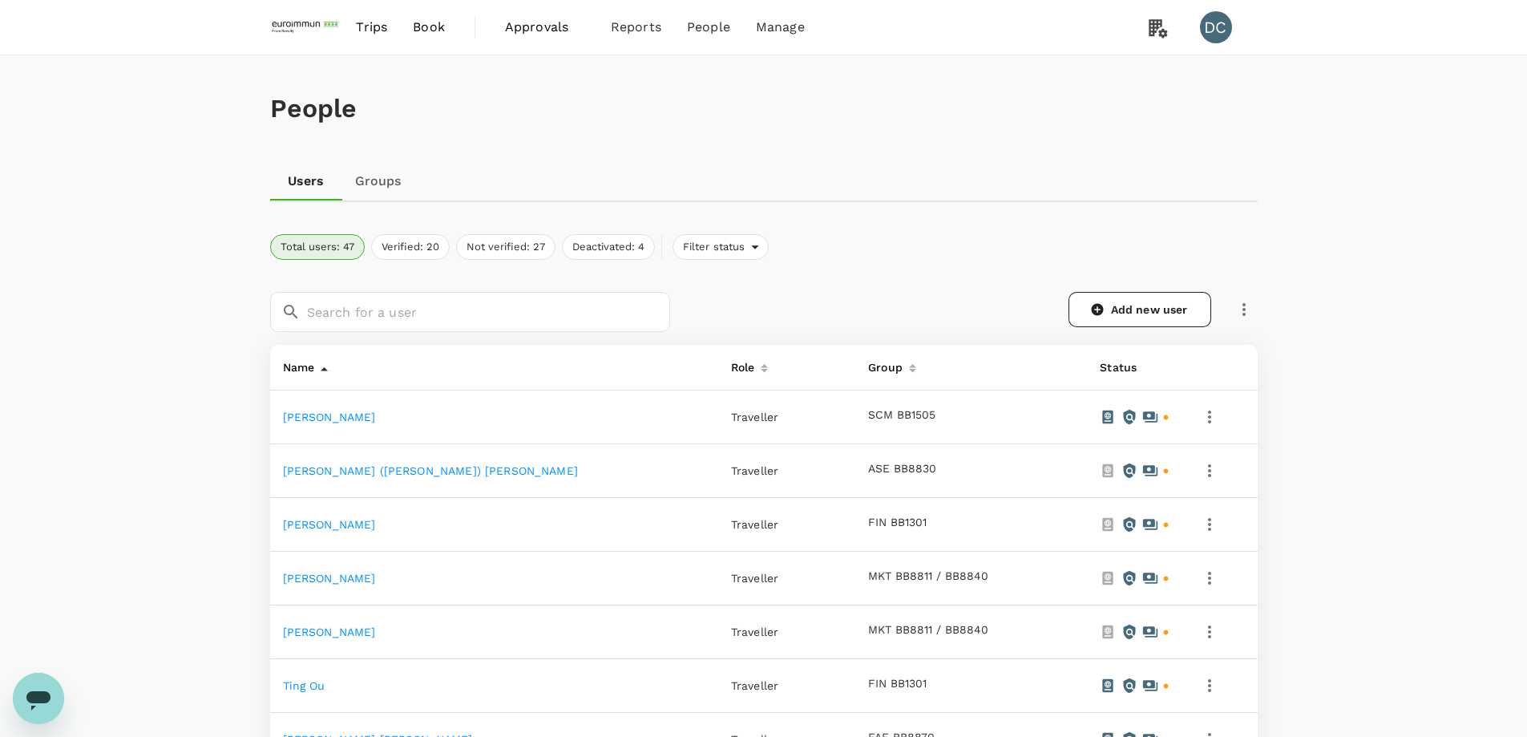
click at [1245, 304] on icon "button" at bounding box center [1243, 309] width 19 height 19
click at [1266, 345] on span "Send invitation email" at bounding box center [1310, 342] width 135 height 19
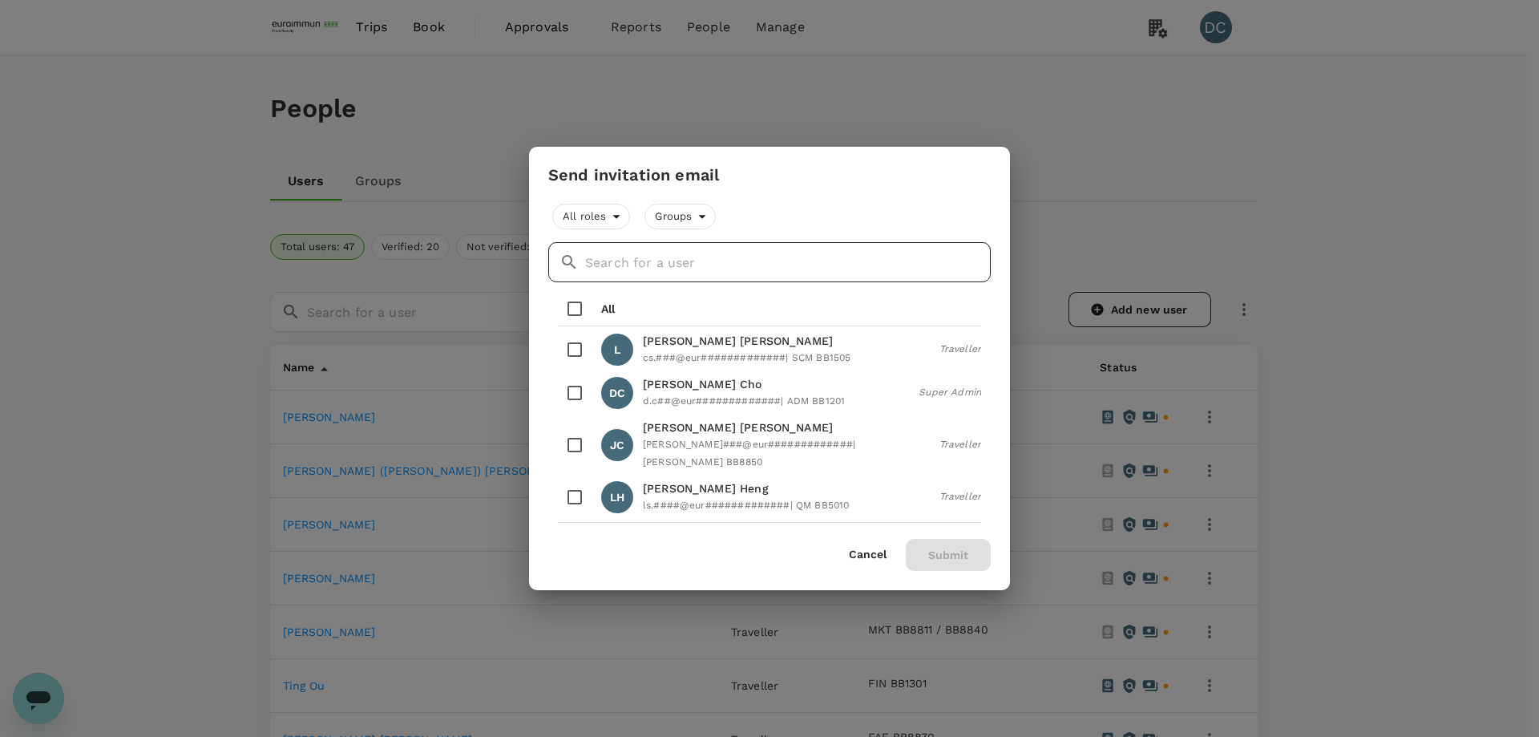
click at [746, 250] on input "text" at bounding box center [788, 262] width 406 height 40
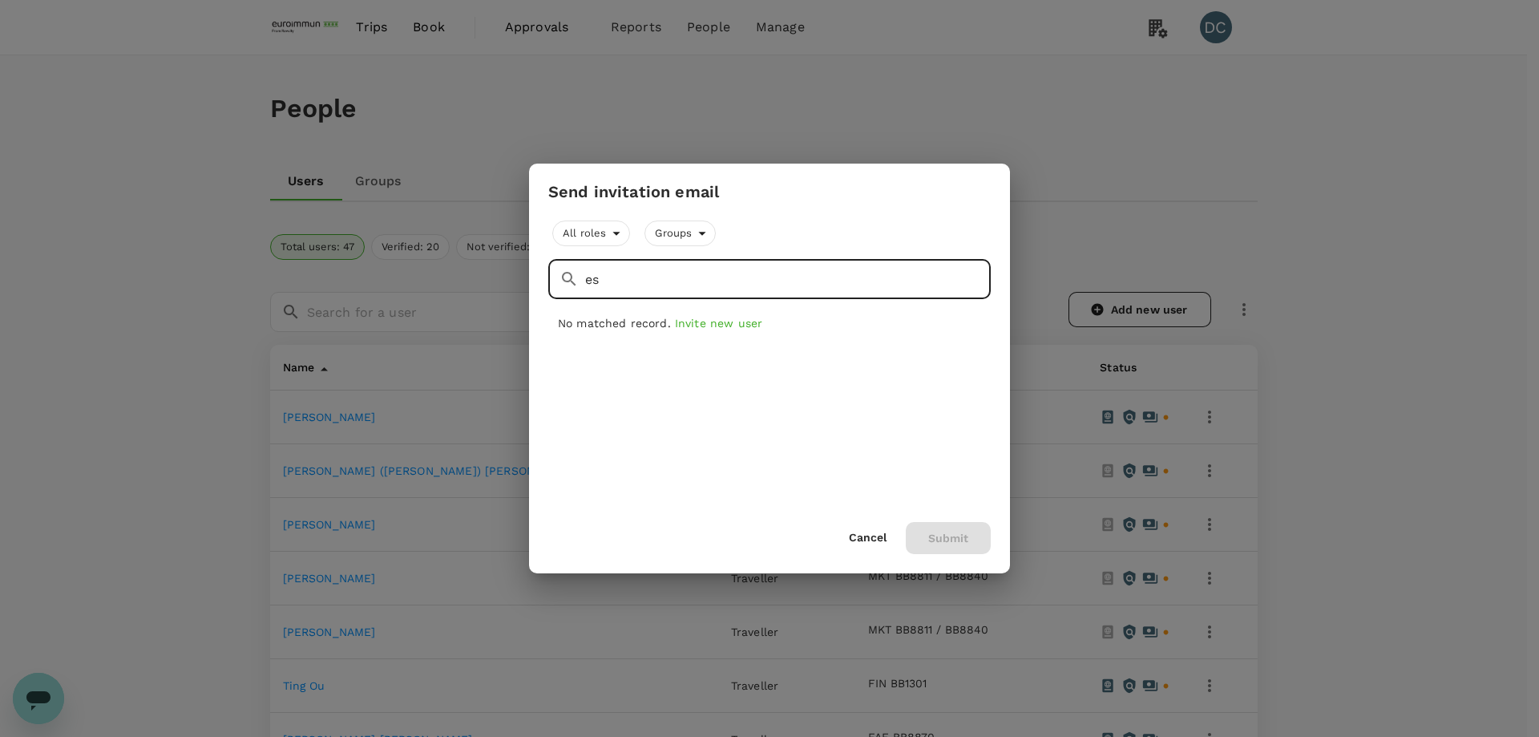
type input "e"
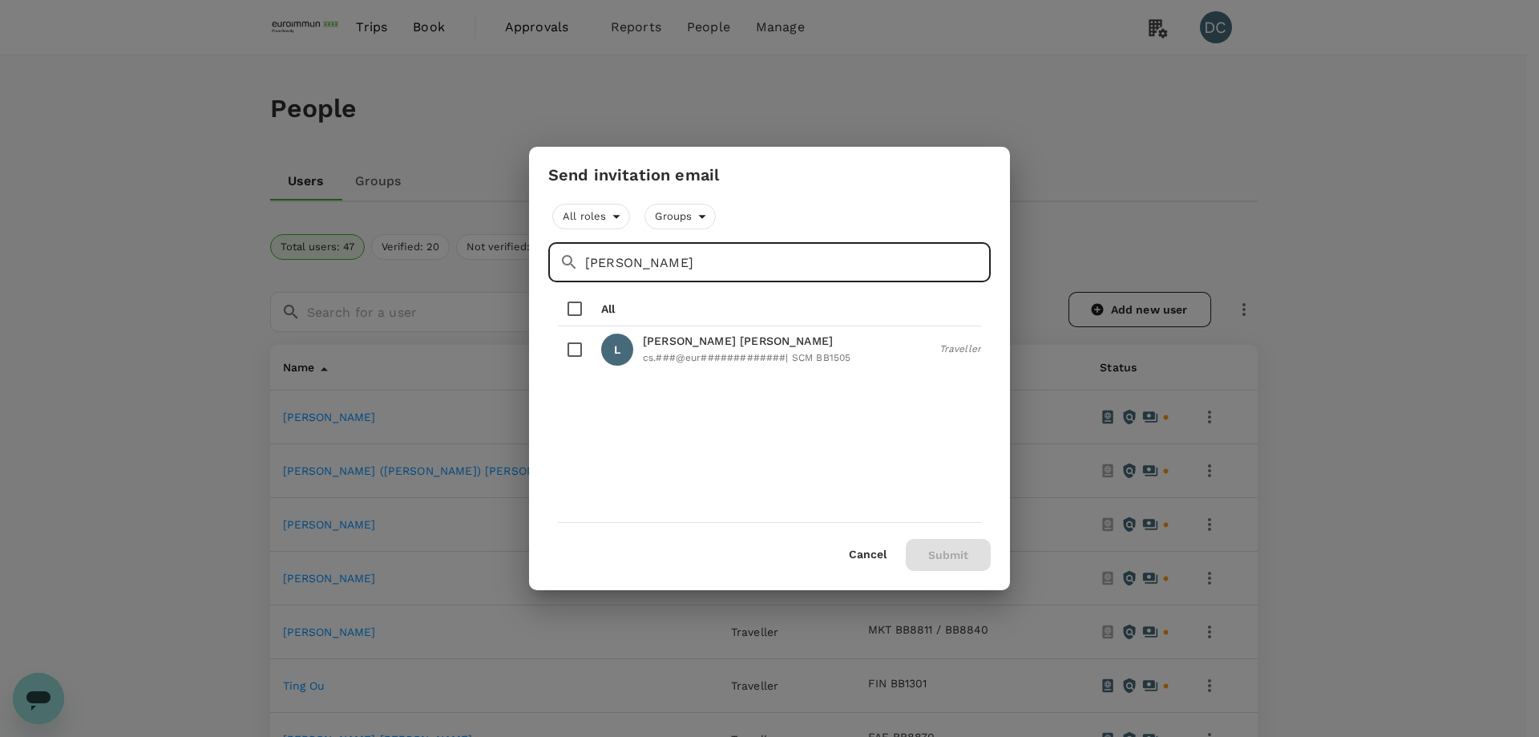
type input "[PERSON_NAME]"
click at [856, 555] on button "Cancel" at bounding box center [868, 554] width 38 height 13
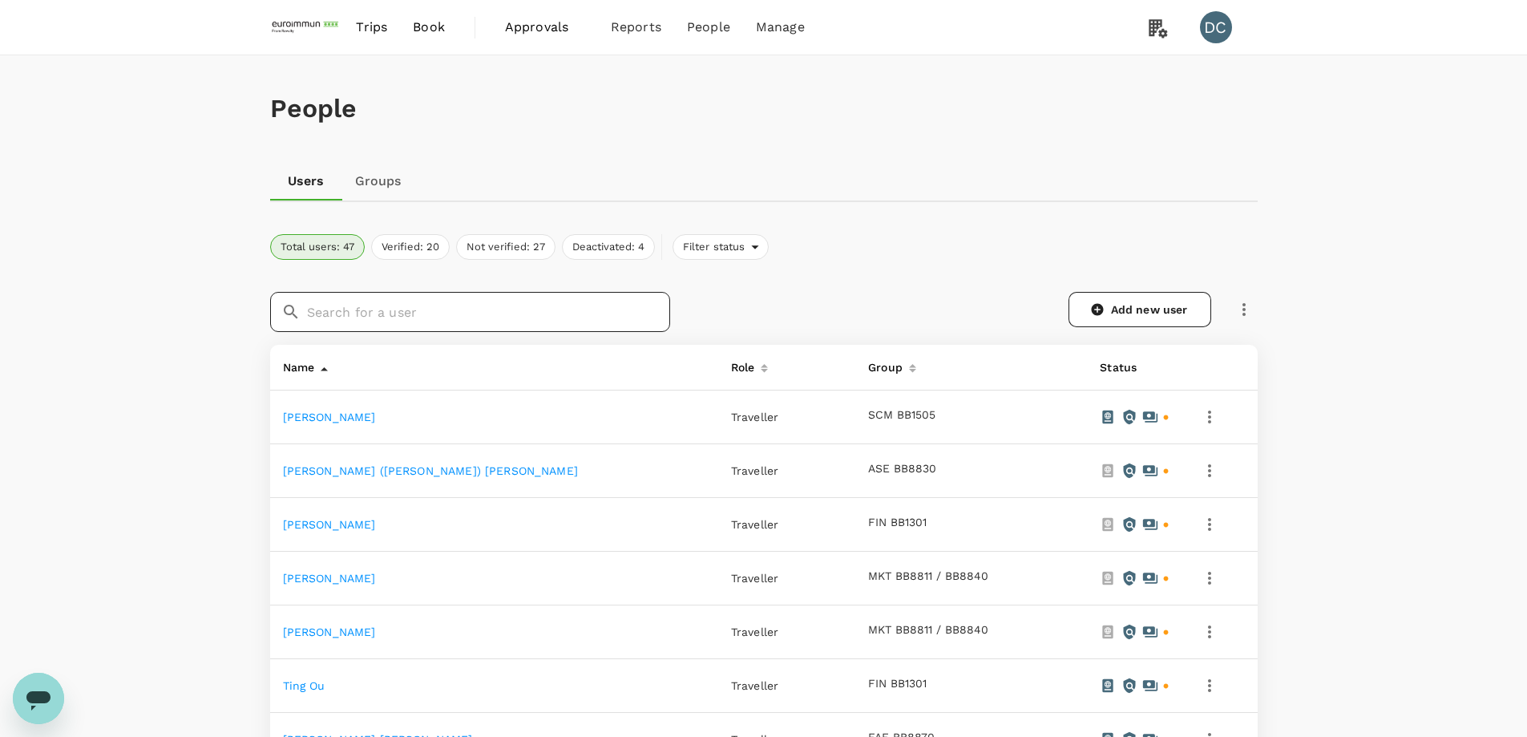
click at [361, 306] on input "text" at bounding box center [488, 312] width 363 height 40
type input "[PERSON_NAME]"
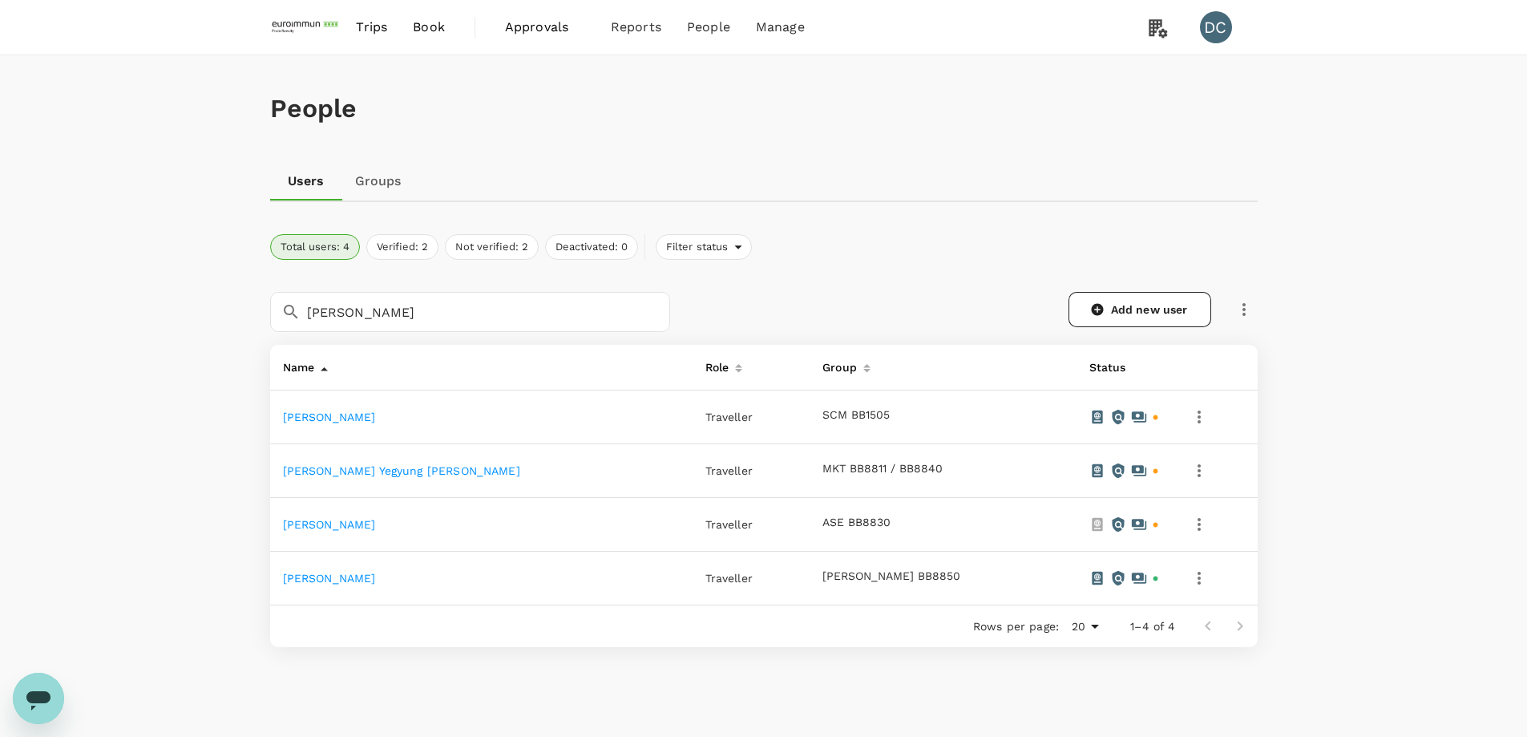
click at [38, 709] on icon "Open messaging window" at bounding box center [38, 698] width 29 height 29
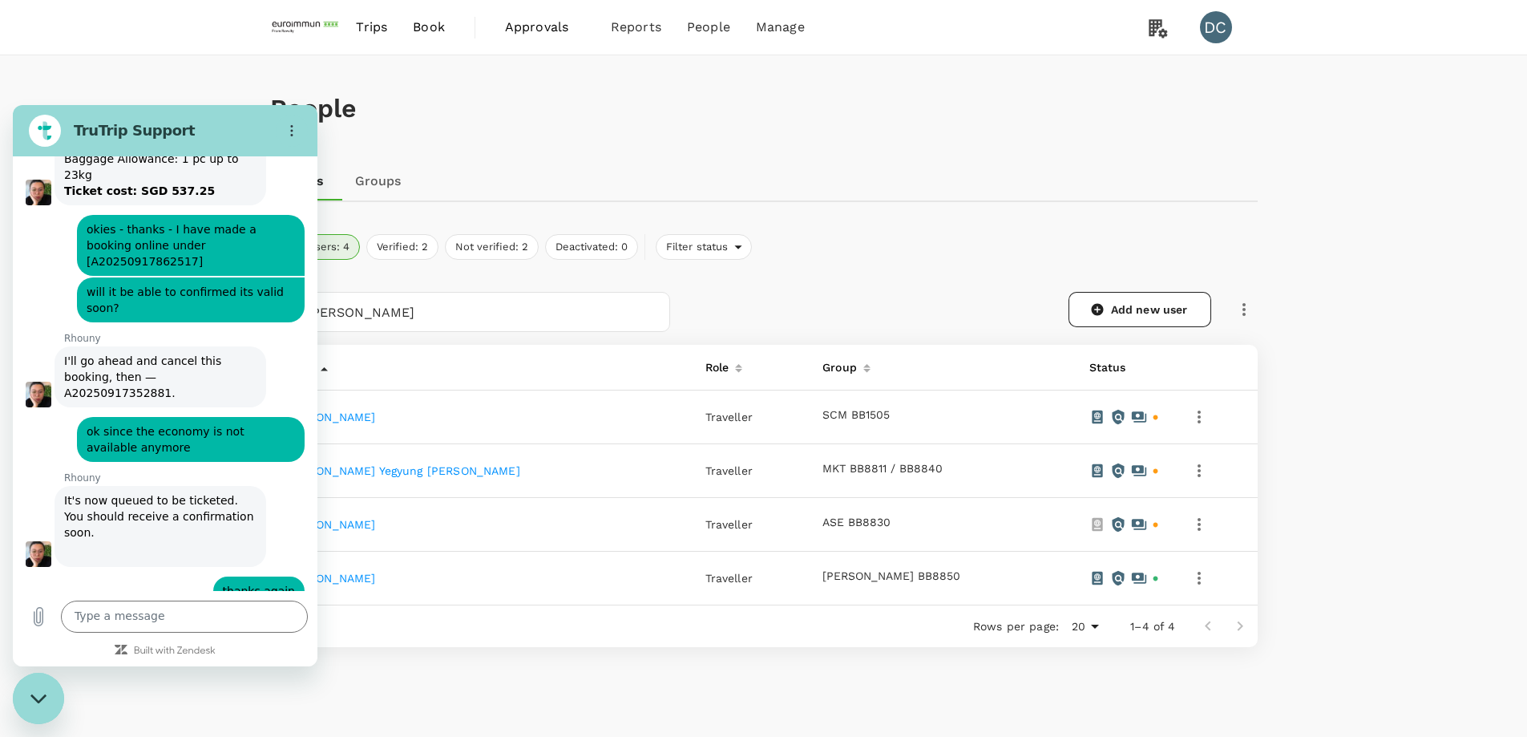
scroll to position [5122, 0]
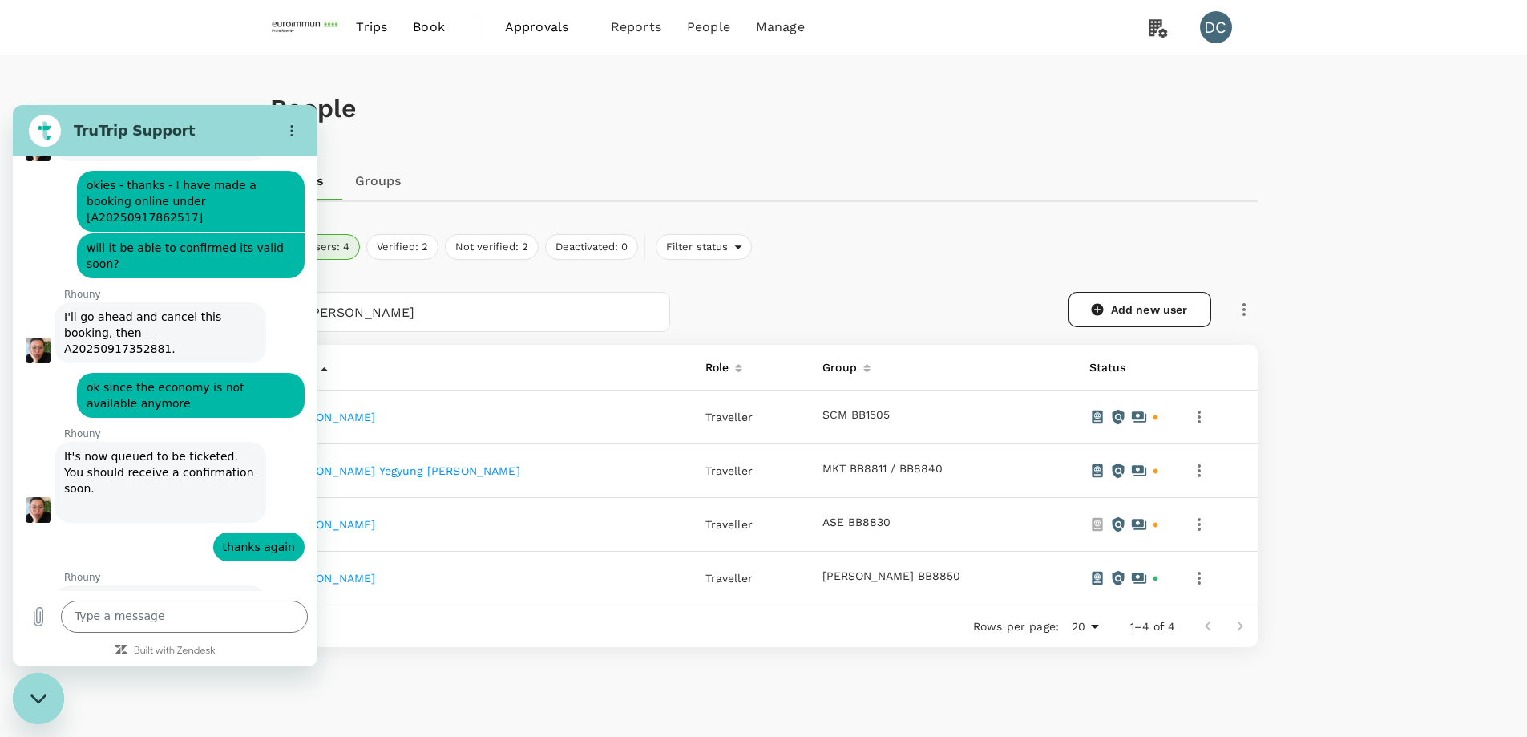
click at [43, 698] on icon "Close messaging window" at bounding box center [38, 698] width 17 height 10
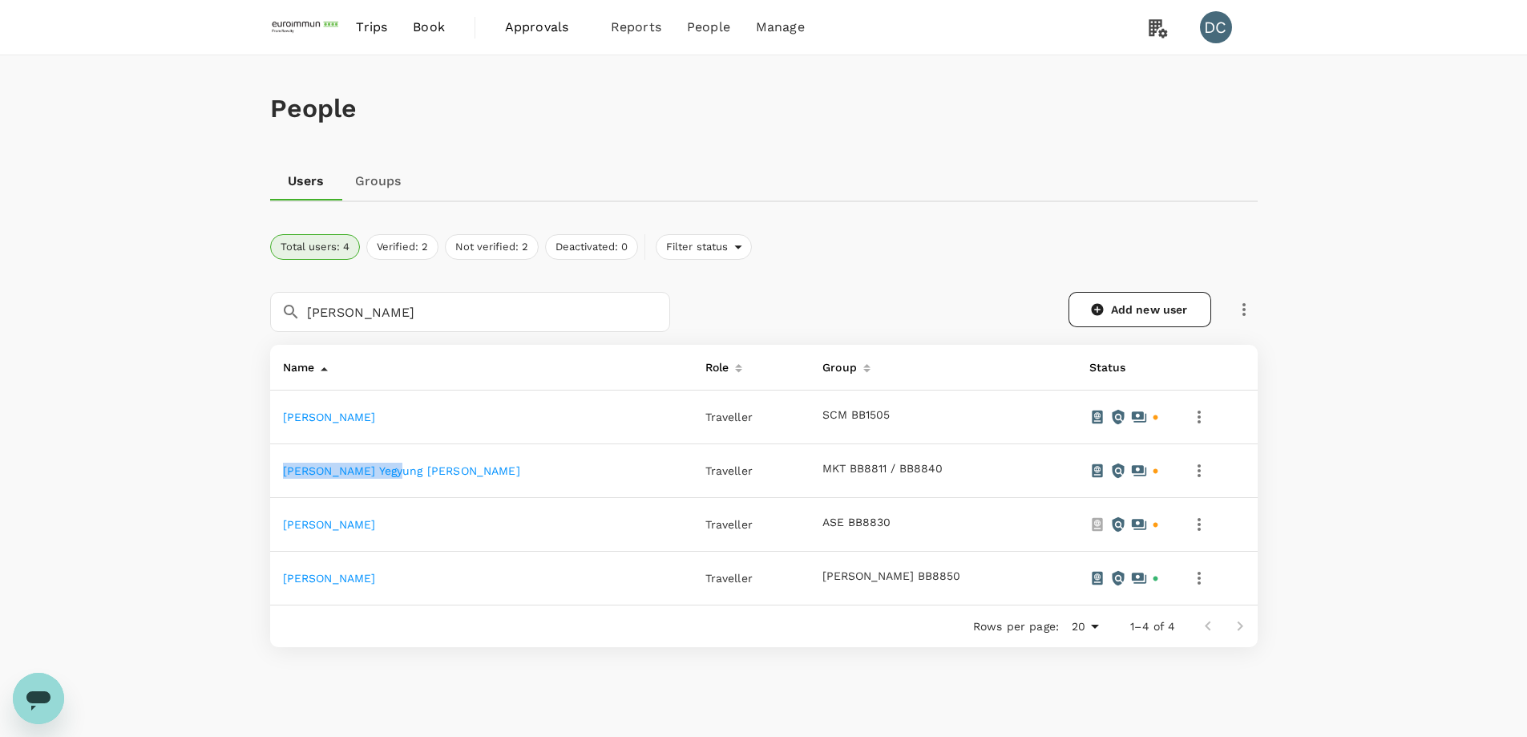
drag, startPoint x: 402, startPoint y: 474, endPoint x: 285, endPoint y: 469, distance: 117.1
click at [285, 469] on td "[PERSON_NAME] Yegyung [PERSON_NAME]" at bounding box center [481, 471] width 422 height 54
copy link "[PERSON_NAME] Yegyung [PERSON_NAME]"
click at [1242, 308] on icon "button" at bounding box center [1243, 309] width 19 height 19
click at [1260, 340] on span "Send invitation email" at bounding box center [1310, 342] width 135 height 19
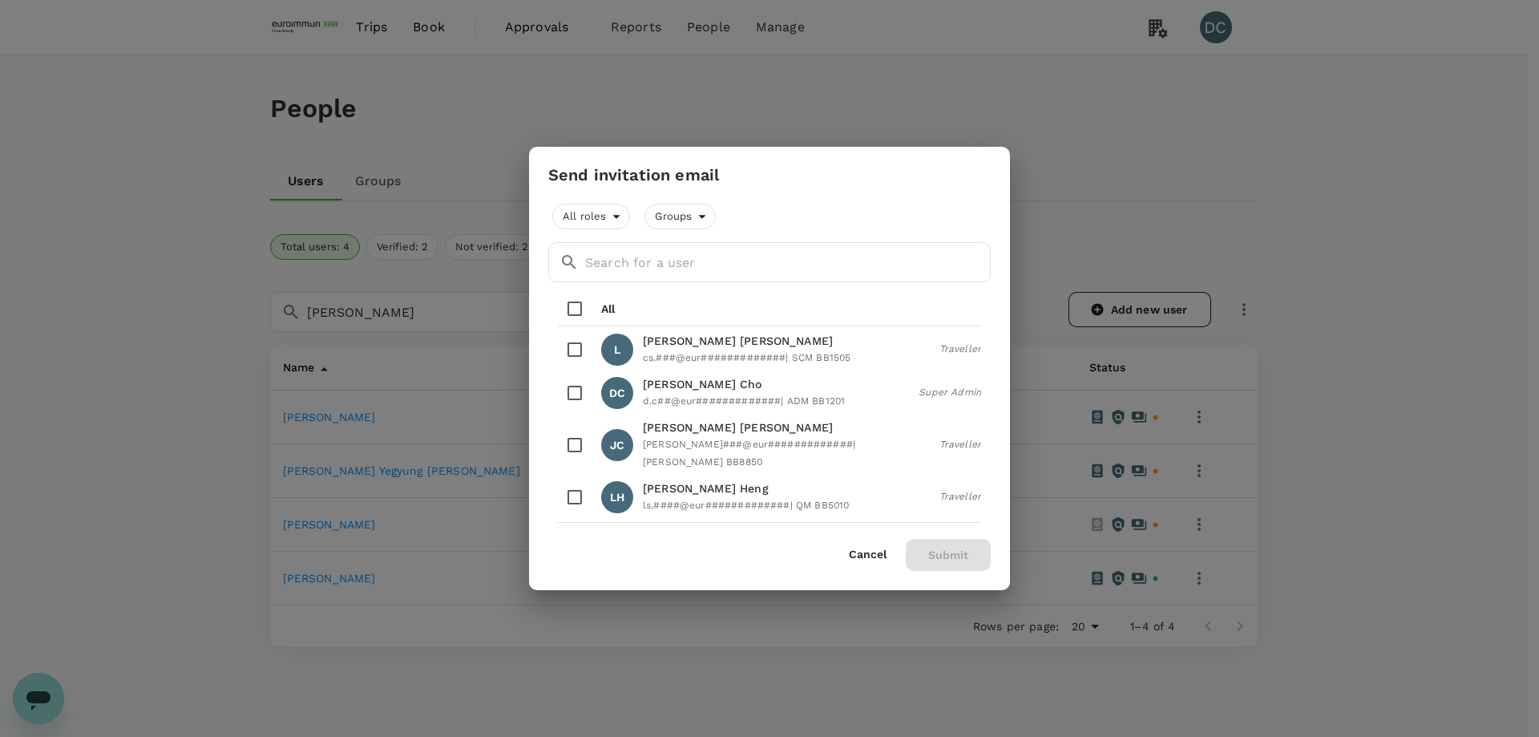
drag, startPoint x: 773, startPoint y: 174, endPoint x: 798, endPoint y: 171, distance: 24.3
click at [798, 171] on div "Send invitation email" at bounding box center [769, 175] width 442 height 18
click at [753, 262] on input "text" at bounding box center [788, 262] width 406 height 40
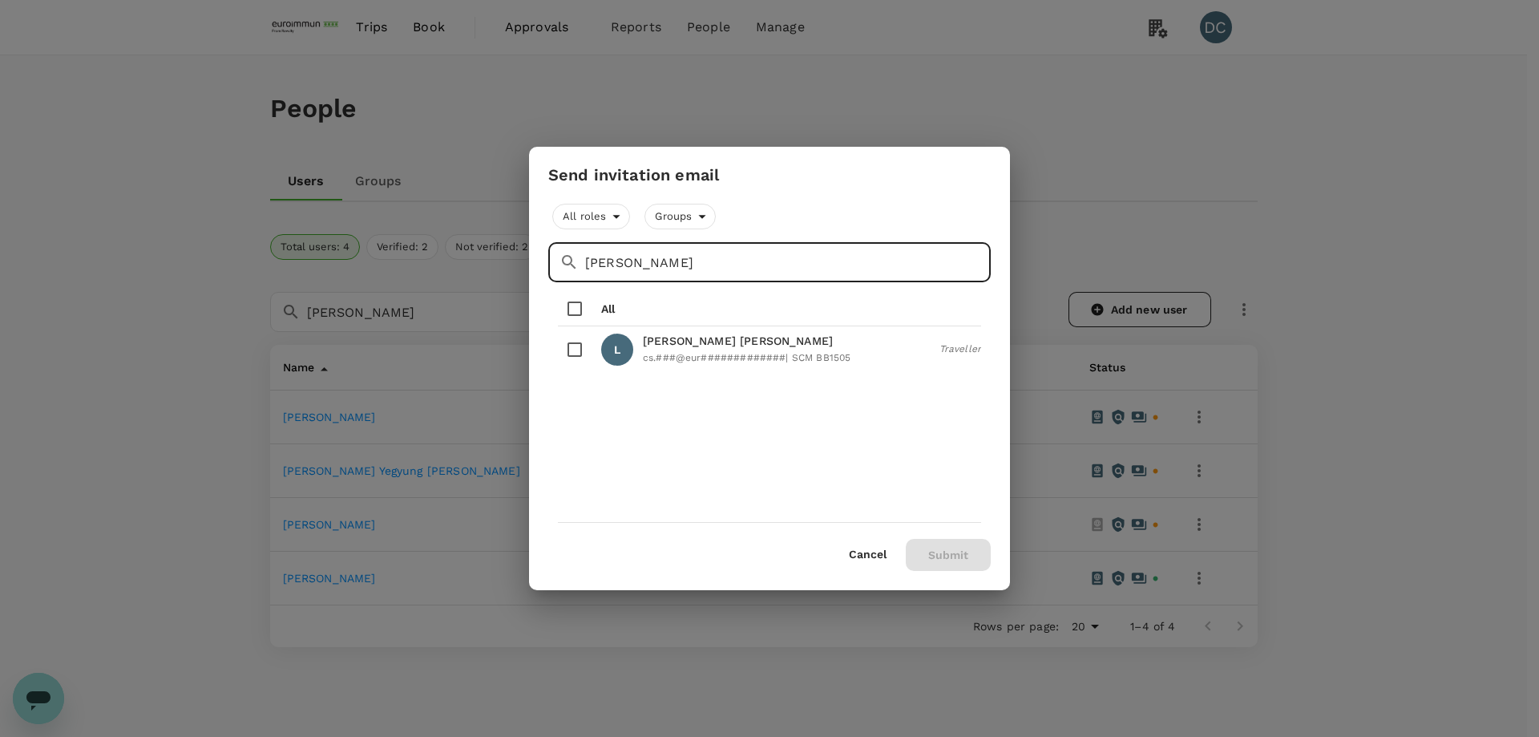
drag, startPoint x: 675, startPoint y: 265, endPoint x: 543, endPoint y: 267, distance: 132.3
click at [543, 267] on div "All roles Groups ​ [PERSON_NAME] ​ All L [PERSON_NAME] [PERSON_NAME].###@eur###…" at bounding box center [769, 384] width 481 height 374
type input "[PERSON_NAME]"
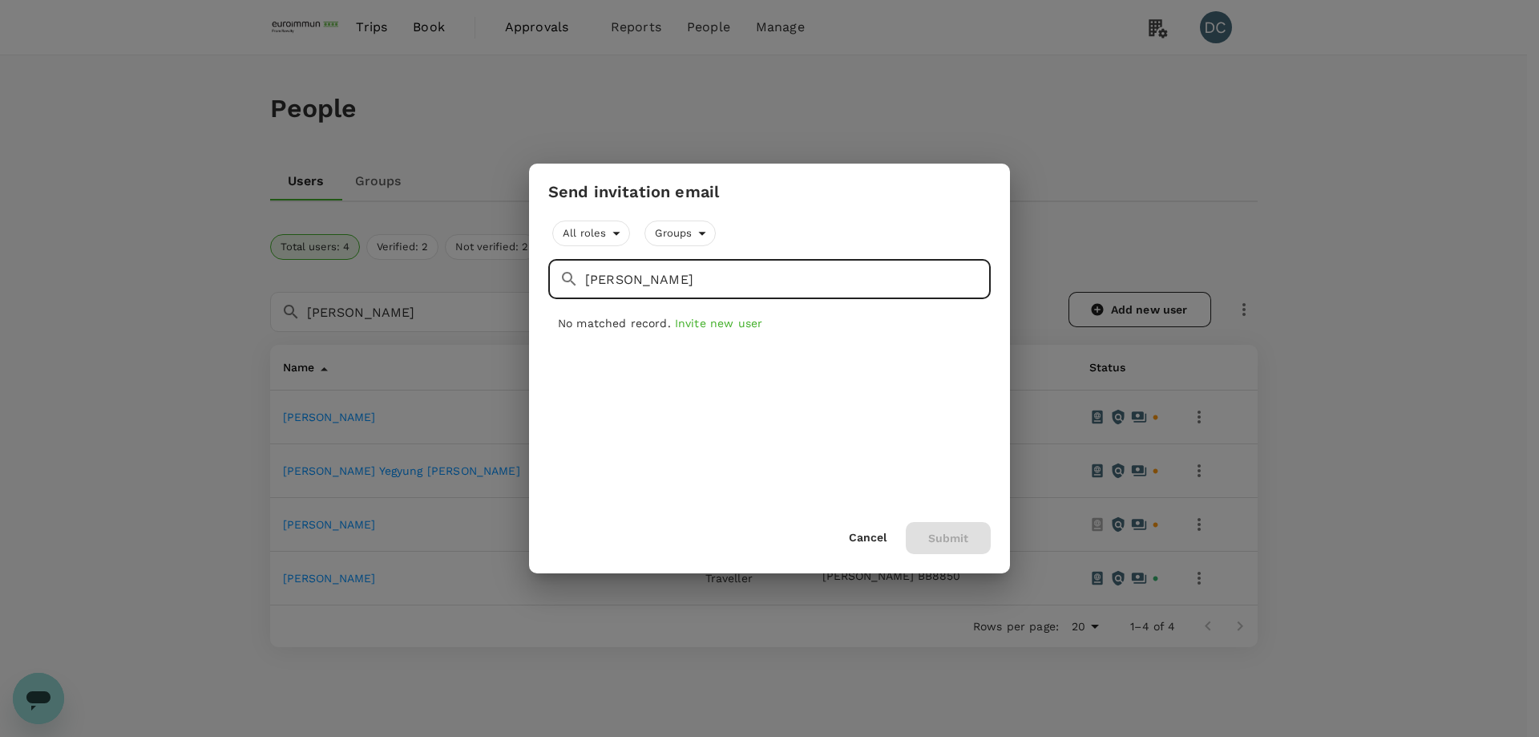
click at [855, 538] on button "Cancel" at bounding box center [868, 537] width 38 height 13
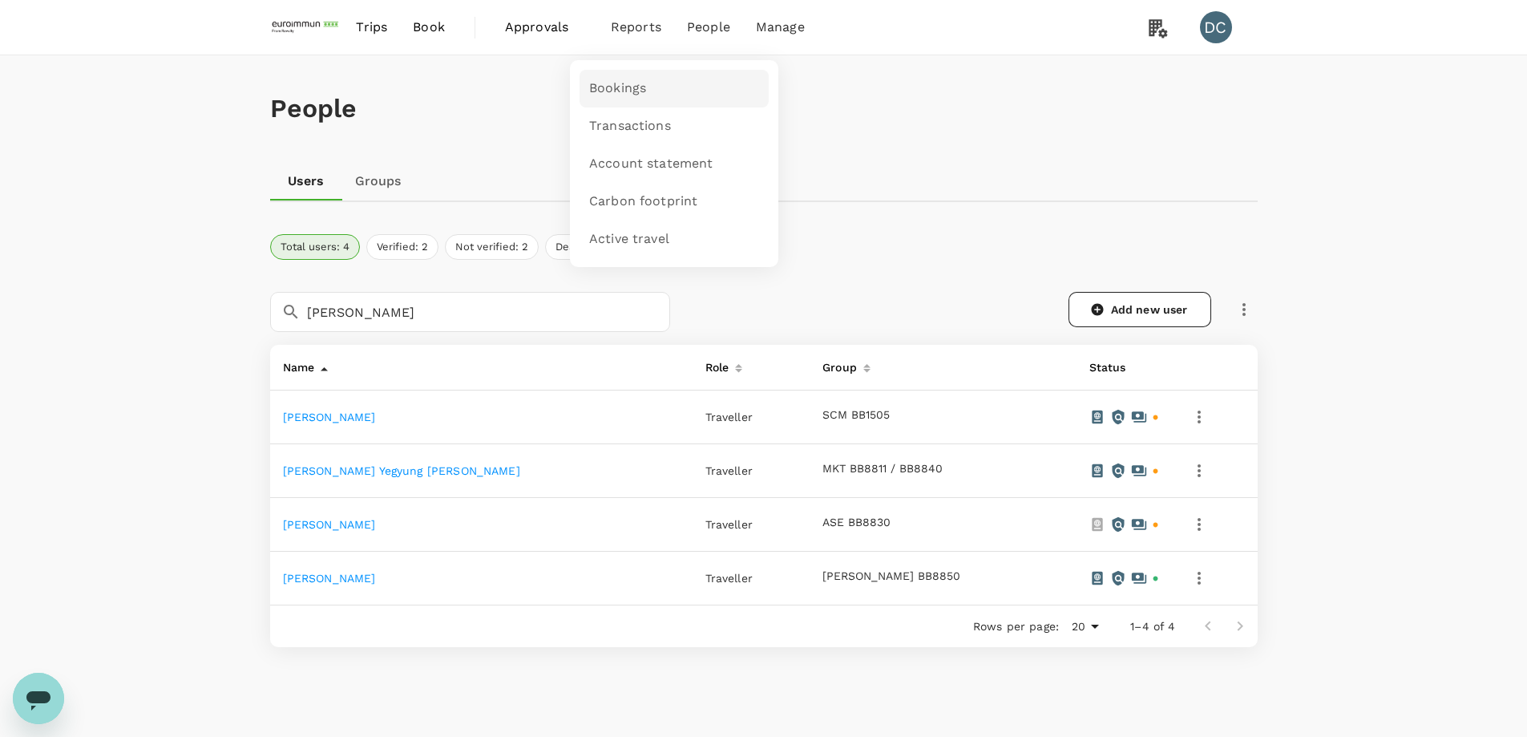
click at [620, 83] on span "Bookings" at bounding box center [617, 88] width 57 height 18
